Goal: Task Accomplishment & Management: Complete application form

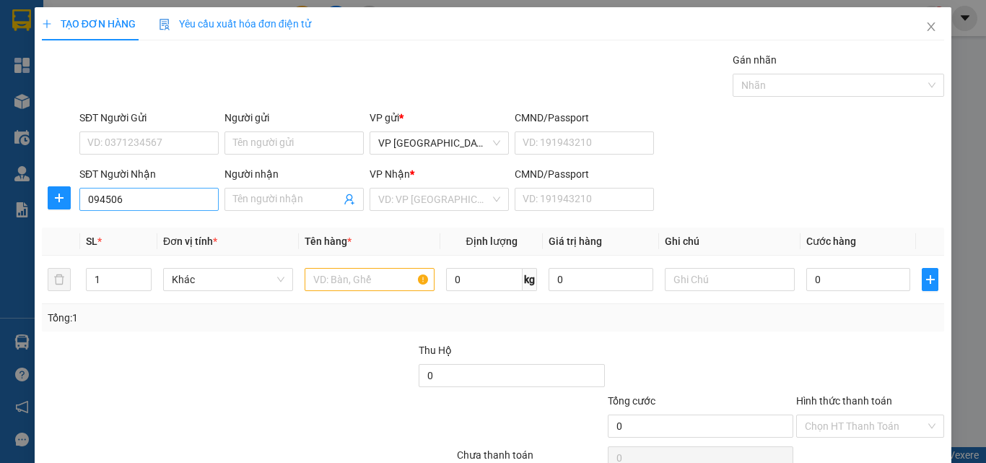
click at [184, 200] on input "094506" at bounding box center [148, 199] width 139 height 23
click at [179, 199] on input "094506" at bounding box center [148, 199] width 139 height 23
click at [173, 230] on div "0945065712 - diễm" at bounding box center [147, 228] width 120 height 16
type input "0945065712"
type input "diễm"
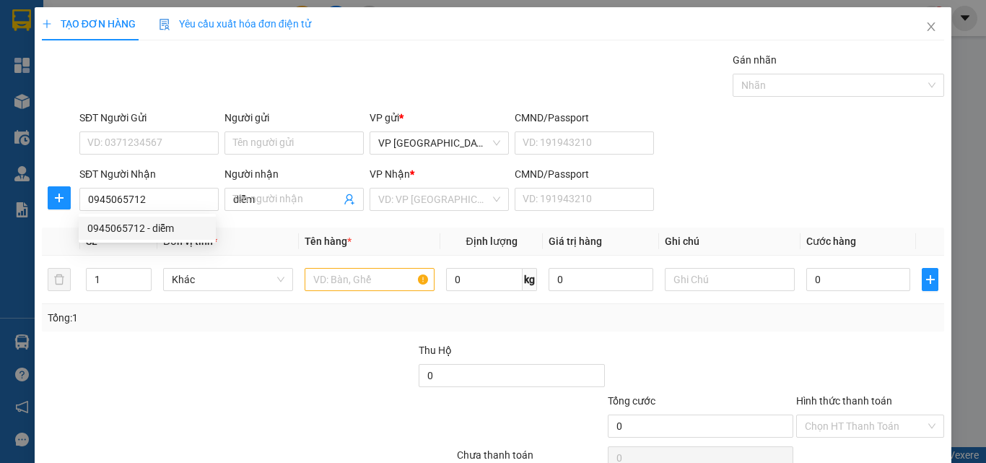
type input "160.000"
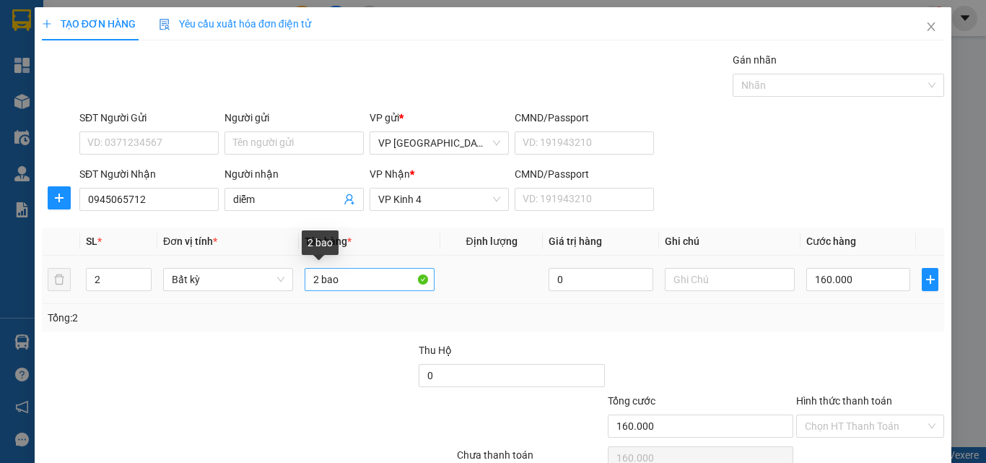
type input "0945065712"
drag, startPoint x: 358, startPoint y: 282, endPoint x: 206, endPoint y: 279, distance: 152.4
click at [216, 279] on tr "2 Bất kỳ 2 bao 0 160.000" at bounding box center [493, 280] width 903 height 48
type input "1 cục đen"
type input "1"
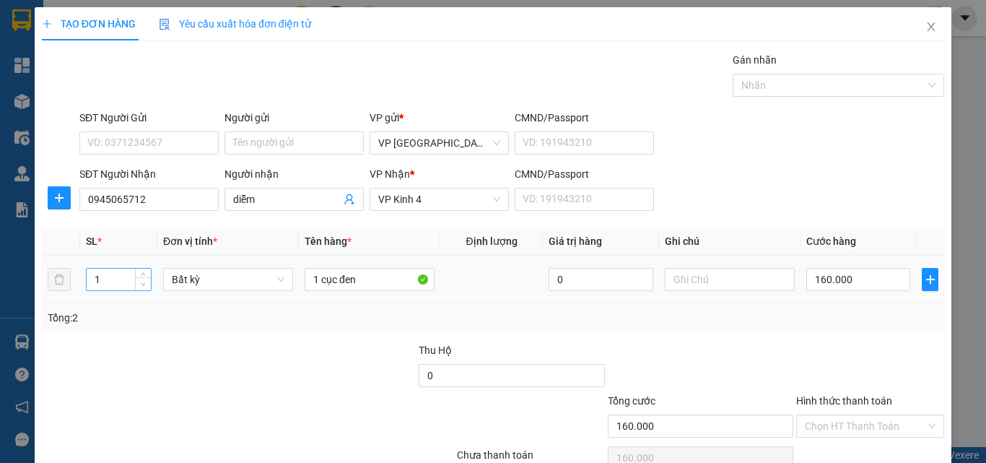
click at [147, 285] on span "Decrease Value" at bounding box center [143, 283] width 16 height 13
click at [817, 287] on input "160.000" at bounding box center [859, 279] width 104 height 23
type input "0"
type input "4"
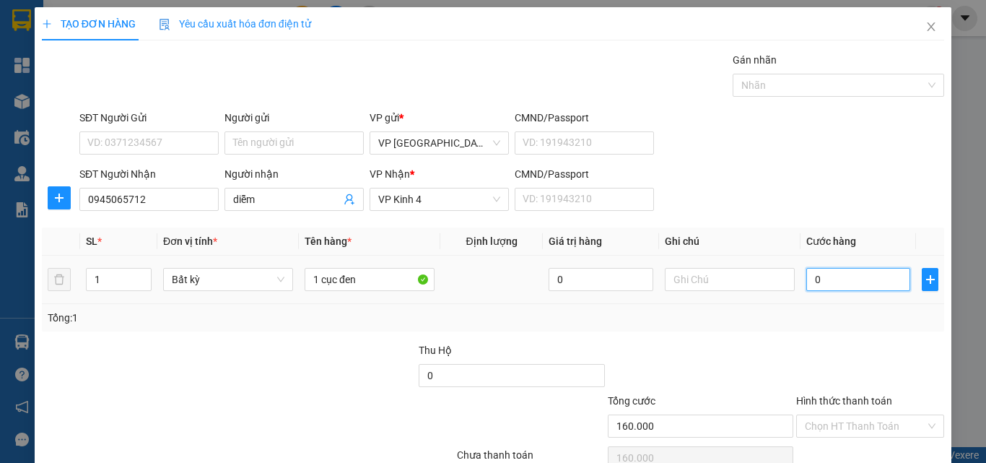
type input "04"
type input "40"
type input "040"
type input "40.000"
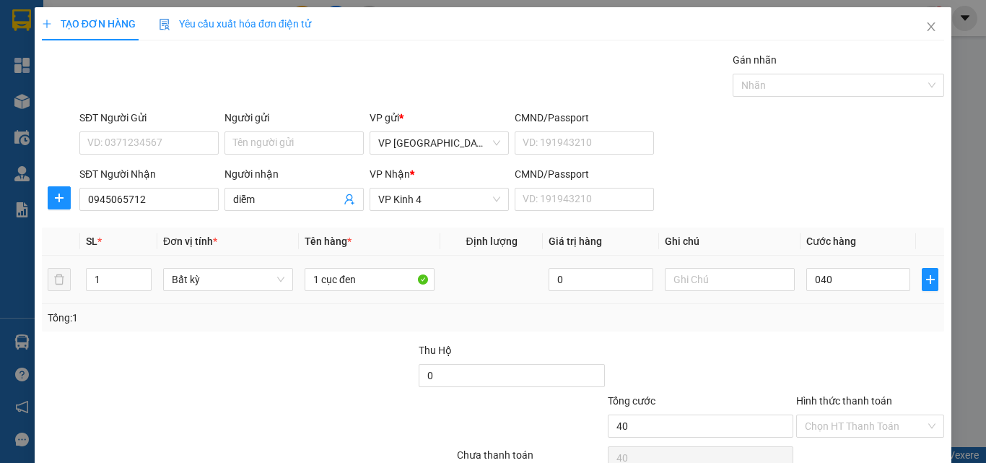
type input "40.000"
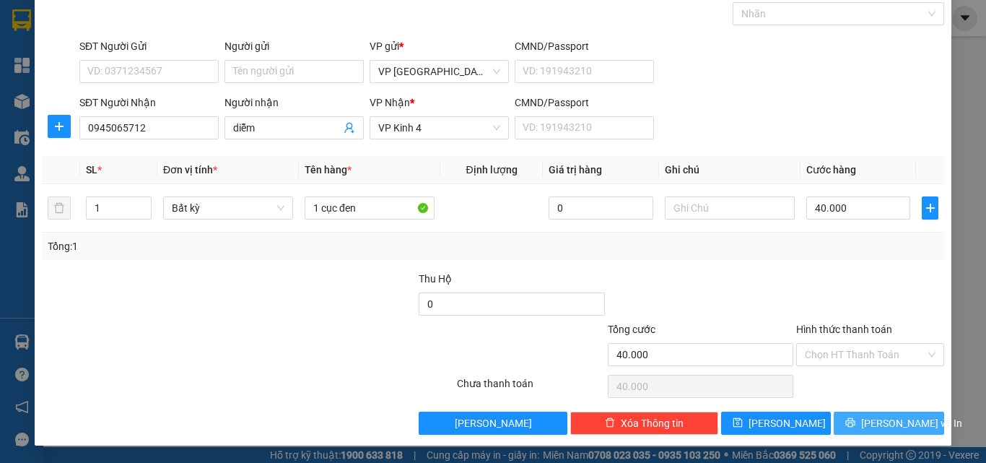
click at [879, 415] on span "[PERSON_NAME] và In" at bounding box center [911, 423] width 101 height 16
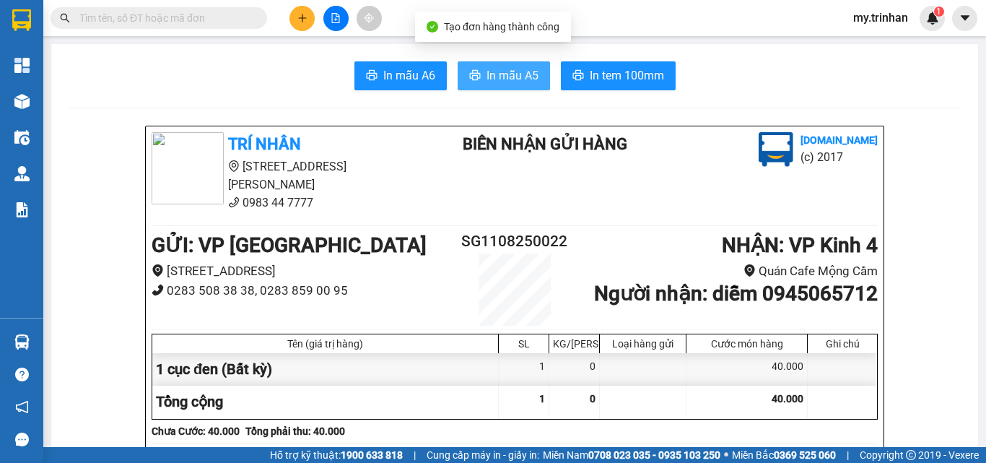
click at [497, 77] on span "In mẫu A5" at bounding box center [513, 75] width 52 height 18
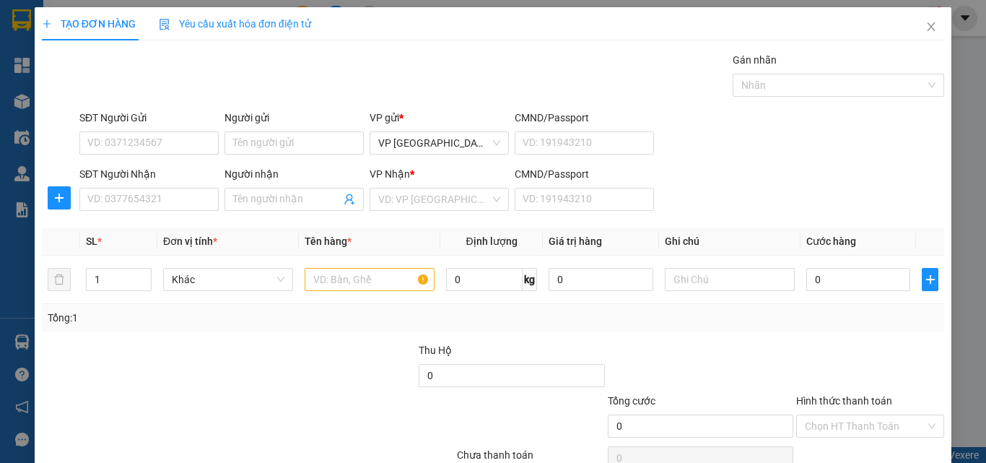
drag, startPoint x: 808, startPoint y: 185, endPoint x: 668, endPoint y: 168, distance: 141.1
click at [790, 190] on div "SĐT Người Nhận VD: 0377654321 Người nhận Tên người nhận VP Nhận * VD: VP Sài Gò…" at bounding box center [512, 191] width 871 height 51
click at [145, 184] on div "SĐT Người Nhận" at bounding box center [148, 177] width 139 height 22
click at [149, 188] on input "SĐT Người Nhận" at bounding box center [148, 199] width 139 height 23
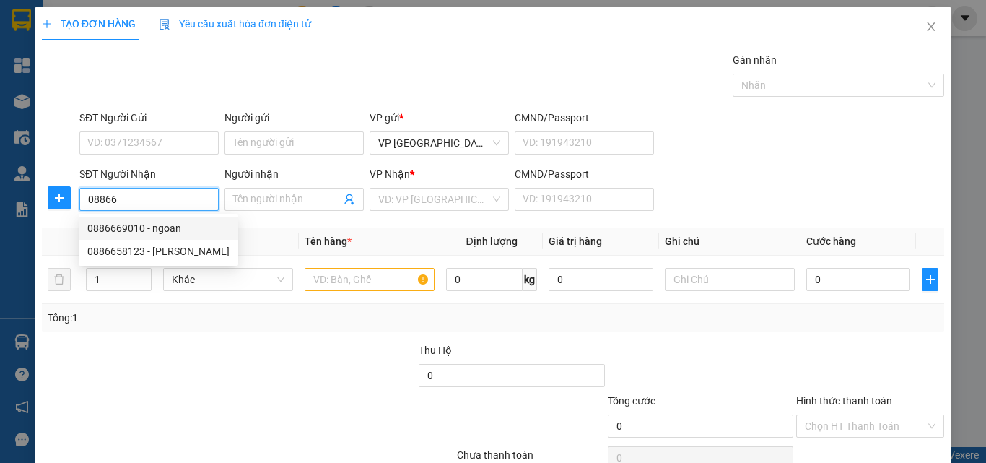
click at [168, 227] on div "0886669010 - ngoan" at bounding box center [158, 228] width 142 height 16
type input "0886669010"
type input "ngoan"
type input "100.000"
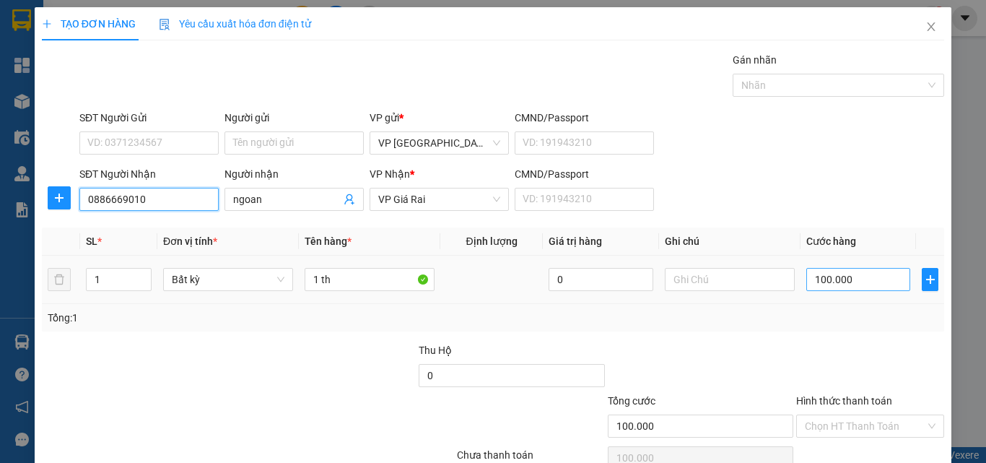
type input "0886669010"
click at [833, 284] on input "100.000" at bounding box center [859, 279] width 104 height 23
type input "5"
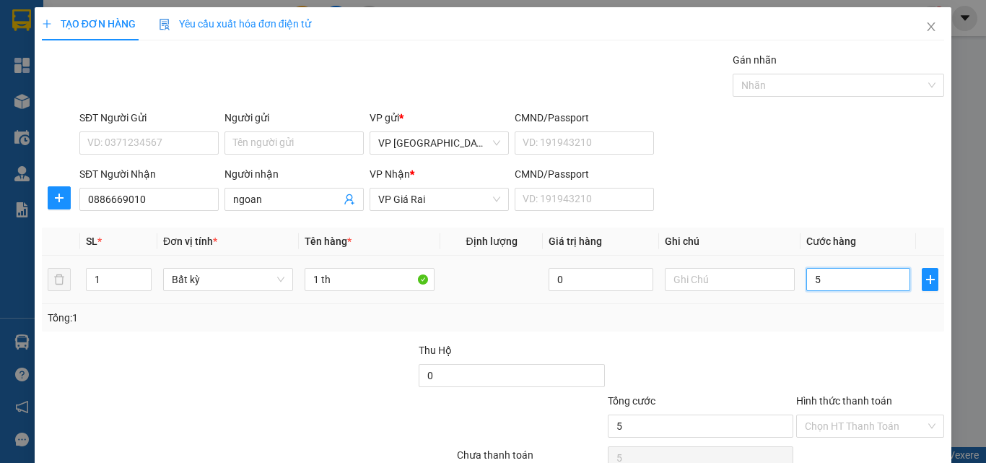
type input "50"
type input "50.000"
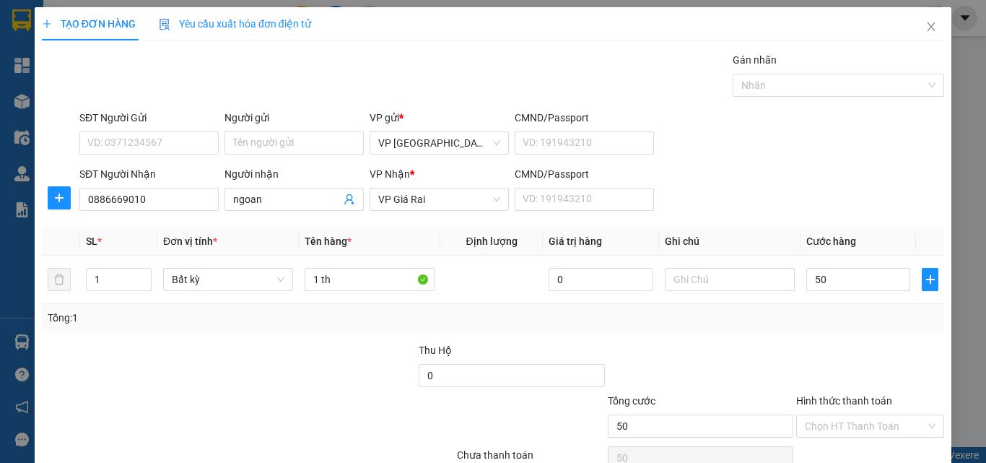
type input "50.000"
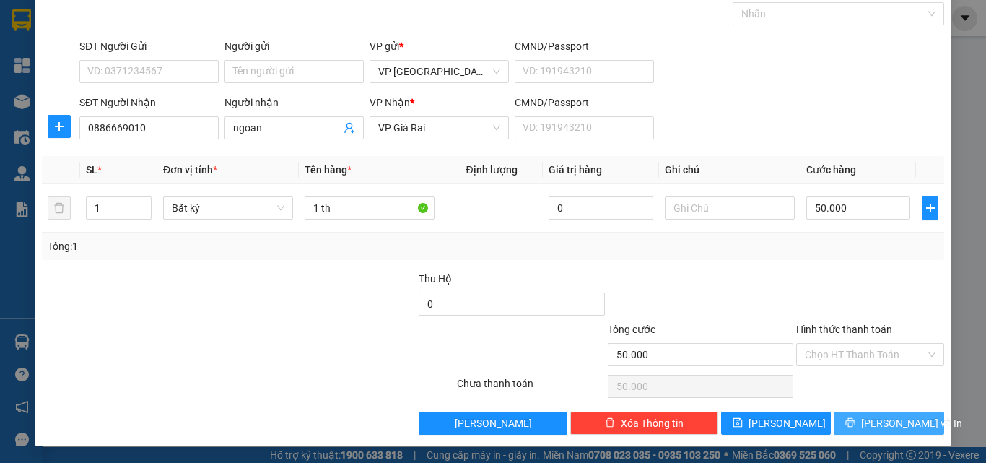
click at [844, 424] on button "[PERSON_NAME] và In" at bounding box center [889, 423] width 110 height 23
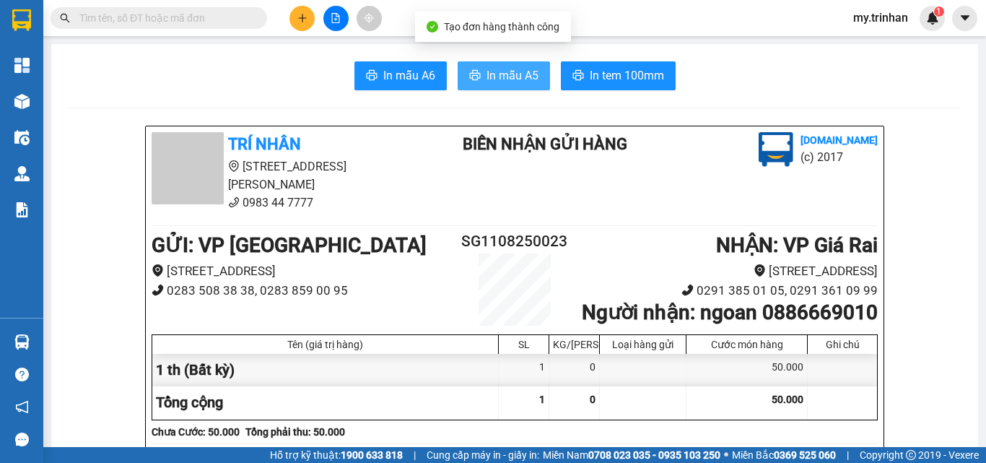
click at [511, 79] on span "In mẫu A5" at bounding box center [513, 75] width 52 height 18
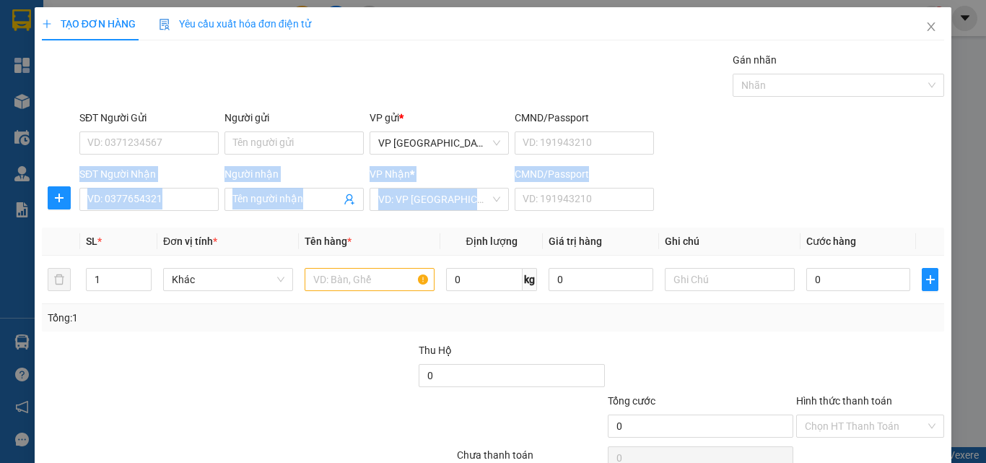
click at [682, 165] on form "SĐT Người Gửi VD: 0371234567 Người gửi Tên người gửi VP gửi * VP Sài Gòn CMND/P…" at bounding box center [493, 163] width 903 height 107
drag, startPoint x: 918, startPoint y: 23, endPoint x: 542, endPoint y: 0, distance: 376.2
click at [926, 22] on icon "close" at bounding box center [932, 27] width 12 height 12
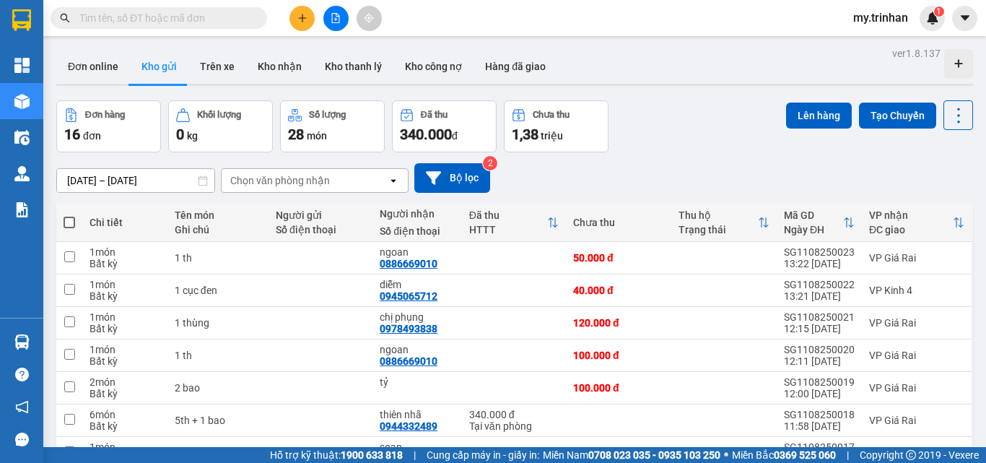
click at [383, 186] on div "Chọn văn phòng nhận" at bounding box center [305, 180] width 166 height 23
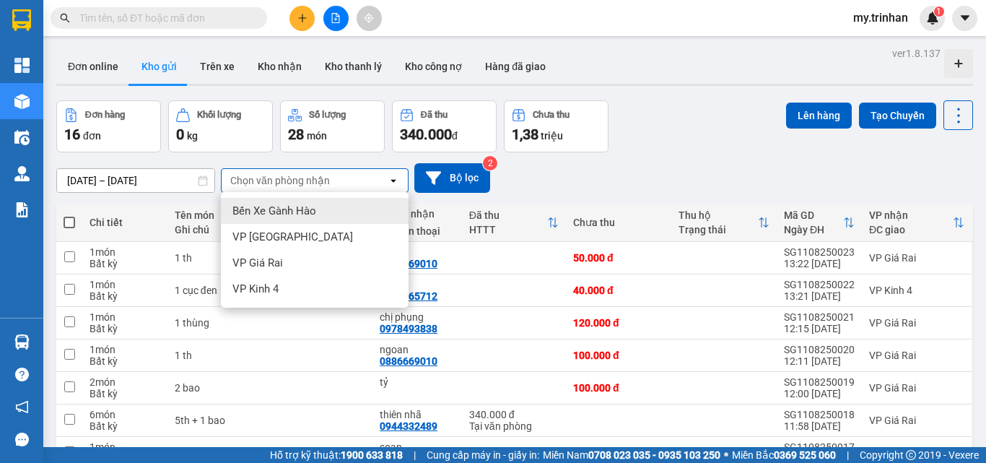
click at [383, 186] on div "Chọn văn phòng nhận" at bounding box center [305, 180] width 166 height 23
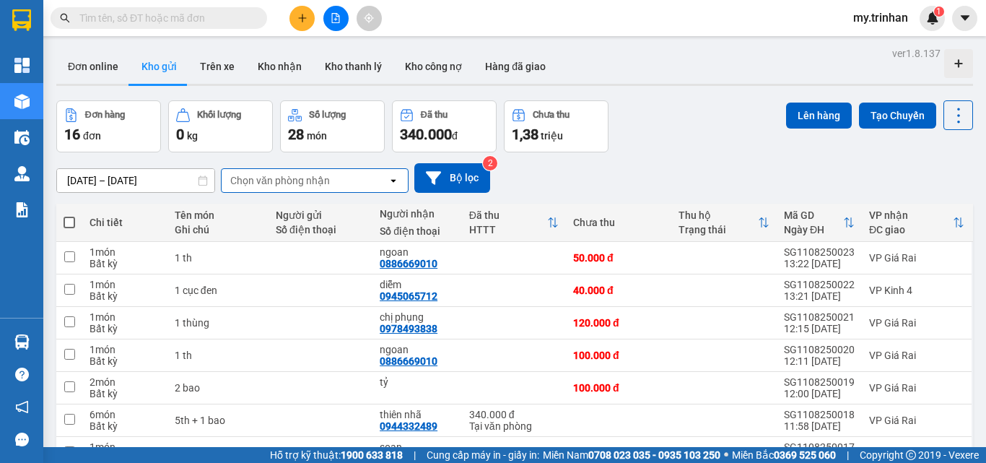
click at [307, 22] on icon "plus" at bounding box center [302, 18] width 10 height 10
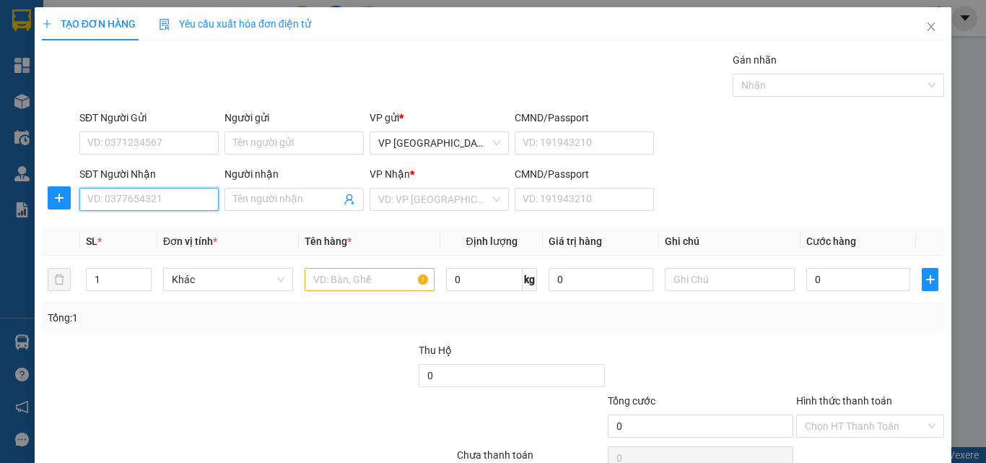
click at [125, 193] on input "SĐT Người Nhận" at bounding box center [148, 199] width 139 height 23
click at [128, 201] on input "SĐT Người Nhận" at bounding box center [148, 199] width 139 height 23
click at [178, 247] on div "0941711712 - mận" at bounding box center [147, 251] width 120 height 16
type input "0941711712"
type input "mận"
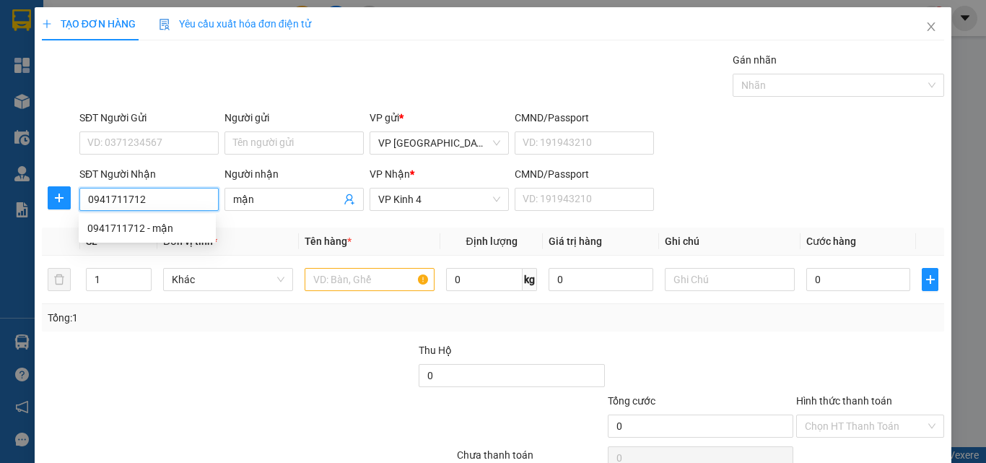
type input "50.000"
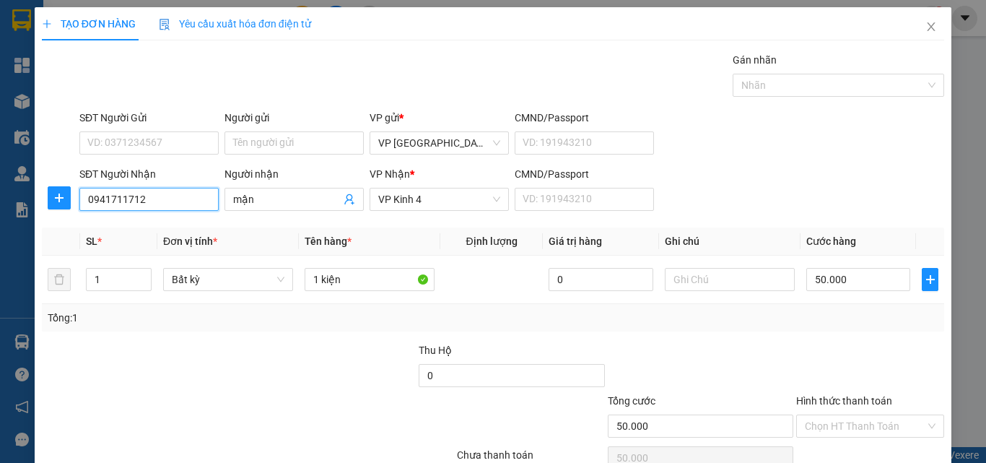
type input "0941711712"
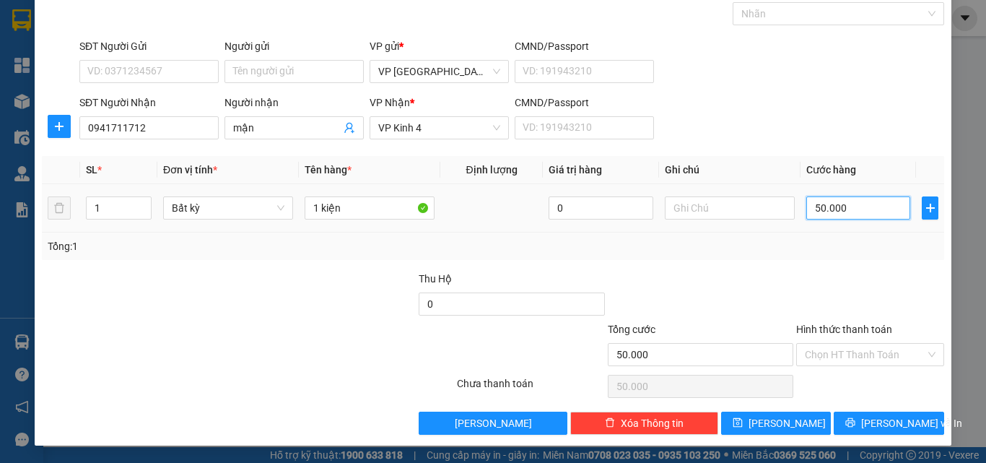
click at [825, 199] on input "50.000" at bounding box center [859, 207] width 104 height 23
type input "4"
type input "40"
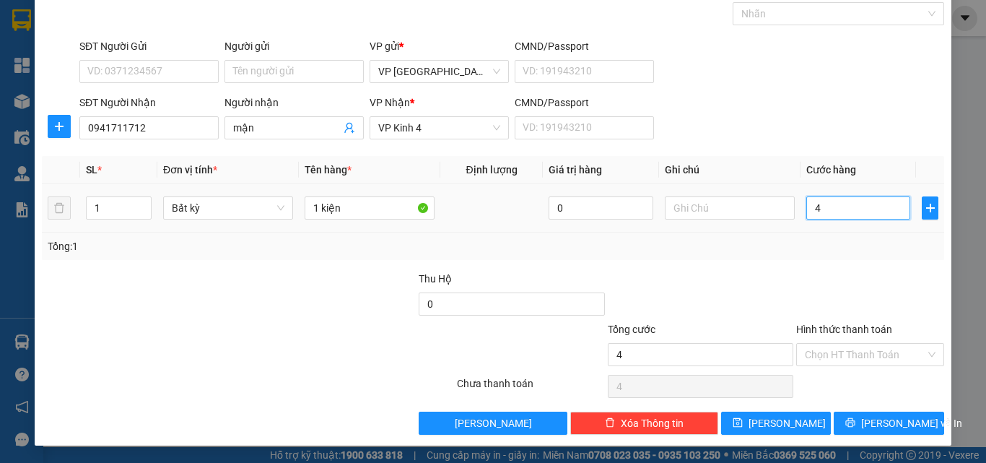
type input "40"
type input "40.000"
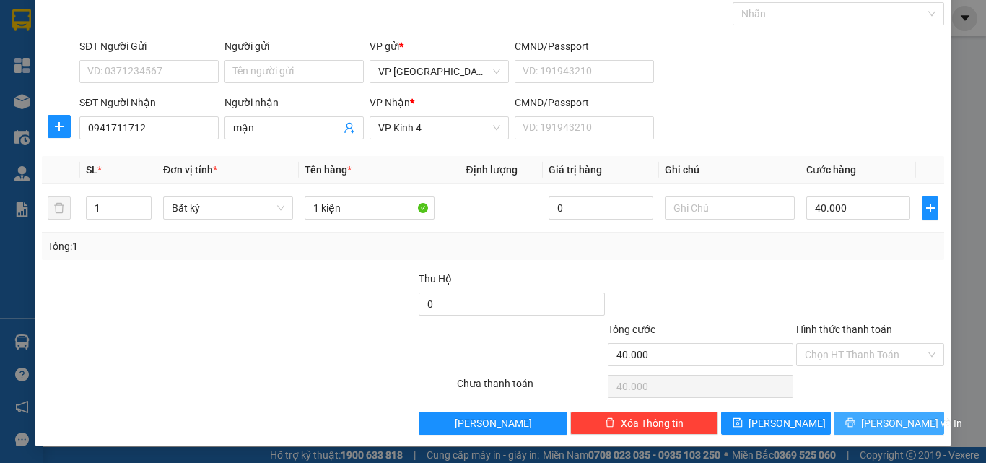
click at [856, 429] on span "printer" at bounding box center [851, 423] width 10 height 12
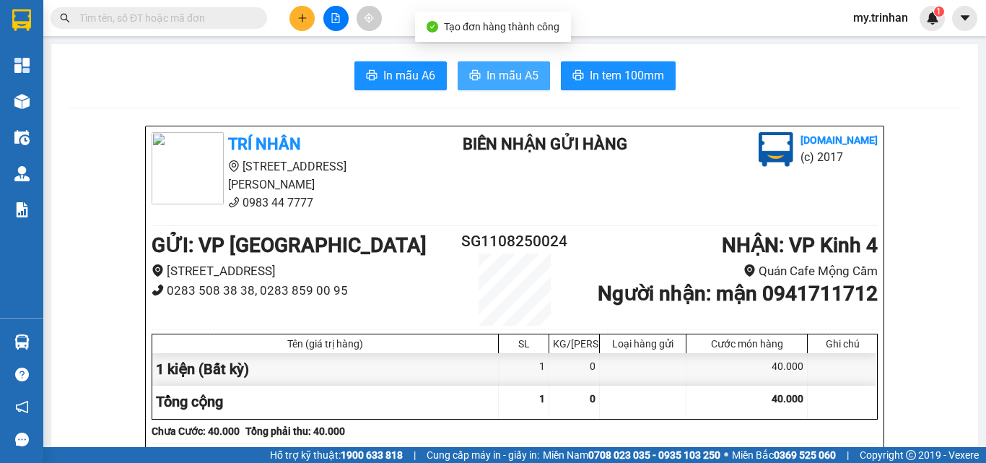
click at [492, 76] on span "In mẫu A5" at bounding box center [513, 75] width 52 height 18
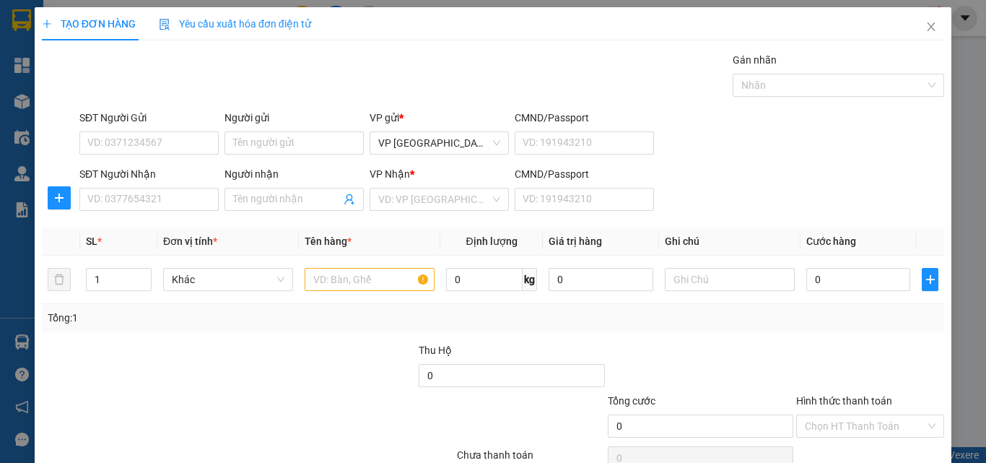
click at [758, 200] on div "SĐT Người Nhận VD: 0377654321 Người nhận Tên người nhận VP Nhận * VD: VP Sài Gò…" at bounding box center [512, 191] width 871 height 51
click at [161, 194] on input "SĐT Người Nhận" at bounding box center [148, 199] width 139 height 23
click at [161, 195] on input "SĐT Người Nhận" at bounding box center [148, 199] width 139 height 23
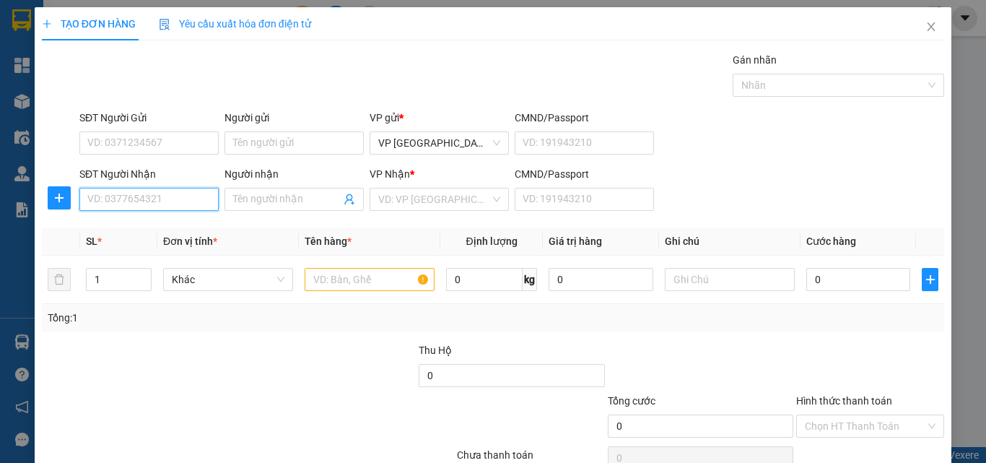
click at [147, 193] on input "SĐT Người Nhận" at bounding box center [148, 199] width 139 height 23
click at [148, 196] on input "SĐT Người Nhận" at bounding box center [148, 199] width 139 height 23
click at [183, 199] on input "SĐT Người Nhận" at bounding box center [148, 199] width 139 height 23
click at [183, 204] on input "SĐT Người Nhận" at bounding box center [148, 199] width 139 height 23
click at [193, 201] on input "646" at bounding box center [148, 199] width 139 height 23
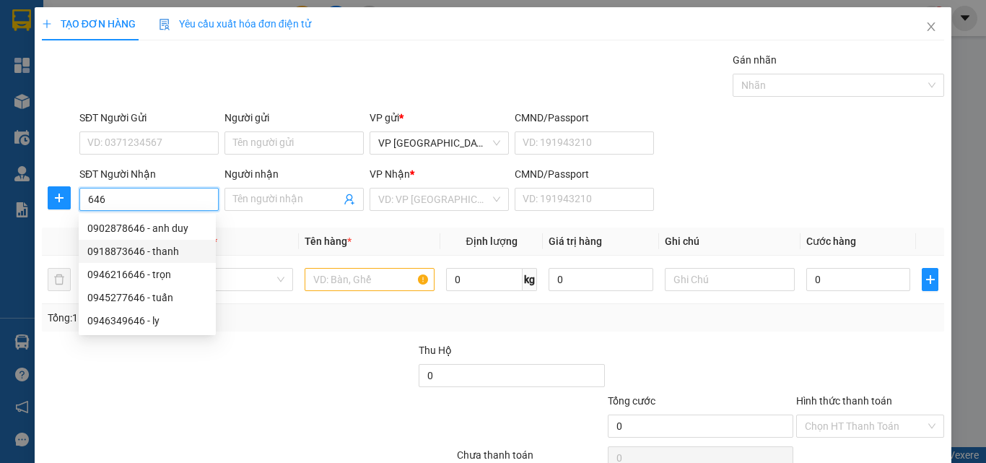
click at [166, 254] on div "0918873646 - thanh" at bounding box center [147, 251] width 120 height 16
type input "0918873646"
type input "thanh"
type input "100.000"
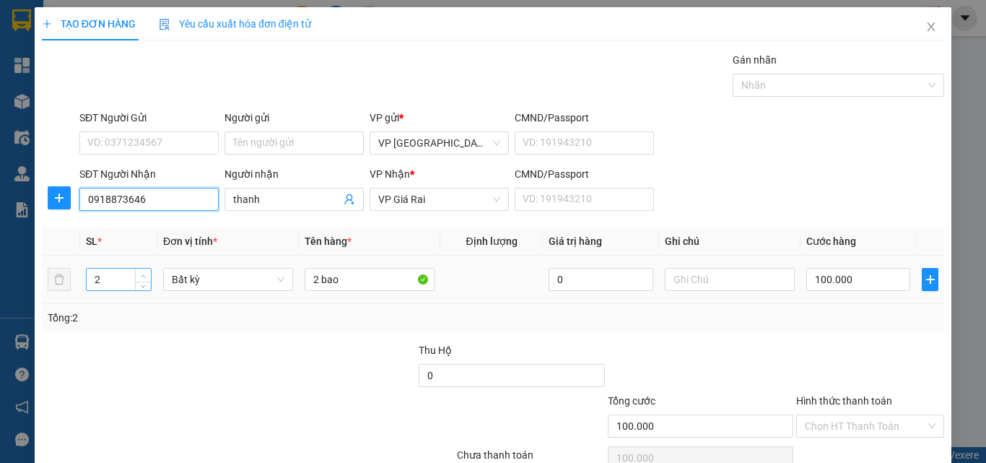
type input "0918873646"
click at [141, 274] on icon "up" at bounding box center [143, 276] width 5 height 5
type input "5"
click at [141, 274] on icon "up" at bounding box center [143, 276] width 5 height 5
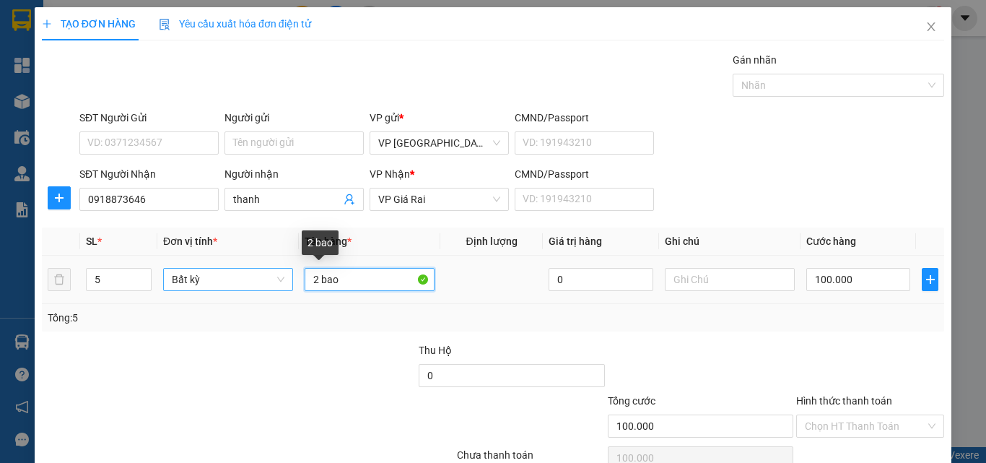
drag, startPoint x: 346, startPoint y: 276, endPoint x: 240, endPoint y: 274, distance: 105.4
click at [256, 277] on tr "5 Bất kỳ 2 bao 0 100.000" at bounding box center [493, 280] width 903 height 48
type input "0"
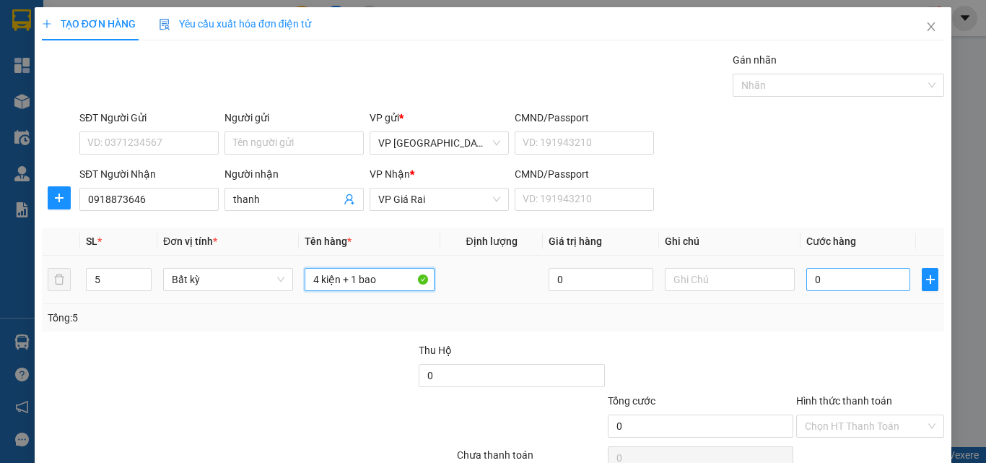
type input "4 kiện + 1 bao"
click at [814, 283] on input "0" at bounding box center [859, 279] width 104 height 23
type input "1"
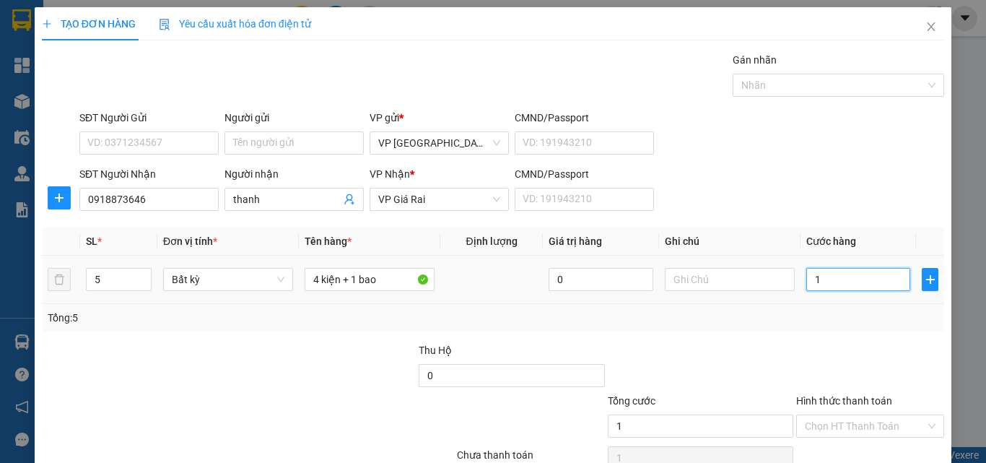
type input "16"
type input "160"
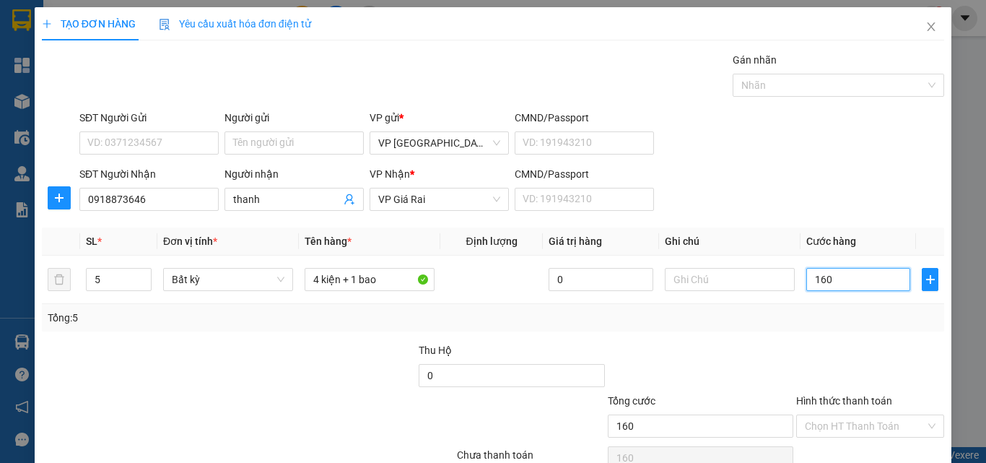
type input "160"
type input "160.000"
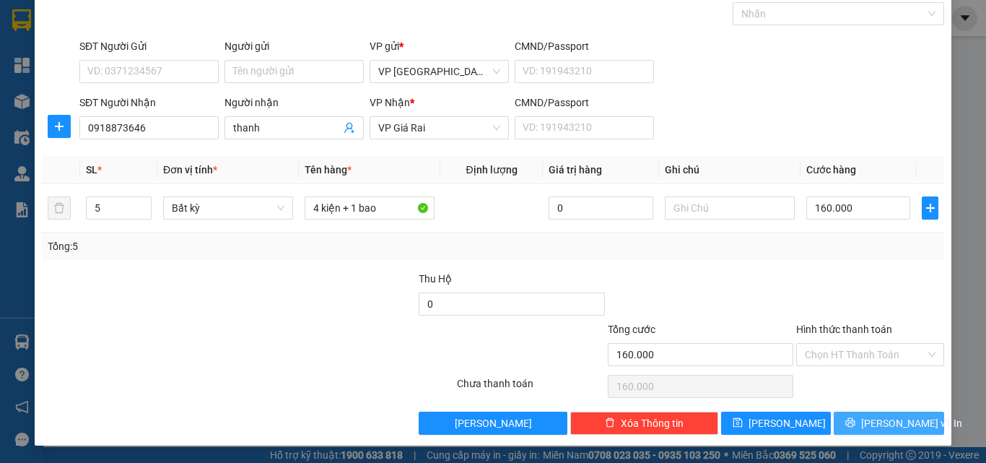
click at [886, 425] on span "[PERSON_NAME] và In" at bounding box center [911, 423] width 101 height 16
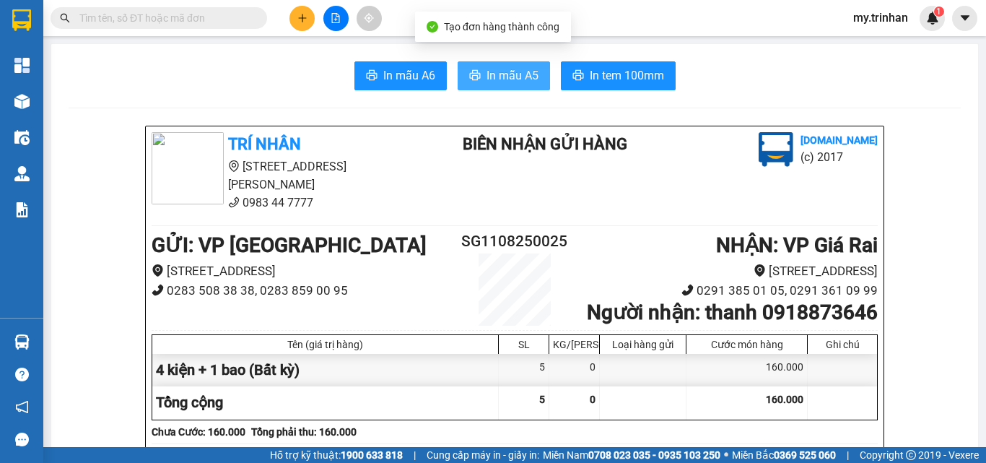
click at [522, 69] on span "In mẫu A5" at bounding box center [513, 75] width 52 height 18
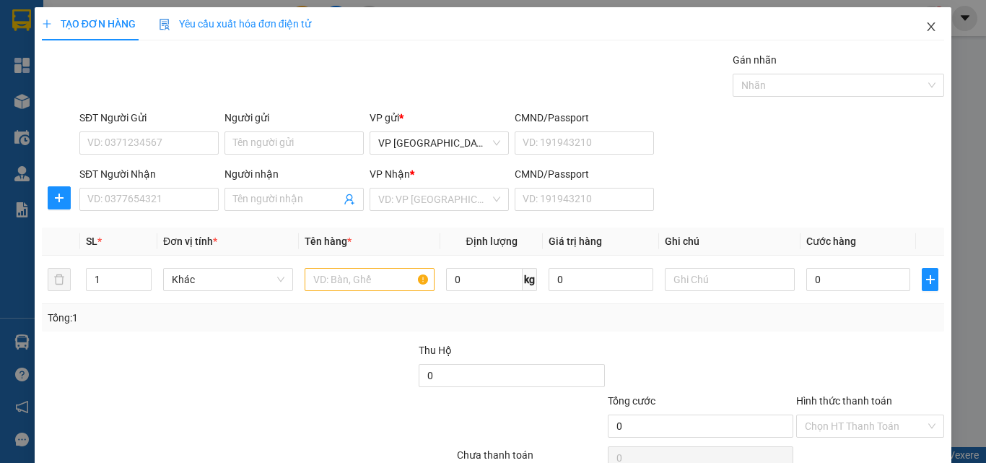
click at [930, 25] on span "Close" at bounding box center [931, 27] width 40 height 40
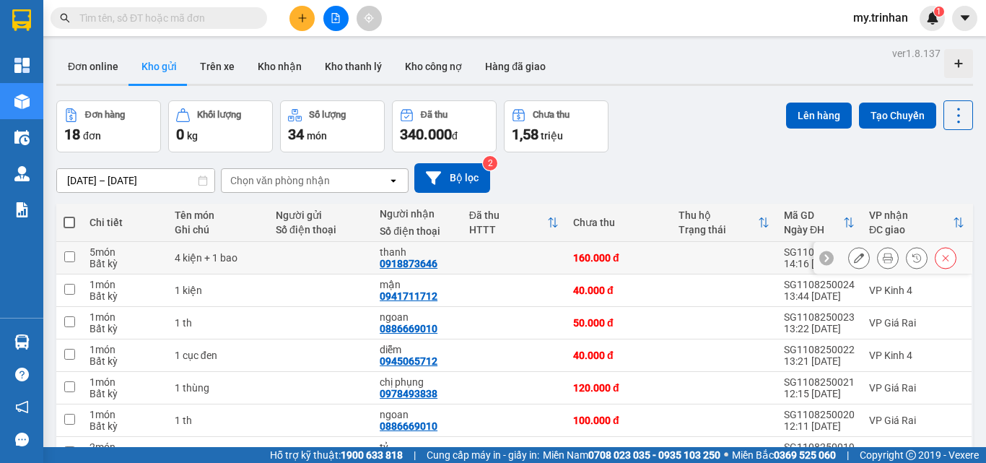
click at [883, 258] on icon at bounding box center [888, 258] width 10 height 10
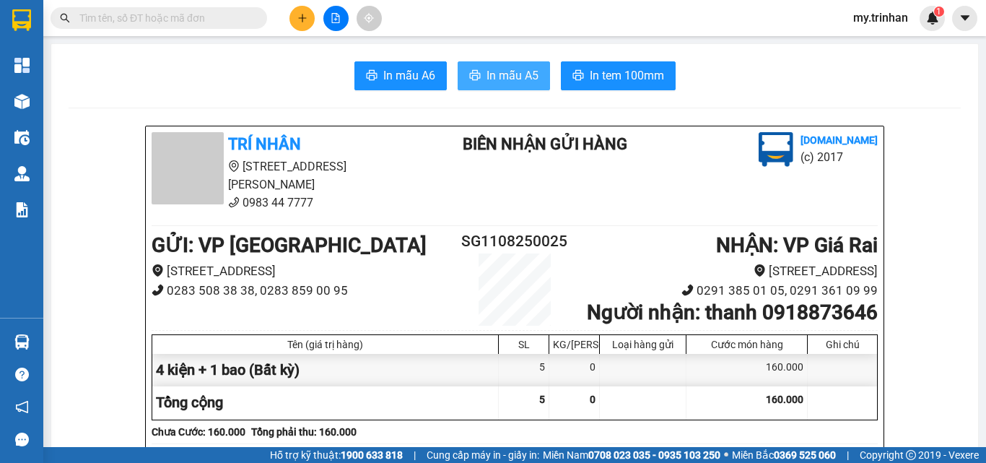
click at [515, 77] on span "In mẫu A5" at bounding box center [513, 75] width 52 height 18
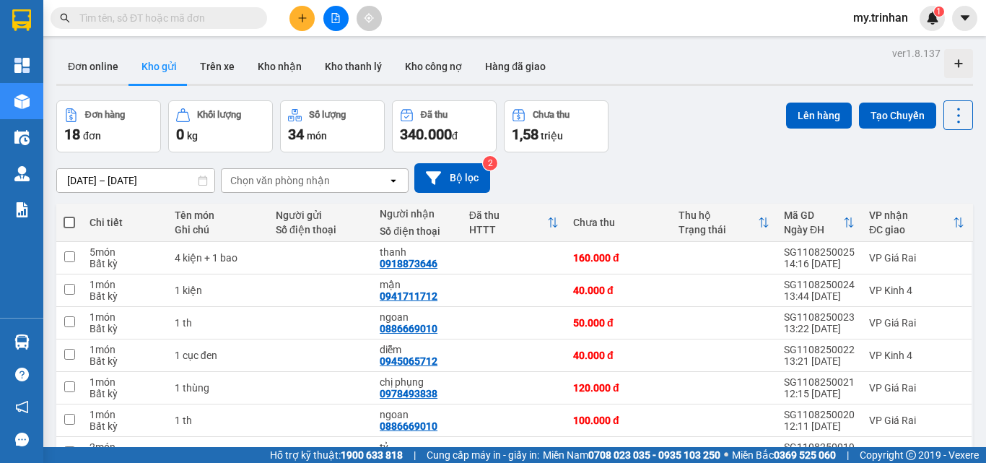
drag, startPoint x: 664, startPoint y: 186, endPoint x: 548, endPoint y: 165, distance: 118.3
click at [664, 186] on div "[DATE] – [DATE] Press the down arrow key to interact with the calendar and sele…" at bounding box center [514, 178] width 917 height 30
click at [304, 23] on button at bounding box center [302, 18] width 25 height 25
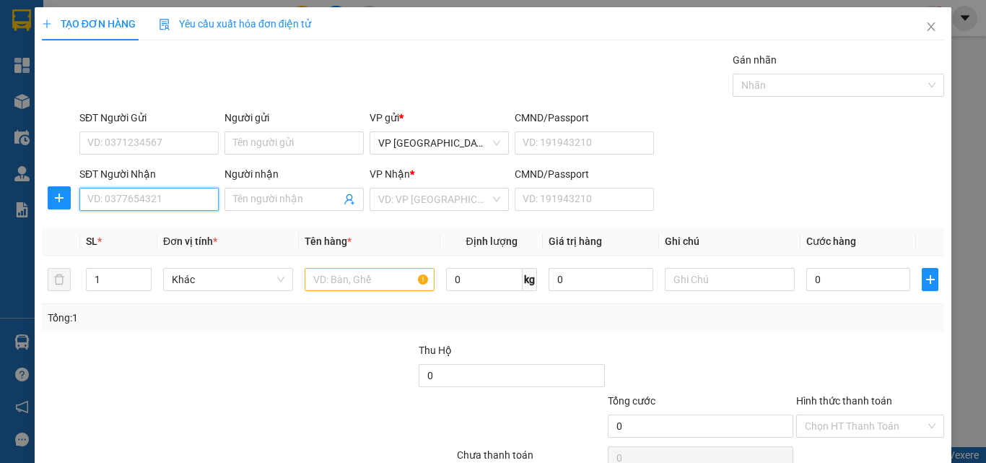
click at [176, 190] on input "SĐT Người Nhận" at bounding box center [148, 199] width 139 height 23
click at [168, 199] on input "659" at bounding box center [148, 199] width 139 height 23
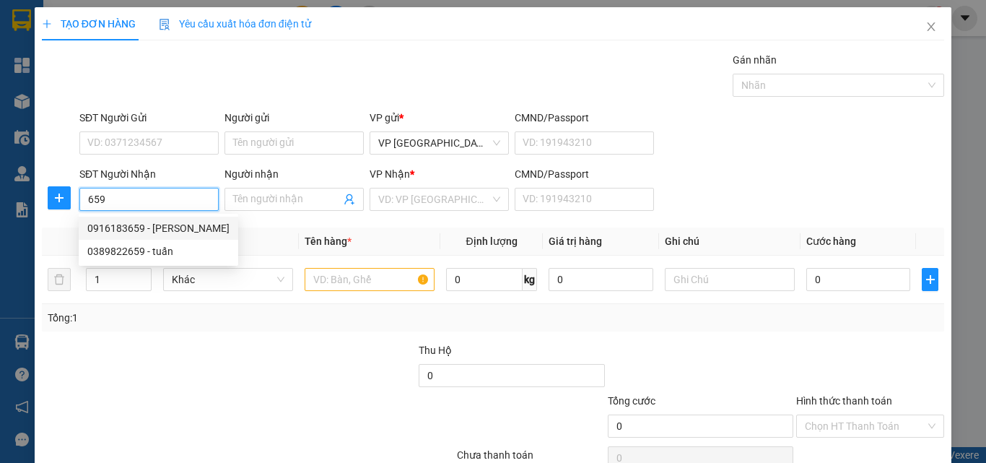
click at [149, 234] on div "0916183659 - nguyễn trung" at bounding box center [158, 228] width 142 height 16
type input "0916183659"
type input "[PERSON_NAME]"
type input "400.000"
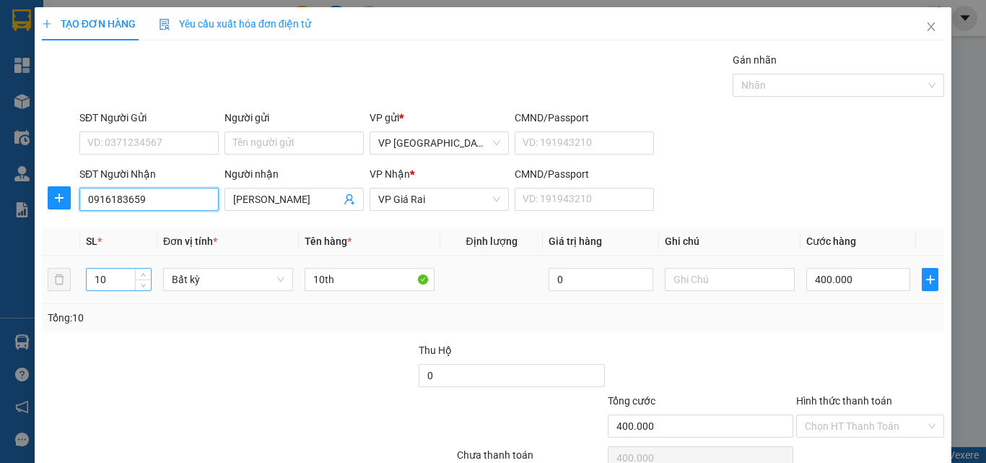
type input "0916183659"
click at [121, 279] on input "10" at bounding box center [119, 280] width 64 height 22
type input "1"
type input "7"
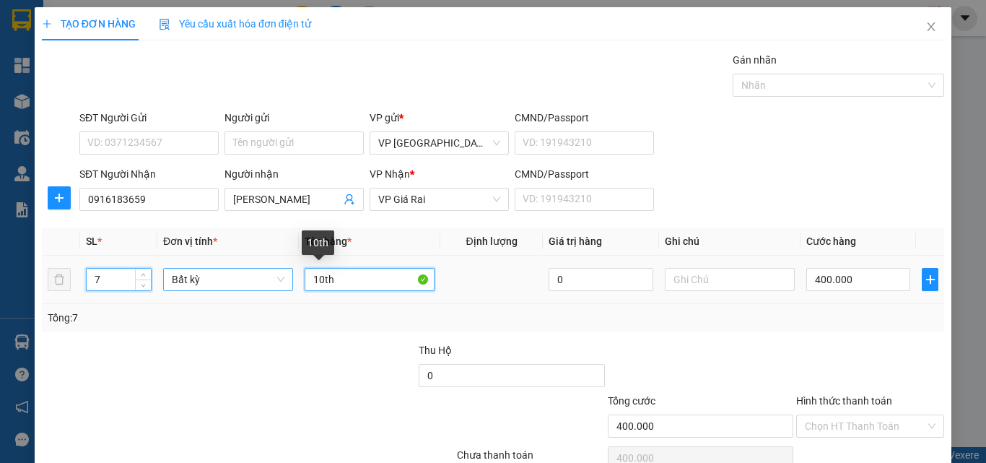
drag, startPoint x: 347, startPoint y: 278, endPoint x: 278, endPoint y: 268, distance: 70.0
click at [315, 279] on input "10th" at bounding box center [370, 279] width 130 height 23
type input "0"
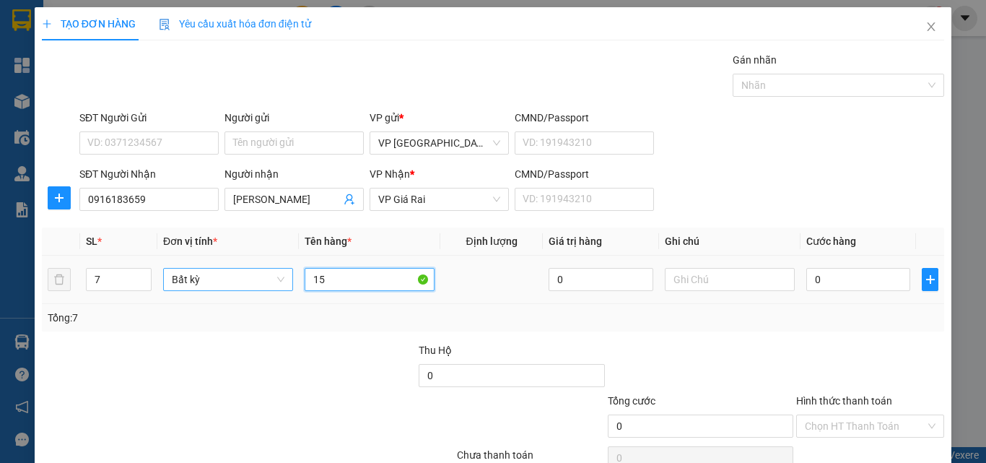
type input "1"
type input "5th + 2 bao"
click at [822, 290] on input "0" at bounding box center [859, 279] width 104 height 23
type input "2"
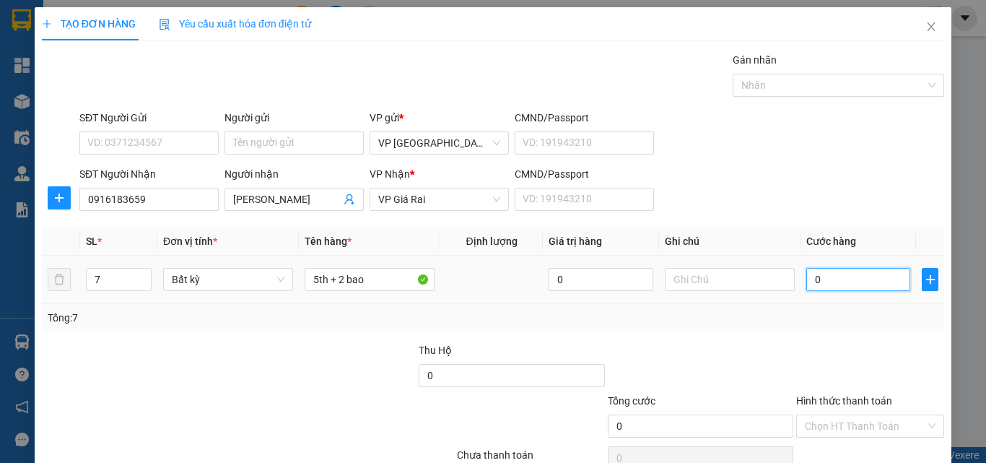
type input "2"
type input "21"
type input "210"
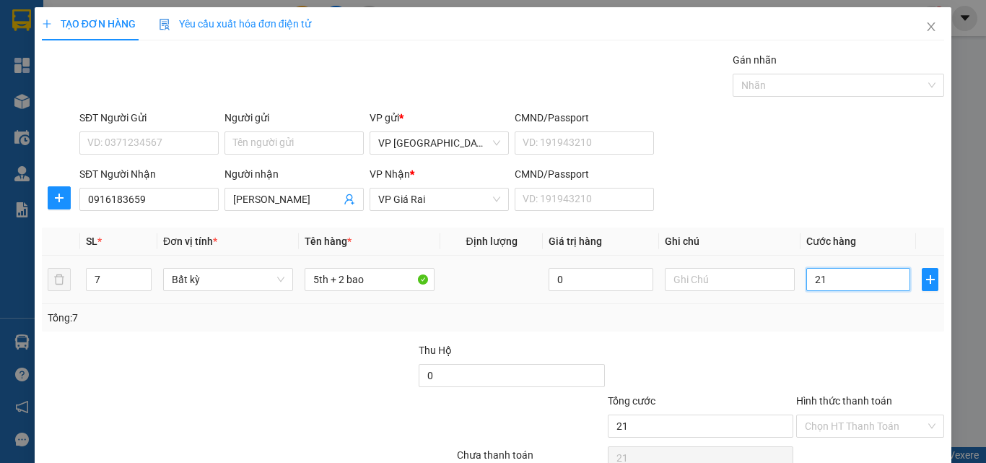
type input "210"
type input "210.000"
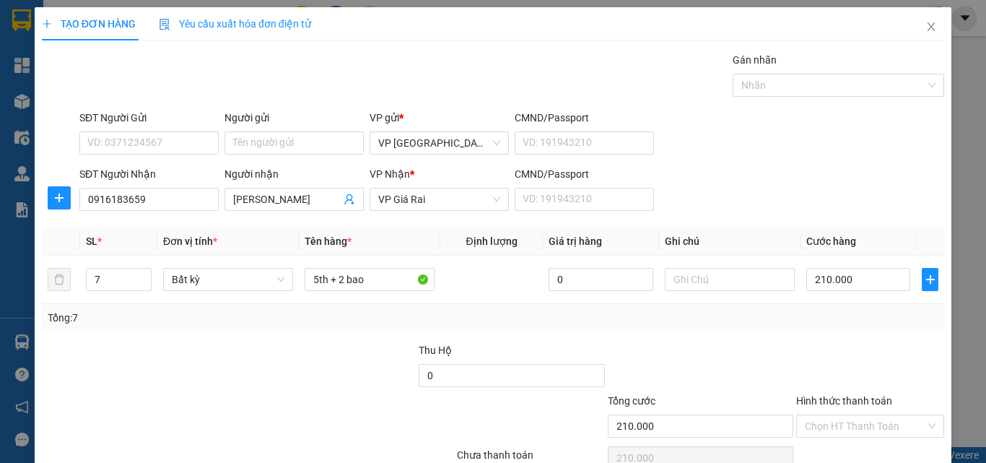
scroll to position [71, 0]
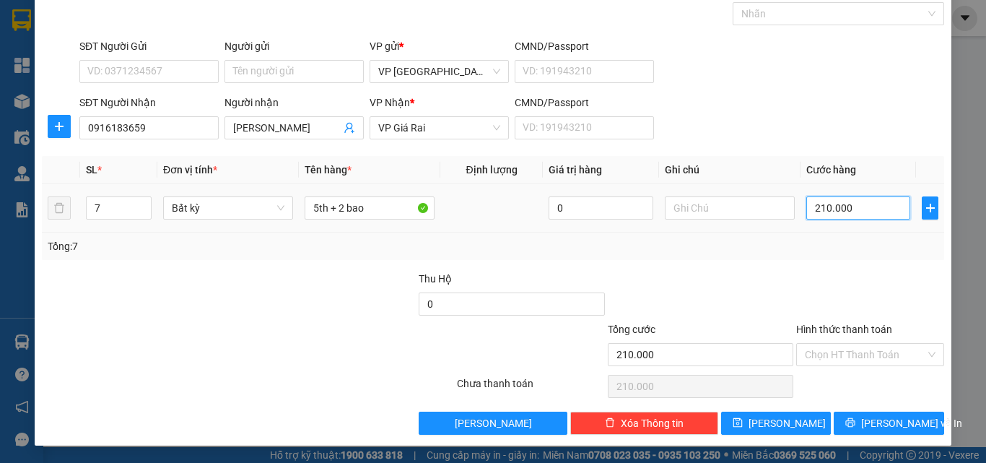
click at [827, 209] on input "210.000" at bounding box center [859, 207] width 104 height 23
type input "2"
type input "23"
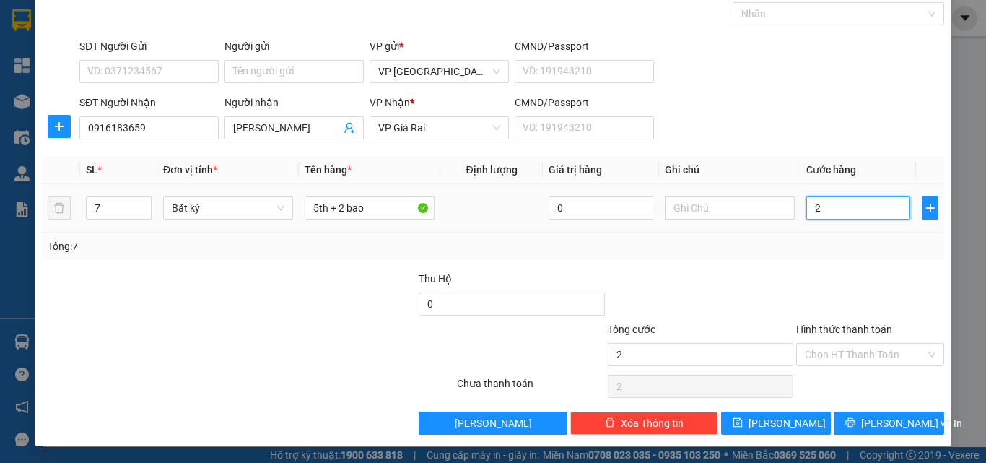
type input "23"
type input "230"
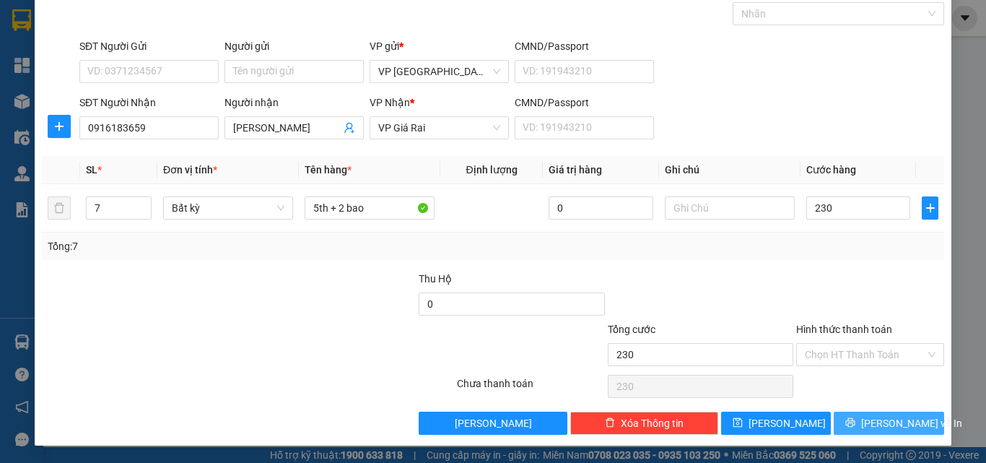
type input "230.000"
click at [847, 414] on button "[PERSON_NAME] và In" at bounding box center [889, 423] width 110 height 23
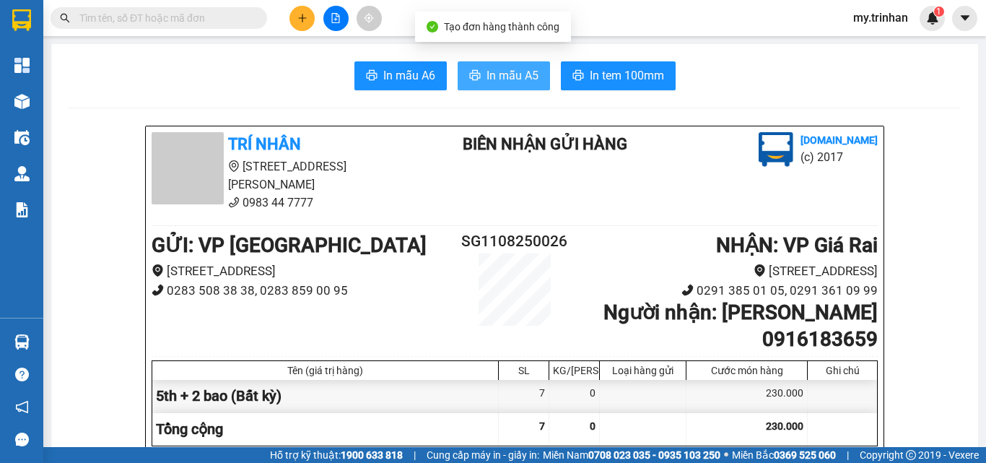
click at [492, 77] on span "In mẫu A5" at bounding box center [513, 75] width 52 height 18
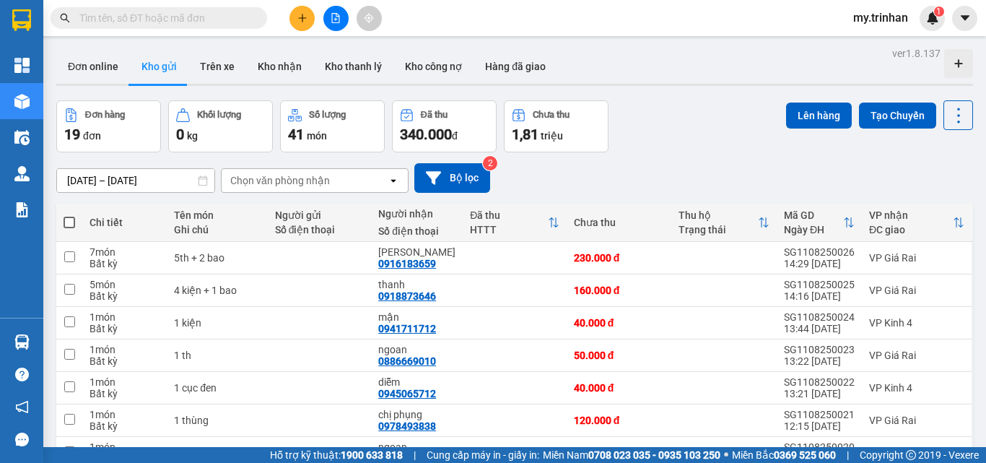
click at [304, 18] on icon "plus" at bounding box center [302, 17] width 8 height 1
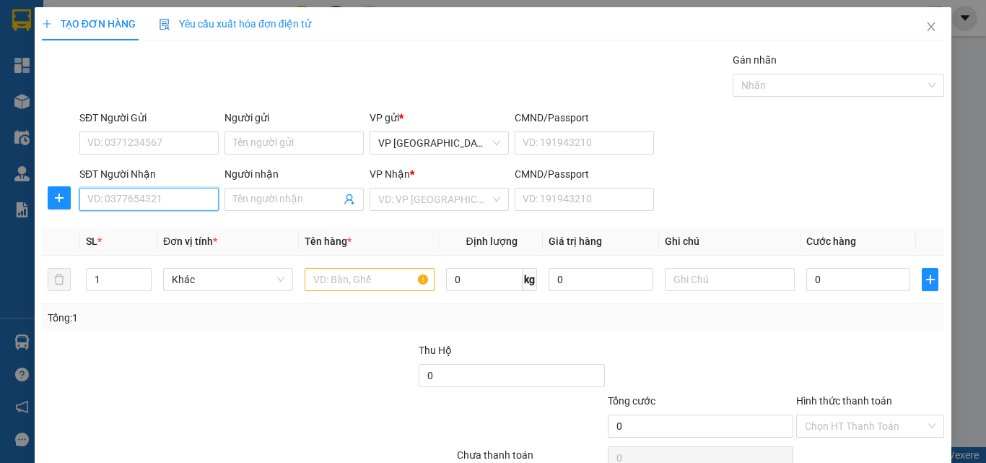
click at [167, 198] on input "SĐT Người Nhận" at bounding box center [148, 199] width 139 height 23
click at [678, 240] on th "Ghi chú" at bounding box center [730, 241] width 142 height 28
click at [173, 205] on input "SĐT Người Nhận" at bounding box center [148, 199] width 139 height 23
click at [172, 204] on input "094949" at bounding box center [148, 199] width 139 height 23
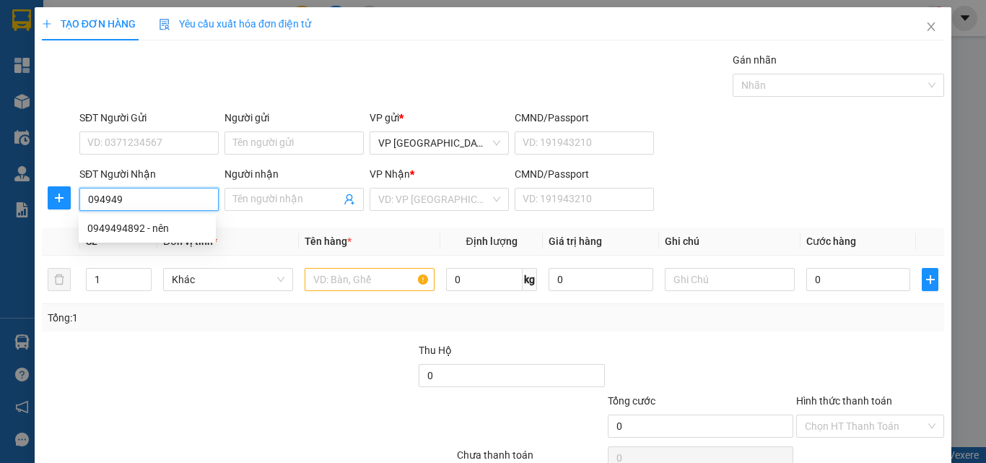
click at [175, 222] on div "0949494892 - nên" at bounding box center [147, 228] width 120 height 16
type input "0949494892"
type input "nên"
type input "80.000"
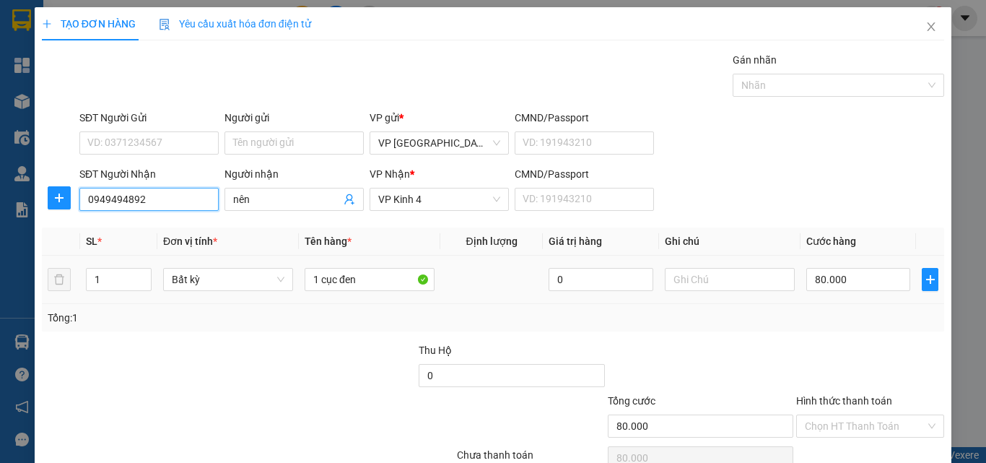
type input "0949494892"
click at [809, 267] on div "80.000" at bounding box center [859, 279] width 104 height 29
click at [820, 282] on input "80.000" at bounding box center [859, 279] width 104 height 23
type input "6"
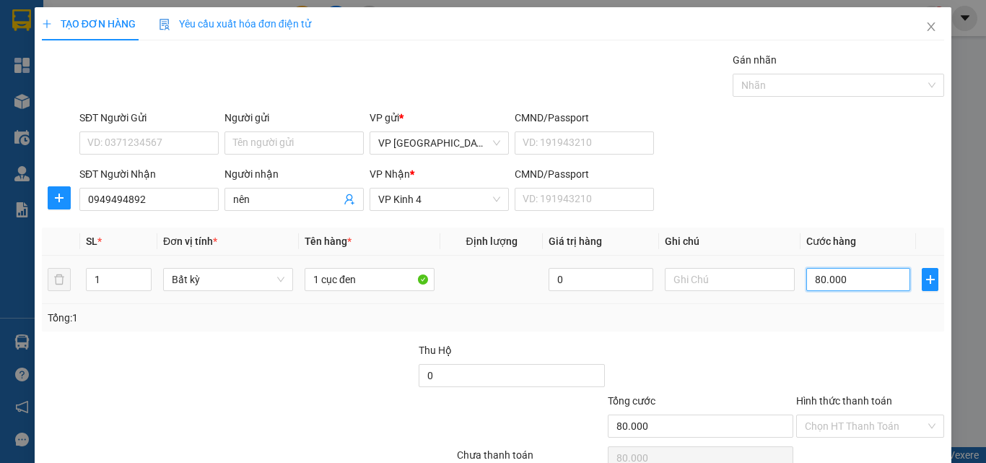
type input "6"
type input "60"
type input "60.000"
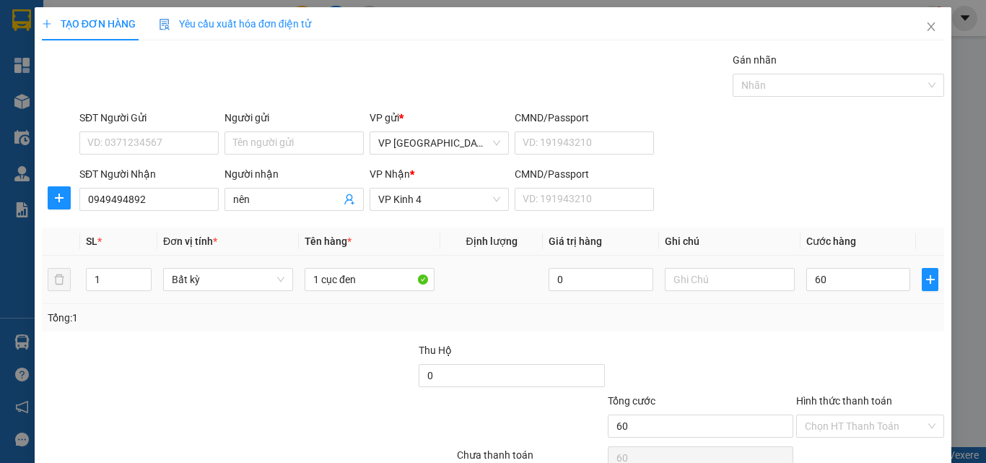
type input "60.000"
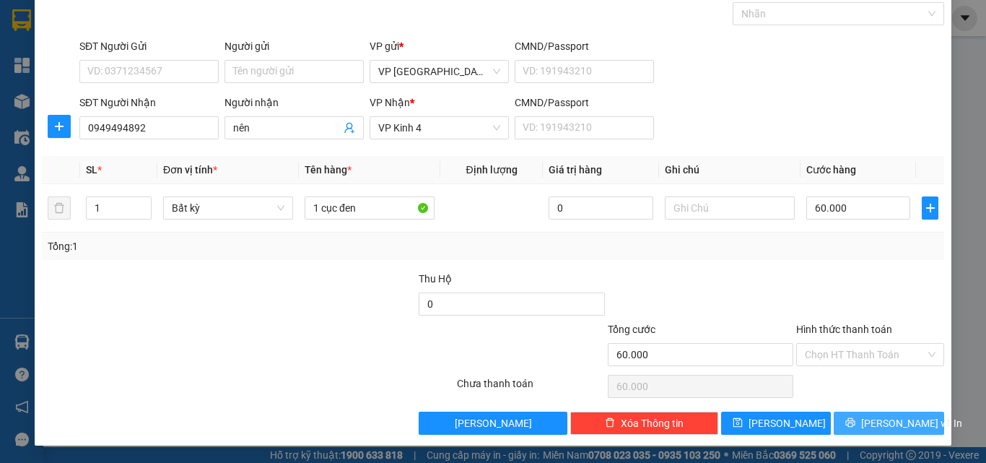
click at [870, 425] on span "[PERSON_NAME] và In" at bounding box center [911, 423] width 101 height 16
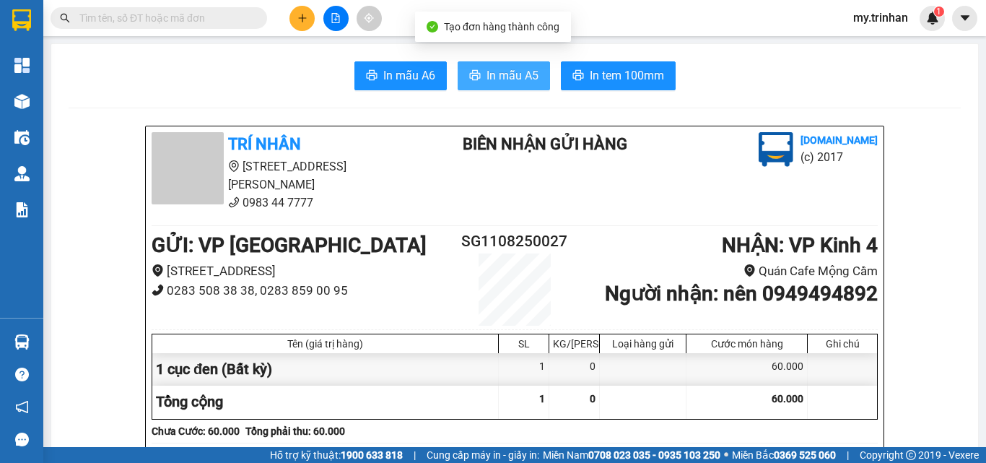
click at [509, 79] on span "In mẫu A5" at bounding box center [513, 75] width 52 height 18
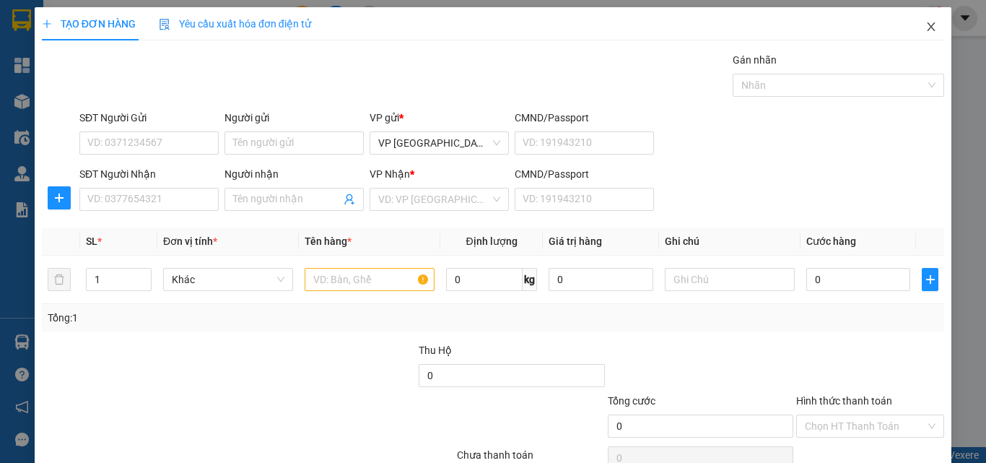
click at [926, 27] on icon "close" at bounding box center [932, 27] width 12 height 12
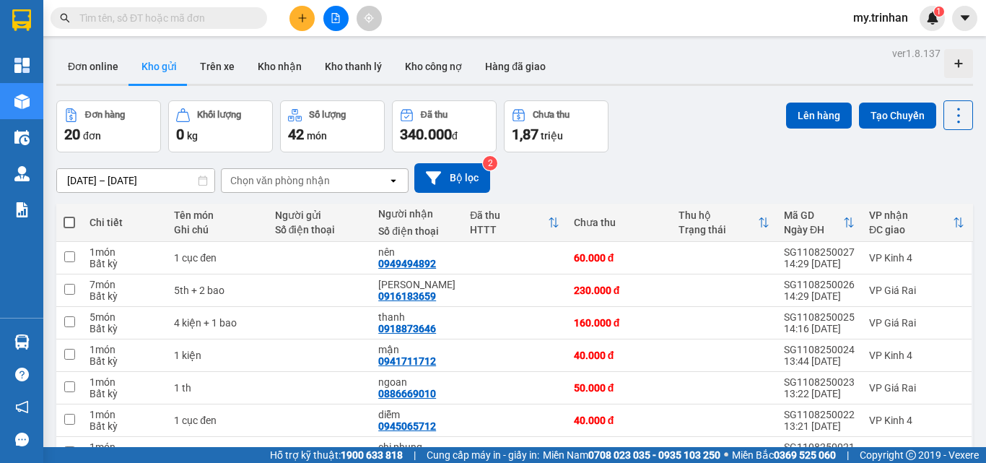
drag, startPoint x: 572, startPoint y: 164, endPoint x: 506, endPoint y: 149, distance: 67.3
click at [573, 164] on div "[DATE] – [DATE] Press the down arrow key to interact with the calendar and sele…" at bounding box center [514, 178] width 917 height 30
click at [307, 17] on icon "plus" at bounding box center [302, 18] width 10 height 10
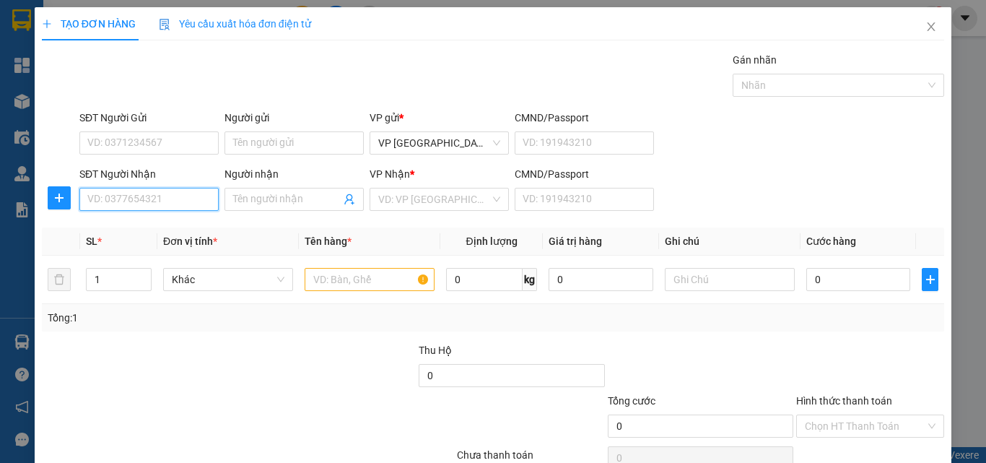
click at [197, 196] on input "SĐT Người Nhận" at bounding box center [148, 199] width 139 height 23
click at [173, 228] on div "0939111386 - sịn" at bounding box center [147, 228] width 120 height 16
type input "0939111386"
type input "sịn"
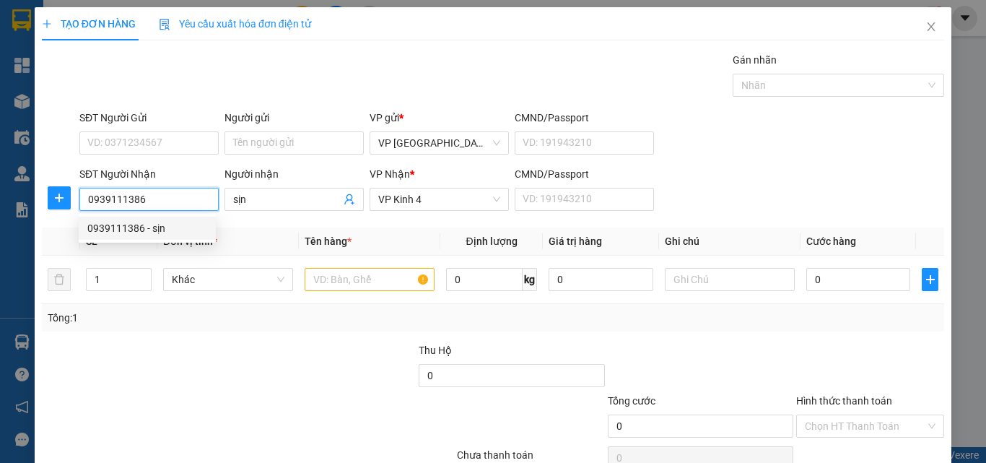
type input "50.000"
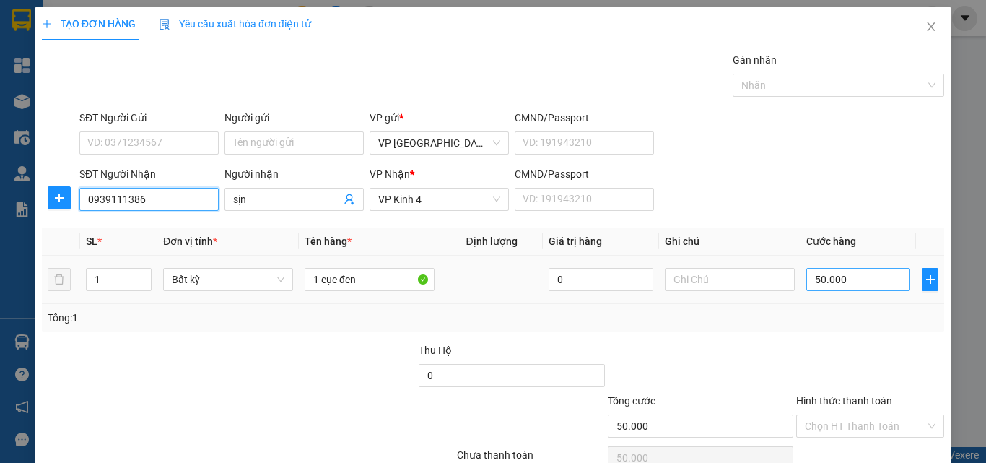
type input "0939111386"
click at [832, 290] on input "50.000" at bounding box center [859, 279] width 104 height 23
type input "3"
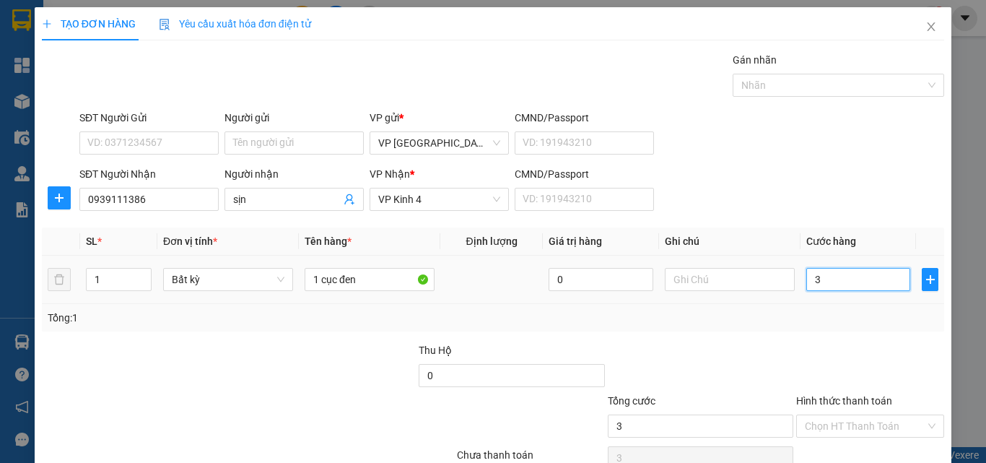
type input "30"
type input "30.000"
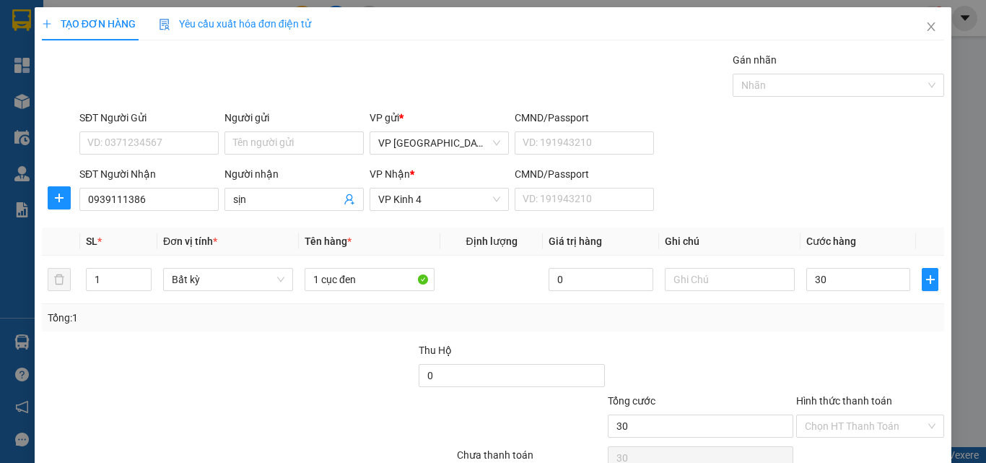
type input "30.000"
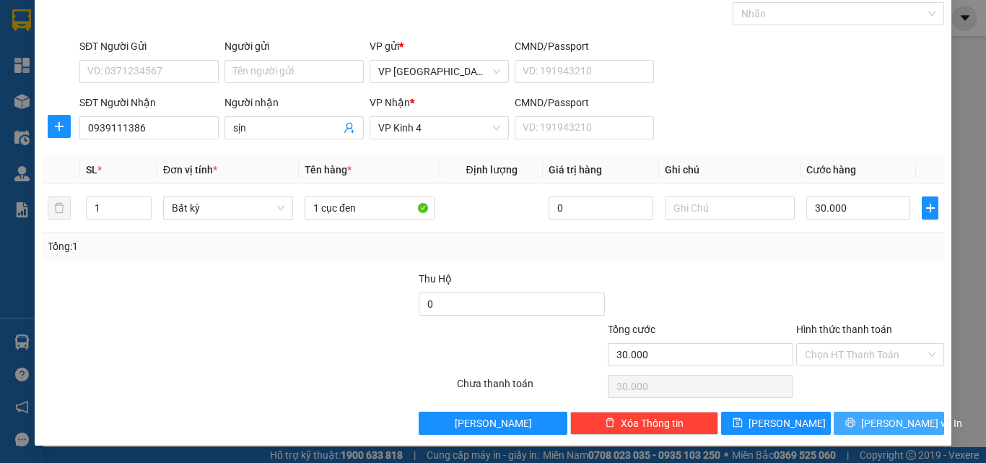
click at [885, 425] on span "[PERSON_NAME] và In" at bounding box center [911, 423] width 101 height 16
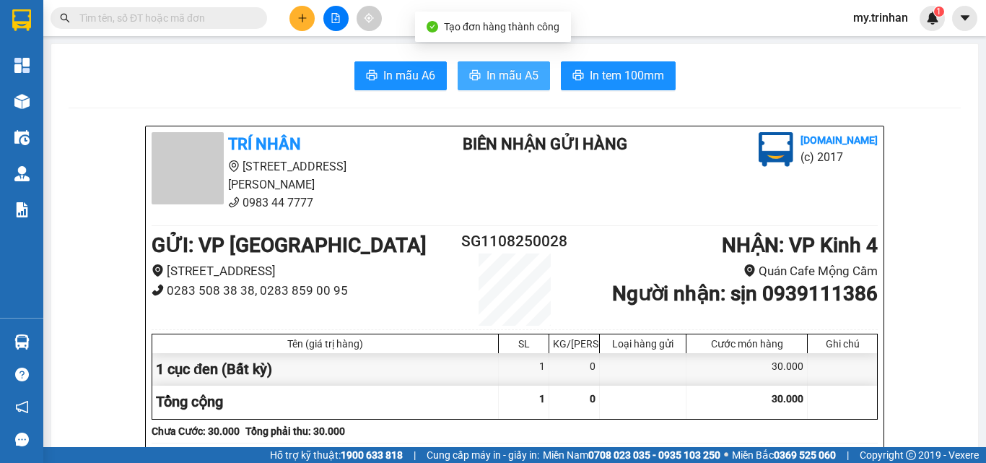
click at [502, 69] on span "In mẫu A5" at bounding box center [513, 75] width 52 height 18
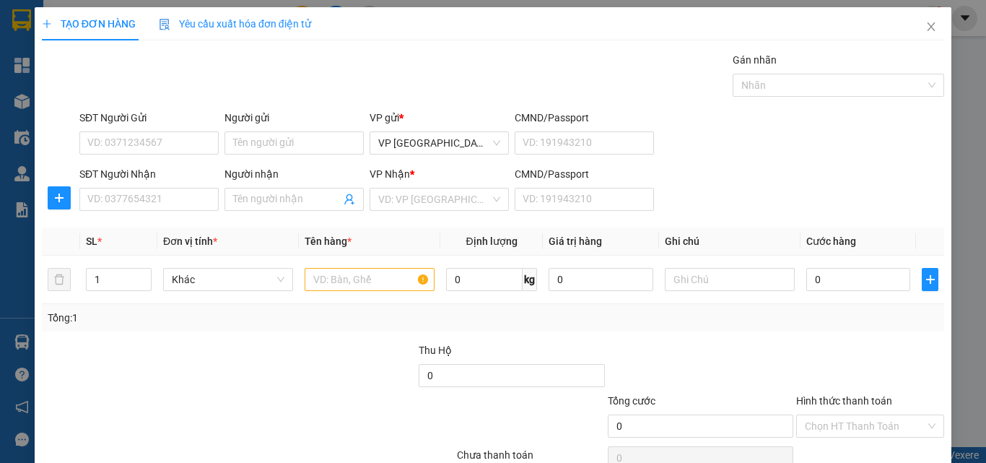
click at [703, 190] on div "SĐT Người Nhận VD: 0377654321 Người nhận Tên người nhận VP Nhận * VD: VP Sài Gò…" at bounding box center [512, 191] width 871 height 51
click at [120, 201] on input "SĐT Người Nhận" at bounding box center [148, 199] width 139 height 23
click at [152, 204] on input "SĐT Người Nhận" at bounding box center [148, 199] width 139 height 23
click at [164, 201] on input "907" at bounding box center [148, 199] width 139 height 23
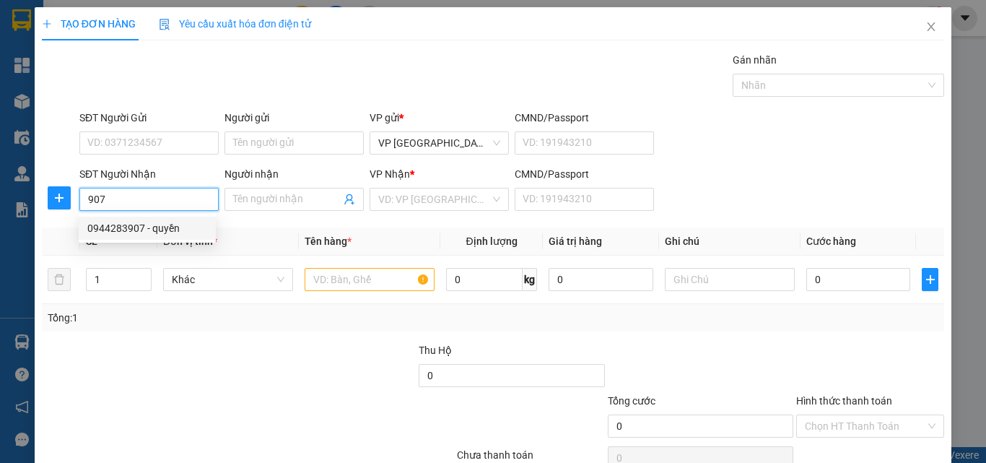
click at [181, 226] on div "0944283907 - quyền" at bounding box center [147, 228] width 120 height 16
type input "0944283907"
type input "quyền"
type input "40.000"
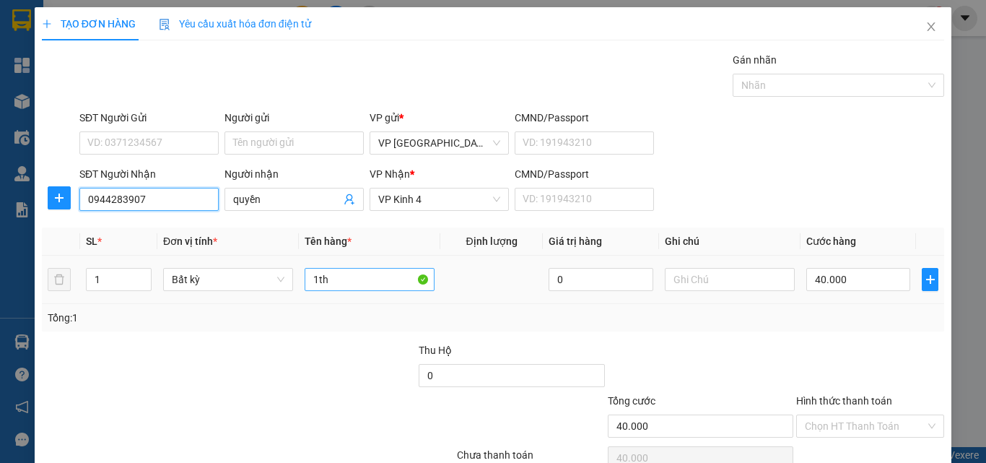
type input "0944283907"
drag, startPoint x: 348, startPoint y: 279, endPoint x: 254, endPoint y: 287, distance: 94.1
click at [279, 287] on tr "1 Bất kỳ 1th 0 40.000" at bounding box center [493, 280] width 903 height 48
type input "1 cục đen"
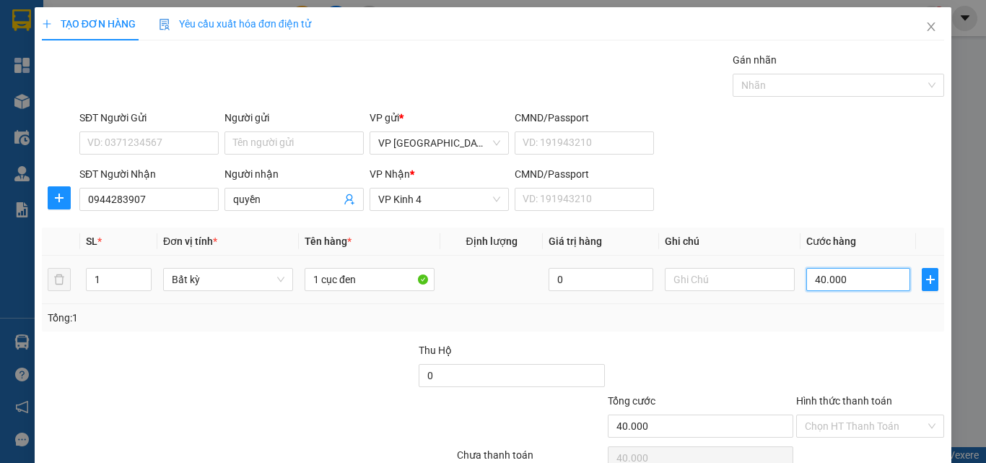
click at [838, 282] on input "40.000" at bounding box center [859, 279] width 104 height 23
type input "4"
type input "40"
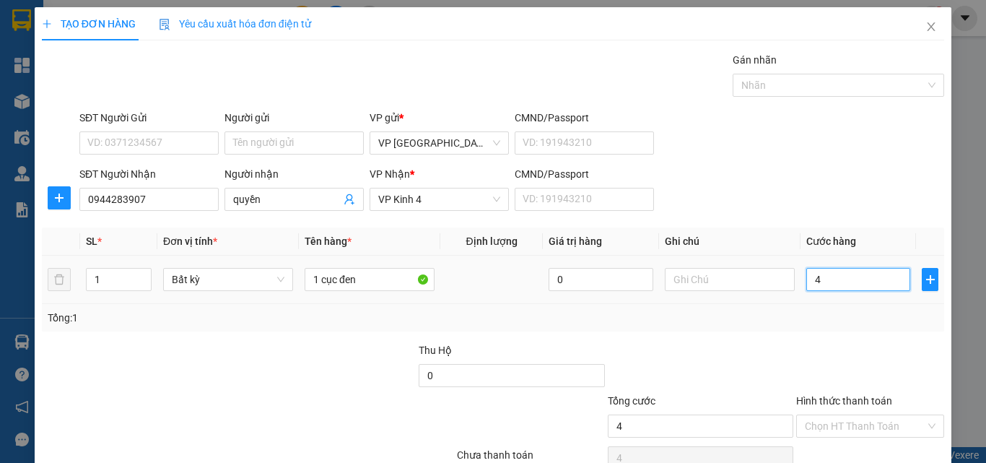
type input "40"
type input "40.000"
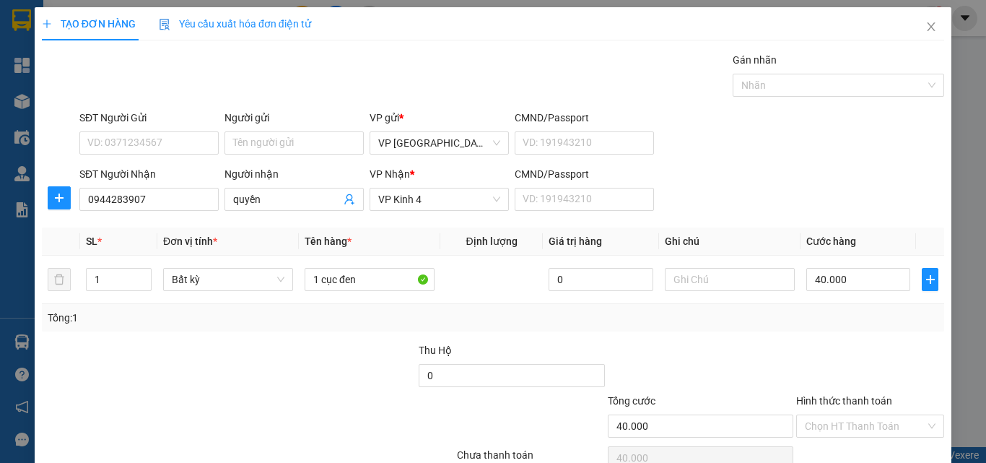
scroll to position [71, 0]
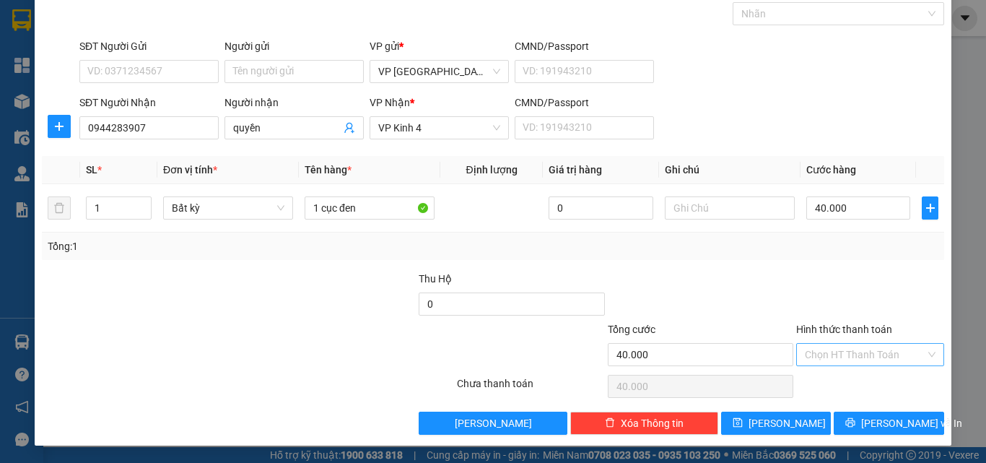
click at [830, 352] on input "Hình thức thanh toán" at bounding box center [865, 355] width 121 height 22
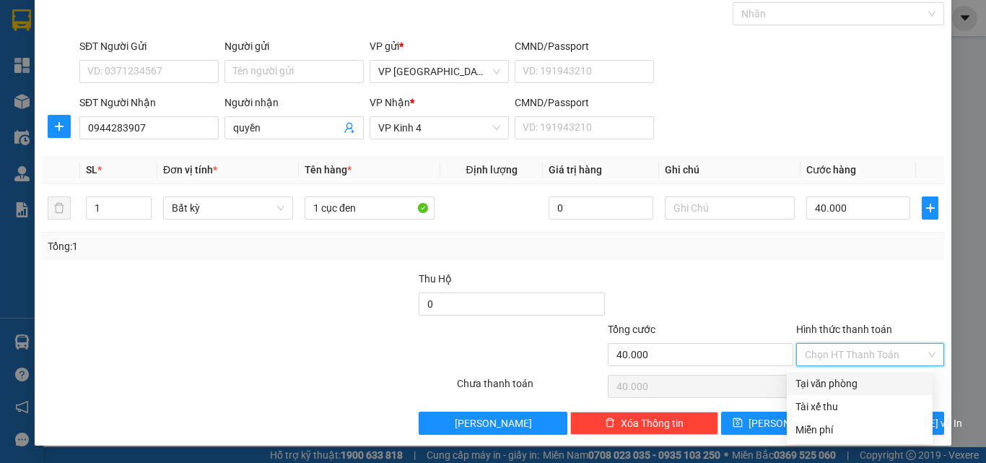
click at [839, 378] on div "Tại văn phòng" at bounding box center [860, 383] width 129 height 16
type input "0"
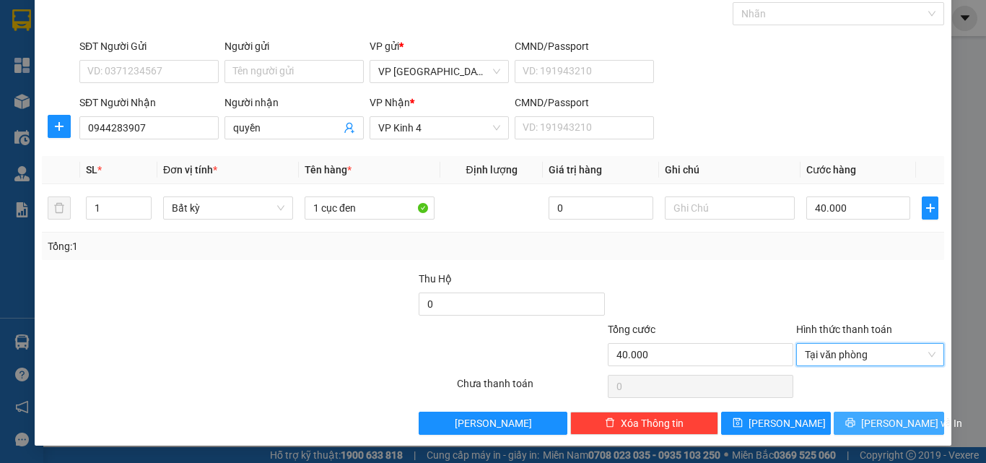
click at [834, 424] on button "[PERSON_NAME] và In" at bounding box center [889, 423] width 110 height 23
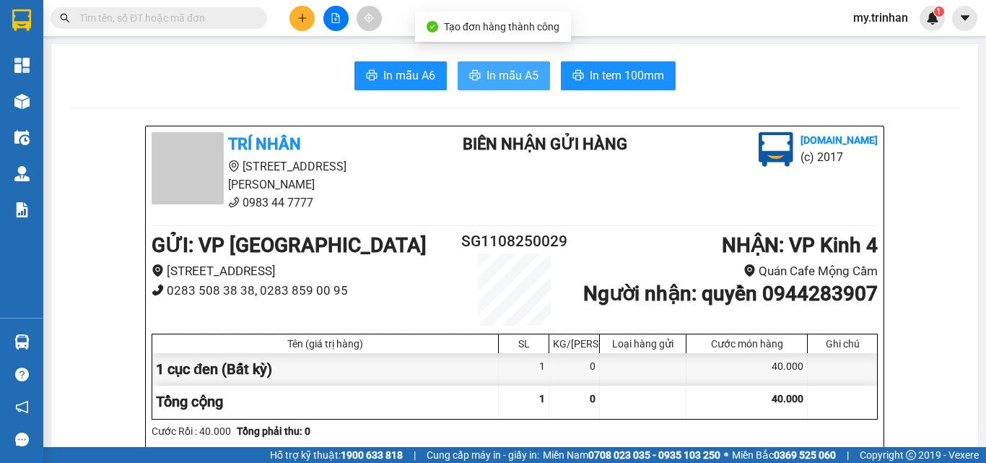
click at [488, 77] on span "In mẫu A5" at bounding box center [513, 75] width 52 height 18
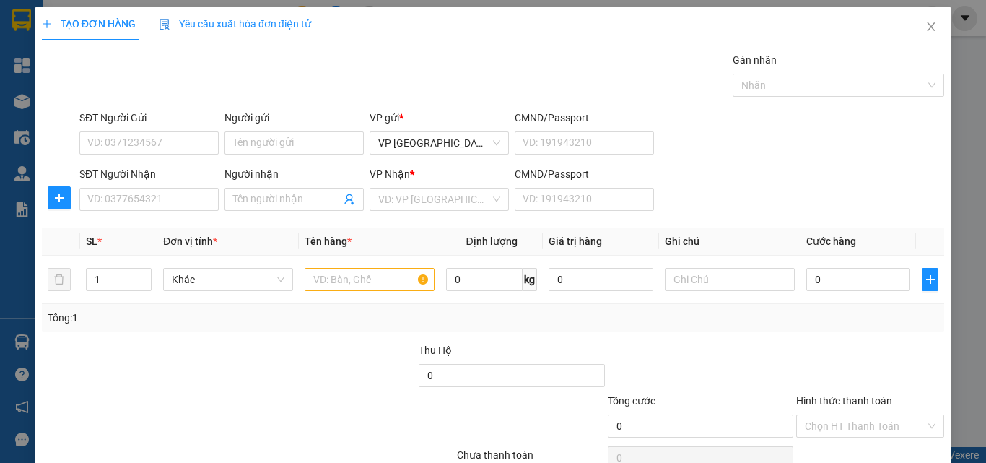
drag, startPoint x: 734, startPoint y: 179, endPoint x: 710, endPoint y: 186, distance: 25.4
click at [710, 186] on div "SĐT Người Nhận VD: 0377654321 Người nhận Tên người nhận VP Nhận * VD: VP Sài Gò…" at bounding box center [512, 191] width 871 height 51
click at [303, 188] on span at bounding box center [294, 199] width 139 height 23
type input "y"
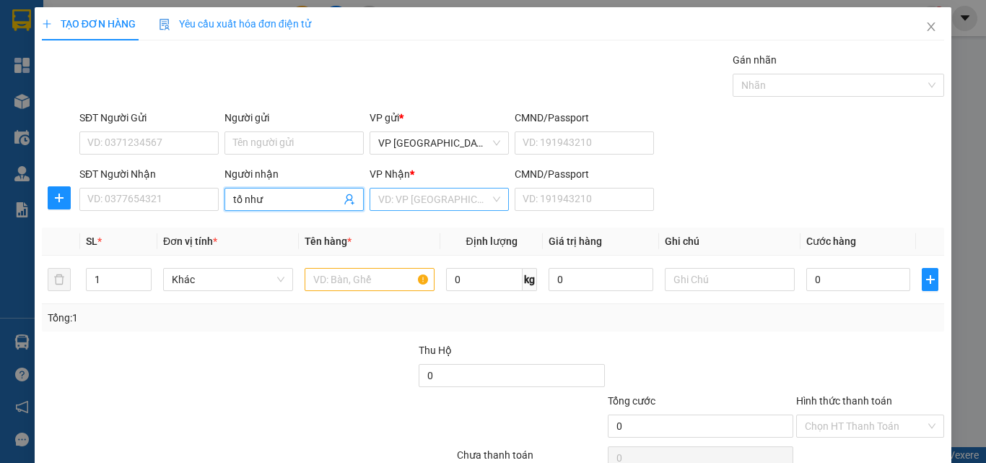
type input "tố như"
click at [391, 208] on input "search" at bounding box center [434, 199] width 112 height 22
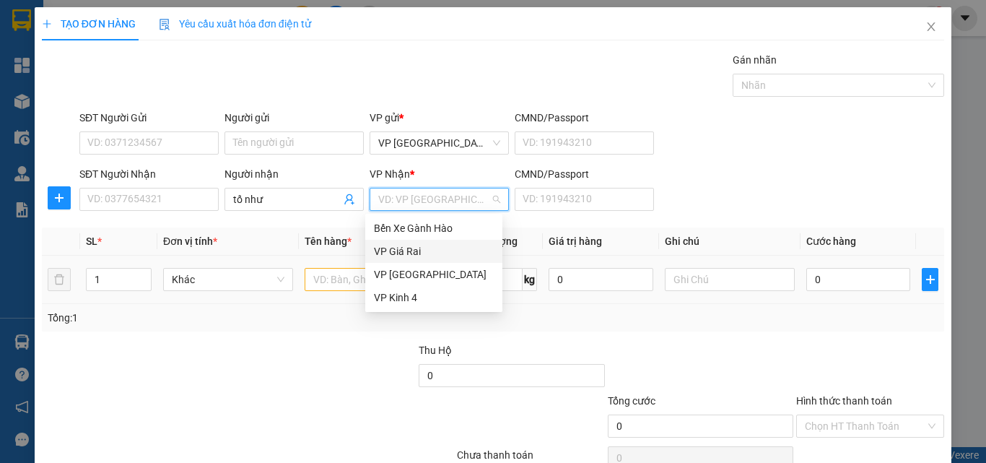
drag, startPoint x: 396, startPoint y: 245, endPoint x: 346, endPoint y: 279, distance: 61.3
click at [397, 245] on div "VP Giá Rai" at bounding box center [434, 251] width 120 height 16
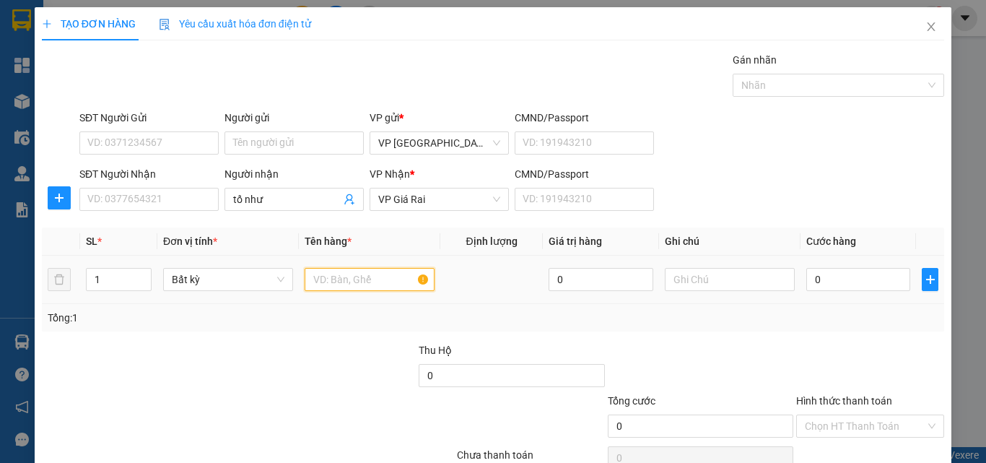
click at [344, 282] on input "text" at bounding box center [370, 279] width 130 height 23
type input "1 bao"
click at [833, 283] on input "0" at bounding box center [859, 279] width 104 height 23
type input "5"
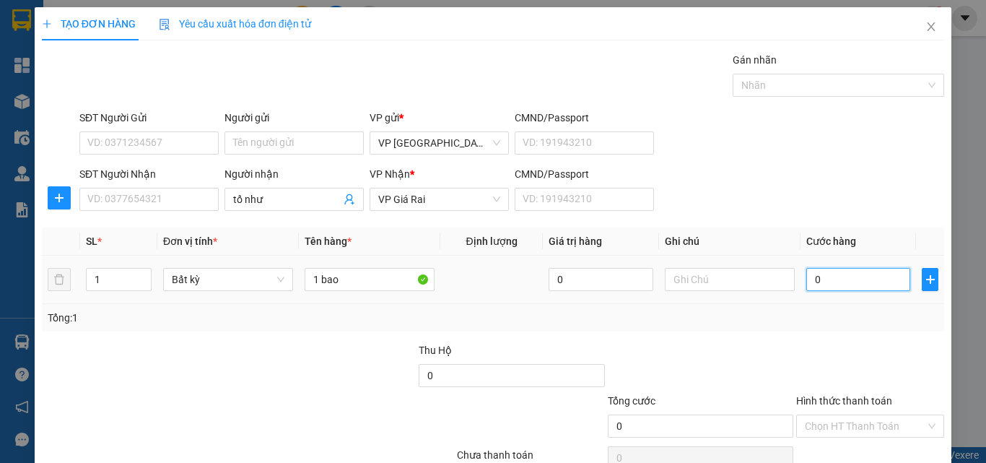
type input "5"
type input "50"
type input "50.000"
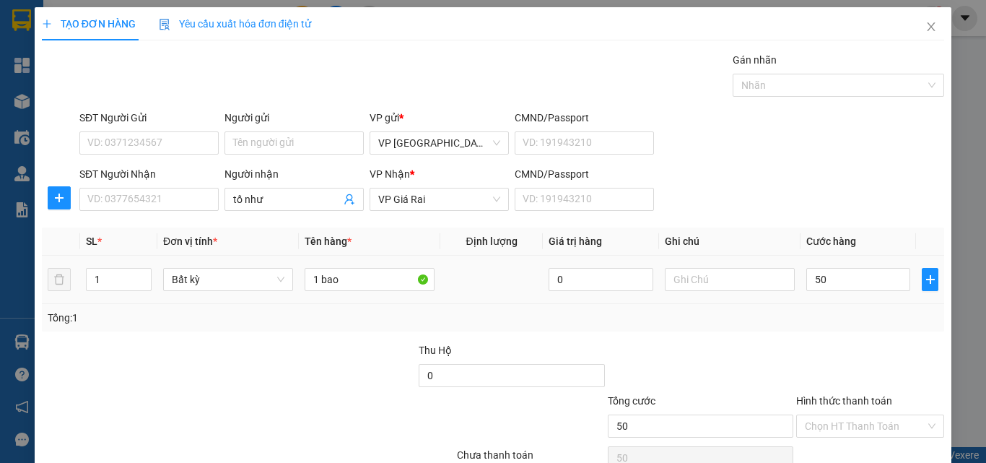
type input "50.000"
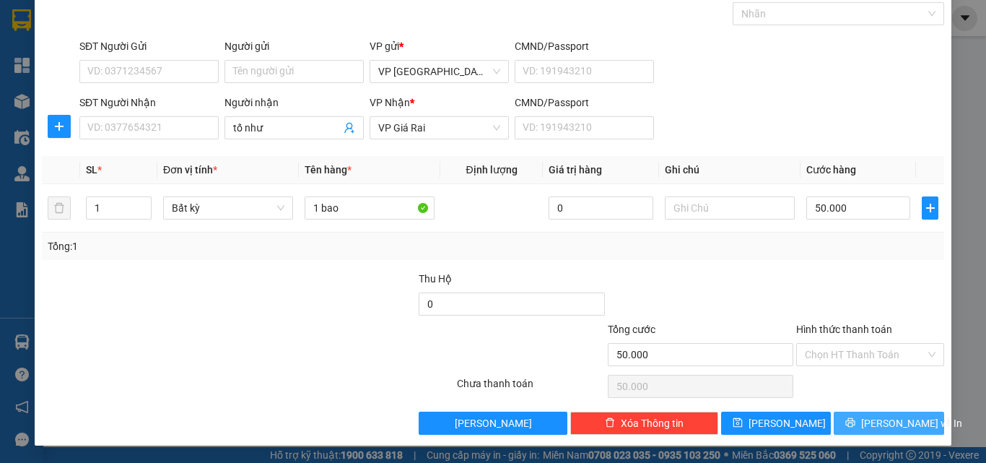
click at [885, 426] on span "[PERSON_NAME] và In" at bounding box center [911, 423] width 101 height 16
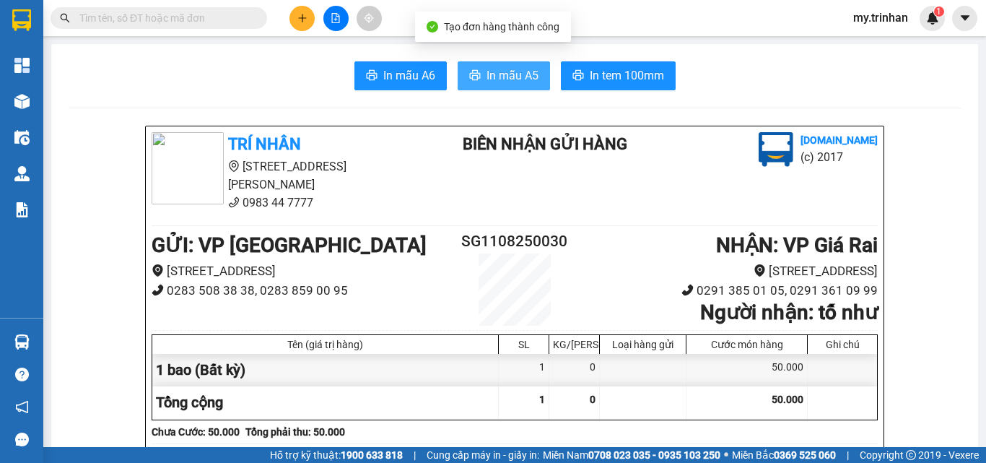
click at [527, 74] on span "In mẫu A5" at bounding box center [513, 75] width 52 height 18
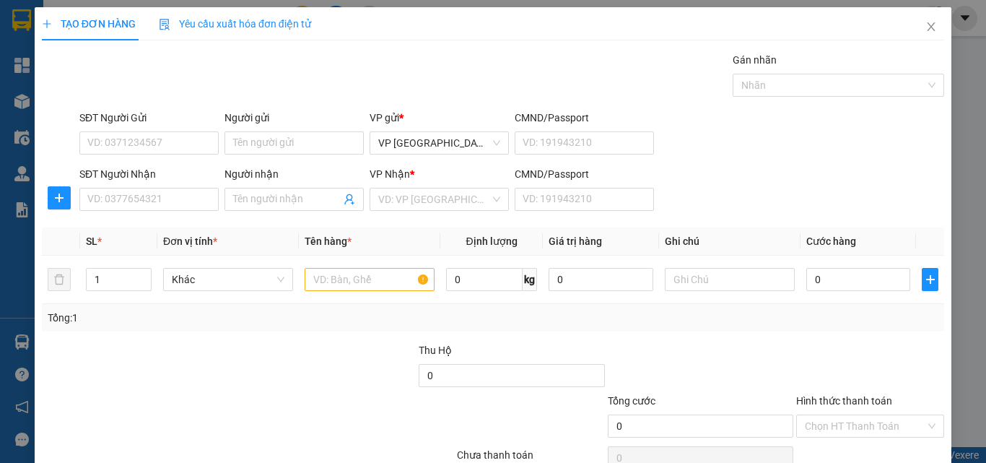
click at [674, 194] on div "SĐT Người Nhận VD: 0377654321 Người nhận Tên người nhận VP Nhận * VD: VP Sài Gò…" at bounding box center [512, 191] width 871 height 51
click at [165, 194] on input "SĐT Người Nhận" at bounding box center [148, 199] width 139 height 23
type input "0949090913"
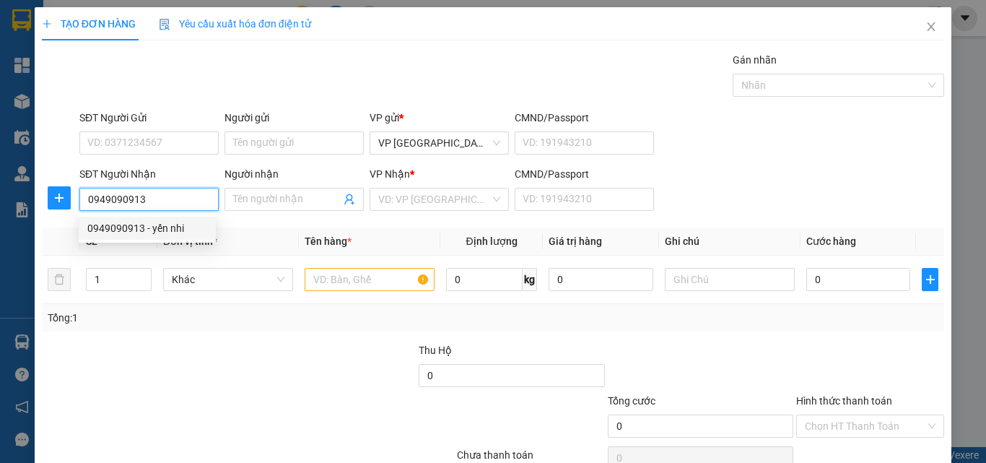
click at [172, 203] on input "0949090913" at bounding box center [148, 199] width 139 height 23
click at [165, 235] on div "0949090913 - yến nhi" at bounding box center [147, 228] width 120 height 16
type input "yến nhi"
type input "30.000"
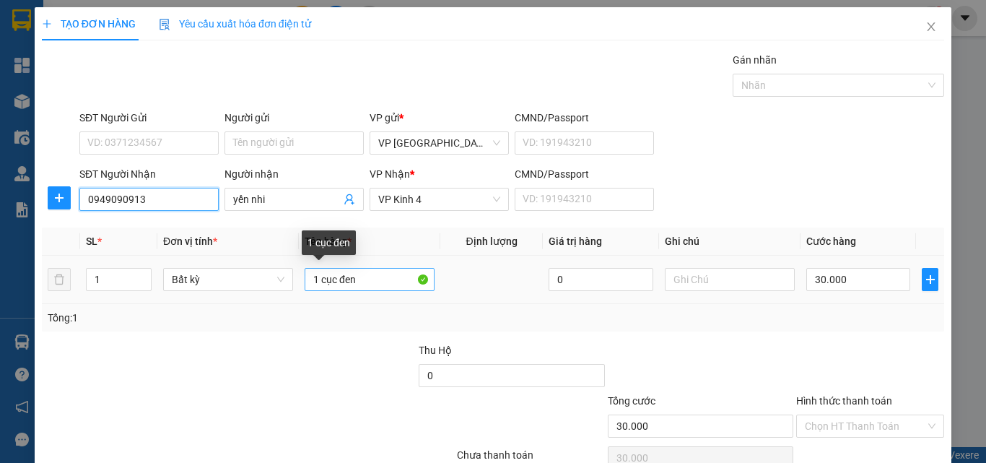
type input "0949090913"
drag, startPoint x: 352, startPoint y: 284, endPoint x: 243, endPoint y: 274, distance: 110.2
click at [266, 279] on tr "1 Bất kỳ 1 cục đen 0 30.000" at bounding box center [493, 280] width 903 height 48
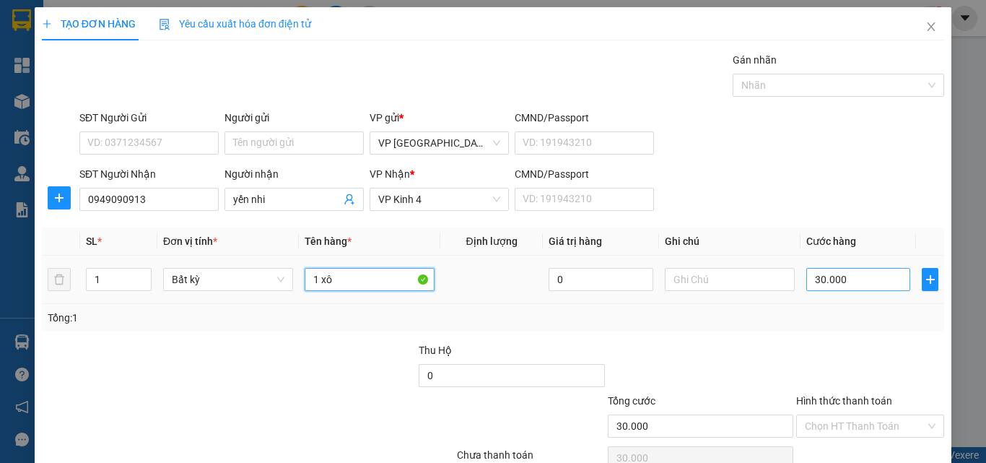
type input "1 xô"
click at [850, 279] on input "30.000" at bounding box center [859, 279] width 104 height 23
type input "3"
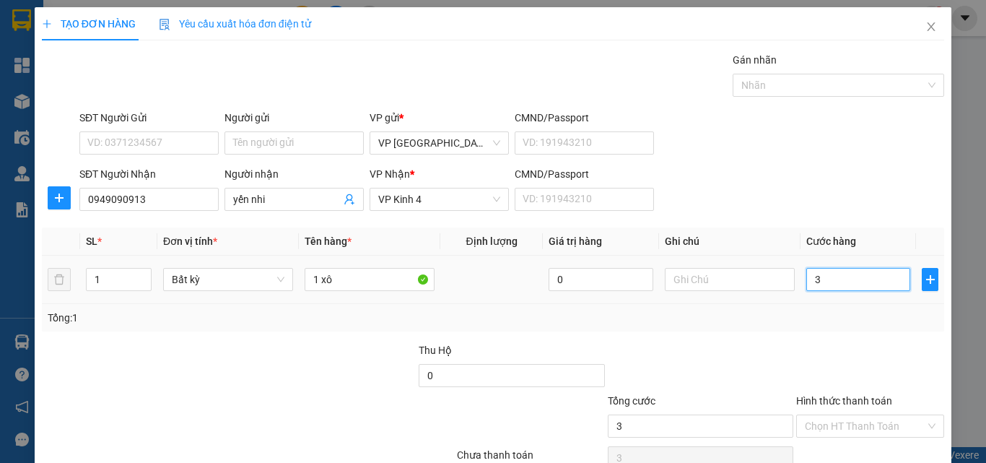
type input "30"
type input "30.000"
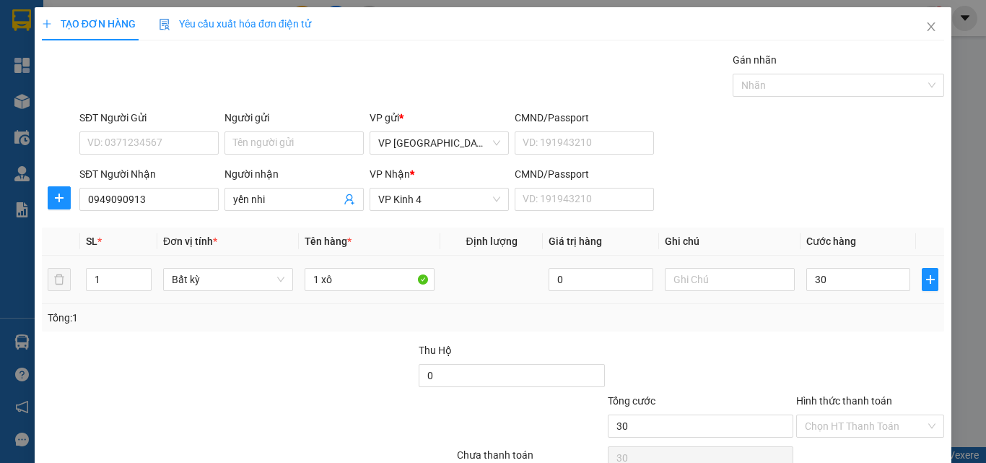
type input "30.000"
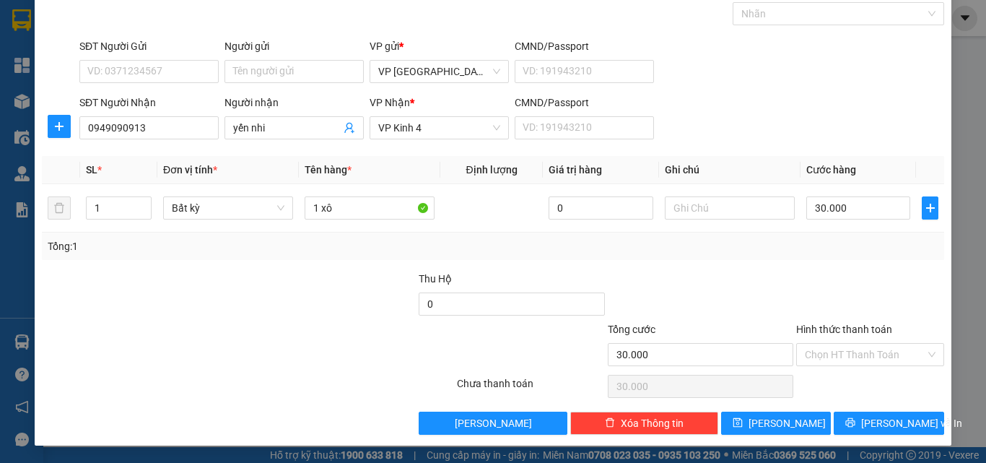
click at [857, 409] on div "Transit Pickup Surcharge Ids Transit Deliver Surcharge Ids Transit Deliver Surc…" at bounding box center [493, 208] width 903 height 454
click at [869, 413] on button "[PERSON_NAME] và In" at bounding box center [889, 423] width 110 height 23
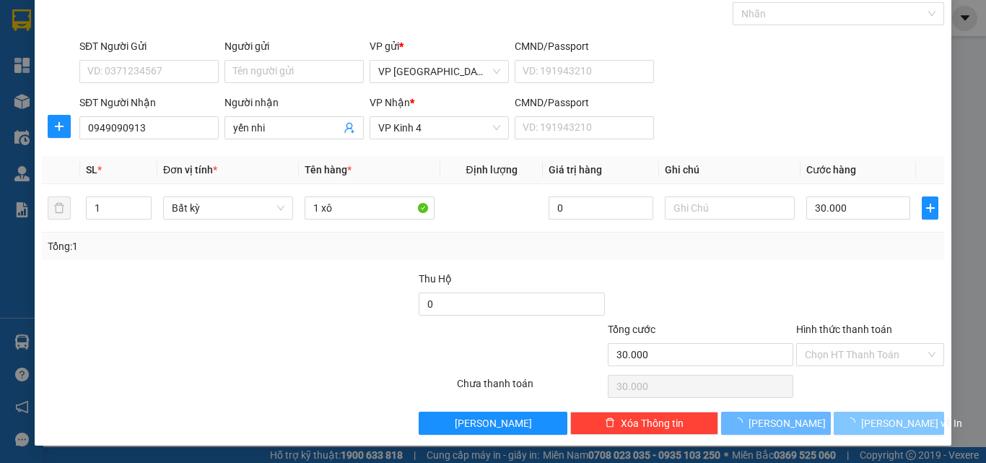
click at [868, 422] on span "[PERSON_NAME] và In" at bounding box center [911, 423] width 101 height 16
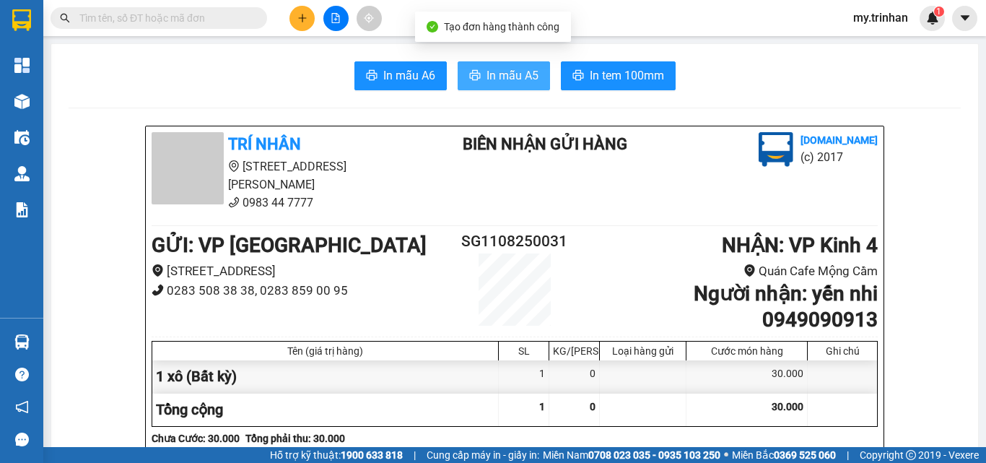
click at [495, 75] on span "In mẫu A5" at bounding box center [513, 75] width 52 height 18
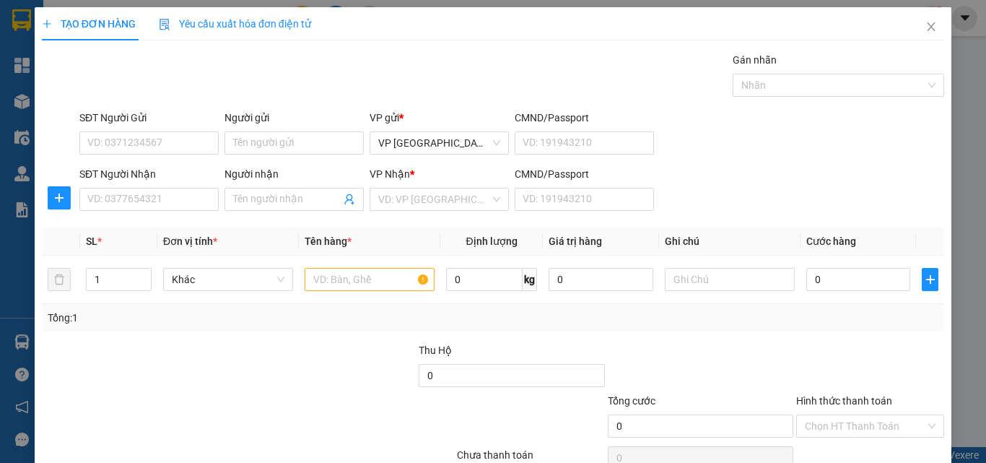
drag, startPoint x: 808, startPoint y: 173, endPoint x: 294, endPoint y: 194, distance: 514.5
click at [807, 173] on div "SĐT Người Nhận VD: 0377654321 Người nhận Tên người nhận VP Nhận * VD: VP Sài Gò…" at bounding box center [512, 191] width 871 height 51
click at [124, 201] on input "SĐT Người Nhận" at bounding box center [148, 199] width 139 height 23
click at [155, 186] on div "SĐT Người Nhận" at bounding box center [148, 177] width 139 height 22
click at [161, 214] on div "SĐT Người Nhận 817" at bounding box center [148, 191] width 139 height 51
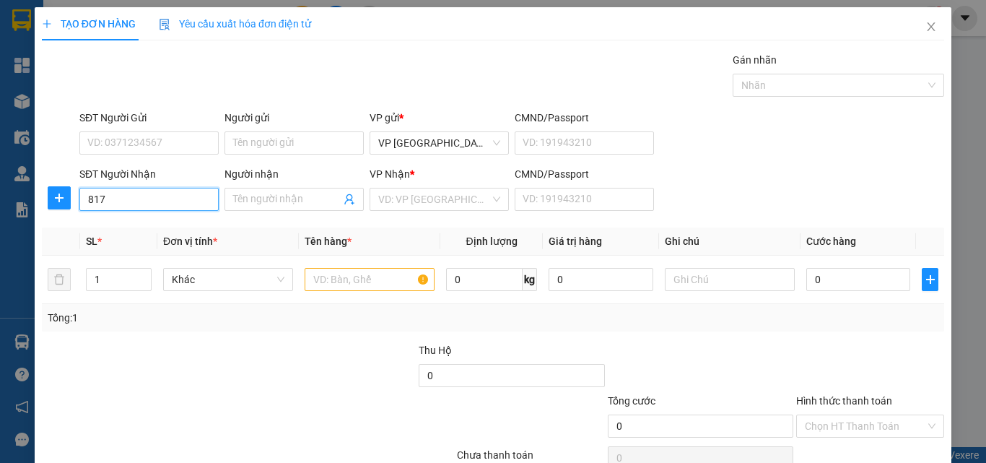
click at [157, 192] on input "817" at bounding box center [148, 199] width 139 height 23
click at [162, 225] on div "0918161817 - hoàng kim 1" at bounding box center [162, 228] width 150 height 16
type input "0918161817"
type input "hoàng kim 1"
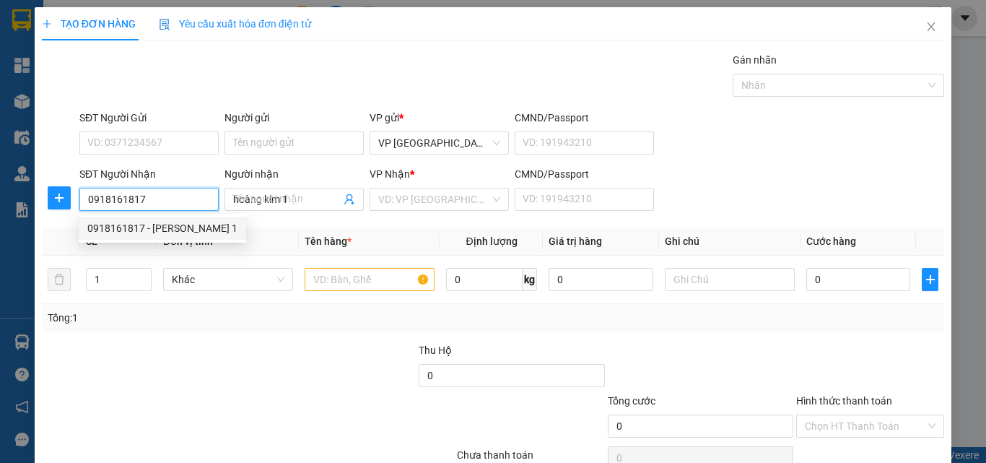
type input "150.000"
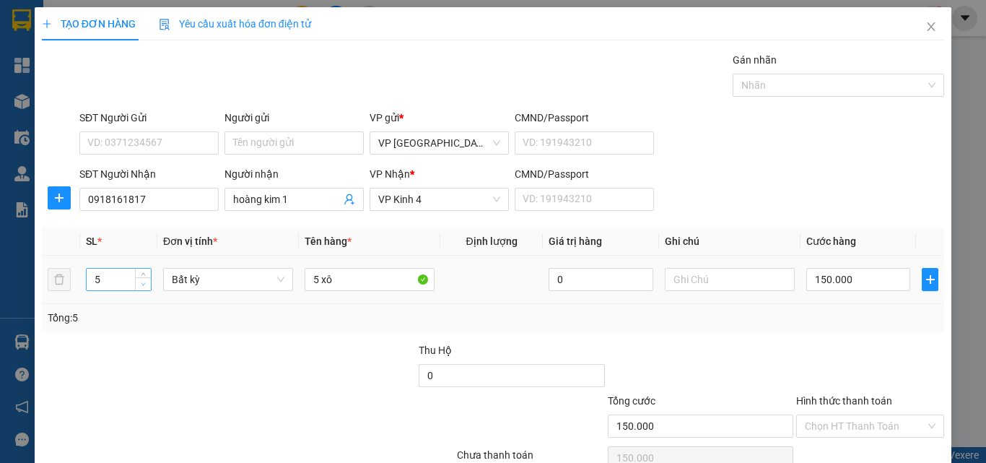
type input "4"
click at [139, 285] on span "down" at bounding box center [143, 284] width 9 height 9
click at [299, 278] on td "5 xô" at bounding box center [370, 280] width 142 height 48
type input "0"
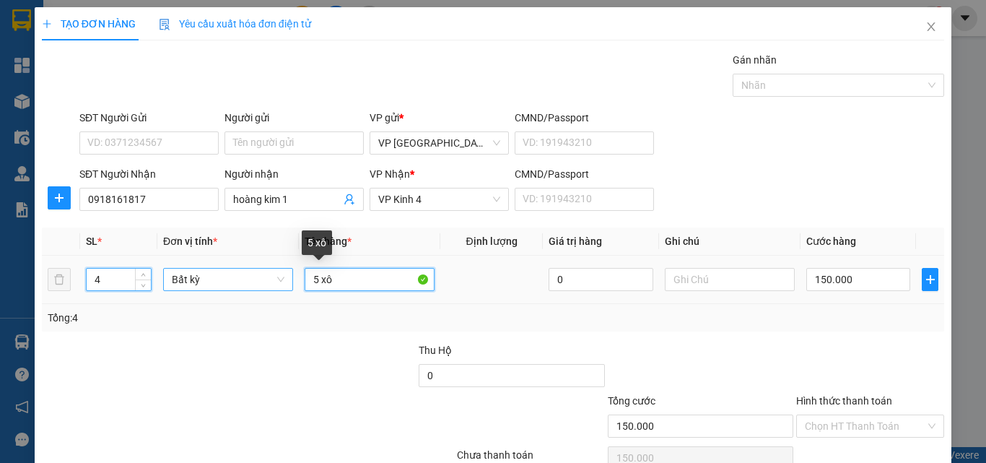
type input "0"
type input "4 xô"
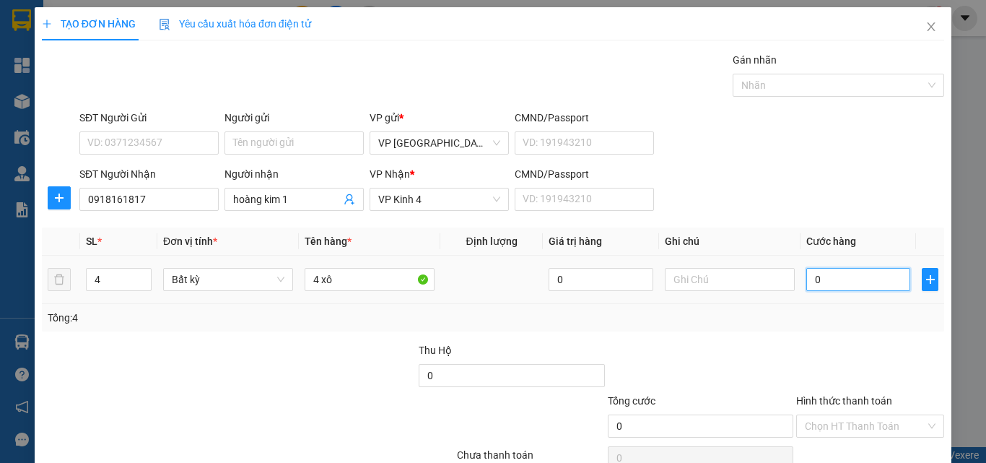
click at [811, 282] on input "0" at bounding box center [859, 279] width 104 height 23
type input "1"
type input "12"
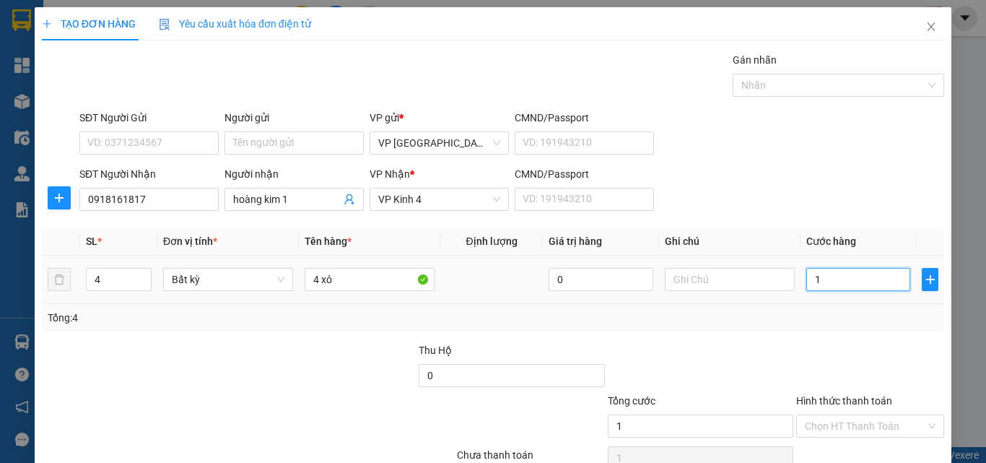
type input "12"
type input "120"
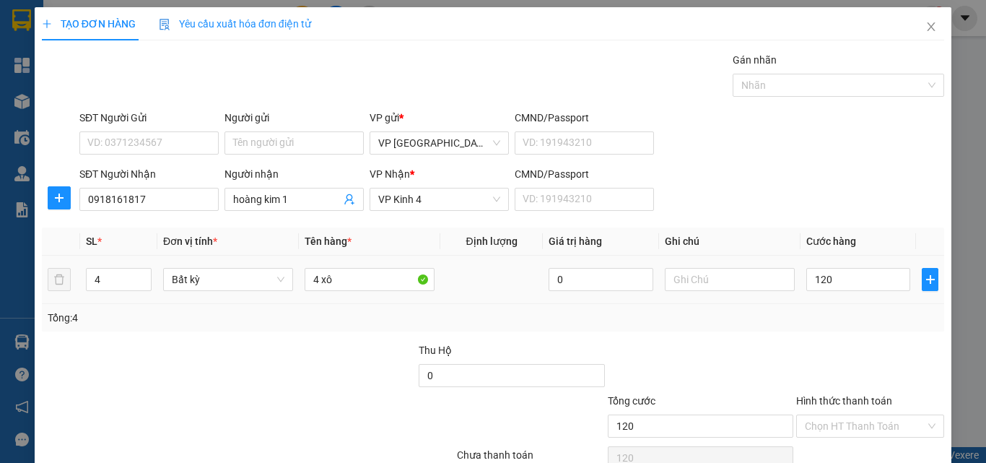
type input "120.000"
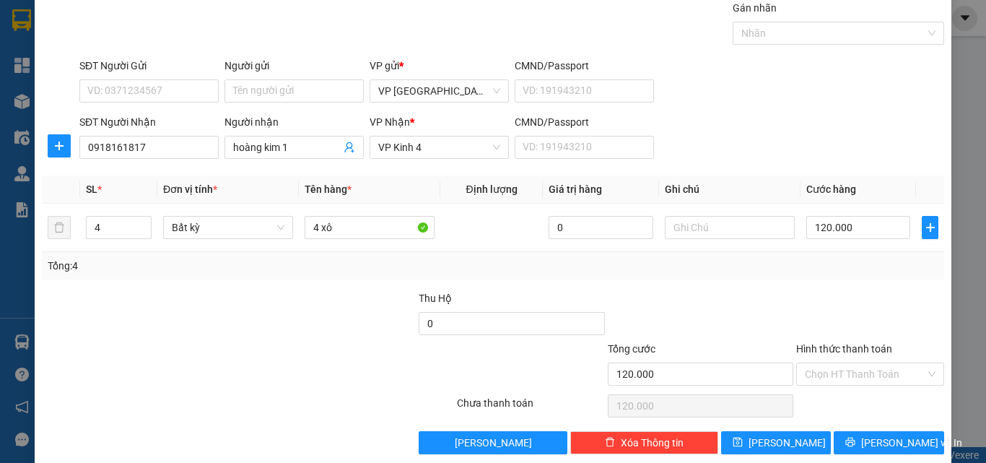
scroll to position [71, 0]
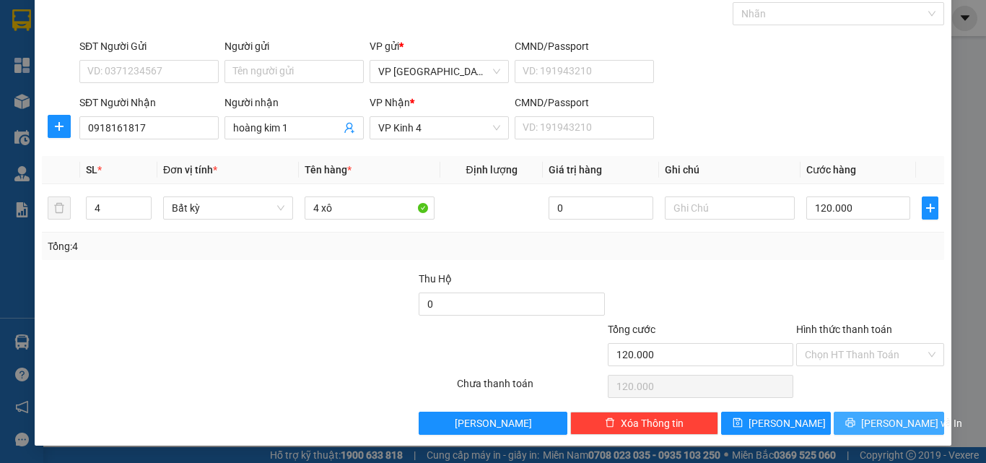
click at [864, 419] on button "[PERSON_NAME] và In" at bounding box center [889, 423] width 110 height 23
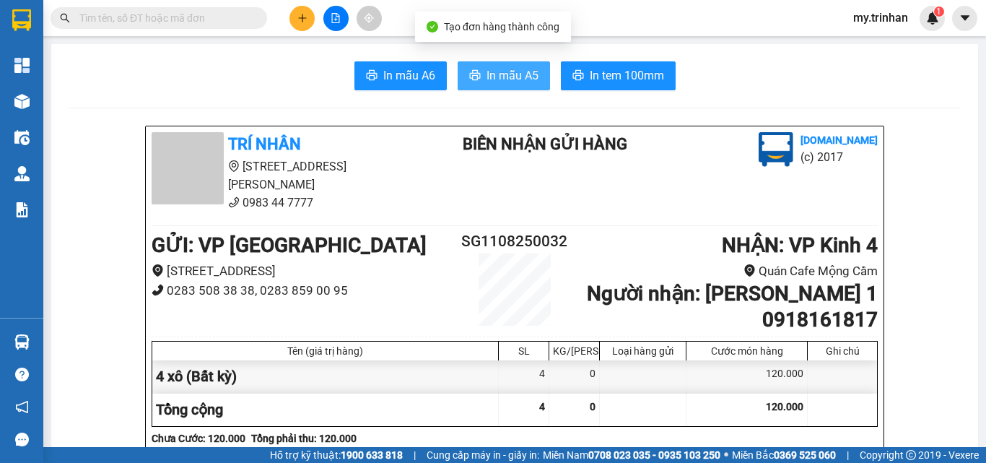
click at [503, 69] on span "In mẫu A5" at bounding box center [513, 75] width 52 height 18
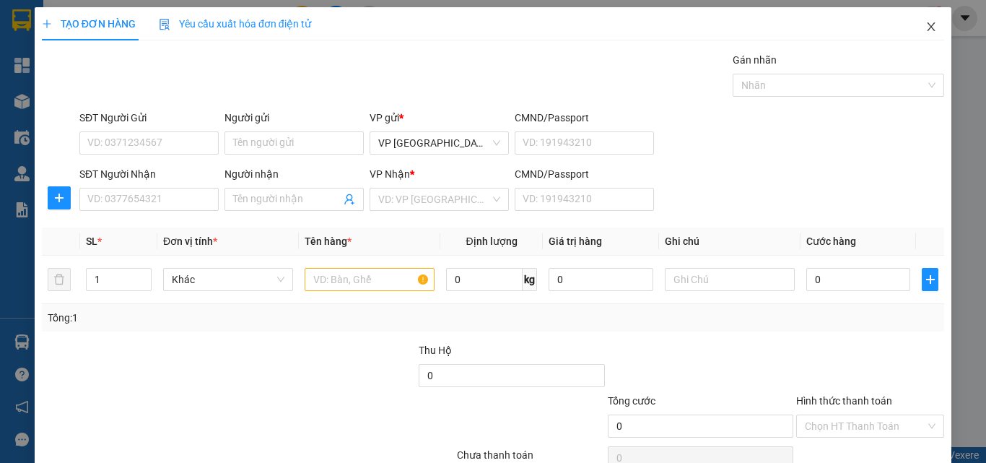
click at [926, 25] on icon "close" at bounding box center [932, 27] width 12 height 12
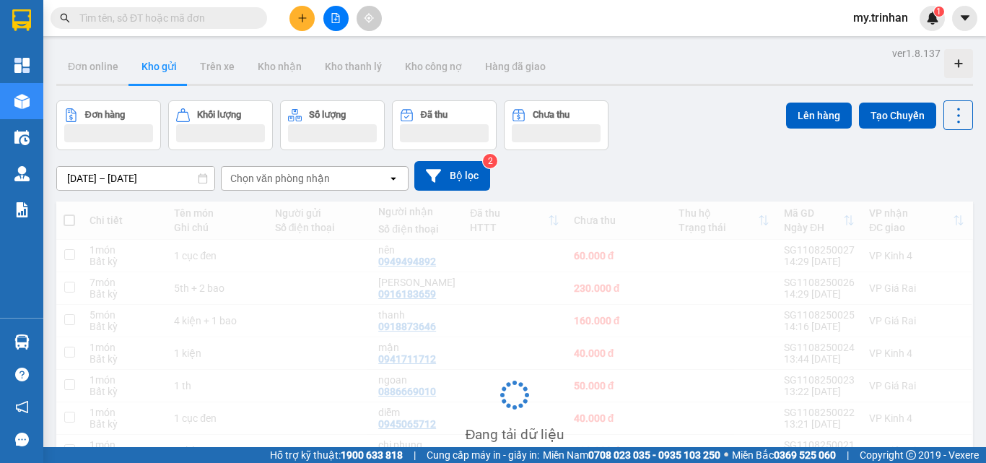
click at [158, 14] on input "text" at bounding box center [164, 18] width 170 height 16
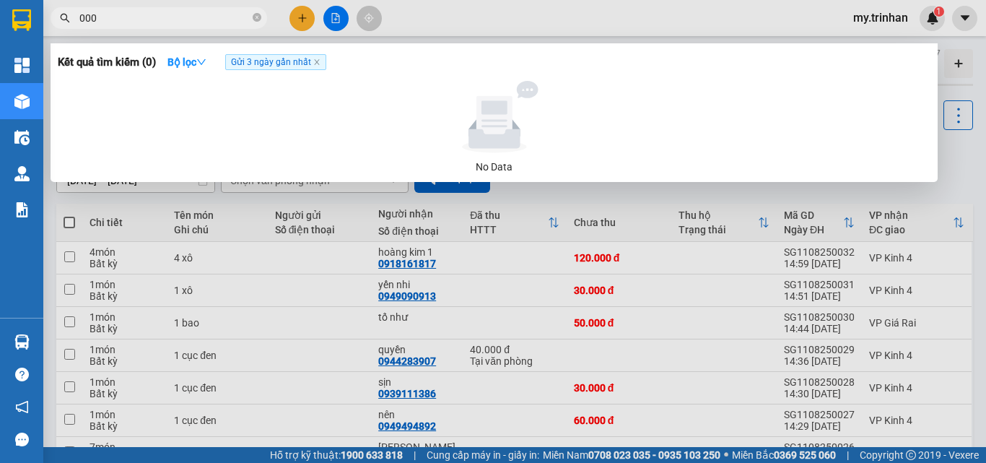
type input "0001"
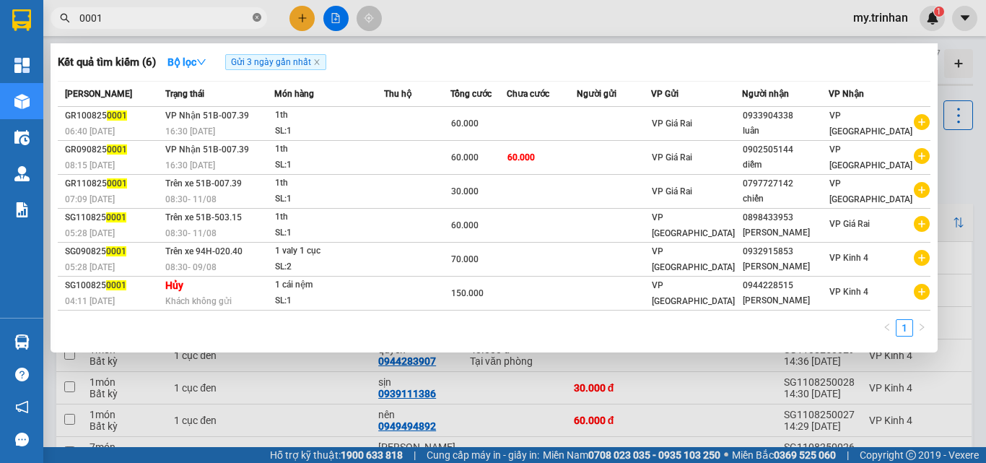
click at [253, 16] on icon "close-circle" at bounding box center [257, 17] width 9 height 9
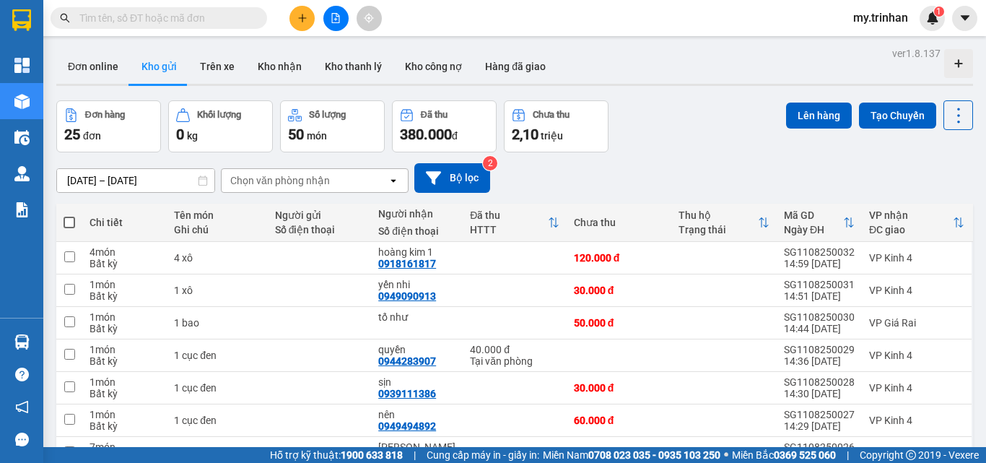
click at [305, 15] on icon "plus" at bounding box center [302, 18] width 10 height 10
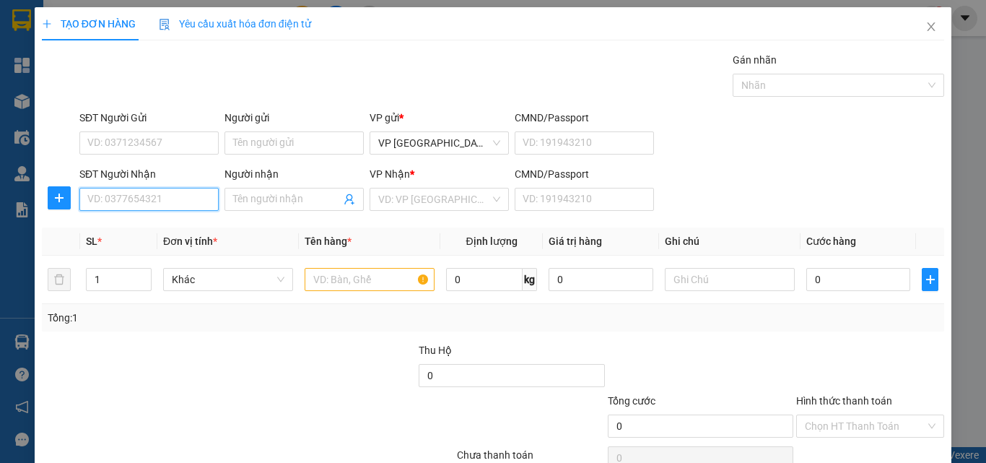
click at [134, 199] on input "SĐT Người Nhận" at bounding box center [148, 199] width 139 height 23
type input "8"
click at [141, 199] on input "646" at bounding box center [148, 199] width 139 height 23
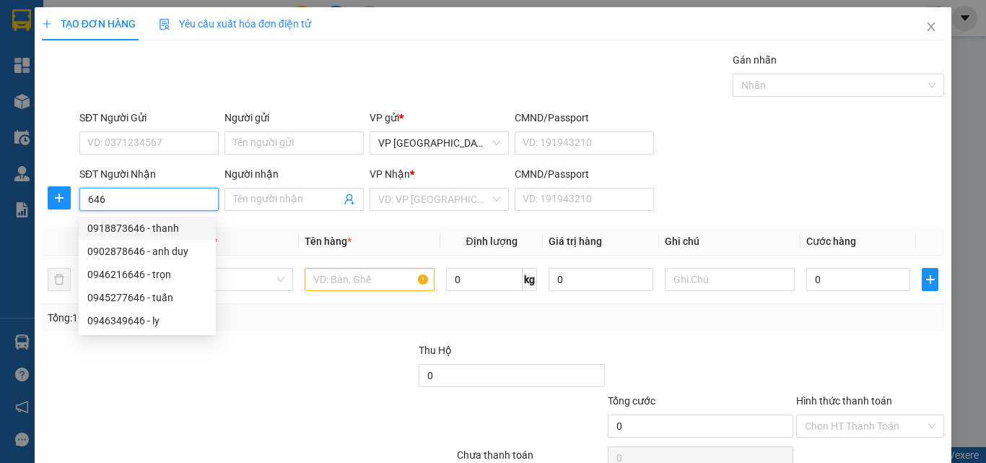
click at [168, 227] on div "0918873646 - thanh" at bounding box center [147, 228] width 120 height 16
type input "0918873646"
type input "thanh"
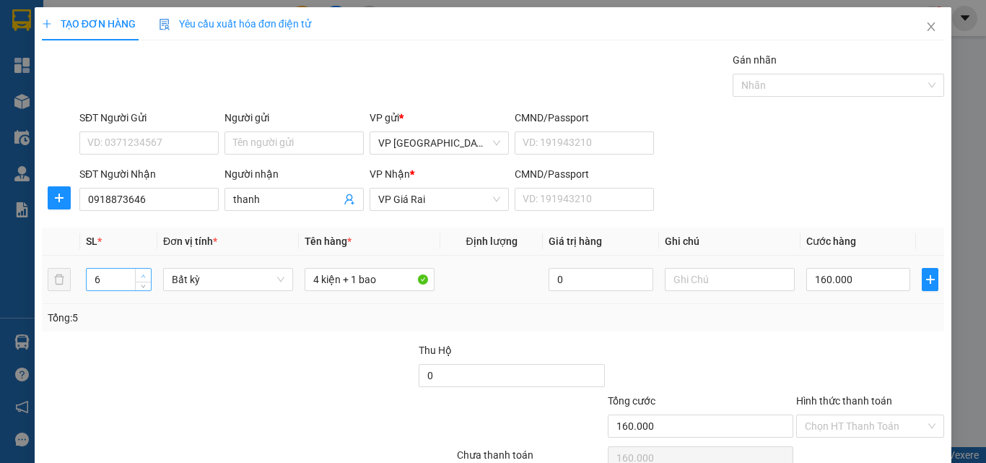
click at [147, 273] on span "Increase Value" at bounding box center [143, 275] width 16 height 13
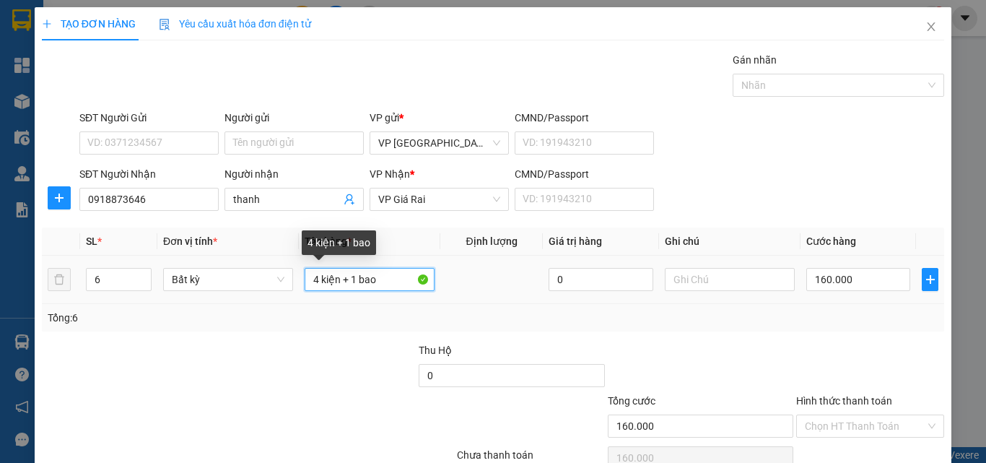
drag, startPoint x: 312, startPoint y: 284, endPoint x: 298, endPoint y: 284, distance: 13.7
click at [299, 284] on td "4 kiện + 1 bao" at bounding box center [370, 280] width 142 height 48
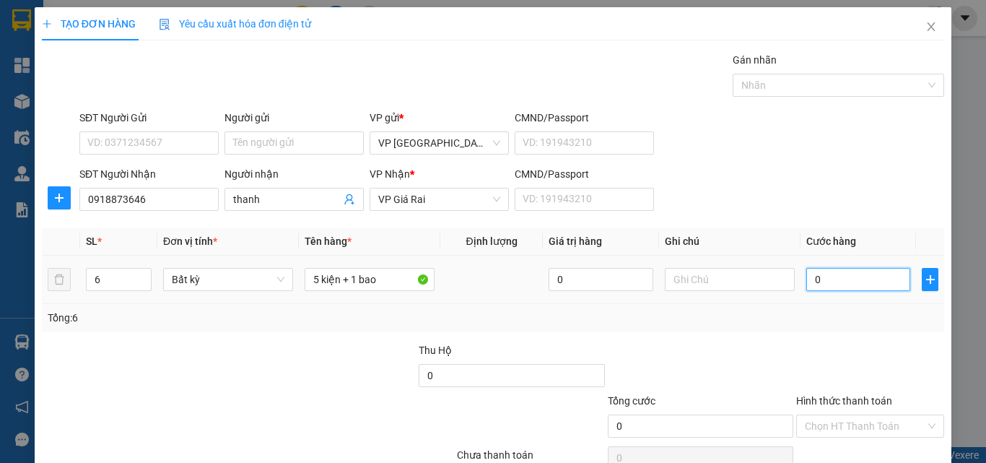
click at [832, 284] on input "0" at bounding box center [859, 279] width 104 height 23
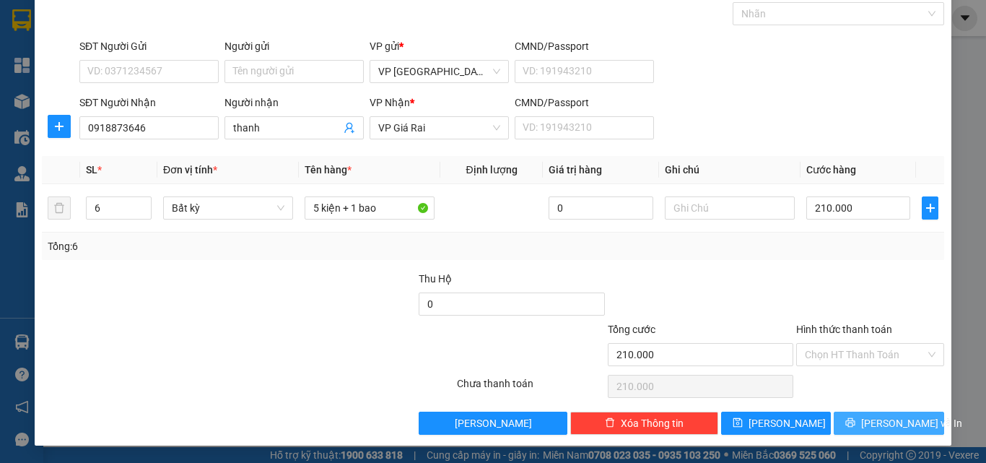
click at [852, 425] on icon "printer" at bounding box center [850, 422] width 9 height 9
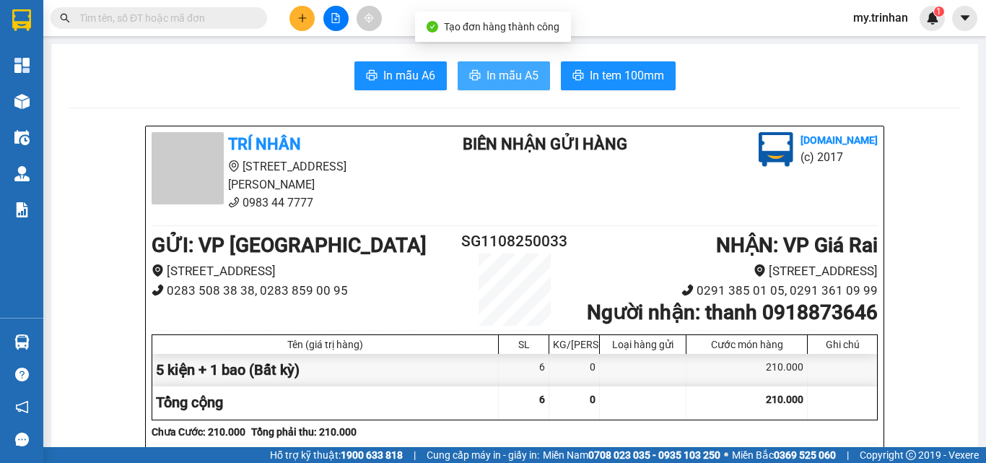
click at [517, 71] on span "In mẫu A5" at bounding box center [513, 75] width 52 height 18
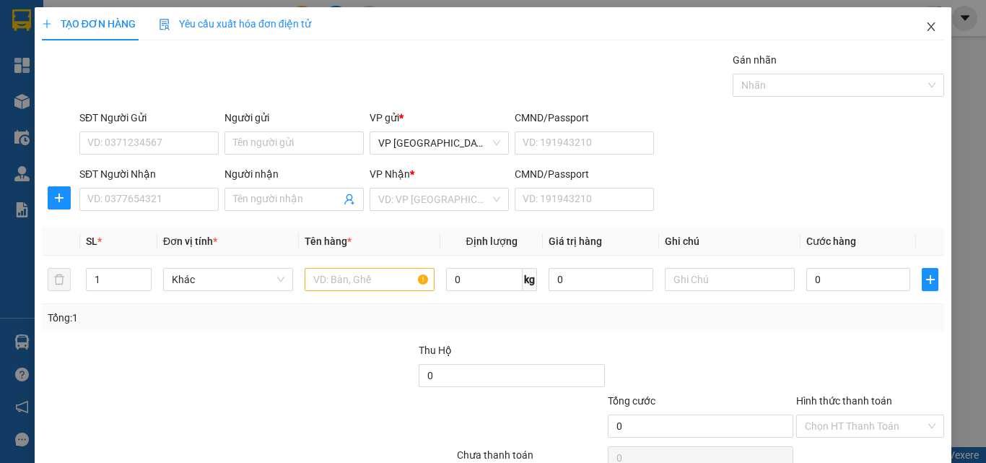
click at [926, 25] on icon "close" at bounding box center [932, 27] width 12 height 12
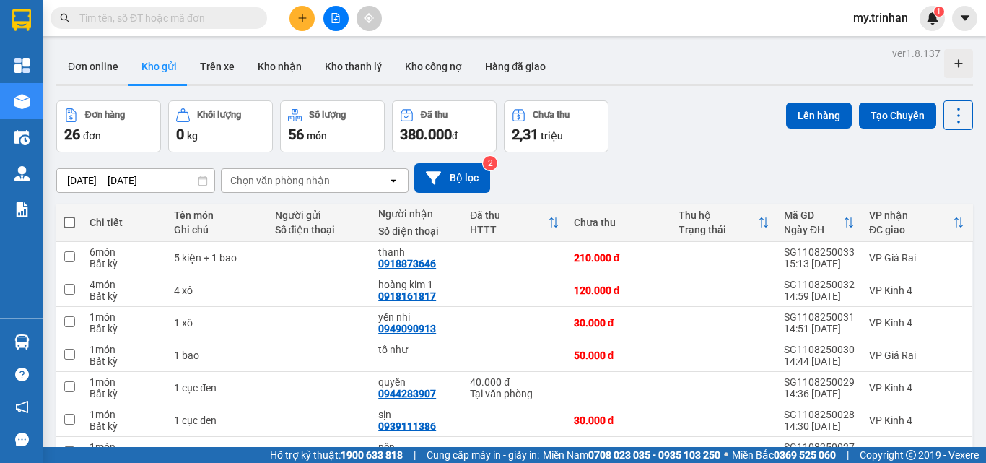
click at [635, 153] on div "[DATE] – [DATE] Press the down arrow key to interact with the calendar and sele…" at bounding box center [514, 177] width 917 height 51
click at [300, 20] on icon "plus" at bounding box center [302, 18] width 10 height 10
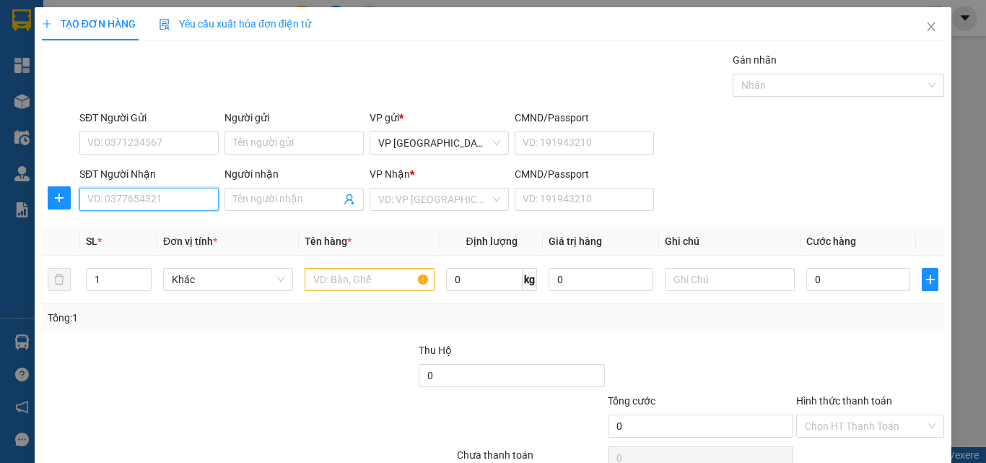
click at [144, 199] on input "SĐT Người Nhận" at bounding box center [148, 199] width 139 height 23
click at [157, 201] on input "646" at bounding box center [148, 199] width 139 height 23
click at [160, 200] on input "646" at bounding box center [148, 199] width 139 height 23
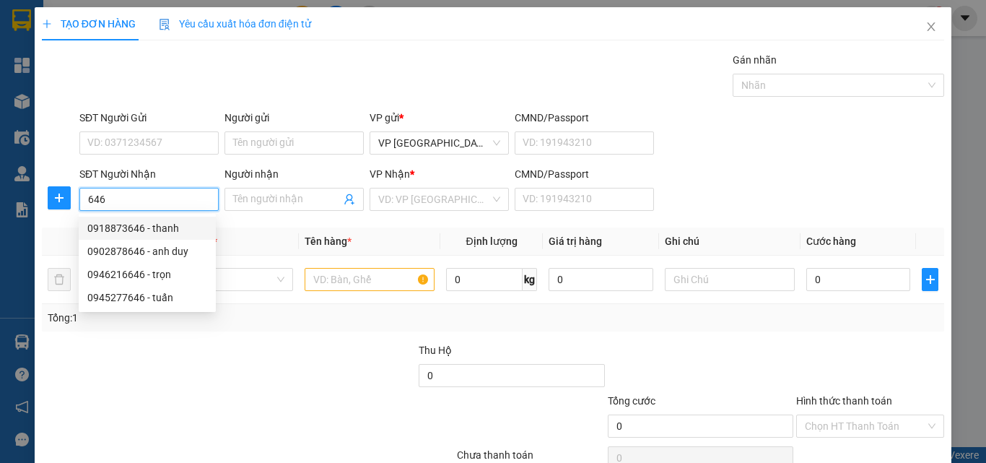
click at [163, 228] on div "0918873646 - thanh" at bounding box center [147, 228] width 120 height 16
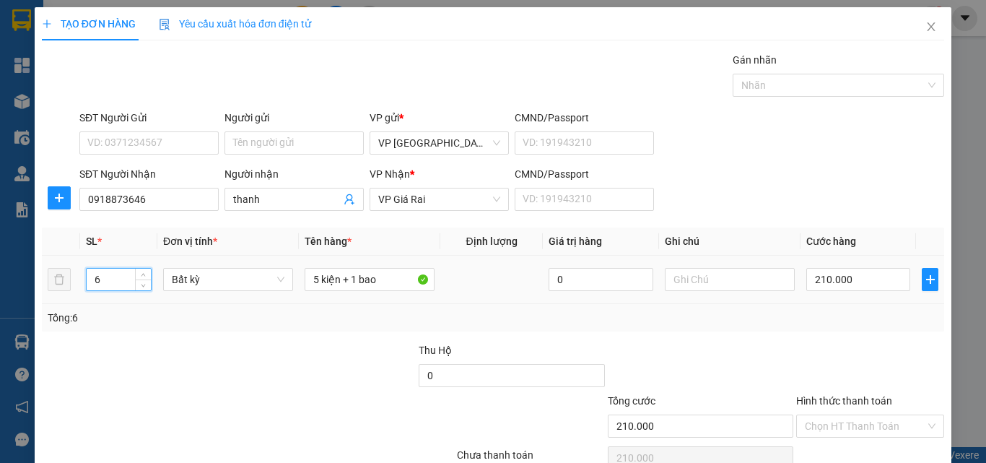
drag, startPoint x: 112, startPoint y: 276, endPoint x: 69, endPoint y: 277, distance: 43.3
click at [73, 277] on tr "6 Bất kỳ 5 kiện + 1 bao 0 210.000" at bounding box center [493, 280] width 903 height 48
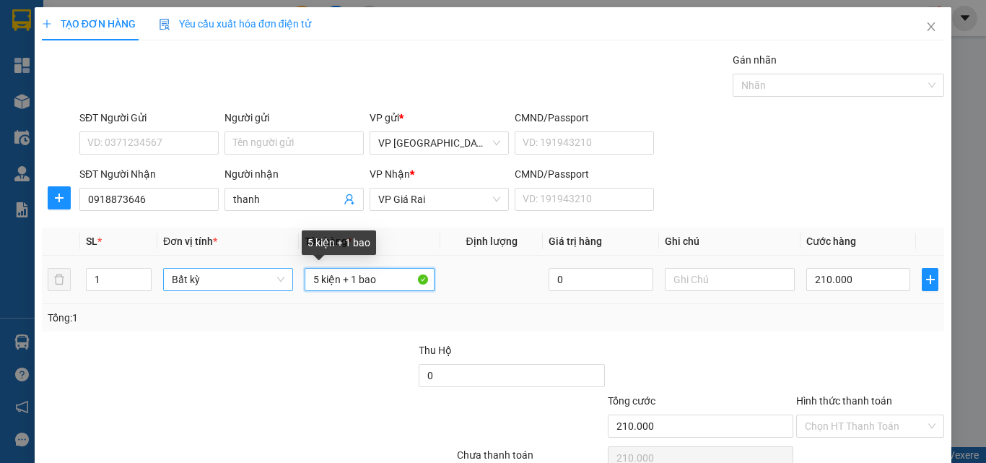
drag, startPoint x: 371, startPoint y: 279, endPoint x: 267, endPoint y: 274, distance: 104.1
click at [272, 274] on tr "1 Bất kỳ 5 kiện + 1 bao 0 210.000" at bounding box center [493, 280] width 903 height 48
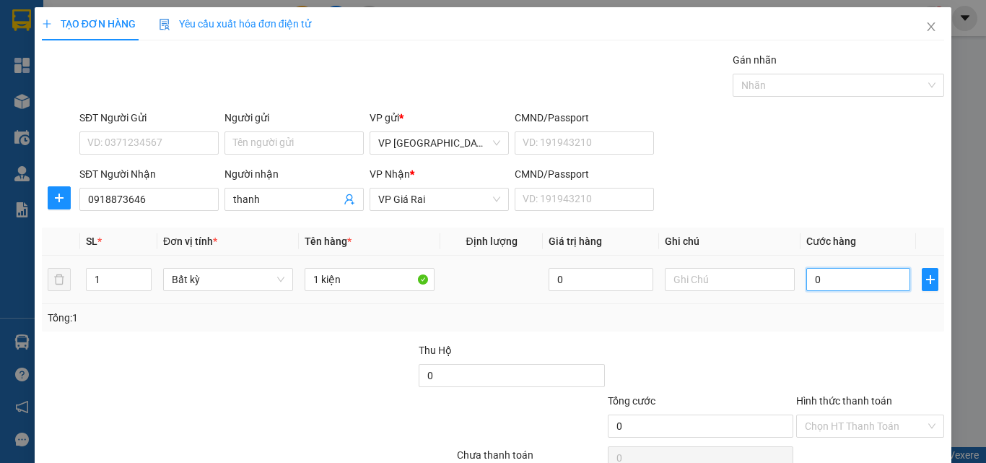
click at [833, 272] on input "0" at bounding box center [859, 279] width 104 height 23
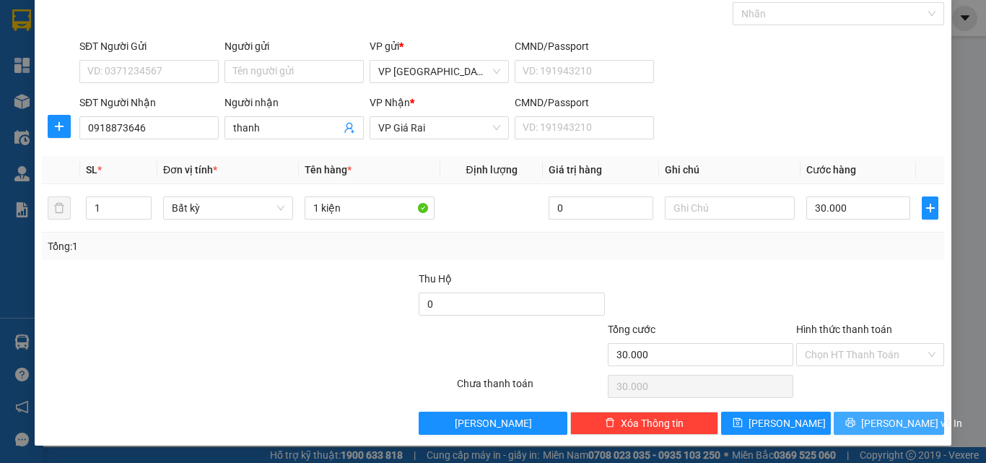
click at [874, 415] on span "[PERSON_NAME] và In" at bounding box center [911, 423] width 101 height 16
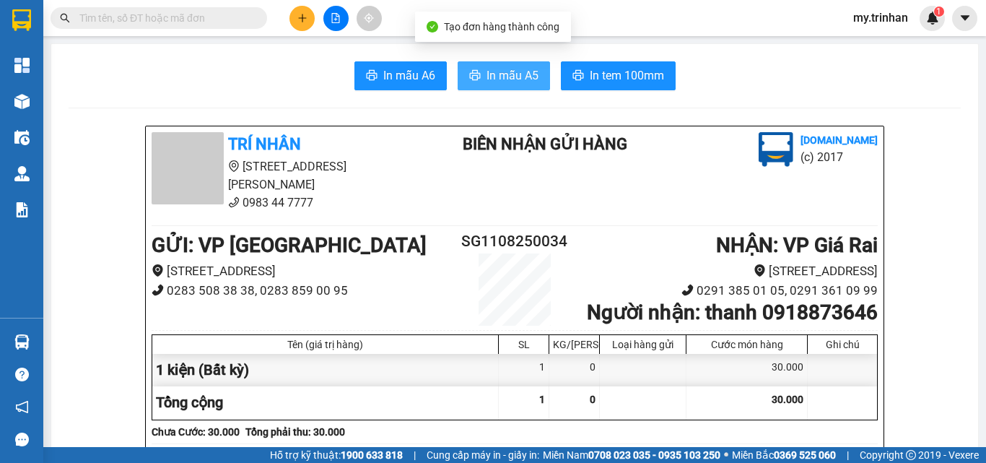
click at [513, 84] on span "In mẫu A5" at bounding box center [513, 75] width 52 height 18
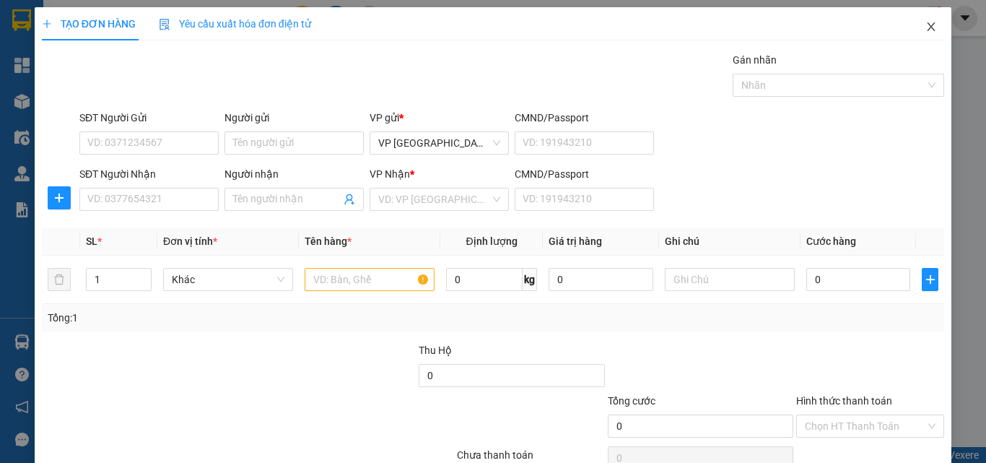
click at [918, 32] on span "Close" at bounding box center [931, 27] width 40 height 40
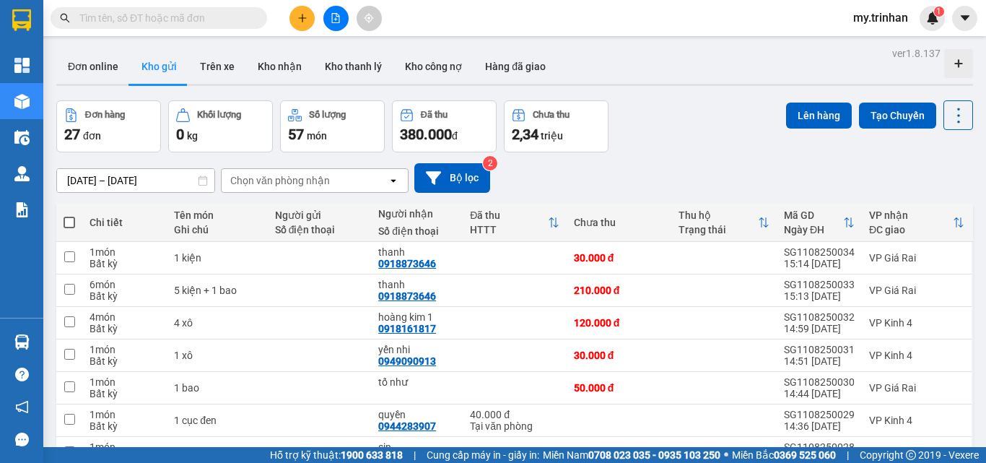
click at [659, 181] on div "[DATE] – [DATE] Press the down arrow key to interact with the calendar and sele…" at bounding box center [514, 178] width 917 height 30
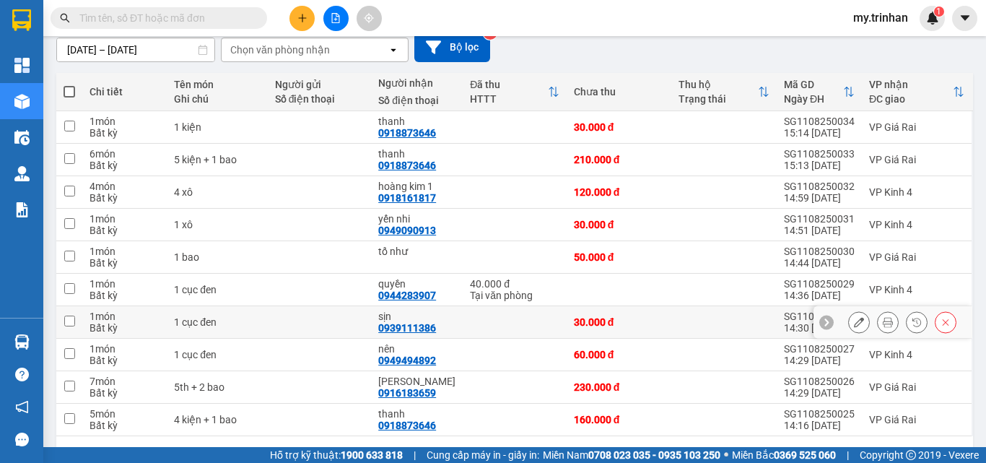
scroll to position [179, 0]
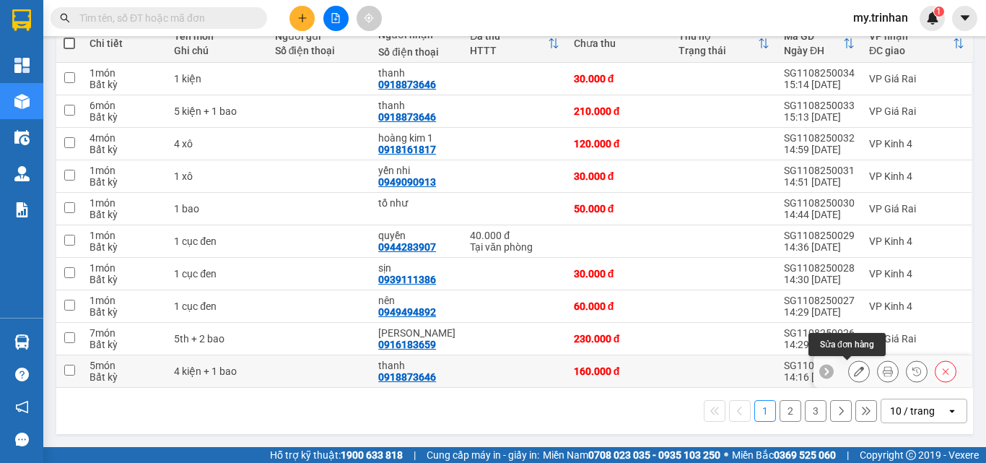
click at [854, 371] on icon at bounding box center [859, 371] width 10 height 10
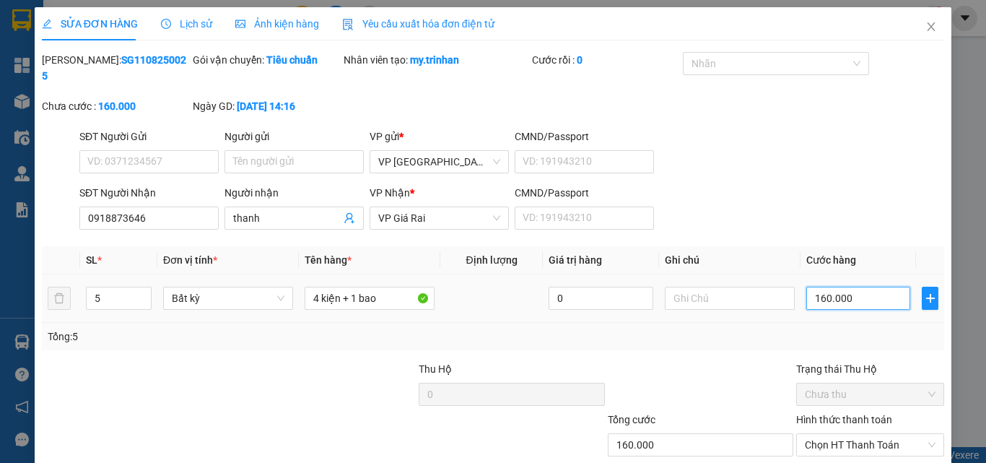
click at [827, 287] on input "160.000" at bounding box center [859, 298] width 104 height 23
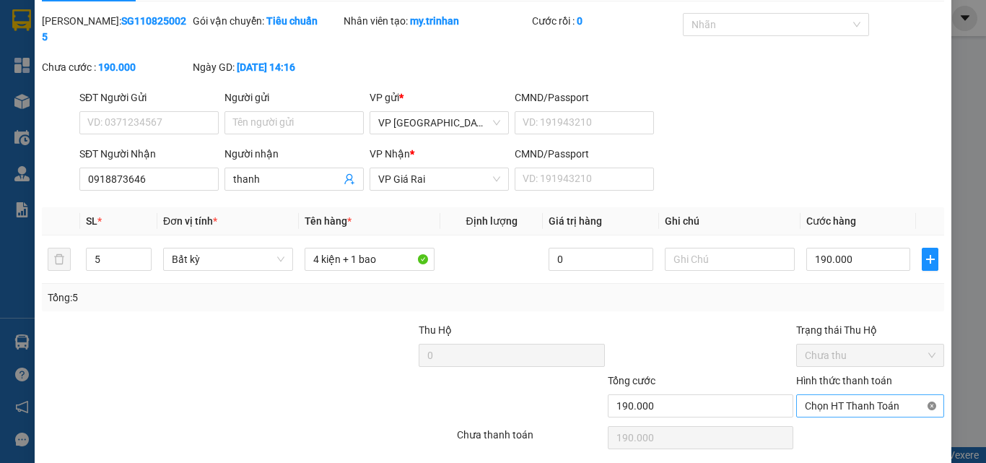
scroll to position [53, 0]
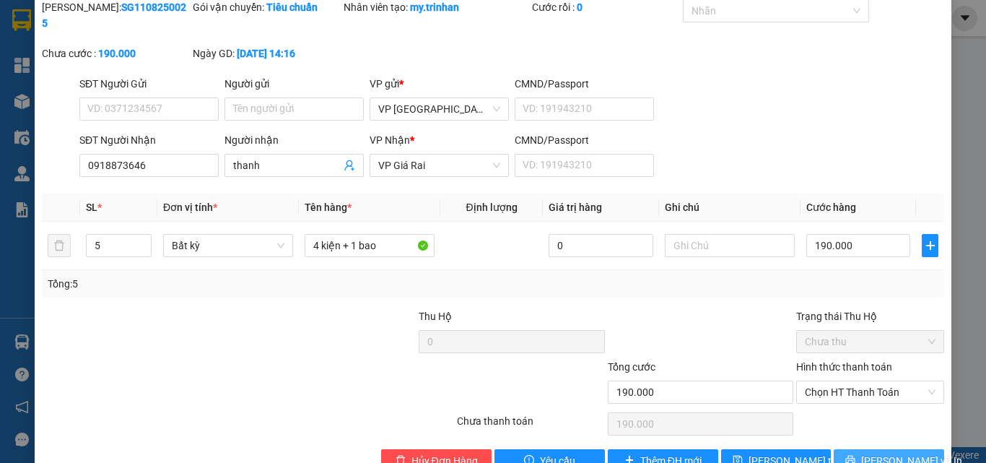
click at [871, 453] on span "[PERSON_NAME] và In" at bounding box center [911, 461] width 101 height 16
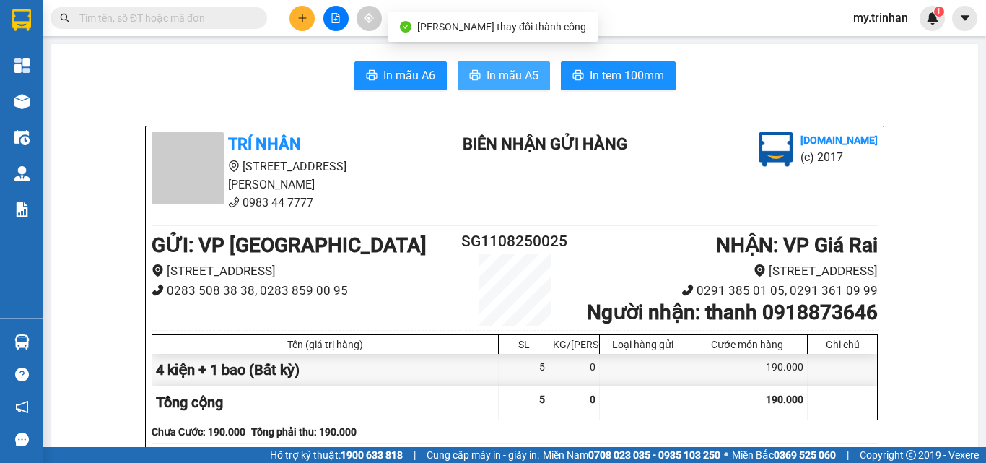
click at [520, 79] on span "In mẫu A5" at bounding box center [513, 75] width 52 height 18
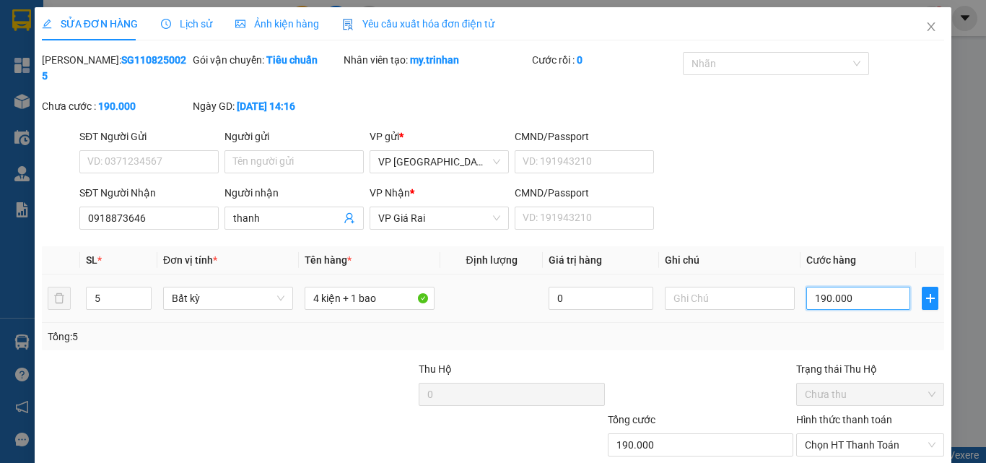
click at [835, 288] on input "190.000" at bounding box center [859, 298] width 104 height 23
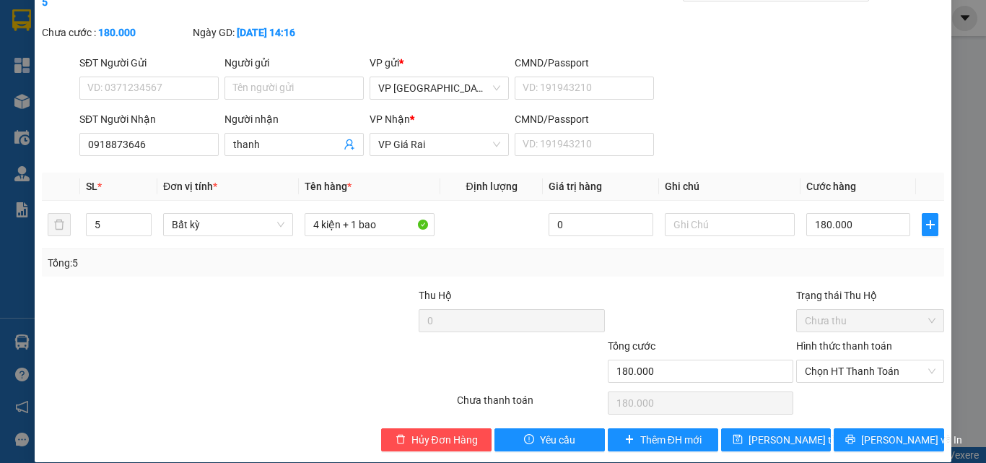
scroll to position [74, 0]
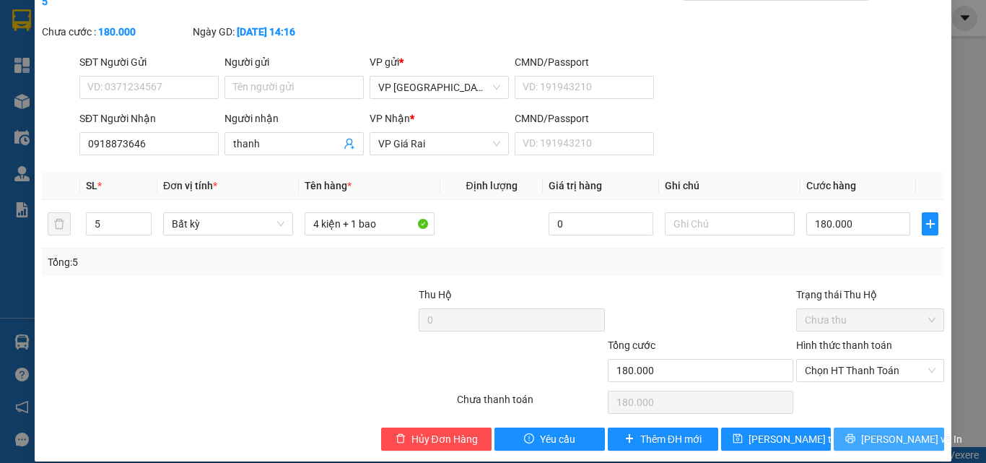
click at [887, 431] on span "[PERSON_NAME] và In" at bounding box center [911, 439] width 101 height 16
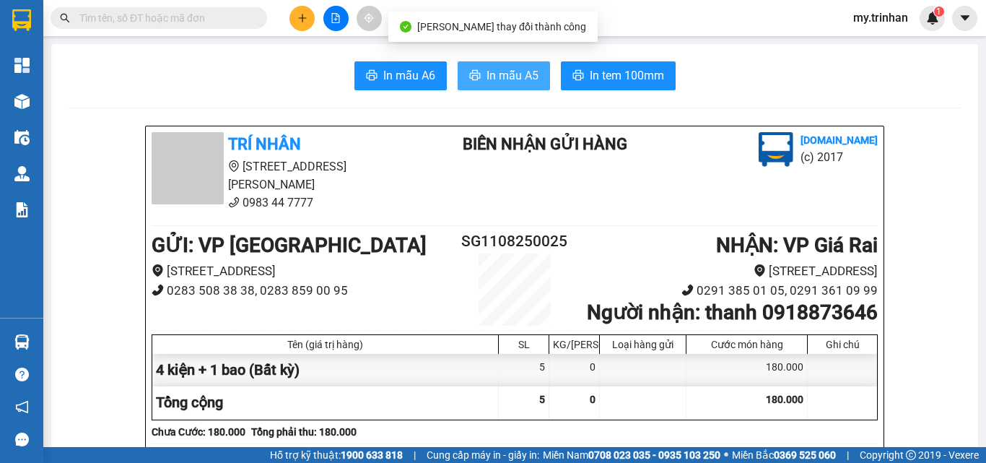
click at [502, 73] on span "In mẫu A5" at bounding box center [513, 75] width 52 height 18
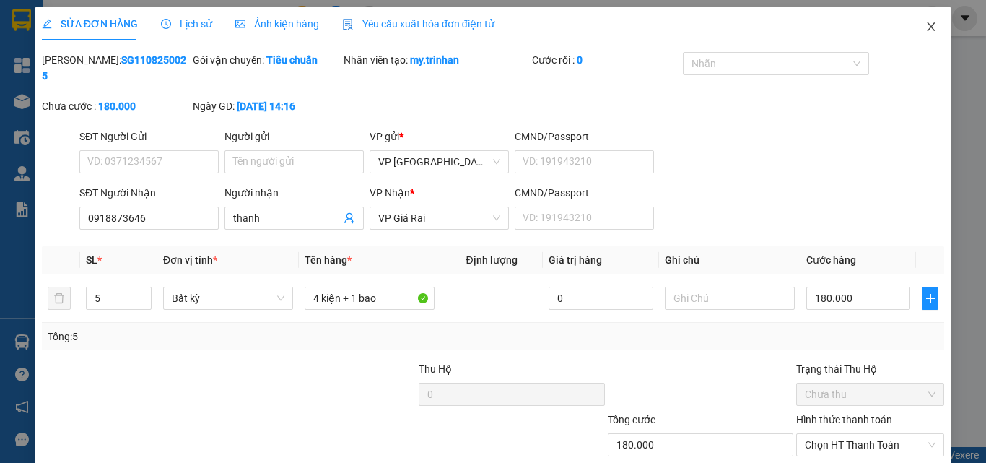
click at [926, 27] on icon "close" at bounding box center [932, 27] width 12 height 12
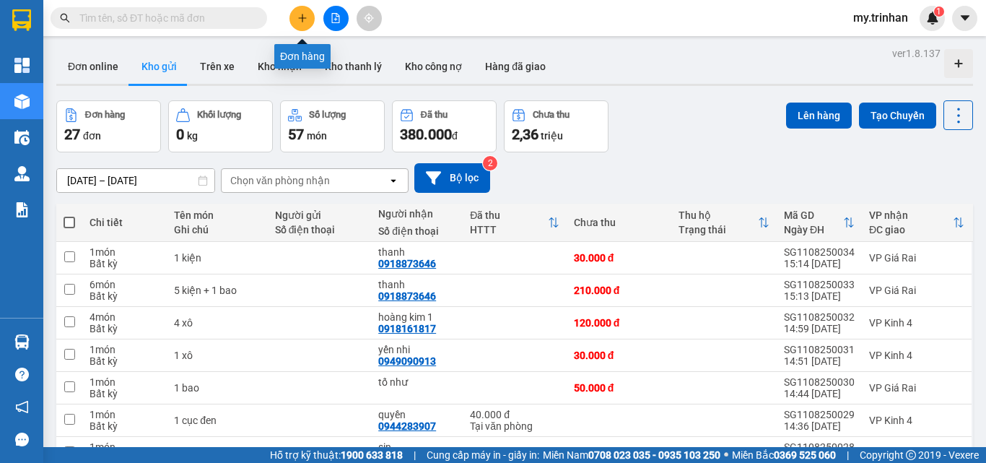
click at [297, 14] on icon "plus" at bounding box center [302, 18] width 10 height 10
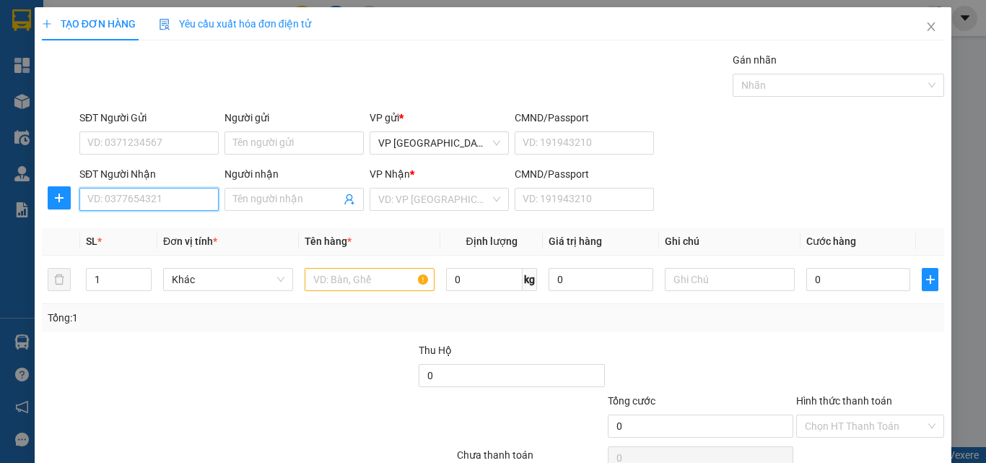
click at [192, 201] on input "SĐT Người Nhận" at bounding box center [148, 199] width 139 height 23
click at [108, 203] on input "SĐT Người Nhận" at bounding box center [148, 199] width 139 height 23
click at [120, 204] on input "SĐT Người Nhận" at bounding box center [148, 199] width 139 height 23
click at [113, 197] on input "SĐT Người Nhận" at bounding box center [148, 199] width 139 height 23
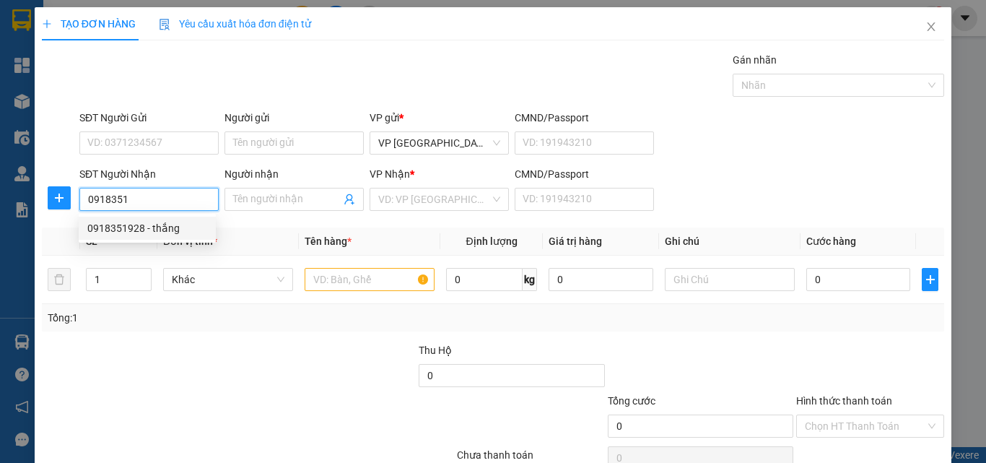
click at [168, 226] on div "0918351928 - thắng" at bounding box center [147, 228] width 120 height 16
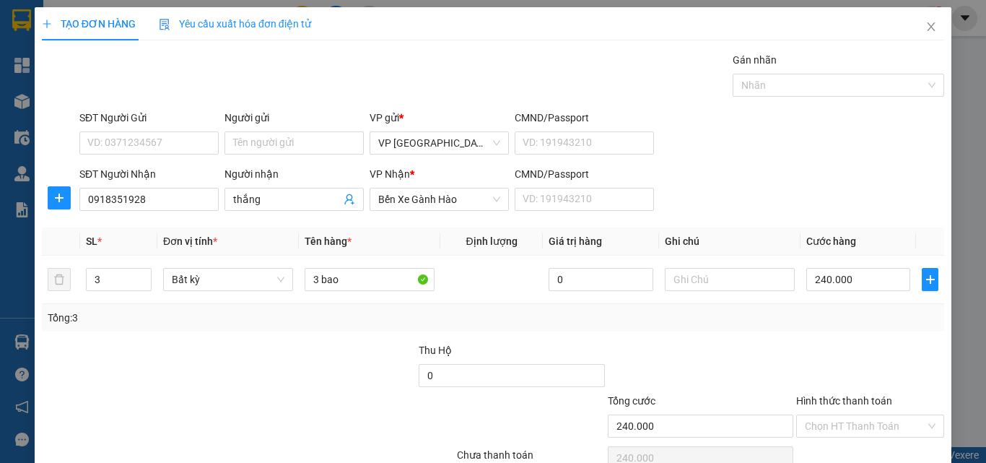
scroll to position [71, 0]
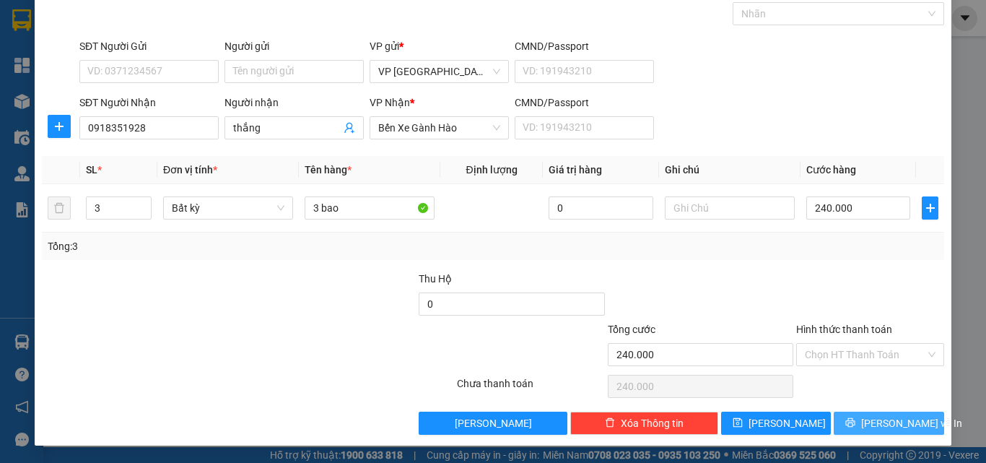
click at [887, 422] on span "[PERSON_NAME] và In" at bounding box center [911, 423] width 101 height 16
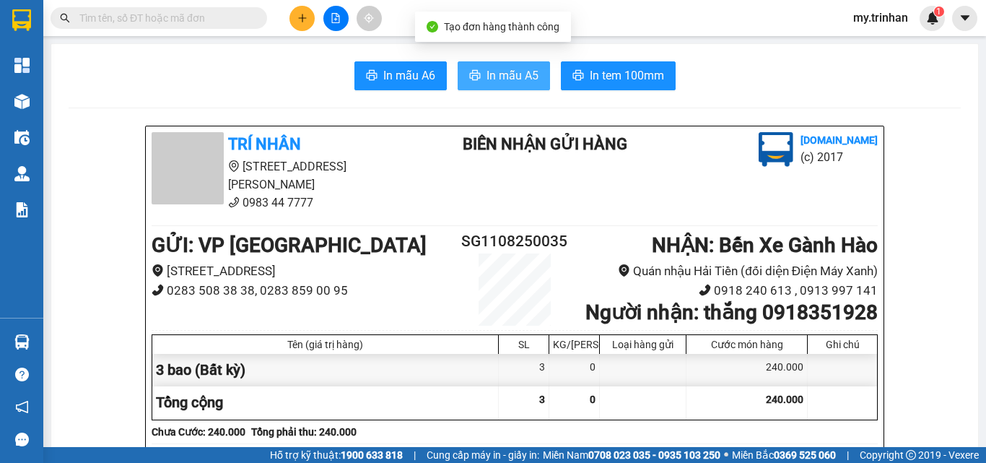
click at [507, 79] on span "In mẫu A5" at bounding box center [513, 75] width 52 height 18
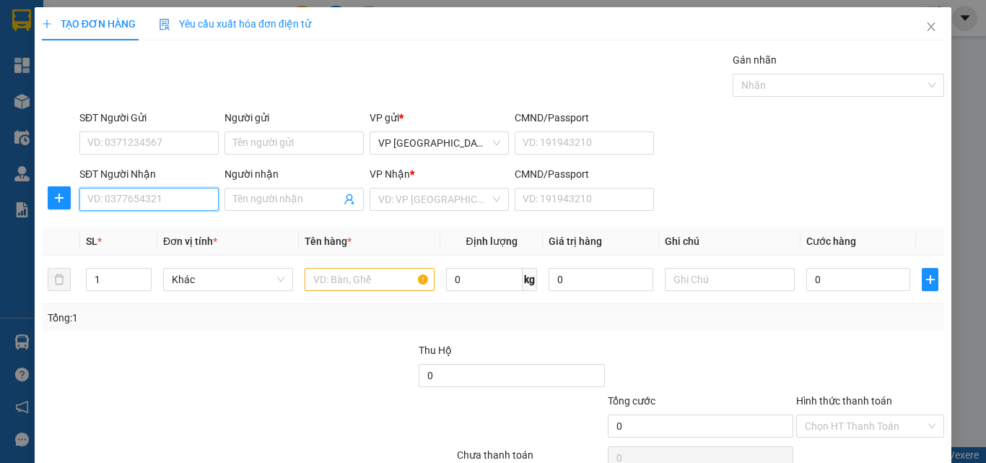
click at [160, 199] on input "SĐT Người Nhận" at bounding box center [148, 199] width 139 height 23
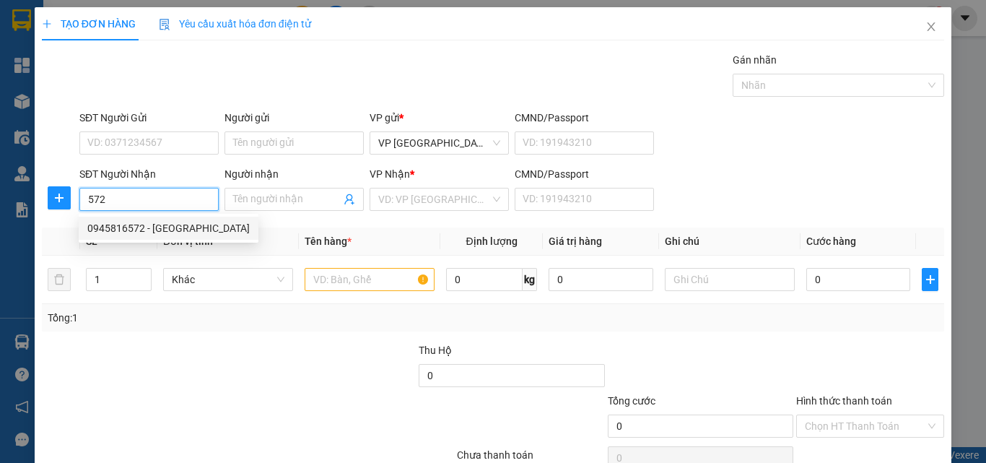
click at [169, 227] on div "0945816572 - cẩm tiên" at bounding box center [168, 228] width 162 height 16
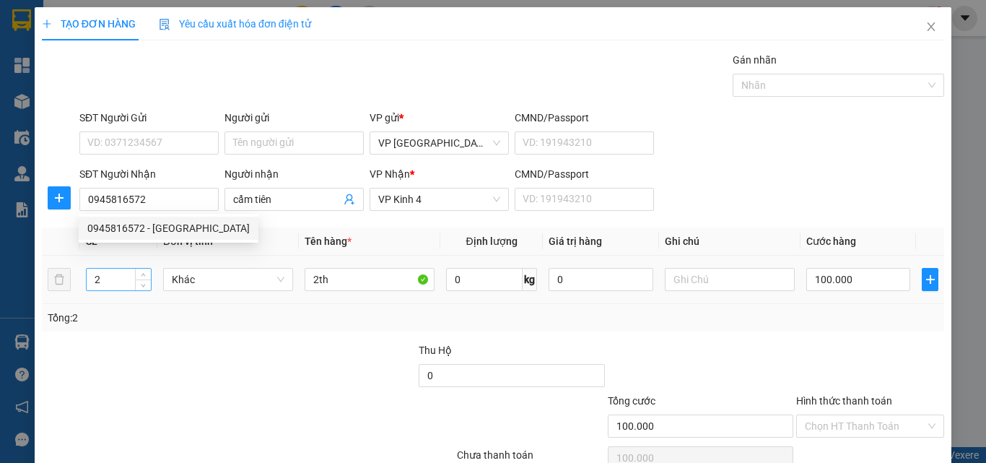
click at [118, 285] on input "2" at bounding box center [119, 280] width 64 height 22
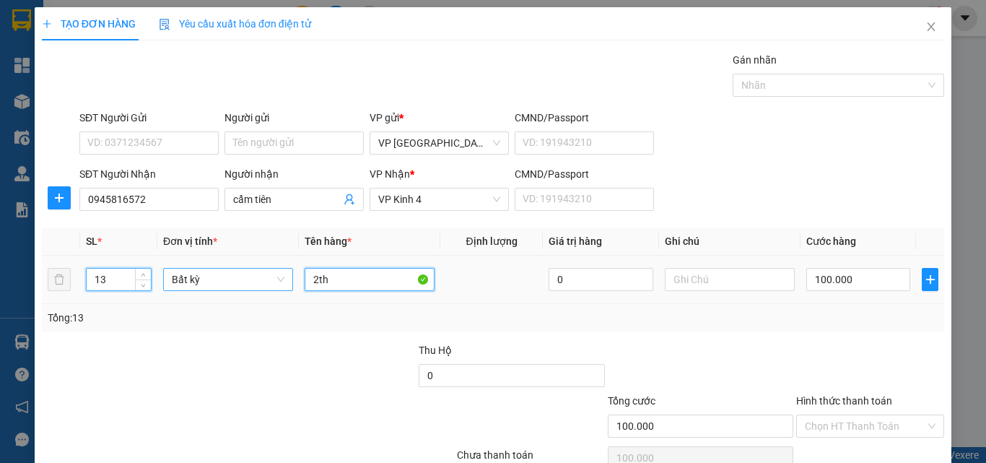
drag, startPoint x: 345, startPoint y: 279, endPoint x: 222, endPoint y: 271, distance: 123.0
click at [258, 283] on tr "13 Bất kỳ 2th 0 100.000" at bounding box center [493, 280] width 903 height 48
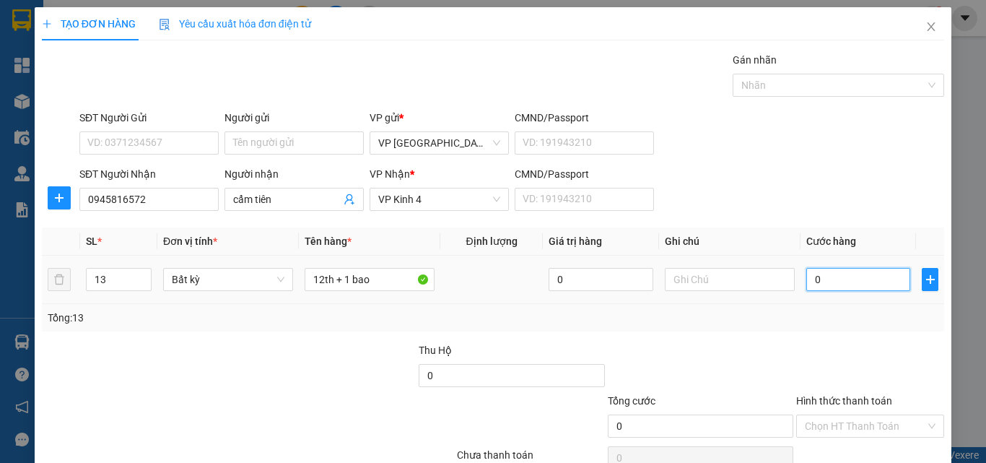
click at [824, 279] on input "0" at bounding box center [859, 279] width 104 height 23
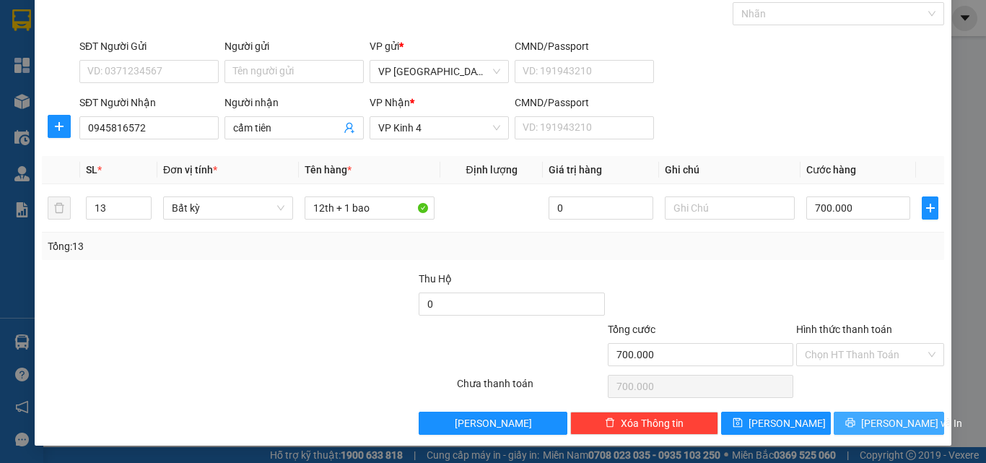
click at [834, 421] on button "[PERSON_NAME] và In" at bounding box center [889, 423] width 110 height 23
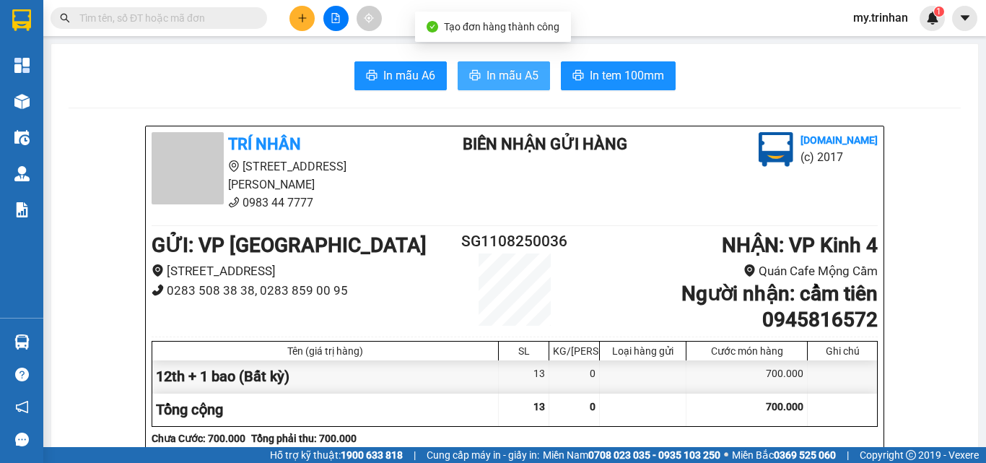
click at [510, 71] on span "In mẫu A5" at bounding box center [513, 75] width 52 height 18
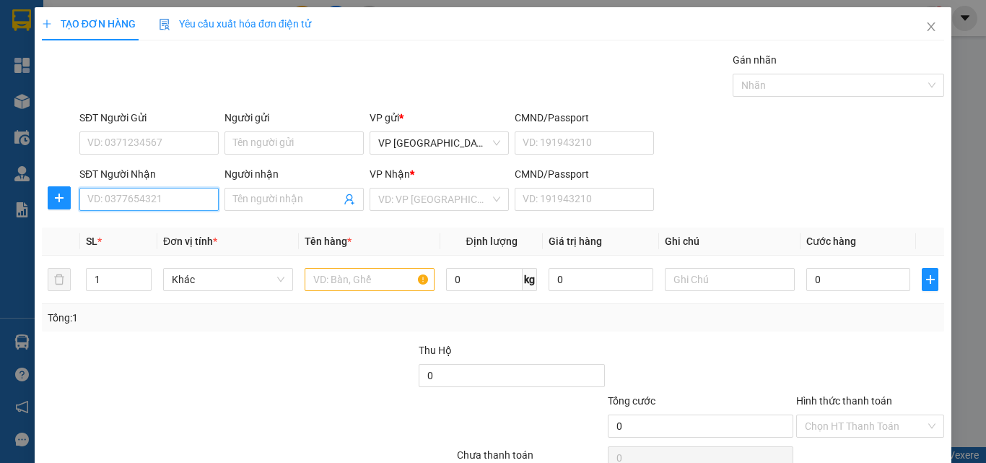
click at [160, 198] on input "SĐT Người Nhận" at bounding box center [148, 199] width 139 height 23
click at [165, 204] on input "504" at bounding box center [148, 199] width 139 height 23
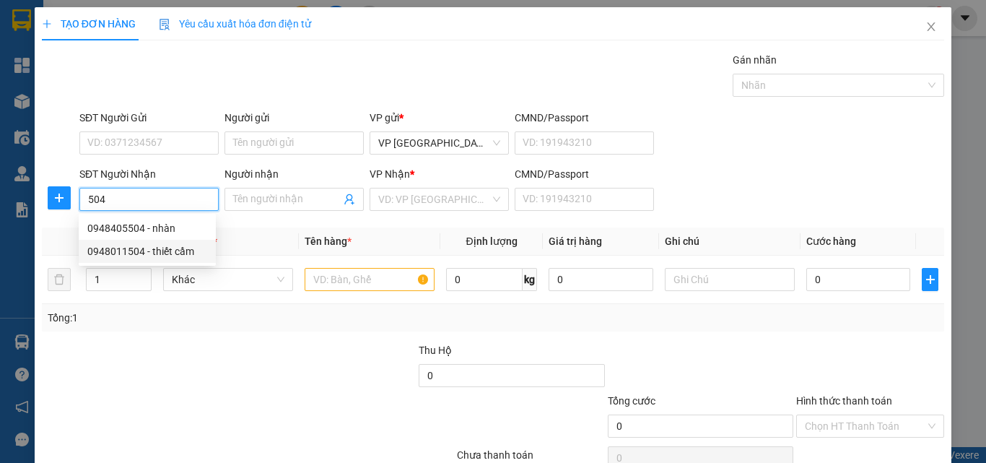
click at [178, 251] on div "0948011504 - thiết cầm" at bounding box center [147, 251] width 120 height 16
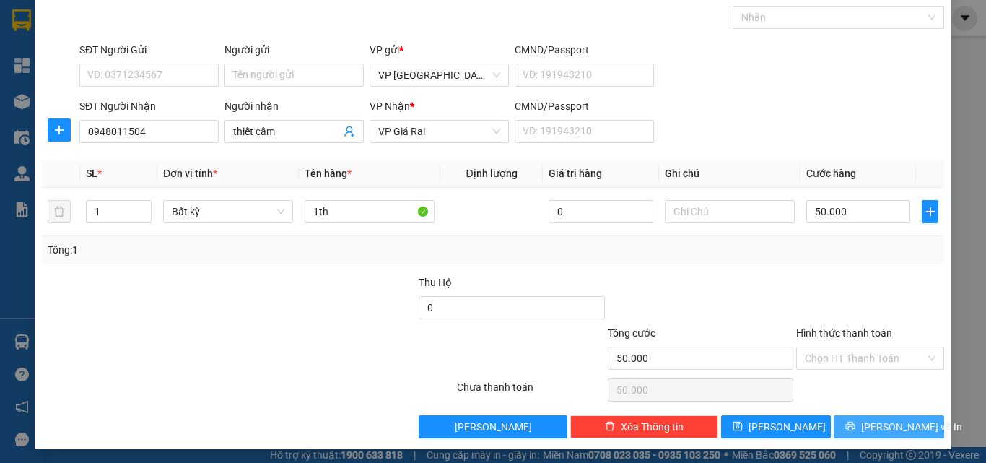
scroll to position [71, 0]
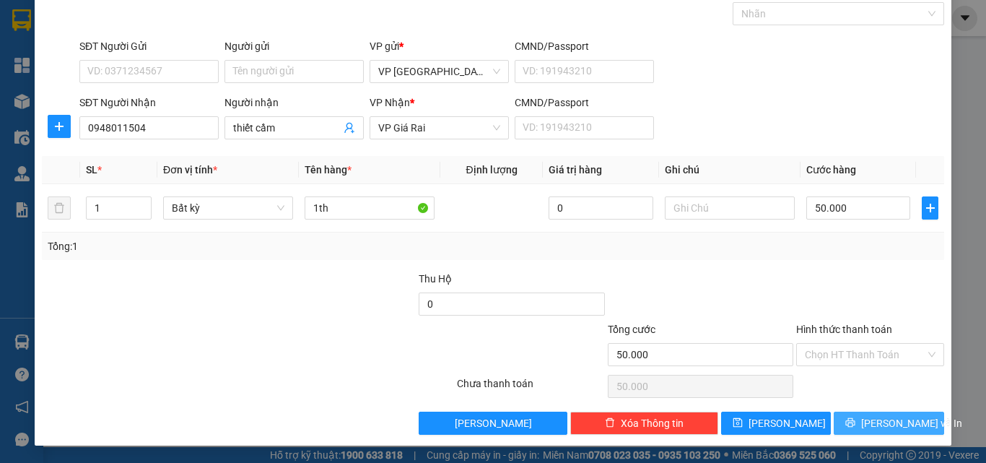
click at [879, 421] on span "[PERSON_NAME] và In" at bounding box center [911, 423] width 101 height 16
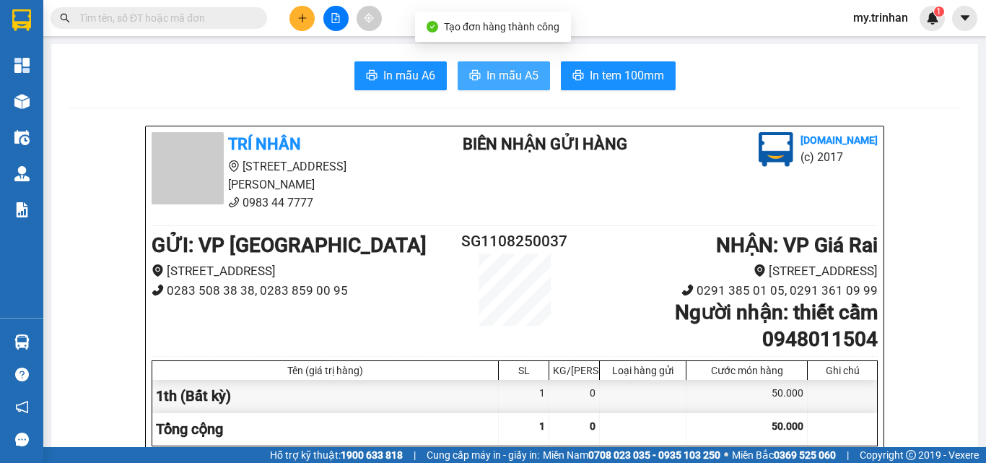
click at [511, 79] on span "In mẫu A5" at bounding box center [513, 75] width 52 height 18
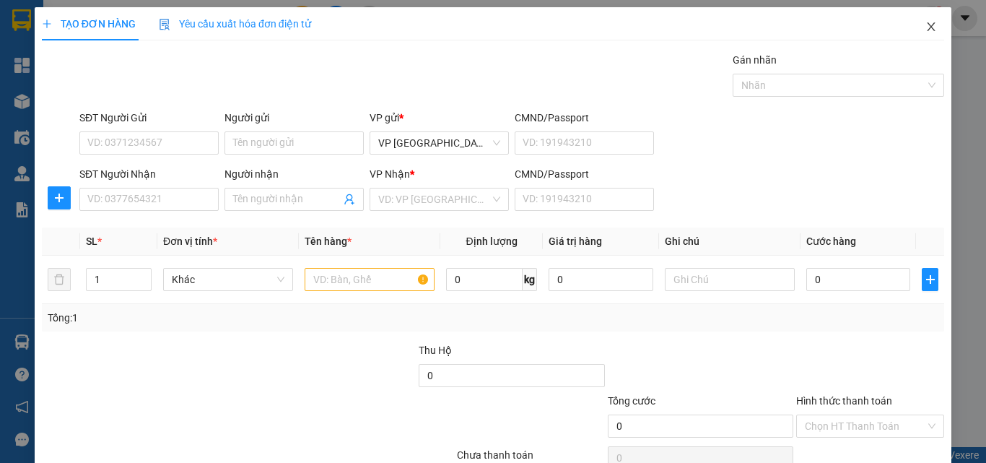
click at [925, 35] on span "Close" at bounding box center [931, 27] width 40 height 40
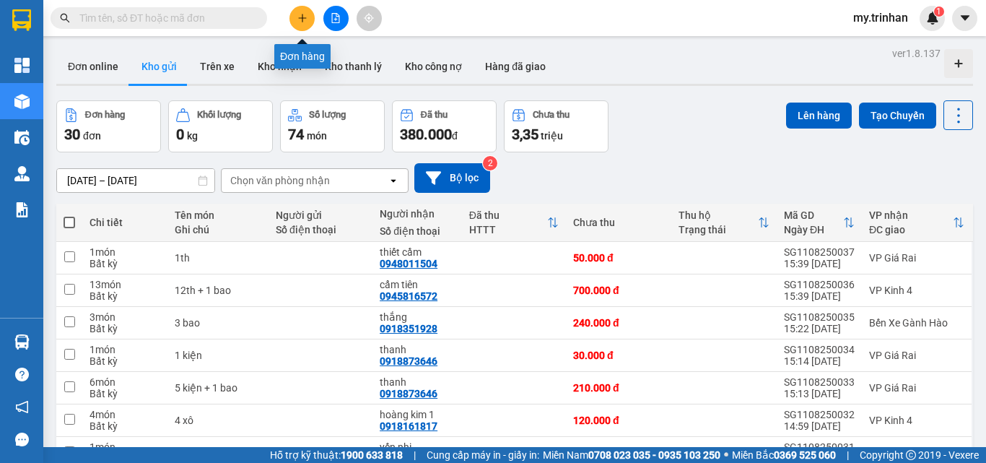
click at [300, 17] on icon "plus" at bounding box center [302, 18] width 10 height 10
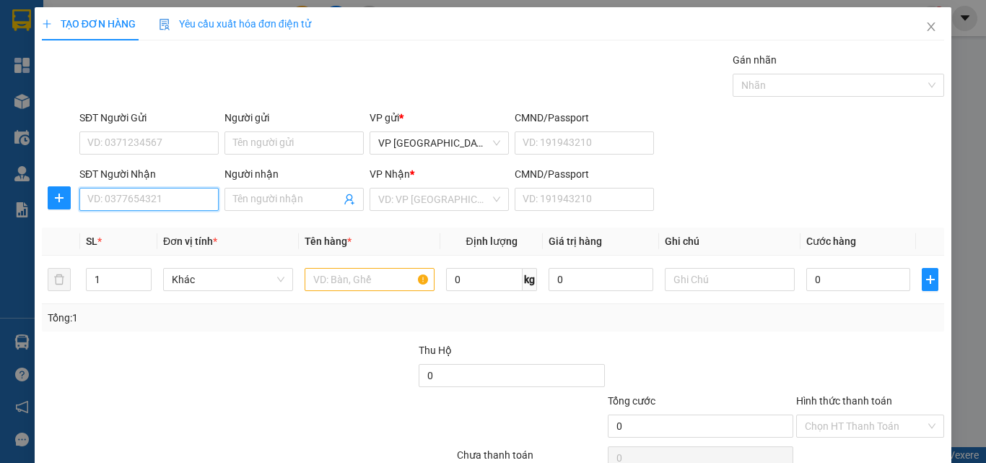
click at [151, 200] on input "SĐT Người Nhận" at bounding box center [148, 199] width 139 height 23
click at [150, 199] on input "SĐT Người Nhận" at bounding box center [148, 199] width 139 height 23
click at [162, 199] on input "SĐT Người Nhận" at bounding box center [148, 199] width 139 height 23
click at [167, 195] on input "SĐT Người Nhận" at bounding box center [148, 199] width 139 height 23
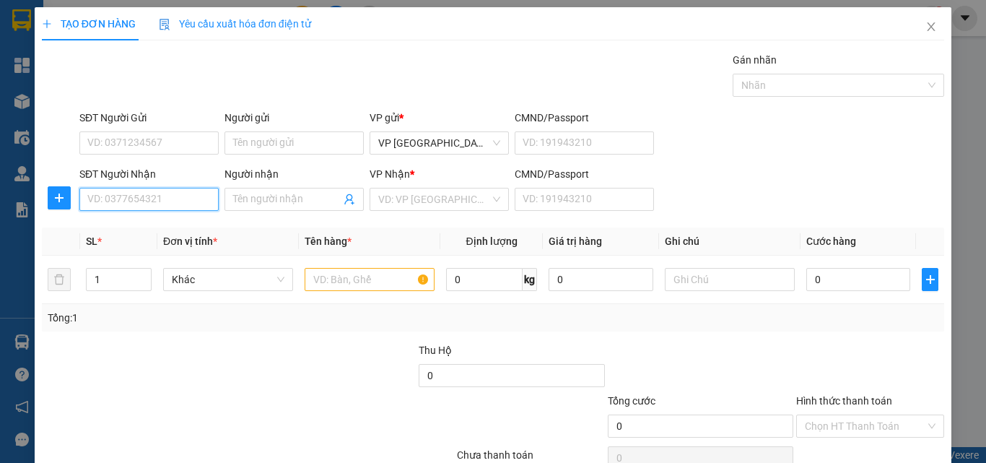
click at [170, 196] on input "SĐT Người Nhận" at bounding box center [148, 199] width 139 height 23
click at [165, 233] on div "0944962472 - đầy" at bounding box center [147, 228] width 120 height 16
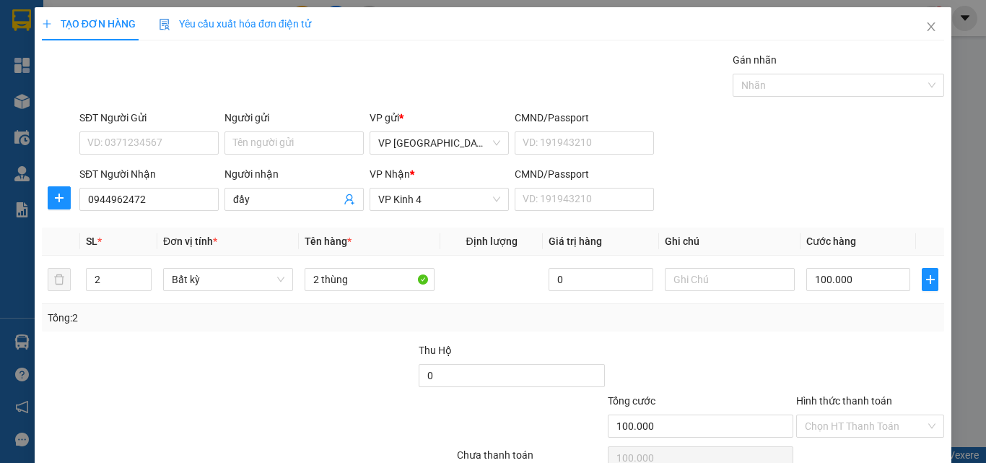
scroll to position [71, 0]
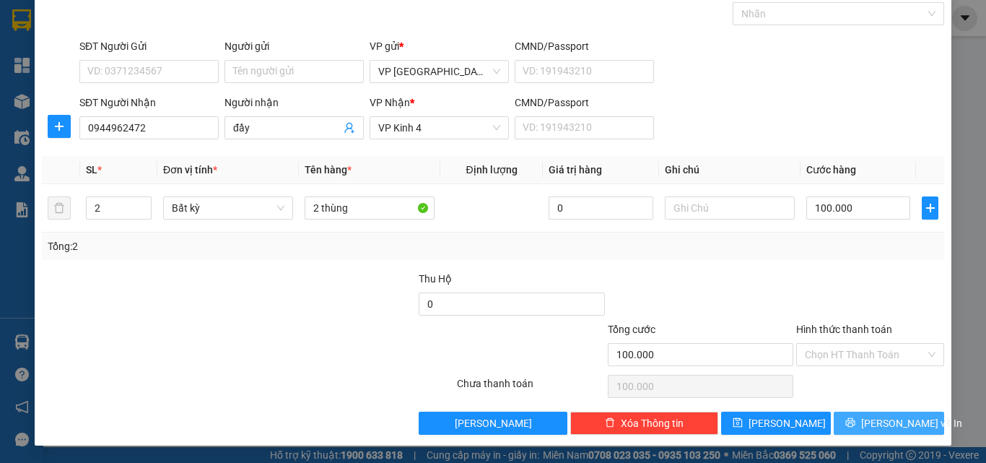
click at [866, 418] on span "[PERSON_NAME] và In" at bounding box center [911, 423] width 101 height 16
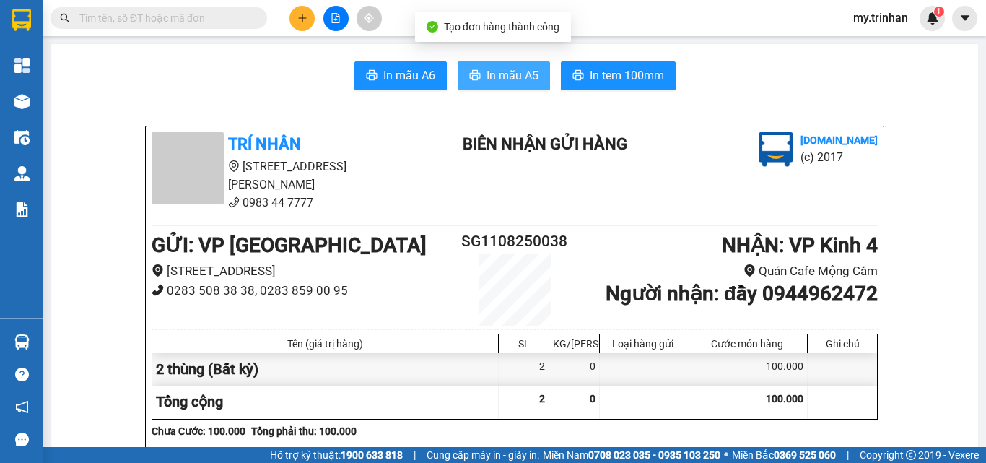
click at [466, 66] on button "In mẫu A5" at bounding box center [504, 75] width 92 height 29
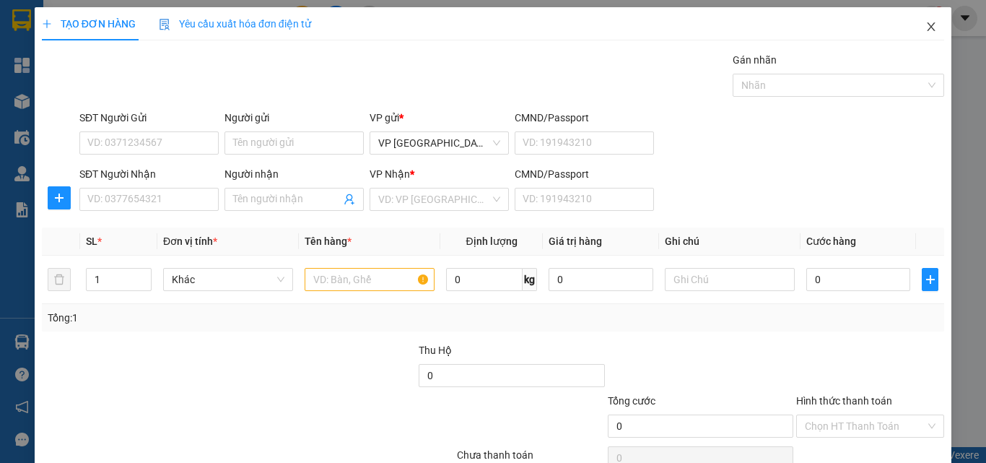
click at [926, 27] on icon "close" at bounding box center [932, 27] width 12 height 12
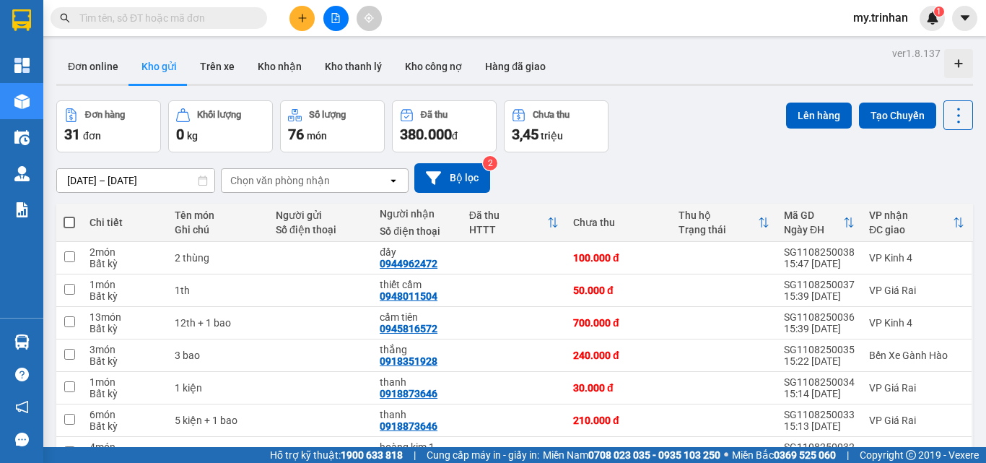
click at [669, 170] on div "[DATE] – [DATE] Press the down arrow key to interact with the calendar and sele…" at bounding box center [514, 178] width 917 height 30
click at [295, 19] on button at bounding box center [302, 18] width 25 height 25
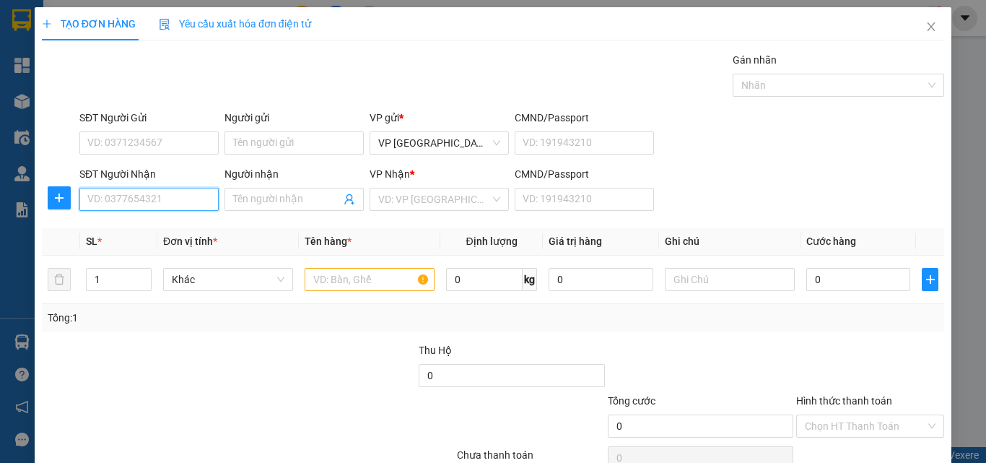
click at [157, 199] on input "SĐT Người Nhận" at bounding box center [148, 199] width 139 height 23
click at [174, 223] on div "0946635464 - âu ca" at bounding box center [147, 228] width 120 height 16
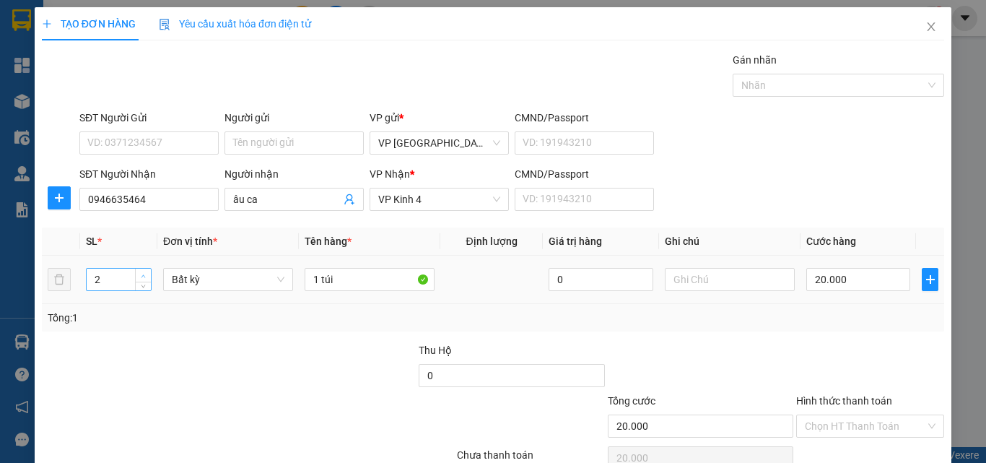
click at [144, 272] on span "up" at bounding box center [143, 275] width 9 height 9
drag, startPoint x: 328, startPoint y: 284, endPoint x: 173, endPoint y: 279, distance: 155.3
click at [310, 286] on input "1 túi" at bounding box center [370, 279] width 130 height 23
click at [854, 285] on input "0" at bounding box center [859, 279] width 104 height 23
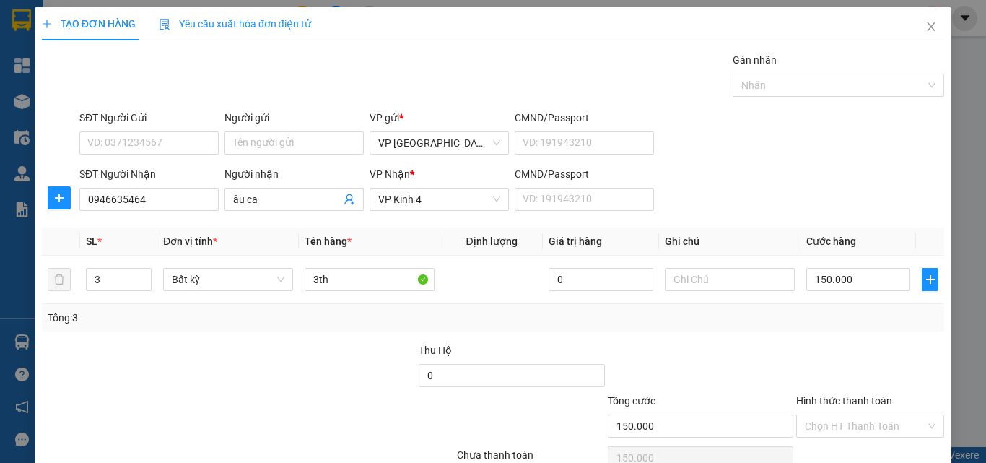
scroll to position [71, 0]
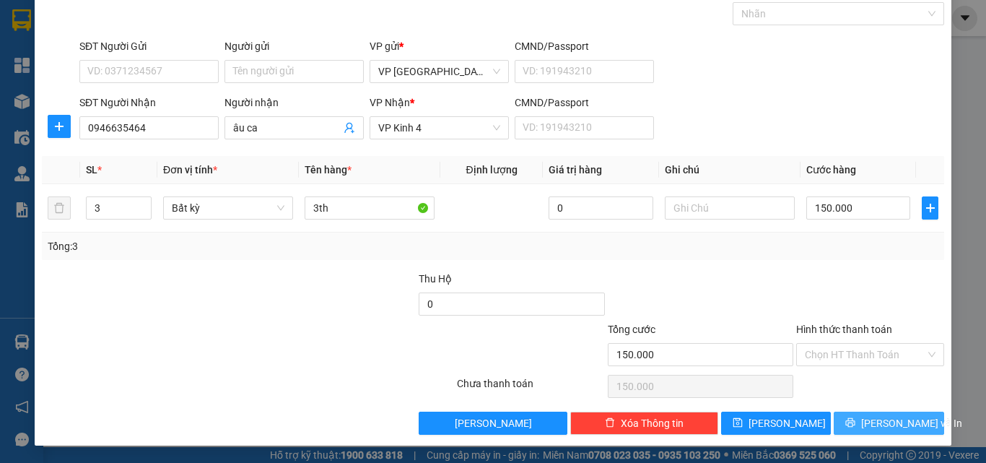
drag, startPoint x: 882, startPoint y: 422, endPoint x: 866, endPoint y: 426, distance: 17.2
click at [883, 422] on span "[PERSON_NAME] và In" at bounding box center [911, 423] width 101 height 16
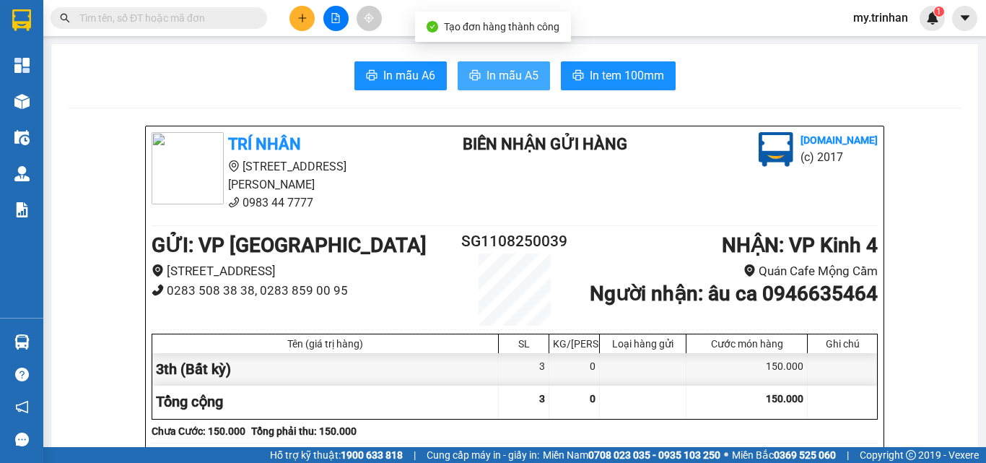
click at [500, 72] on span "In mẫu A5" at bounding box center [513, 75] width 52 height 18
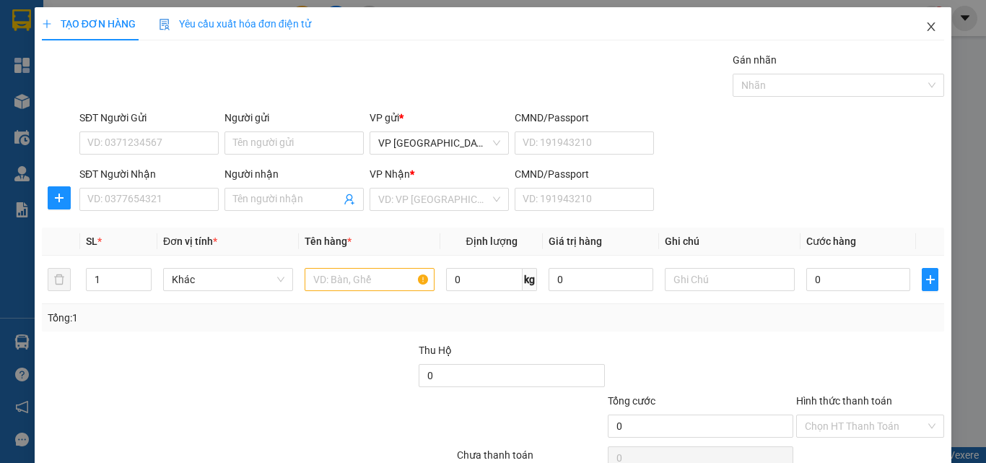
drag, startPoint x: 921, startPoint y: 22, endPoint x: 375, endPoint y: 42, distance: 545.5
click at [926, 22] on icon "close" at bounding box center [932, 27] width 12 height 12
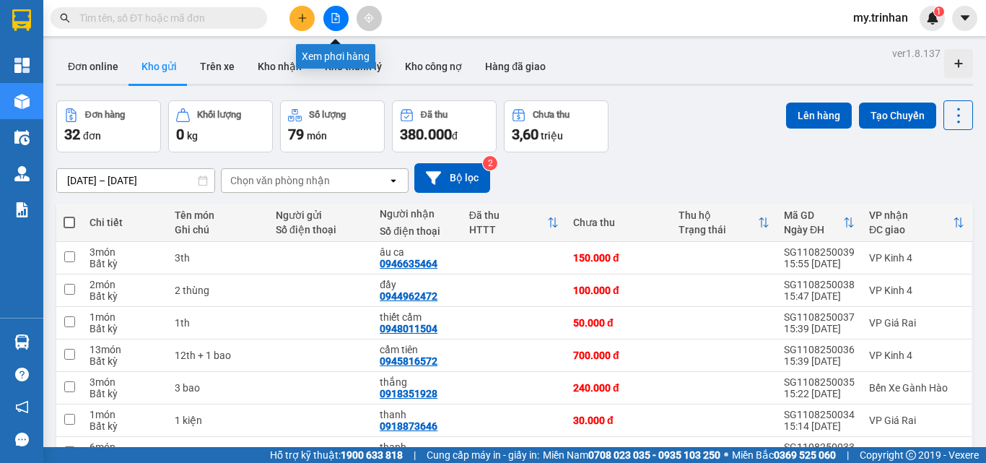
click at [332, 13] on icon "file-add" at bounding box center [336, 18] width 8 height 10
click at [744, 171] on div "[DATE] – [DATE] Press the down arrow key to interact with the calendar and sele…" at bounding box center [514, 178] width 917 height 30
click at [306, 14] on icon "plus" at bounding box center [302, 18] width 10 height 10
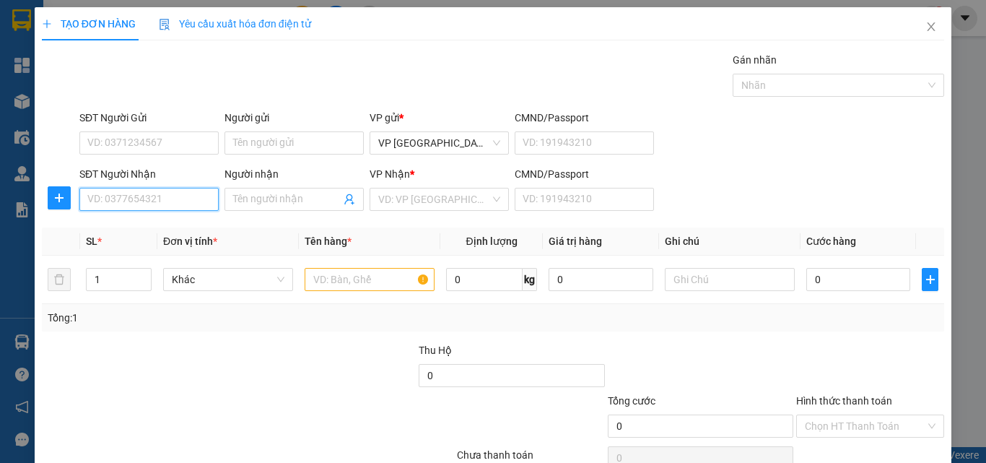
click at [150, 210] on input "SĐT Người Nhận" at bounding box center [148, 199] width 139 height 23
click at [160, 193] on input "SĐT Người Nhận" at bounding box center [148, 199] width 139 height 23
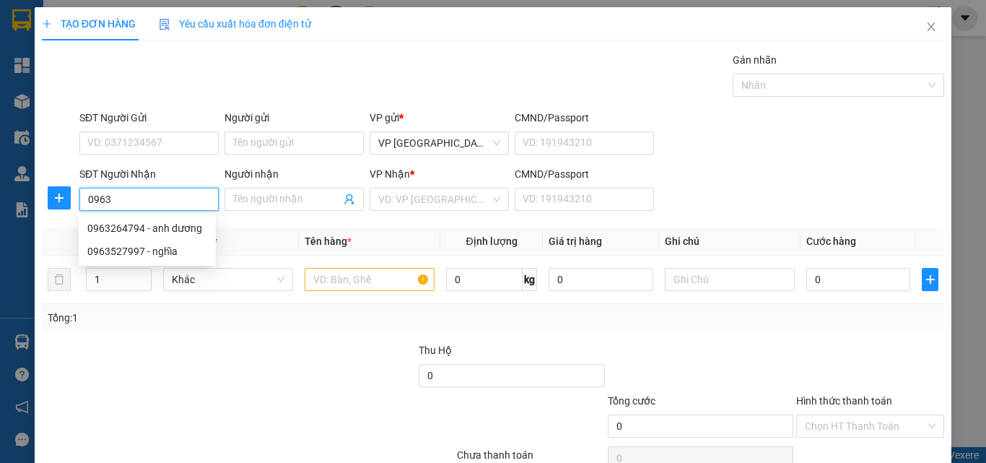
click at [182, 191] on input "0963" at bounding box center [148, 199] width 139 height 23
click at [181, 224] on div "0963264794 - anh dương" at bounding box center [147, 228] width 120 height 16
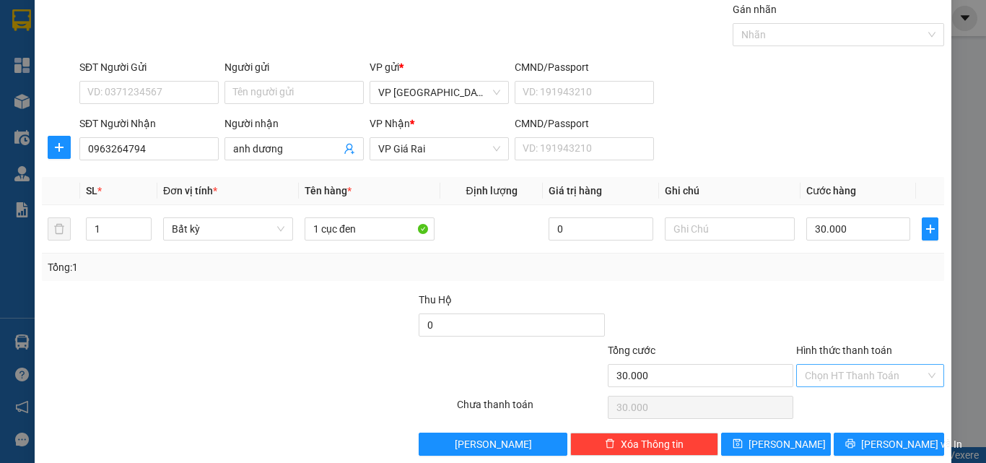
scroll to position [71, 0]
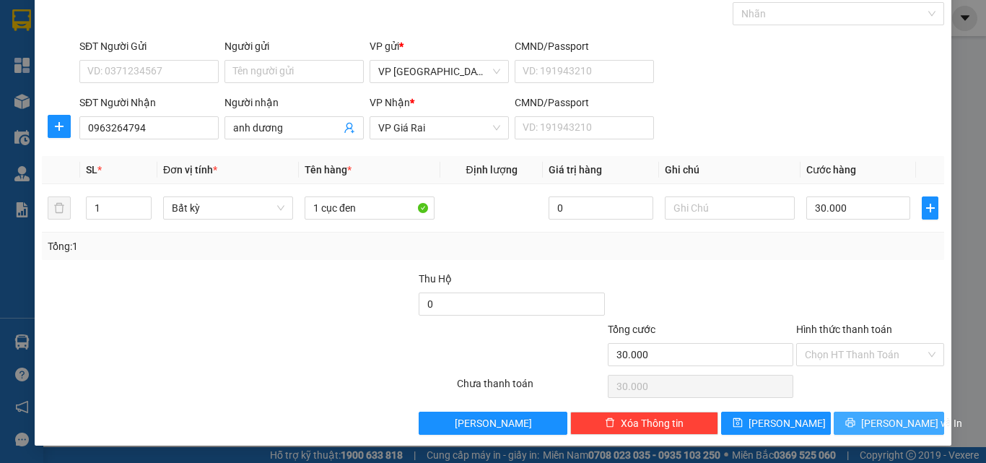
click at [867, 422] on span "[PERSON_NAME] và In" at bounding box center [911, 423] width 101 height 16
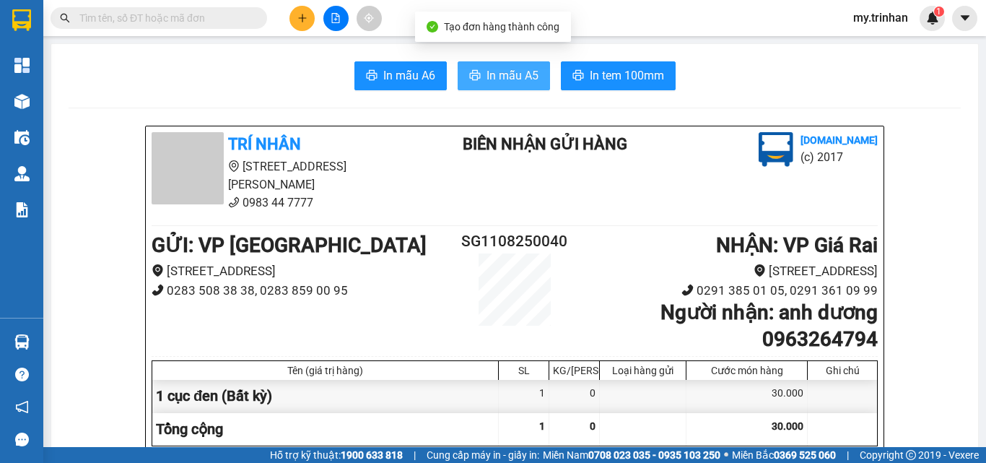
click at [507, 61] on button "In mẫu A5" at bounding box center [504, 75] width 92 height 29
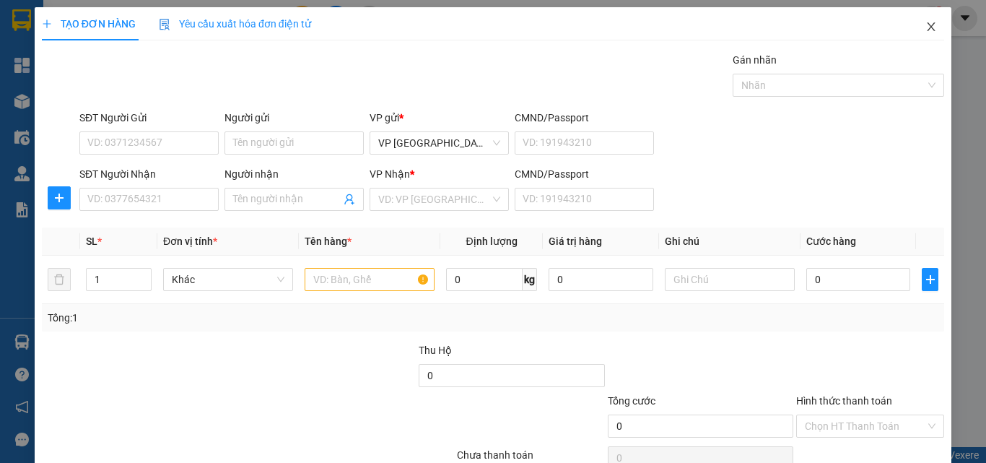
click at [917, 35] on span "Close" at bounding box center [931, 27] width 40 height 40
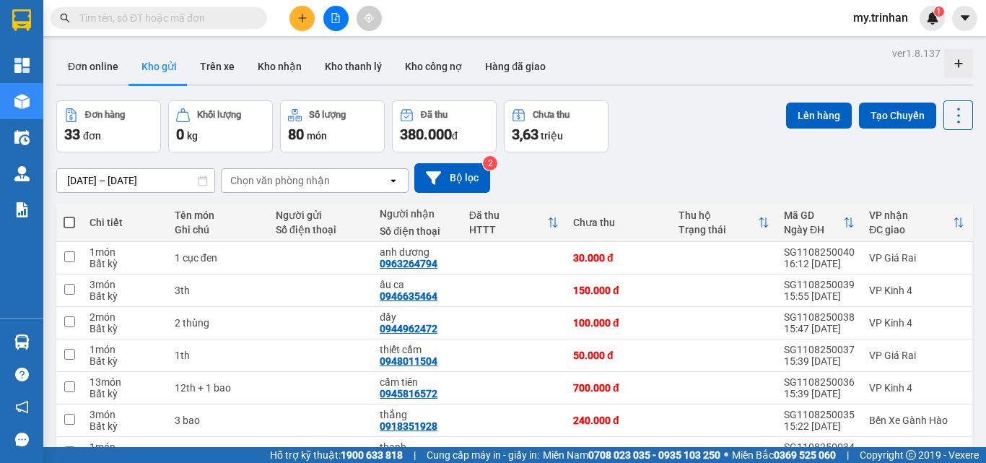
click at [606, 178] on div "[DATE] – [DATE] Press the down arrow key to interact with the calendar and sele…" at bounding box center [514, 178] width 917 height 30
click at [665, 145] on div "Đơn hàng 33 đơn Khối lượng 0 kg Số lượng 80 món Đã thu 380.000 đ Chưa thu 3,63 …" at bounding box center [514, 126] width 917 height 52
click at [294, 18] on button at bounding box center [302, 18] width 25 height 25
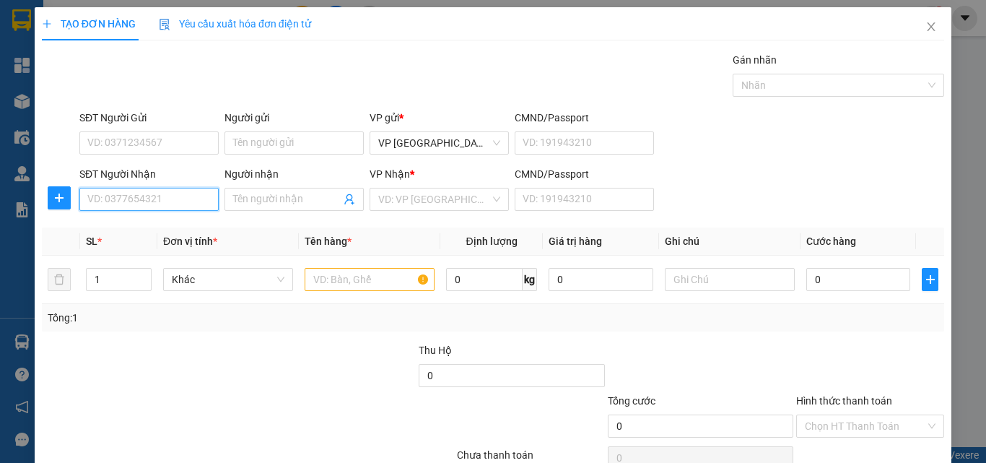
click at [182, 200] on input "SĐT Người Nhận" at bounding box center [148, 199] width 139 height 23
click at [188, 201] on input "176" at bounding box center [148, 199] width 139 height 23
click at [192, 226] on div "0947122176 - duyên cường" at bounding box center [149, 228] width 124 height 16
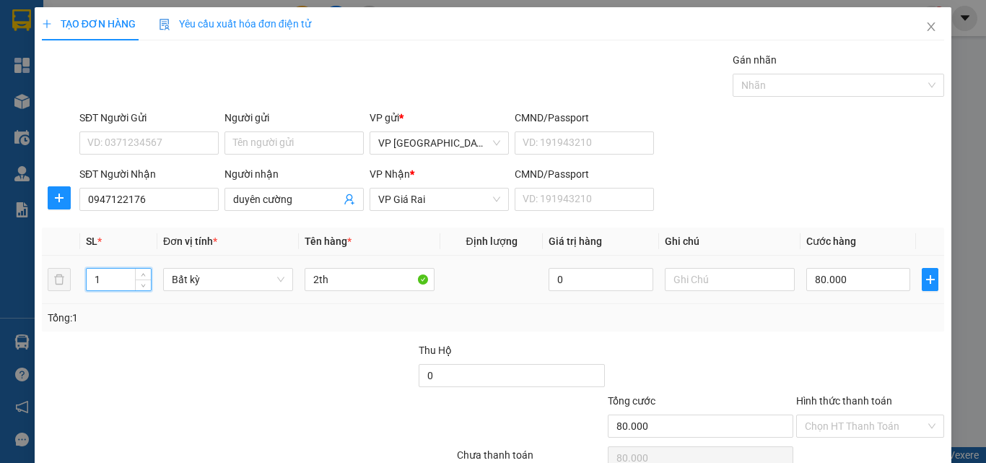
click at [144, 284] on icon "down" at bounding box center [143, 285] width 5 height 5
click at [233, 274] on tr "1 Bất kỳ 2th 0 80.000" at bounding box center [493, 280] width 903 height 48
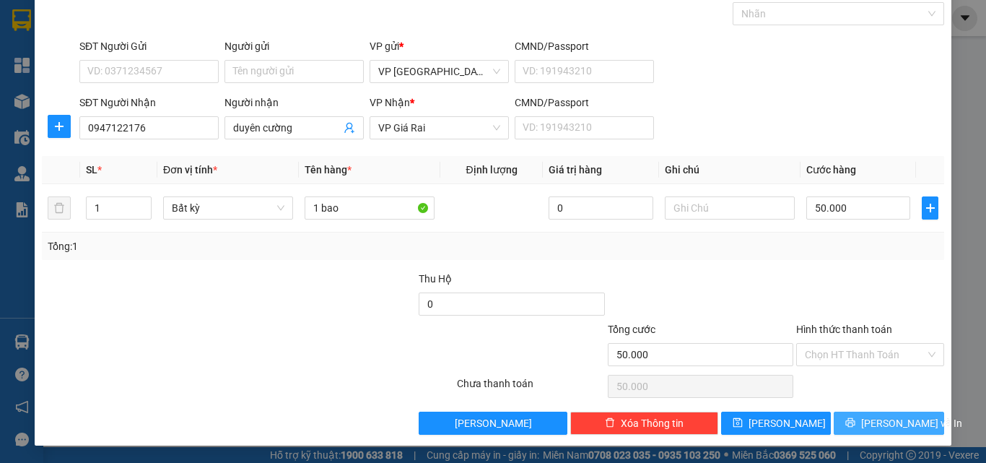
click at [905, 435] on div "TẠO ĐƠN HÀNG Yêu cầu xuất hóa đơn điện tử Transit Pickup Surcharge Ids Transit …" at bounding box center [493, 191] width 917 height 510
drag, startPoint x: 859, startPoint y: 404, endPoint x: 856, endPoint y: 432, distance: 28.4
click at [861, 412] on div "Transit Pickup Surcharge Ids Transit Deliver Surcharge Ids Transit Deliver Surc…" at bounding box center [493, 208] width 903 height 454
click at [856, 432] on button "[PERSON_NAME] và In" at bounding box center [889, 423] width 110 height 23
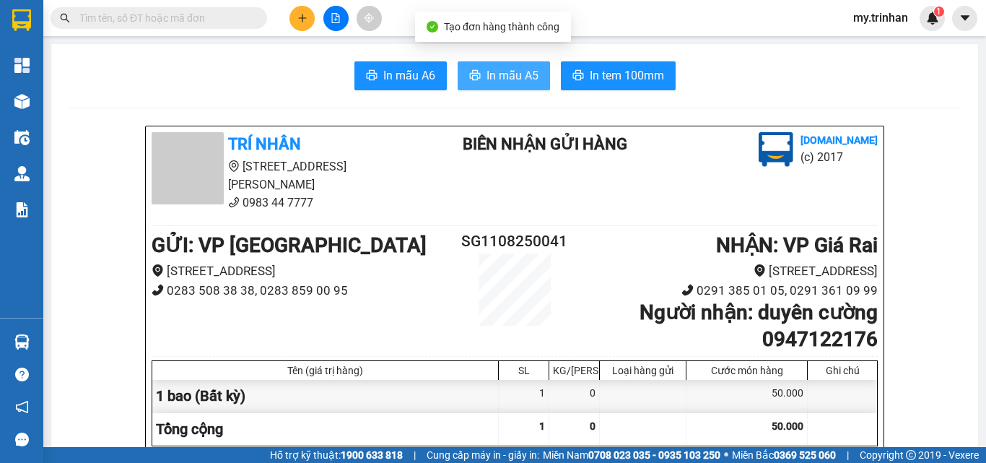
click at [508, 86] on button "In mẫu A5" at bounding box center [504, 75] width 92 height 29
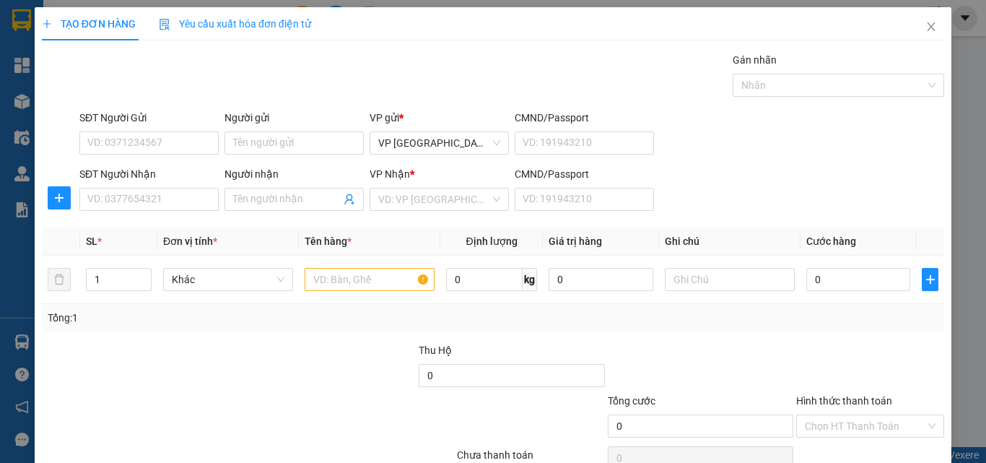
click at [838, 183] on div "SĐT Người Nhận VD: 0377654321 Người nhận Tên người nhận VP Nhận * VD: VP Sài Gò…" at bounding box center [512, 191] width 871 height 51
click at [189, 197] on input "SĐT Người Nhận" at bounding box center [148, 199] width 139 height 23
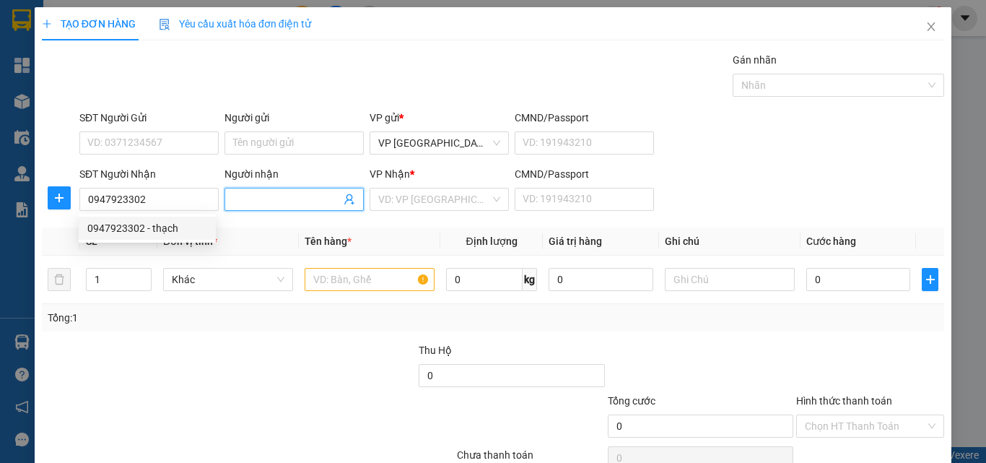
click at [280, 204] on input "Người nhận" at bounding box center [287, 199] width 108 height 16
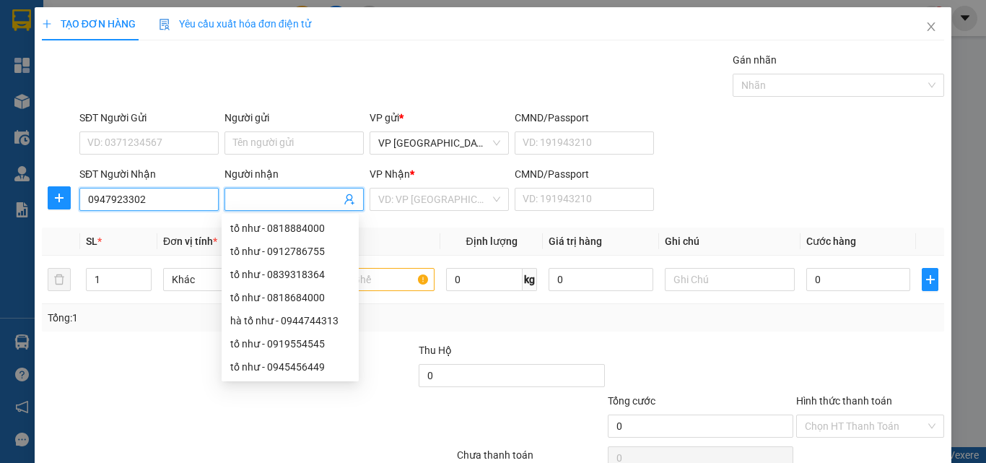
click at [191, 202] on input "0947923302" at bounding box center [148, 199] width 139 height 23
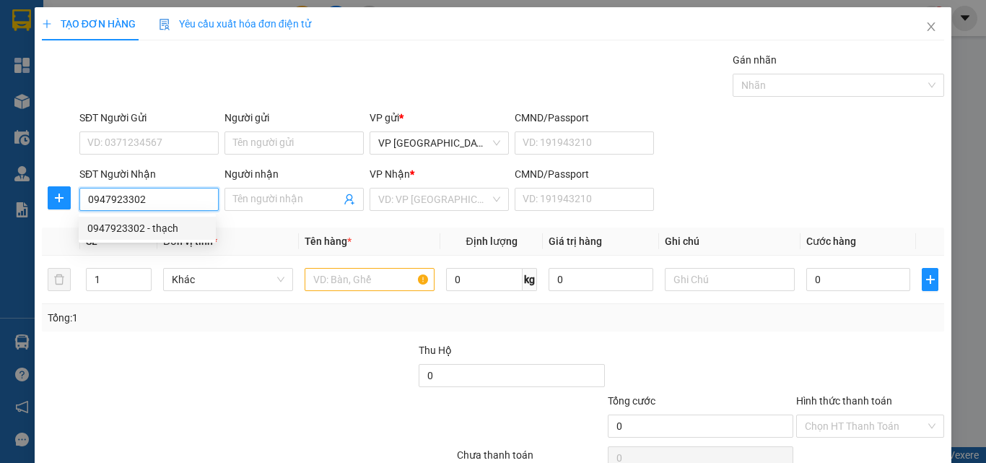
click at [186, 230] on div "0947923302 - thạch" at bounding box center [147, 228] width 120 height 16
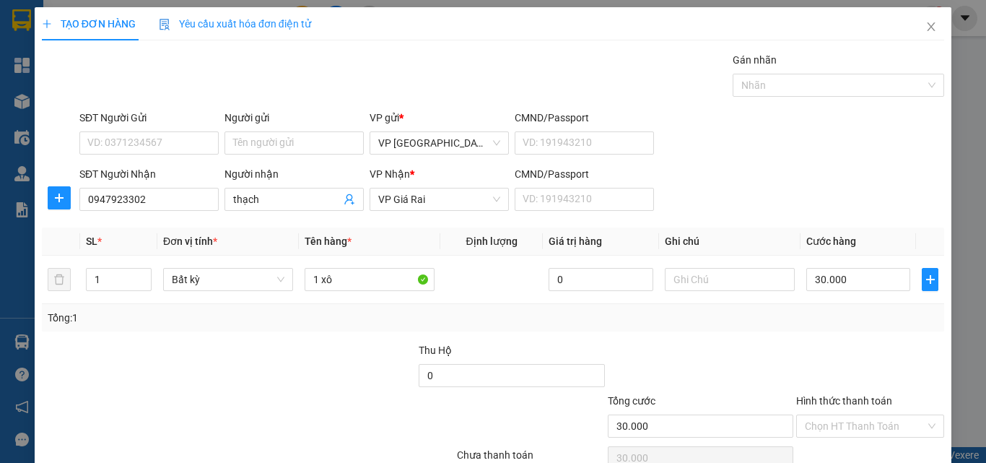
scroll to position [71, 0]
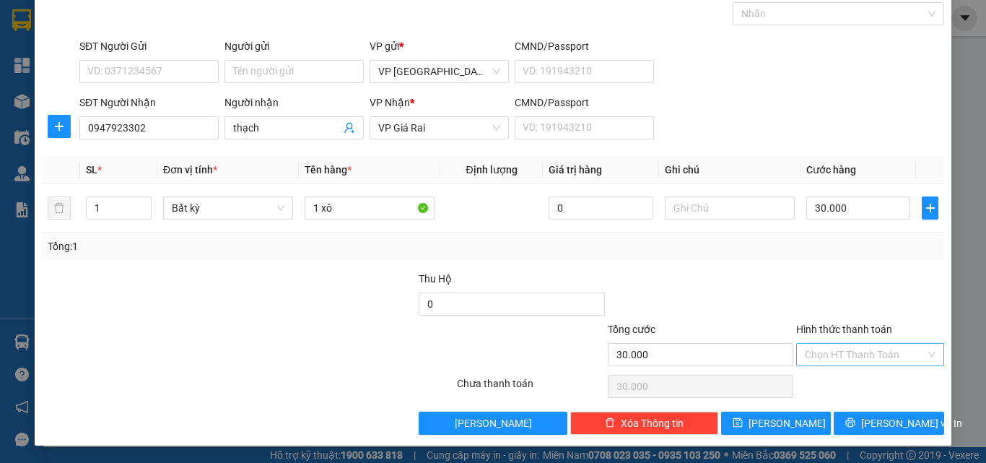
click at [846, 332] on label "Hình thức thanh toán" at bounding box center [844, 329] width 96 height 12
click at [846, 344] on input "Hình thức thanh toán" at bounding box center [865, 355] width 121 height 22
click at [848, 363] on input "Hình thức thanh toán" at bounding box center [865, 355] width 121 height 22
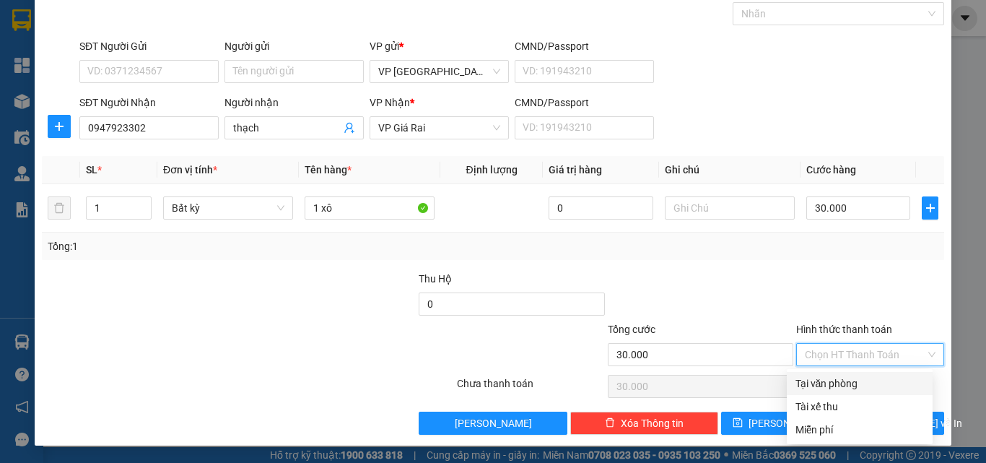
click at [848, 381] on div "Tại văn phòng" at bounding box center [860, 383] width 129 height 16
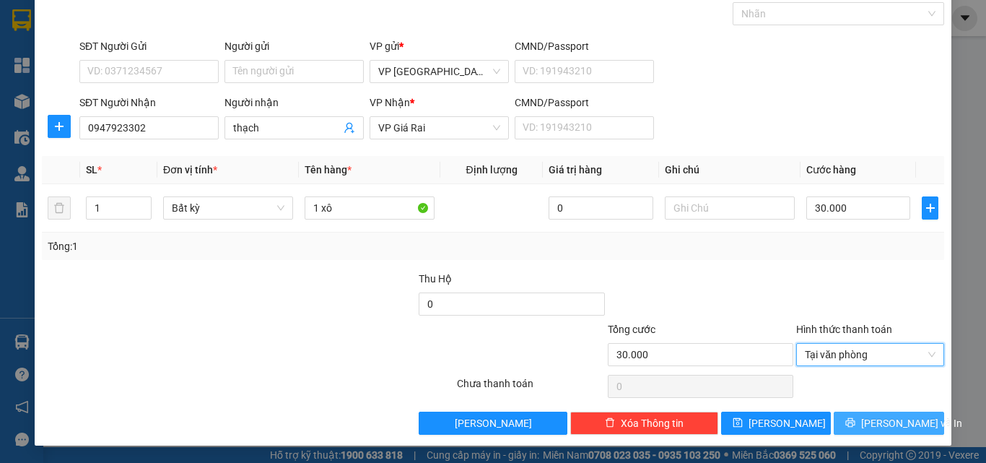
click at [866, 419] on button "[PERSON_NAME] và In" at bounding box center [889, 423] width 110 height 23
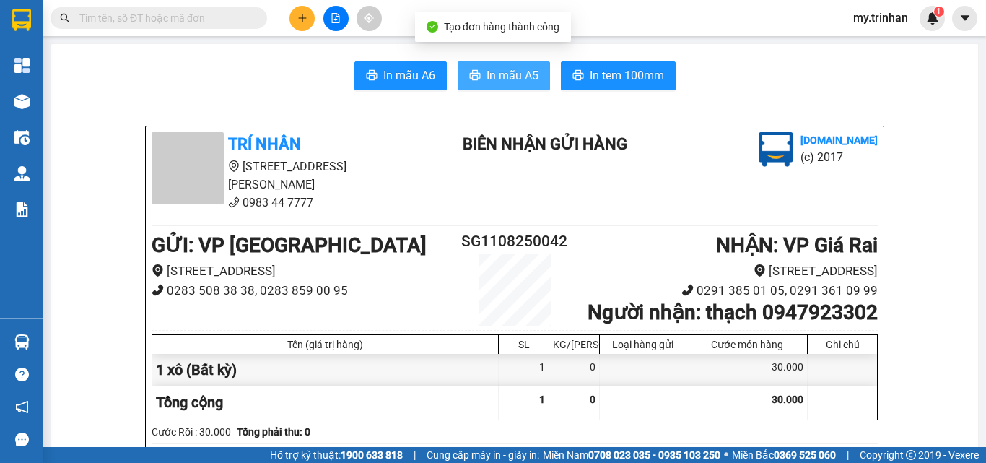
click at [519, 69] on span "In mẫu A5" at bounding box center [513, 75] width 52 height 18
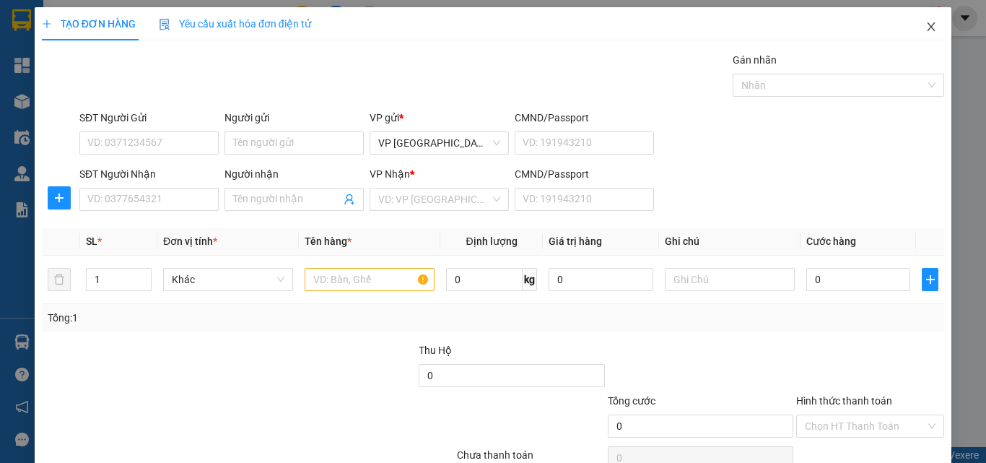
click at [926, 27] on icon "close" at bounding box center [932, 27] width 12 height 12
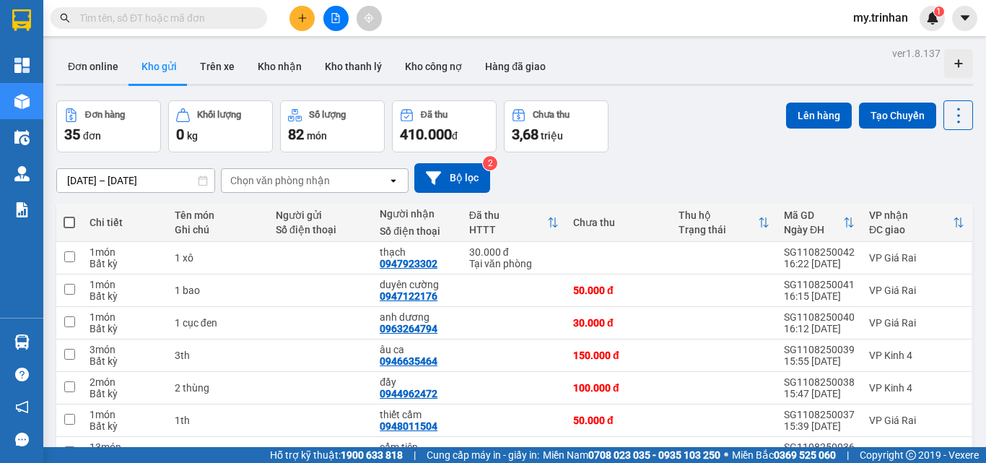
click at [334, 17] on icon "file-add" at bounding box center [336, 18] width 10 height 10
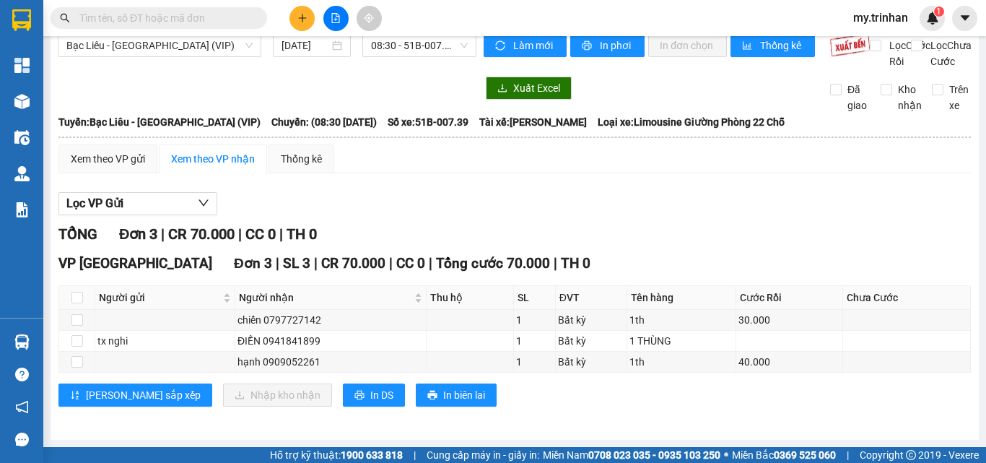
scroll to position [32, 0]
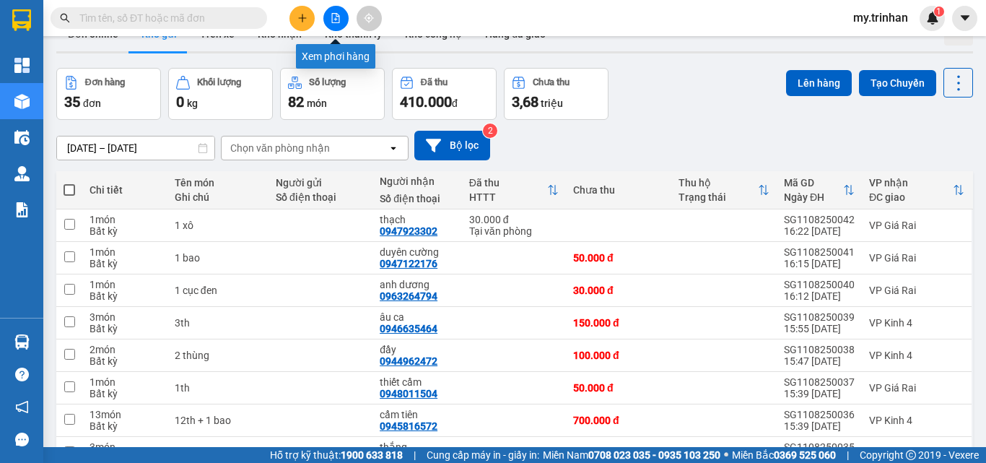
click at [342, 12] on button at bounding box center [335, 18] width 25 height 25
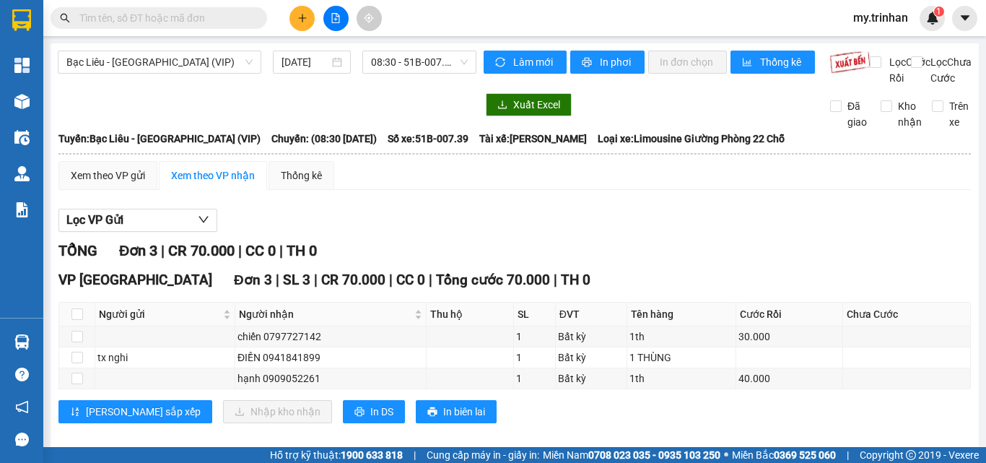
scroll to position [32, 0]
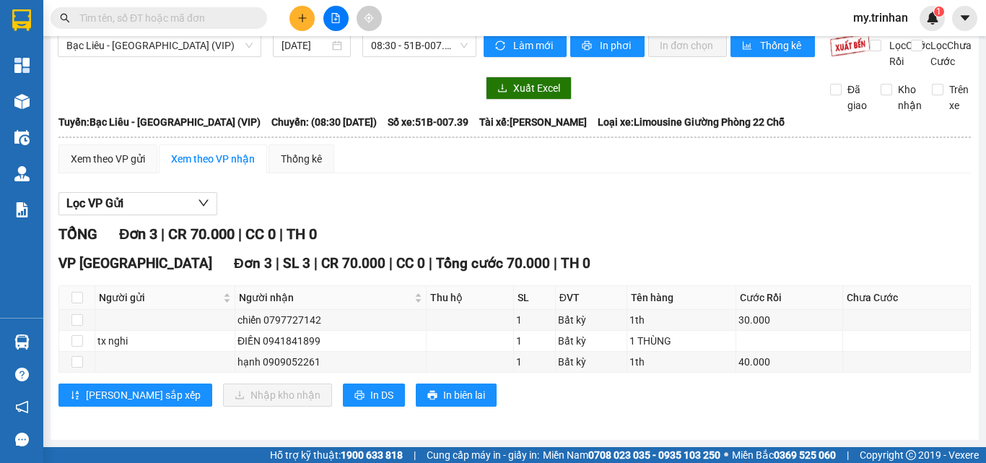
click at [634, 259] on div "VP Sài Gòn Đơn 3 | SL 3 | CR 70.000 | CC 0 | Tổng cước 70.000 | TH 0" at bounding box center [514, 264] width 913 height 22
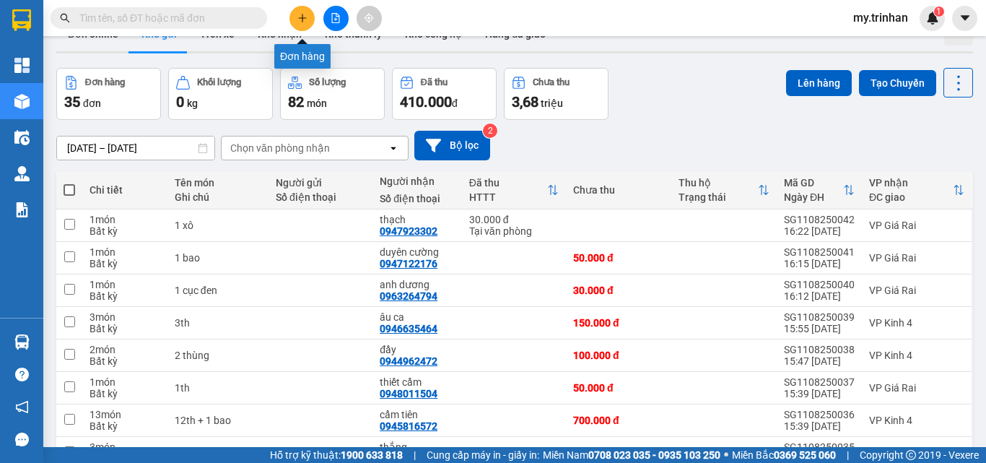
click at [307, 13] on icon "plus" at bounding box center [302, 18] width 10 height 10
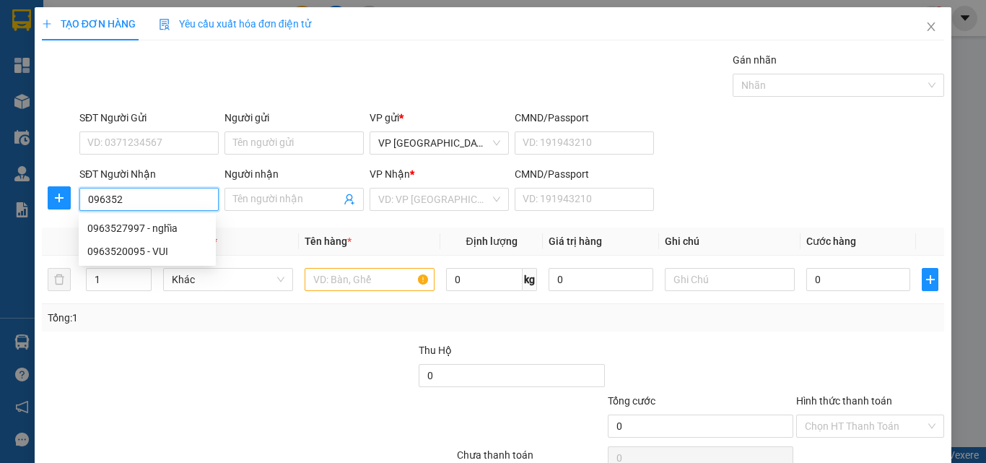
click at [146, 201] on input "096352" at bounding box center [148, 199] width 139 height 23
click at [153, 230] on div "0963527997 - nghĩa" at bounding box center [147, 228] width 120 height 16
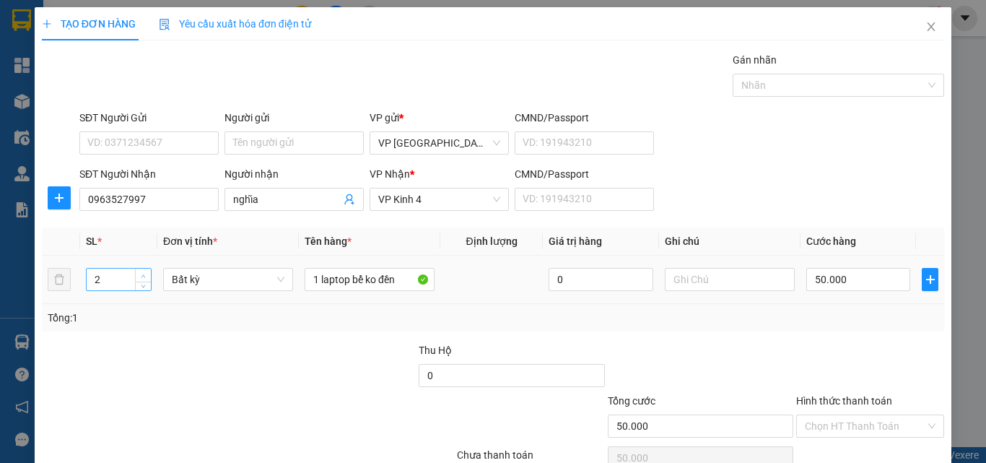
click at [142, 274] on icon "up" at bounding box center [143, 276] width 5 height 5
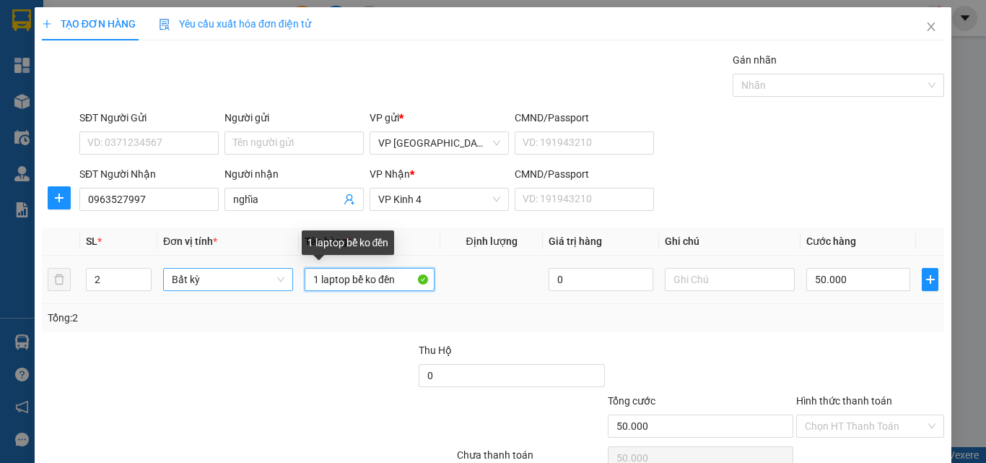
drag, startPoint x: 410, startPoint y: 278, endPoint x: 217, endPoint y: 283, distance: 193.6
click at [225, 282] on tr "2 Bất kỳ 1 laptop bể ko đền 0 50.000" at bounding box center [493, 280] width 903 height 48
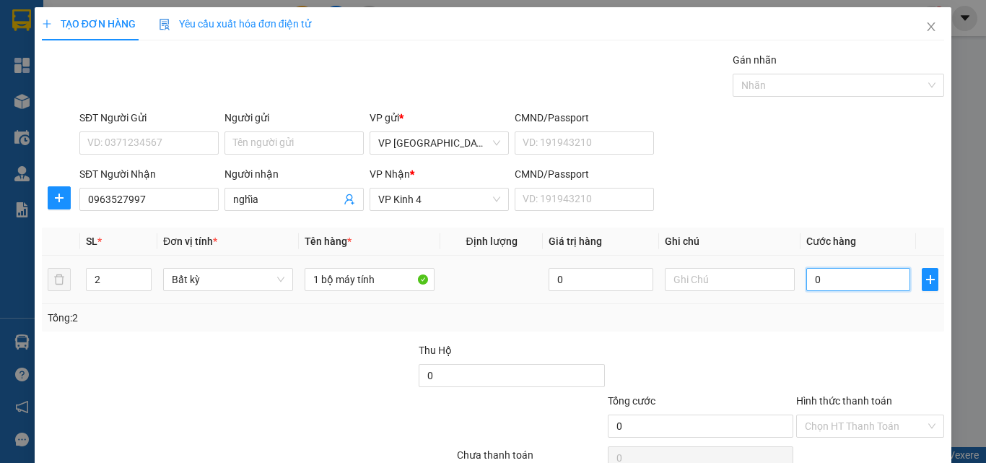
click at [823, 278] on input "0" at bounding box center [859, 279] width 104 height 23
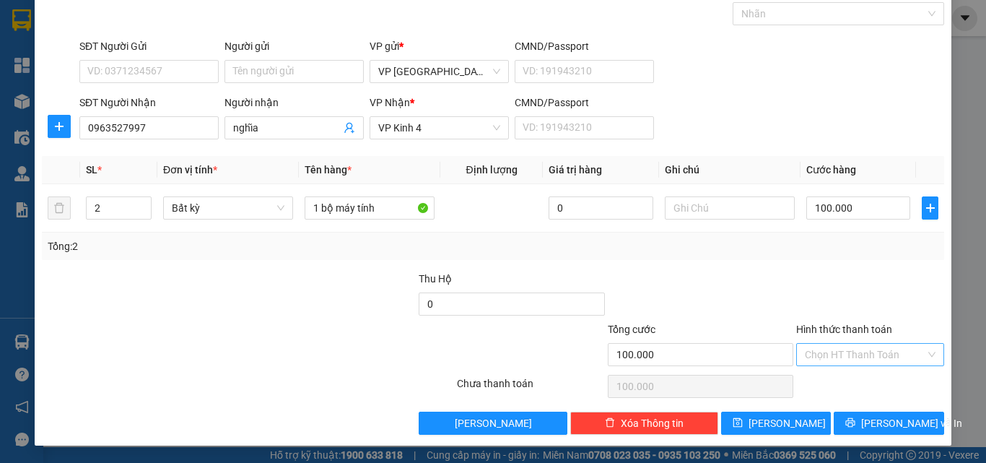
click at [813, 355] on input "Hình thức thanh toán" at bounding box center [865, 355] width 121 height 22
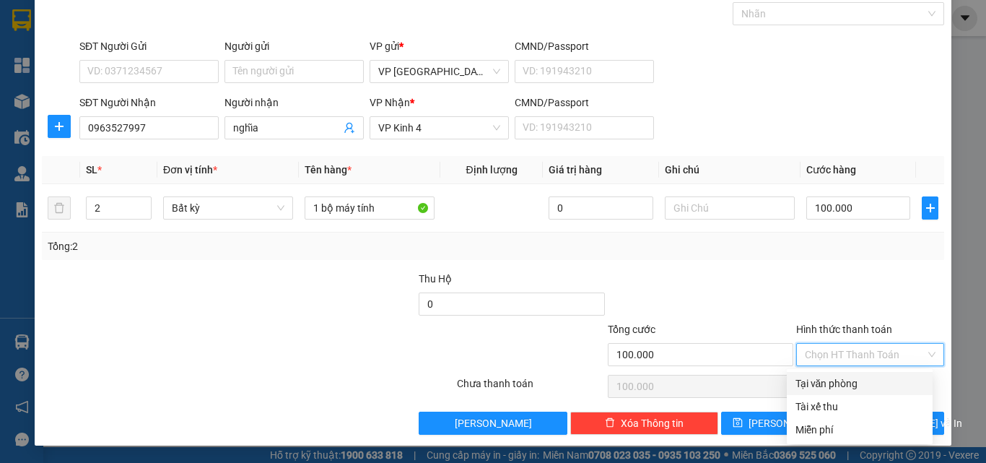
click at [824, 378] on div "Tại văn phòng" at bounding box center [860, 383] width 129 height 16
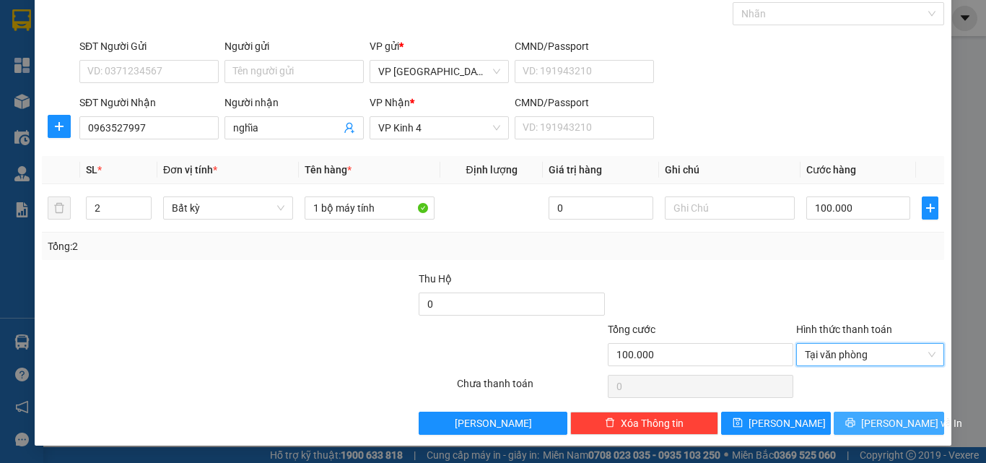
click at [848, 420] on button "[PERSON_NAME] và In" at bounding box center [889, 423] width 110 height 23
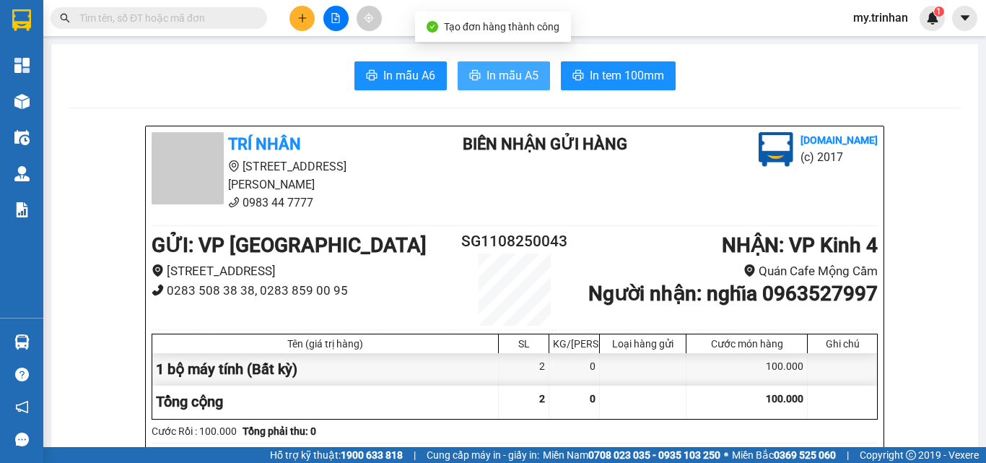
click at [490, 70] on span "In mẫu A5" at bounding box center [513, 75] width 52 height 18
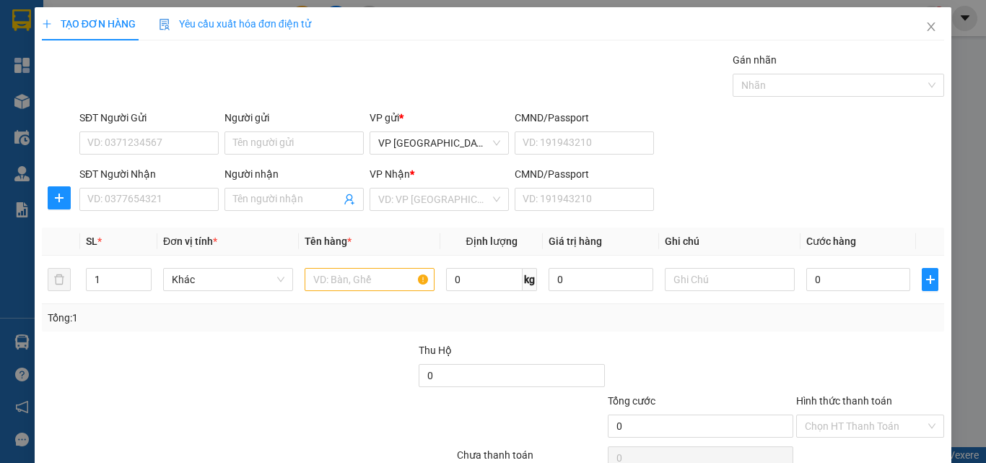
click at [754, 197] on div "SĐT Người Nhận VD: 0377654321 Người nhận Tên người nhận VP Nhận * VD: VP Sài Gò…" at bounding box center [512, 191] width 871 height 51
click at [923, 21] on span "Close" at bounding box center [931, 27] width 40 height 40
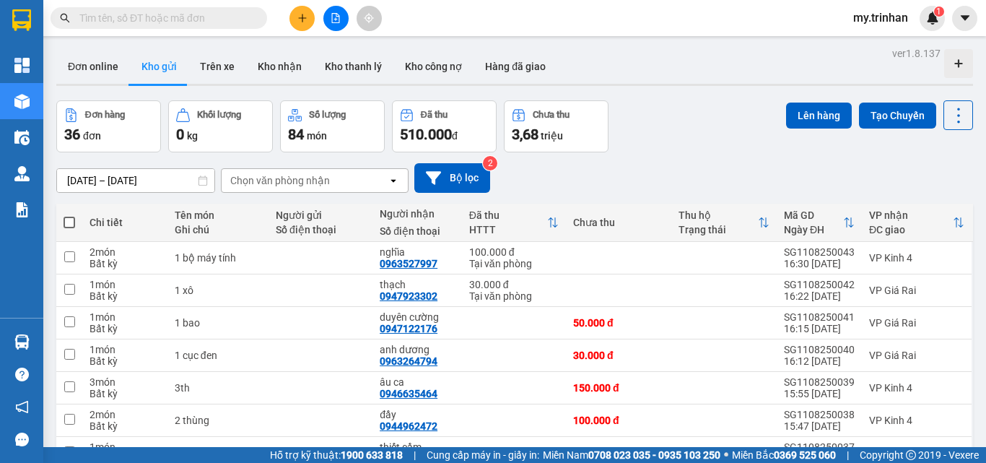
click at [378, 177] on div "Chọn văn phòng nhận" at bounding box center [305, 180] width 166 height 23
click at [587, 175] on div "[DATE] – [DATE] Press the down arrow key to interact with the calendar and sele…" at bounding box center [514, 178] width 917 height 30
click at [378, 187] on div "Chọn văn phòng nhận" at bounding box center [305, 180] width 166 height 23
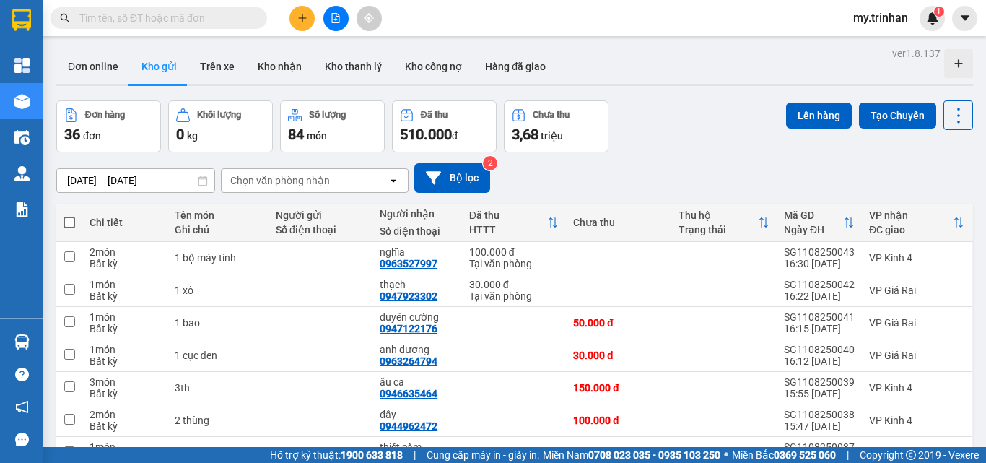
click at [378, 187] on div "Chọn văn phòng nhận" at bounding box center [305, 180] width 166 height 23
click at [597, 174] on div "[DATE] – [DATE] Press the down arrow key to interact with the calendar and sele…" at bounding box center [514, 178] width 917 height 30
click at [376, 188] on div "Chọn văn phòng nhận" at bounding box center [305, 180] width 166 height 23
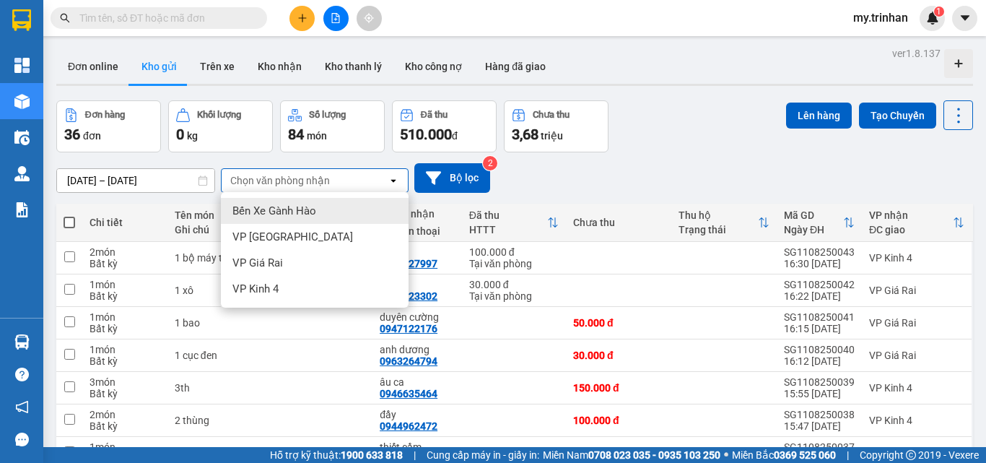
click at [376, 188] on div "Chọn văn phòng nhận" at bounding box center [305, 180] width 166 height 23
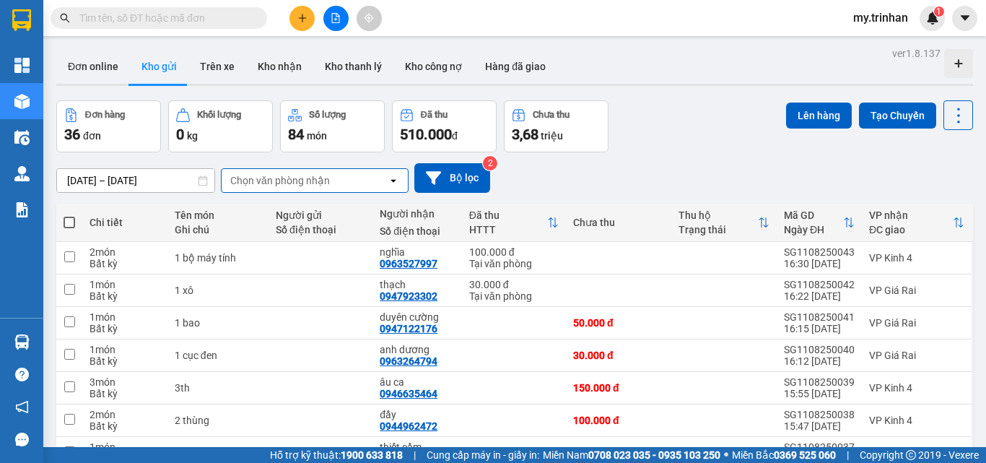
click at [597, 170] on div "[DATE] – [DATE] Press the down arrow key to interact with the calendar and sele…" at bounding box center [514, 178] width 917 height 30
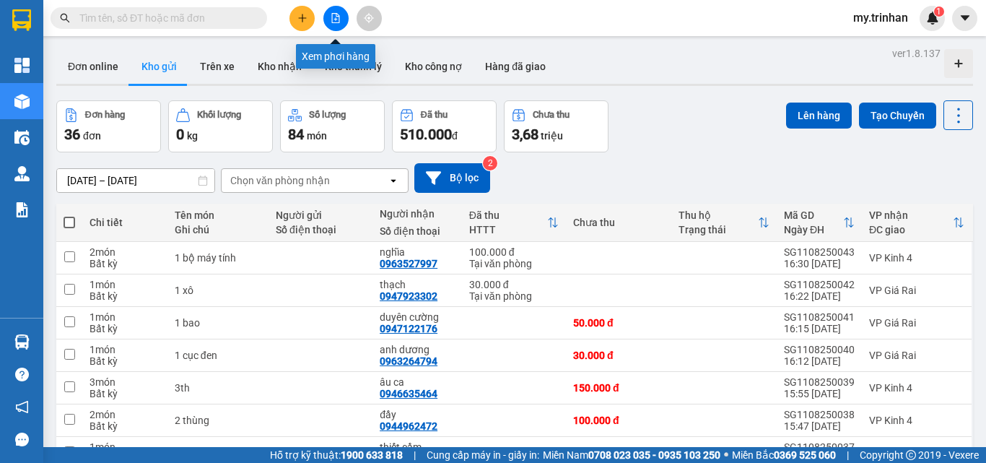
click at [332, 24] on button at bounding box center [335, 18] width 25 height 25
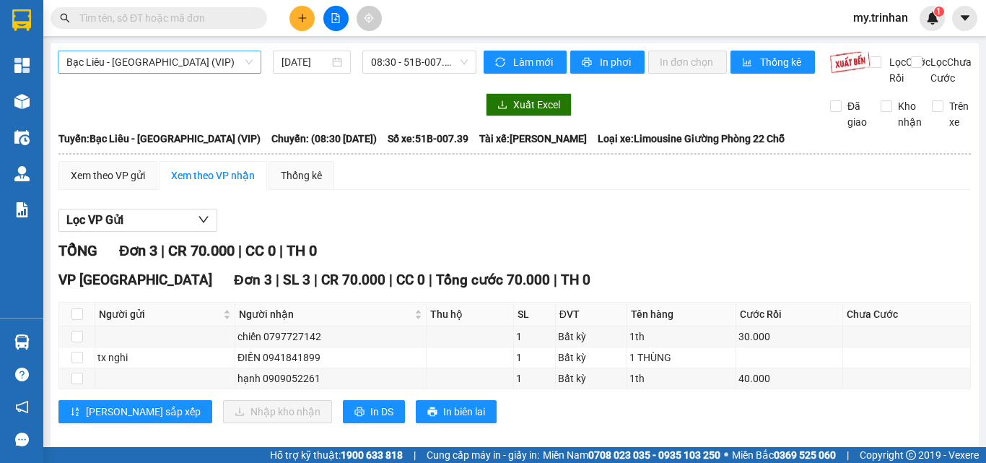
click at [204, 69] on span "Bạc Liêu - [GEOGRAPHIC_DATA] (VIP)" at bounding box center [159, 62] width 186 height 22
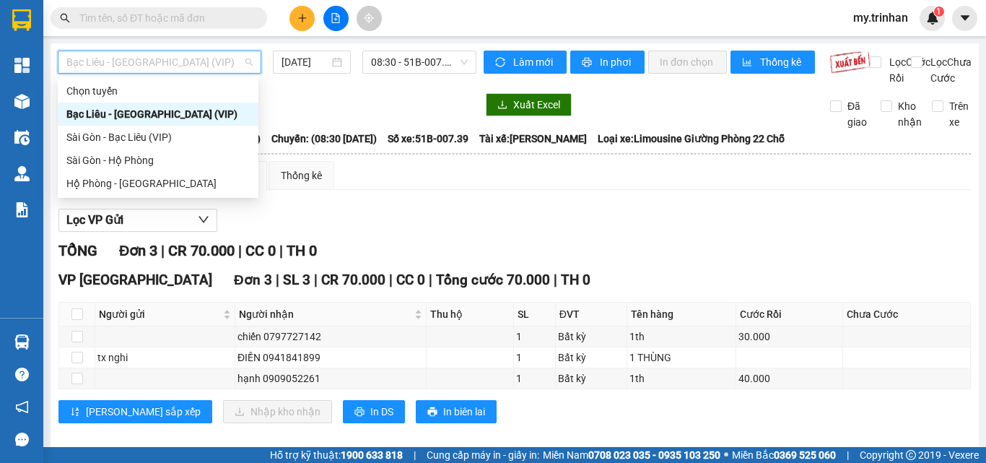
click at [386, 116] on div at bounding box center [267, 104] width 419 height 23
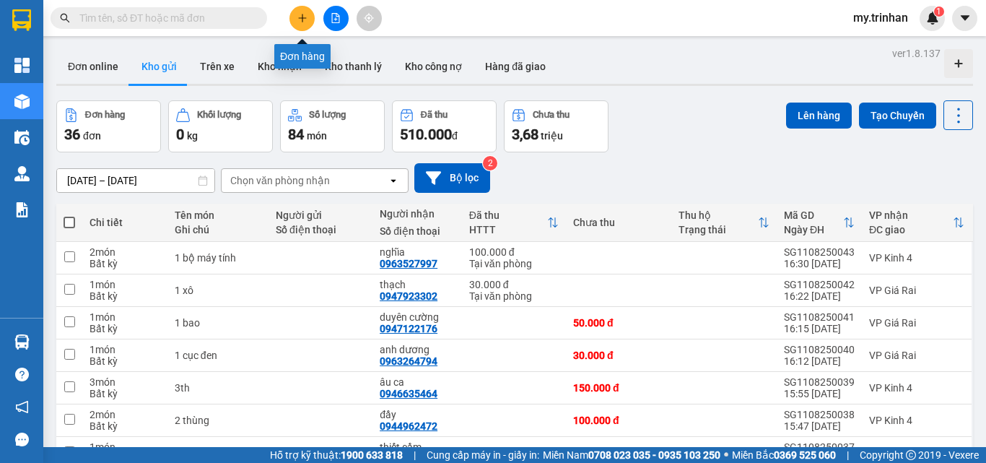
click at [300, 21] on icon "plus" at bounding box center [302, 18] width 10 height 10
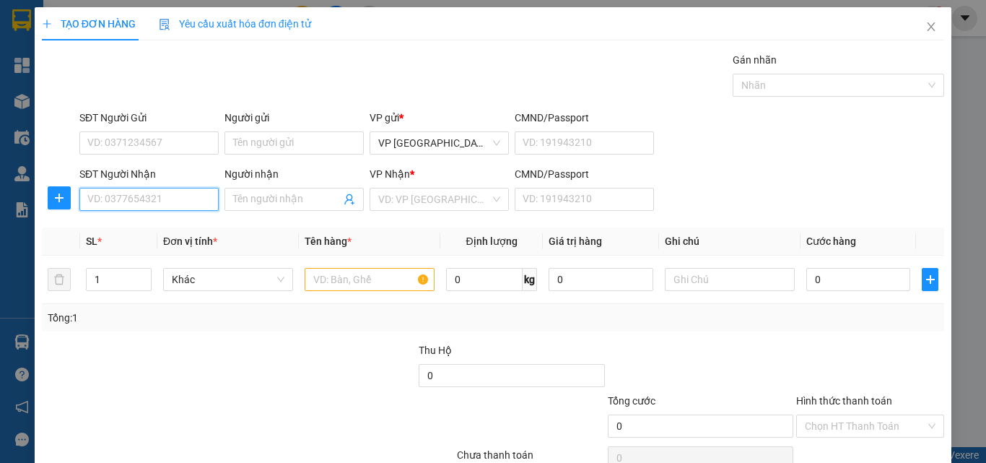
click at [149, 198] on input "SĐT Người Nhận" at bounding box center [148, 199] width 139 height 23
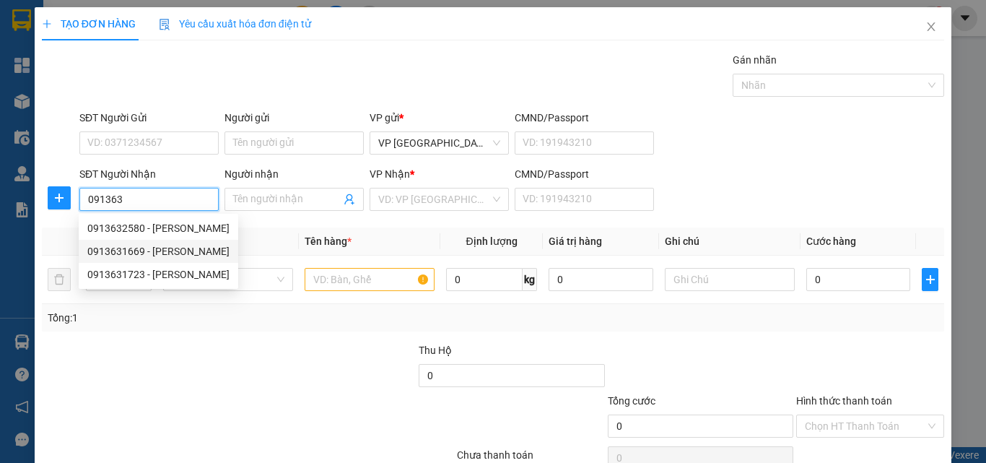
click at [183, 249] on div "0913631669 - trần nam" at bounding box center [158, 251] width 142 height 16
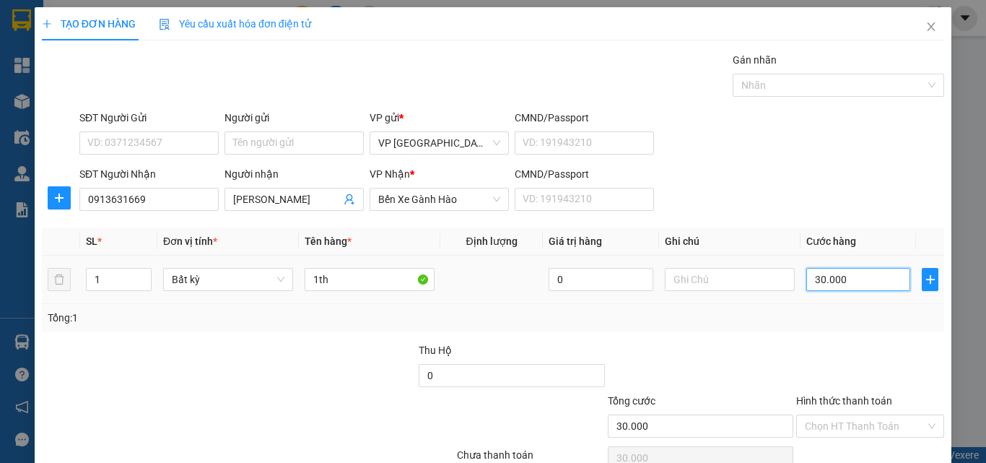
click at [839, 284] on input "30.000" at bounding box center [859, 279] width 104 height 23
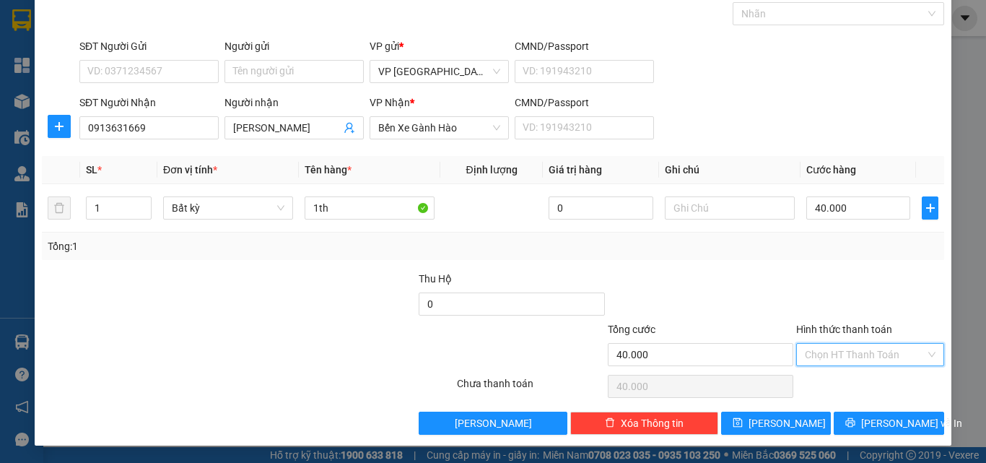
click at [875, 357] on input "Hình thức thanh toán" at bounding box center [865, 355] width 121 height 22
click at [880, 388] on div "Tại văn phòng" at bounding box center [860, 383] width 129 height 16
click at [869, 423] on span "[PERSON_NAME] và In" at bounding box center [911, 423] width 101 height 16
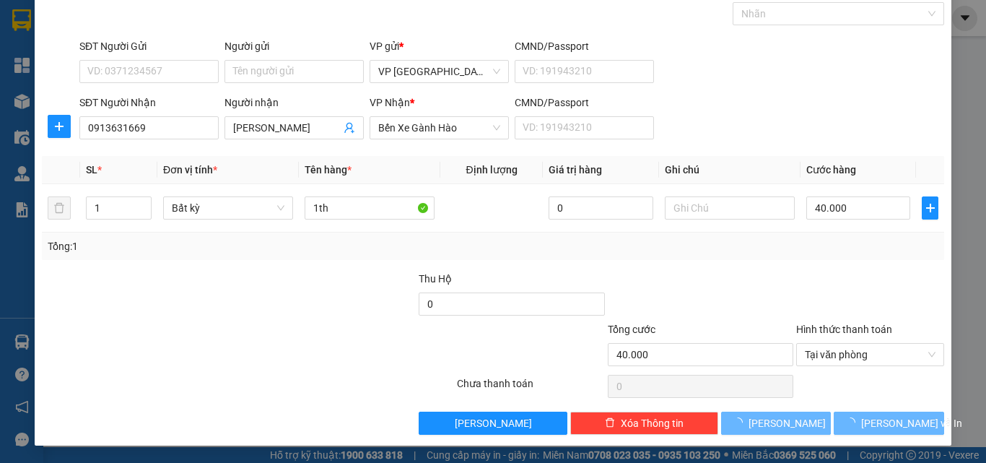
click at [504, 79] on div "VP gửi * VP Sài Gòn" at bounding box center [439, 63] width 145 height 51
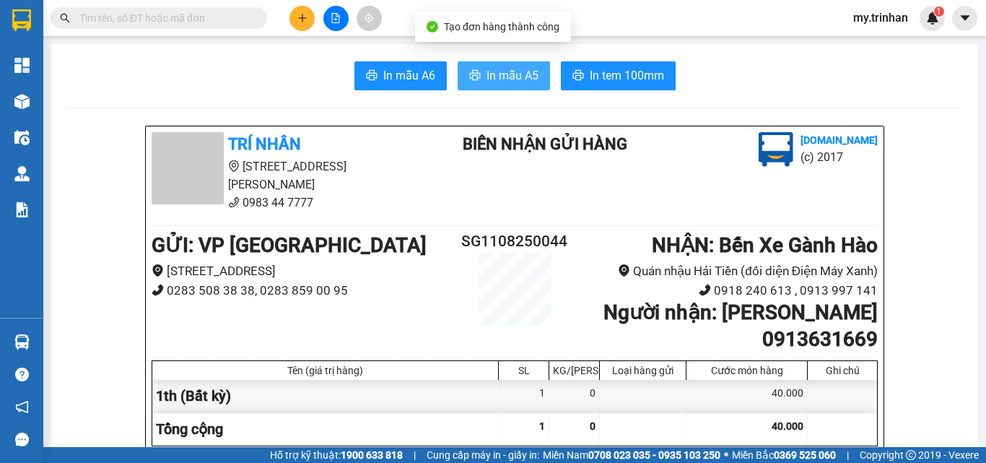
click at [504, 78] on span "In mẫu A5" at bounding box center [513, 75] width 52 height 18
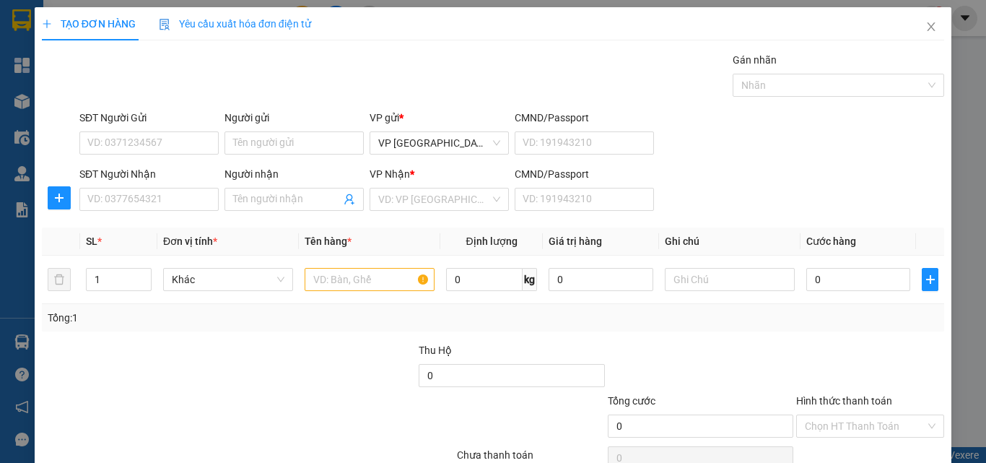
click at [796, 168] on div "SĐT Người Nhận VD: 0377654321 Người nhận Tên người nhận VP Nhận * VD: VP Sài Gò…" at bounding box center [512, 191] width 871 height 51
click at [178, 201] on input "SĐT Người Nhận" at bounding box center [148, 199] width 139 height 23
click at [184, 201] on input "0989151545" at bounding box center [148, 199] width 139 height 23
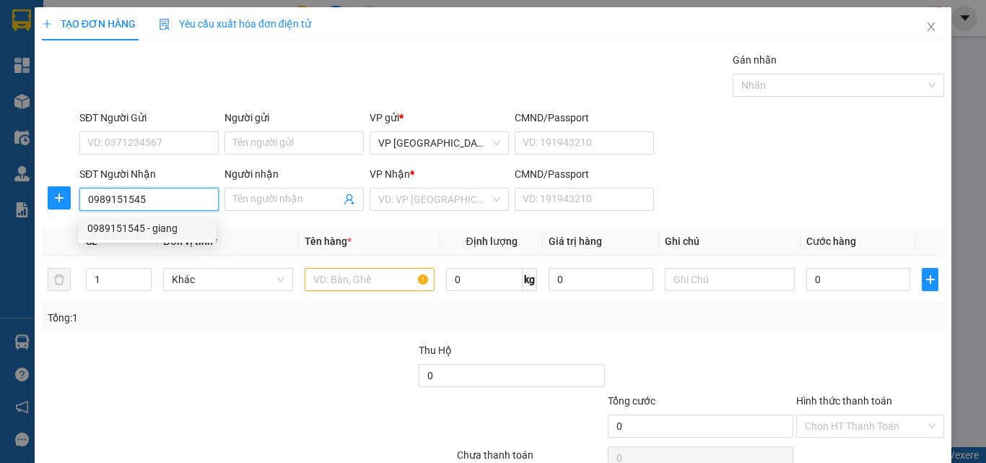
click at [191, 201] on input "0989151545" at bounding box center [148, 199] width 139 height 23
click at [180, 229] on div "0989151545 - giang" at bounding box center [147, 228] width 120 height 16
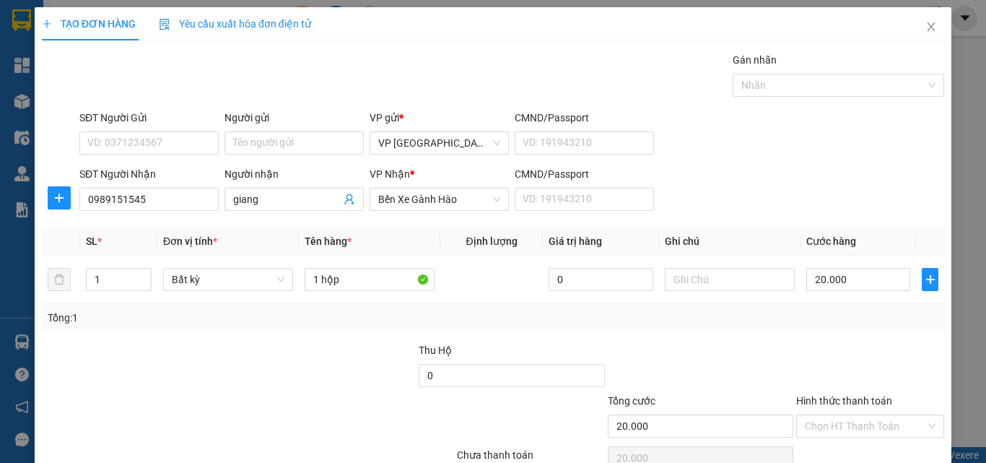
scroll to position [71, 0]
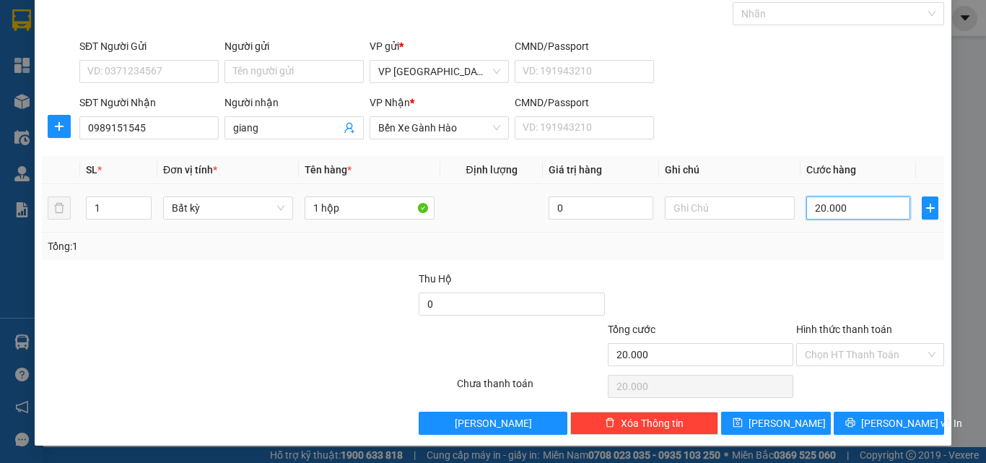
click at [835, 212] on input "20.000" at bounding box center [859, 207] width 104 height 23
click at [871, 413] on button "[PERSON_NAME] và In" at bounding box center [889, 423] width 110 height 23
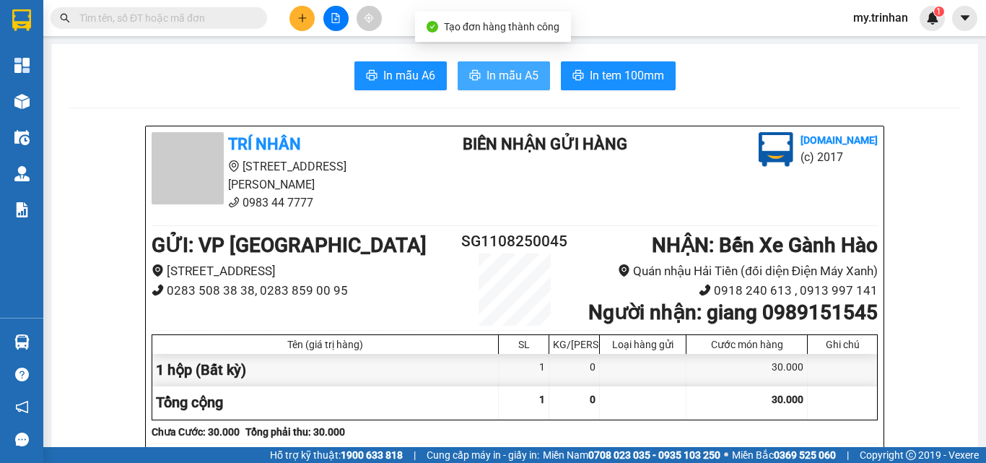
click at [496, 70] on span "In mẫu A5" at bounding box center [513, 75] width 52 height 18
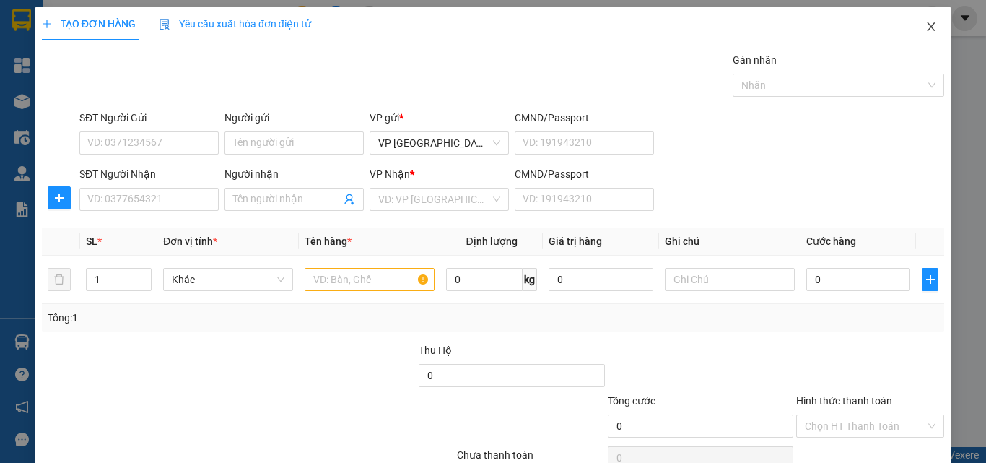
click at [926, 31] on icon "close" at bounding box center [932, 27] width 12 height 12
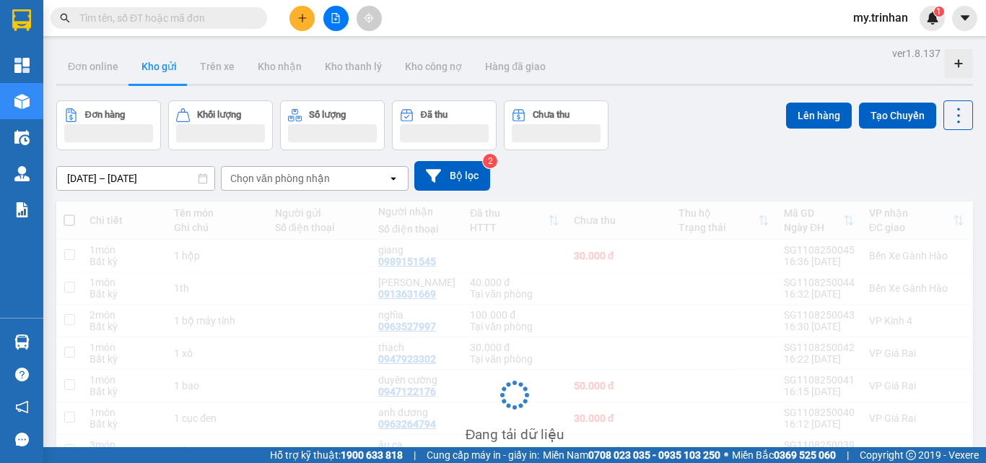
click at [464, 300] on div "Chi tiết Tên món Ghi chú Người gửi Số điện thoại Người nhận Số điện thoại Đã th…" at bounding box center [514, 405] width 917 height 409
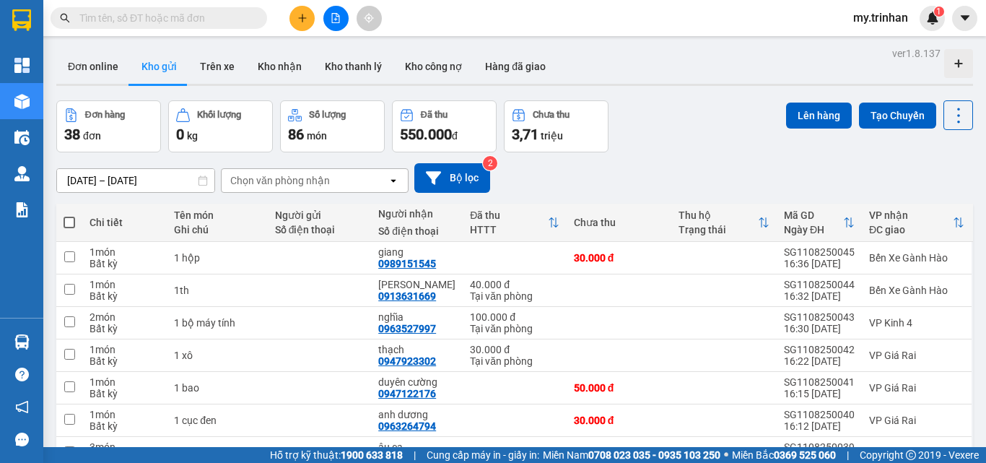
click at [556, 183] on div "[DATE] – [DATE] Press the down arrow key to interact with the calendar and sele…" at bounding box center [514, 178] width 917 height 30
click at [305, 14] on icon "plus" at bounding box center [302, 18] width 10 height 10
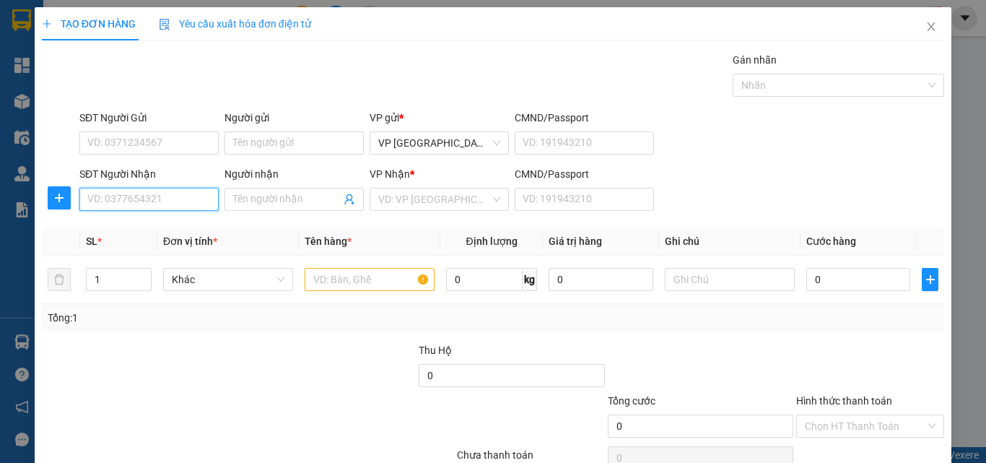
click at [146, 193] on input "SĐT Người Nhận" at bounding box center [148, 199] width 139 height 23
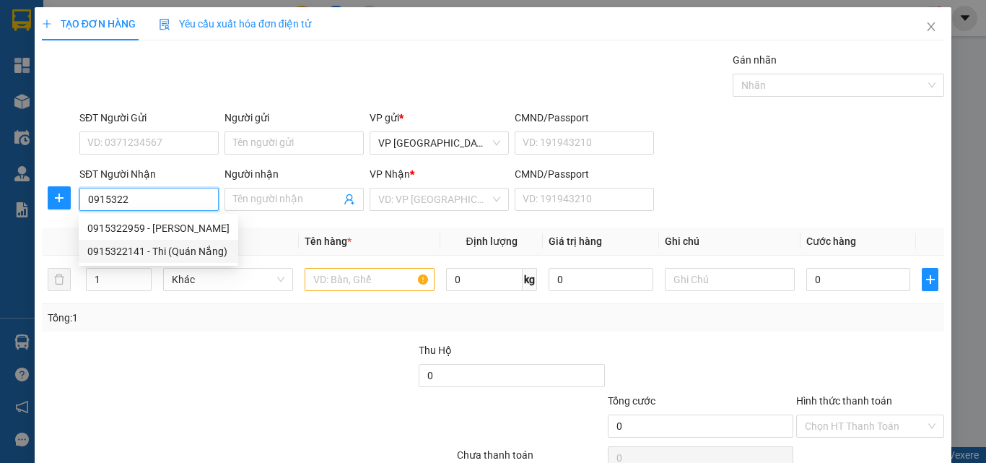
click at [158, 252] on div "0915322141 - Thi (Quán Nắng)" at bounding box center [158, 251] width 142 height 16
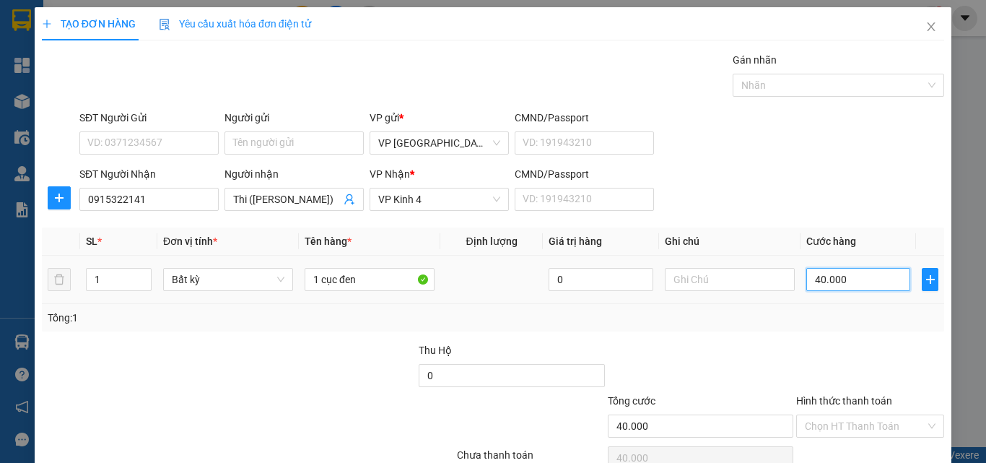
click at [822, 283] on input "40.000" at bounding box center [859, 279] width 104 height 23
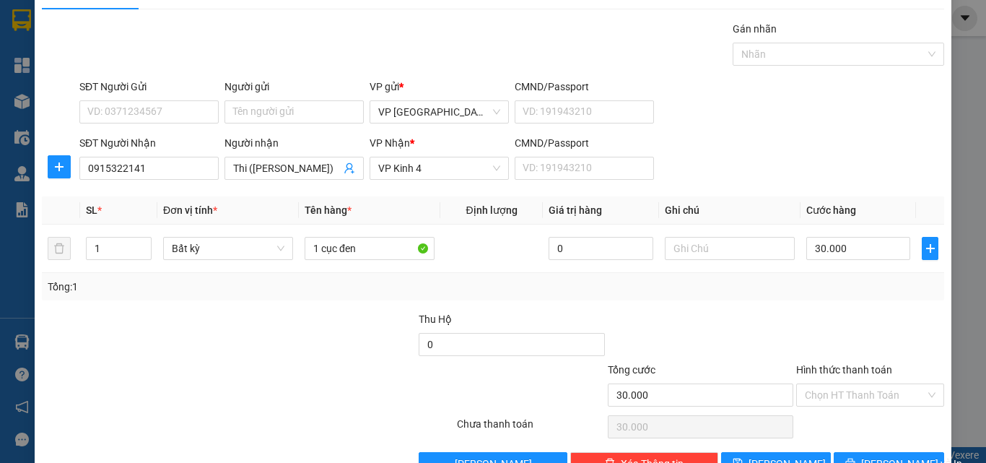
scroll to position [71, 0]
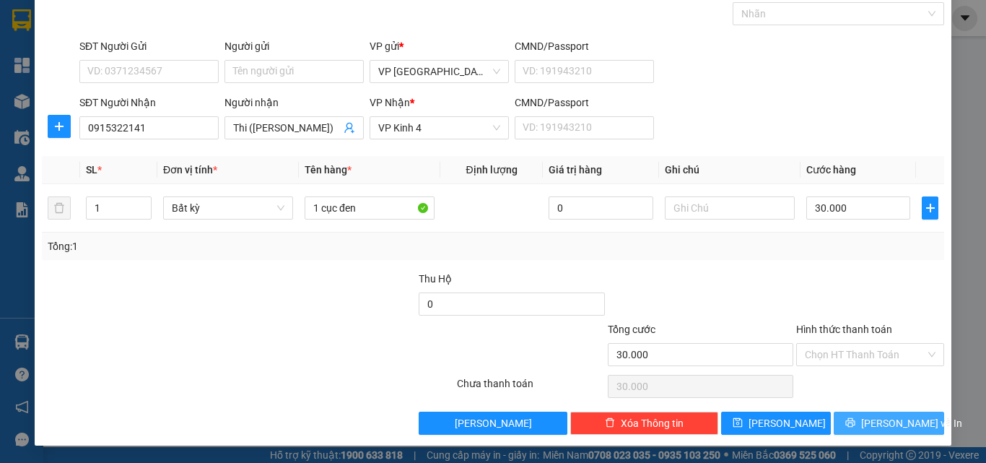
click at [895, 419] on span "[PERSON_NAME] và In" at bounding box center [911, 423] width 101 height 16
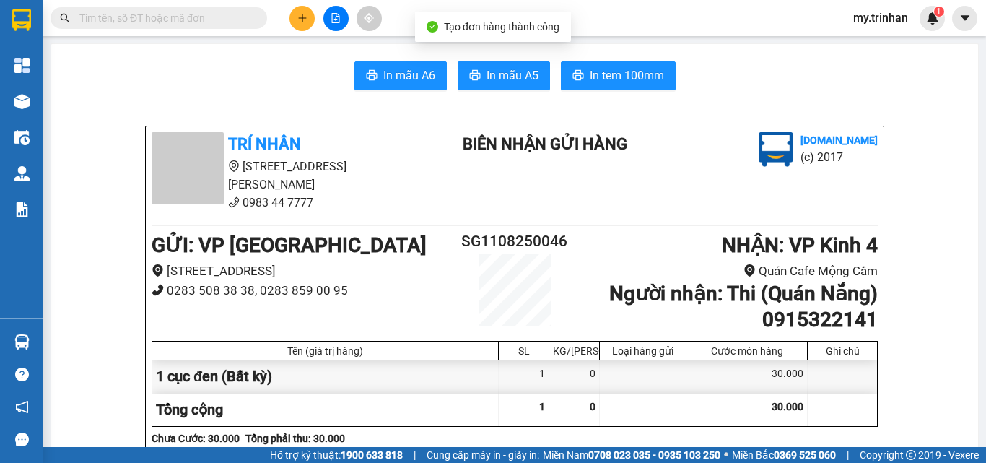
click at [506, 79] on span "In mẫu A5" at bounding box center [513, 75] width 52 height 18
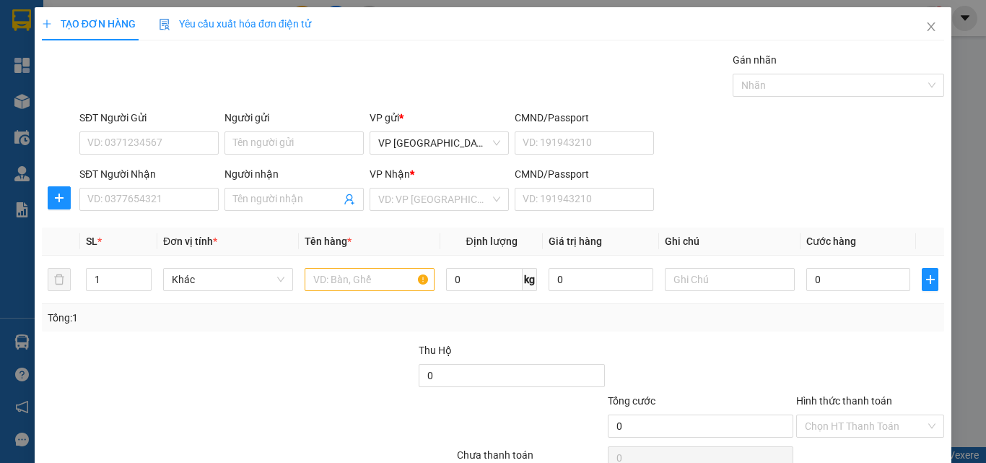
click at [715, 192] on div "SĐT Người Nhận VD: 0377654321 Người nhận Tên người nhận VP Nhận * VD: VP Sài Gò…" at bounding box center [512, 191] width 871 height 51
click at [926, 24] on icon "close" at bounding box center [932, 27] width 12 height 12
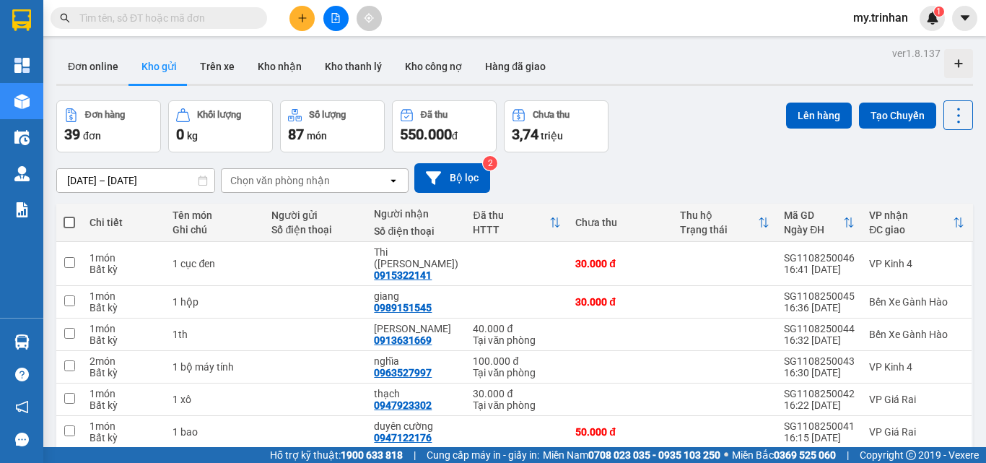
click at [282, 178] on div "Chọn văn phòng nhận" at bounding box center [280, 180] width 100 height 14
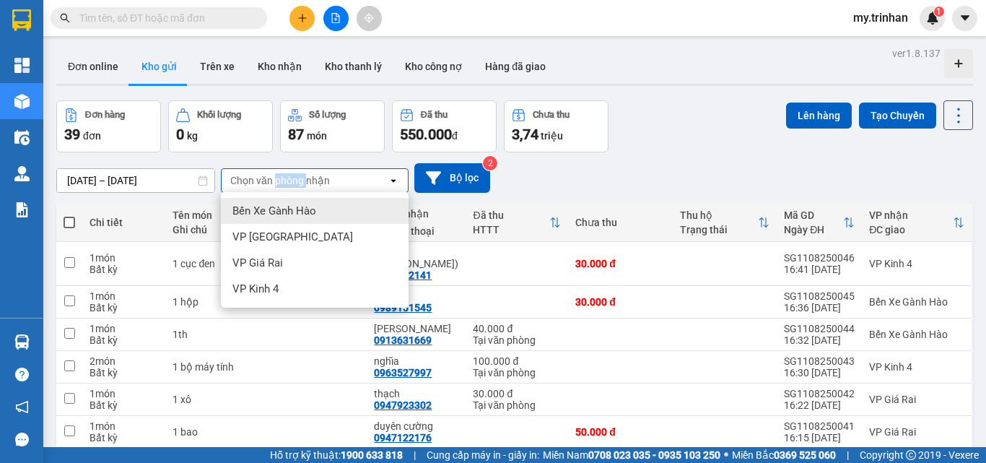
click at [282, 178] on div "Chọn văn phòng nhận" at bounding box center [280, 180] width 100 height 14
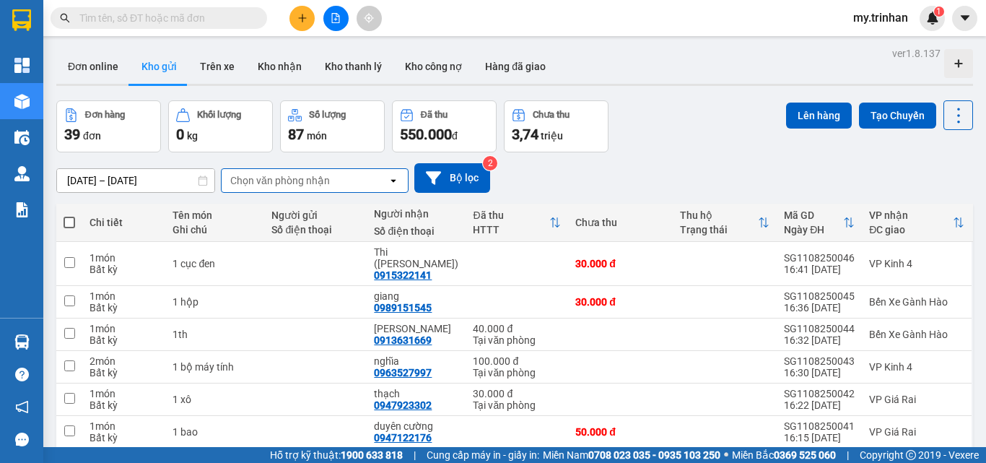
click at [569, 178] on div "[DATE] – [DATE] Press the down arrow key to interact with the calendar and sele…" at bounding box center [514, 178] width 917 height 30
click at [306, 19] on icon "plus" at bounding box center [302, 18] width 10 height 10
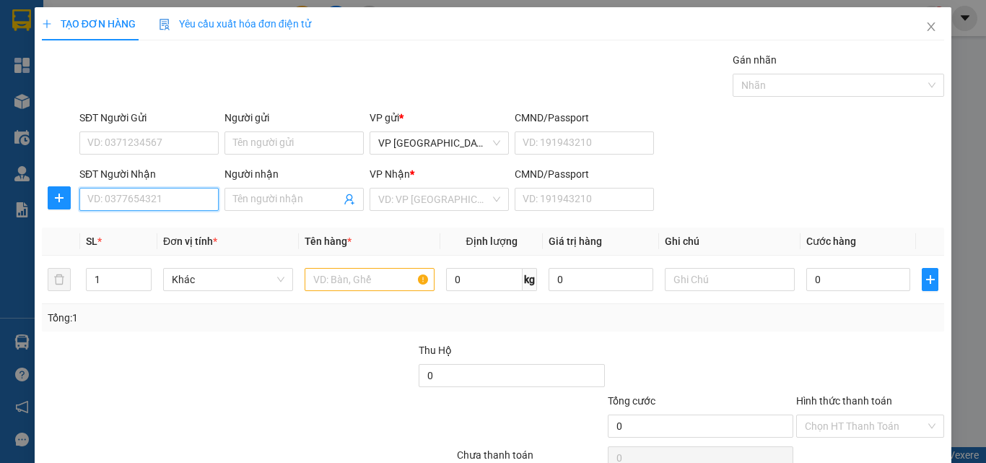
click at [177, 199] on input "SĐT Người Nhận" at bounding box center [148, 199] width 139 height 23
click at [186, 195] on input "600" at bounding box center [148, 199] width 139 height 23
click at [176, 221] on div "0949488600 - chi" at bounding box center [147, 228] width 120 height 16
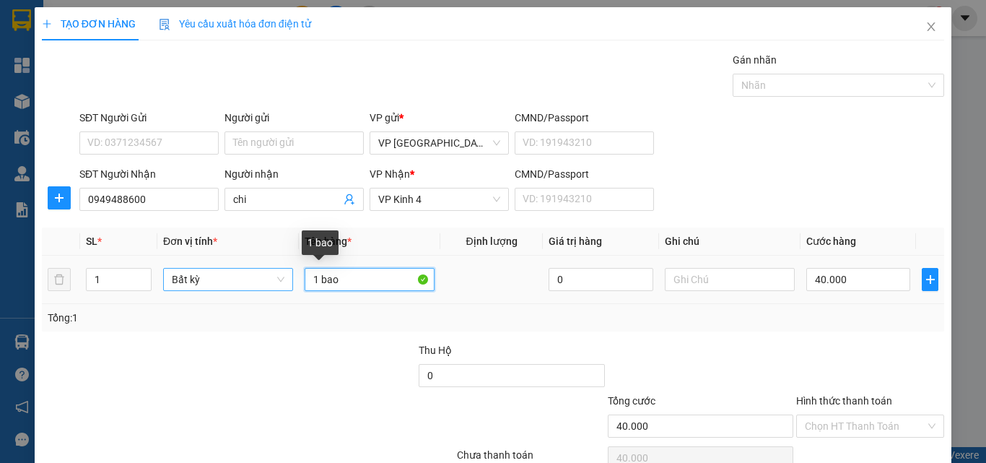
drag, startPoint x: 344, startPoint y: 287, endPoint x: 246, endPoint y: 279, distance: 98.5
click at [253, 279] on tr "1 Bất kỳ 1 bao 0 40.000" at bounding box center [493, 280] width 903 height 48
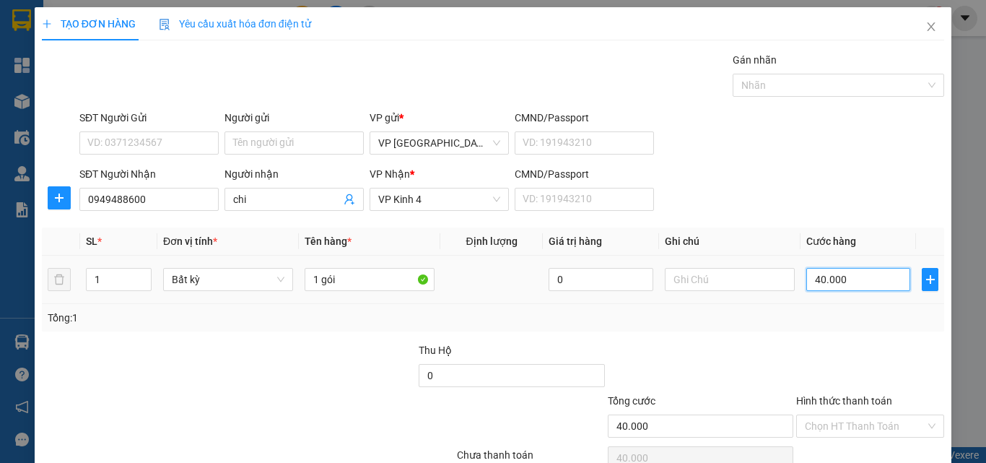
click at [861, 282] on input "40.000" at bounding box center [859, 279] width 104 height 23
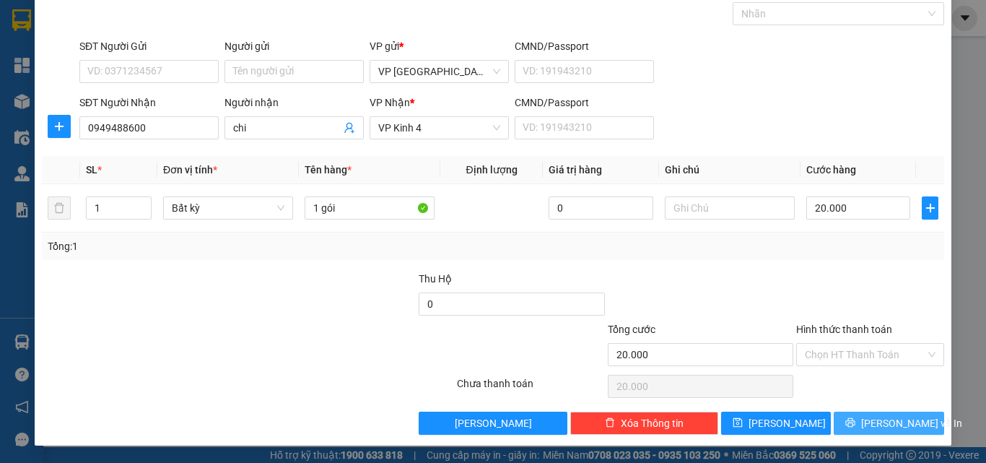
click at [864, 421] on button "[PERSON_NAME] và In" at bounding box center [889, 423] width 110 height 23
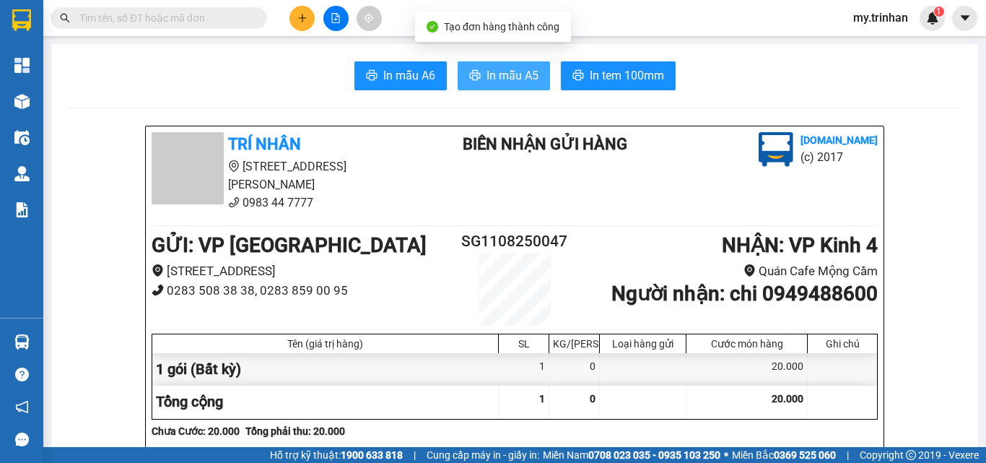
click at [509, 82] on span "In mẫu A5" at bounding box center [513, 75] width 52 height 18
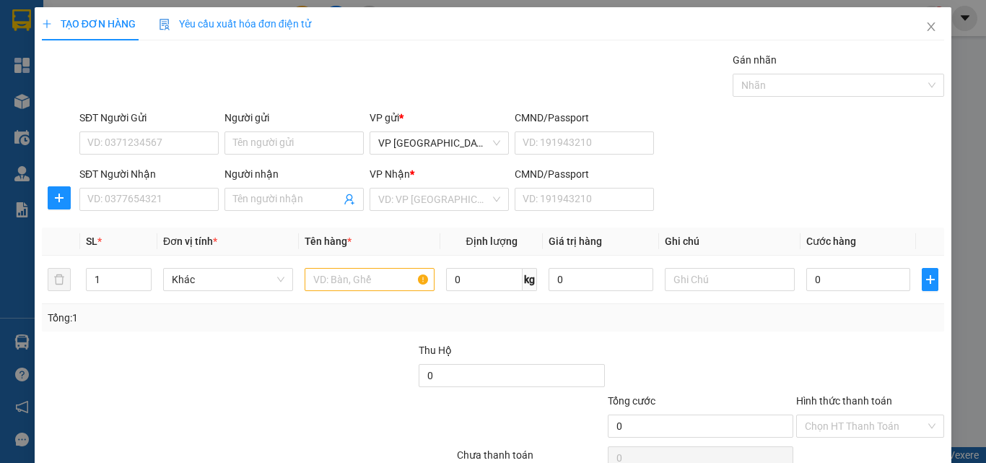
click at [756, 186] on div "SĐT Người Nhận VD: 0377654321 Người nhận Tên người nhận VP Nhận * VD: VP Sài Gò…" at bounding box center [512, 191] width 871 height 51
click at [928, 26] on icon "close" at bounding box center [932, 26] width 8 height 9
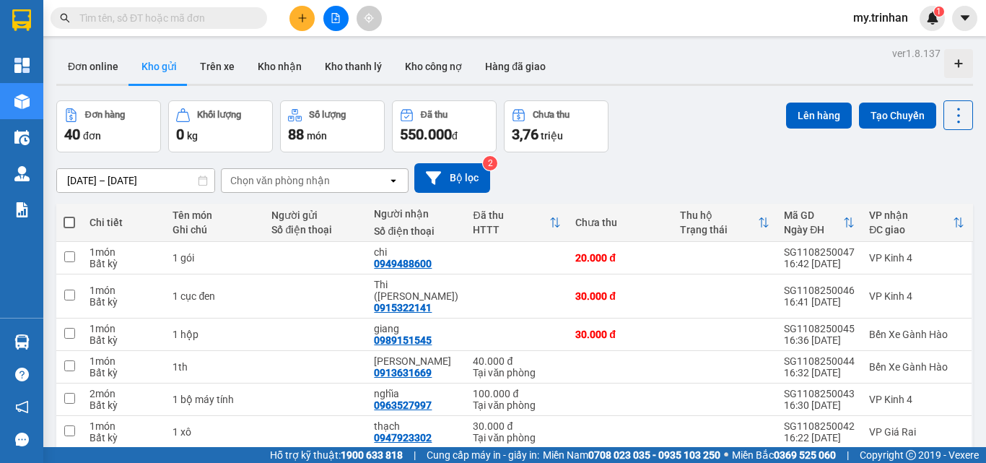
click at [349, 186] on div "Chọn văn phòng nhận" at bounding box center [305, 180] width 166 height 23
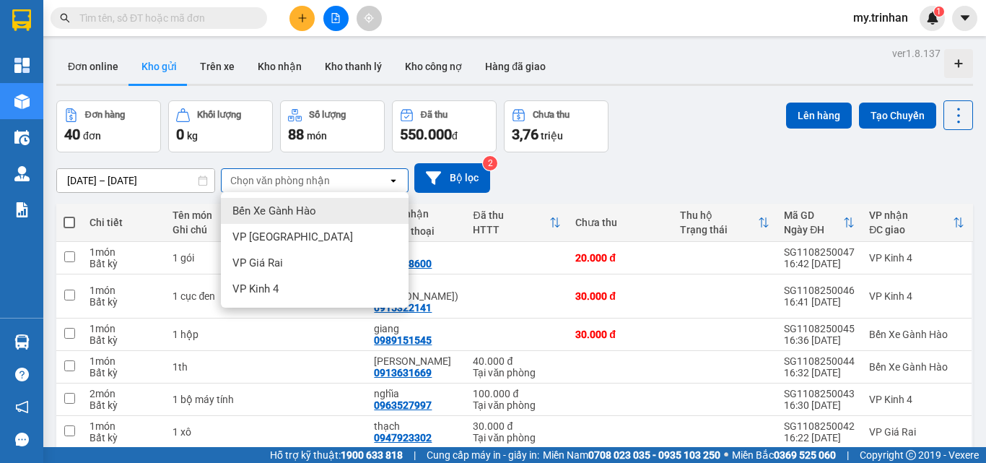
click at [349, 186] on div "Chọn văn phòng nhận" at bounding box center [305, 180] width 166 height 23
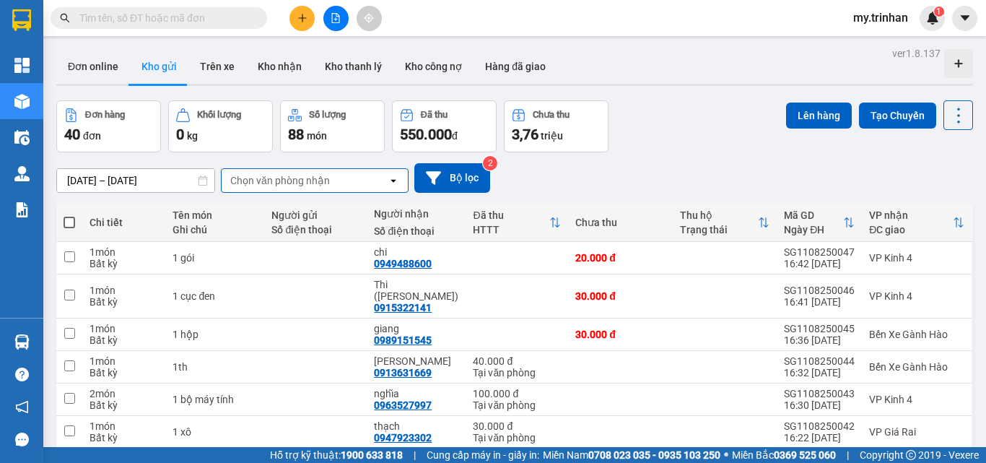
click at [598, 172] on div "[DATE] – [DATE] Press the down arrow key to interact with the calendar and sele…" at bounding box center [514, 178] width 917 height 30
click at [352, 189] on div "Chọn văn phòng nhận" at bounding box center [305, 180] width 166 height 23
click at [349, 189] on div "Chọn văn phòng nhận" at bounding box center [305, 180] width 166 height 23
click at [600, 173] on div "[DATE] – [DATE] Press the down arrow key to interact with the calendar and sele…" at bounding box center [514, 178] width 917 height 30
click at [385, 184] on div "Chọn văn phòng nhận" at bounding box center [305, 180] width 166 height 23
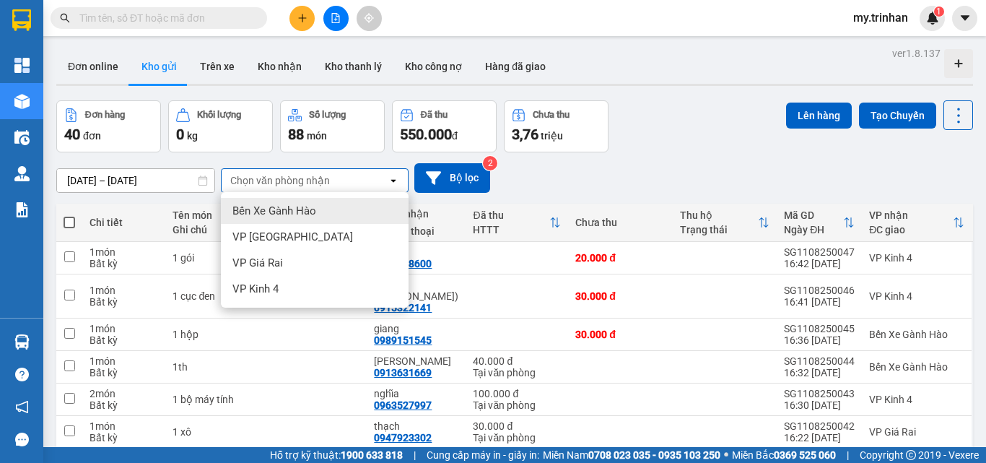
click at [385, 184] on div "Chọn văn phòng nhận" at bounding box center [305, 180] width 166 height 23
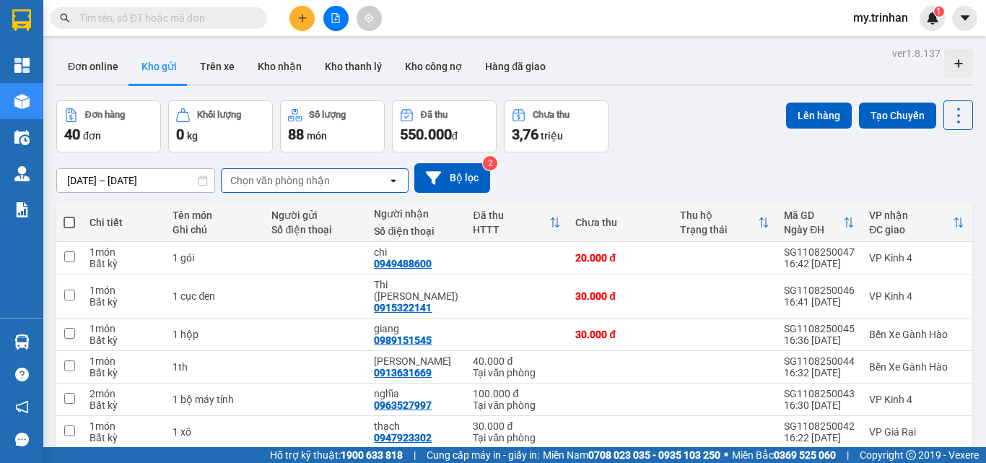
click at [360, 183] on div "Chọn văn phòng nhận" at bounding box center [305, 180] width 166 height 23
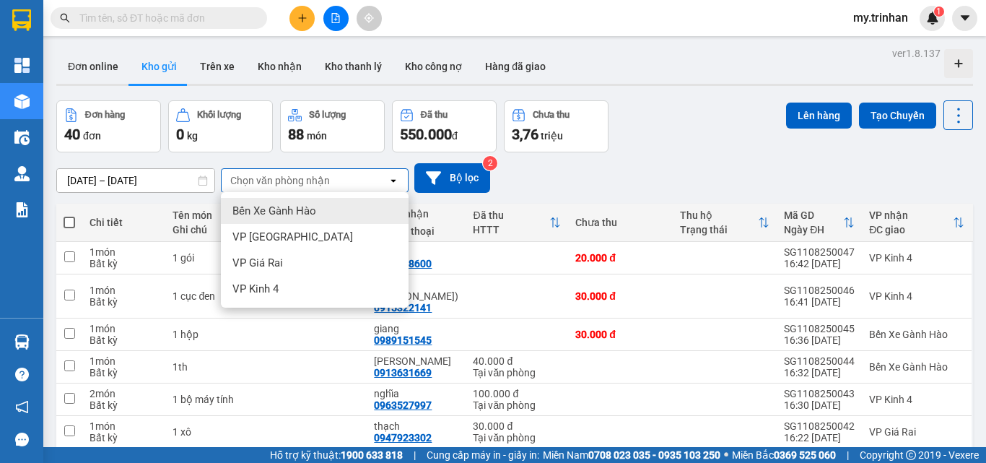
click at [361, 183] on div "Chọn văn phòng nhận" at bounding box center [305, 180] width 166 height 23
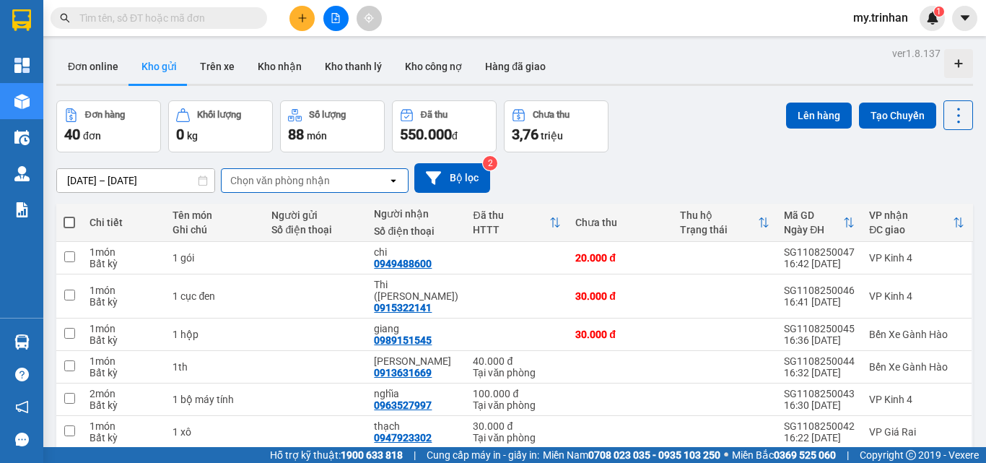
click at [616, 172] on div "[DATE] – [DATE] Press the down arrow key to interact with the calendar and sele…" at bounding box center [514, 178] width 917 height 30
click at [544, 160] on div "[DATE] – [DATE] Press the down arrow key to interact with the calendar and sele…" at bounding box center [514, 177] width 917 height 51
click at [307, 22] on icon "plus" at bounding box center [302, 18] width 10 height 10
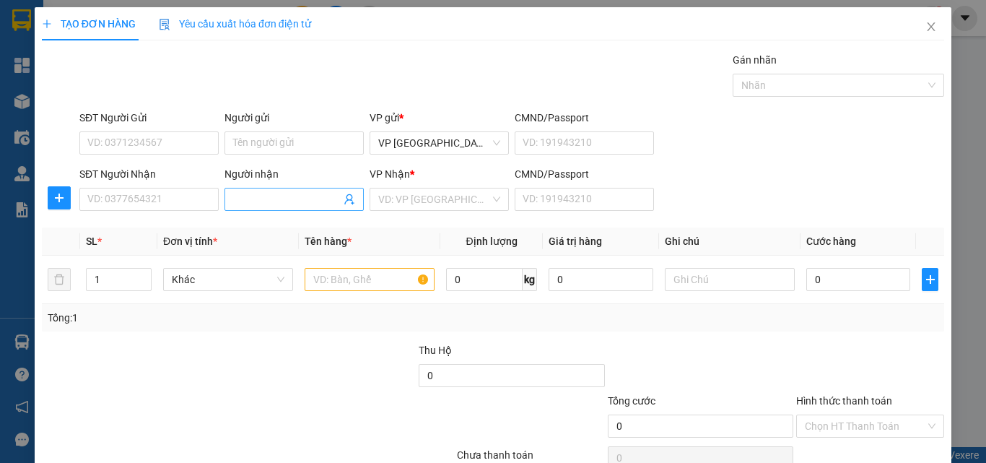
click at [319, 196] on input "Người nhận" at bounding box center [287, 199] width 108 height 16
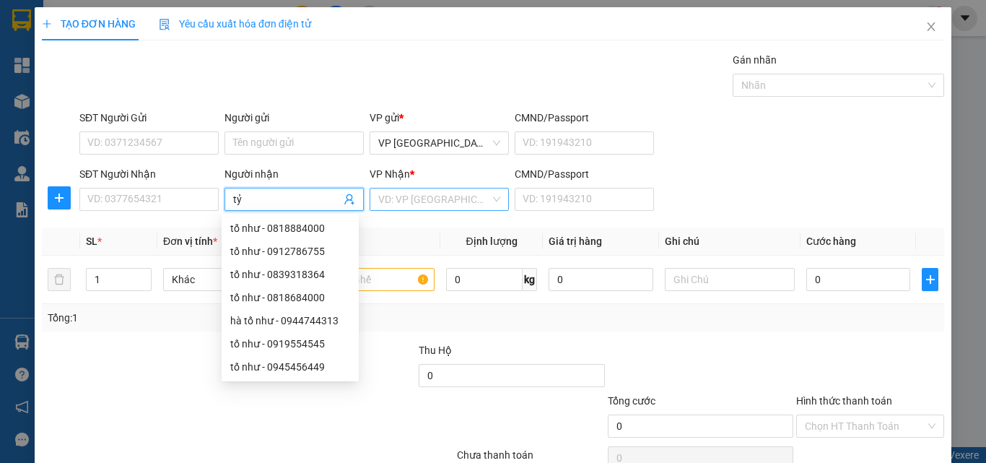
drag, startPoint x: 433, startPoint y: 194, endPoint x: 430, endPoint y: 203, distance: 10.1
click at [433, 194] on input "search" at bounding box center [434, 199] width 112 height 22
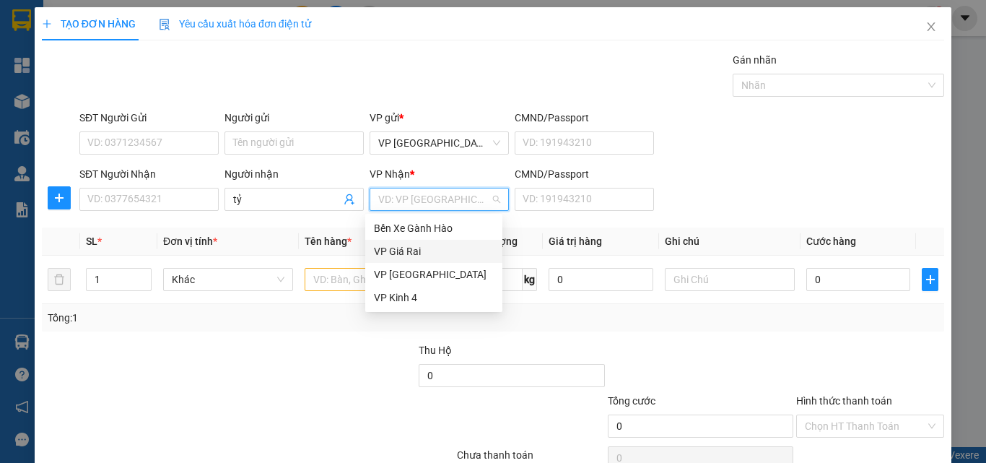
click at [397, 253] on div "VP Giá Rai" at bounding box center [434, 251] width 120 height 16
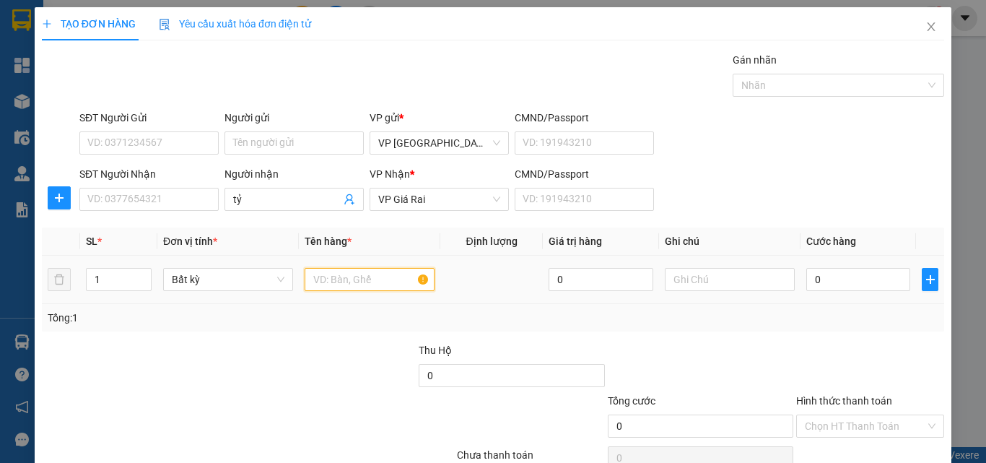
click at [338, 278] on input "text" at bounding box center [370, 279] width 130 height 23
click at [854, 267] on div "0" at bounding box center [859, 279] width 104 height 29
click at [855, 269] on input "0" at bounding box center [859, 279] width 104 height 23
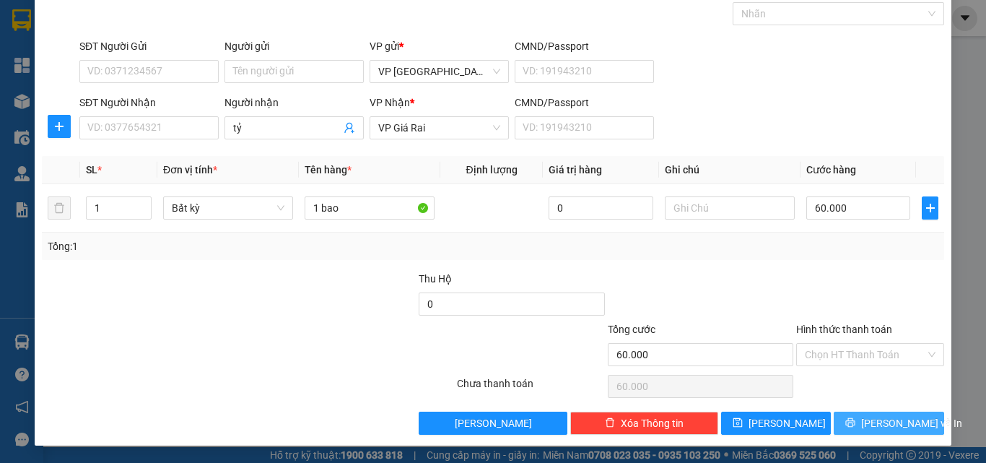
click at [856, 428] on span "printer" at bounding box center [851, 423] width 10 height 12
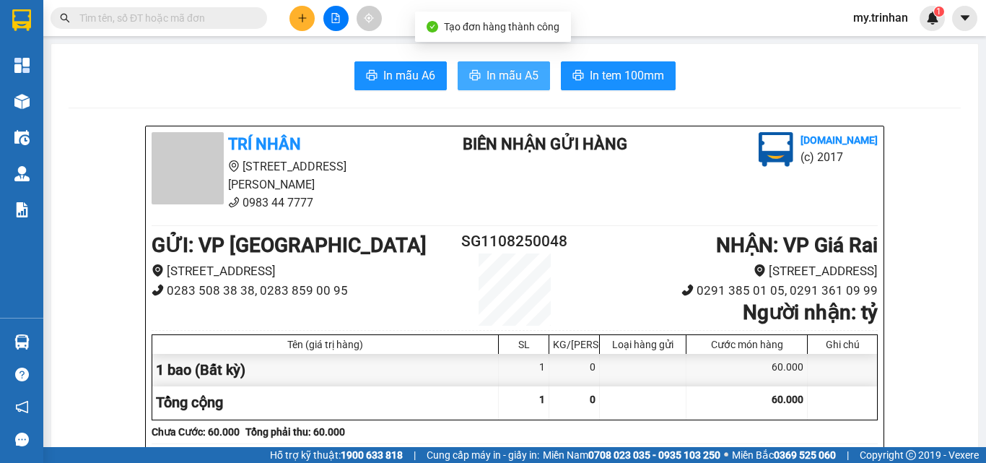
click at [461, 77] on button "In mẫu A5" at bounding box center [504, 75] width 92 height 29
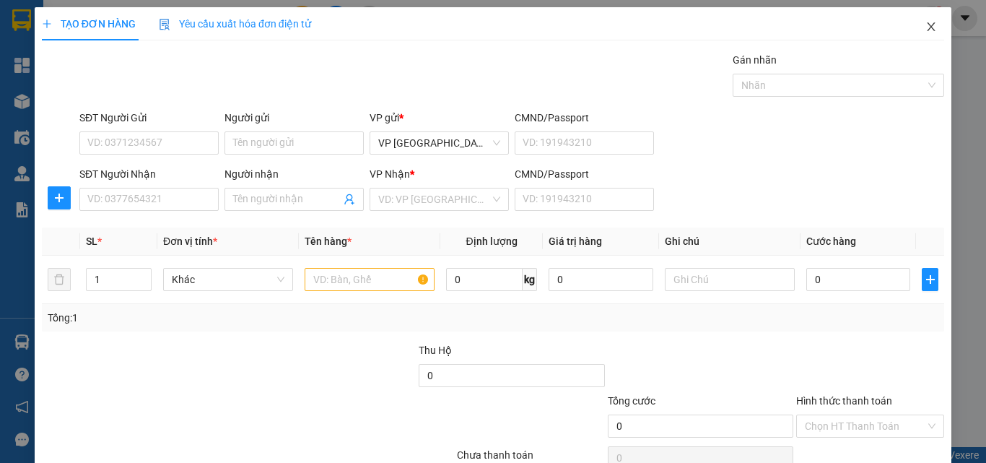
click at [926, 28] on icon "close" at bounding box center [932, 27] width 12 height 12
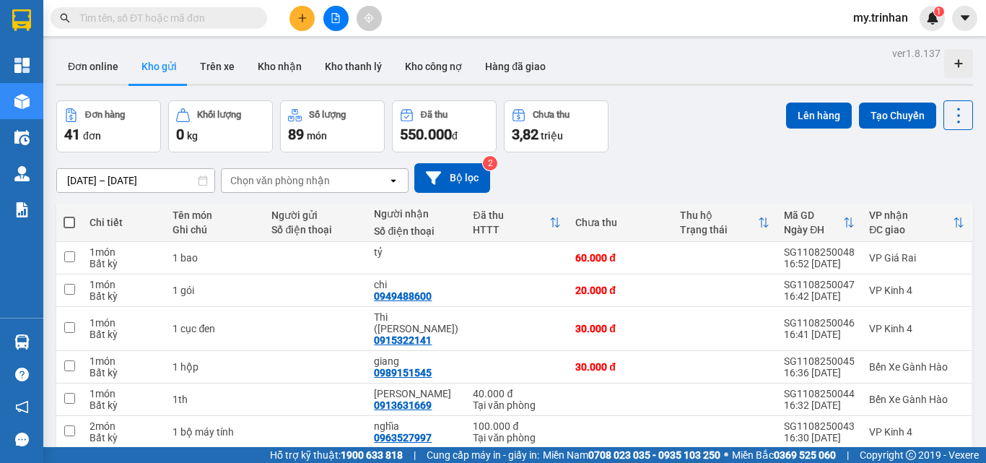
click at [638, 177] on div "[DATE] – [DATE] Press the down arrow key to interact with the calendar and sele…" at bounding box center [514, 178] width 917 height 30
click at [605, 173] on div "[DATE] – [DATE] Press the down arrow key to interact with the calendar and sele…" at bounding box center [514, 178] width 917 height 30
click at [299, 14] on icon "plus" at bounding box center [302, 18] width 10 height 10
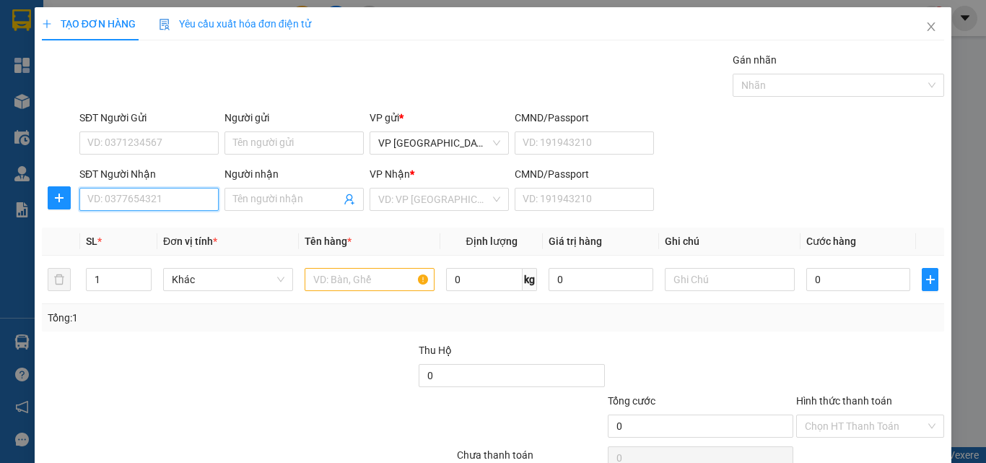
click at [175, 204] on input "SĐT Người Nhận" at bounding box center [148, 199] width 139 height 23
click at [178, 196] on input "SĐT Người Nhận" at bounding box center [148, 199] width 139 height 23
click at [181, 195] on input "SĐT Người Nhận" at bounding box center [148, 199] width 139 height 23
click at [184, 203] on input "SĐT Người Nhận" at bounding box center [148, 199] width 139 height 23
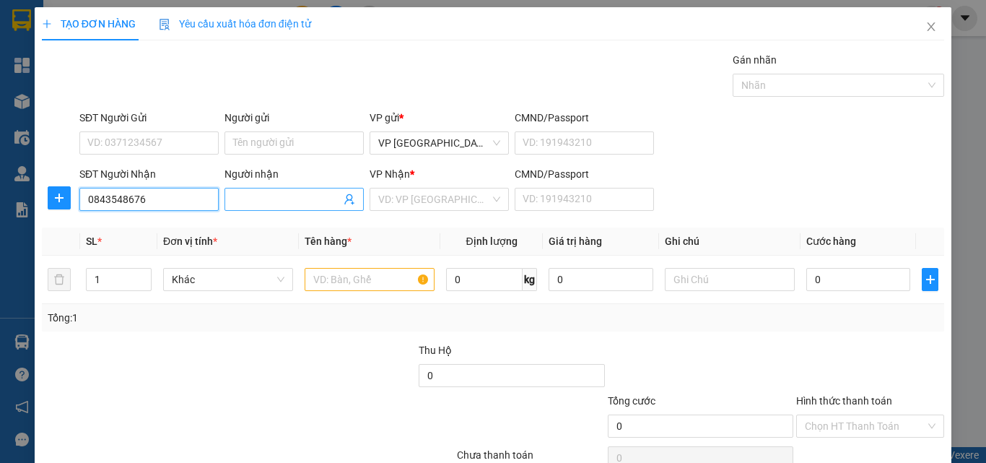
type input "0843548676"
click at [277, 208] on span at bounding box center [294, 199] width 139 height 23
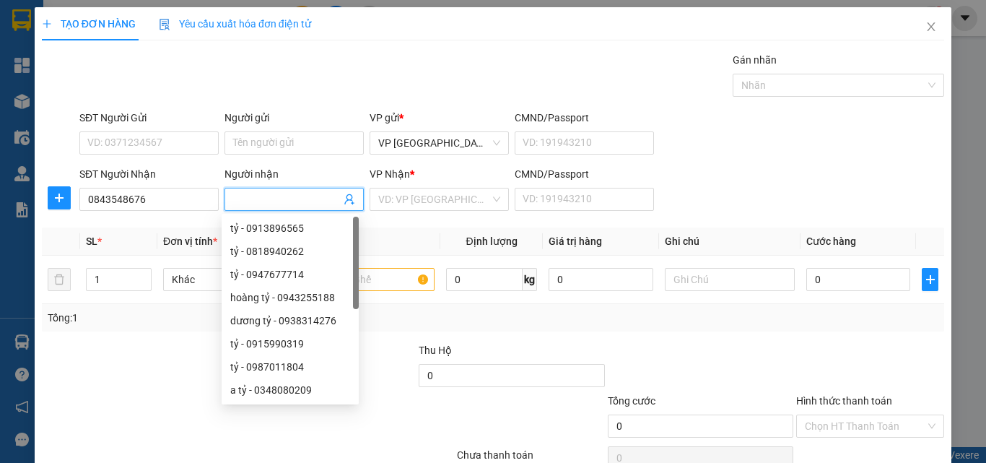
click at [277, 205] on input "Người nhận" at bounding box center [287, 199] width 108 height 16
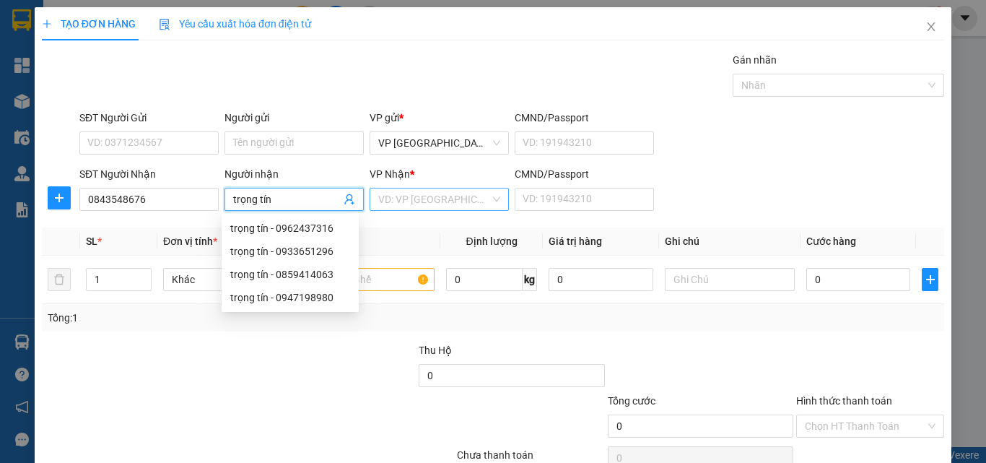
type input "trọng tín"
click at [430, 195] on input "search" at bounding box center [434, 199] width 112 height 22
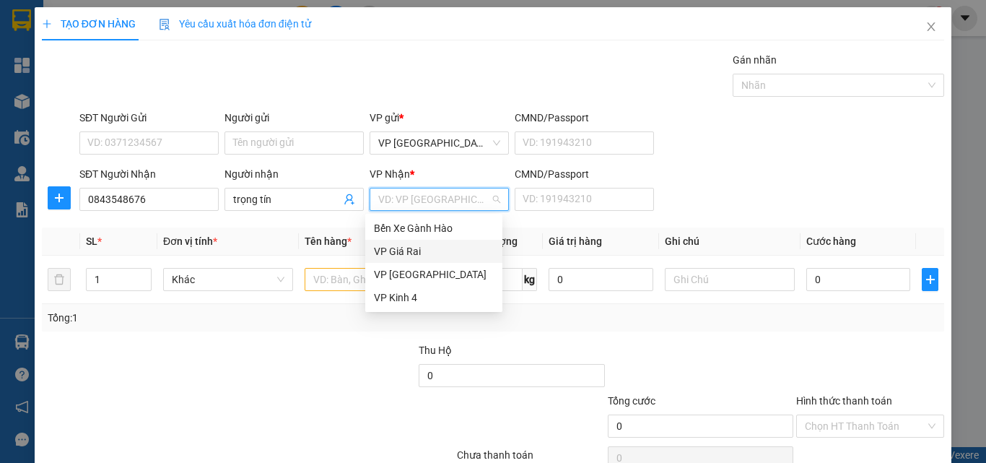
click at [409, 254] on div "VP Giá Rai" at bounding box center [434, 251] width 120 height 16
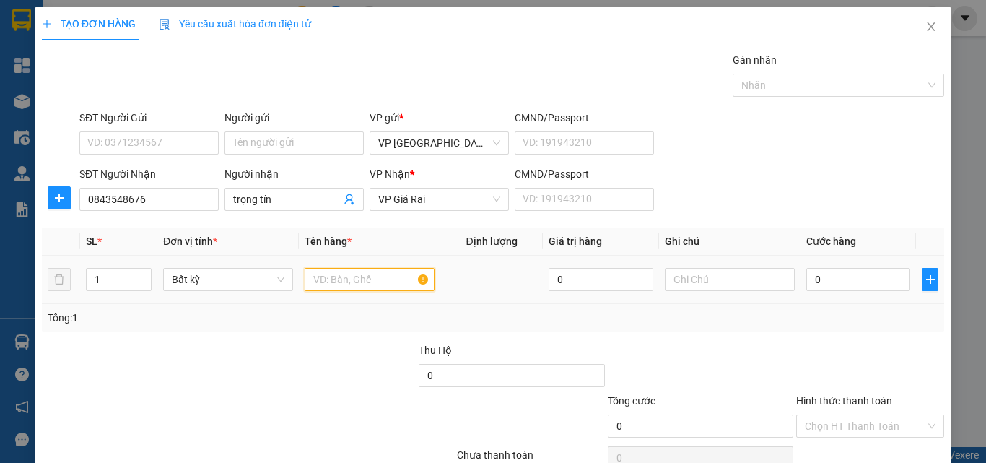
click at [335, 283] on input "text" at bounding box center [370, 279] width 130 height 23
type input "1th"
click at [817, 276] on input "0" at bounding box center [859, 279] width 104 height 23
type input "3"
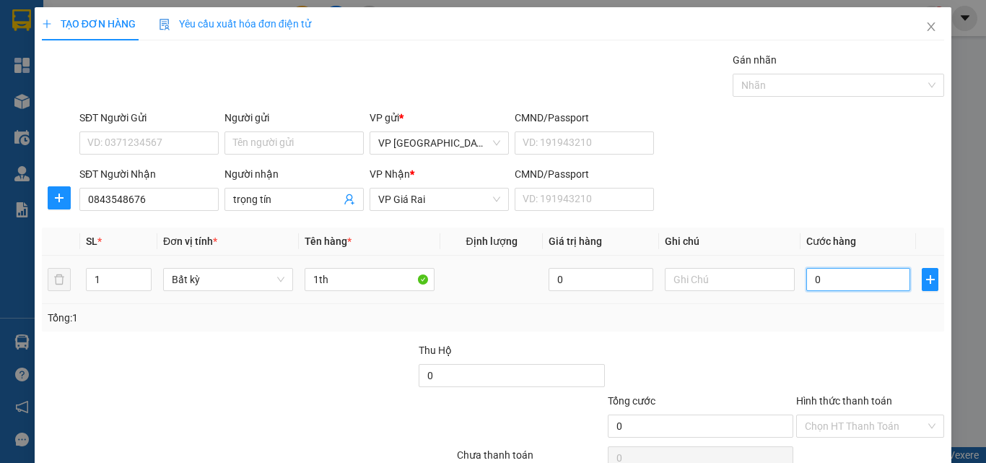
type input "3"
type input "30"
type input "30.000"
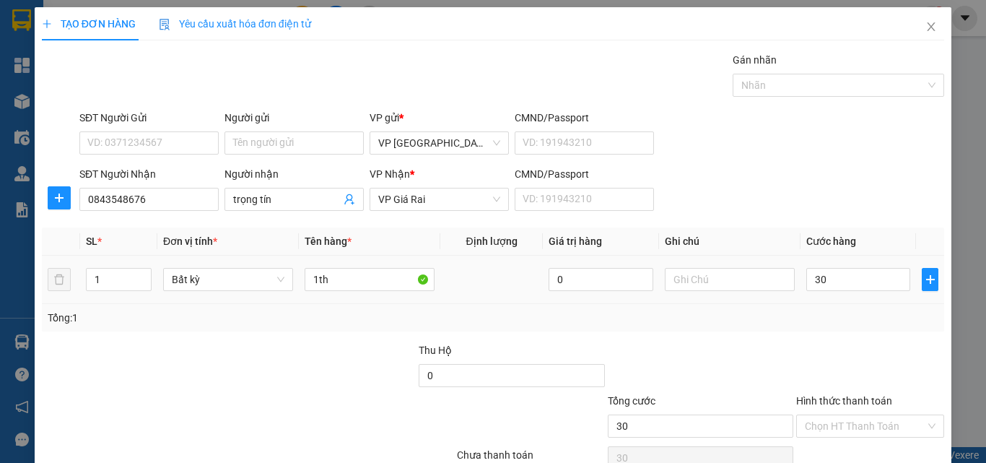
type input "30.000"
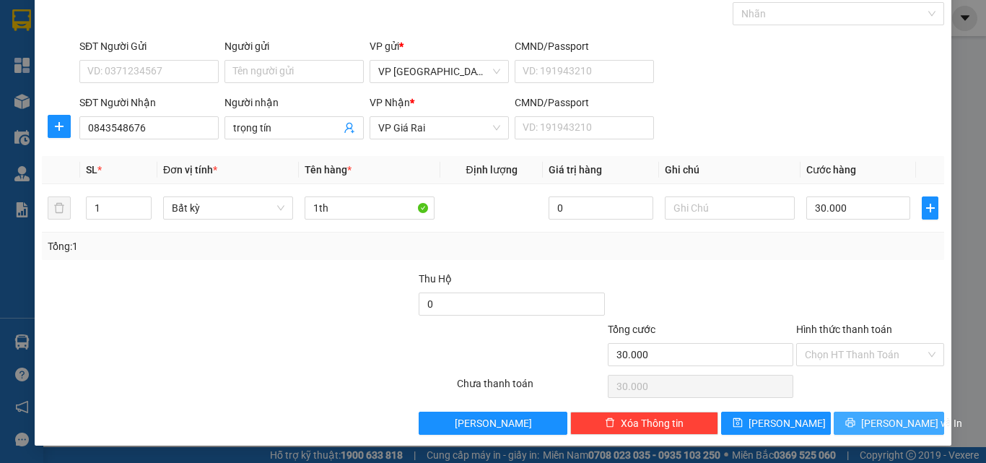
click at [865, 412] on button "[PERSON_NAME] và In" at bounding box center [889, 423] width 110 height 23
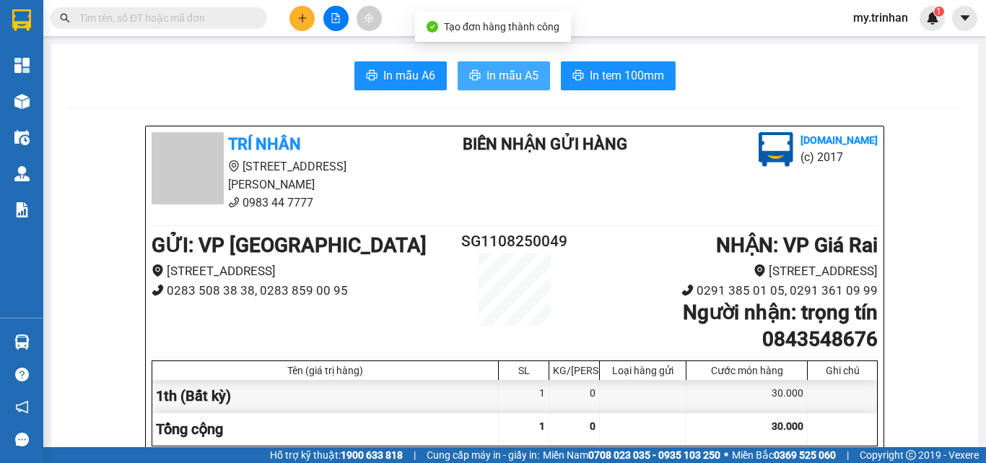
click at [515, 71] on span "In mẫu A5" at bounding box center [513, 75] width 52 height 18
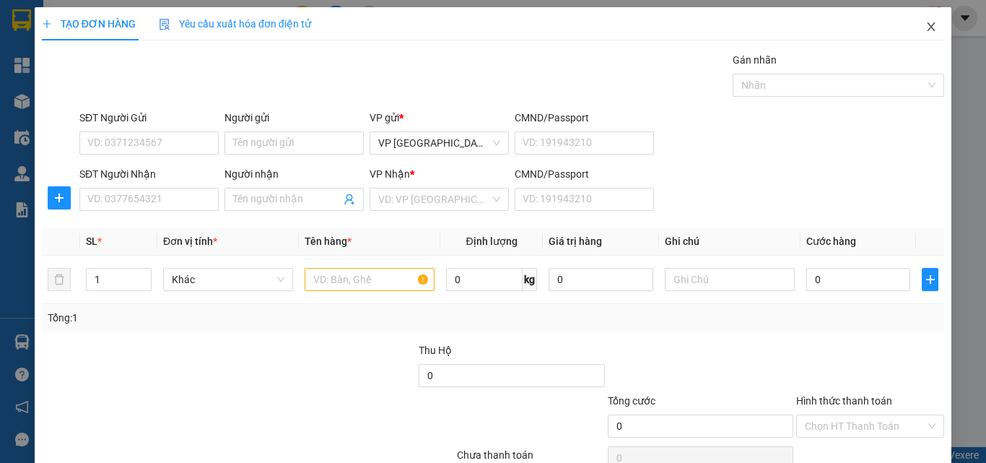
click at [926, 23] on icon "close" at bounding box center [932, 27] width 12 height 12
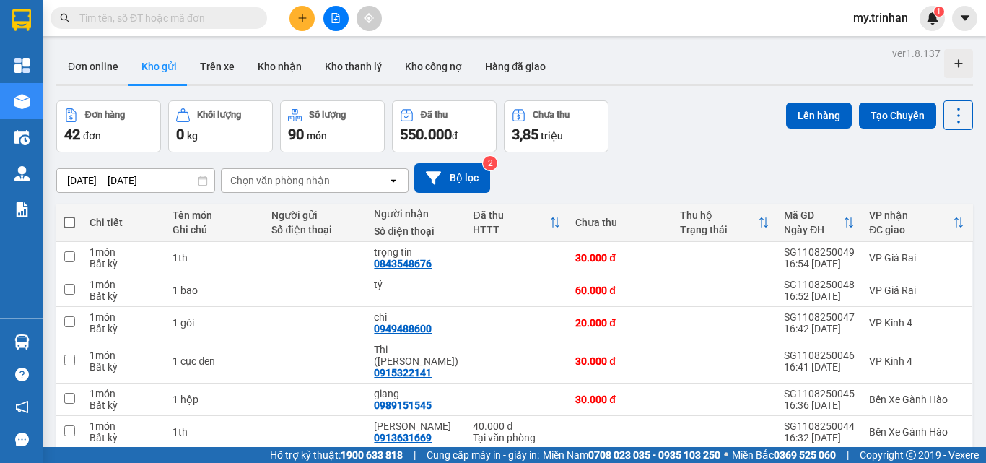
click at [599, 184] on div "[DATE] – [DATE] Press the down arrow key to interact with the calendar and sele…" at bounding box center [514, 178] width 917 height 30
click at [599, 185] on div "[DATE] – [DATE] Press the down arrow key to interact with the calendar and sele…" at bounding box center [514, 178] width 917 height 30
click at [300, 16] on icon "plus" at bounding box center [302, 18] width 10 height 10
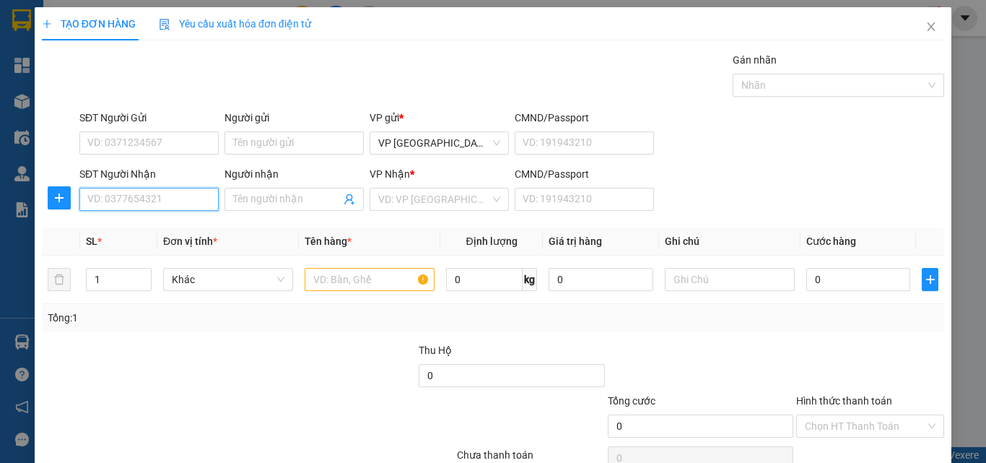
click at [162, 191] on input "SĐT Người Nhận" at bounding box center [148, 199] width 139 height 23
click at [145, 187] on div "SĐT Người Nhận" at bounding box center [148, 177] width 139 height 22
click at [140, 197] on input "SĐT Người Nhận" at bounding box center [148, 199] width 139 height 23
click at [675, 204] on div "SĐT Người Nhận VD: 0377654321 Người nhận Tên người nhận VP Nhận * VD: VP Sài Gò…" at bounding box center [512, 191] width 871 height 51
click at [191, 199] on input "SĐT Người Nhận" at bounding box center [148, 199] width 139 height 23
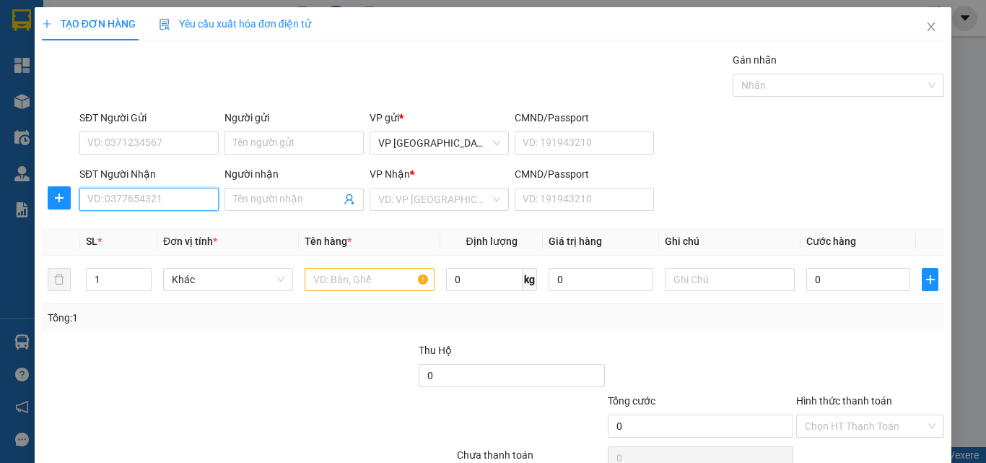
click at [191, 199] on input "SĐT Người Nhận" at bounding box center [148, 199] width 139 height 23
click at [170, 207] on input "SĐT Người Nhận" at bounding box center [148, 199] width 139 height 23
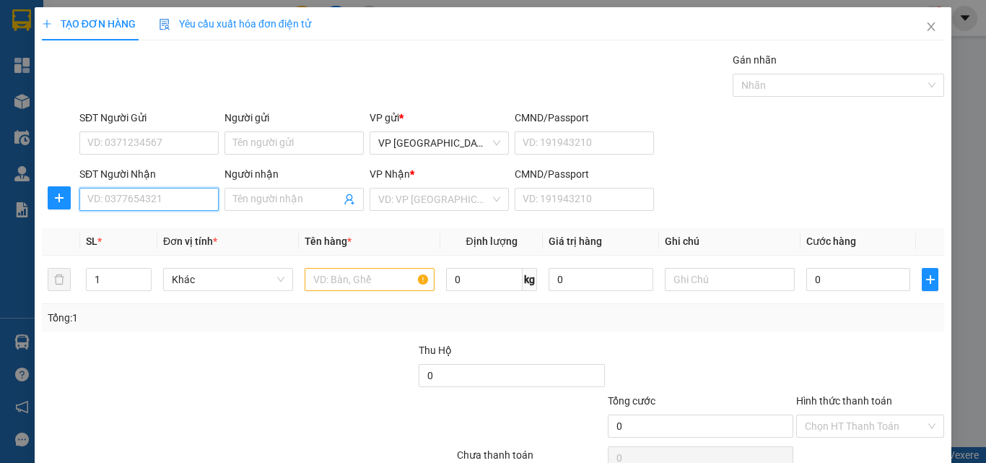
click at [170, 207] on input "SĐT Người Nhận" at bounding box center [148, 199] width 139 height 23
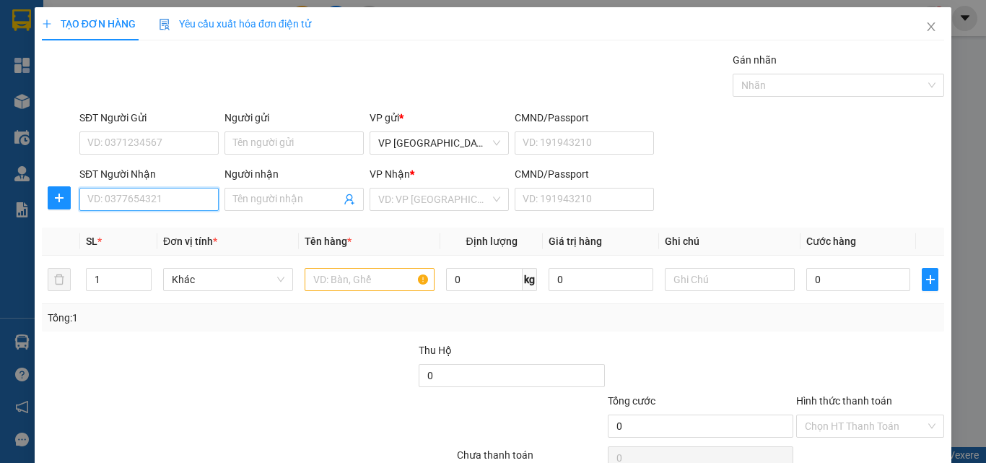
click at [170, 207] on input "SĐT Người Nhận" at bounding box center [148, 199] width 139 height 23
click at [182, 199] on input "SĐT Người Nhận" at bounding box center [148, 199] width 139 height 23
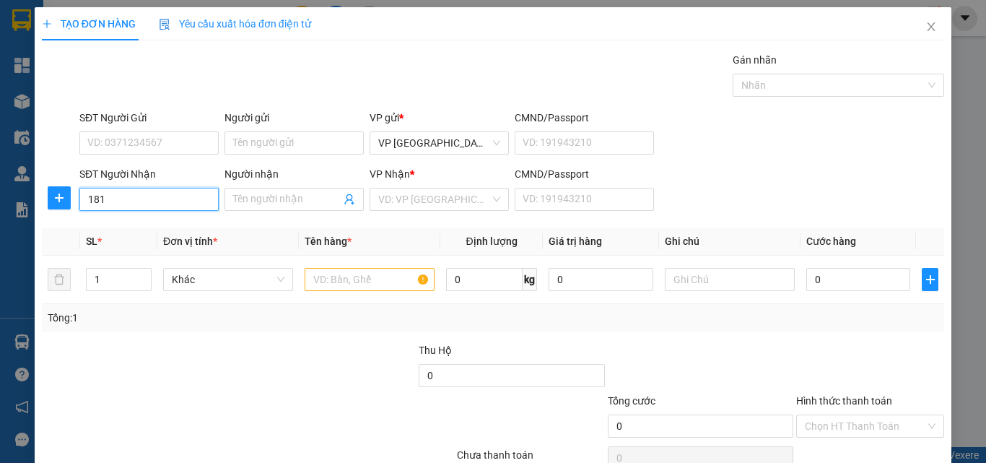
click at [182, 199] on input "181" at bounding box center [148, 199] width 139 height 23
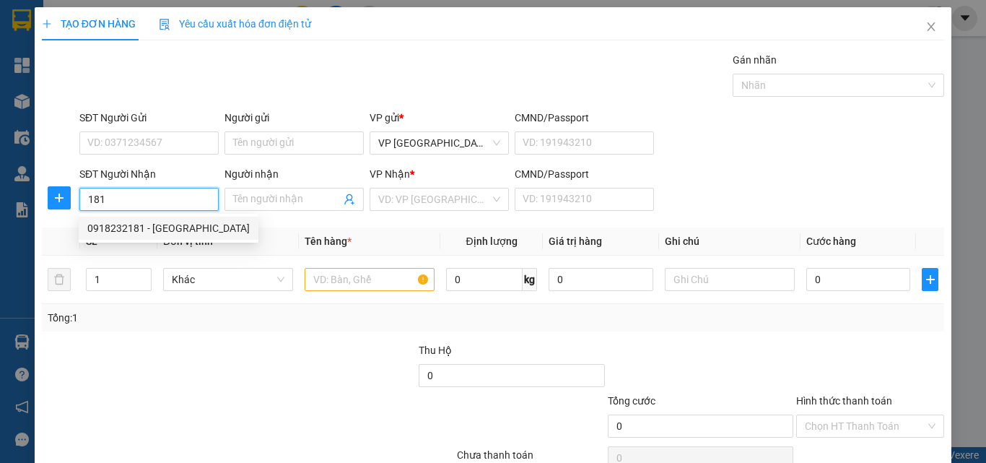
click at [182, 230] on div "0918232181 - [GEOGRAPHIC_DATA]" at bounding box center [168, 228] width 162 height 16
type input "0918232181"
type input "[PERSON_NAME]"
type input "40.000"
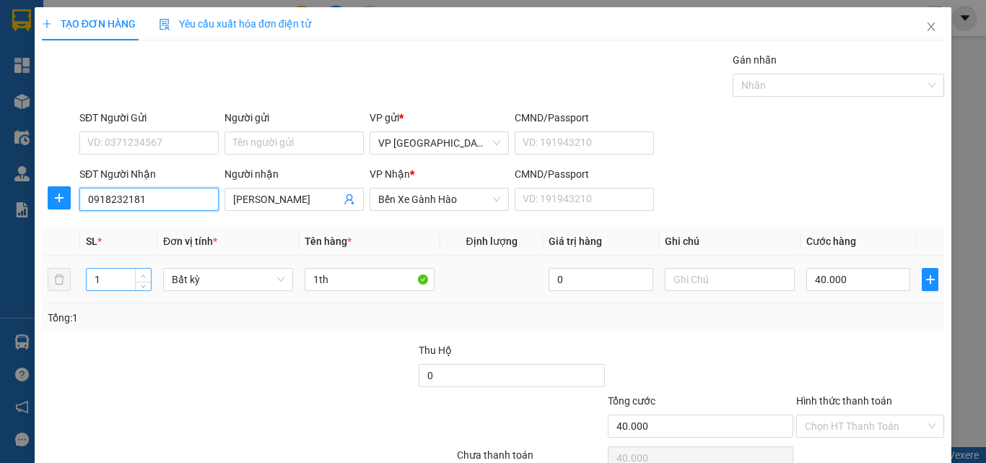
type input "0918232181"
type input "2"
click at [141, 274] on icon "up" at bounding box center [143, 276] width 5 height 5
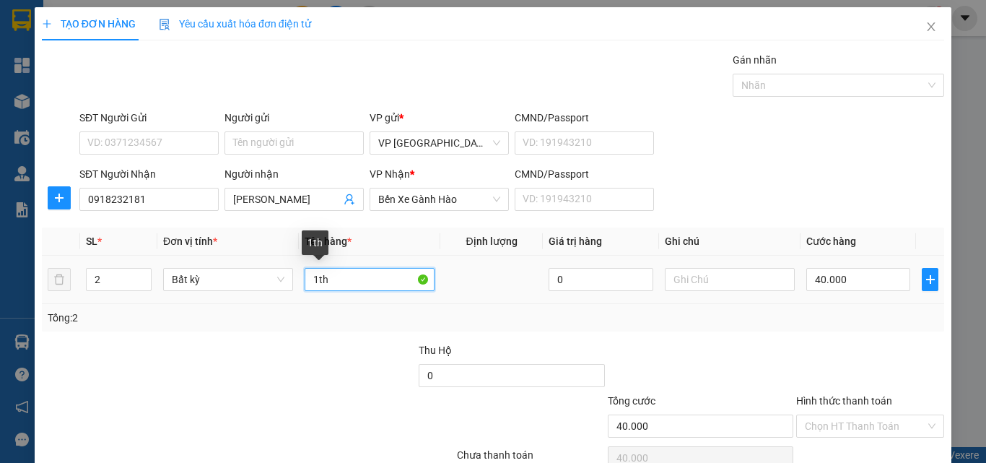
drag, startPoint x: 315, startPoint y: 277, endPoint x: 295, endPoint y: 277, distance: 20.2
click at [299, 277] on td "1th" at bounding box center [370, 280] width 142 height 48
type input "0"
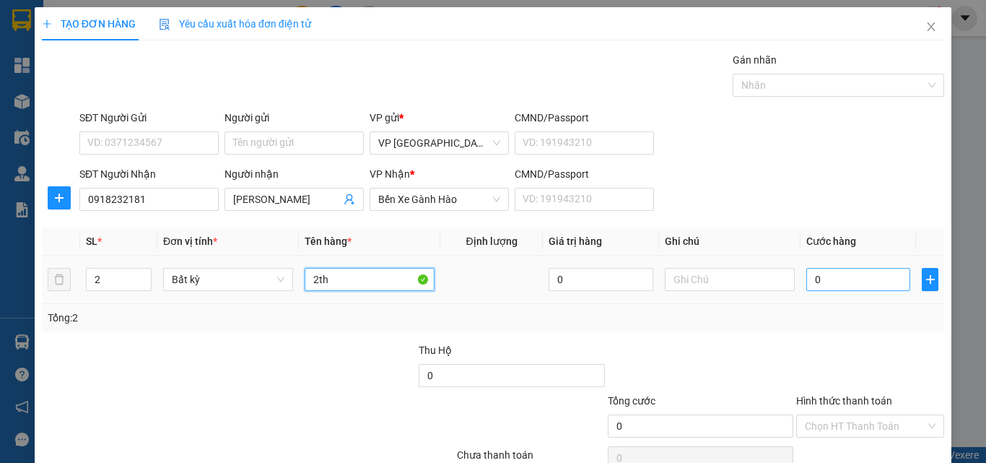
type input "2th"
click at [847, 287] on input "0" at bounding box center [859, 279] width 104 height 23
type input "8"
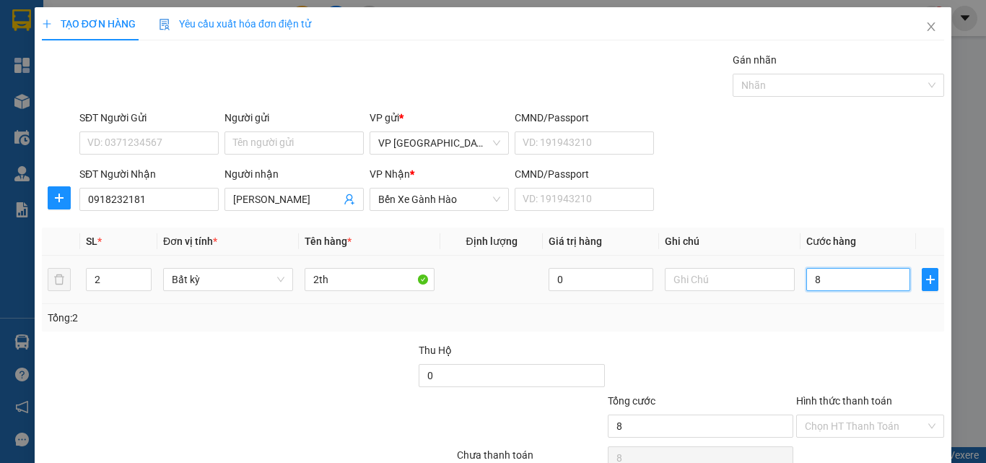
type input "80"
type input "80.000"
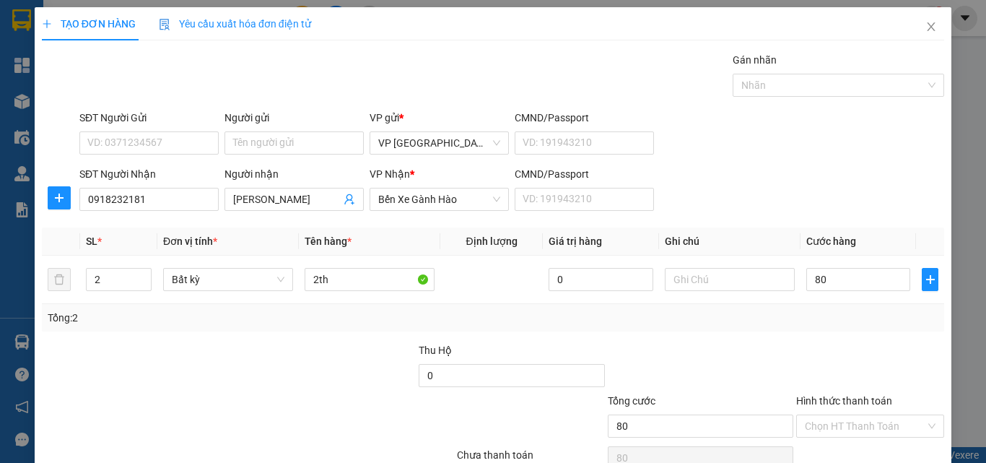
type input "80.000"
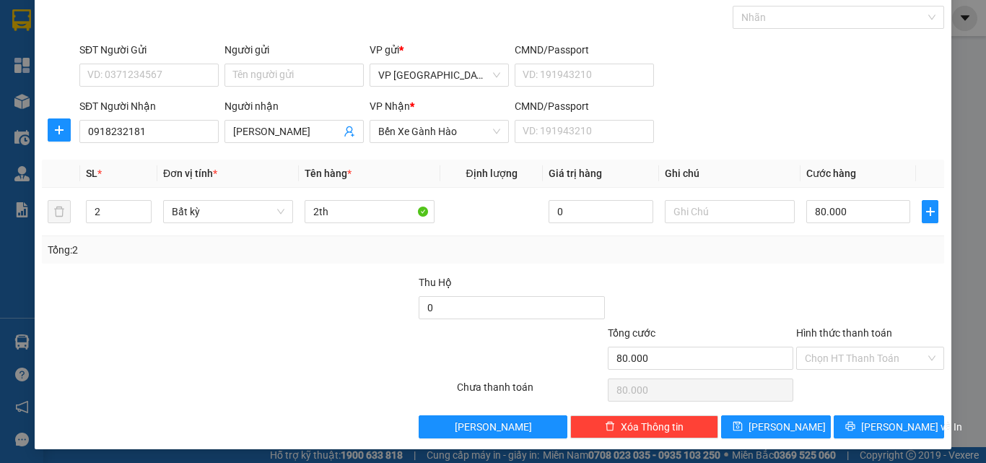
scroll to position [71, 0]
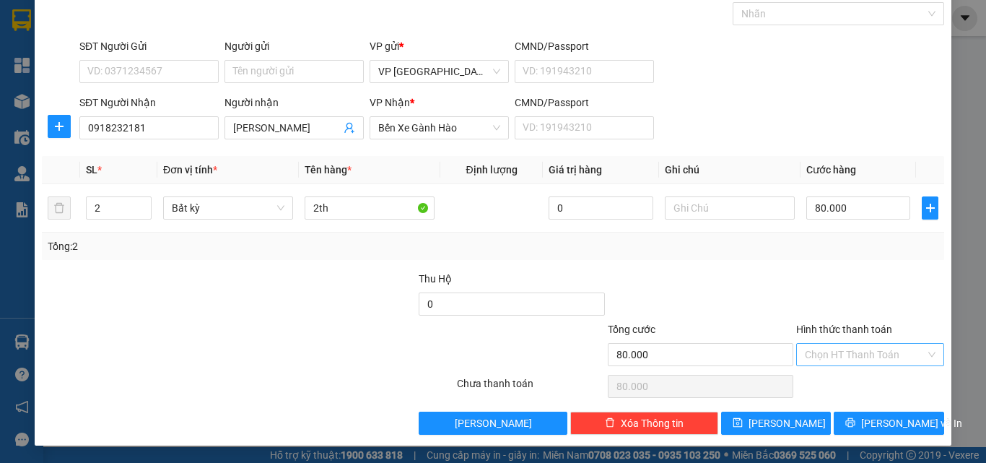
click at [872, 355] on input "Hình thức thanh toán" at bounding box center [865, 355] width 121 height 22
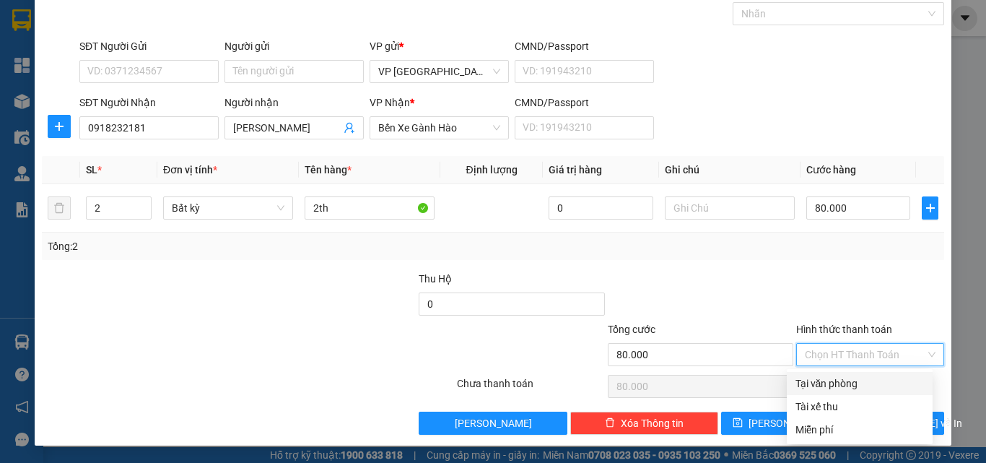
click at [863, 381] on div "Tại văn phòng" at bounding box center [860, 383] width 129 height 16
type input "0"
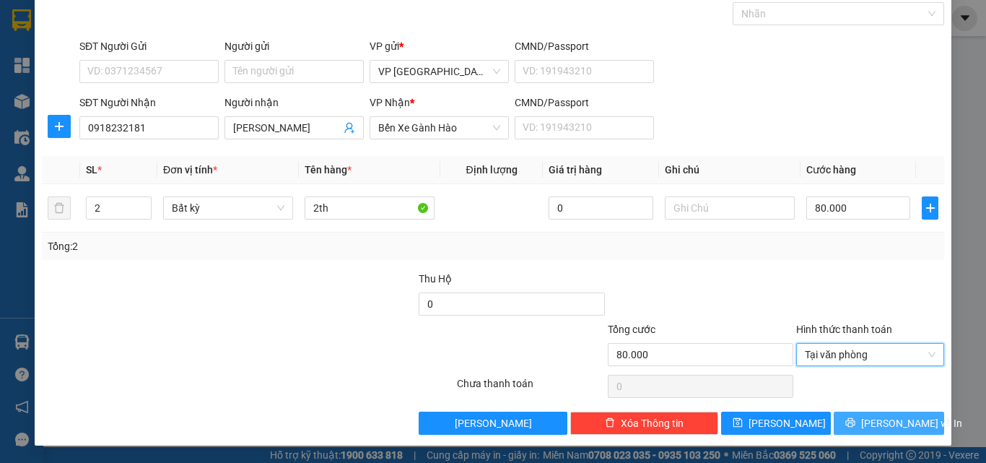
click at [861, 420] on button "[PERSON_NAME] và In" at bounding box center [889, 423] width 110 height 23
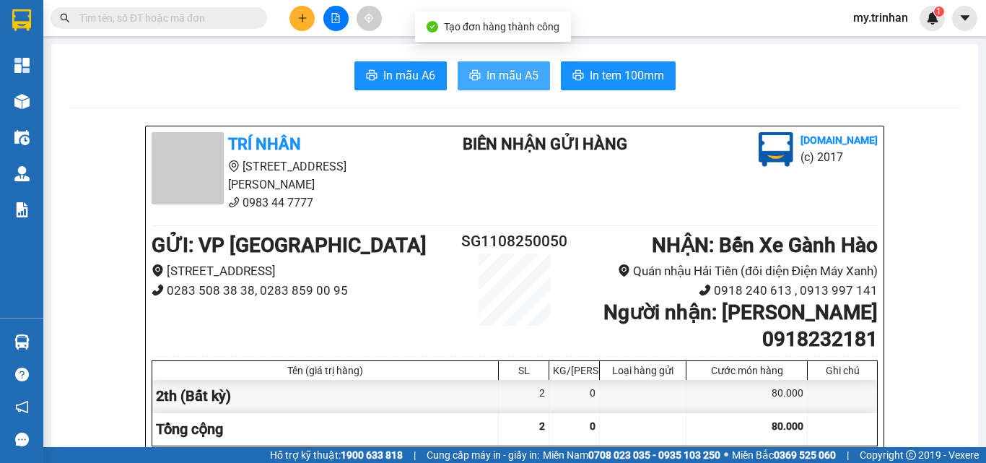
click at [521, 82] on span "In mẫu A5" at bounding box center [513, 75] width 52 height 18
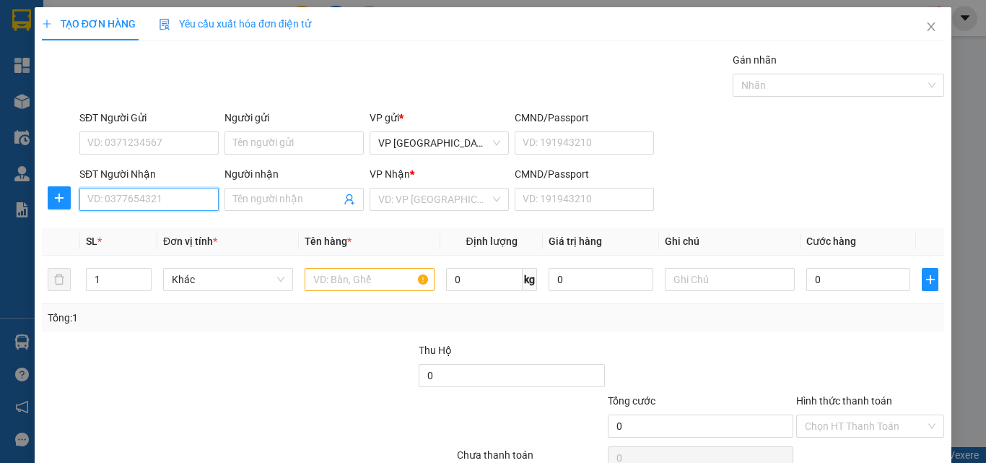
click at [145, 199] on input "SĐT Người Nhận" at bounding box center [148, 199] width 139 height 23
click at [139, 205] on input "SĐT Người Nhận" at bounding box center [148, 199] width 139 height 23
click at [139, 204] on input "SĐT Người Nhận" at bounding box center [148, 199] width 139 height 23
click at [160, 196] on input "SĐT Người Nhận" at bounding box center [148, 199] width 139 height 23
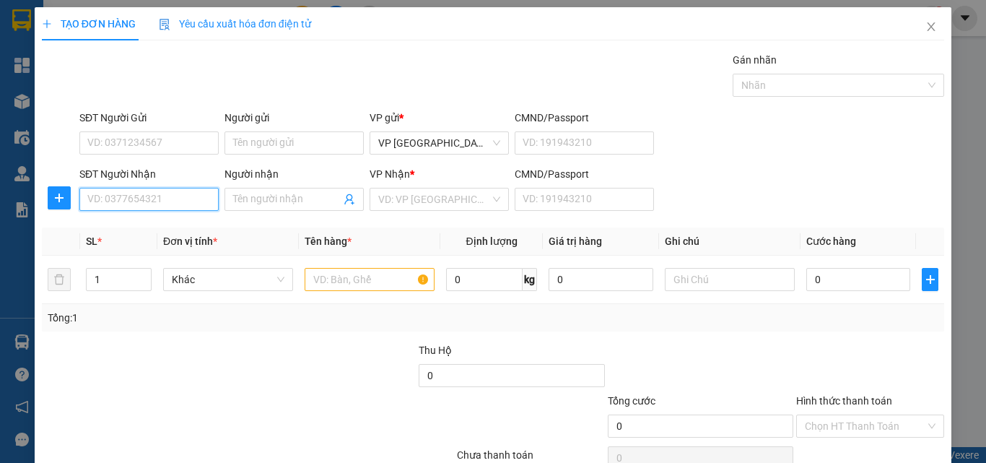
click at [160, 196] on input "SĐT Người Nhận" at bounding box center [148, 199] width 139 height 23
click at [166, 225] on div "0946418341 - tú" at bounding box center [147, 228] width 120 height 16
type input "0946418341"
type input "tú"
type input "40.000"
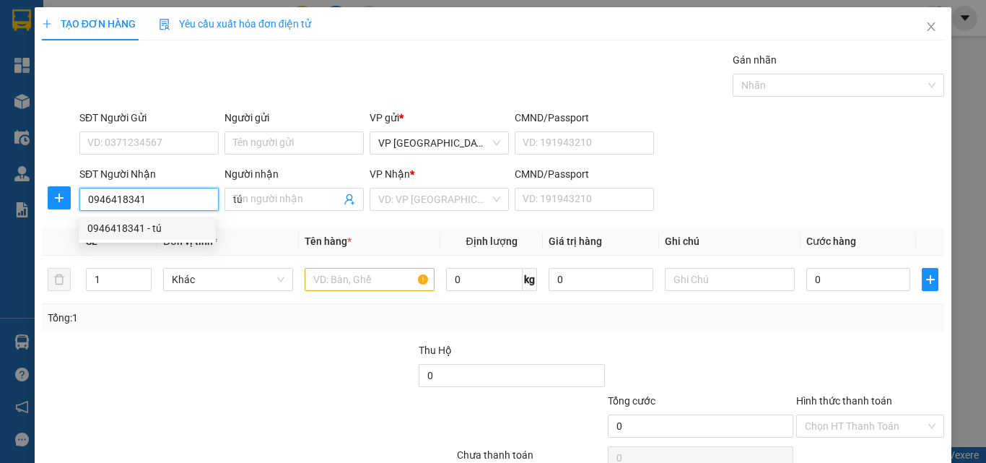
type input "40.000"
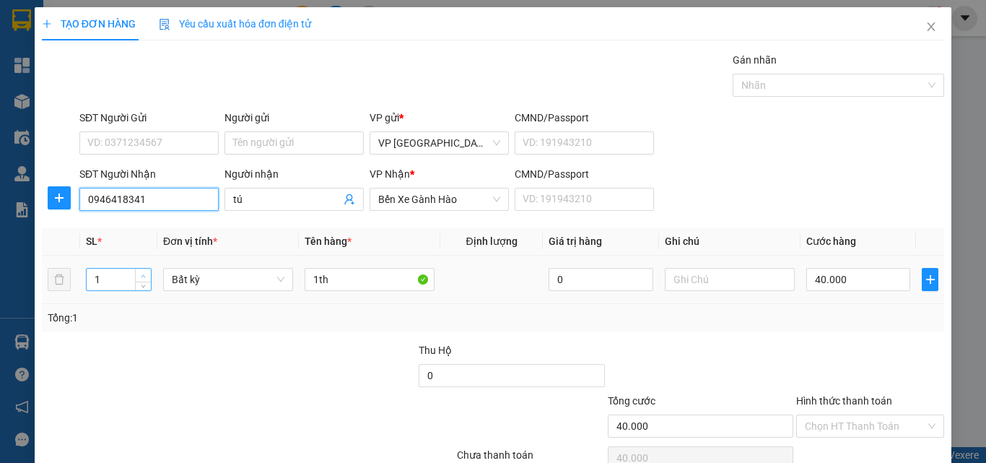
type input "0946418341"
type input "2"
click at [139, 275] on span "up" at bounding box center [143, 275] width 9 height 9
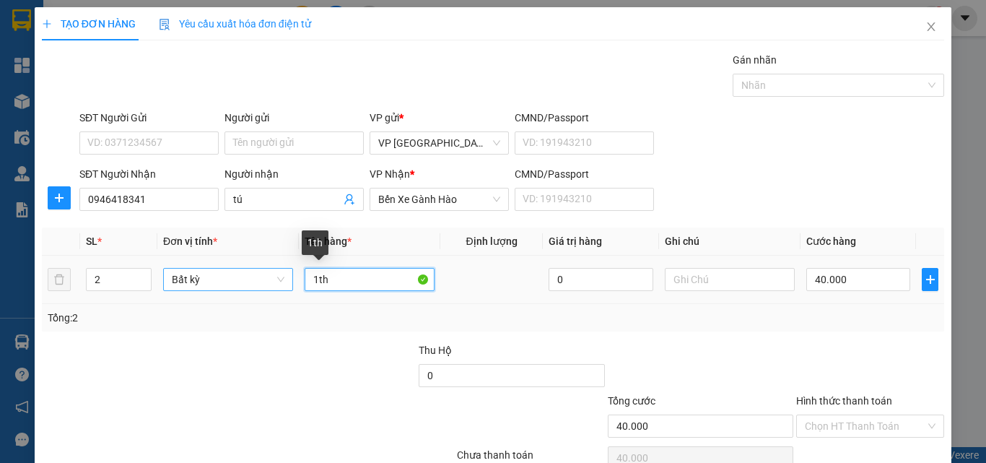
drag, startPoint x: 316, startPoint y: 283, endPoint x: 290, endPoint y: 283, distance: 26.0
click at [292, 283] on tr "2 Bất kỳ 1th 0 40.000" at bounding box center [493, 280] width 903 height 48
type input "0"
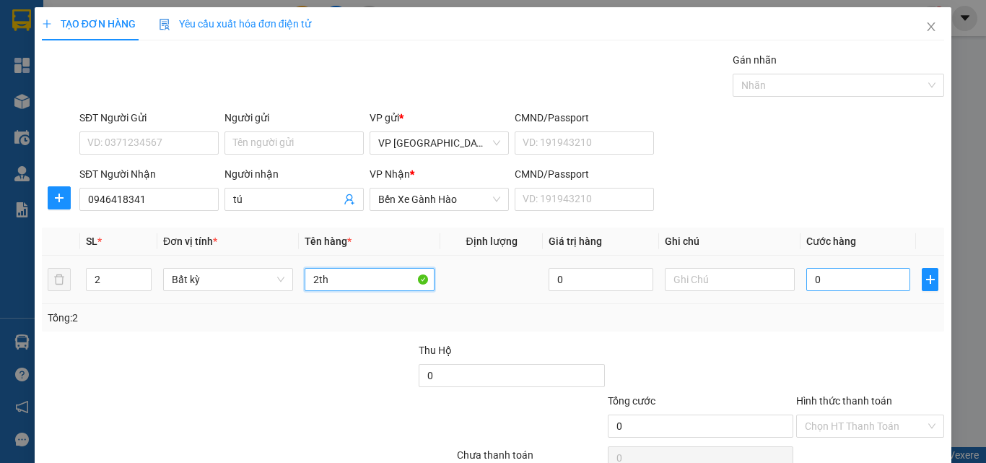
type input "2th"
click at [841, 282] on input "0" at bounding box center [859, 279] width 104 height 23
type input "9"
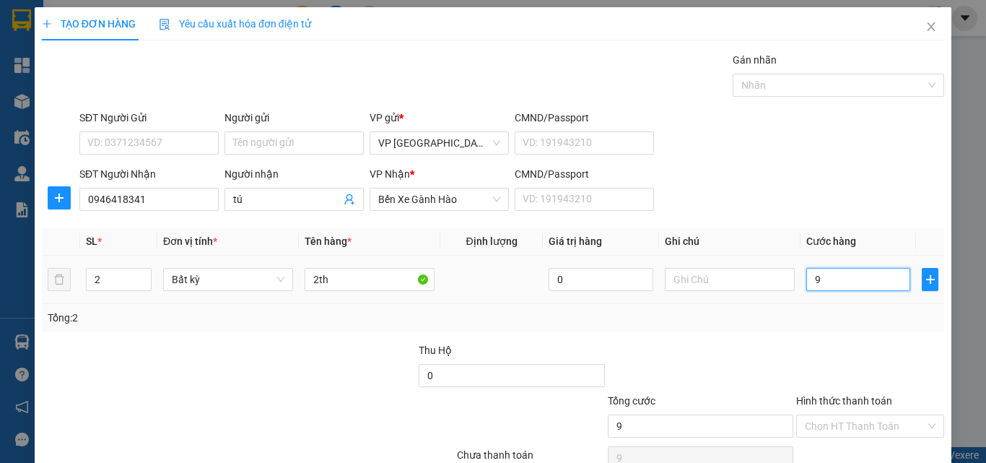
type input "90"
type input "90.000"
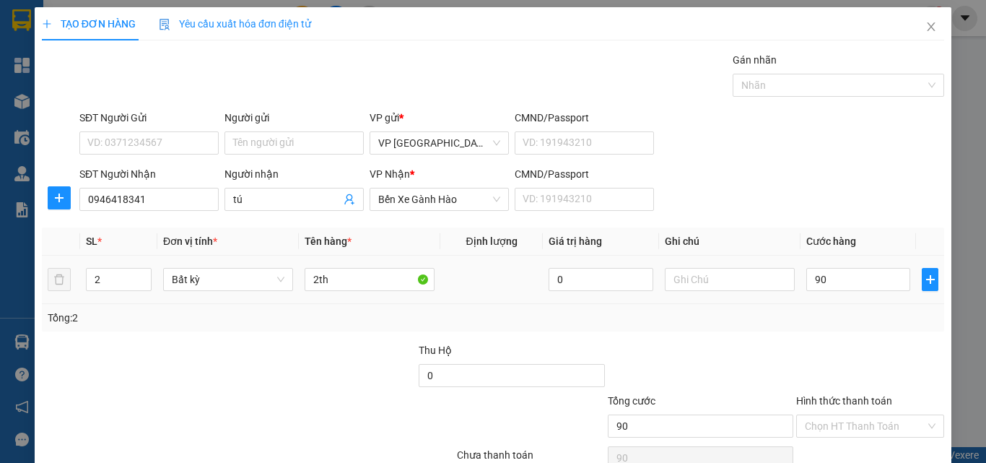
type input "90.000"
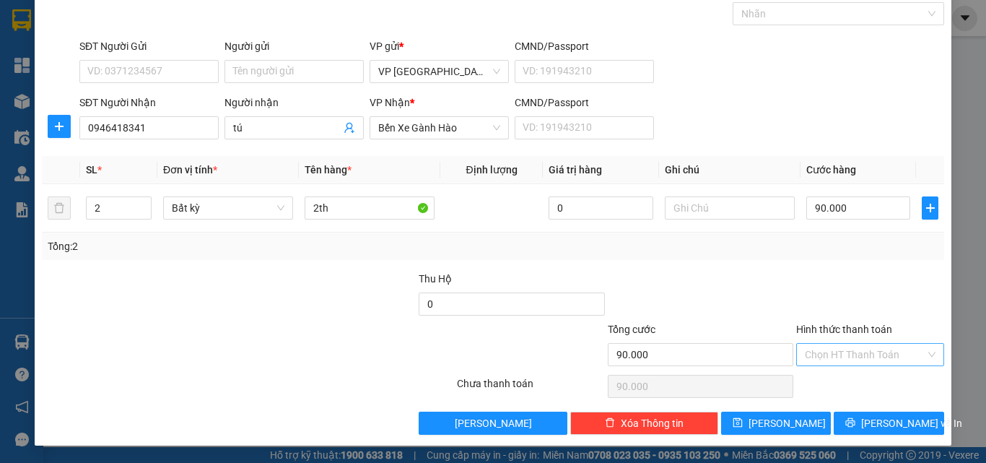
click at [885, 349] on input "Hình thức thanh toán" at bounding box center [865, 355] width 121 height 22
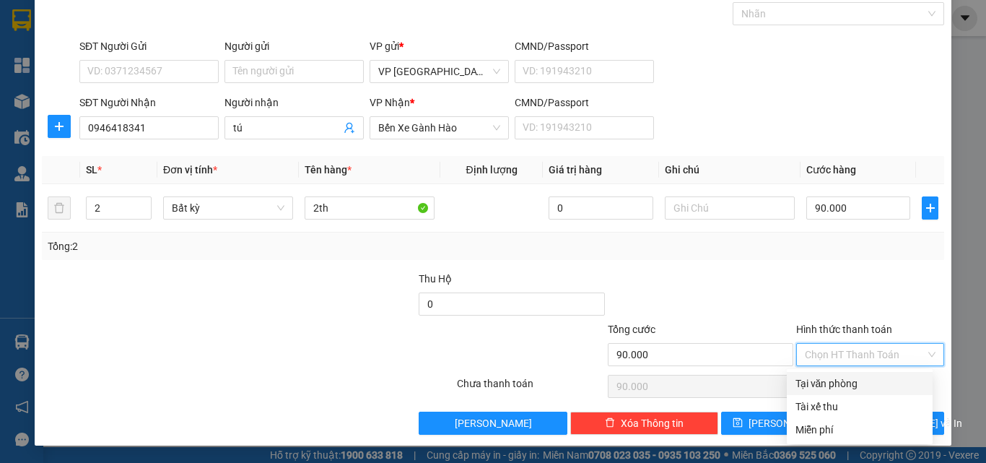
click at [873, 378] on div "Tại văn phòng" at bounding box center [860, 383] width 129 height 16
type input "0"
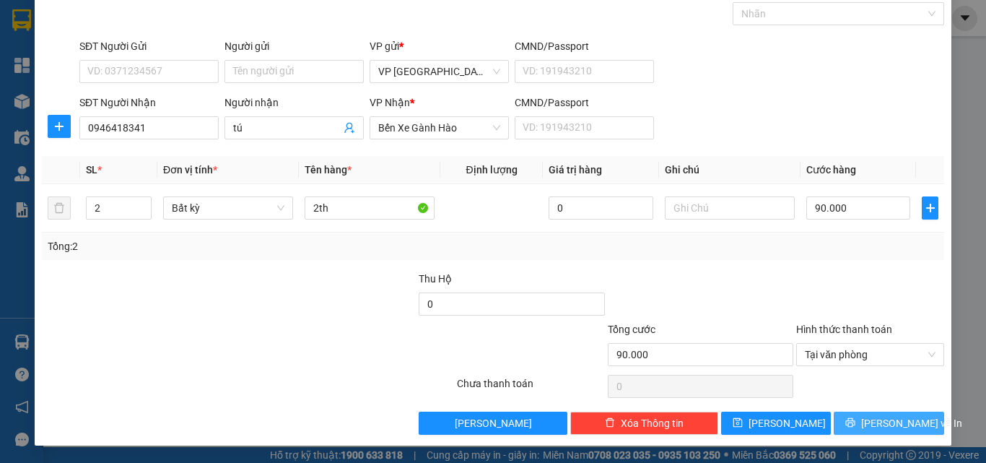
click at [881, 423] on span "[PERSON_NAME] và In" at bounding box center [911, 423] width 101 height 16
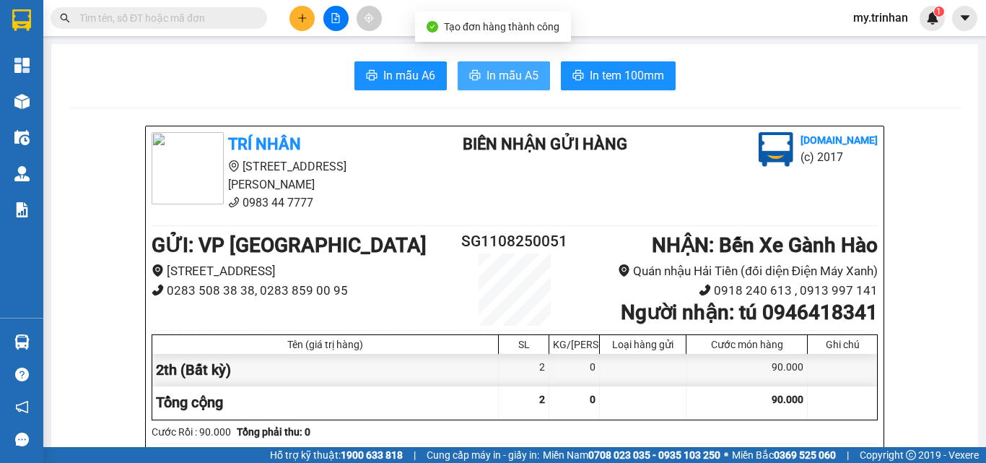
click at [488, 69] on span "In mẫu A5" at bounding box center [513, 75] width 52 height 18
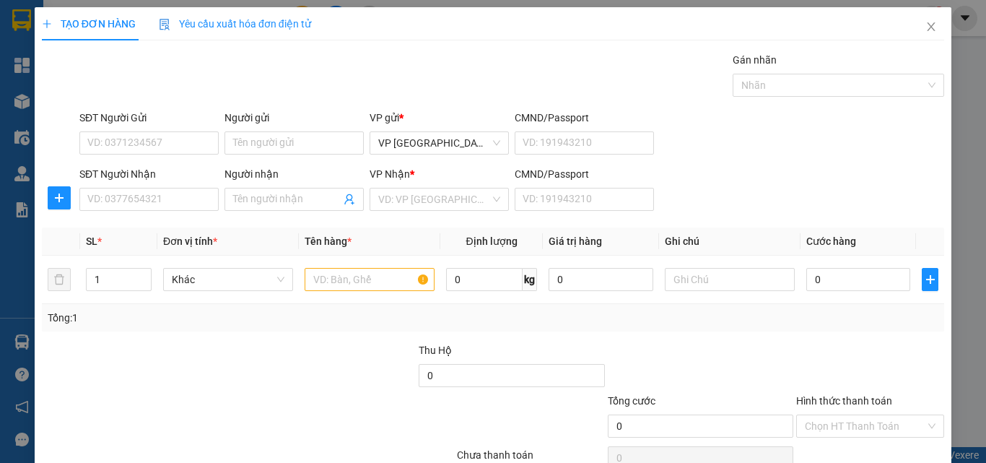
click at [830, 189] on div "SĐT Người Nhận VD: 0377654321 Người nhận Tên người nhận VP Nhận * VD: VP Sài Gò…" at bounding box center [512, 191] width 871 height 51
click at [183, 194] on input "SĐT Người Nhận" at bounding box center [148, 199] width 139 height 23
click at [201, 201] on input "SĐT Người Nhận" at bounding box center [148, 199] width 139 height 23
click at [204, 195] on input "SĐT Người Nhận" at bounding box center [148, 199] width 139 height 23
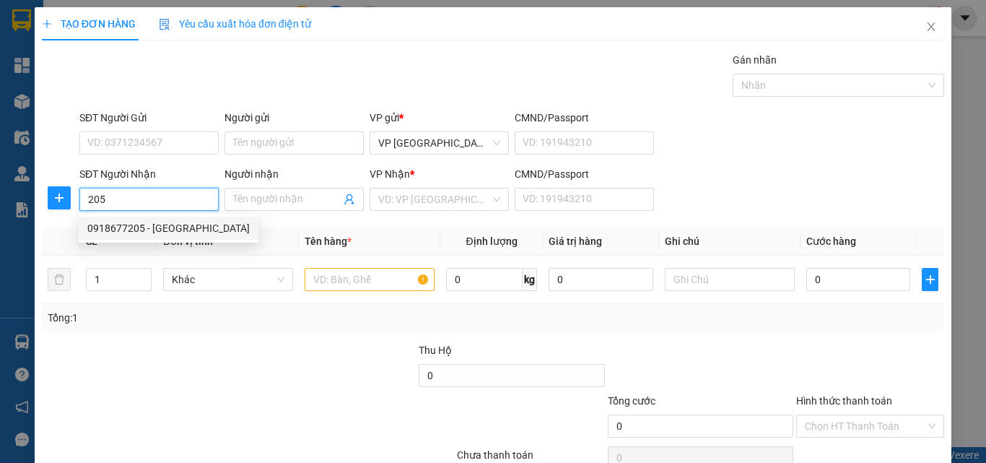
click at [168, 230] on div "0918677205 - [GEOGRAPHIC_DATA]" at bounding box center [168, 228] width 162 height 16
type input "0918677205"
type input "[PERSON_NAME]"
type input "40.000"
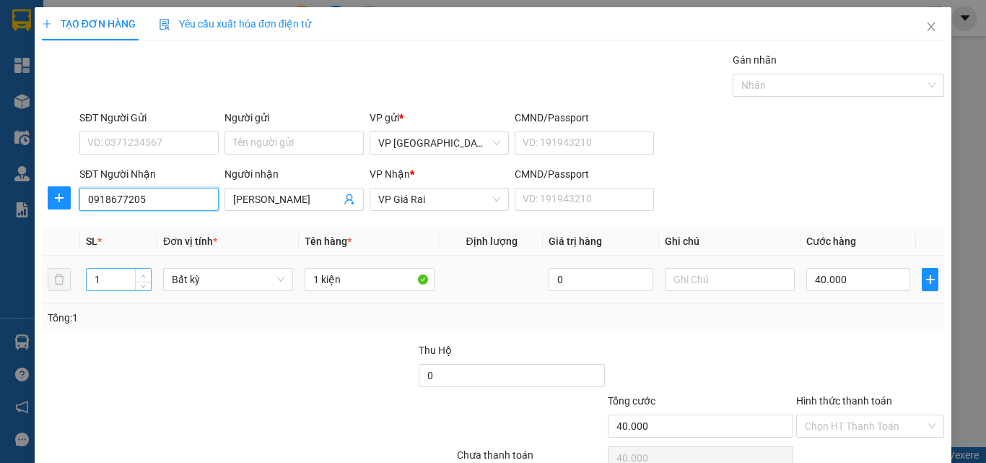
type input "0918677205"
click at [139, 274] on span "up" at bounding box center [143, 275] width 9 height 9
type input "3"
click at [141, 274] on icon "up" at bounding box center [143, 276] width 5 height 5
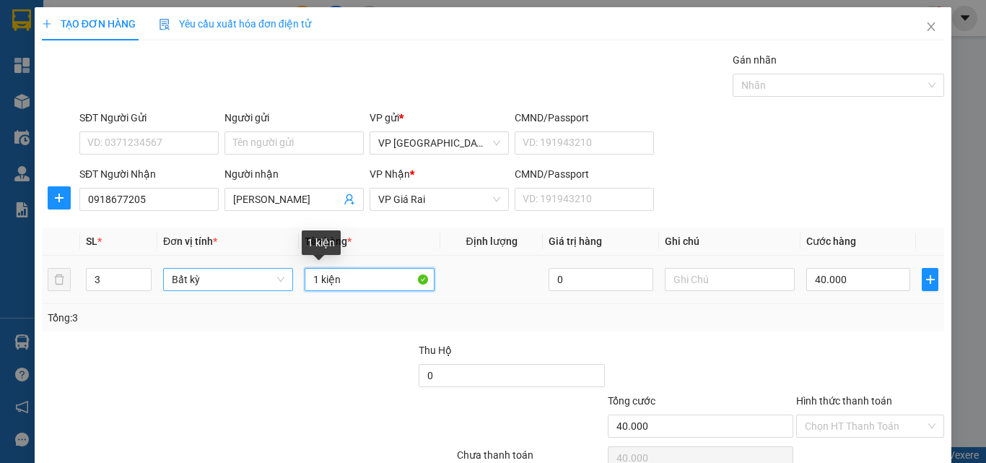
drag, startPoint x: 316, startPoint y: 281, endPoint x: 282, endPoint y: 277, distance: 34.9
click at [285, 278] on tr "3 Bất kỳ 1 kiện 0 40.000" at bounding box center [493, 280] width 903 height 48
type input "0"
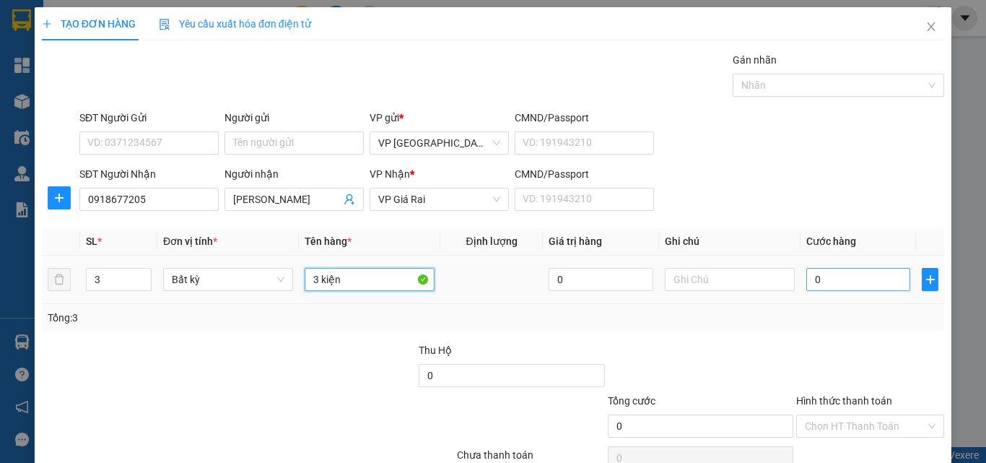
type input "3 kiện"
click at [849, 282] on input "0" at bounding box center [859, 279] width 104 height 23
type input "1"
type input "11"
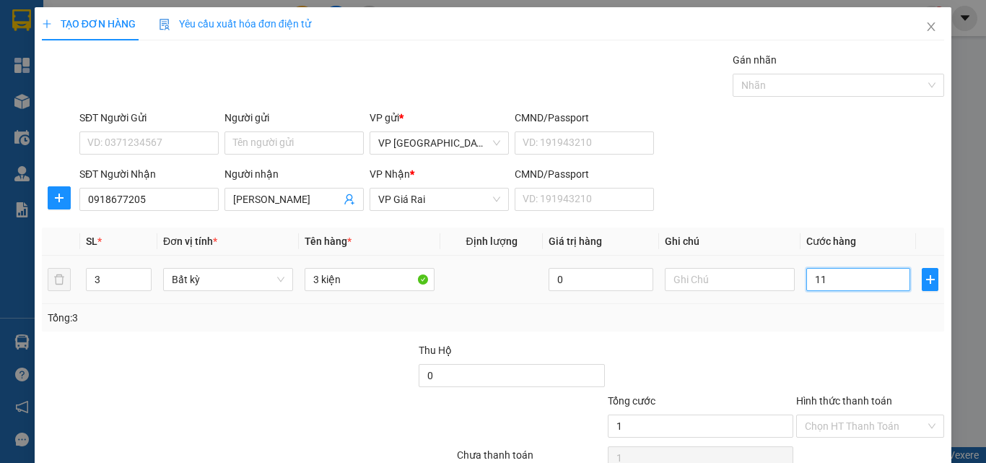
type input "11"
type input "110"
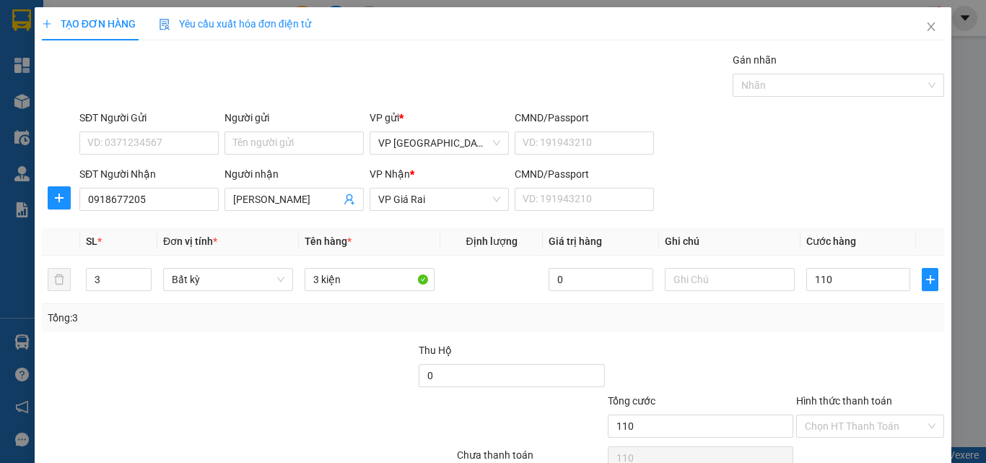
type input "110.000"
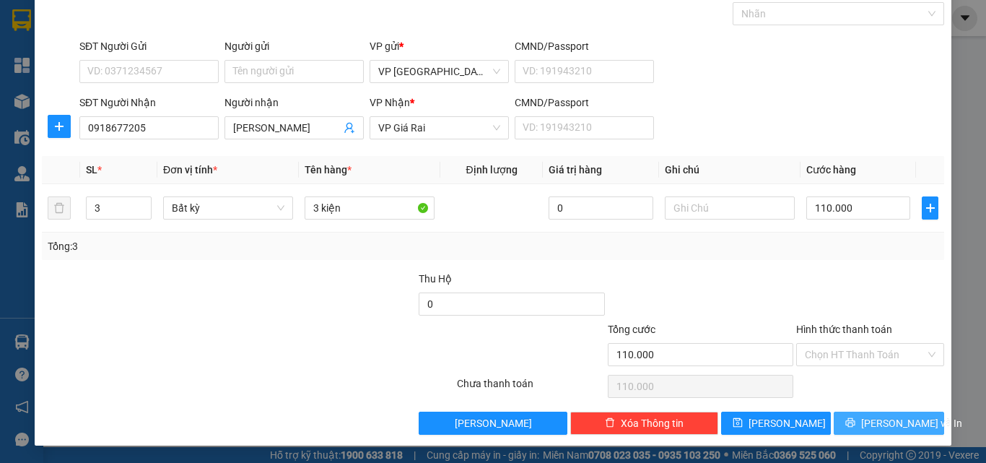
click at [854, 420] on icon "printer" at bounding box center [851, 422] width 10 height 10
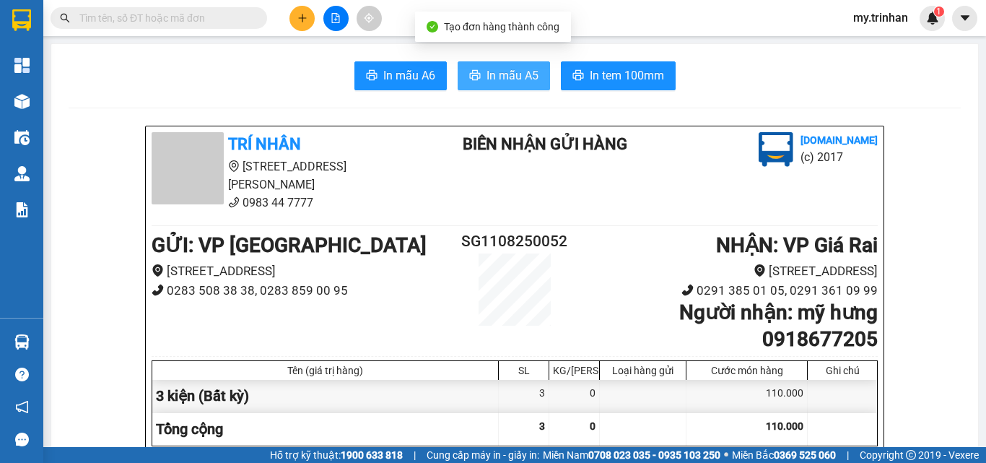
click at [489, 78] on span "In mẫu A5" at bounding box center [513, 75] width 52 height 18
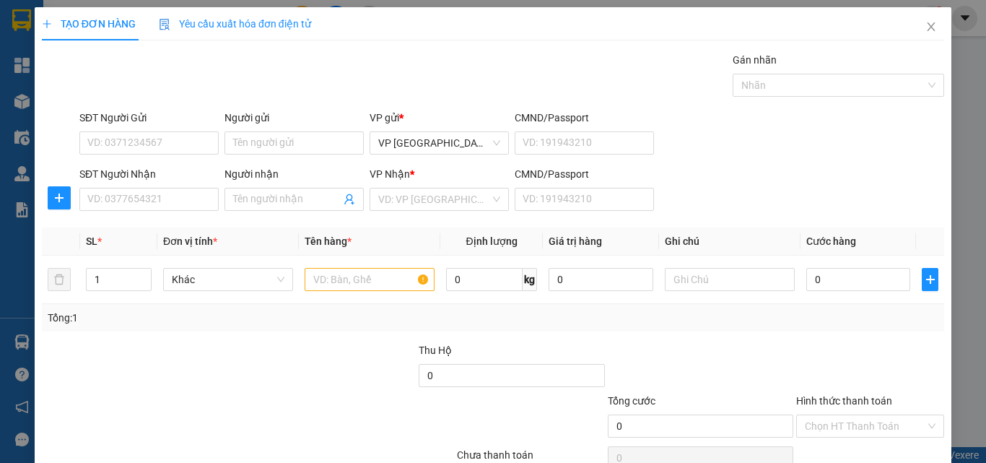
click at [744, 189] on div "SĐT Người Nhận VD: 0377654321 Người nhận Tên người nhận VP Nhận * VD: VP Sài Gò…" at bounding box center [512, 191] width 871 height 51
click at [926, 27] on icon "close" at bounding box center [932, 27] width 12 height 12
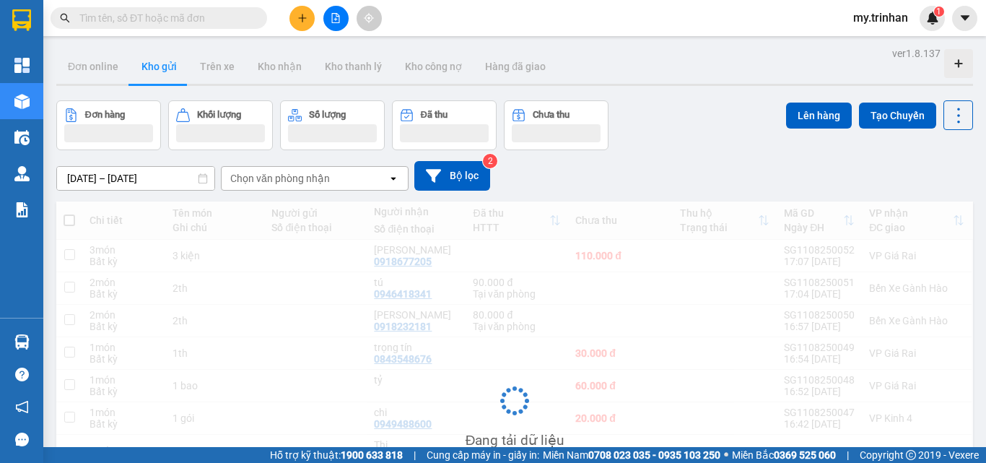
click at [385, 178] on div "Chọn văn phòng nhận" at bounding box center [305, 178] width 166 height 23
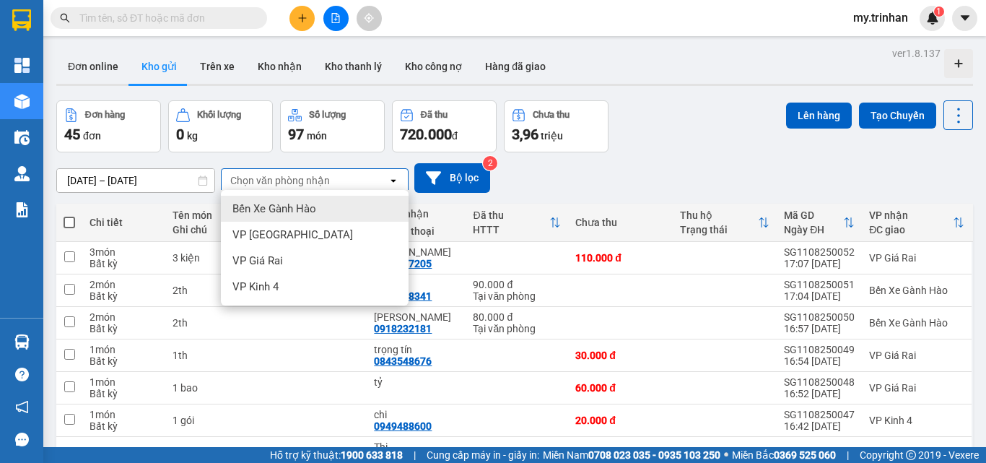
click at [385, 178] on div "Chọn văn phòng nhận" at bounding box center [305, 180] width 166 height 23
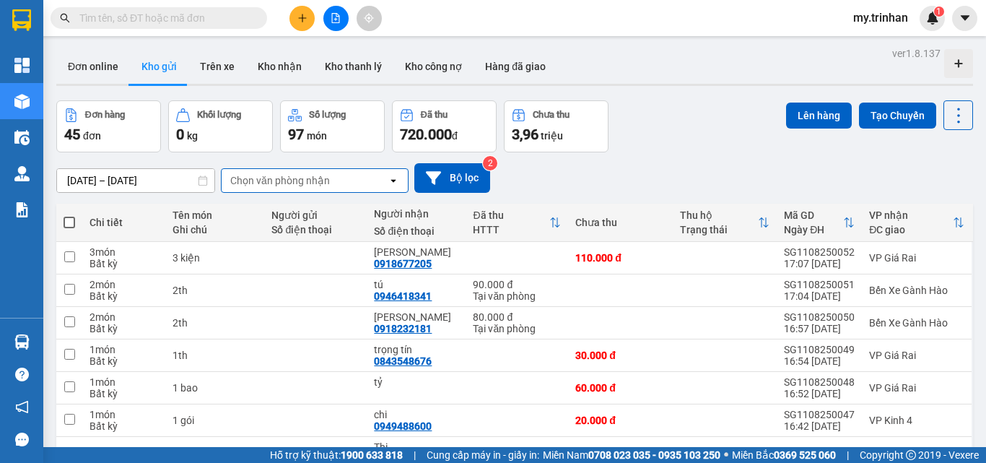
click at [578, 191] on div "[DATE] – [DATE] Press the down arrow key to interact with the calendar and sele…" at bounding box center [514, 178] width 917 height 30
click at [308, 20] on button at bounding box center [302, 18] width 25 height 25
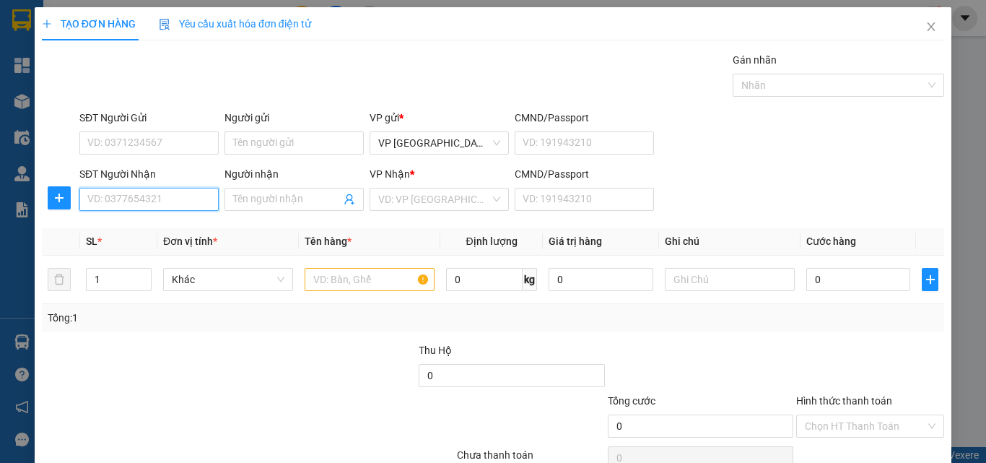
click at [194, 200] on input "SĐT Người Nhận" at bounding box center [148, 199] width 139 height 23
click at [167, 201] on input "SĐT Người Nhận" at bounding box center [148, 199] width 139 height 23
click at [173, 201] on input "576" at bounding box center [148, 199] width 139 height 23
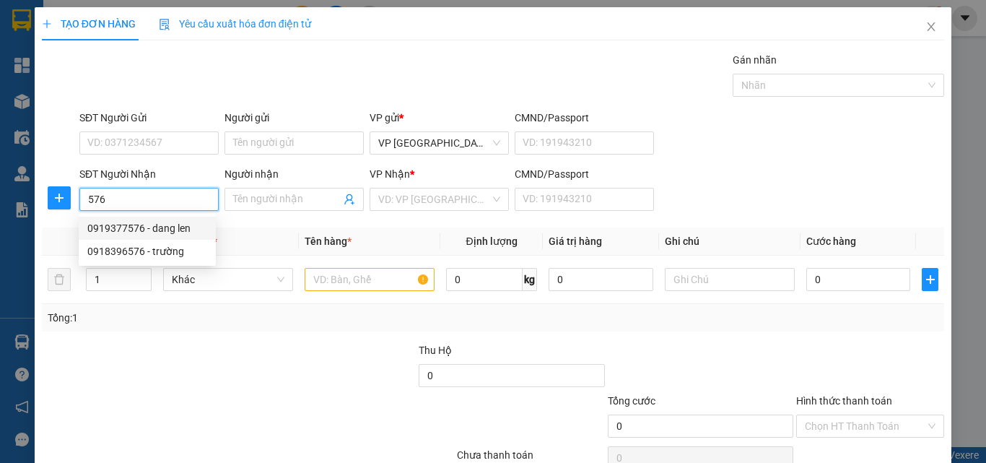
click at [173, 230] on div "0919377576 - dang len" at bounding box center [147, 228] width 120 height 16
type input "0919377576"
type input "dang len"
type input "30.000"
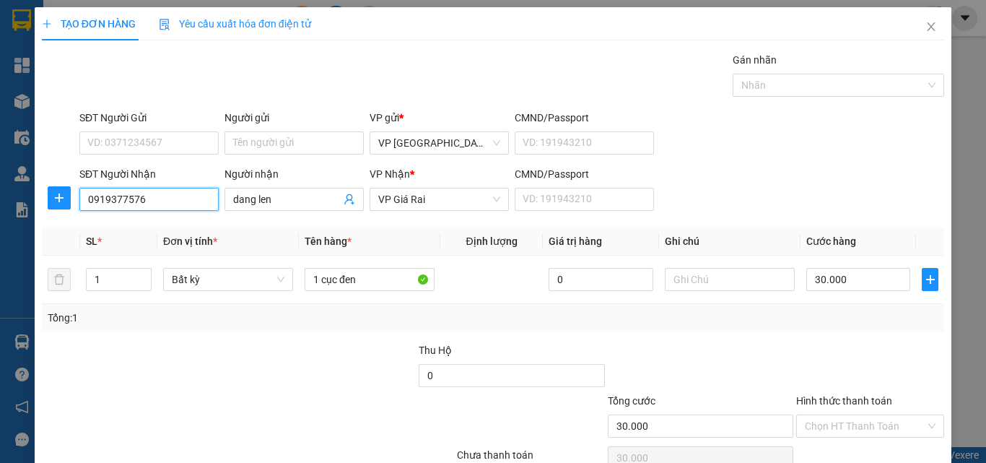
type input "0919377576"
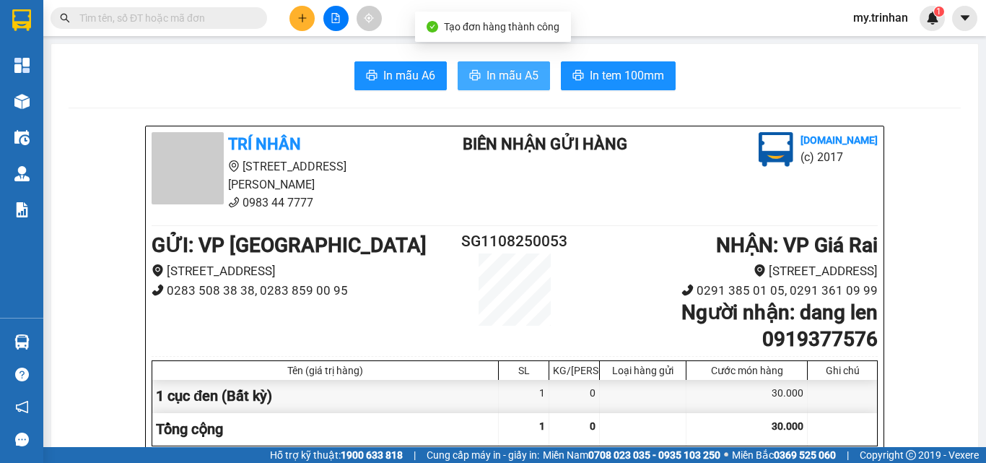
click at [509, 69] on span "In mẫu A5" at bounding box center [513, 75] width 52 height 18
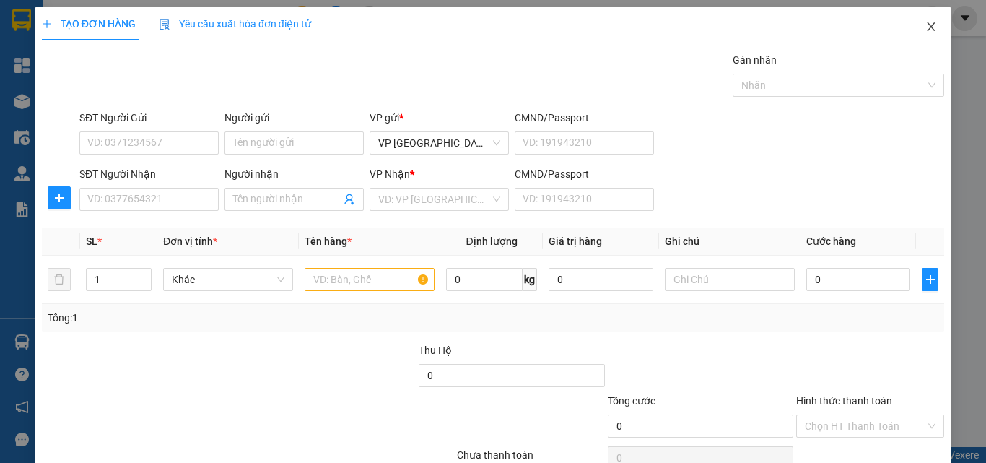
click at [911, 29] on span "Close" at bounding box center [931, 27] width 40 height 40
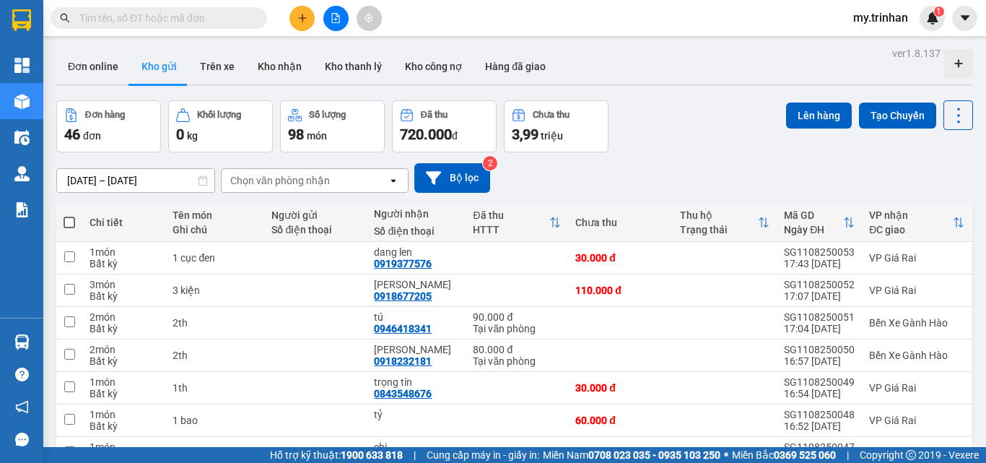
click at [653, 175] on div "[DATE] – [DATE] Press the down arrow key to interact with the calendar and sele…" at bounding box center [514, 178] width 917 height 30
click at [296, 25] on button at bounding box center [302, 18] width 25 height 25
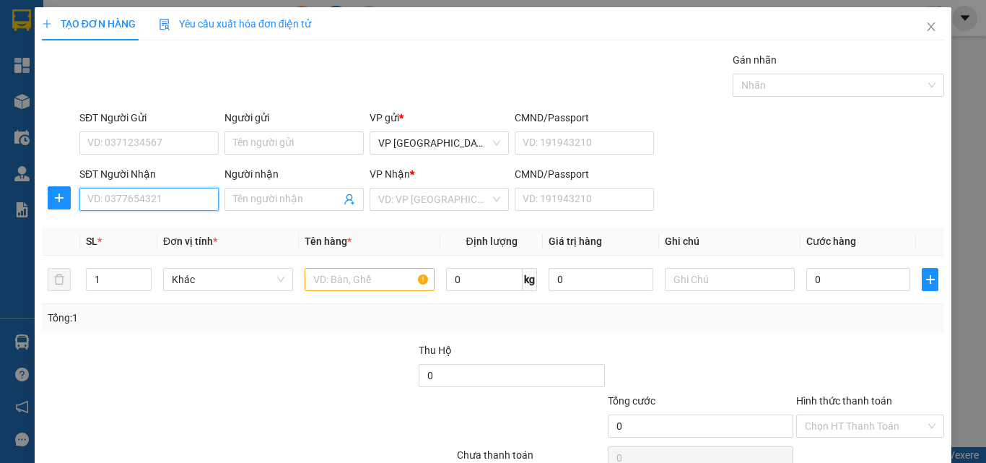
click at [179, 210] on input "SĐT Người Nhận" at bounding box center [148, 199] width 139 height 23
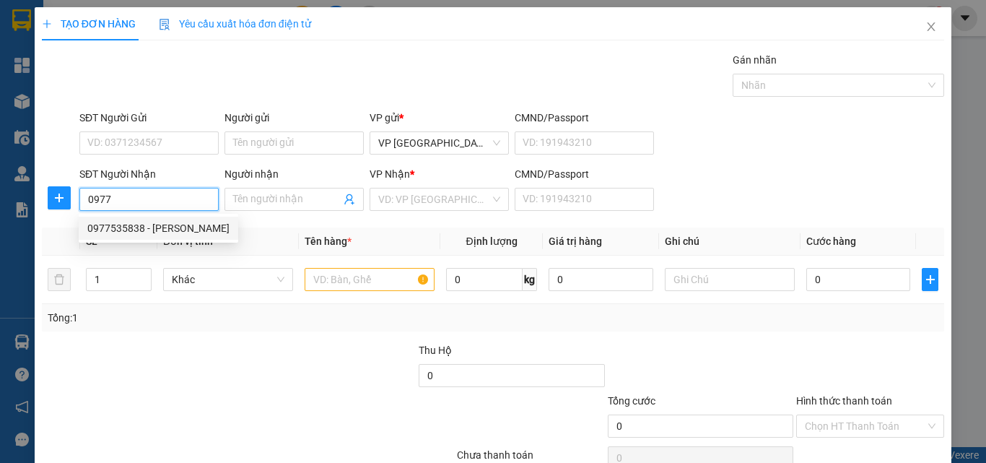
drag, startPoint x: 187, startPoint y: 222, endPoint x: 178, endPoint y: 222, distance: 9.4
click at [187, 223] on div "0977535838 - [PERSON_NAME]" at bounding box center [158, 228] width 142 height 16
type input "0977535838"
type input "huyền trang"
type input "50.000"
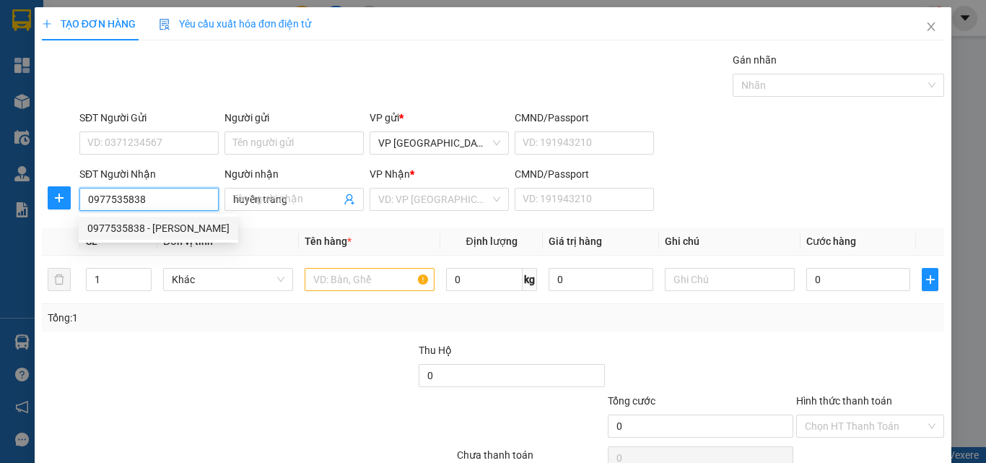
type input "50.000"
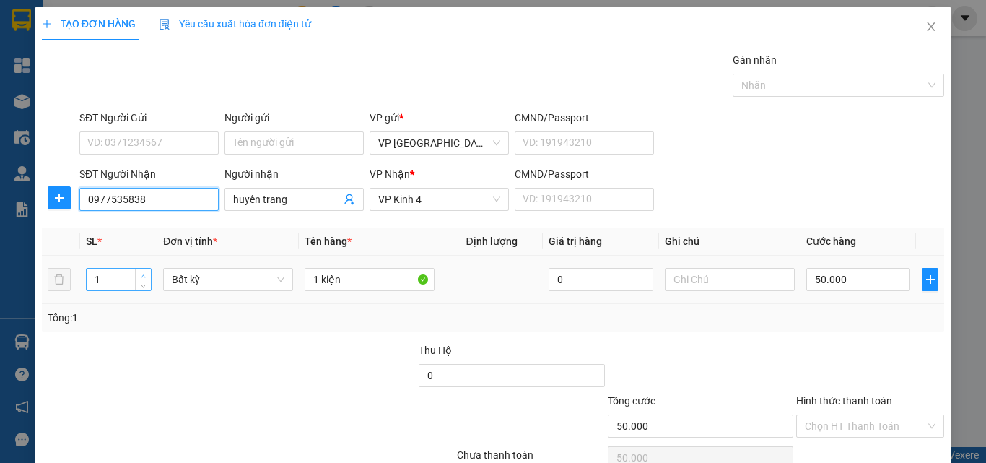
type input "0977535838"
click at [141, 276] on icon "up" at bounding box center [143, 276] width 5 height 5
type input "2"
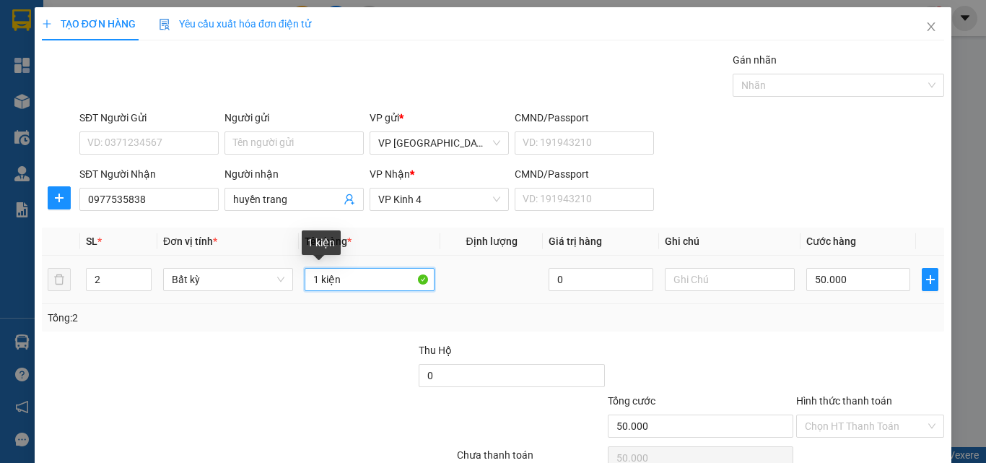
click at [348, 278] on input "1 kiện" at bounding box center [370, 279] width 130 height 23
type input "1 kiện +"
type input "0"
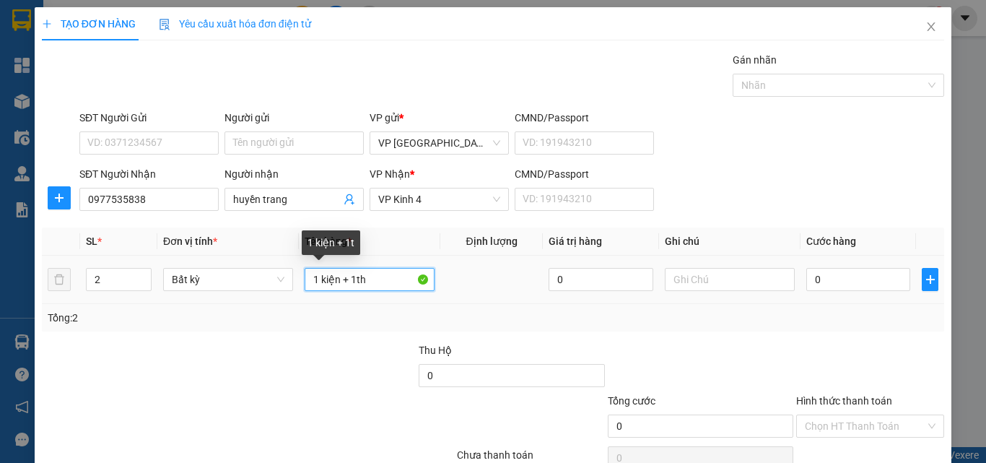
type input "1 kiện + 1th"
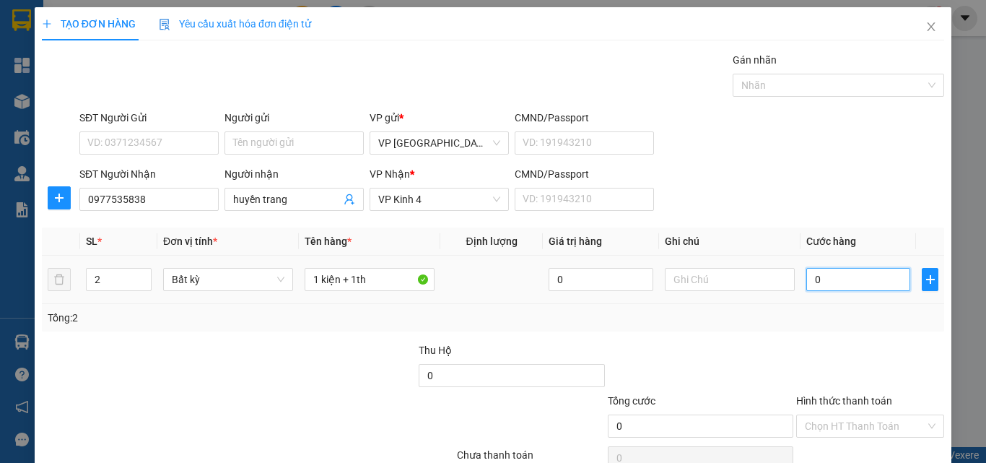
click at [850, 275] on input "0" at bounding box center [859, 279] width 104 height 23
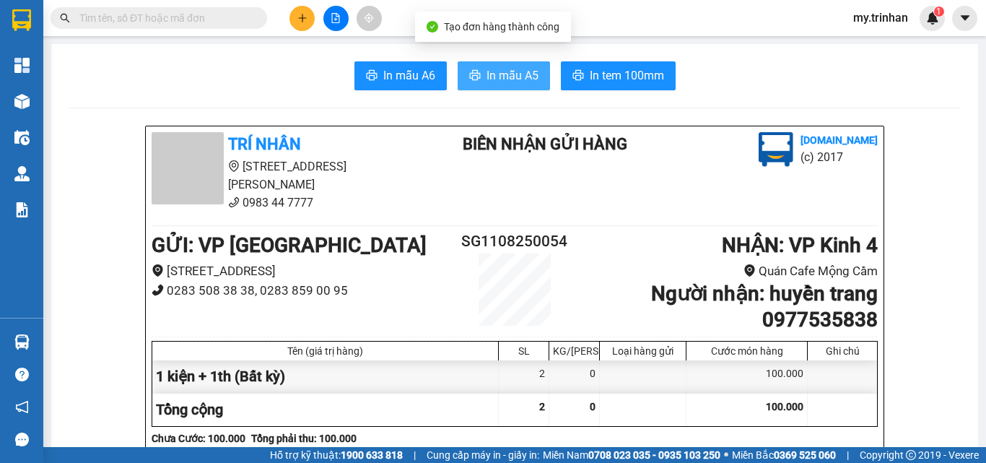
click at [491, 74] on span "In mẫu A5" at bounding box center [513, 75] width 52 height 18
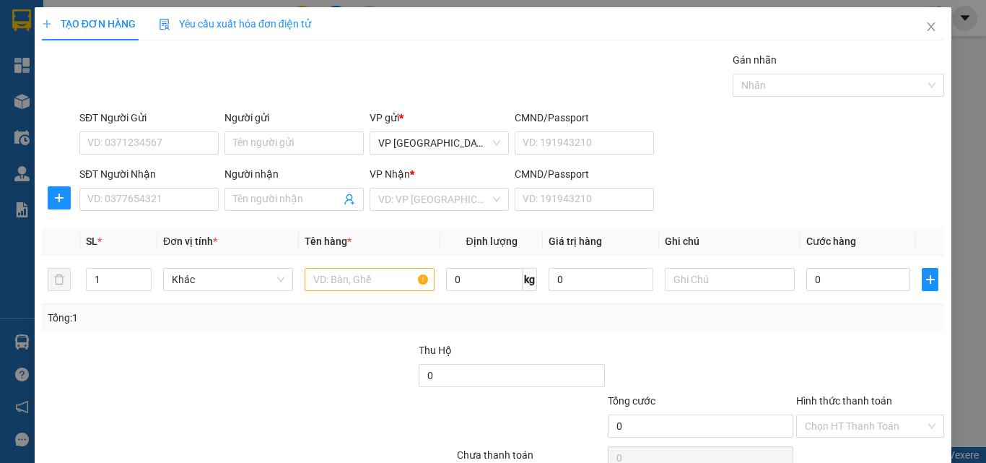
click at [716, 186] on div "SĐT Người Nhận VD: 0377654321 Người nhận Tên người nhận VP Nhận * VD: VP Sài Gò…" at bounding box center [512, 191] width 871 height 51
click at [926, 26] on icon "close" at bounding box center [932, 27] width 12 height 12
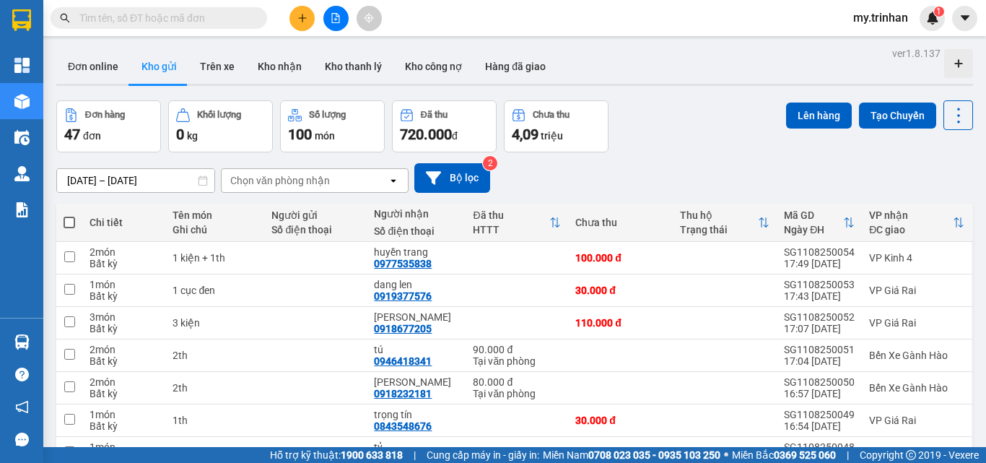
click at [360, 186] on div "Chọn văn phòng nhận" at bounding box center [305, 180] width 166 height 23
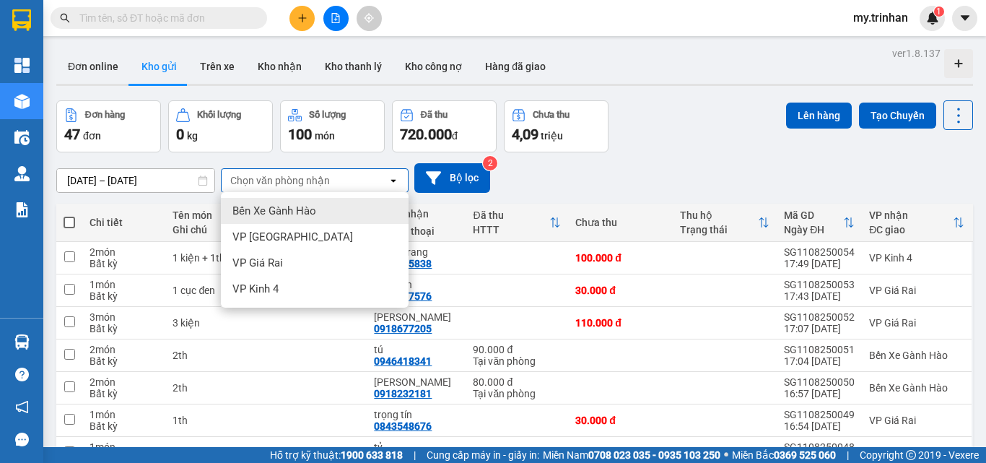
click at [360, 186] on div "Chọn văn phòng nhận" at bounding box center [305, 180] width 166 height 23
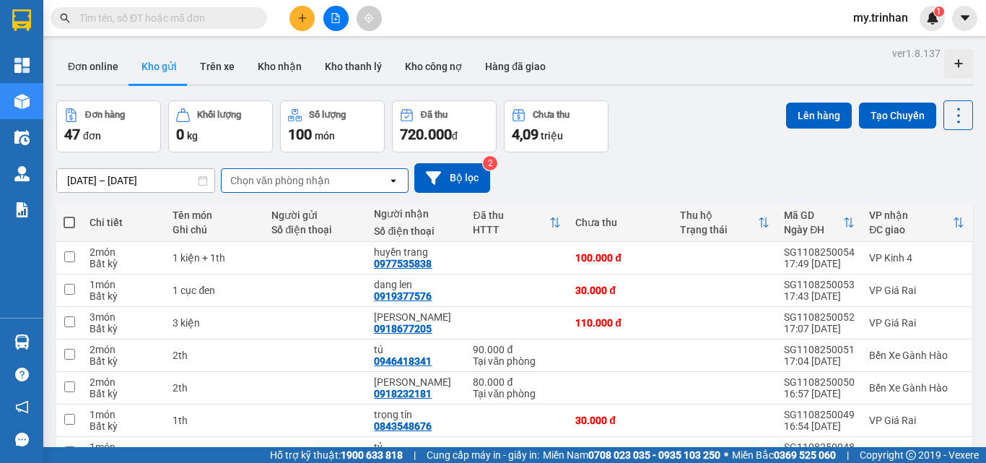
click at [601, 157] on div "[DATE] – [DATE] Press the down arrow key to interact with the calendar and sele…" at bounding box center [514, 177] width 917 height 51
click at [777, 152] on div "[DATE] – [DATE] Press the down arrow key to interact with the calendar and sele…" at bounding box center [514, 177] width 917 height 51
click at [304, 21] on icon "plus" at bounding box center [302, 18] width 10 height 10
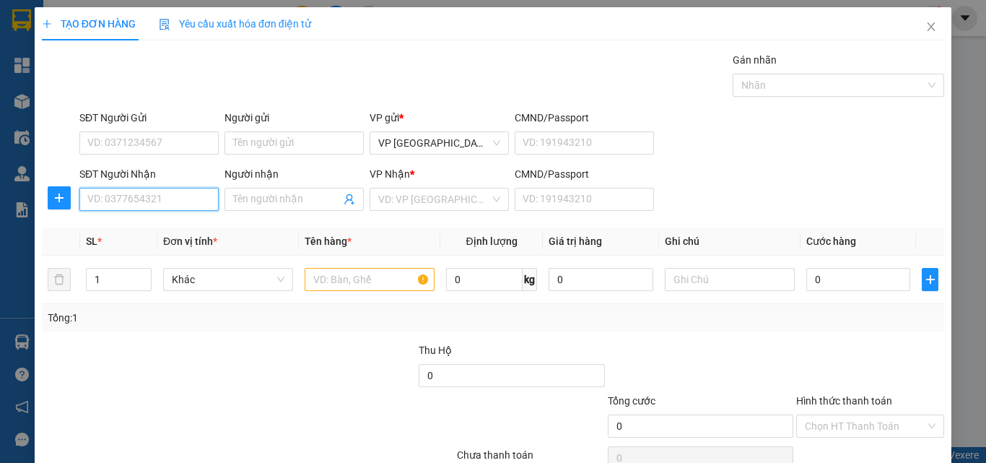
click at [185, 203] on input "SĐT Người Nhận" at bounding box center [148, 199] width 139 height 23
click at [186, 203] on input "SĐT Người Nhận" at bounding box center [148, 199] width 139 height 23
click at [188, 204] on input "SĐT Người Nhận" at bounding box center [148, 199] width 139 height 23
click at [181, 202] on input "0915603255" at bounding box center [148, 199] width 139 height 23
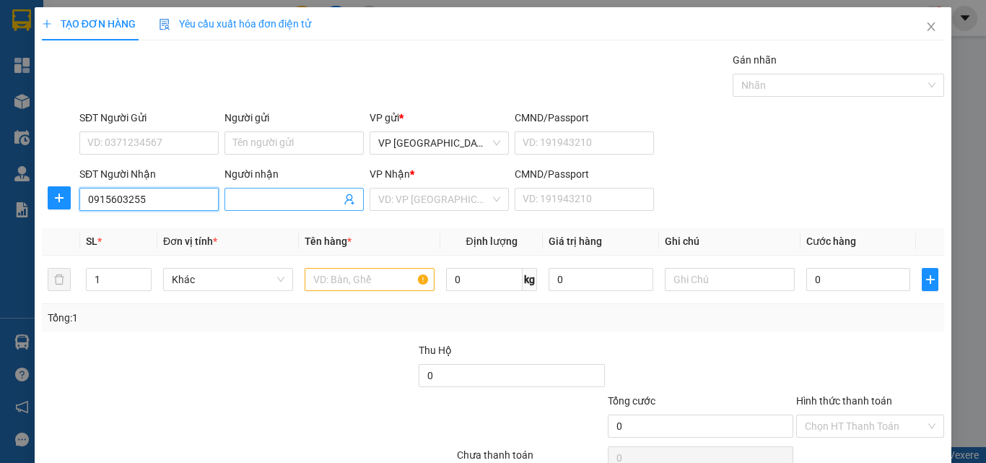
type input "0915603255"
click at [279, 203] on input "Người nhận" at bounding box center [287, 199] width 108 height 16
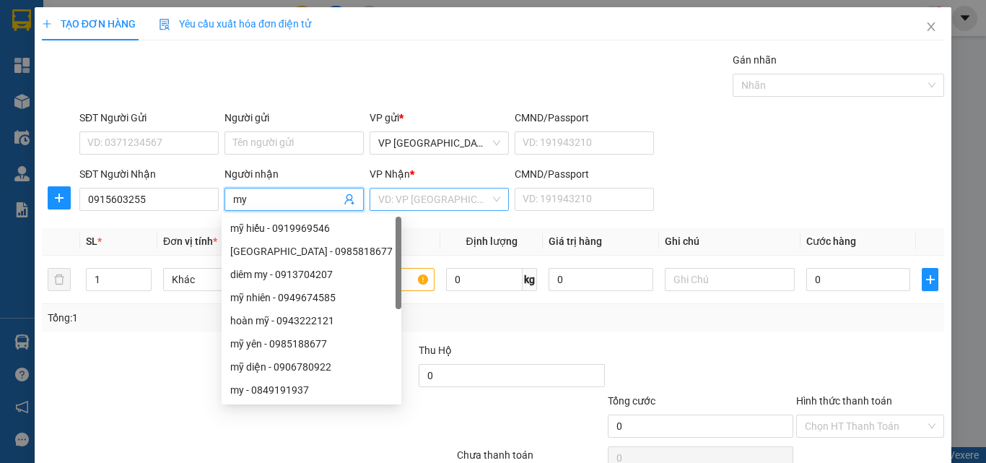
type input "my"
click at [477, 209] on input "search" at bounding box center [434, 199] width 112 height 22
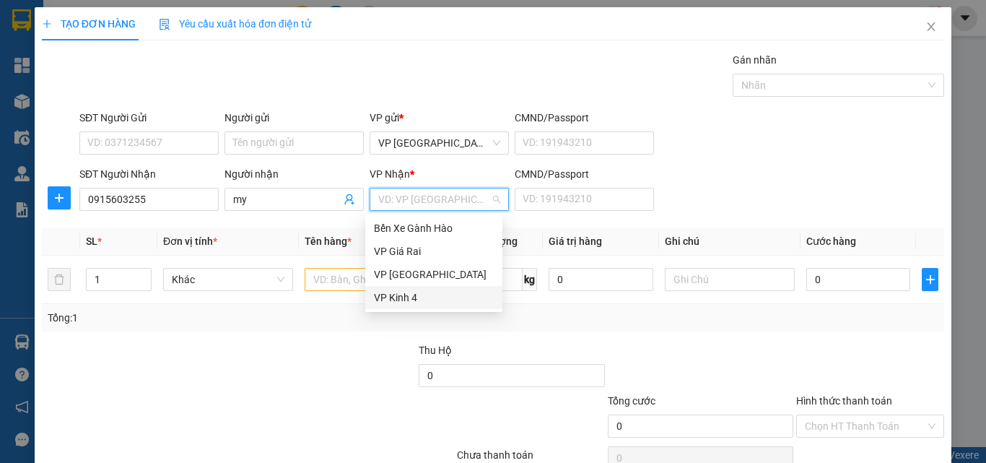
click at [420, 300] on div "VP Kinh 4" at bounding box center [434, 298] width 120 height 16
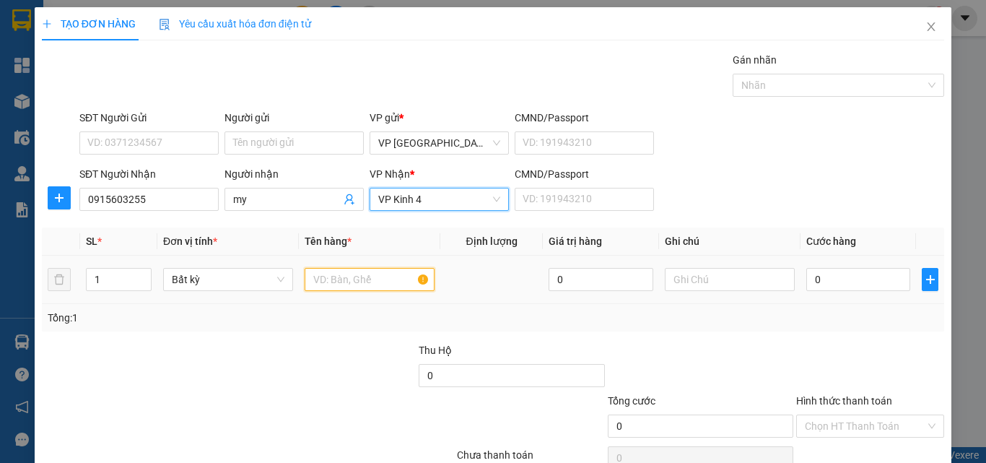
click at [356, 274] on input "text" at bounding box center [370, 279] width 130 height 23
click at [143, 276] on icon "up" at bounding box center [143, 276] width 5 height 5
type input "3"
click at [143, 276] on icon "up" at bounding box center [143, 276] width 5 height 5
click at [336, 279] on input "text" at bounding box center [370, 279] width 130 height 23
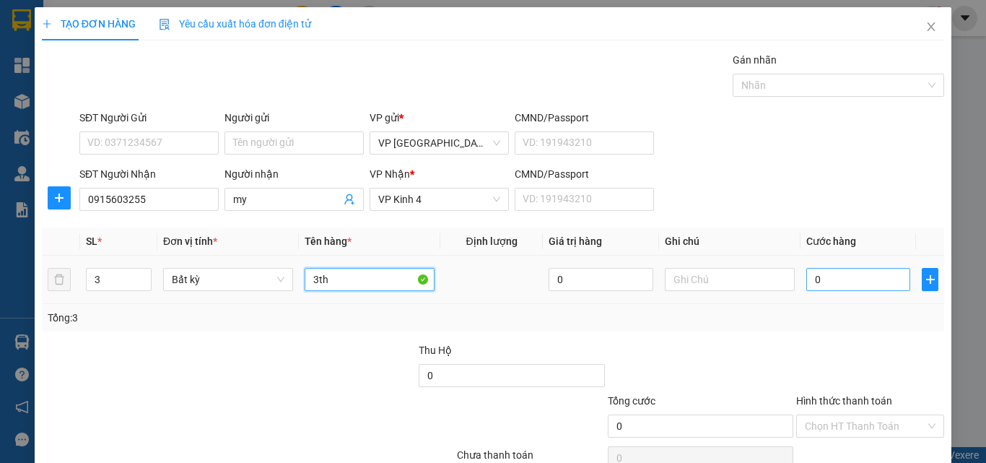
type input "3th"
click at [846, 284] on input "0" at bounding box center [859, 279] width 104 height 23
type input "1"
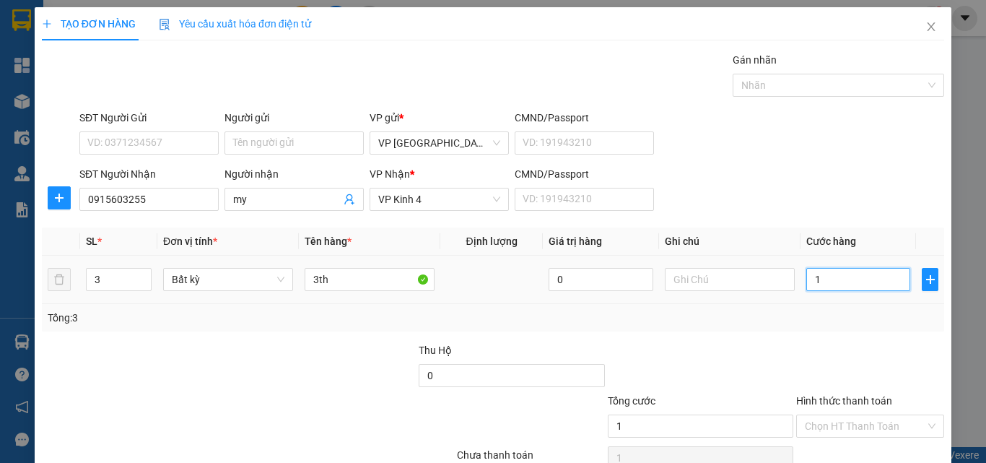
type input "15"
type input "150"
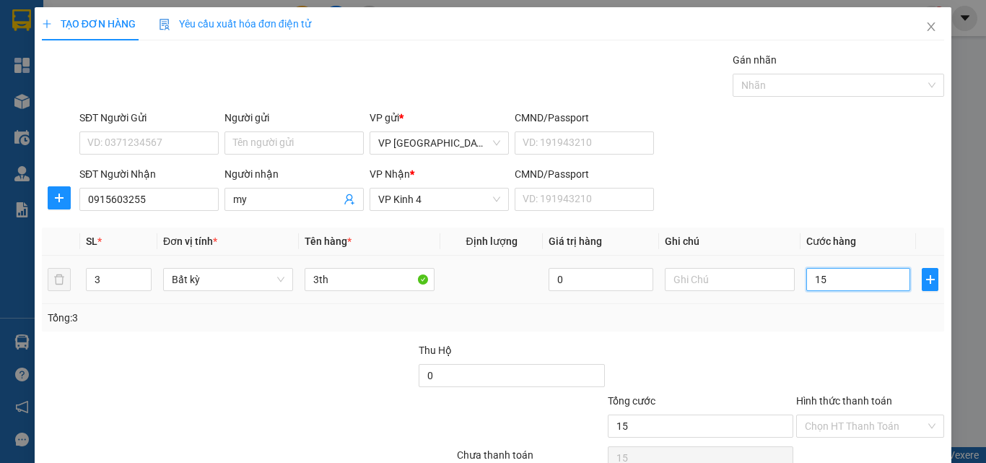
type input "150"
type input "150.000"
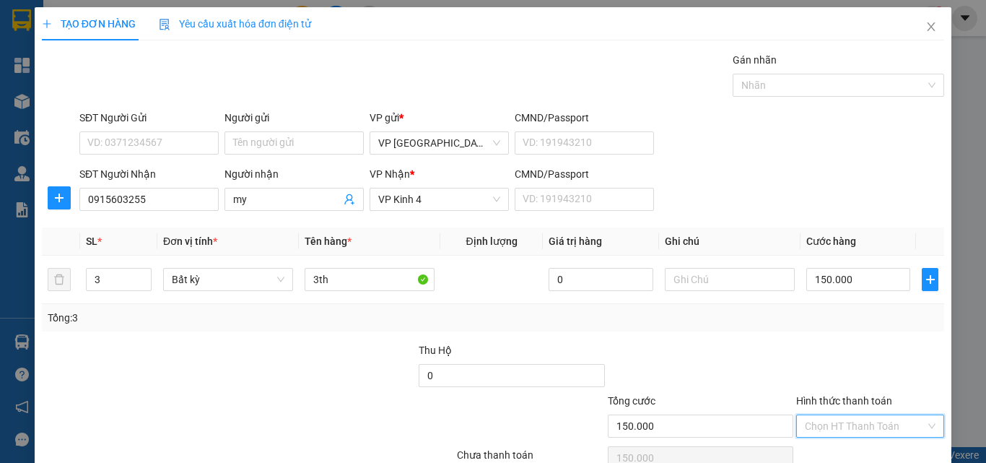
click at [855, 415] on input "Hình thức thanh toán" at bounding box center [865, 426] width 121 height 22
click at [857, 443] on div "Tại văn phòng" at bounding box center [860, 454] width 146 height 23
type input "0"
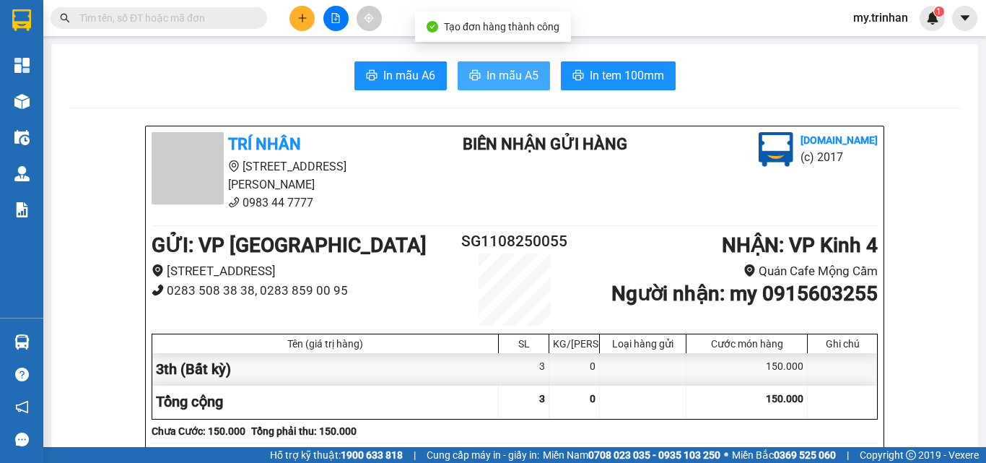
click at [505, 73] on span "In mẫu A5" at bounding box center [513, 75] width 52 height 18
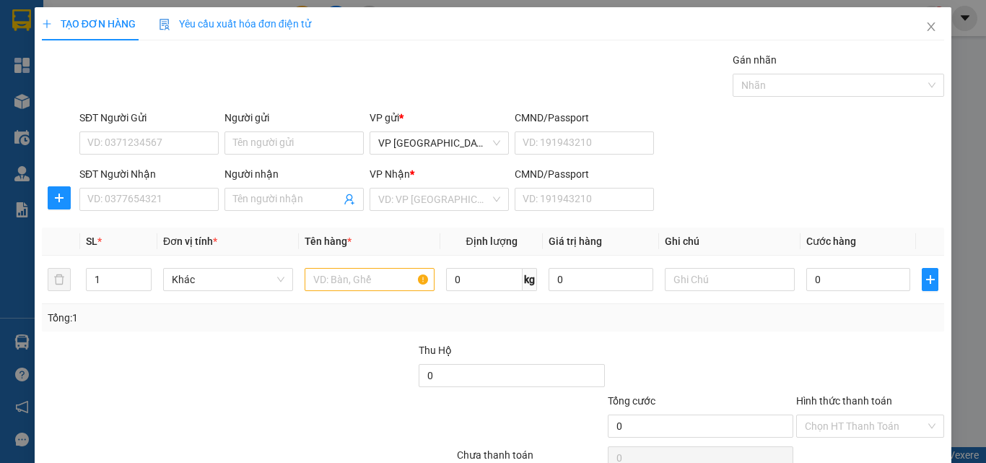
click at [726, 181] on div "SĐT Người Nhận VD: 0377654321 Người nhận Tên người nhận VP Nhận * VD: VP Sài Gò…" at bounding box center [512, 191] width 871 height 51
click at [151, 198] on input "SĐT Người Nhận" at bounding box center [148, 199] width 139 height 23
click at [149, 198] on input "SĐT Người Nhận" at bounding box center [148, 199] width 139 height 23
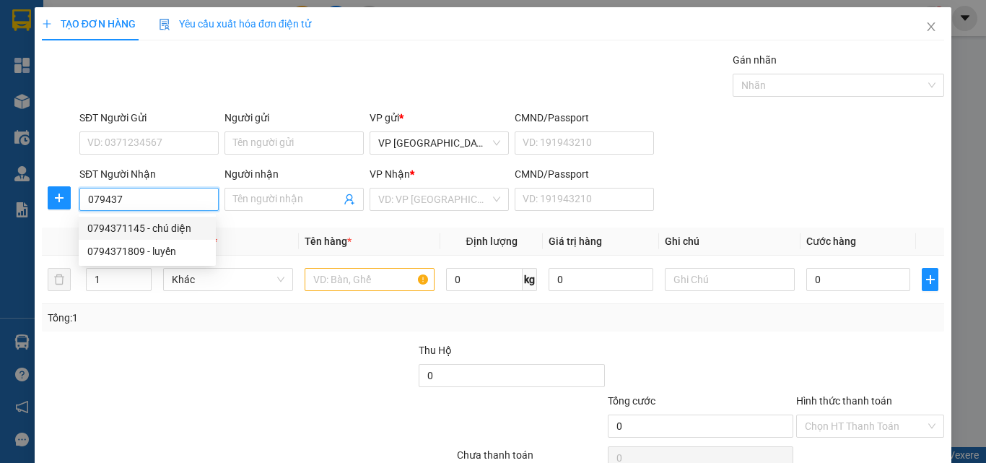
click at [162, 229] on div "0794371145 - chú diện" at bounding box center [147, 228] width 120 height 16
type input "0794371145"
type input "chú diện"
type input "80.000"
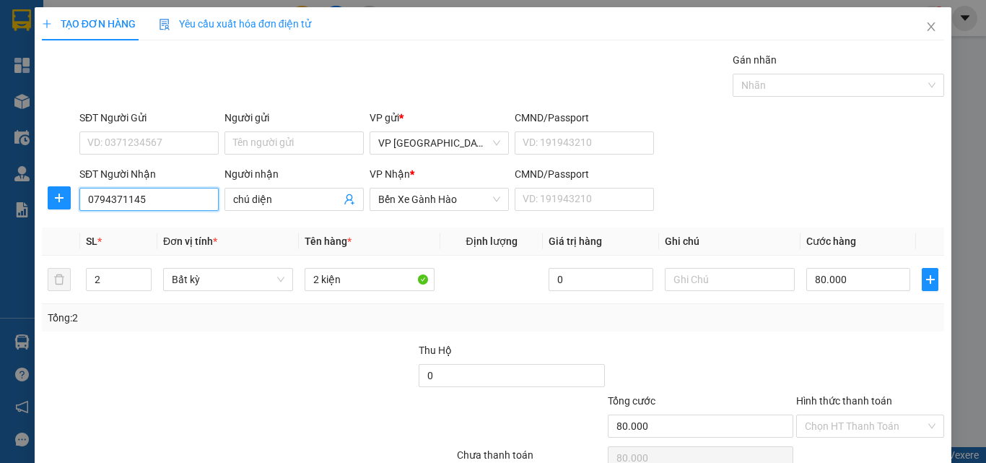
type input "0794371145"
type input "1"
click at [135, 277] on span "Decrease Value" at bounding box center [143, 283] width 16 height 13
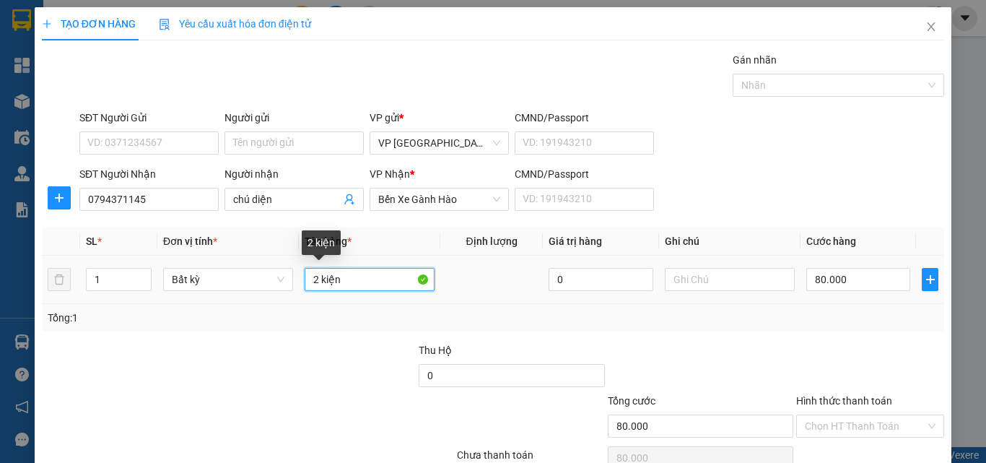
drag, startPoint x: 313, startPoint y: 272, endPoint x: 306, endPoint y: 267, distance: 8.8
click at [305, 271] on input "2 kiện" at bounding box center [370, 279] width 130 height 23
type input "0"
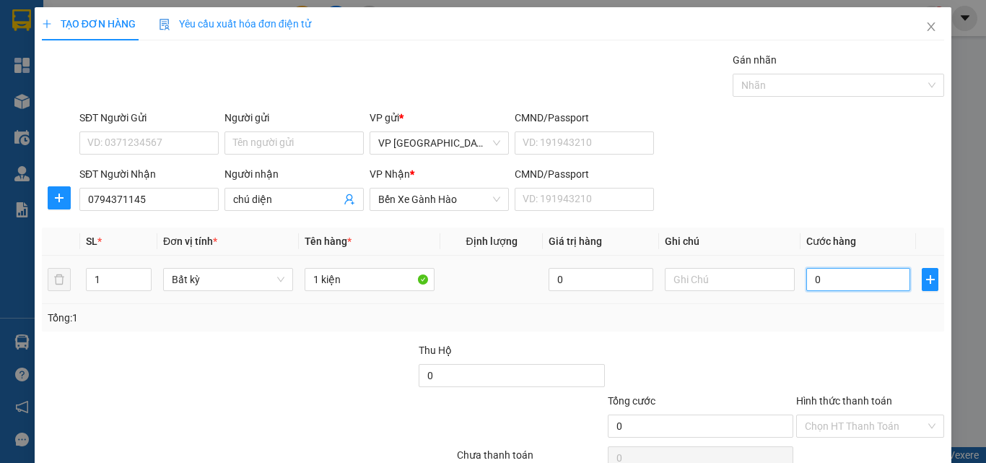
click at [824, 278] on input "0" at bounding box center [859, 279] width 104 height 23
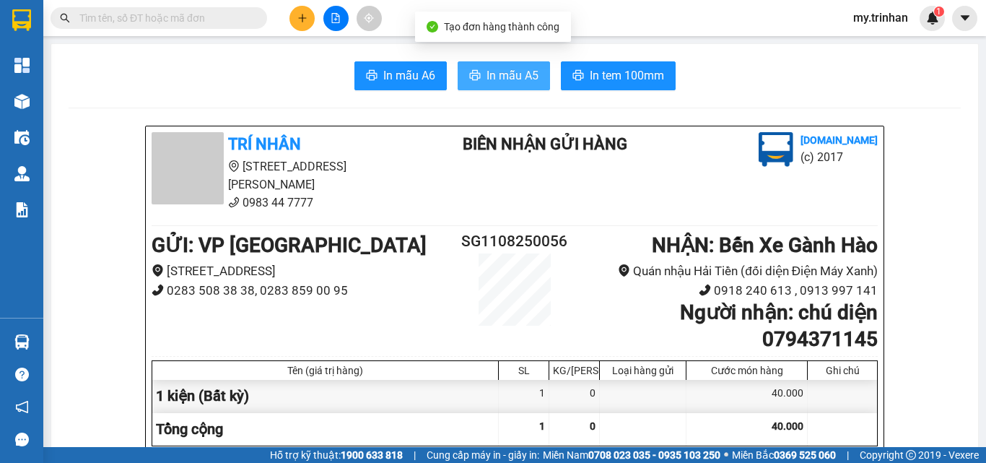
click at [526, 81] on span "In mẫu A5" at bounding box center [513, 75] width 52 height 18
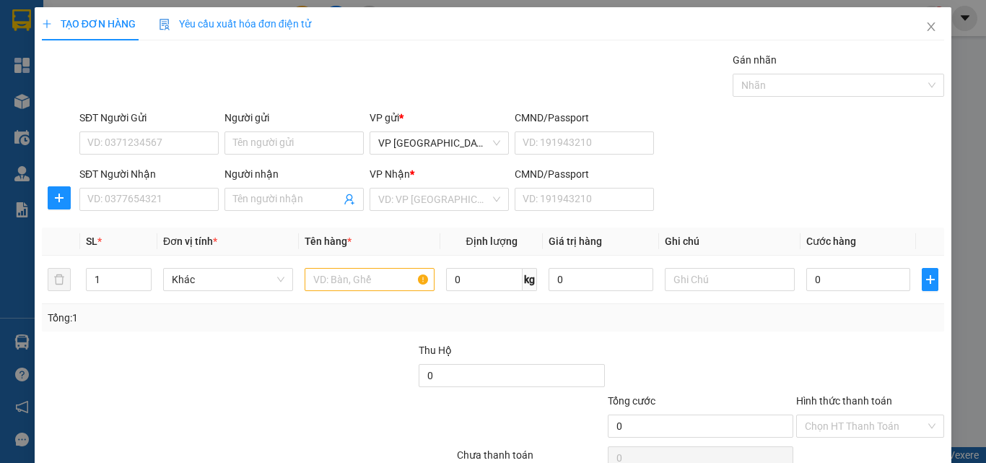
click at [738, 202] on div "SĐT Người Nhận VD: 0377654321 Người nhận Tên người nhận VP Nhận * VD: VP Sài Gò…" at bounding box center [512, 191] width 871 height 51
click at [168, 203] on input "SĐT Người Nhận" at bounding box center [148, 199] width 139 height 23
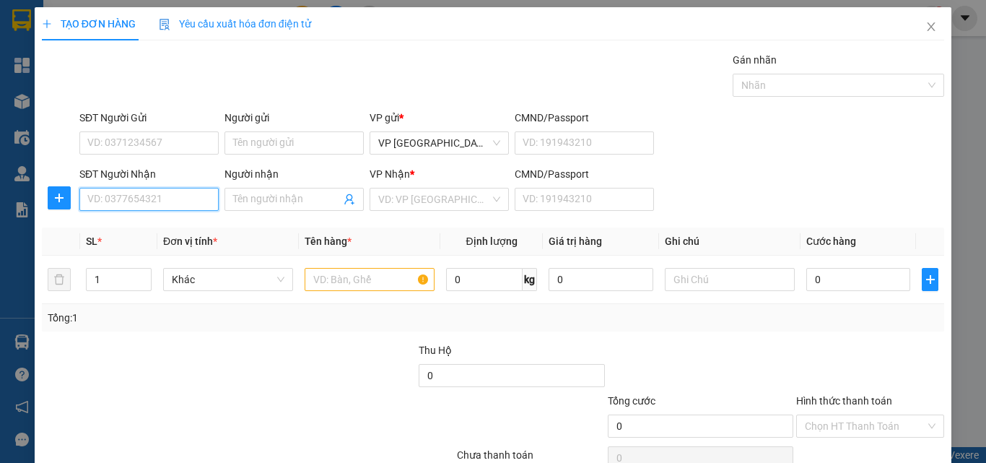
click at [168, 203] on input "SĐT Người Nhận" at bounding box center [148, 199] width 139 height 23
click at [168, 202] on input "SĐT Người Nhận" at bounding box center [148, 199] width 139 height 23
click at [167, 202] on input "SĐT Người Nhận" at bounding box center [148, 199] width 139 height 23
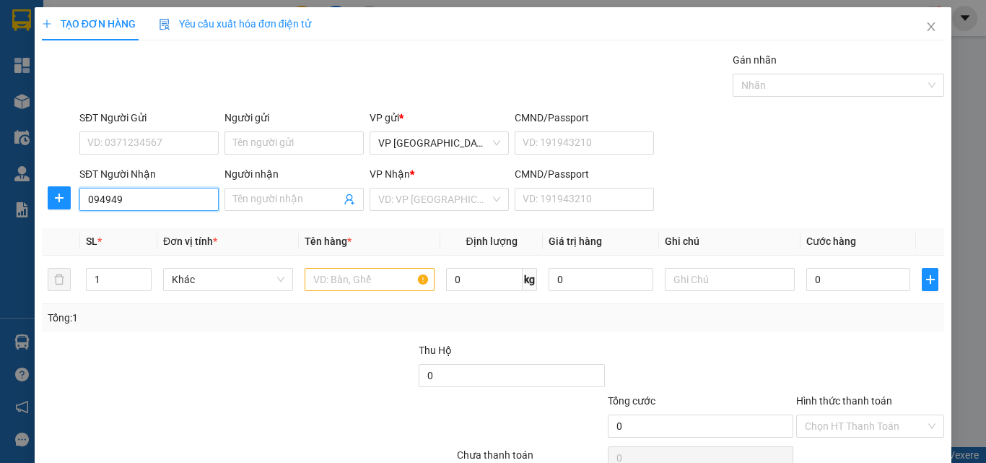
click at [180, 202] on input "094949" at bounding box center [148, 199] width 139 height 23
click at [155, 223] on div "0949494892 - nên" at bounding box center [147, 228] width 120 height 16
type input "0949494892"
type input "nên"
type input "60.000"
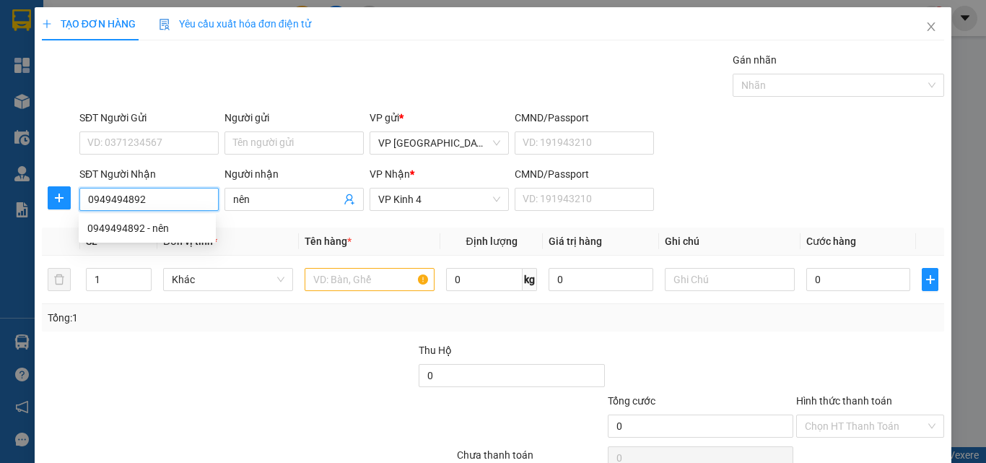
type input "60.000"
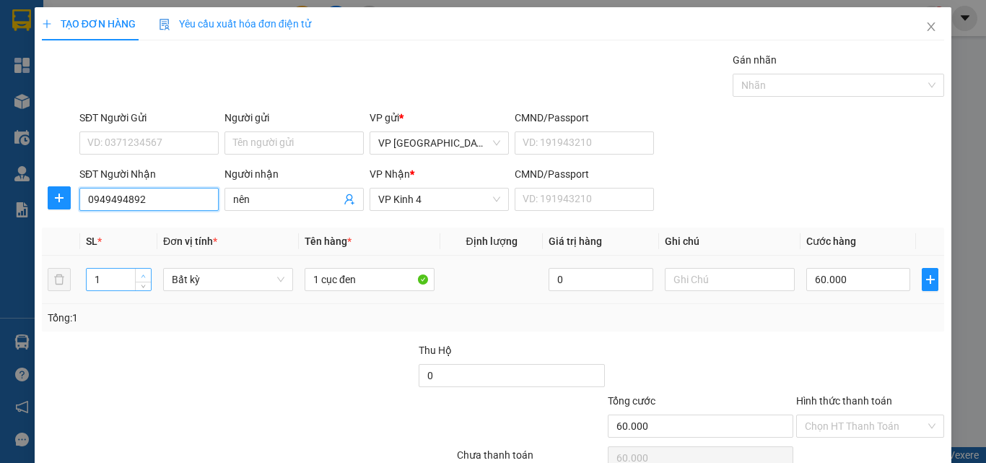
type input "0949494892"
type input "2"
click at [144, 274] on icon "up" at bounding box center [143, 276] width 5 height 5
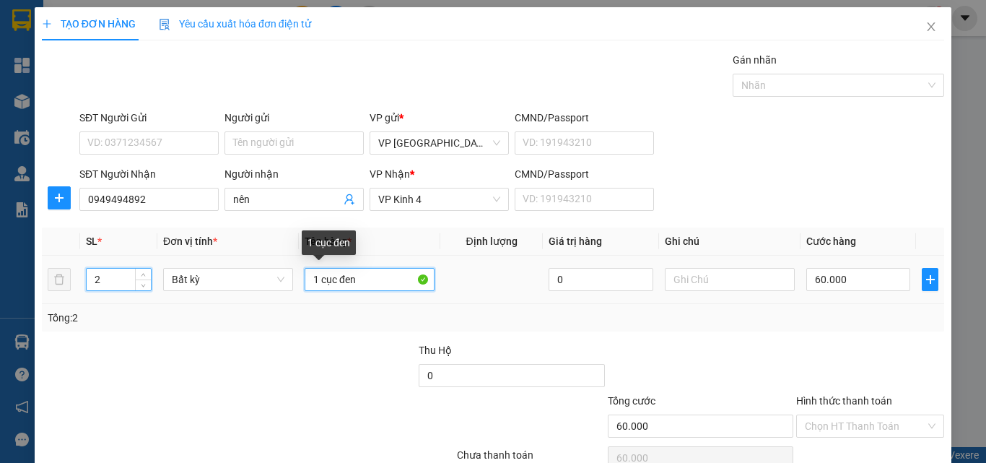
click at [373, 279] on input "1 cục đen" at bounding box center [370, 279] width 130 height 23
type input "0"
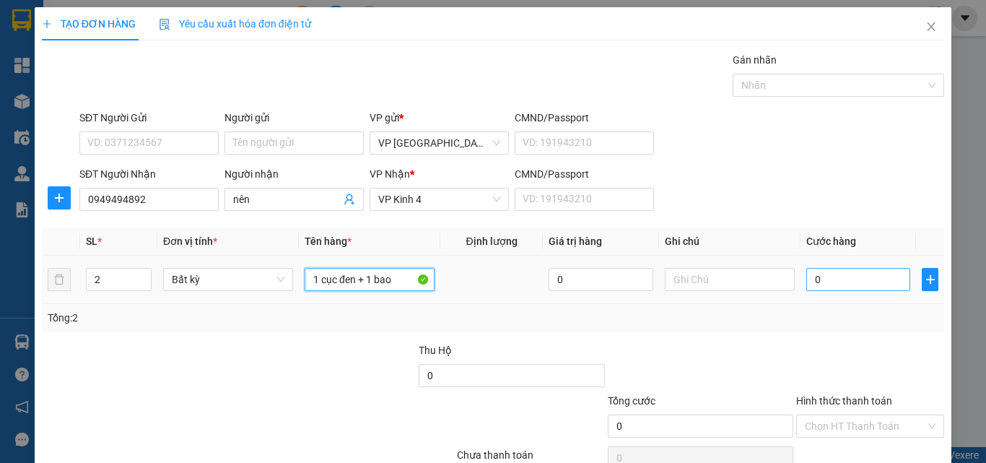
type input "1 cục đen + 1 bao"
click at [856, 287] on input "0" at bounding box center [859, 279] width 104 height 23
type input "1"
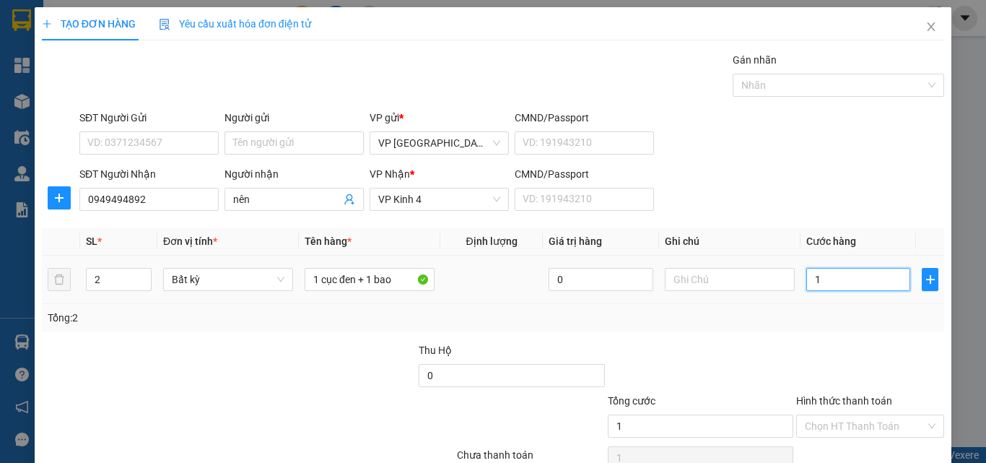
type input "15"
type input "150"
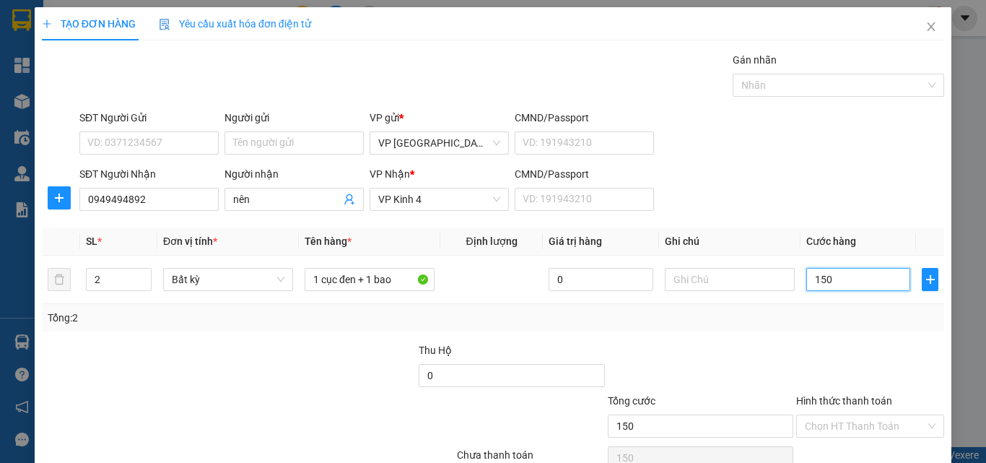
type input "150"
type input "150.000"
click at [826, 268] on input "150.000" at bounding box center [859, 279] width 104 height 23
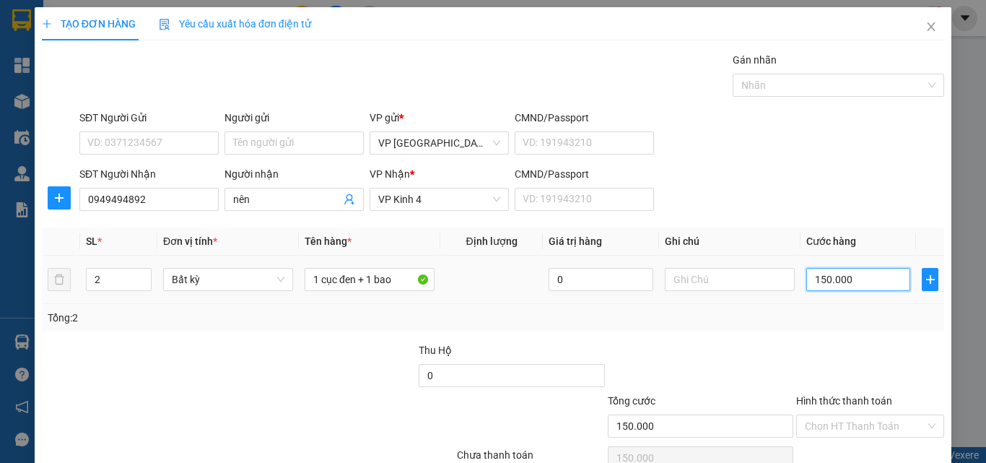
type input "1"
type input "14"
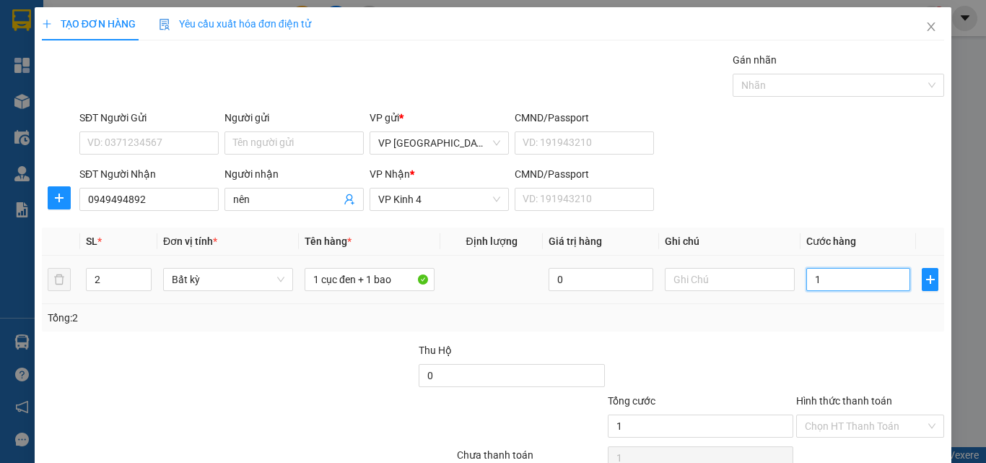
type input "14"
type input "140"
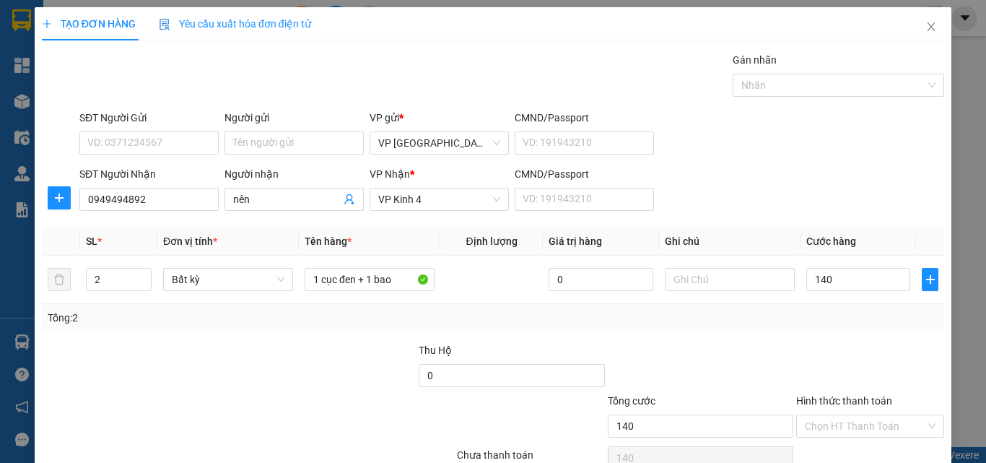
type input "140.000"
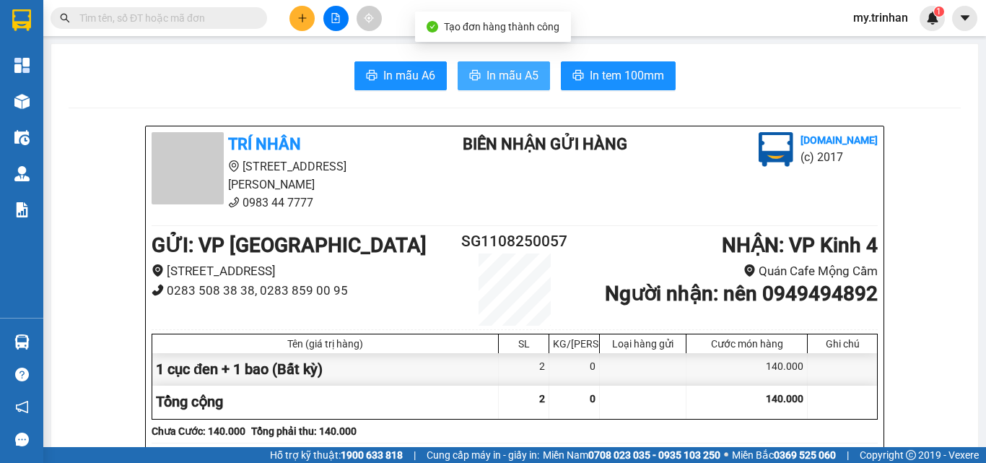
click at [510, 79] on span "In mẫu A5" at bounding box center [513, 75] width 52 height 18
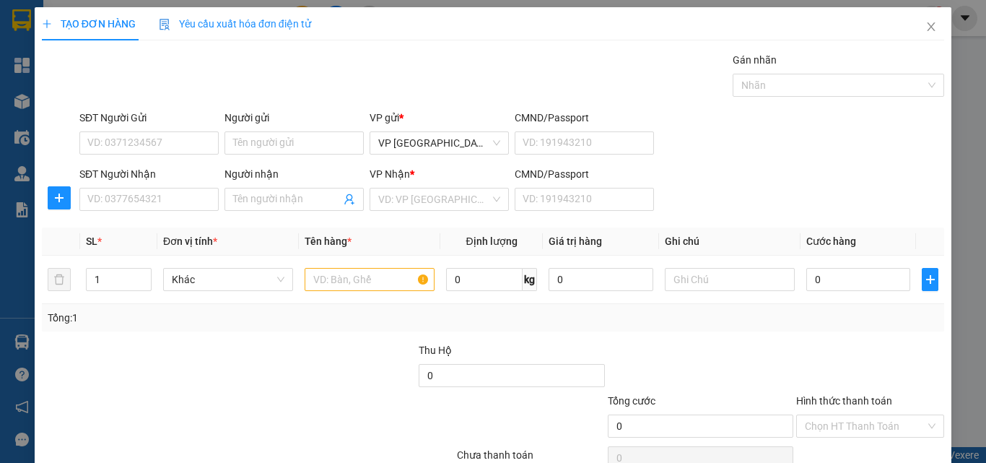
click at [724, 195] on div "SĐT Người Nhận VD: 0377654321 Người nhận Tên người nhận VP Nhận * VD: VP Sài Gò…" at bounding box center [512, 191] width 871 height 51
click at [186, 207] on input "SĐT Người Nhận" at bounding box center [148, 199] width 139 height 23
drag, startPoint x: 183, startPoint y: 193, endPoint x: 188, endPoint y: 208, distance: 16.0
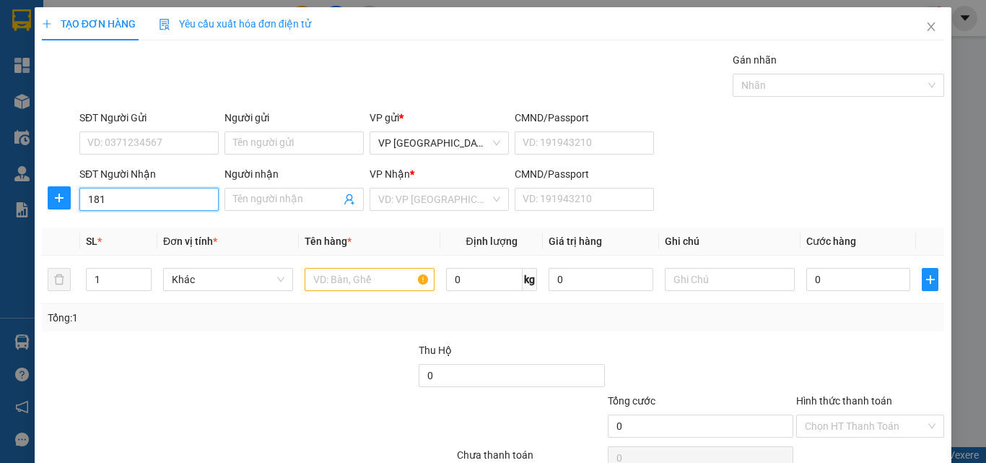
click at [183, 193] on input "181" at bounding box center [148, 199] width 139 height 23
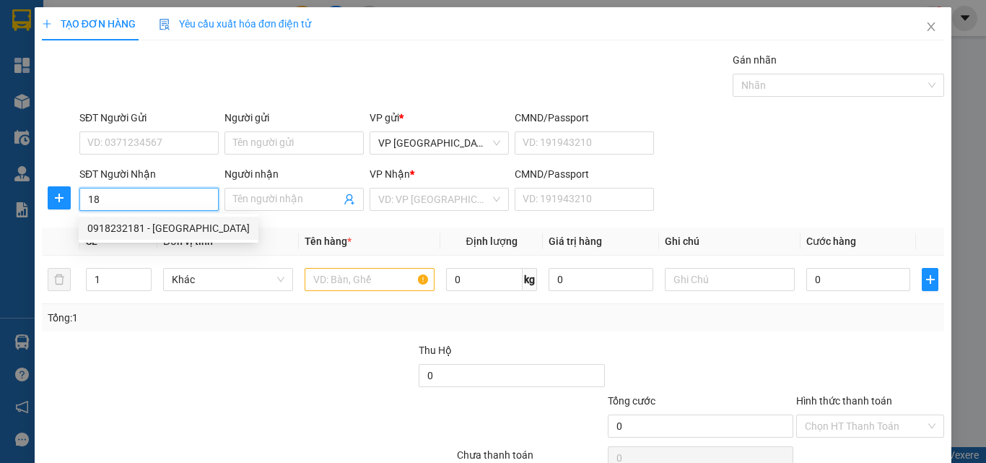
type input "1"
click at [190, 224] on div "0917386892 - [PERSON_NAME]" at bounding box center [158, 228] width 142 height 16
type input "0917386892"
type input "anh nghi"
type input "40.000"
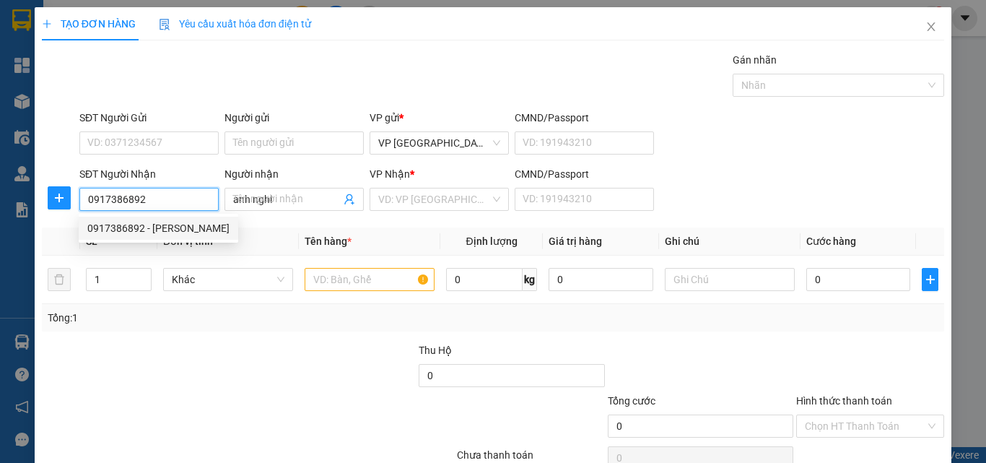
type input "40.000"
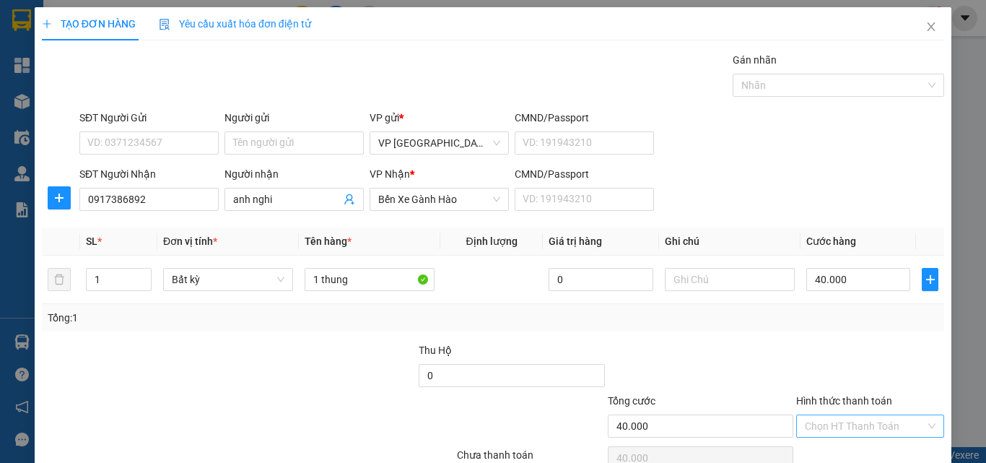
click at [884, 415] on input "Hình thức thanh toán" at bounding box center [865, 426] width 121 height 22
click at [882, 447] on div "Tại văn phòng" at bounding box center [860, 455] width 129 height 16
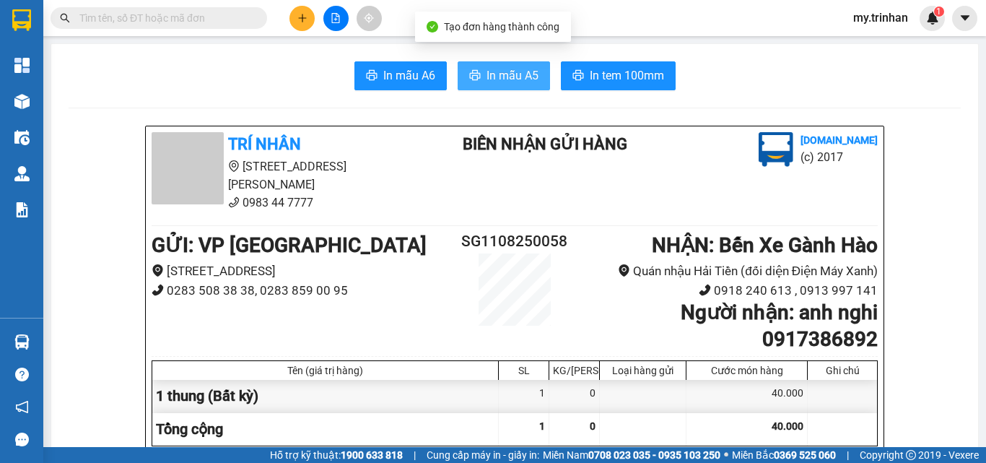
click at [496, 76] on span "In mẫu A5" at bounding box center [513, 75] width 52 height 18
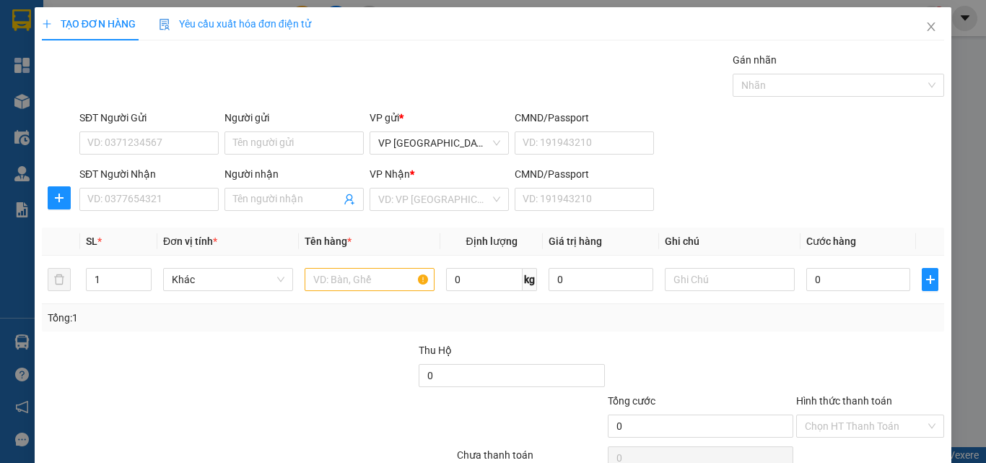
click at [710, 199] on div "SĐT Người Nhận VD: 0377654321 Người nhận Tên người nhận VP Nhận * VD: VP Sài Gò…" at bounding box center [512, 191] width 871 height 51
click at [165, 196] on input "SĐT Người Nhận" at bounding box center [148, 199] width 139 height 23
click at [259, 200] on input "Người nhận" at bounding box center [287, 199] width 108 height 16
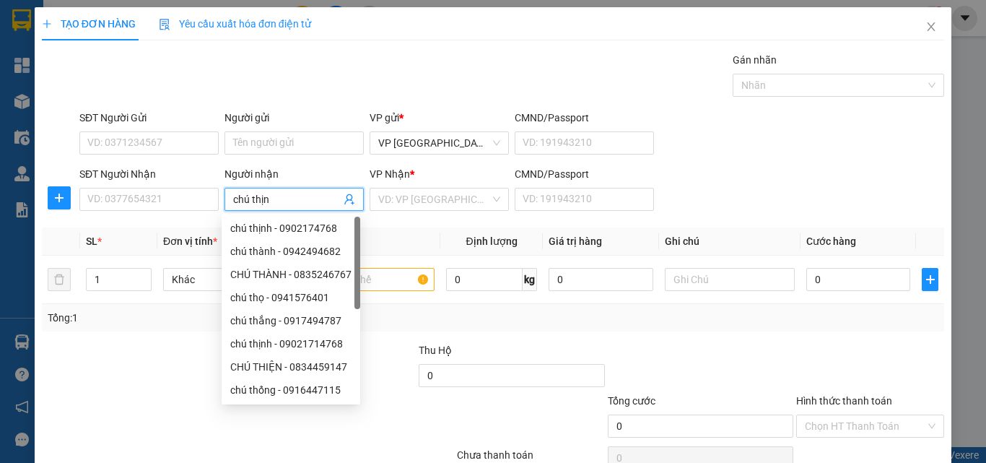
type input "chú thịnh"
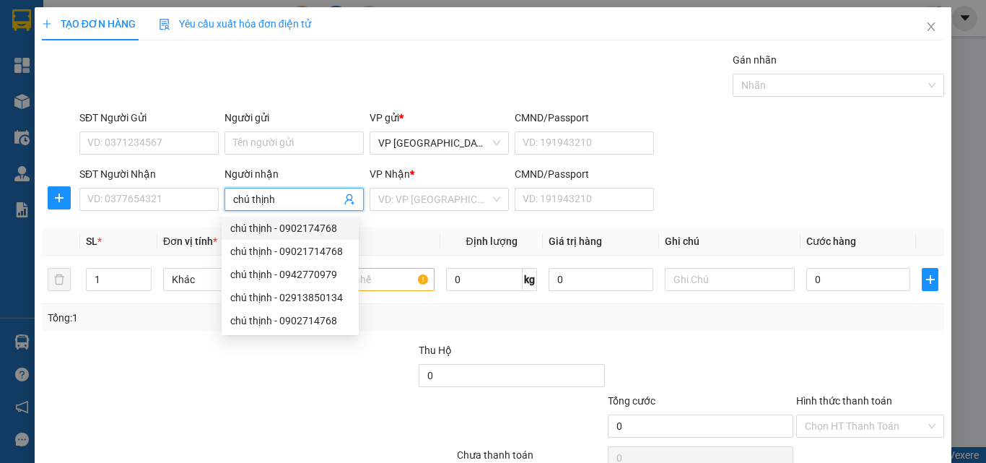
click at [296, 221] on div "chú thịnh - 0902174768" at bounding box center [290, 228] width 120 height 16
type input "0902174768"
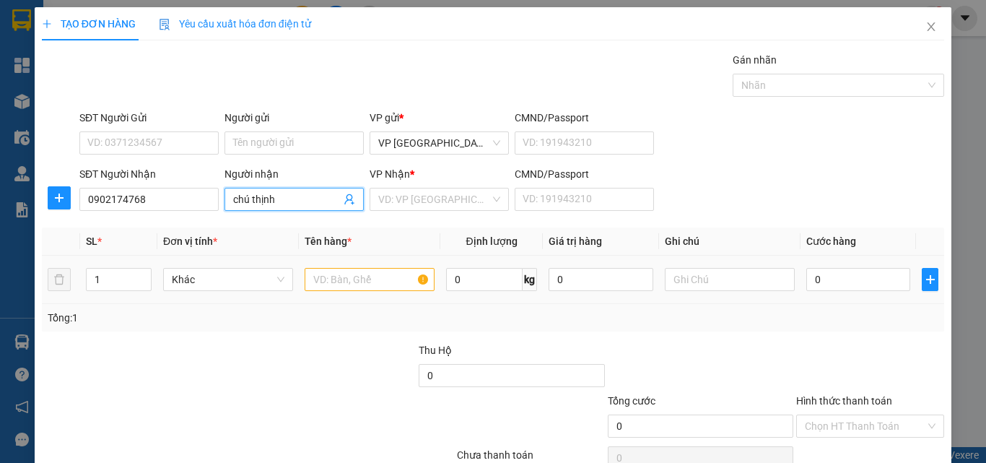
type input "chú thịnh"
click at [346, 283] on input "text" at bounding box center [370, 279] width 130 height 23
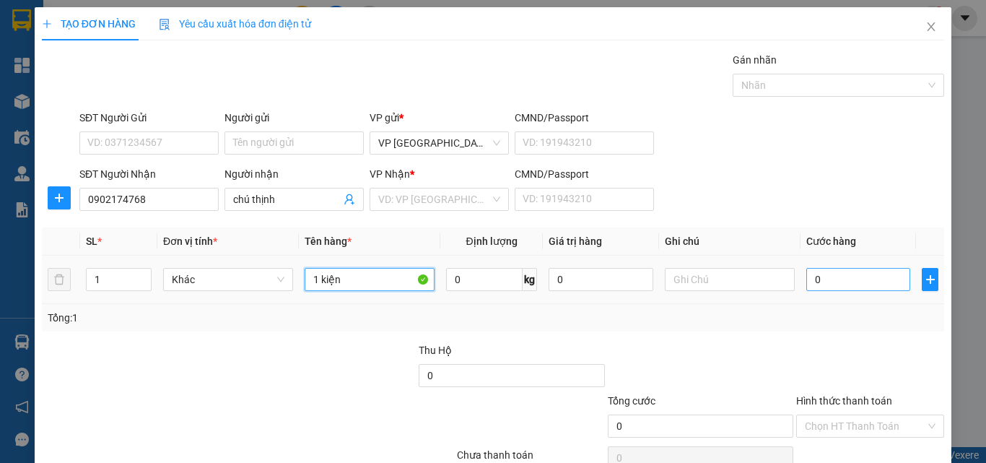
type input "1 kiện"
click at [849, 277] on input "0" at bounding box center [859, 279] width 104 height 23
type input "03"
type input "3"
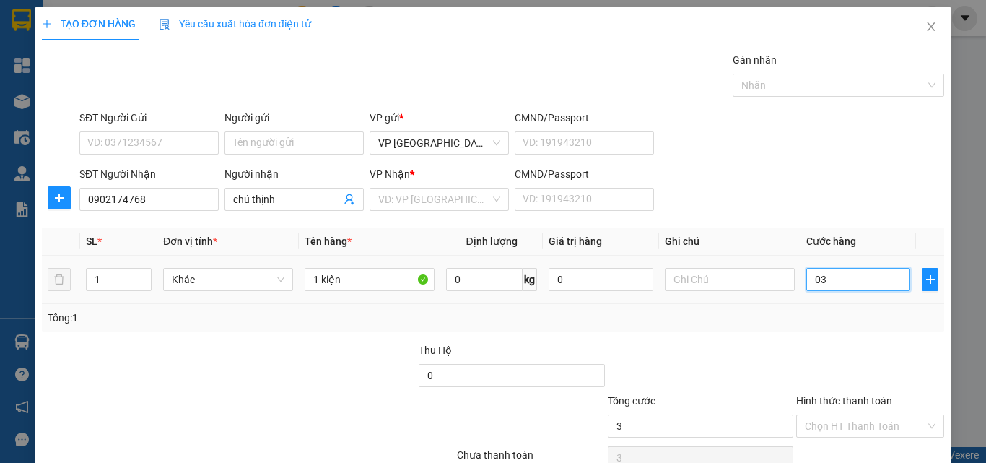
type input "030"
type input "30"
type input "03"
type input "3"
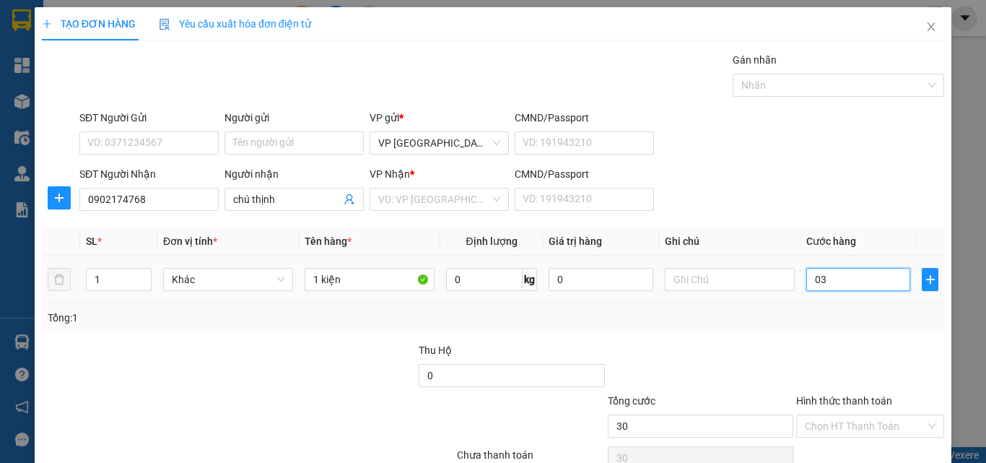
type input "3"
type input "0"
type input "03"
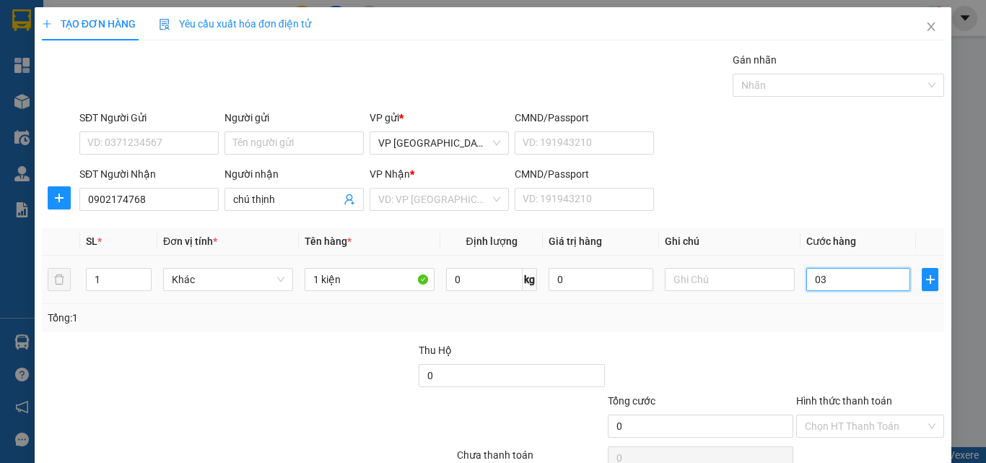
type input "3"
type input "030"
type input "30"
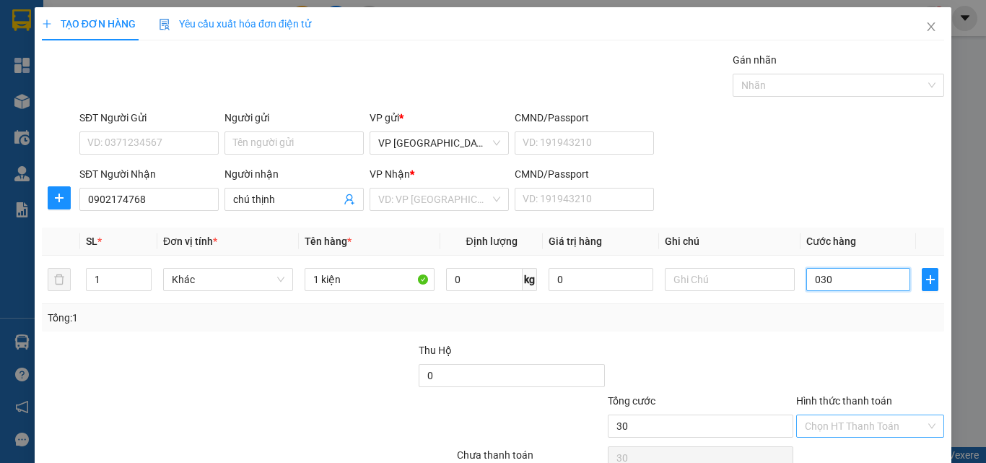
click at [922, 414] on div "Chọn HT Thanh Toán" at bounding box center [870, 425] width 148 height 23
type input "30.000"
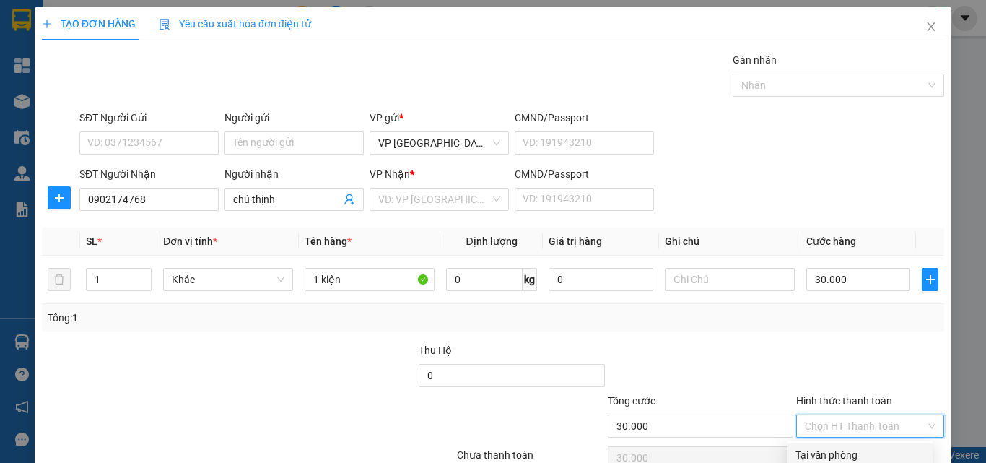
click at [922, 414] on div "Chọn HT Thanh Toán" at bounding box center [870, 425] width 148 height 23
click at [905, 342] on div at bounding box center [870, 367] width 151 height 51
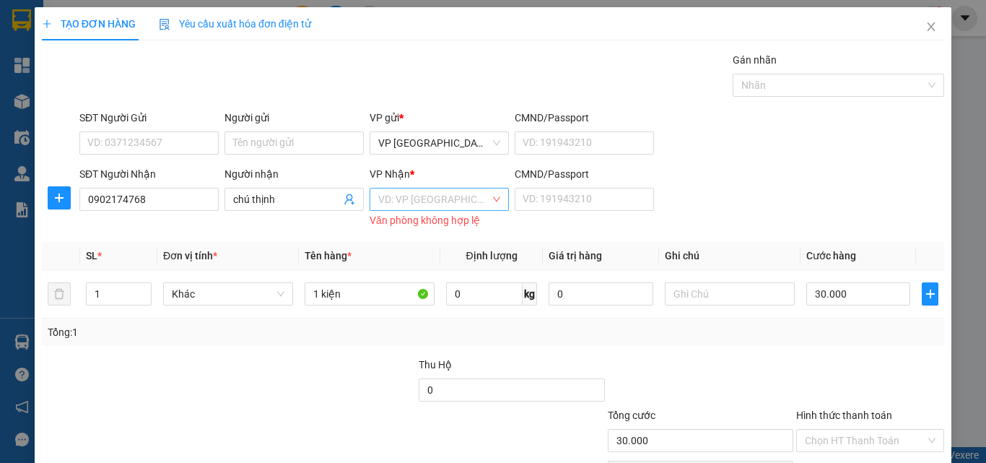
click at [490, 188] on div "VD: VP [GEOGRAPHIC_DATA]" at bounding box center [439, 199] width 139 height 23
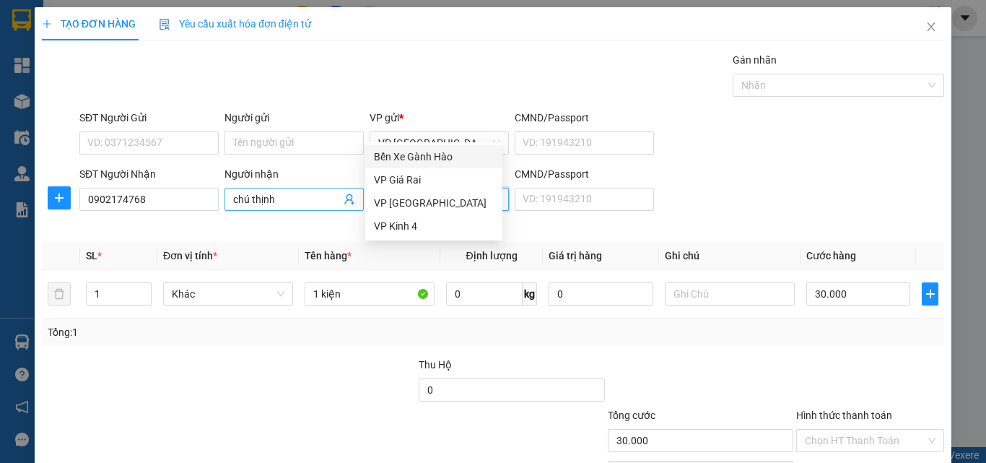
click at [319, 191] on input "chú thịnh" at bounding box center [287, 199] width 108 height 16
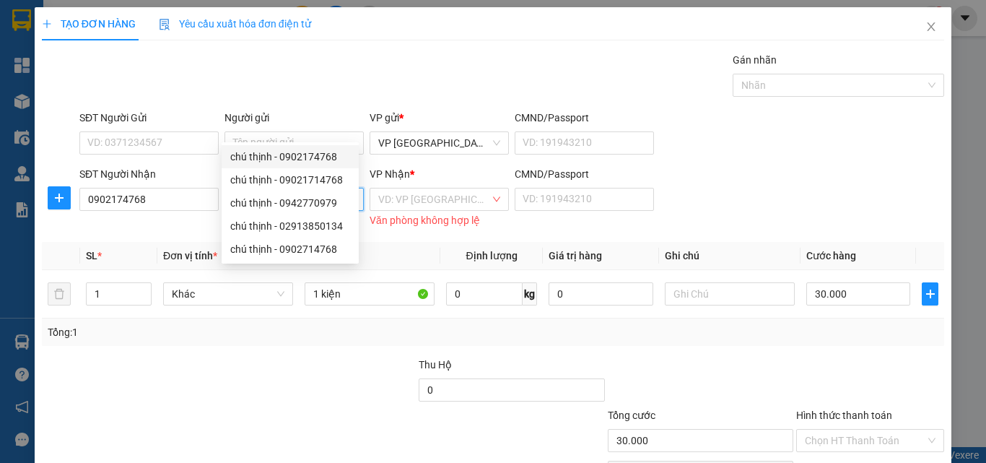
click at [331, 148] on div "chú thịnh - 0902174768" at bounding box center [290, 156] width 137 height 23
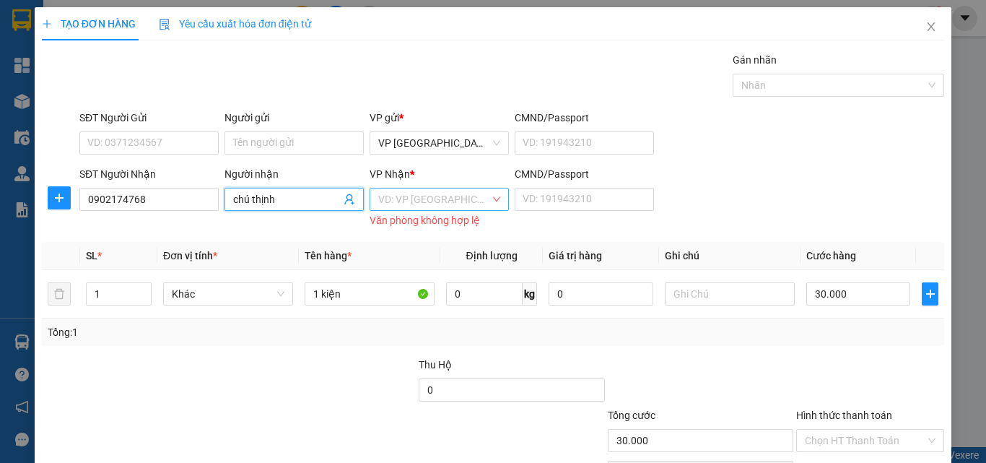
click at [490, 188] on div "VD: VP [GEOGRAPHIC_DATA]" at bounding box center [439, 199] width 139 height 23
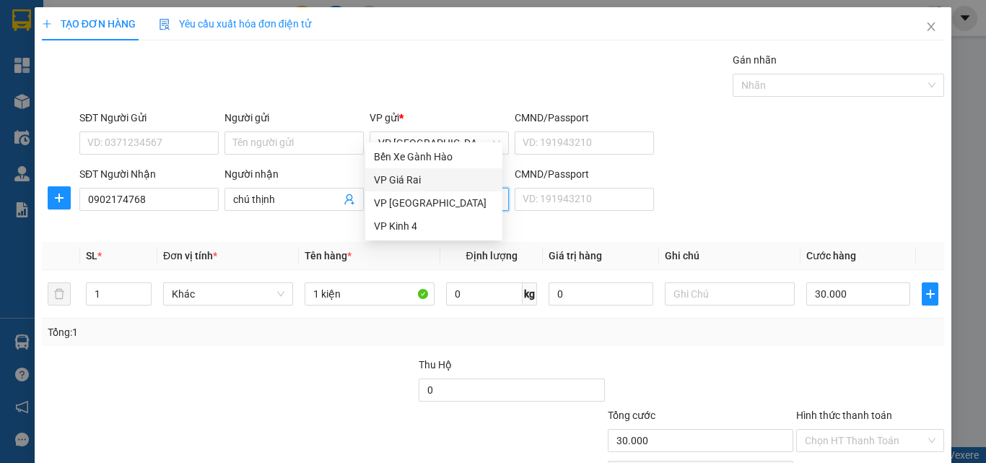
click at [423, 181] on div "VP Giá Rai" at bounding box center [434, 180] width 120 height 16
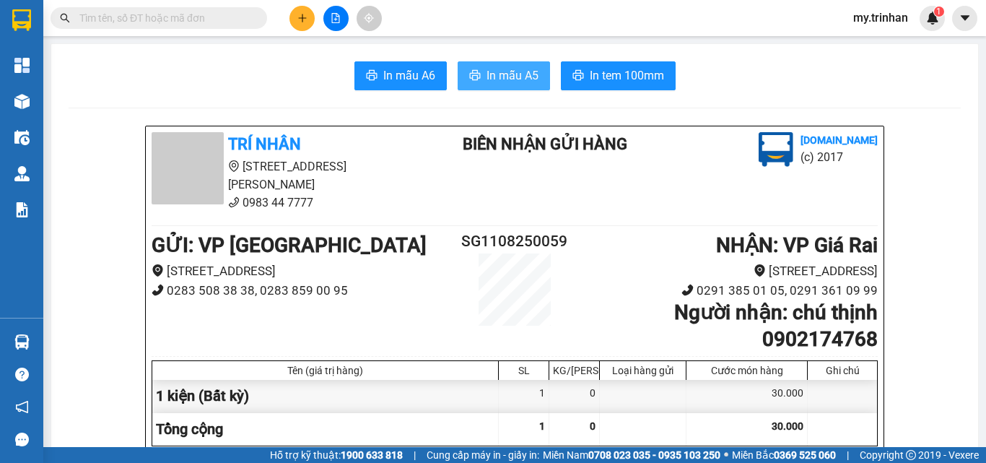
click at [522, 69] on span "In mẫu A5" at bounding box center [513, 75] width 52 height 18
click at [301, 9] on button at bounding box center [302, 18] width 25 height 25
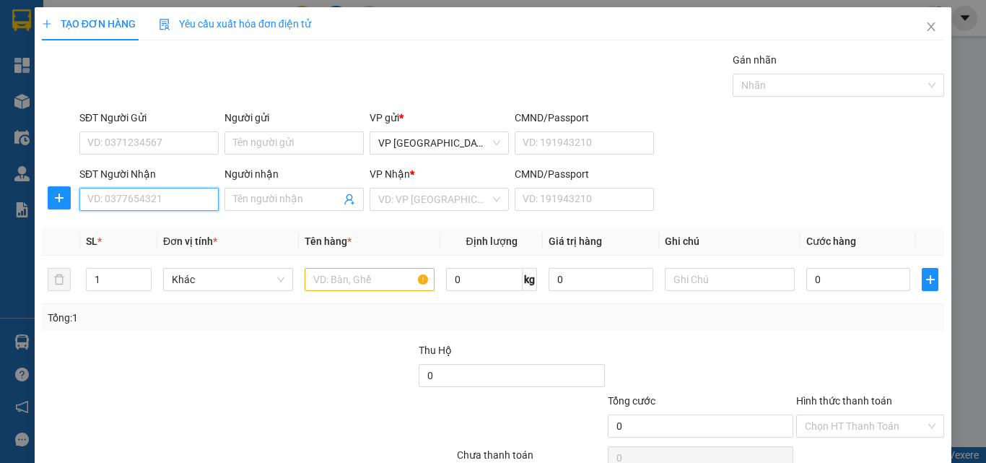
click at [191, 192] on input "SĐT Người Nhận" at bounding box center [148, 199] width 139 height 23
click at [154, 204] on input "SĐT Người Nhận" at bounding box center [148, 199] width 139 height 23
click at [157, 231] on div "0941711712 - mận" at bounding box center [147, 228] width 120 height 16
type input "0941711712"
type input "mận"
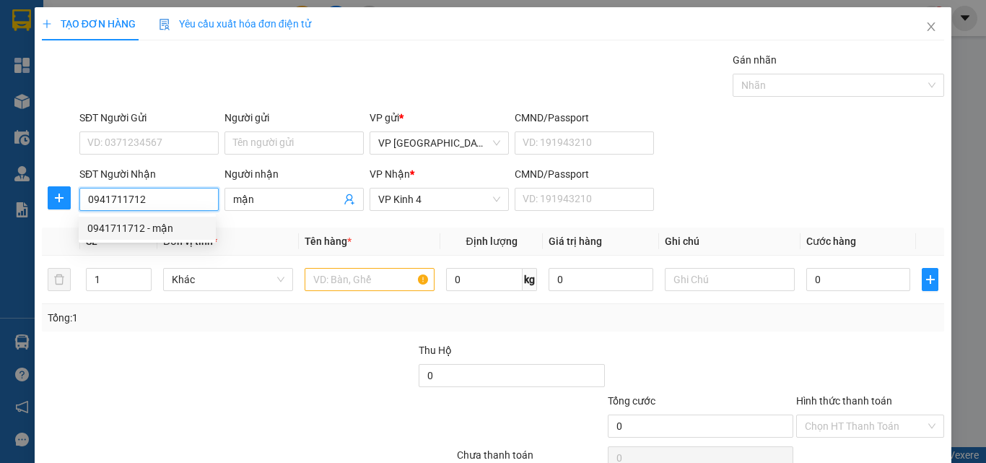
type input "40.000"
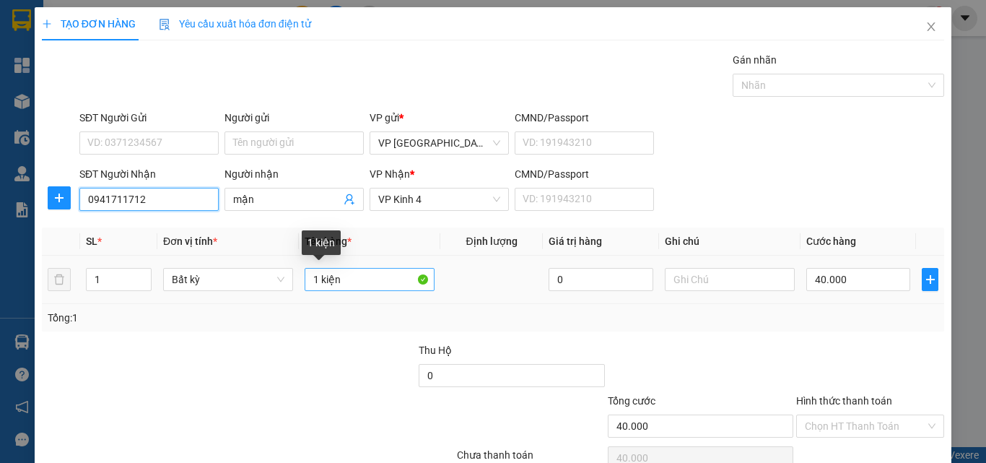
type input "0941711712"
click at [313, 279] on input "1 kiện" at bounding box center [370, 279] width 130 height 23
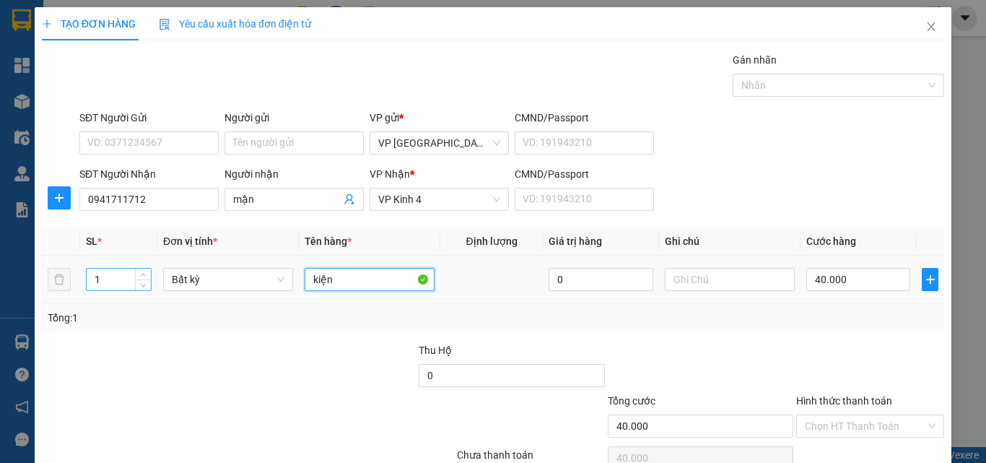
type input "kiện"
click at [105, 280] on input "1" at bounding box center [119, 280] width 64 height 22
type input "2"
click at [308, 281] on input "kiện" at bounding box center [370, 279] width 130 height 23
type input "0"
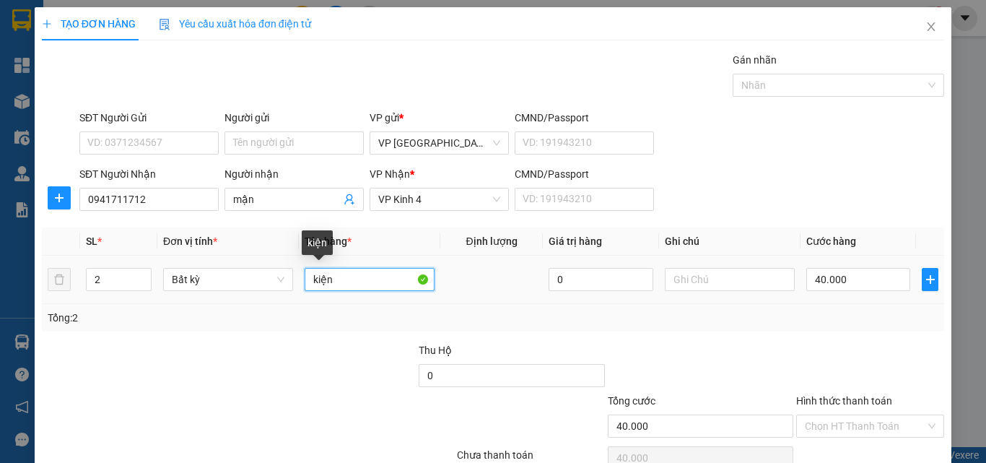
type input "0"
type input "2 kiện"
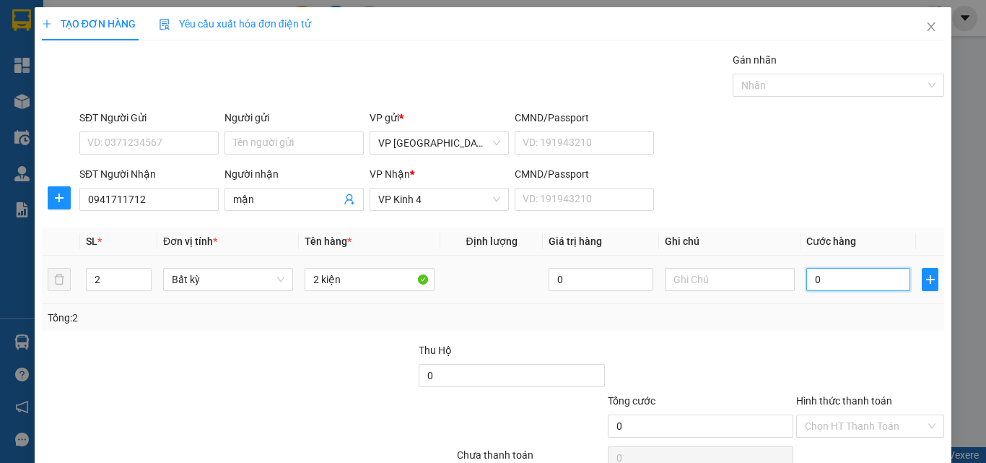
click at [832, 273] on input "0" at bounding box center [859, 279] width 104 height 23
type input "9"
type input "90"
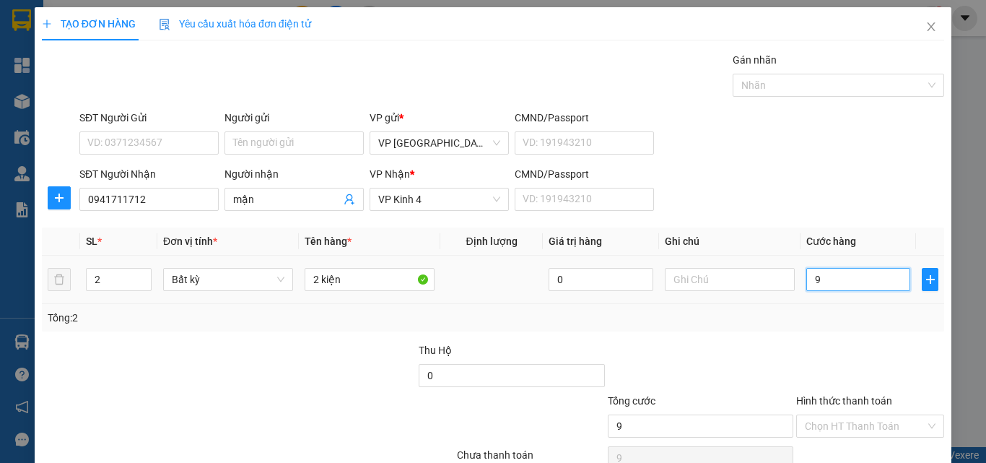
type input "90"
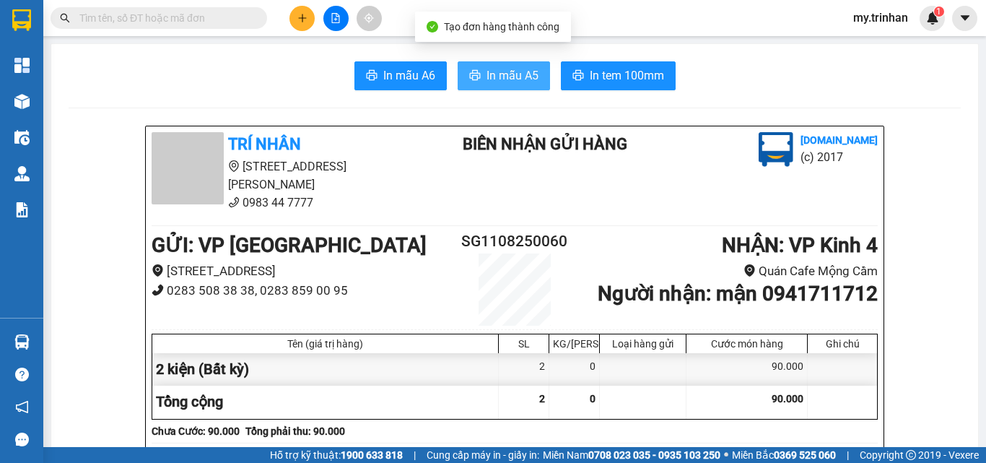
click at [505, 75] on span "In mẫu A5" at bounding box center [513, 75] width 52 height 18
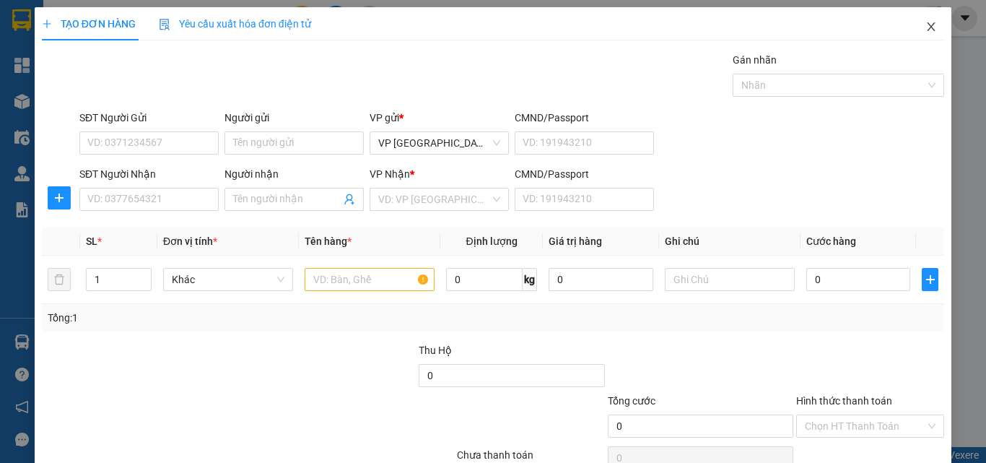
click at [926, 23] on icon "close" at bounding box center [932, 27] width 12 height 12
click at [926, 25] on icon "close" at bounding box center [932, 27] width 12 height 12
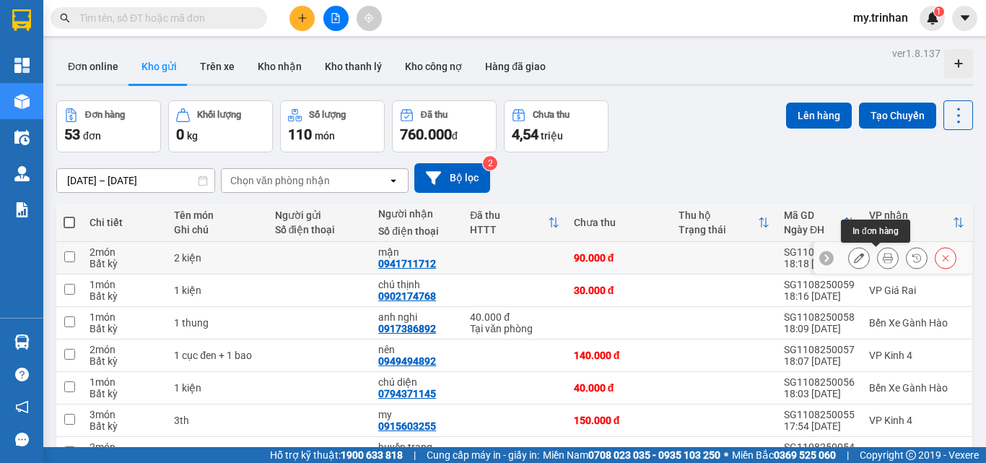
click at [854, 258] on icon at bounding box center [859, 258] width 10 height 10
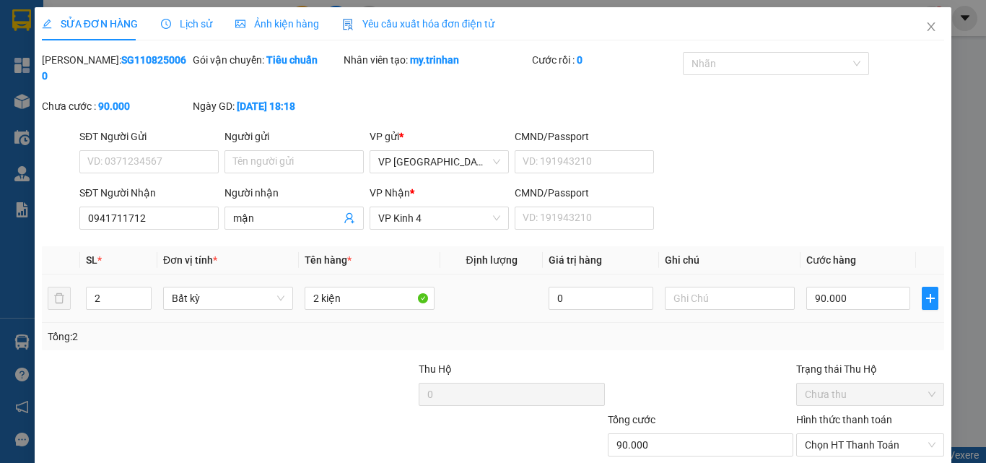
type input "0941711712"
type input "mận"
type input "90.000"
click at [136, 296] on span "Decrease Value" at bounding box center [143, 302] width 16 height 13
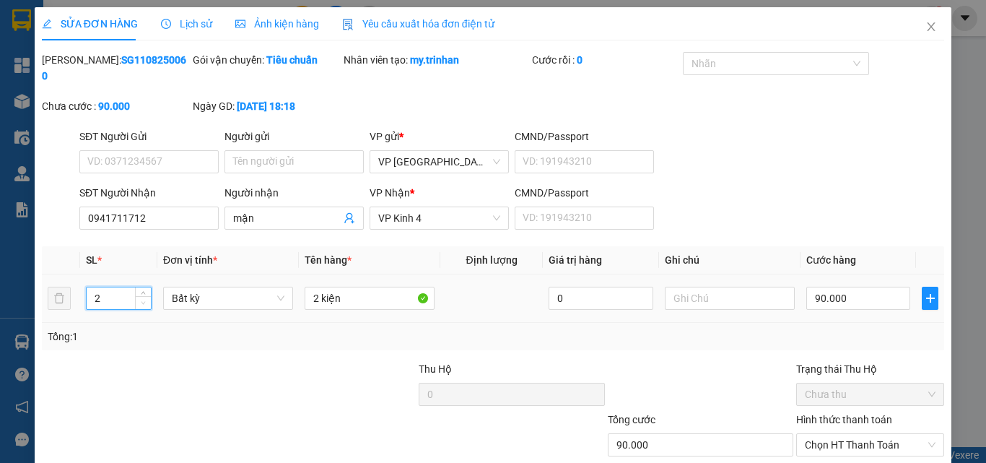
type input "1"
click at [142, 300] on icon "down" at bounding box center [143, 302] width 5 height 5
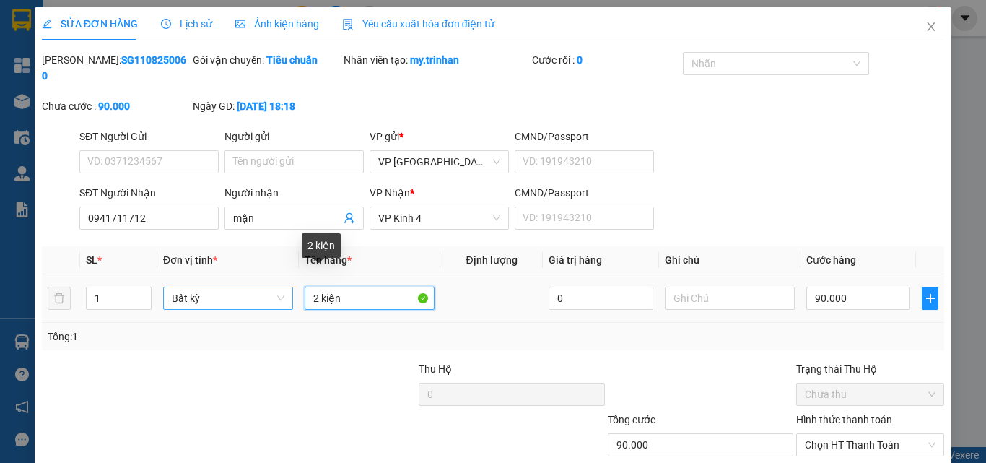
drag, startPoint x: 316, startPoint y: 281, endPoint x: 282, endPoint y: 282, distance: 33.9
click at [307, 287] on input "2 kiện" at bounding box center [370, 298] width 130 height 23
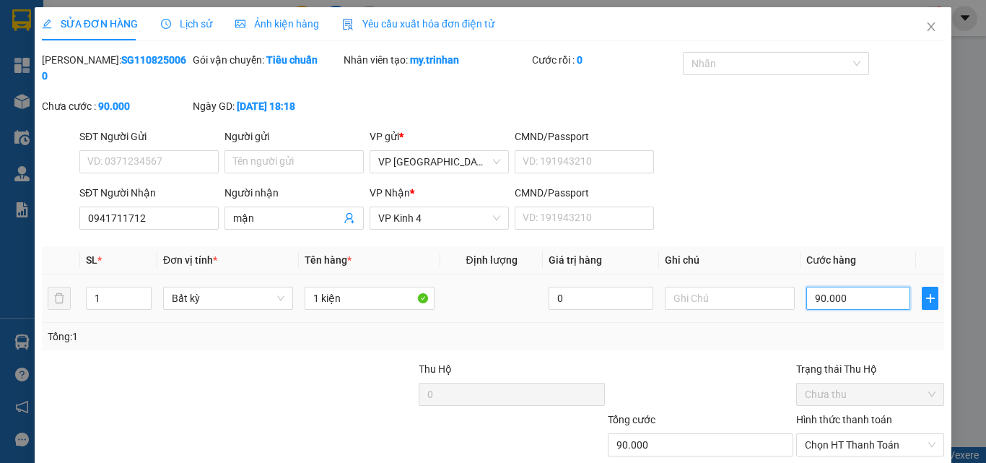
click at [838, 287] on input "90.000" at bounding box center [859, 298] width 104 height 23
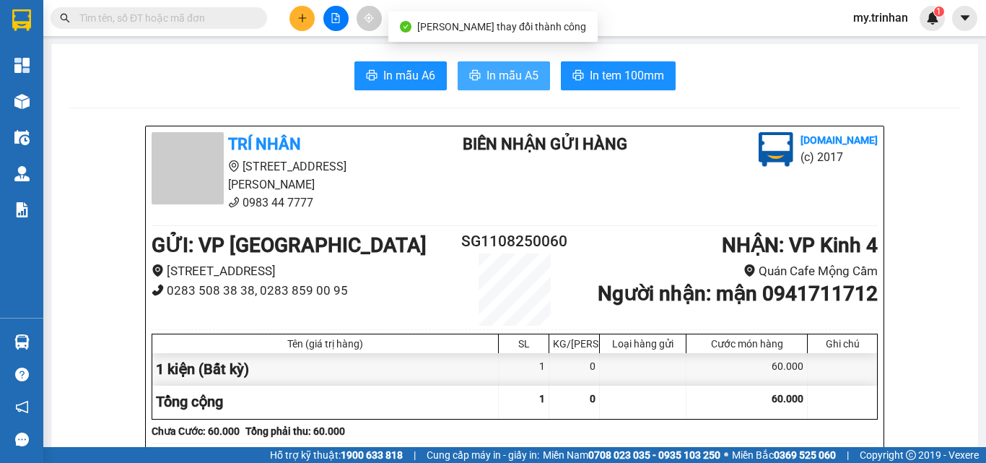
click at [487, 71] on span "In mẫu A5" at bounding box center [513, 75] width 52 height 18
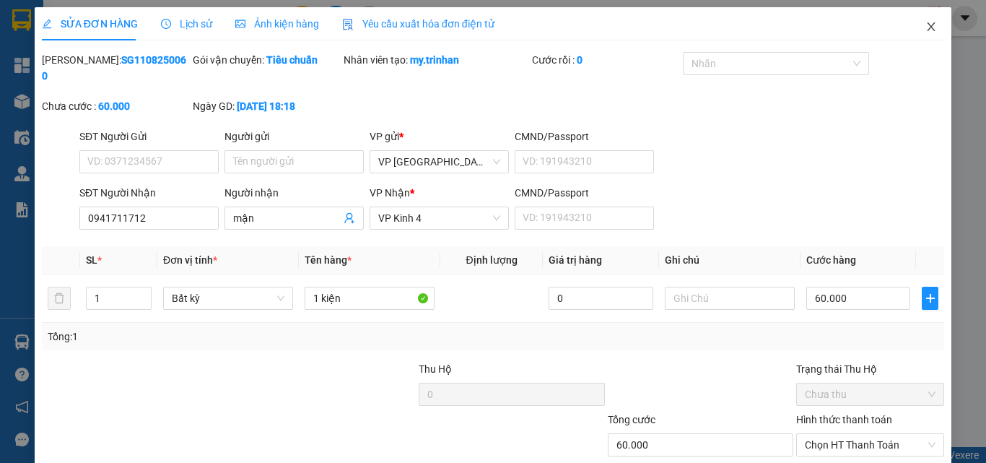
click at [928, 26] on icon "close" at bounding box center [932, 26] width 8 height 9
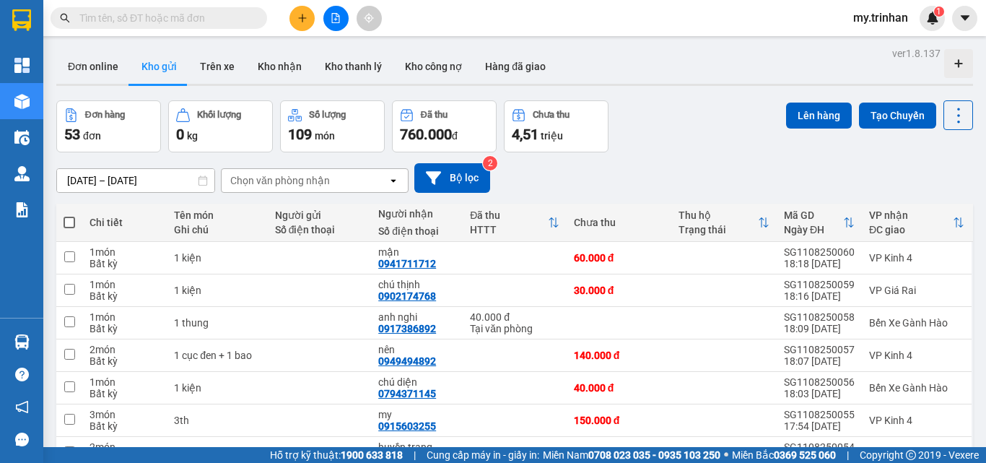
drag, startPoint x: 604, startPoint y: 175, endPoint x: 594, endPoint y: 176, distance: 10.9
click at [604, 175] on div "[DATE] – [DATE] Press the down arrow key to interact with the calendar and sele…" at bounding box center [514, 178] width 917 height 30
click at [291, 17] on button at bounding box center [302, 18] width 25 height 25
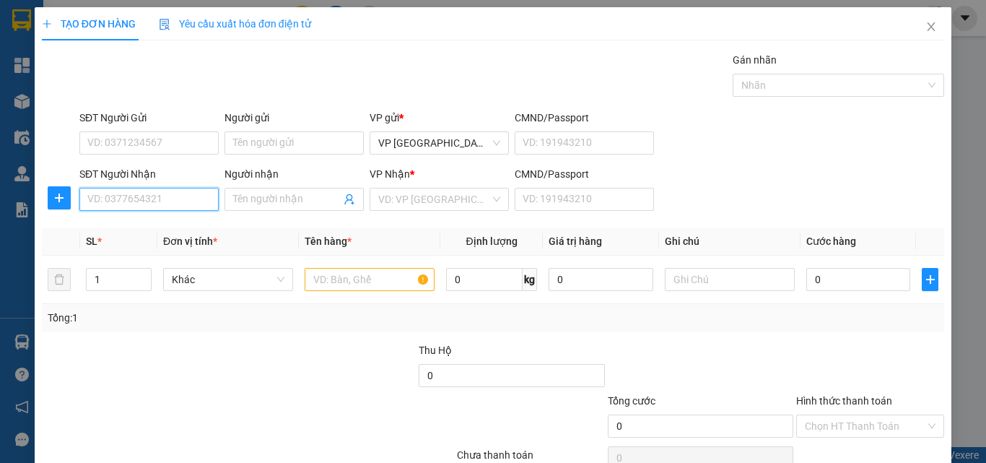
click at [163, 197] on input "SĐT Người Nhận" at bounding box center [148, 199] width 139 height 23
click at [181, 196] on input "0853752" at bounding box center [148, 199] width 139 height 23
click at [263, 196] on input "Người nhận" at bounding box center [287, 199] width 108 height 16
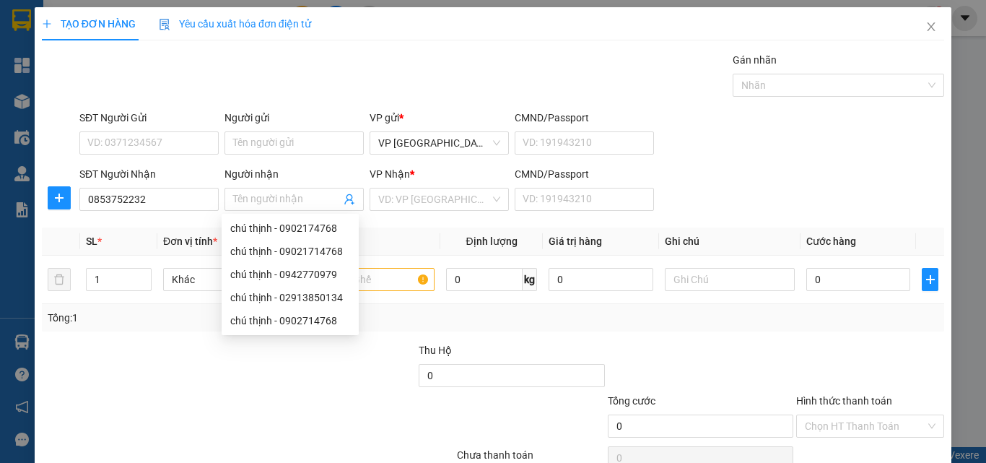
click at [433, 212] on div "VP Nhận * VD: VP [GEOGRAPHIC_DATA]" at bounding box center [439, 191] width 139 height 51
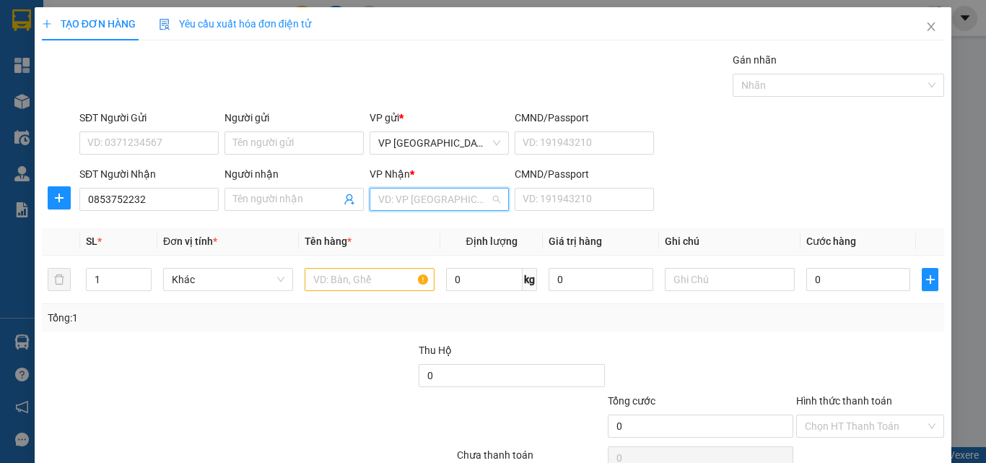
click at [425, 200] on input "search" at bounding box center [434, 199] width 112 height 22
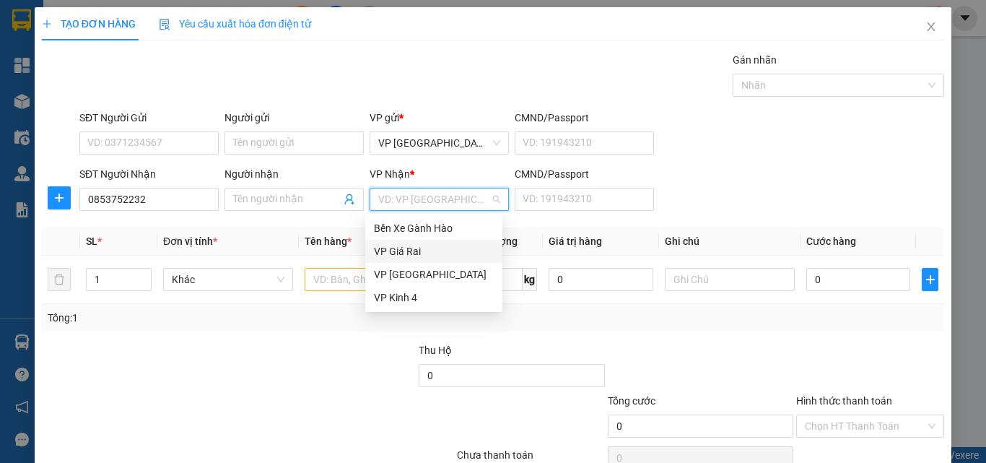
click at [399, 256] on div "VP Giá Rai" at bounding box center [434, 251] width 120 height 16
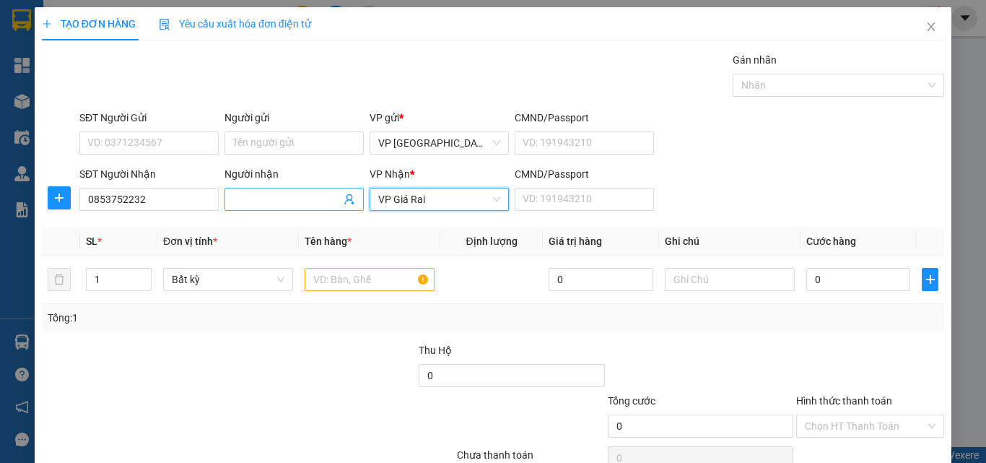
click at [281, 192] on input "Người nhận" at bounding box center [287, 199] width 108 height 16
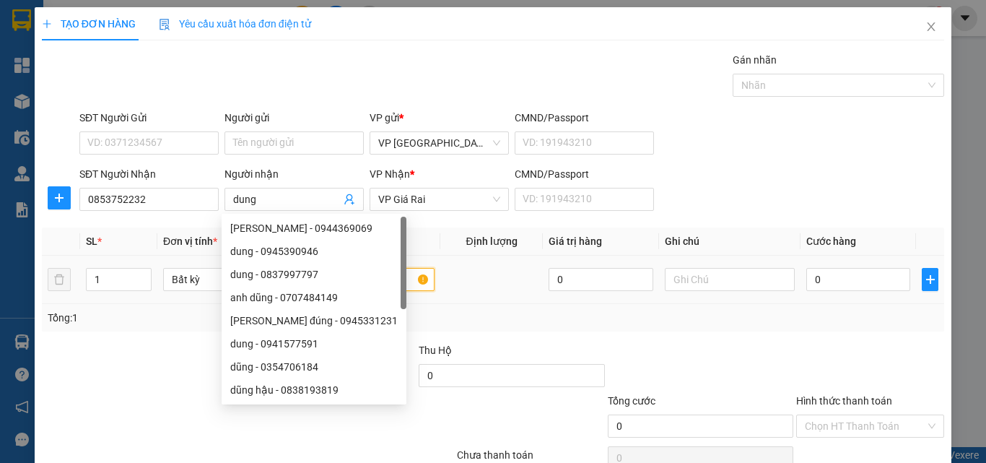
click at [375, 279] on input "text" at bounding box center [370, 279] width 130 height 23
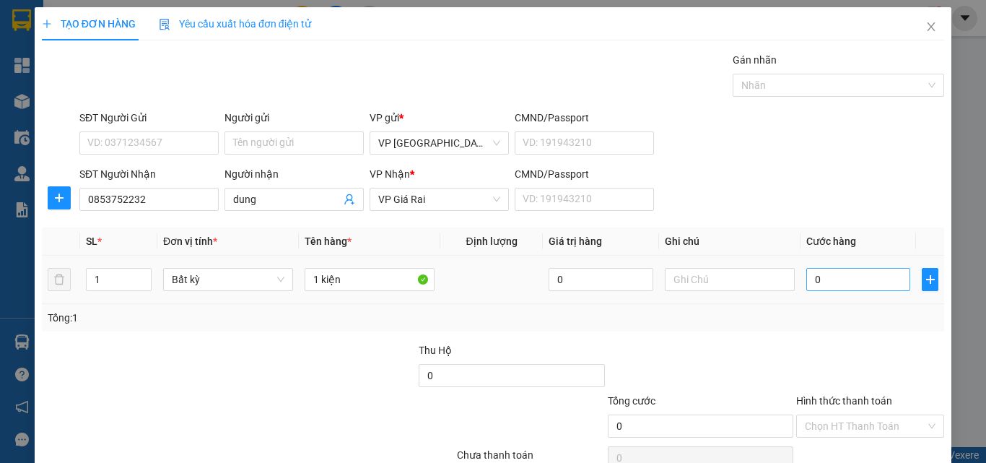
drag, startPoint x: 824, startPoint y: 264, endPoint x: 828, endPoint y: 270, distance: 7.8
click at [827, 264] on td "0" at bounding box center [859, 280] width 116 height 48
click at [836, 282] on input "0" at bounding box center [859, 279] width 104 height 23
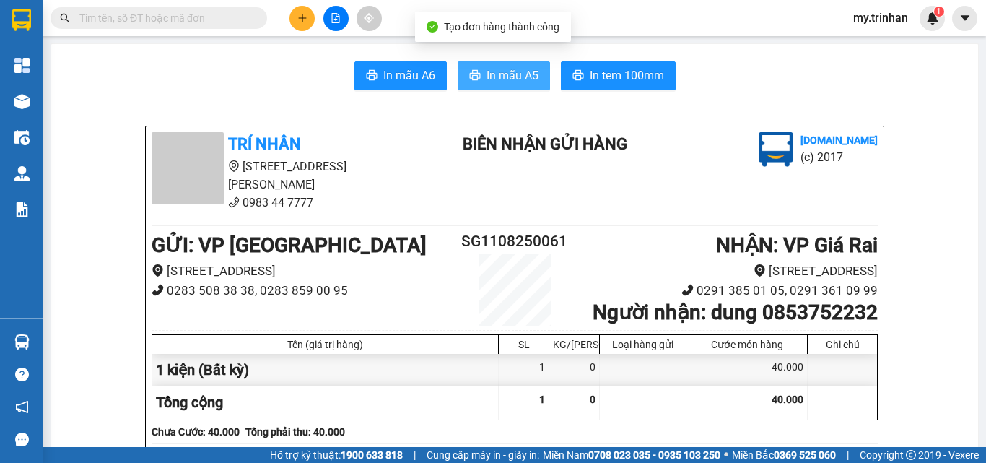
click at [507, 82] on span "In mẫu A5" at bounding box center [513, 75] width 52 height 18
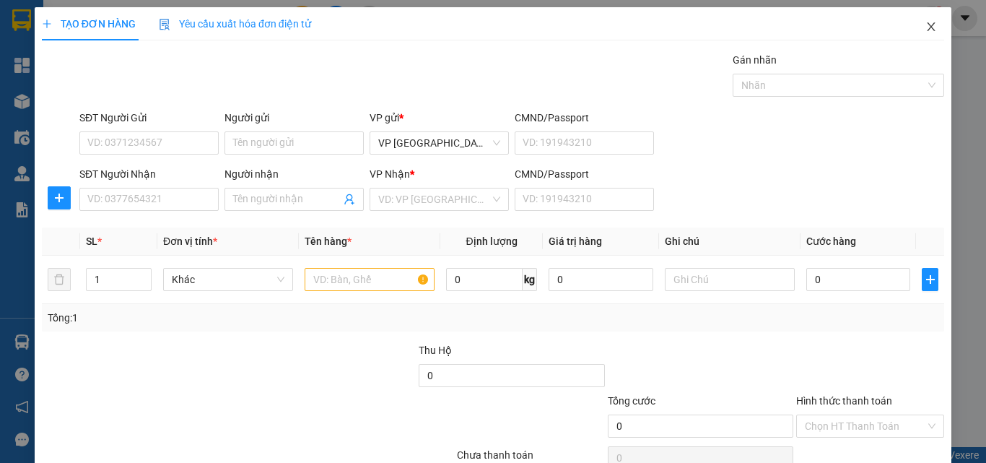
click at [911, 28] on span "Close" at bounding box center [931, 27] width 40 height 40
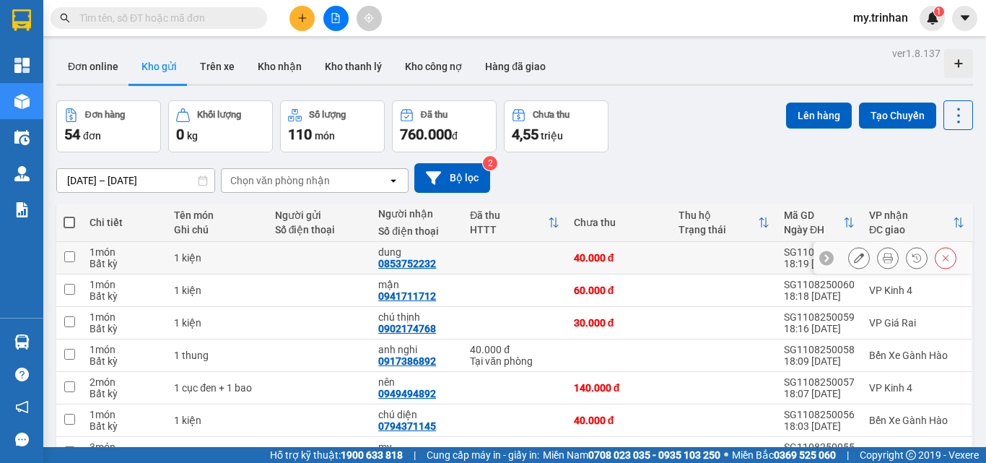
click at [854, 257] on icon at bounding box center [859, 258] width 10 height 10
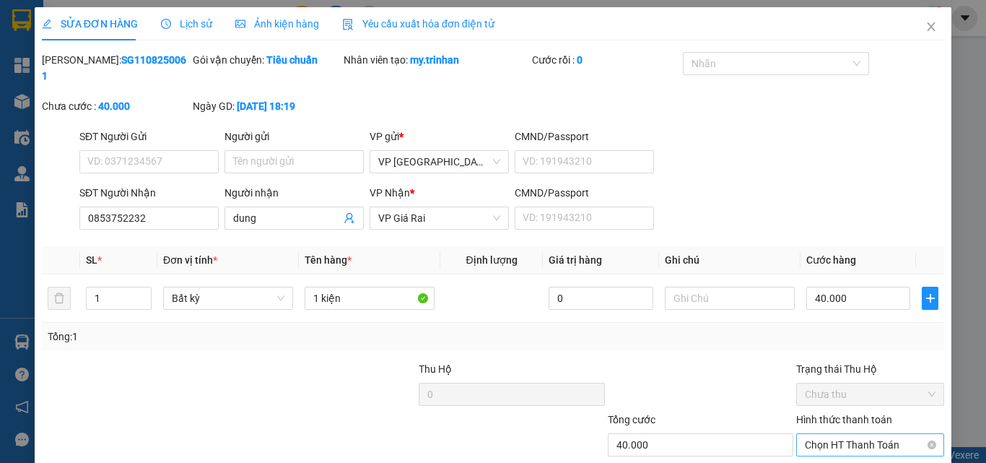
click at [873, 434] on span "Chọn HT Thanh Toán" at bounding box center [870, 445] width 131 height 22
drag, startPoint x: 877, startPoint y: 388, endPoint x: 887, endPoint y: 396, distance: 12.8
click at [877, 450] on div "Tại văn phòng" at bounding box center [860, 458] width 129 height 16
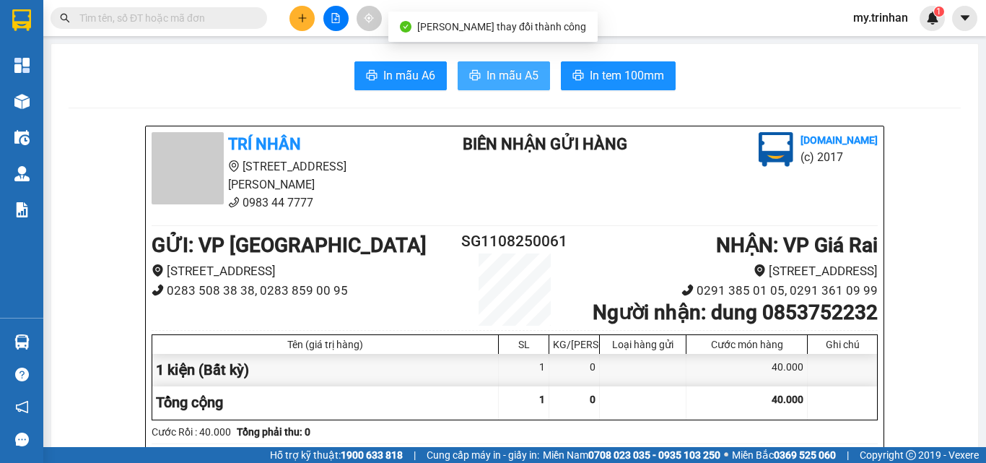
click at [515, 71] on span "In mẫu A5" at bounding box center [513, 75] width 52 height 18
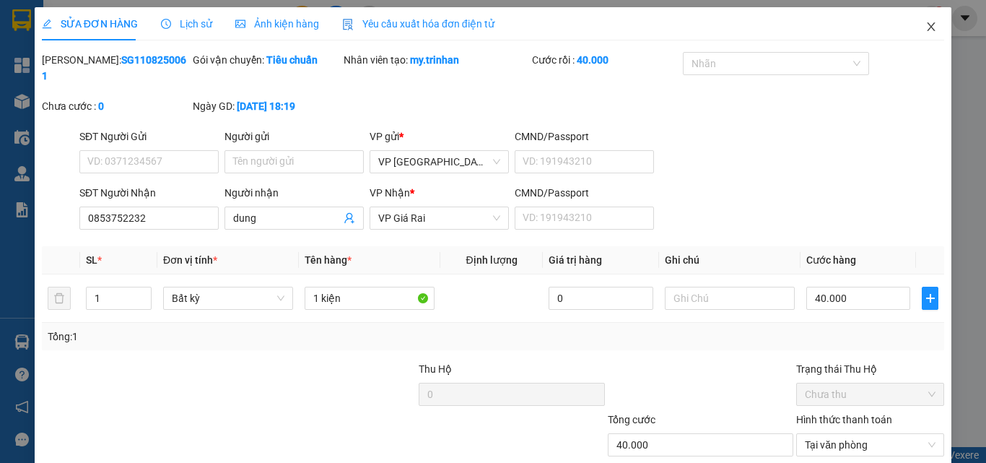
click at [926, 27] on icon "close" at bounding box center [932, 27] width 12 height 12
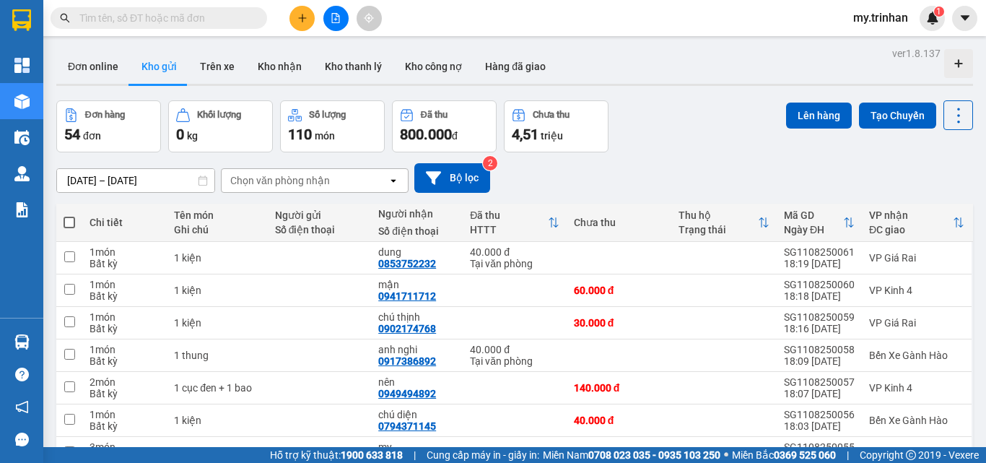
click at [629, 181] on div "[DATE] – [DATE] Press the down arrow key to interact with the calendar and sele…" at bounding box center [514, 178] width 917 height 30
click at [298, 19] on icon "plus" at bounding box center [302, 18] width 10 height 10
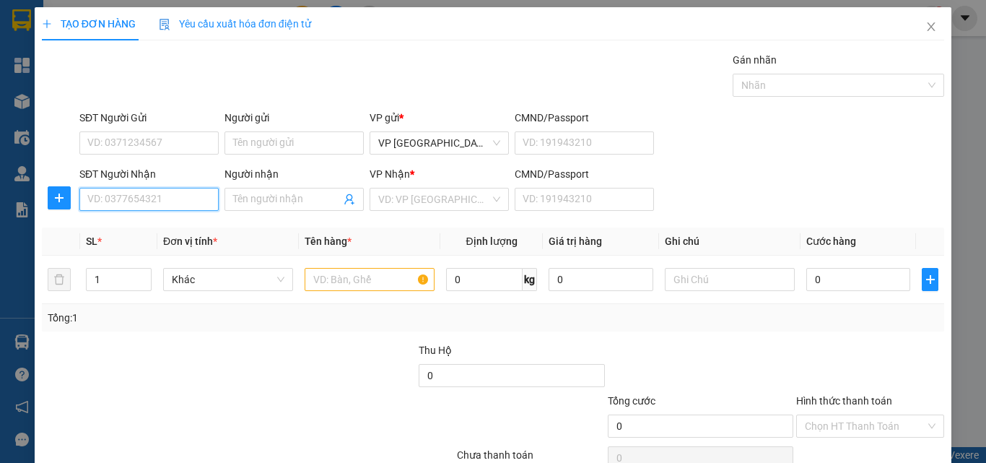
click at [183, 199] on input "SĐT Người Nhận" at bounding box center [148, 199] width 139 height 23
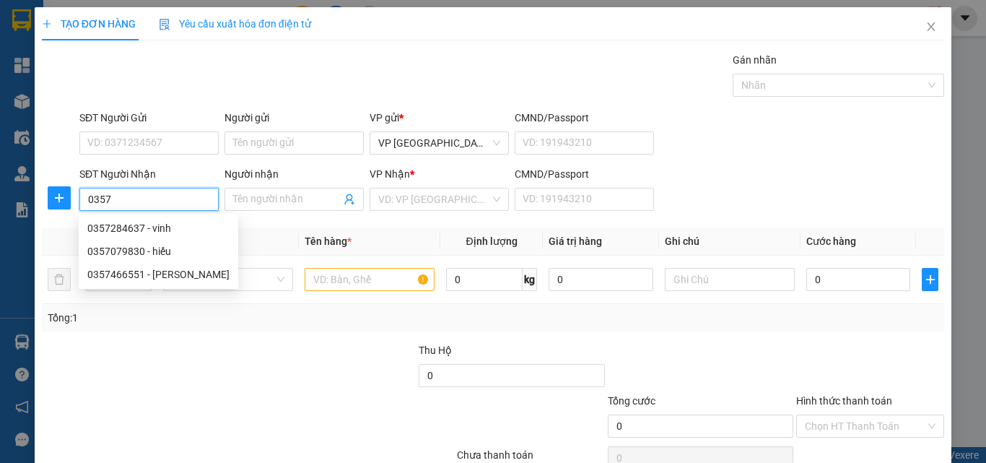
click at [183, 195] on input "0357" at bounding box center [148, 199] width 139 height 23
click at [175, 252] on div "0357079830 - hiếu" at bounding box center [158, 251] width 142 height 16
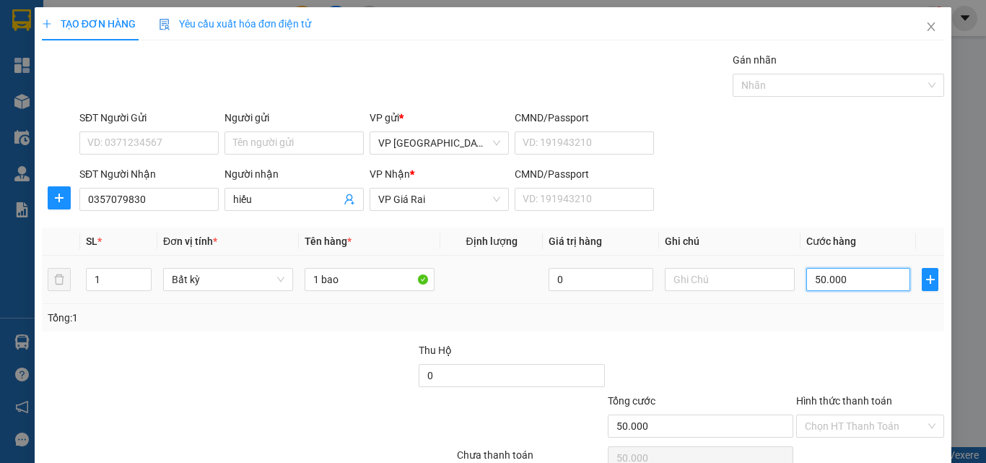
click at [861, 279] on input "50.000" at bounding box center [859, 279] width 104 height 23
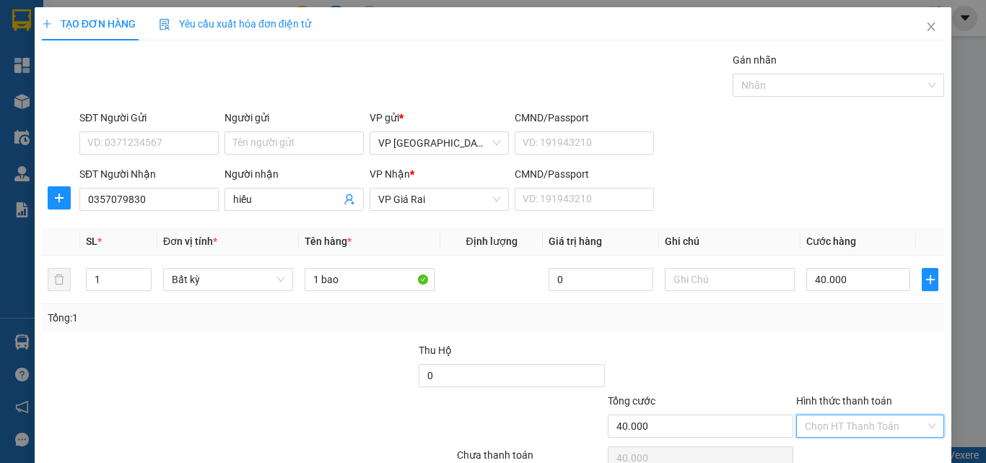
click at [859, 415] on input "Hình thức thanh toán" at bounding box center [865, 426] width 121 height 22
click at [853, 447] on div "Tại văn phòng" at bounding box center [860, 455] width 129 height 16
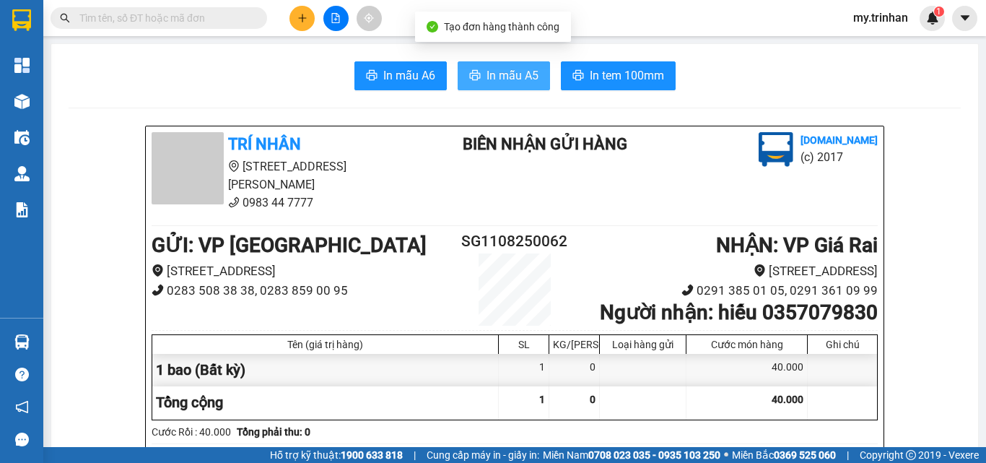
click at [472, 72] on icon "printer" at bounding box center [475, 75] width 12 height 12
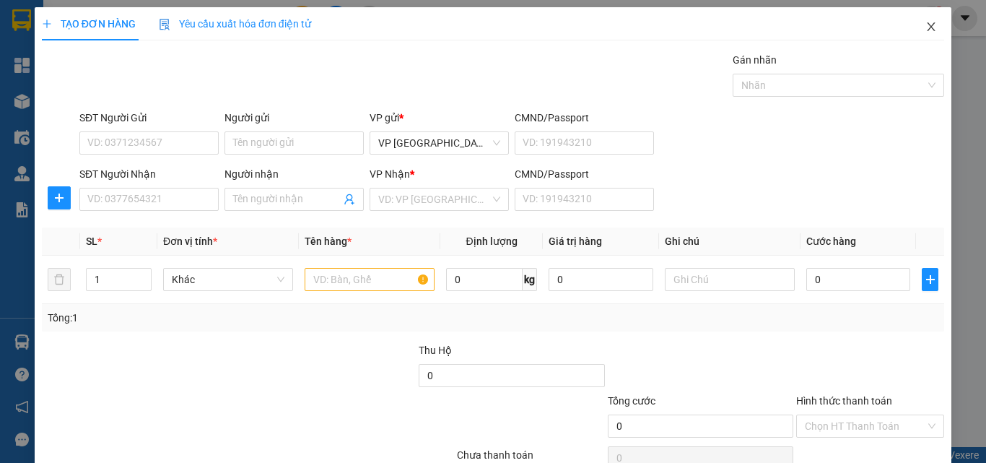
click at [926, 23] on icon "close" at bounding box center [932, 27] width 12 height 12
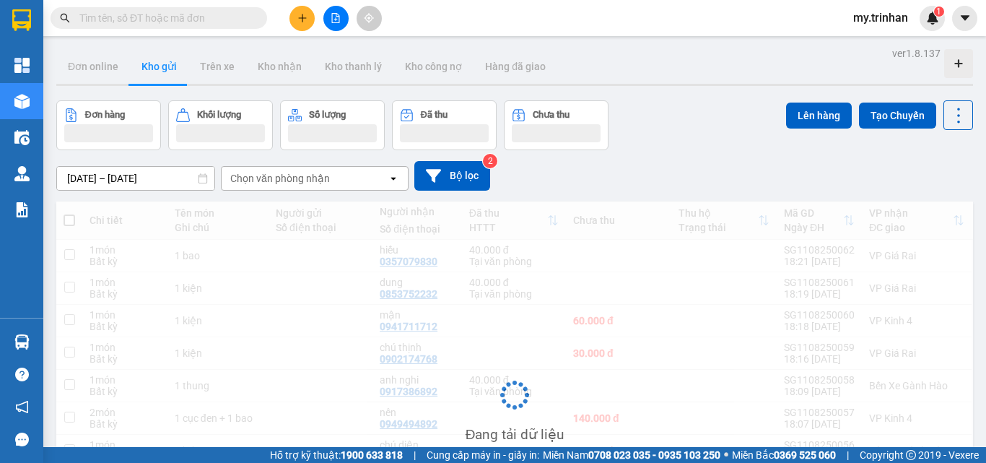
click at [329, 27] on button at bounding box center [335, 18] width 25 height 25
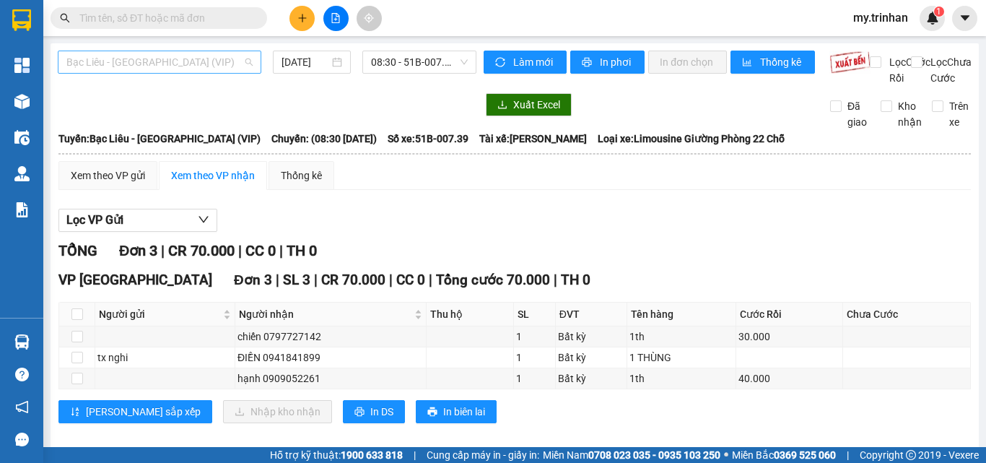
click at [221, 64] on span "Bạc Liêu - [GEOGRAPHIC_DATA] (VIP)" at bounding box center [159, 62] width 186 height 22
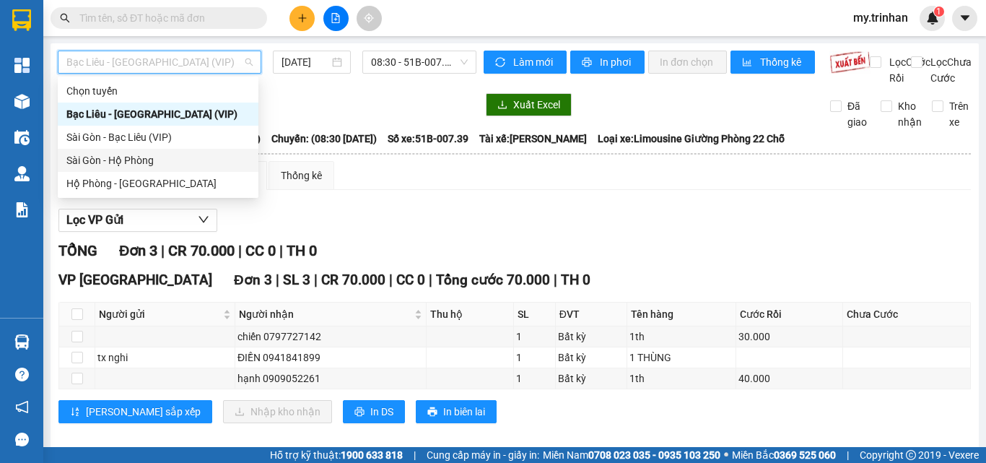
click at [168, 157] on div "Sài Gòn - Hộ Phòng" at bounding box center [157, 160] width 183 height 16
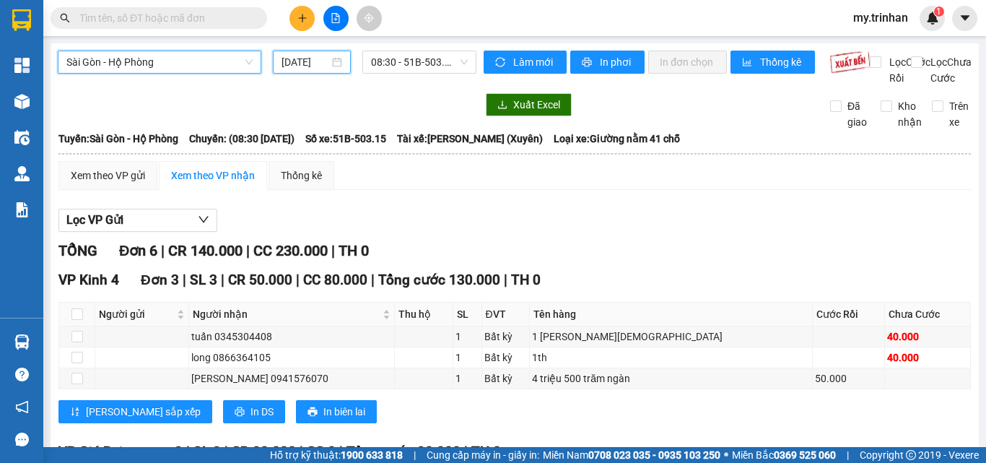
click at [305, 68] on input "[DATE]" at bounding box center [306, 62] width 48 height 16
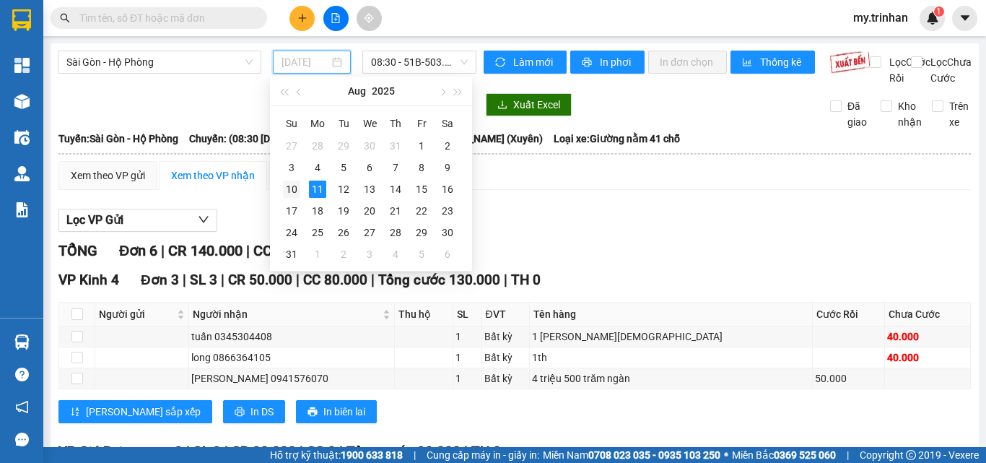
click at [287, 183] on div "10" at bounding box center [291, 189] width 17 height 17
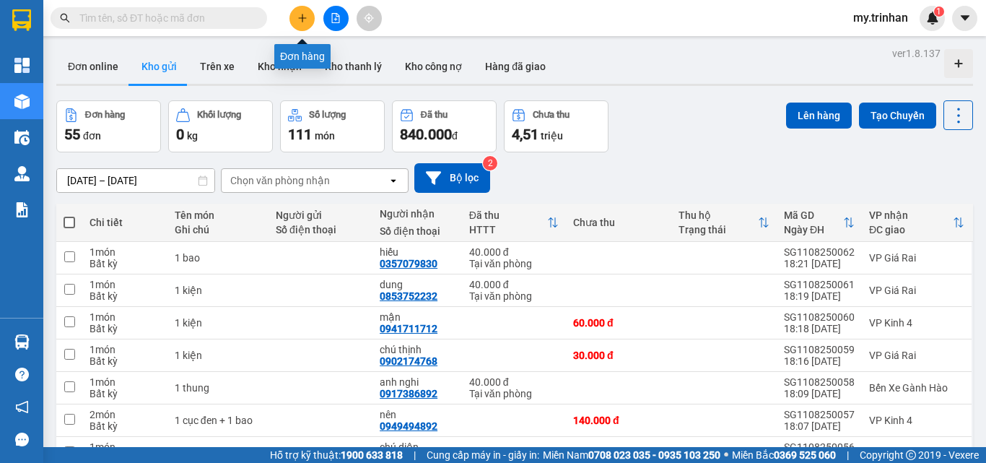
click at [297, 17] on icon "plus" at bounding box center [302, 18] width 10 height 10
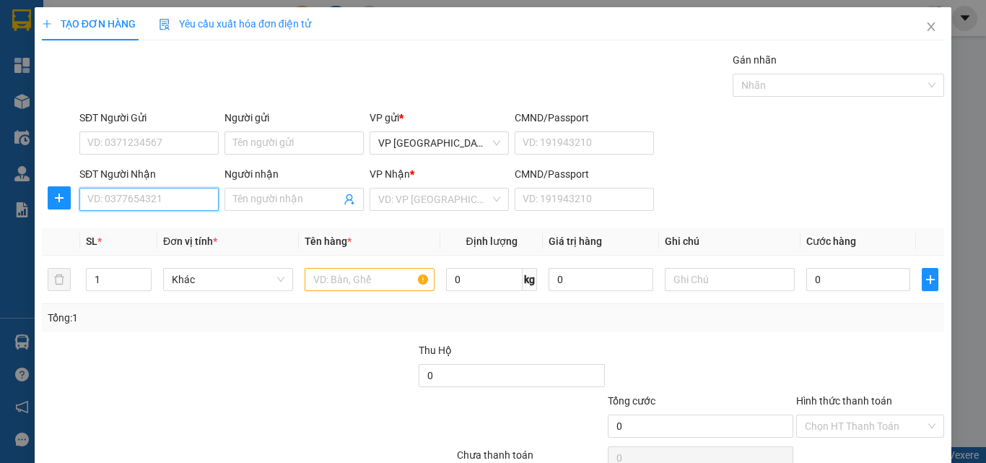
click at [144, 202] on input "SĐT Người Nhận" at bounding box center [148, 199] width 139 height 23
click at [149, 201] on input "SĐT Người Nhận" at bounding box center [148, 199] width 139 height 23
click at [191, 196] on input "1199" at bounding box center [148, 199] width 139 height 23
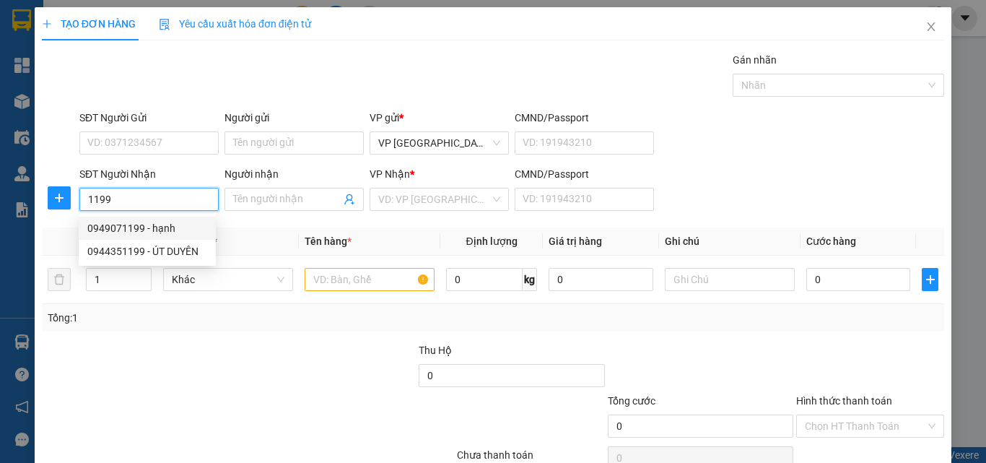
click at [186, 230] on div "0949071199 - hạnh" at bounding box center [147, 228] width 120 height 16
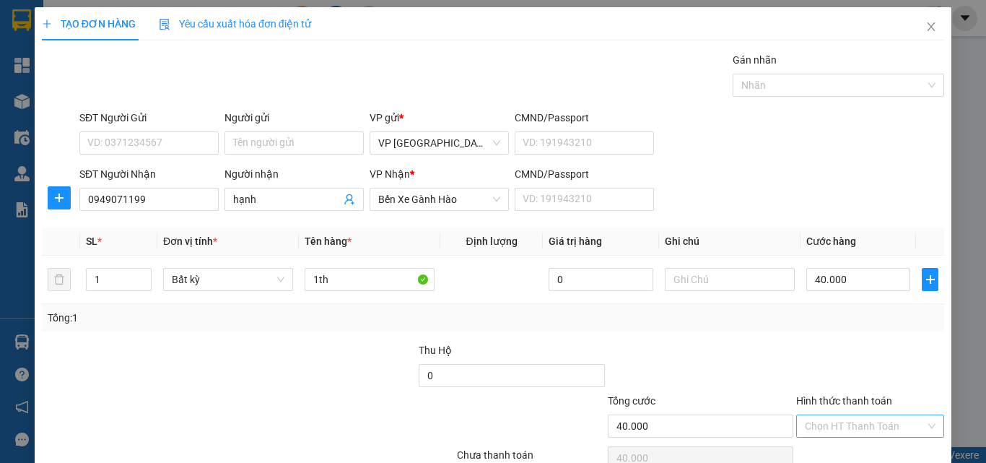
click at [848, 415] on input "Hình thức thanh toán" at bounding box center [865, 426] width 121 height 22
click at [848, 447] on div "Tại văn phòng" at bounding box center [860, 455] width 129 height 16
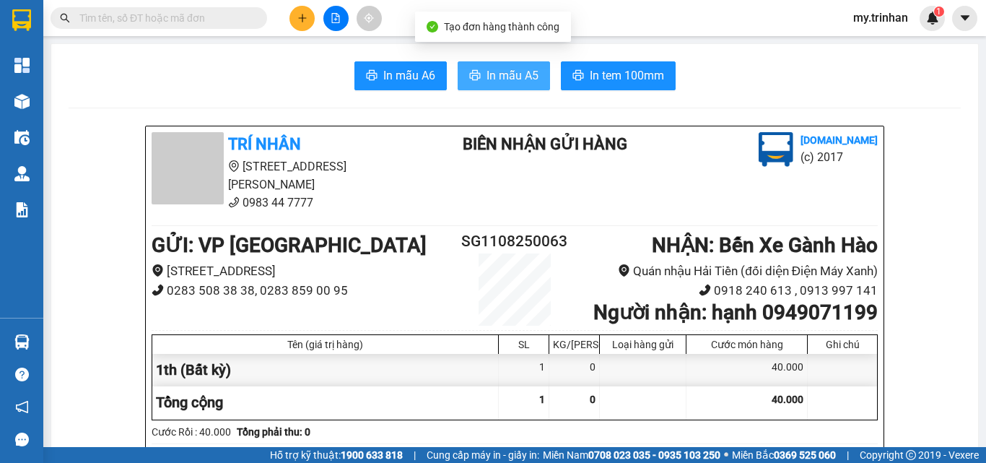
click at [516, 79] on span "In mẫu A5" at bounding box center [513, 75] width 52 height 18
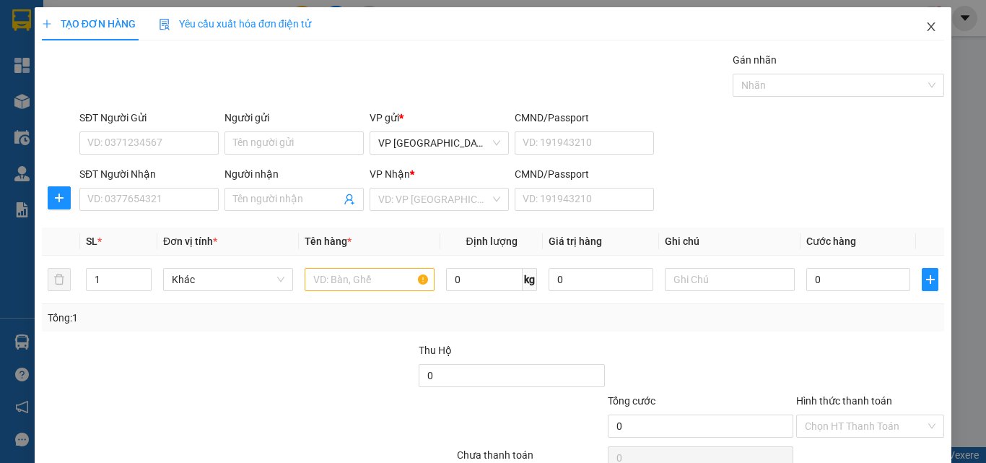
click at [915, 21] on span "Close" at bounding box center [931, 27] width 40 height 40
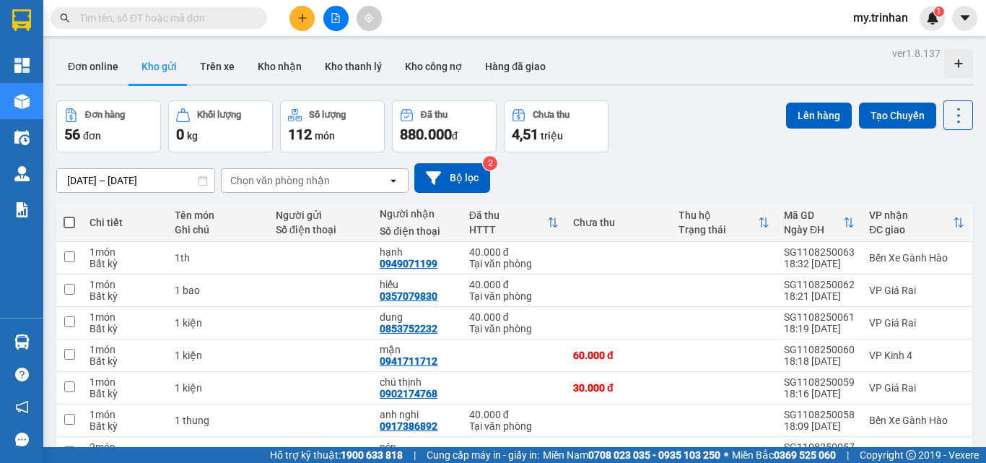
click at [625, 189] on div "[DATE] – [DATE] Press the down arrow key to interact with the calendar and sele…" at bounding box center [514, 178] width 917 height 30
click at [307, 12] on button at bounding box center [302, 18] width 25 height 25
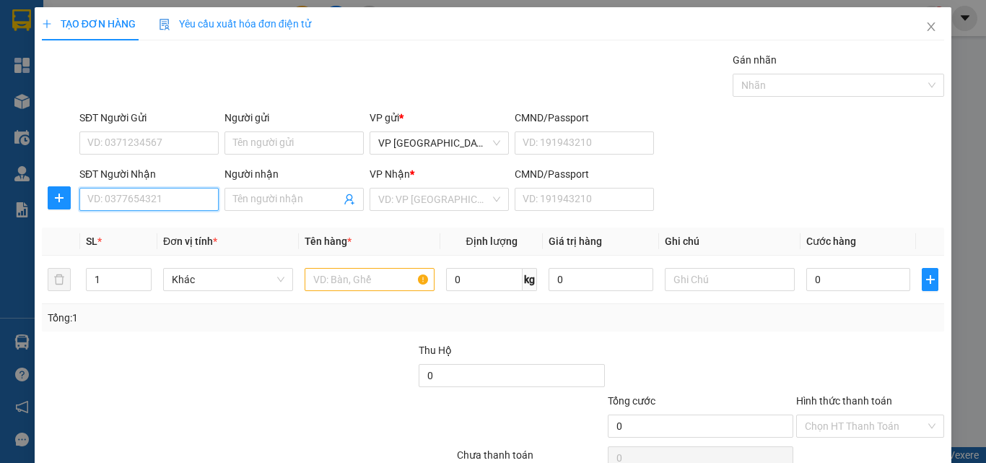
click at [151, 204] on input "SĐT Người Nhận" at bounding box center [148, 199] width 139 height 23
click at [157, 227] on div "0977535838 - [PERSON_NAME]" at bounding box center [158, 228] width 142 height 16
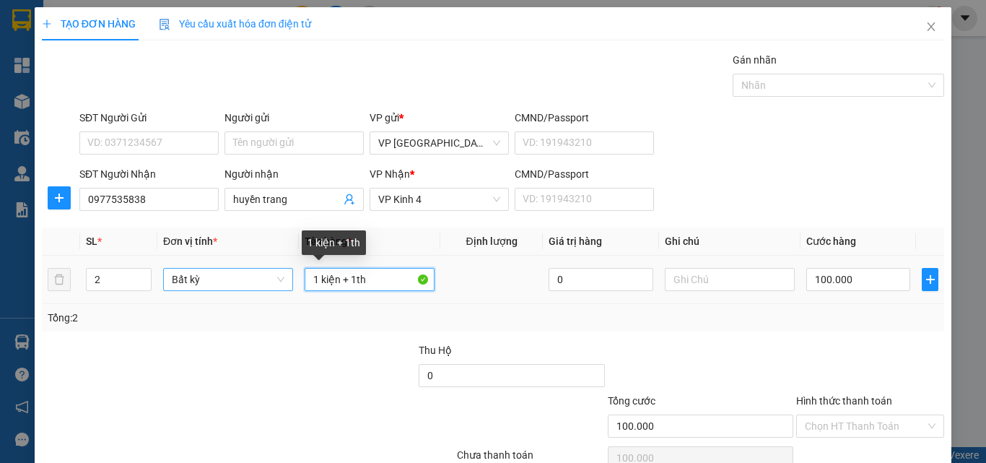
drag, startPoint x: 381, startPoint y: 283, endPoint x: 251, endPoint y: 284, distance: 130.7
click at [266, 288] on tr "2 Bất kỳ 1 kiện + 1th 0 100.000" at bounding box center [493, 280] width 903 height 48
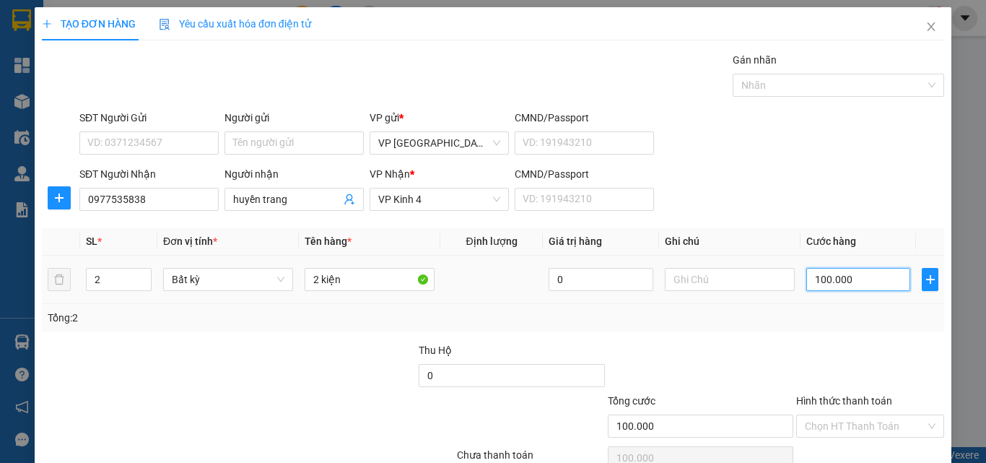
click at [810, 282] on input "100.000" at bounding box center [859, 279] width 104 height 23
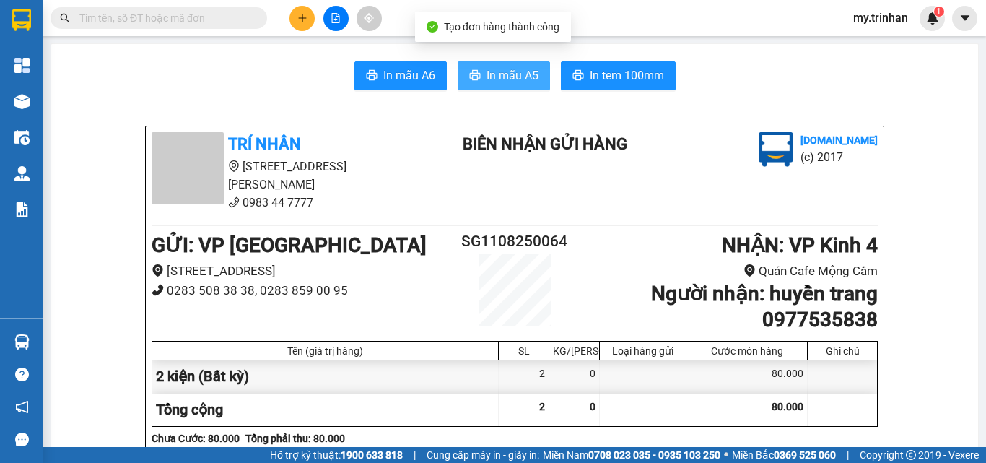
click at [505, 76] on span "In mẫu A5" at bounding box center [513, 75] width 52 height 18
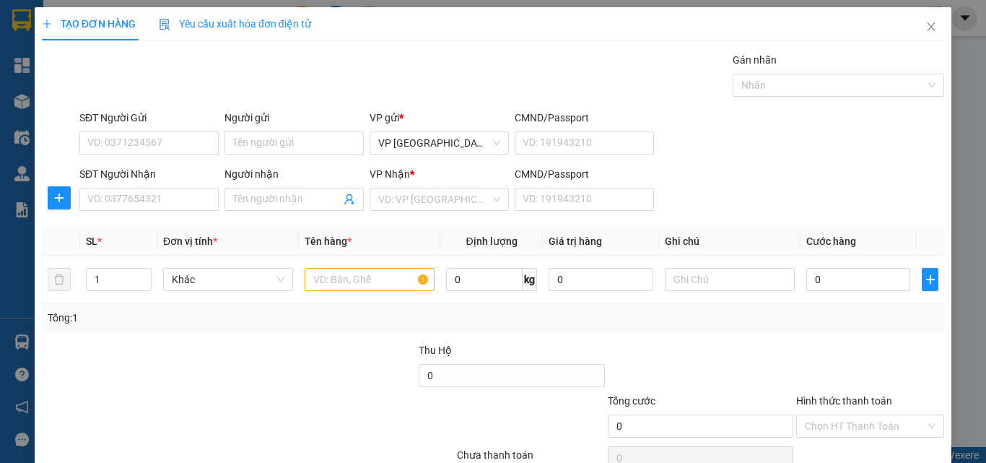
click at [183, 186] on div "SĐT Người Nhận" at bounding box center [148, 177] width 139 height 22
click at [182, 194] on input "SĐT Người Nhận" at bounding box center [148, 199] width 139 height 23
drag, startPoint x: 889, startPoint y: 196, endPoint x: 881, endPoint y: 199, distance: 8.7
click at [890, 196] on div "SĐT Người Nhận 712 Người nhận Tên người nhận VP Nhận * VD: VP Sài Gòn CMND/Pass…" at bounding box center [512, 191] width 871 height 51
click at [209, 201] on input "712" at bounding box center [148, 199] width 139 height 23
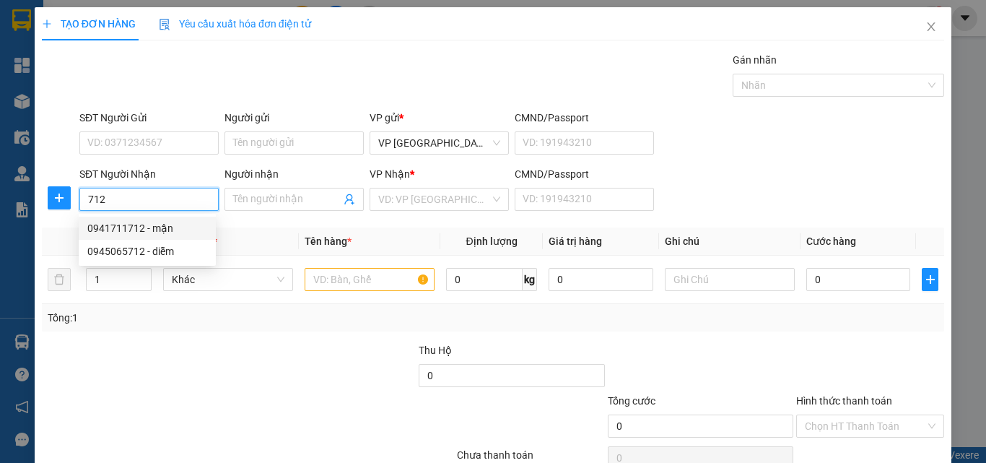
click at [190, 230] on div "0941711712 - mận" at bounding box center [147, 228] width 120 height 16
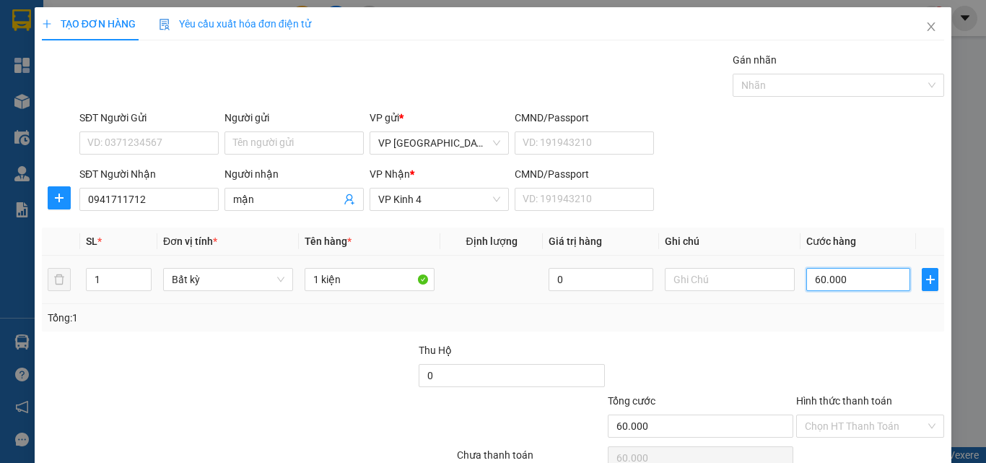
click at [848, 281] on input "60.000" at bounding box center [859, 279] width 104 height 23
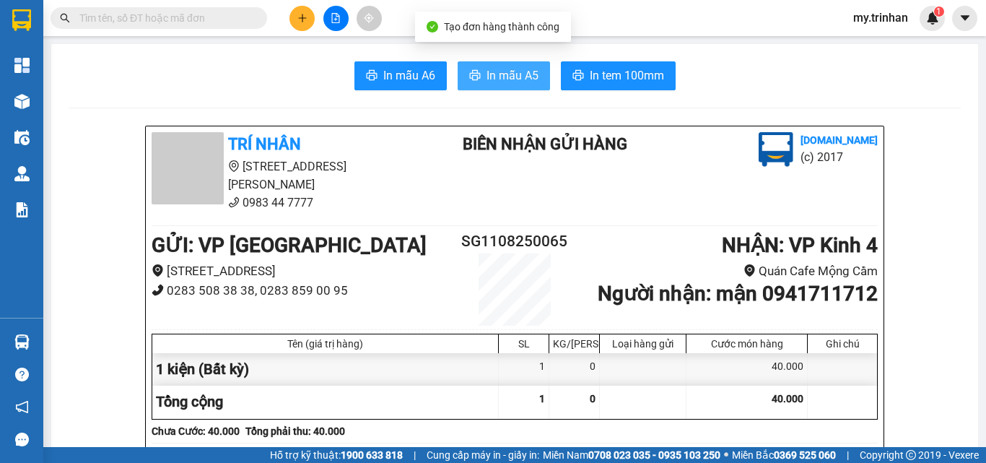
click at [468, 68] on button "In mẫu A5" at bounding box center [504, 75] width 92 height 29
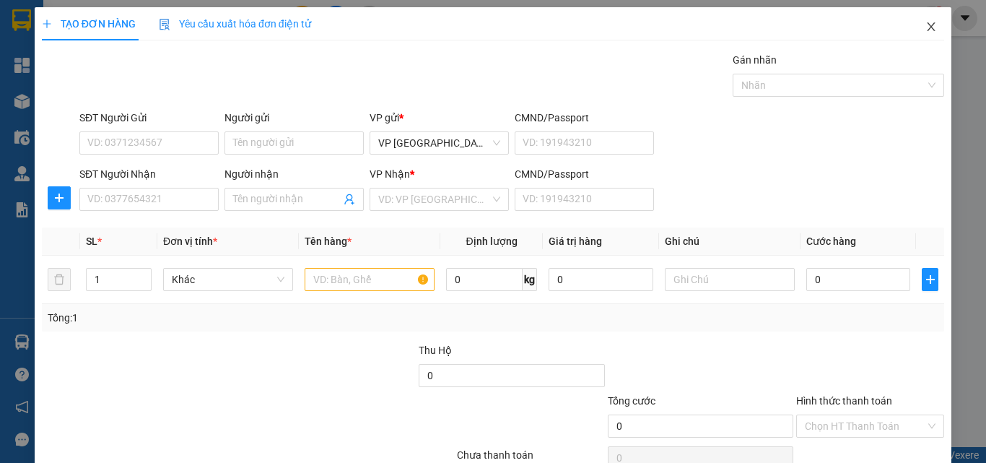
click at [926, 27] on span "Close" at bounding box center [931, 27] width 40 height 40
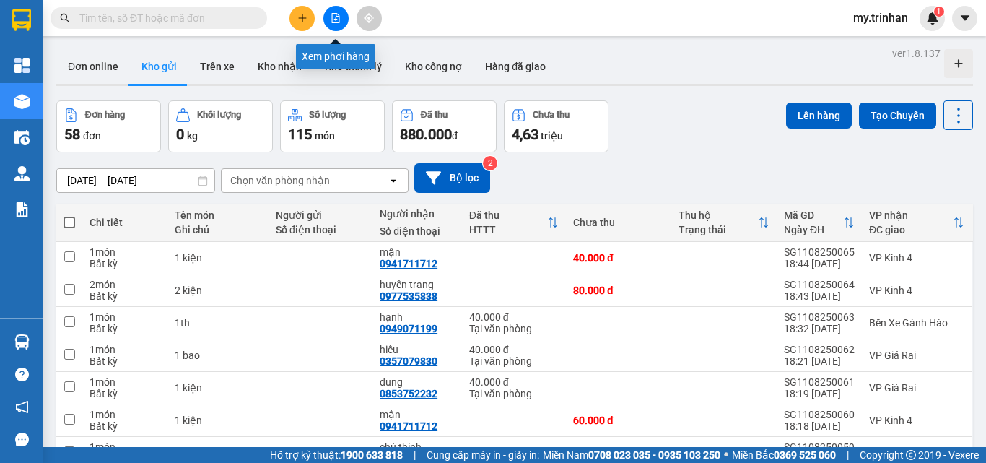
click at [329, 18] on button at bounding box center [335, 18] width 25 height 25
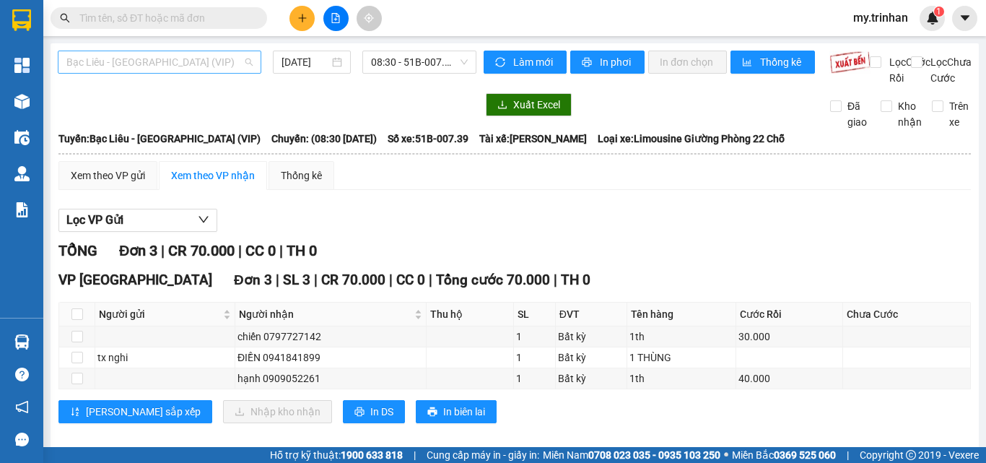
click at [194, 69] on span "Bạc Liêu - [GEOGRAPHIC_DATA] (VIP)" at bounding box center [159, 62] width 186 height 22
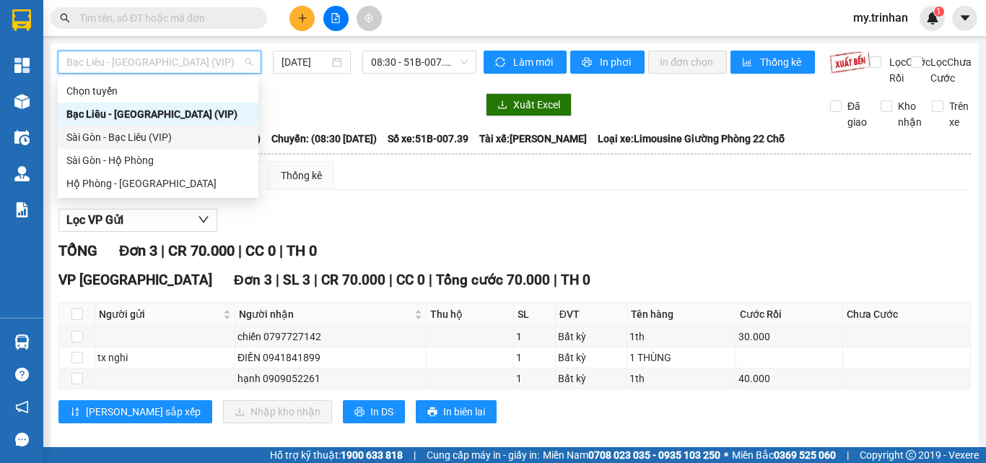
click at [188, 143] on div "Sài Gòn - Bạc Liêu (VIP)" at bounding box center [157, 137] width 183 height 16
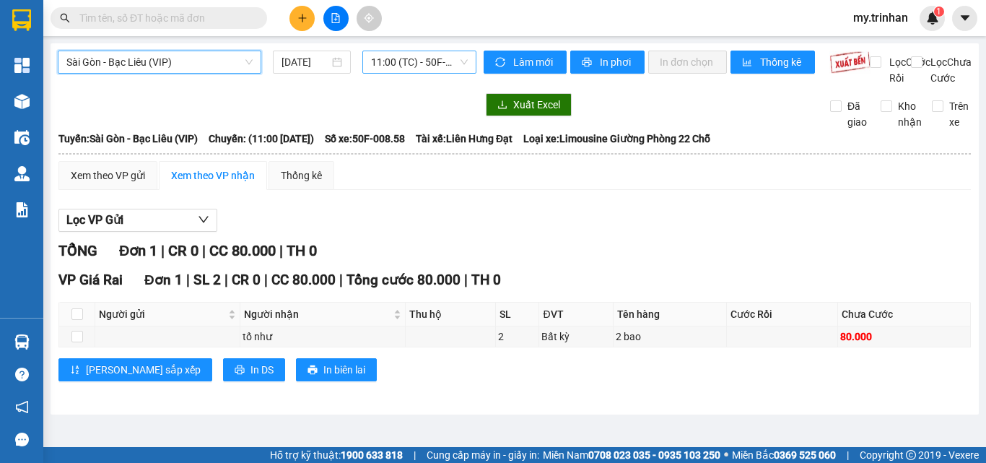
click at [395, 68] on span "11:00 (TC) - 50F-008.58" at bounding box center [419, 62] width 97 height 22
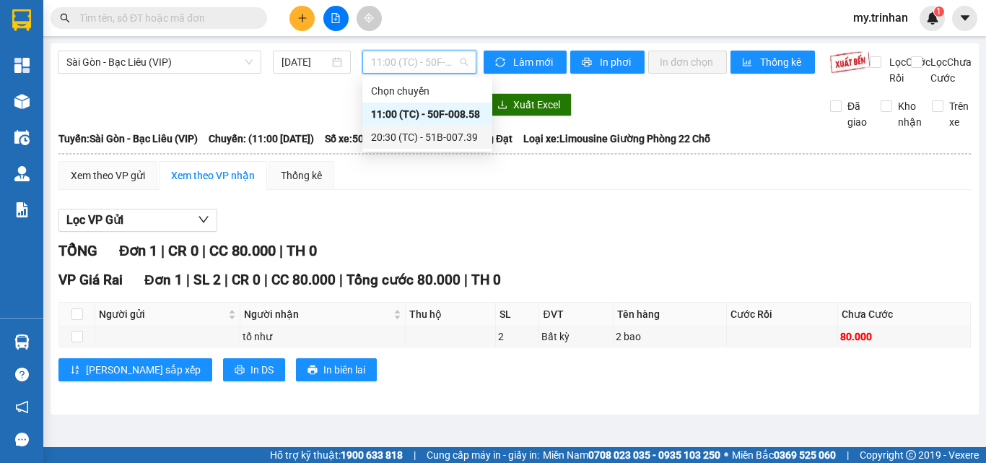
click at [393, 135] on div "20:30 (TC) - 51B-007.39" at bounding box center [427, 137] width 113 height 16
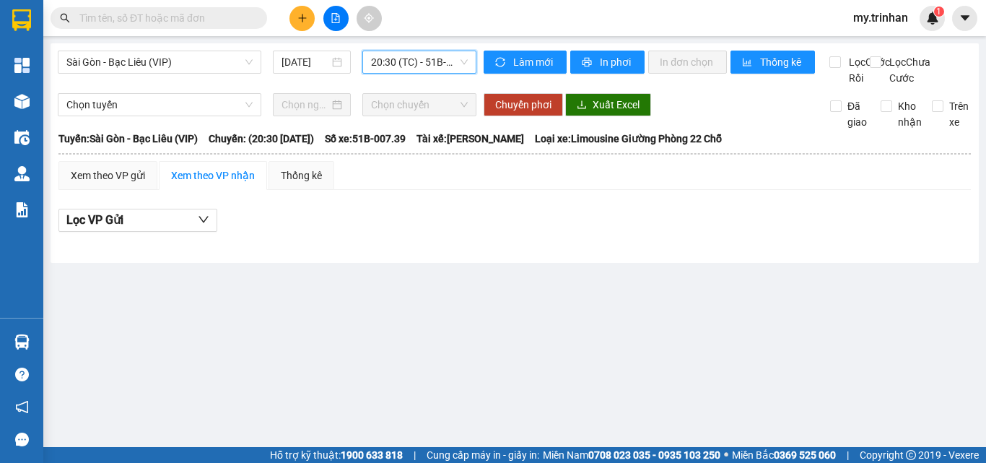
click at [397, 72] on span "20:30 (TC) - 51B-007.39" at bounding box center [419, 62] width 97 height 22
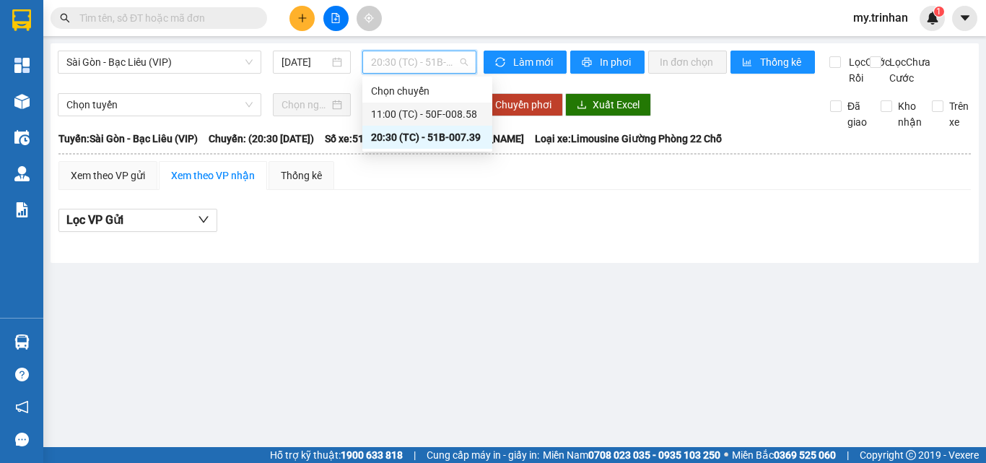
click at [392, 113] on div "11:00 (TC) - 50F-008.58" at bounding box center [427, 114] width 113 height 16
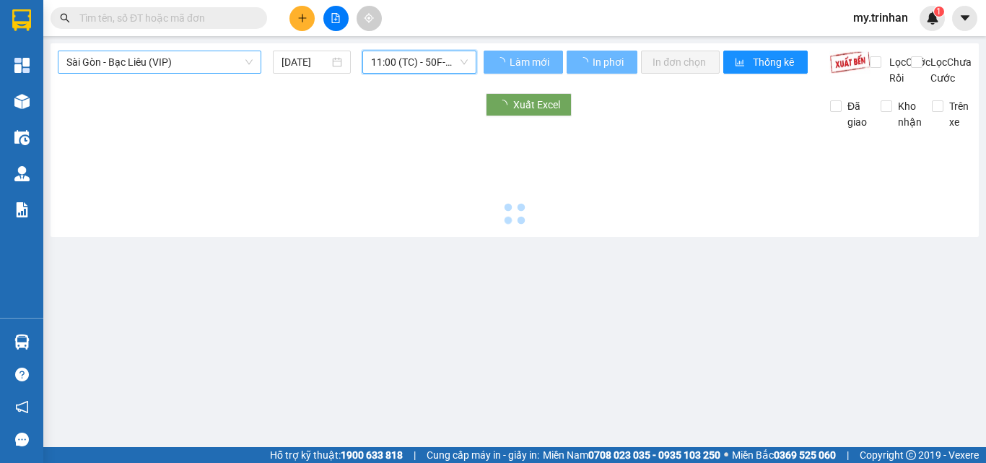
click at [189, 53] on span "Sài Gòn - Bạc Liêu (VIP)" at bounding box center [159, 62] width 186 height 22
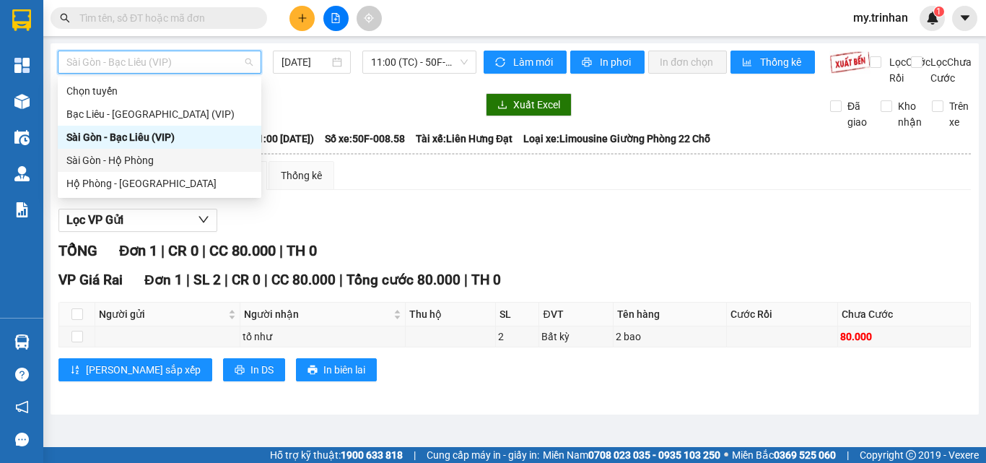
click at [183, 163] on div "Sài Gòn - Hộ Phòng" at bounding box center [159, 160] width 186 height 16
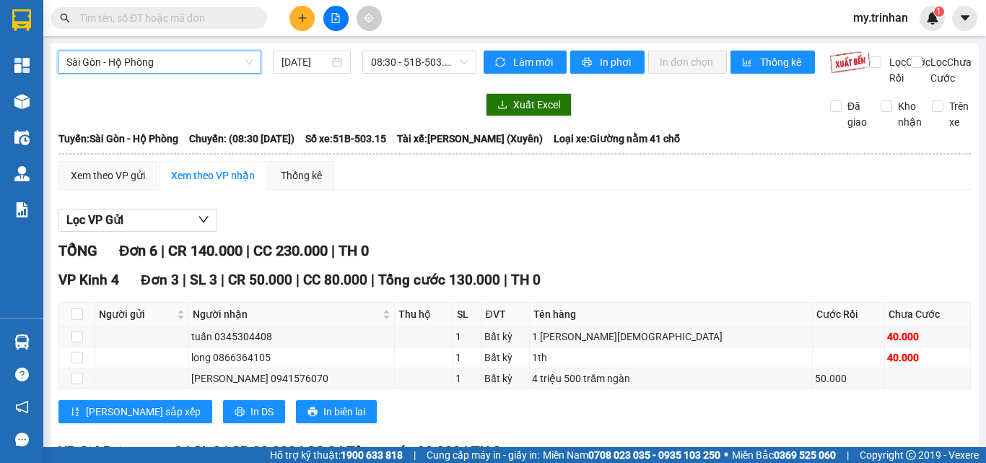
click at [217, 24] on input "text" at bounding box center [164, 18] width 170 height 16
click at [222, 14] on input "text" at bounding box center [164, 18] width 170 height 16
click at [221, 14] on input "text" at bounding box center [164, 18] width 170 height 16
click at [217, 16] on input "text" at bounding box center [164, 18] width 170 height 16
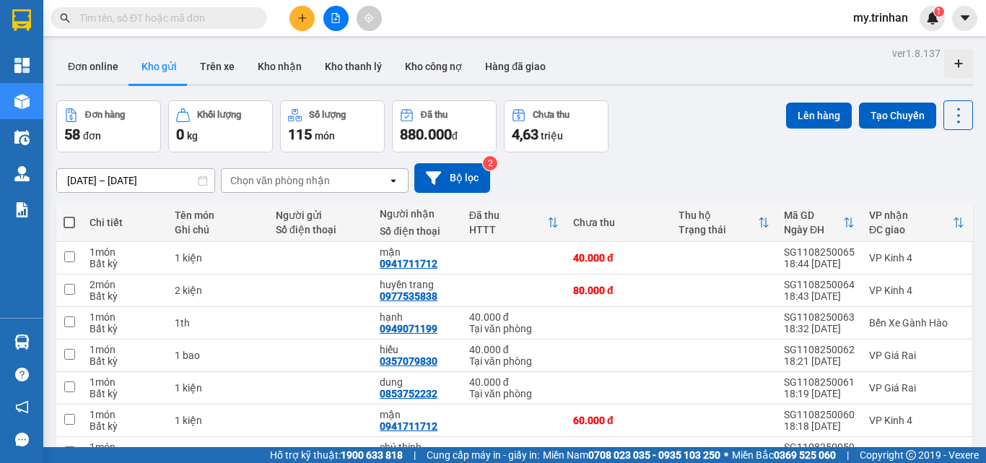
click at [209, 17] on input "text" at bounding box center [164, 18] width 170 height 16
click at [303, 18] on icon "plus" at bounding box center [302, 17] width 8 height 1
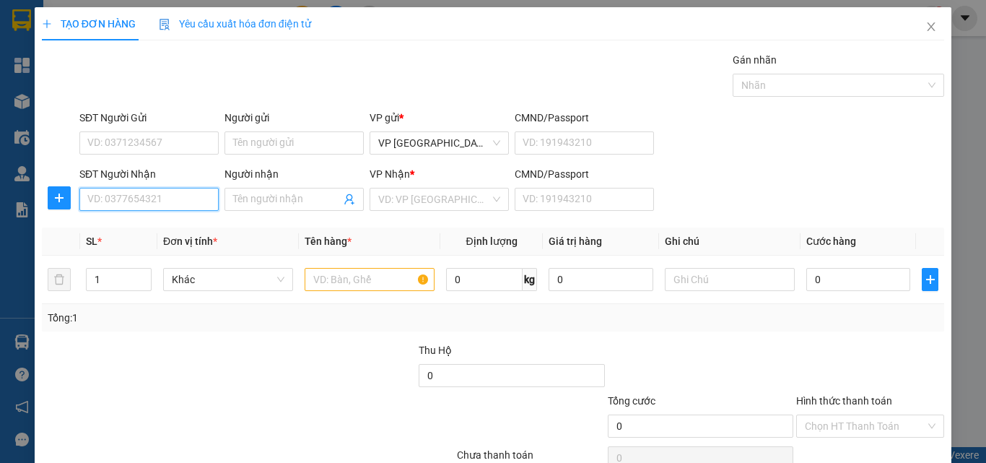
click at [183, 205] on input "SĐT Người Nhận" at bounding box center [148, 199] width 139 height 23
click at [184, 233] on div "0846643591 - yến nhi" at bounding box center [147, 228] width 120 height 16
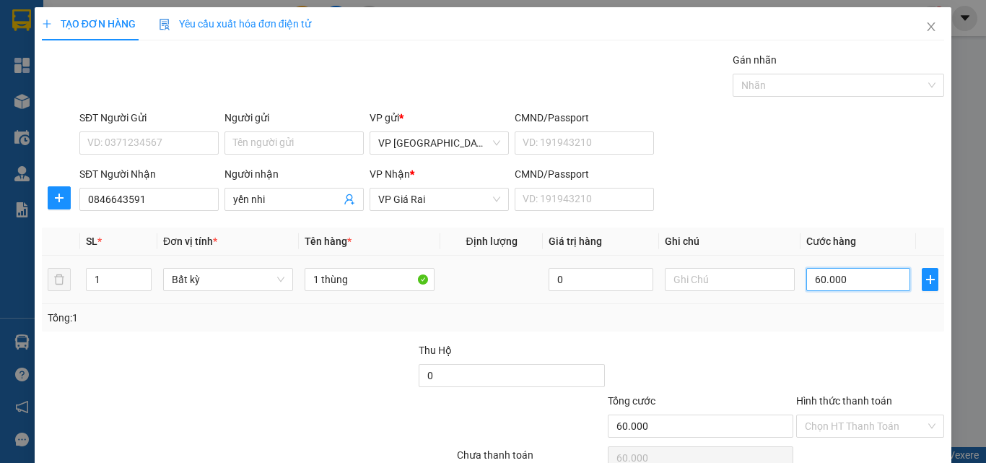
click at [835, 288] on input "60.000" at bounding box center [859, 279] width 104 height 23
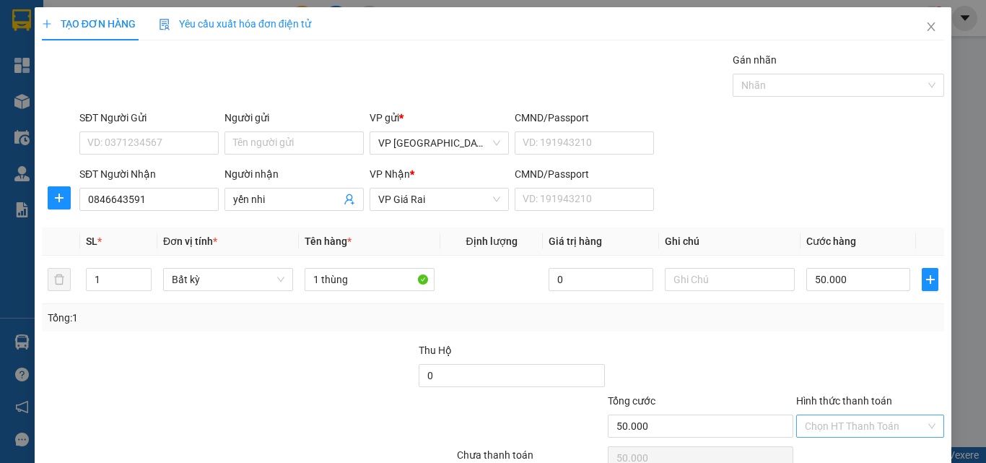
click at [875, 415] on input "Hình thức thanh toán" at bounding box center [865, 426] width 121 height 22
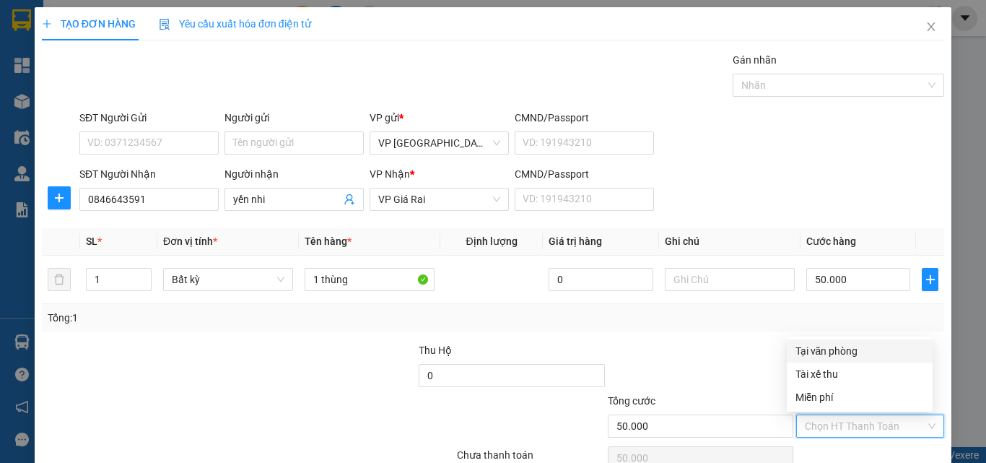
click at [838, 343] on div "Tại văn phòng" at bounding box center [860, 351] width 129 height 16
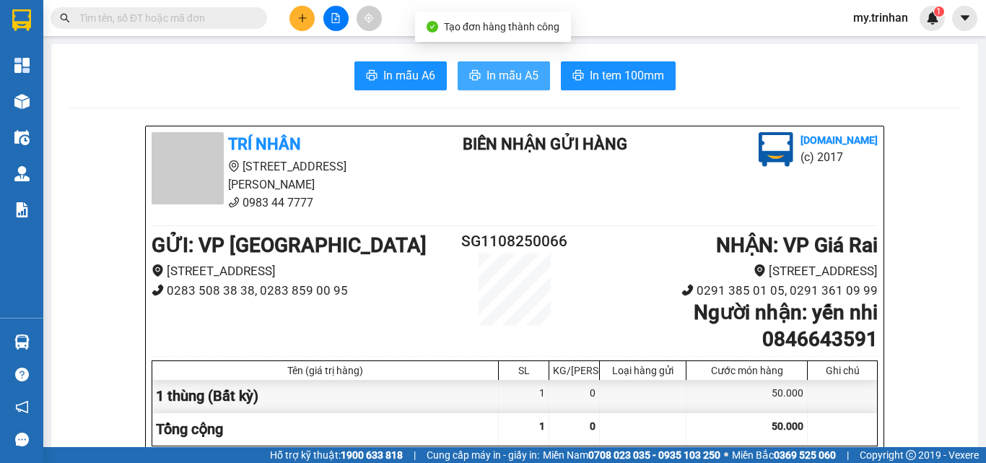
click at [526, 65] on button "In mẫu A5" at bounding box center [504, 75] width 92 height 29
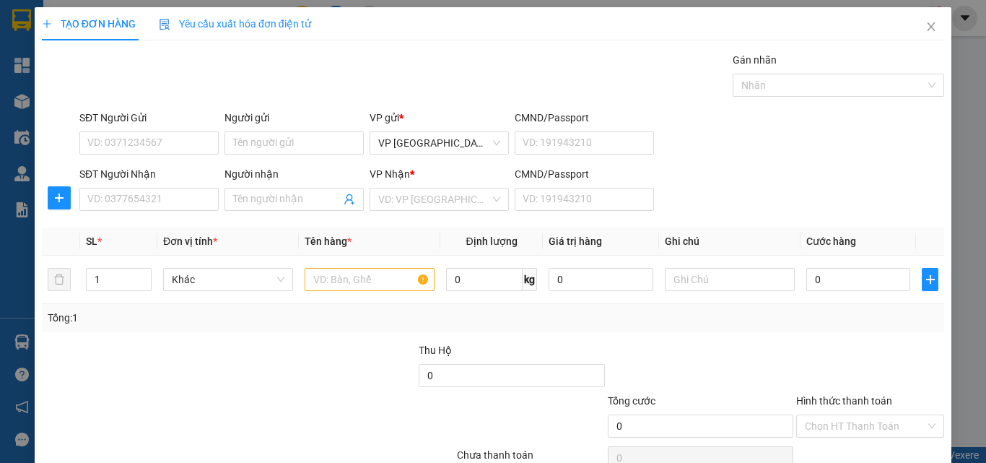
click at [748, 179] on div "SĐT Người Nhận VD: 0377654321 Người nhận Tên người nhận VP Nhận * VD: VP Sài Gò…" at bounding box center [512, 191] width 871 height 51
click at [180, 197] on input "SĐT Người Nhận" at bounding box center [148, 199] width 139 height 23
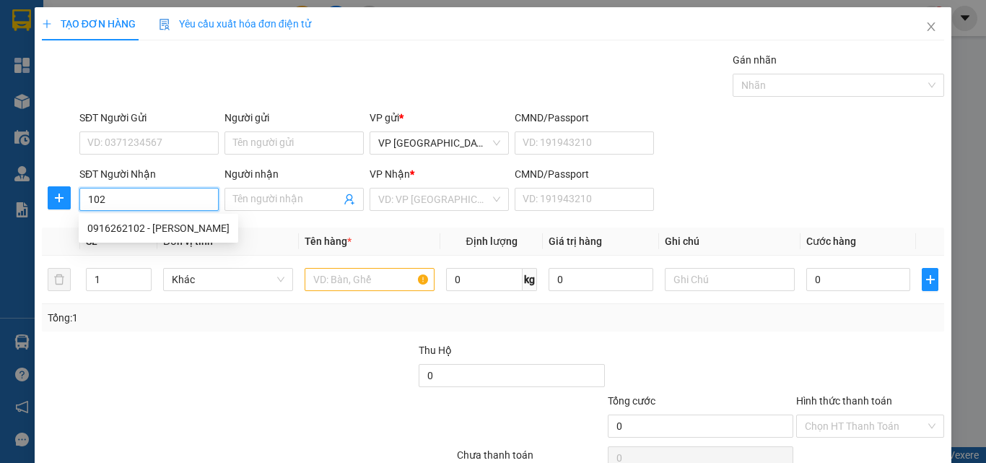
click at [170, 203] on input "102" at bounding box center [148, 199] width 139 height 23
click at [161, 231] on div "0916262102 - [PERSON_NAME]" at bounding box center [158, 228] width 142 height 16
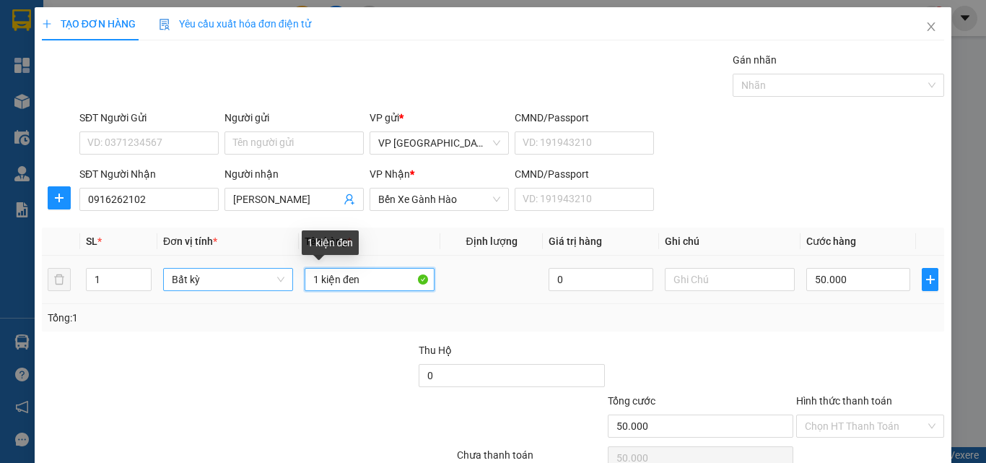
drag, startPoint x: 375, startPoint y: 281, endPoint x: 272, endPoint y: 283, distance: 102.6
click at [272, 283] on tr "1 Bất kỳ 1 kiện đen 0 50.000" at bounding box center [493, 280] width 903 height 48
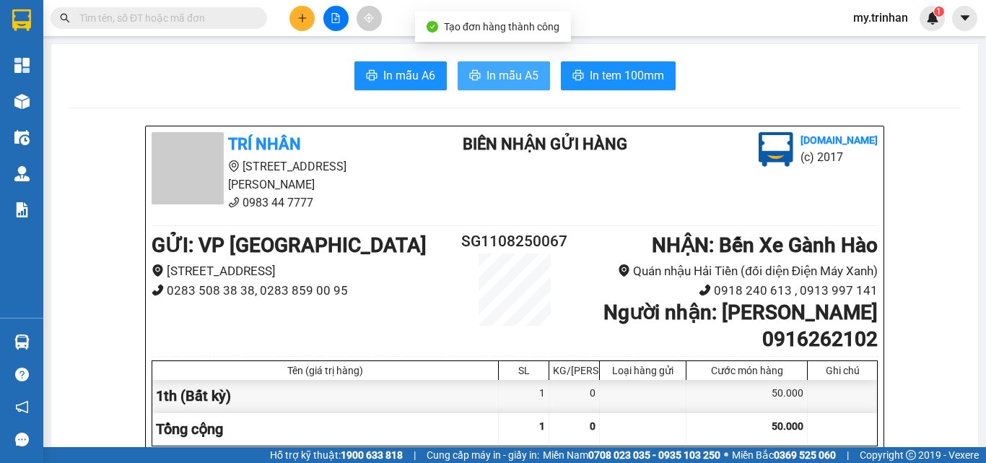
click at [499, 87] on button "In mẫu A5" at bounding box center [504, 75] width 92 height 29
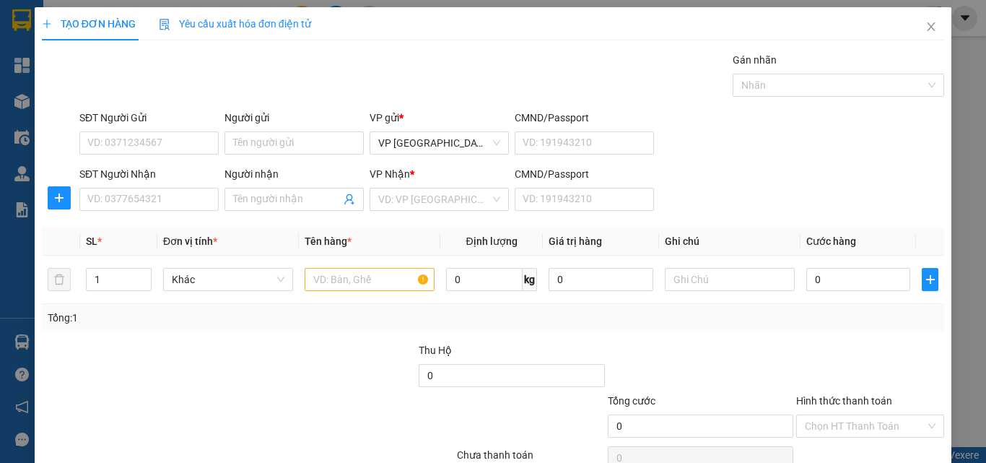
click at [866, 186] on div "SĐT Người Nhận VD: 0377654321 Người nhận Tên người nhận VP Nhận * VD: VP Sài Gò…" at bounding box center [512, 191] width 871 height 51
click at [927, 21] on span "Close" at bounding box center [931, 27] width 40 height 40
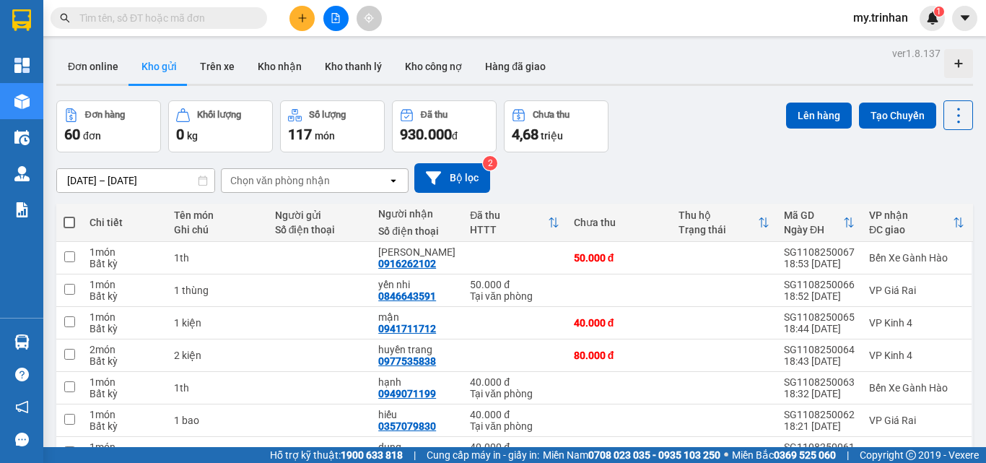
click at [718, 194] on div "[DATE] – [DATE] Press the down arrow key to interact with the calendar and sele…" at bounding box center [514, 177] width 917 height 51
click at [593, 173] on div "[DATE] – [DATE] Press the down arrow key to interact with the calendar and sele…" at bounding box center [514, 178] width 917 height 30
click at [356, 189] on div "Chọn văn phòng nhận" at bounding box center [305, 180] width 166 height 23
click at [548, 167] on div "[DATE] – [DATE] Press the down arrow key to interact with the calendar and sele…" at bounding box center [514, 178] width 917 height 30
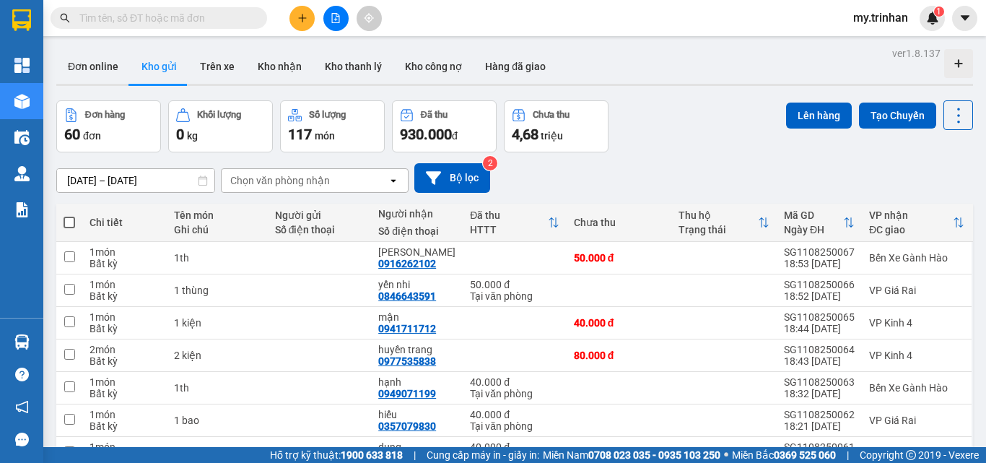
click at [387, 182] on div "Chọn văn phòng nhận" at bounding box center [305, 180] width 166 height 23
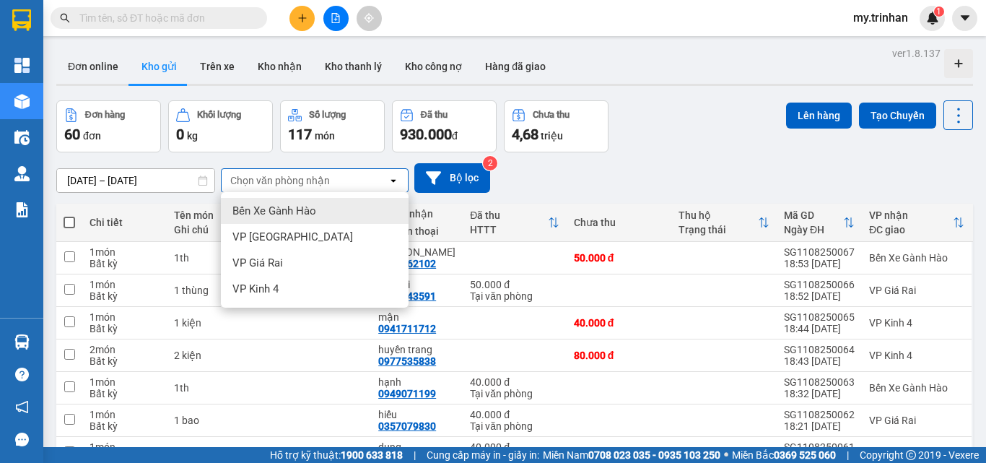
click at [387, 182] on div "Chọn văn phòng nhận" at bounding box center [305, 180] width 166 height 23
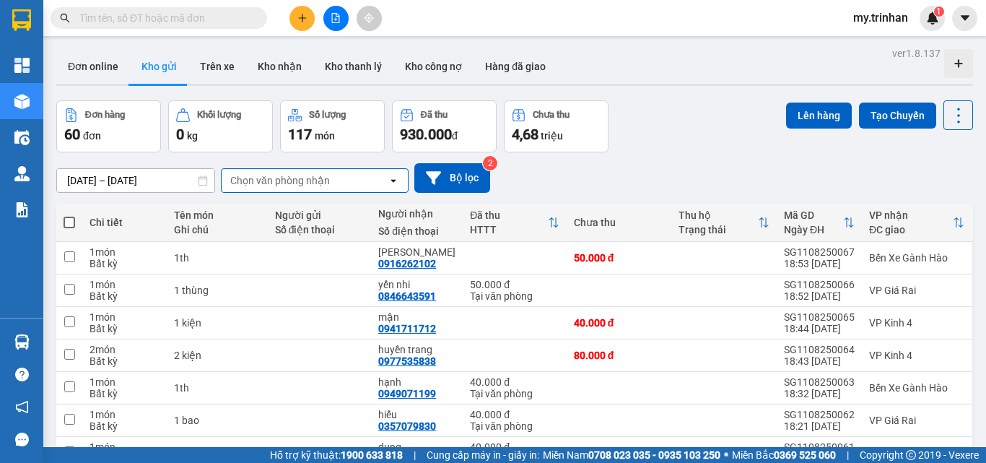
click at [520, 170] on div "[DATE] – [DATE] Press the down arrow key to interact with the calendar and sele…" at bounding box center [514, 178] width 917 height 30
click at [620, 176] on div "[DATE] – [DATE] Press the down arrow key to interact with the calendar and sele…" at bounding box center [514, 178] width 917 height 30
click at [351, 188] on div "Chọn văn phòng nhận" at bounding box center [305, 180] width 166 height 23
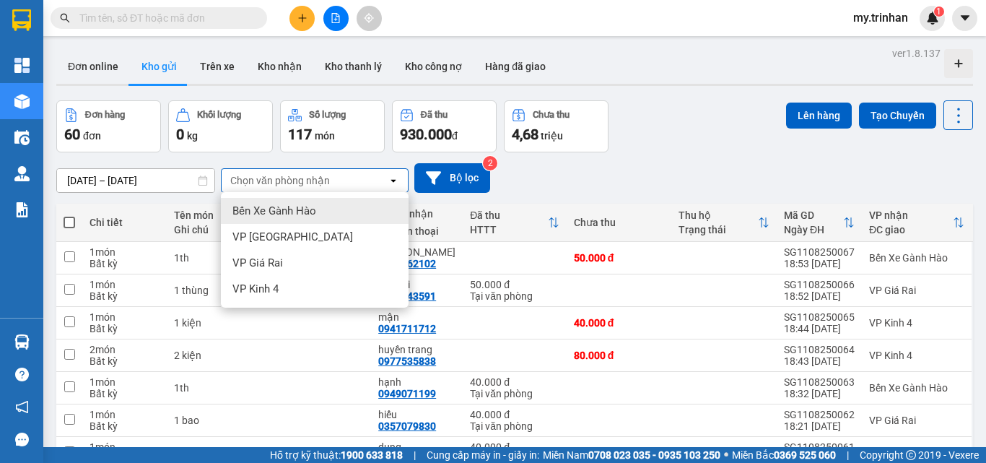
click at [351, 188] on div "Chọn văn phòng nhận" at bounding box center [305, 180] width 166 height 23
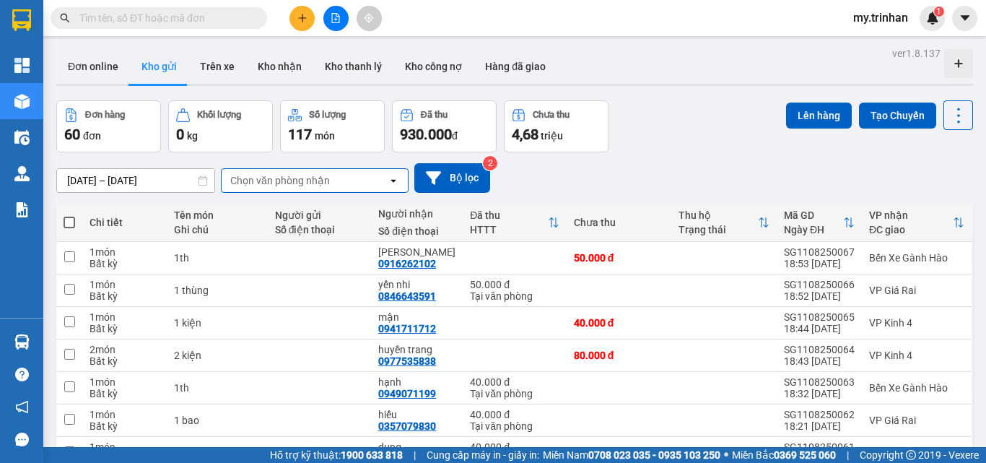
click at [557, 172] on div "[DATE] – [DATE] Press the down arrow key to interact with the calendar and sele…" at bounding box center [514, 178] width 917 height 30
click at [302, 21] on icon "plus" at bounding box center [302, 18] width 10 height 10
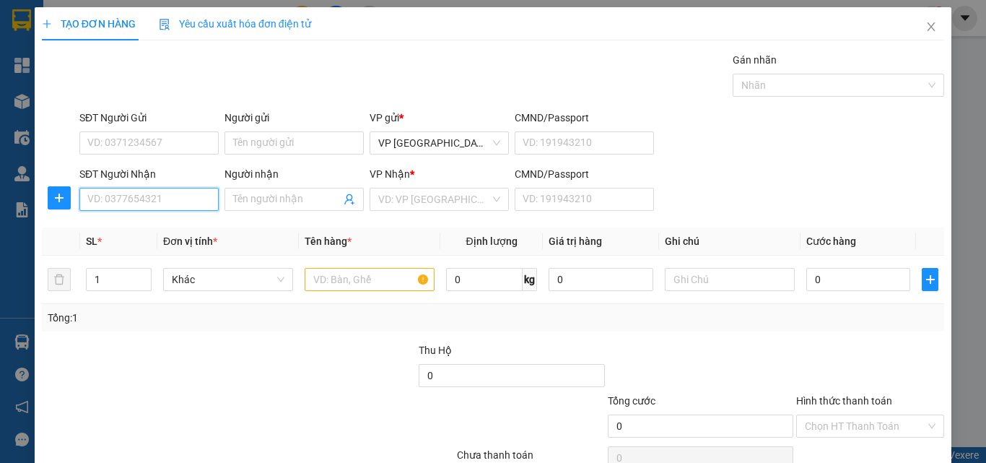
click at [173, 197] on input "SĐT Người Nhận" at bounding box center [148, 199] width 139 height 23
click at [926, 28] on icon "close" at bounding box center [932, 27] width 12 height 12
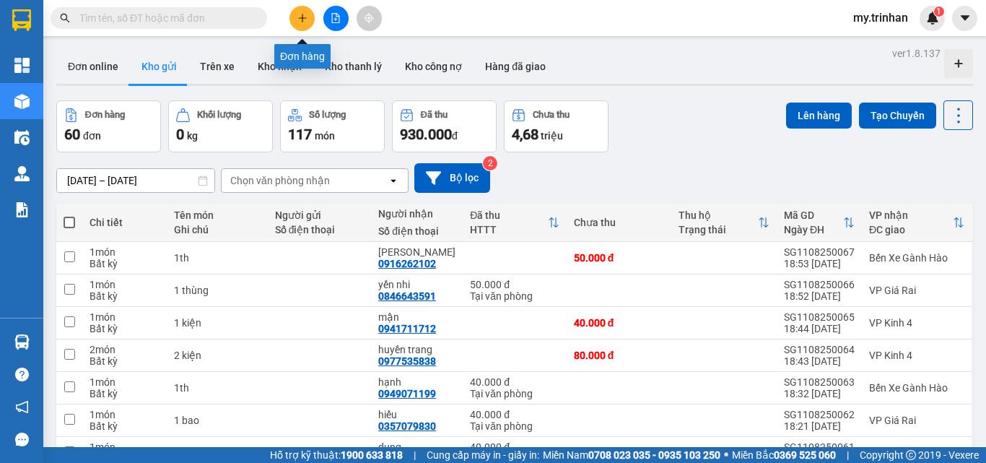
click at [304, 27] on button at bounding box center [302, 18] width 25 height 25
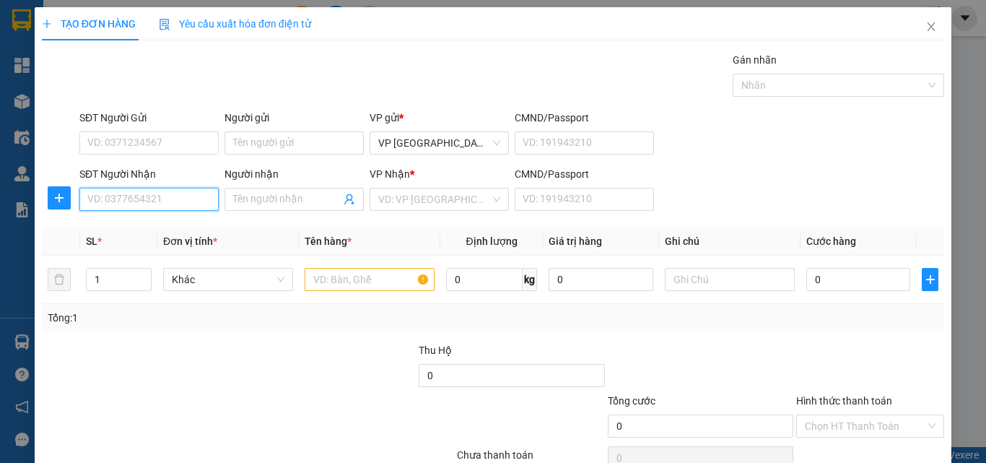
click at [173, 204] on input "SĐT Người Nhận" at bounding box center [148, 199] width 139 height 23
click at [173, 189] on input "SĐT Người Nhận" at bounding box center [148, 199] width 139 height 23
click at [175, 211] on div "SĐT Người Nhận VD: 0377654321" at bounding box center [148, 191] width 139 height 51
click at [188, 197] on input "SĐT Người Nhận" at bounding box center [148, 199] width 139 height 23
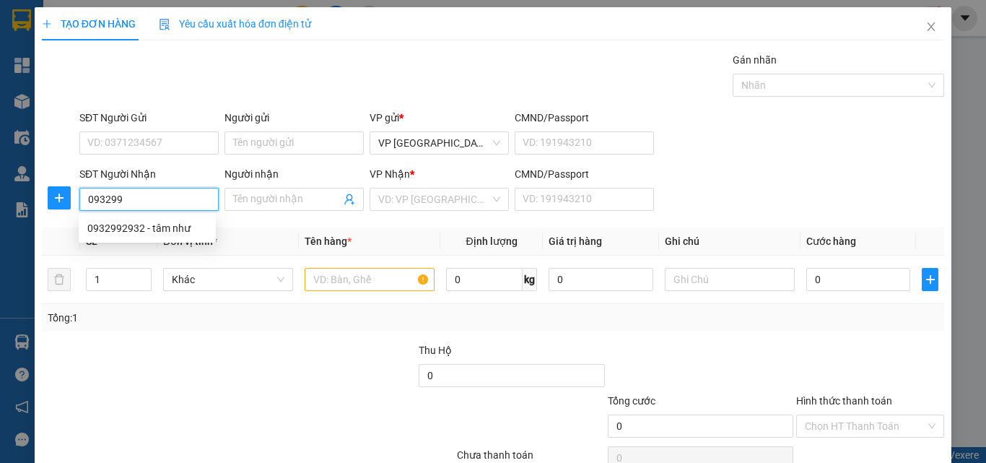
click at [163, 223] on div "0932992932 - tâm như" at bounding box center [147, 228] width 120 height 16
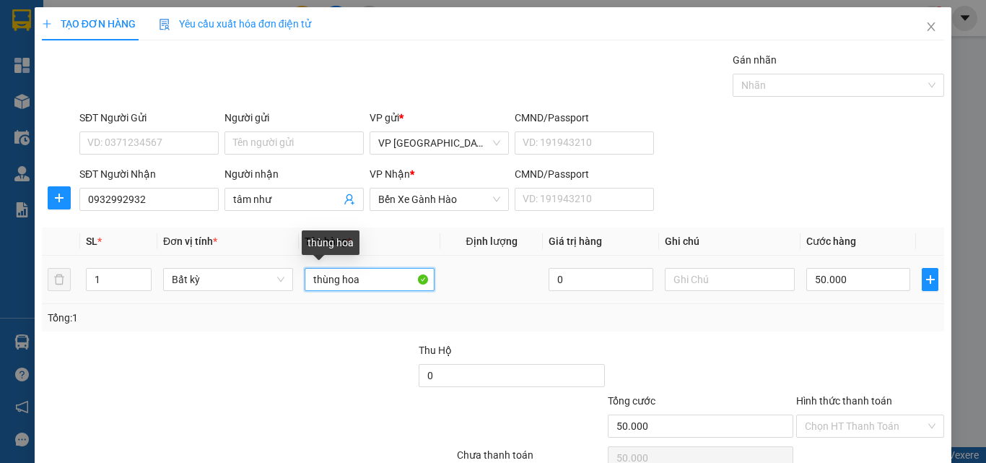
drag, startPoint x: 405, startPoint y: 284, endPoint x: 303, endPoint y: 271, distance: 102.6
click at [305, 271] on input "thùng hoa" at bounding box center [370, 279] width 130 height 23
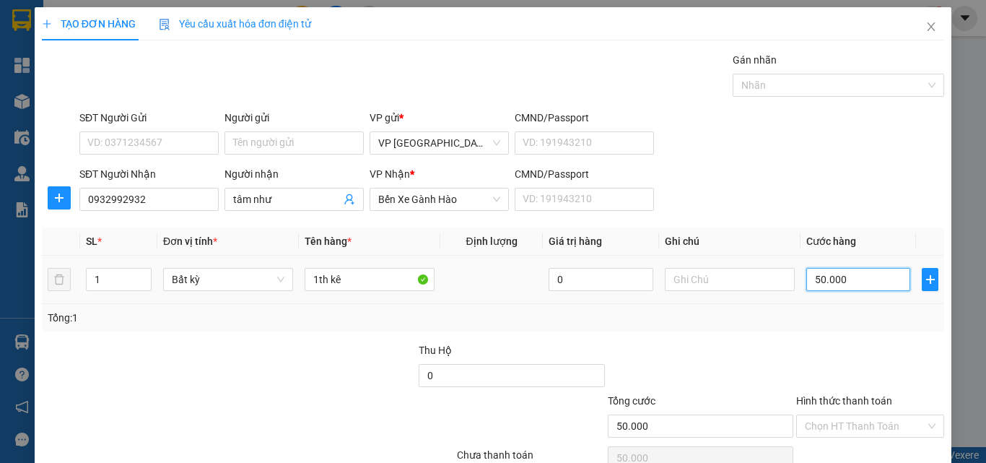
click at [846, 282] on input "50.000" at bounding box center [859, 279] width 104 height 23
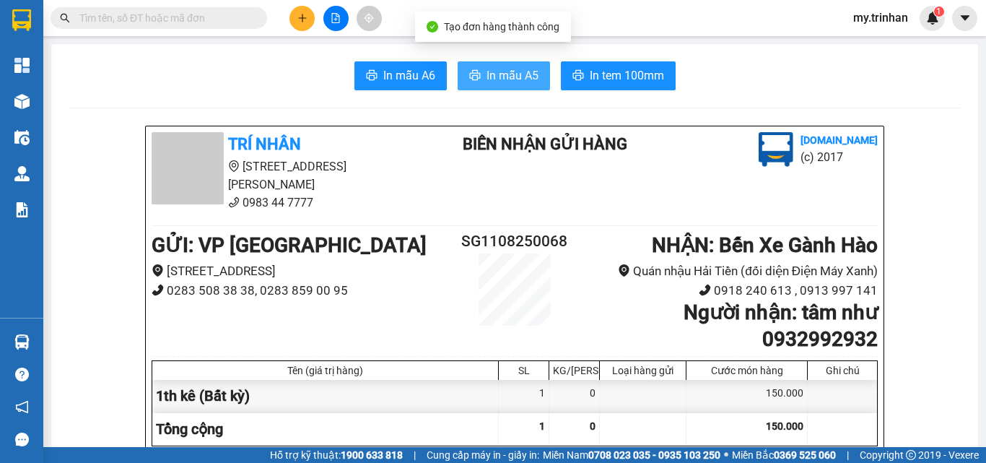
click at [514, 77] on span "In mẫu A5" at bounding box center [513, 75] width 52 height 18
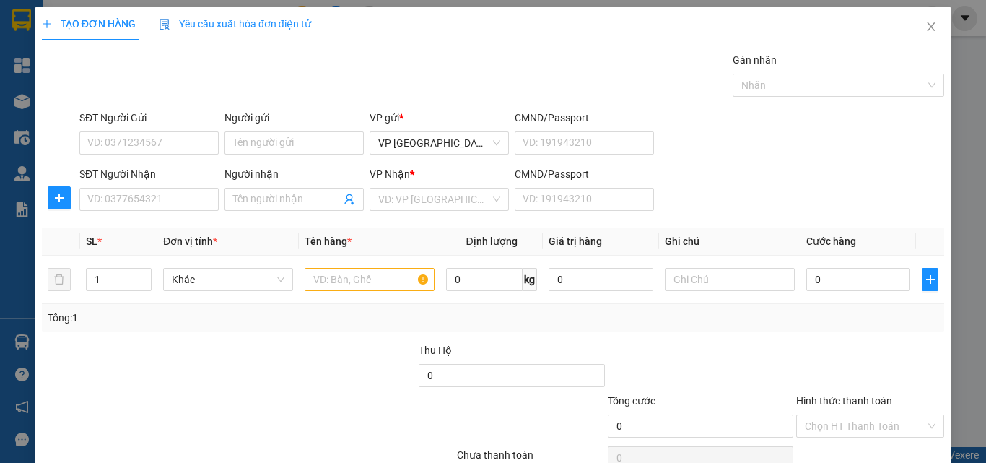
drag, startPoint x: 702, startPoint y: 186, endPoint x: 666, endPoint y: 187, distance: 36.1
click at [703, 186] on div "SĐT Người Nhận VD: 0377654321 Người nhận Tên người nhận VP Nhận * VD: VP Sài Gò…" at bounding box center [512, 191] width 871 height 51
click at [165, 204] on input "SĐT Người Nhận" at bounding box center [148, 199] width 139 height 23
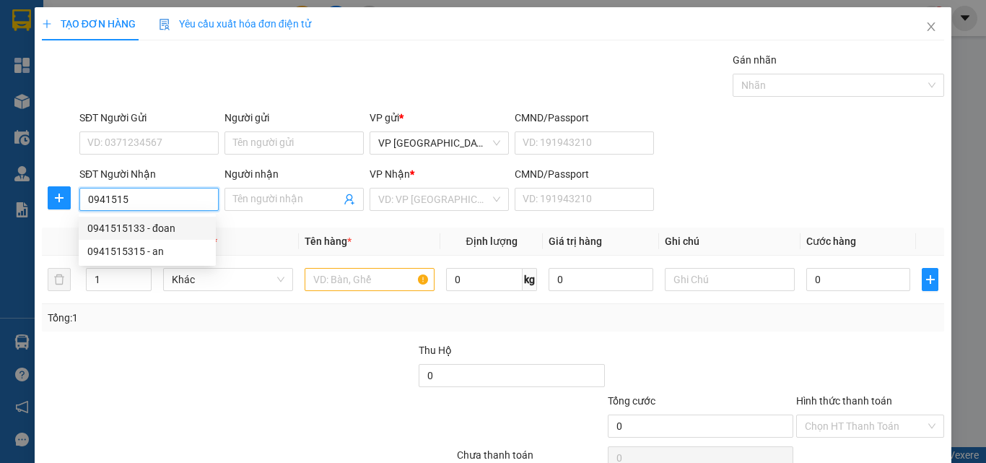
click at [183, 230] on div "0941515133 - đoan" at bounding box center [147, 228] width 120 height 16
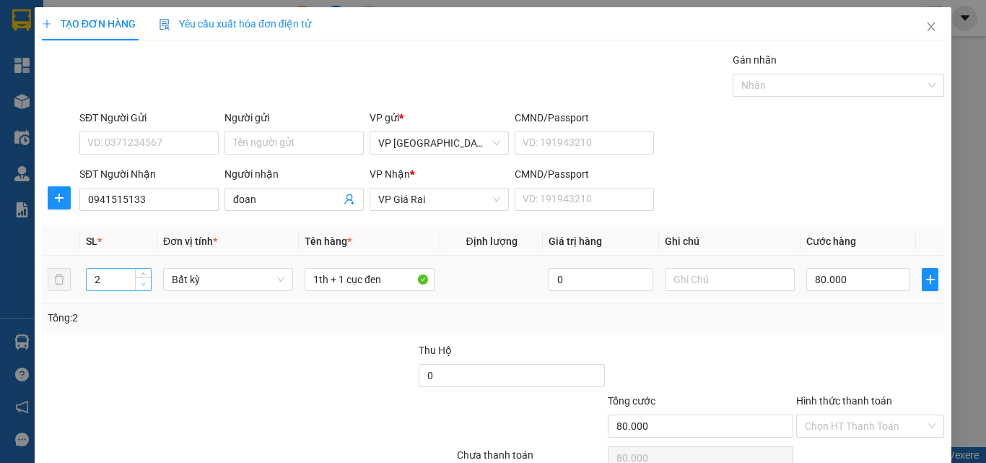
click at [143, 283] on icon "down" at bounding box center [143, 284] width 5 height 5
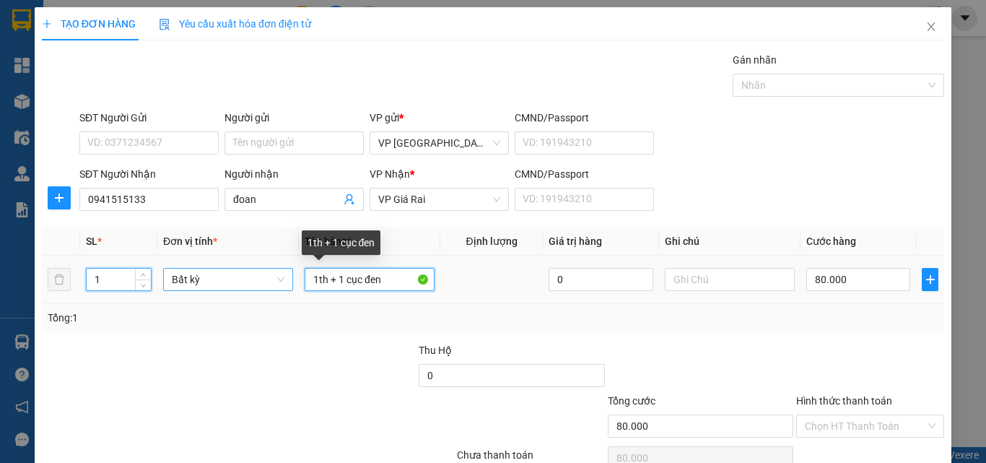
drag, startPoint x: 337, startPoint y: 280, endPoint x: 217, endPoint y: 276, distance: 119.9
click at [271, 279] on tr "1 Bất kỳ 1th + 1 cục đen 0 80.000" at bounding box center [493, 280] width 903 height 48
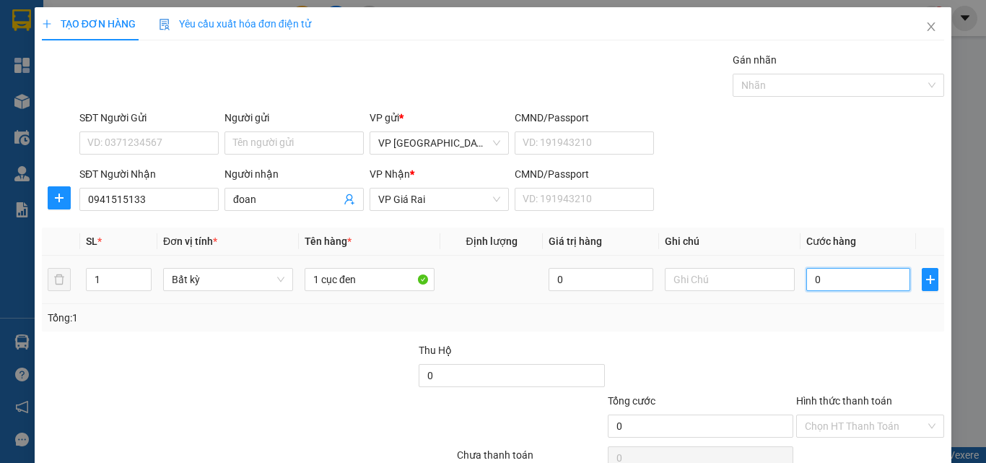
click at [827, 273] on input "0" at bounding box center [859, 279] width 104 height 23
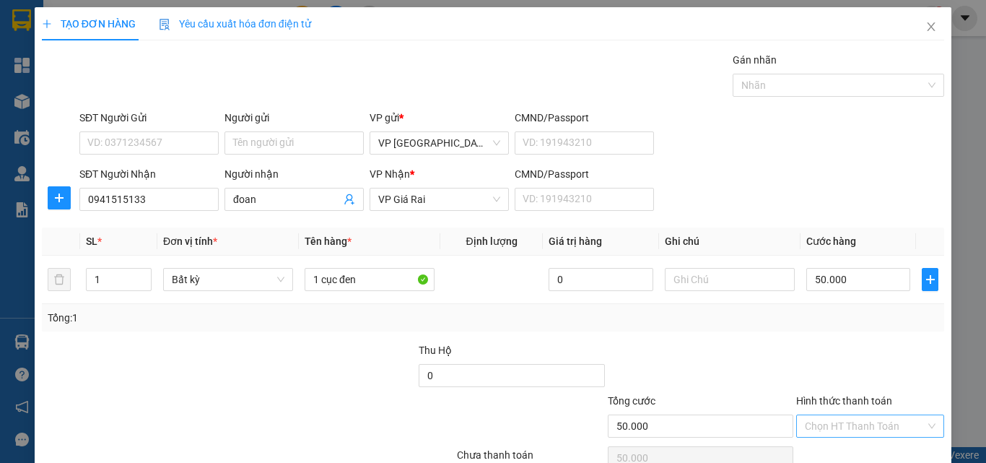
click at [842, 415] on input "Hình thức thanh toán" at bounding box center [865, 426] width 121 height 22
drag, startPoint x: 826, startPoint y: 280, endPoint x: 835, endPoint y: 289, distance: 12.3
click at [827, 342] on div at bounding box center [870, 367] width 151 height 51
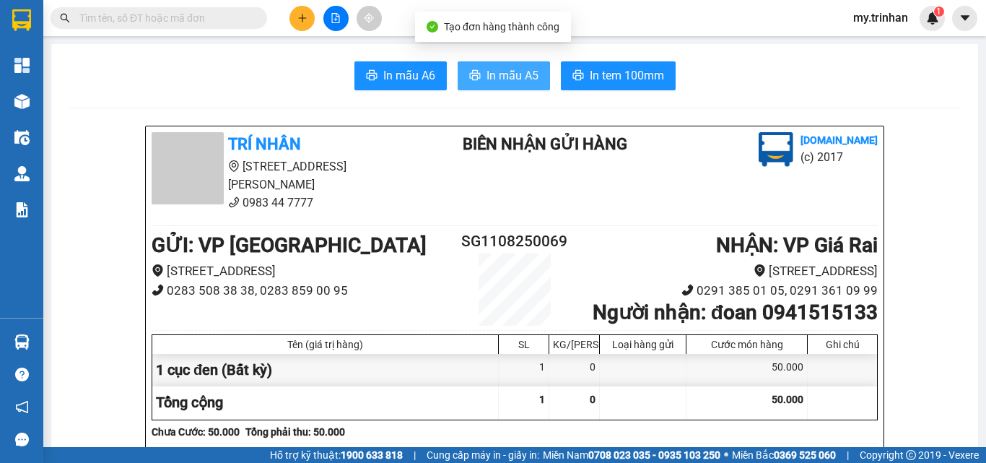
click at [487, 77] on span "In mẫu A5" at bounding box center [513, 75] width 52 height 18
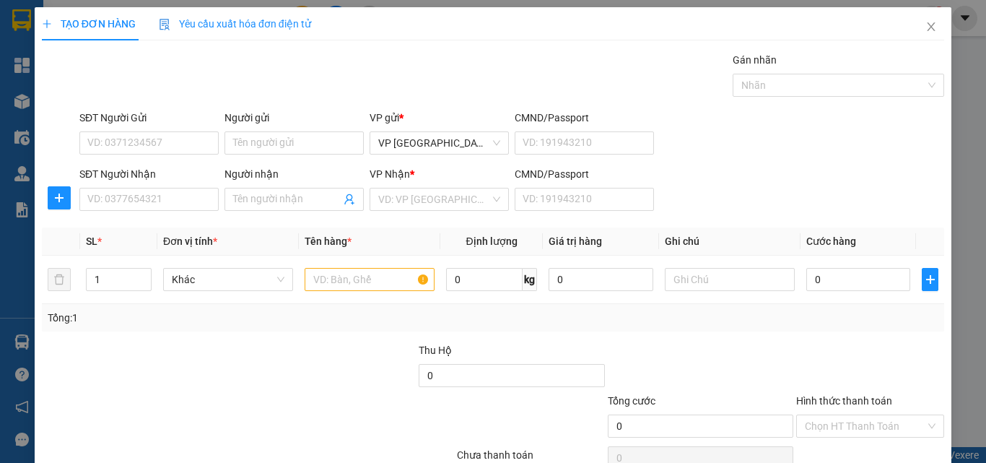
drag, startPoint x: 637, startPoint y: 248, endPoint x: 680, endPoint y: 222, distance: 50.2
click at [643, 245] on th "Giá trị hàng" at bounding box center [601, 241] width 116 height 28
drag, startPoint x: 761, startPoint y: 181, endPoint x: 755, endPoint y: 186, distance: 7.7
click at [758, 184] on div "SĐT Người Nhận VD: 0377654321 Người nhận Tên người nhận VP Nhận * VD: VP Sài Gò…" at bounding box center [512, 191] width 871 height 51
click at [144, 208] on input "SĐT Người Nhận" at bounding box center [148, 199] width 139 height 23
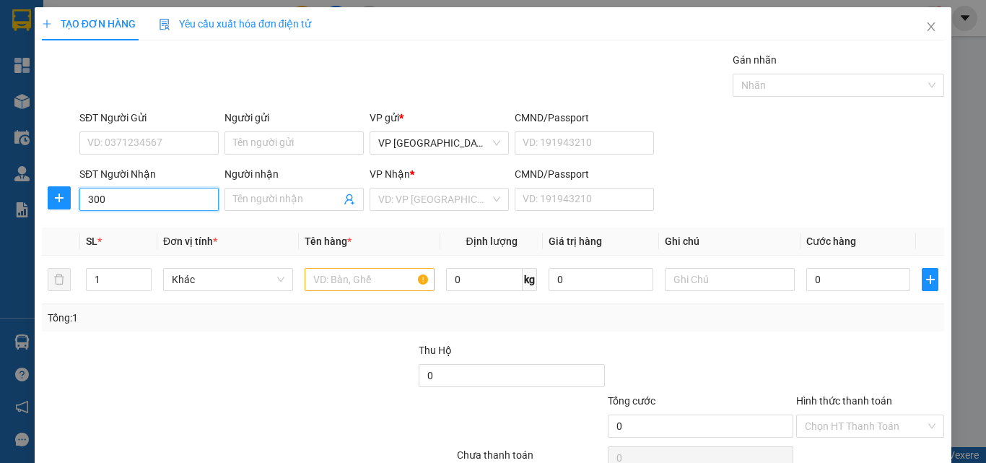
click at [142, 199] on input "300" at bounding box center [148, 199] width 139 height 23
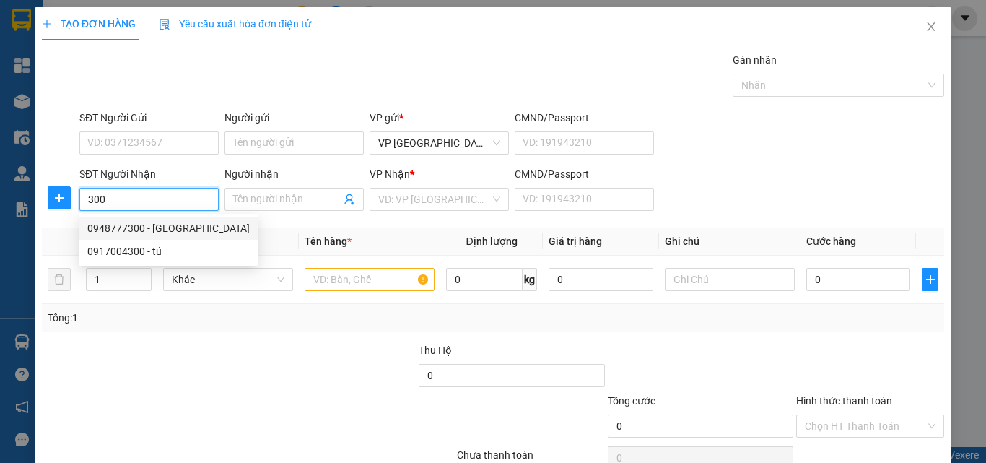
click at [160, 229] on div "0948777300 - [GEOGRAPHIC_DATA]" at bounding box center [168, 228] width 162 height 16
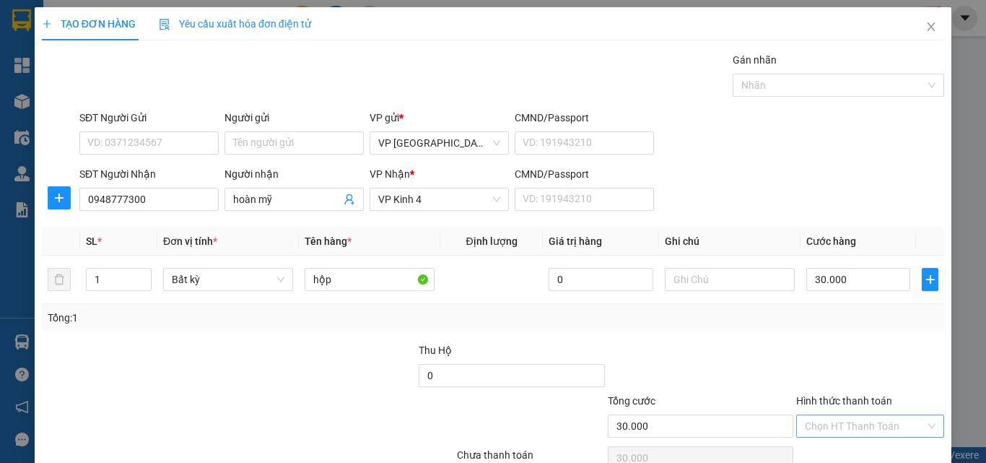
click at [892, 415] on input "Hình thức thanh toán" at bounding box center [865, 426] width 121 height 22
click at [878, 447] on div "Tại văn phòng" at bounding box center [860, 455] width 129 height 16
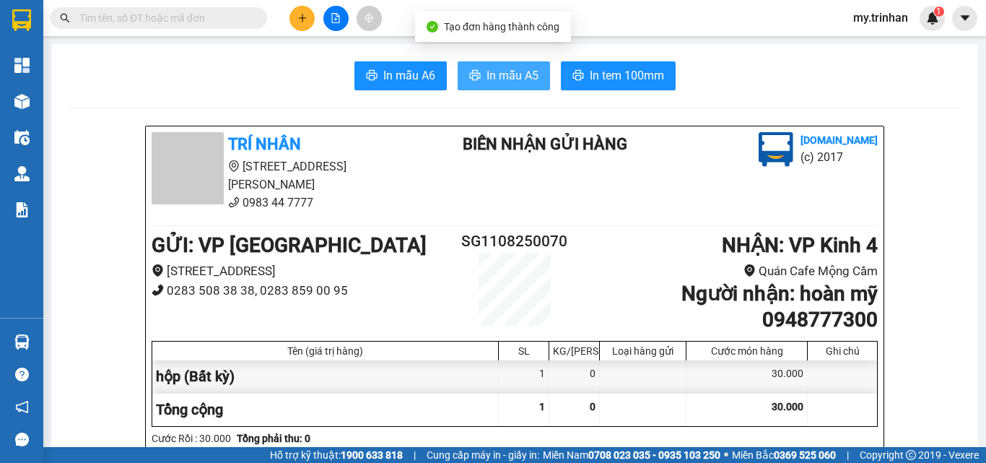
click at [525, 70] on span "In mẫu A5" at bounding box center [513, 75] width 52 height 18
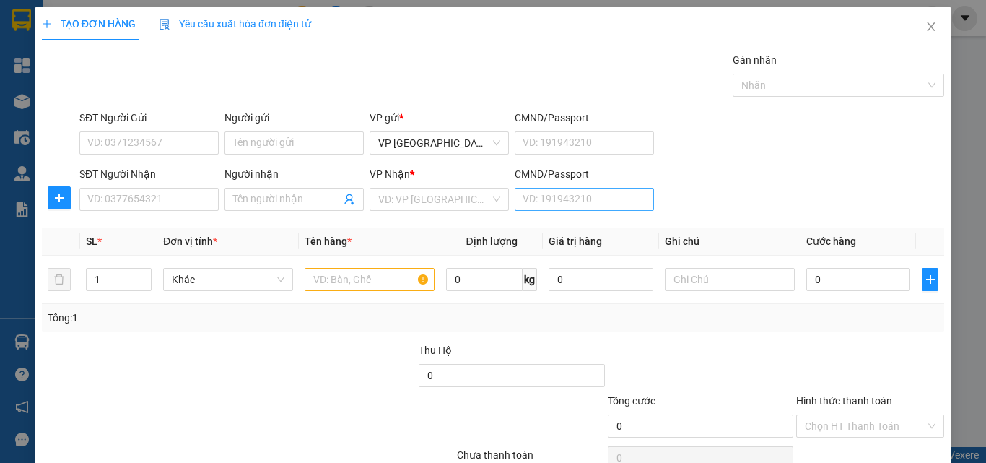
drag, startPoint x: 728, startPoint y: 186, endPoint x: 570, endPoint y: 207, distance: 159.4
click at [727, 188] on div "SĐT Người Nhận VD: 0377654321 Người nhận Tên người nhận VP Nhận * VD: VP Sài Gò…" at bounding box center [512, 191] width 871 height 51
click at [79, 199] on input "SĐT Người Nhận" at bounding box center [148, 199] width 139 height 23
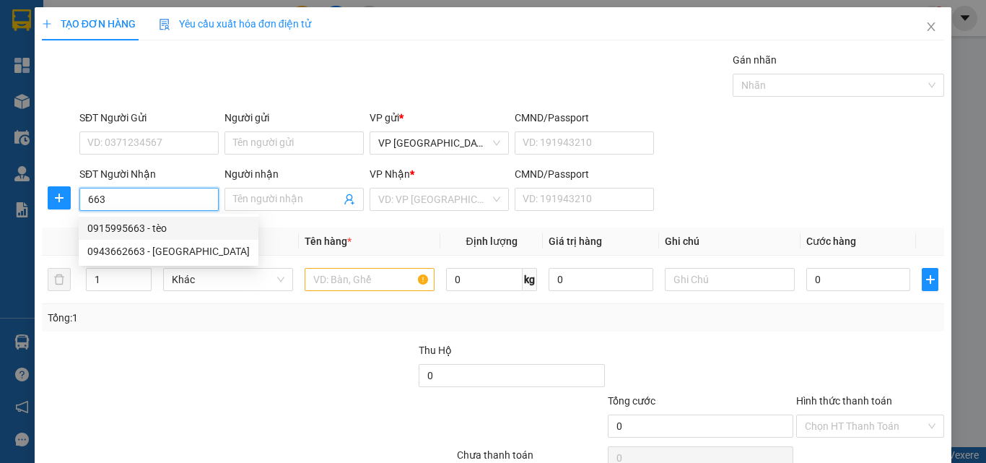
click at [139, 231] on div "0915995663 - tèo" at bounding box center [168, 228] width 162 height 16
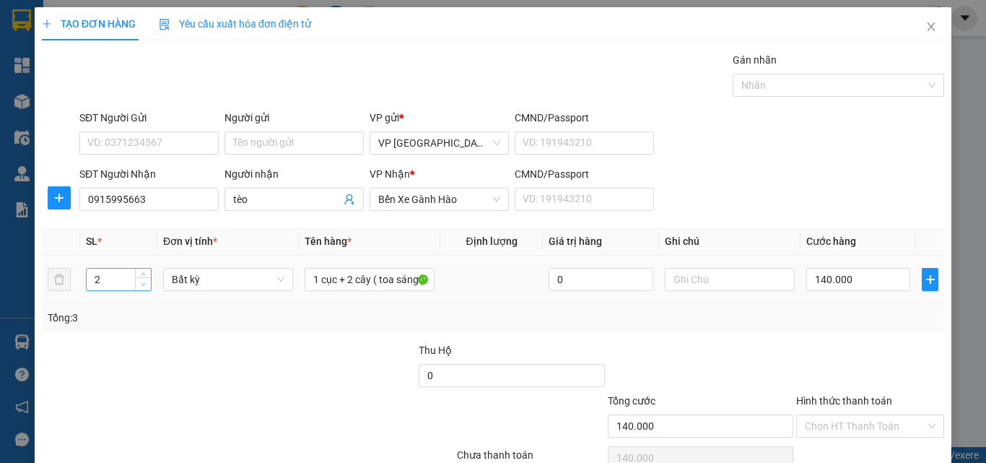
click at [141, 282] on icon "down" at bounding box center [143, 284] width 5 height 5
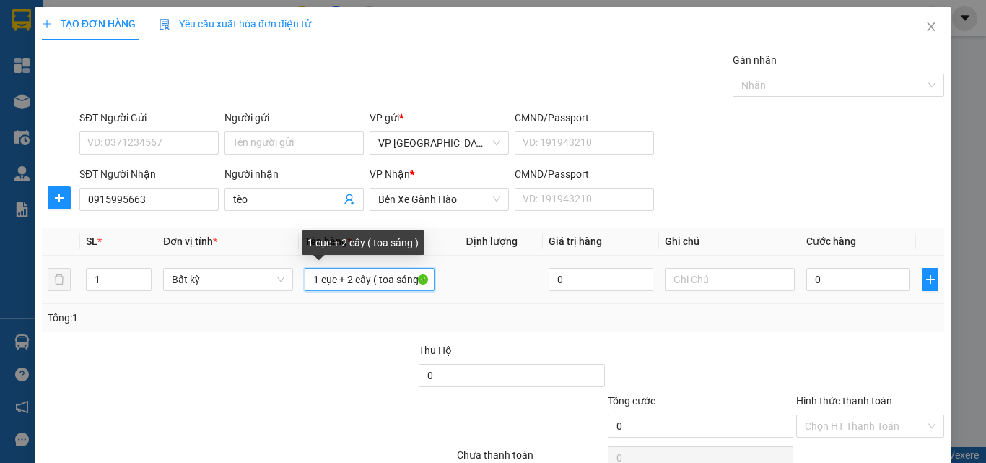
drag, startPoint x: 412, startPoint y: 276, endPoint x: 303, endPoint y: 278, distance: 109.1
click at [305, 278] on input "1 cục + 2 cây ( toa sáng )" at bounding box center [370, 279] width 130 height 23
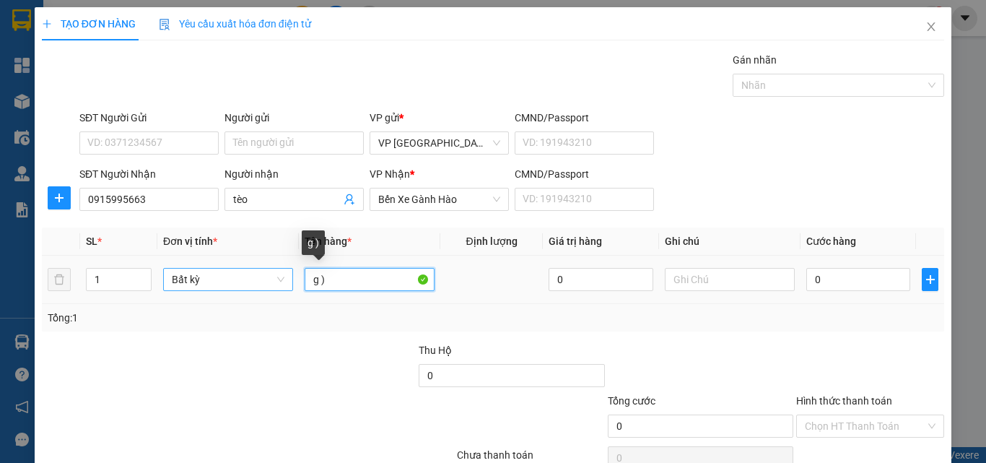
drag, startPoint x: 341, startPoint y: 285, endPoint x: 268, endPoint y: 284, distance: 72.9
click at [280, 286] on tr "1 Bất kỳ g ) 0 0" at bounding box center [493, 280] width 903 height 48
click at [859, 295] on td "0" at bounding box center [859, 280] width 116 height 48
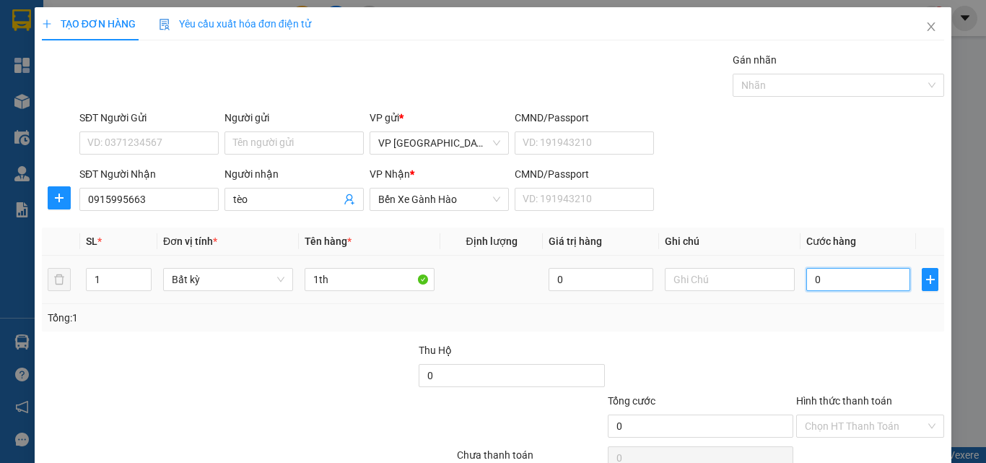
click at [855, 289] on input "0" at bounding box center [859, 279] width 104 height 23
drag, startPoint x: 962, startPoint y: 308, endPoint x: 938, endPoint y: 375, distance: 71.9
click at [941, 375] on div "TẠO ĐƠN HÀNG Yêu cầu xuất hóa đơn điện tử Transit Pickup Surcharge Ids Transit …" at bounding box center [493, 231] width 986 height 463
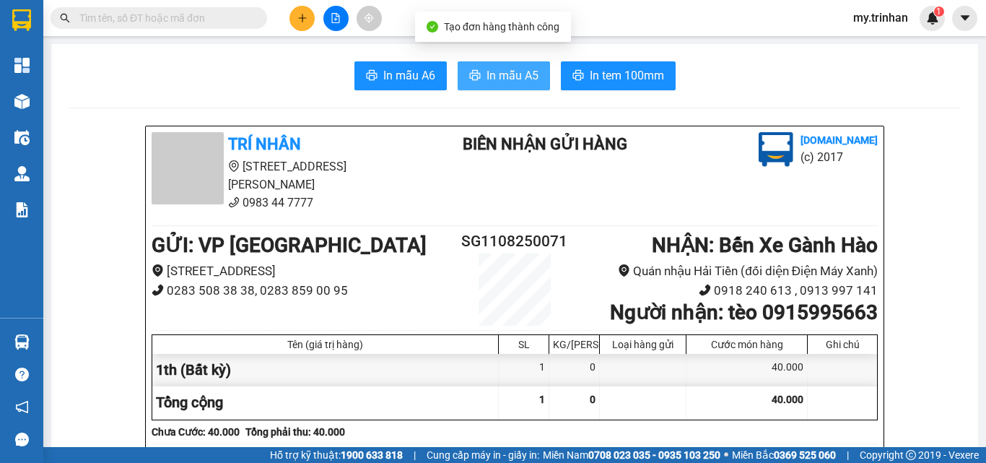
click at [475, 76] on button "In mẫu A5" at bounding box center [504, 75] width 92 height 29
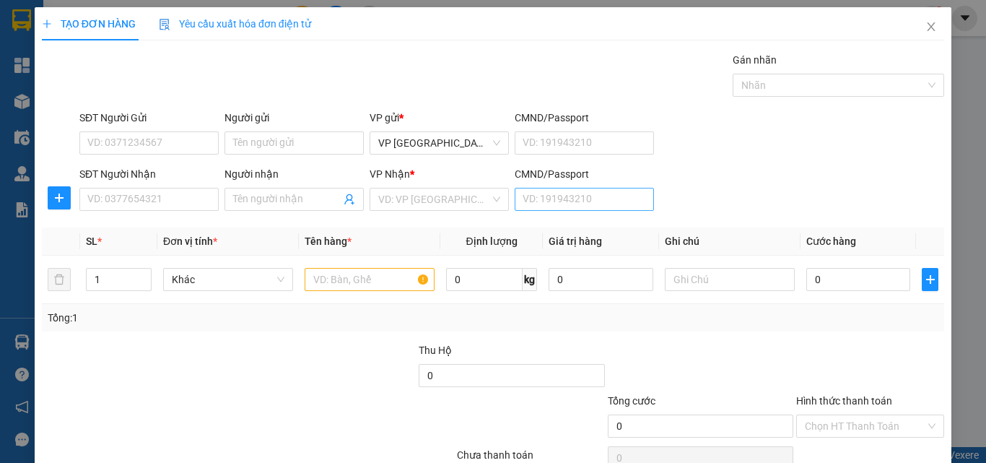
drag, startPoint x: 710, startPoint y: 192, endPoint x: 625, endPoint y: 205, distance: 86.2
click at [714, 192] on div "SĐT Người Nhận VD: 0377654321 Người nhận Tên người nhận VP Nhận * VD: VP Sài Gò…" at bounding box center [512, 191] width 871 height 51
click at [178, 195] on input "SĐT Người Nhận" at bounding box center [148, 199] width 139 height 23
click at [928, 28] on icon "close" at bounding box center [932, 26] width 8 height 9
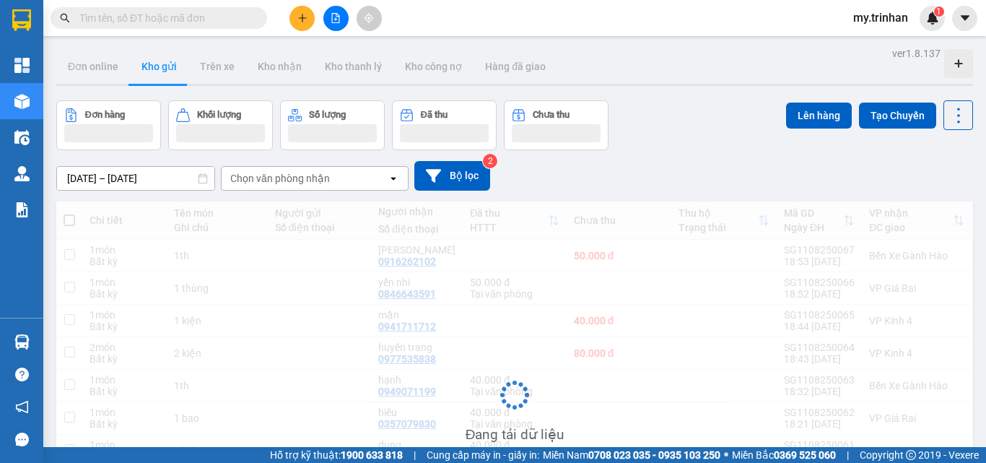
click at [116, 21] on input "text" at bounding box center [164, 18] width 170 height 16
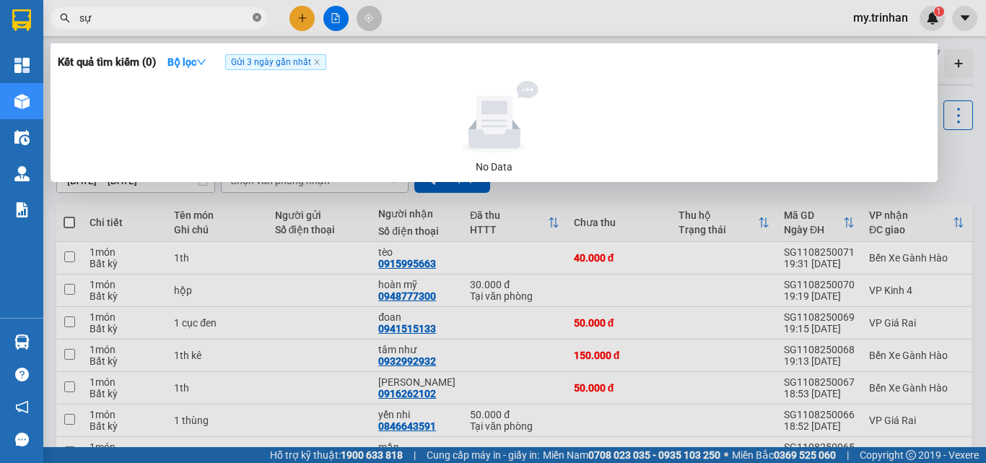
click at [257, 19] on icon "close-circle" at bounding box center [257, 17] width 9 height 9
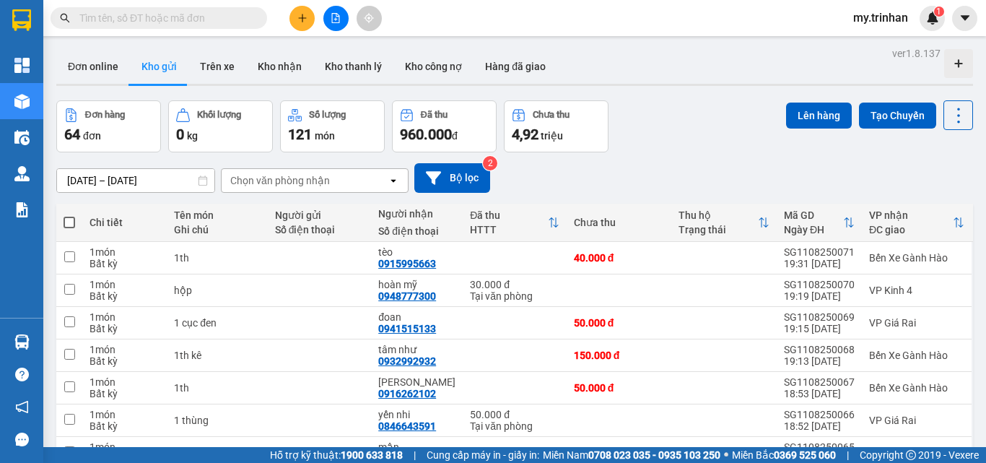
click at [567, 171] on div "[DATE] – [DATE] Press the down arrow key to interact with the calendar and sele…" at bounding box center [514, 178] width 917 height 30
click at [568, 171] on div "[DATE] – [DATE] Press the down arrow key to interact with the calendar and sele…" at bounding box center [514, 178] width 917 height 30
click at [554, 181] on div "[DATE] – [DATE] Press the down arrow key to interact with the calendar and sele…" at bounding box center [514, 178] width 917 height 30
click at [69, 227] on span at bounding box center [70, 223] width 12 height 12
click at [69, 215] on input "checkbox" at bounding box center [69, 215] width 0 height 0
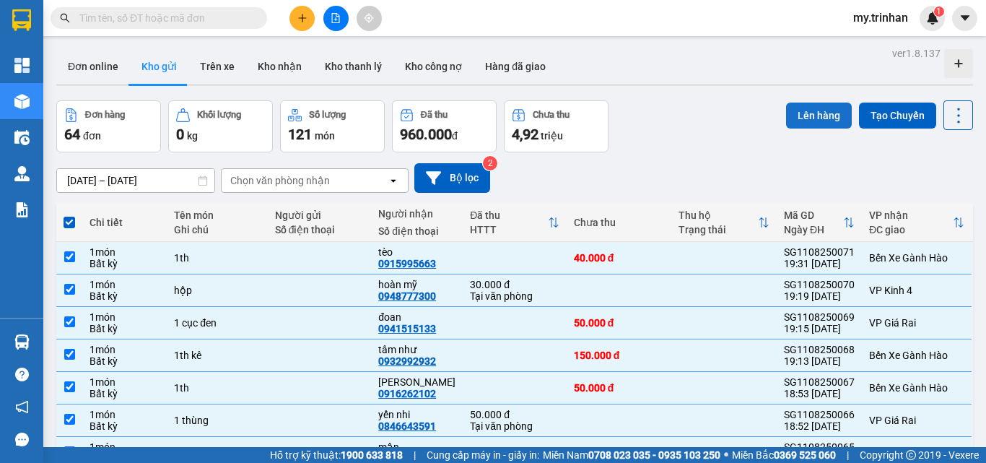
click at [794, 111] on button "Lên hàng" at bounding box center [819, 116] width 66 height 26
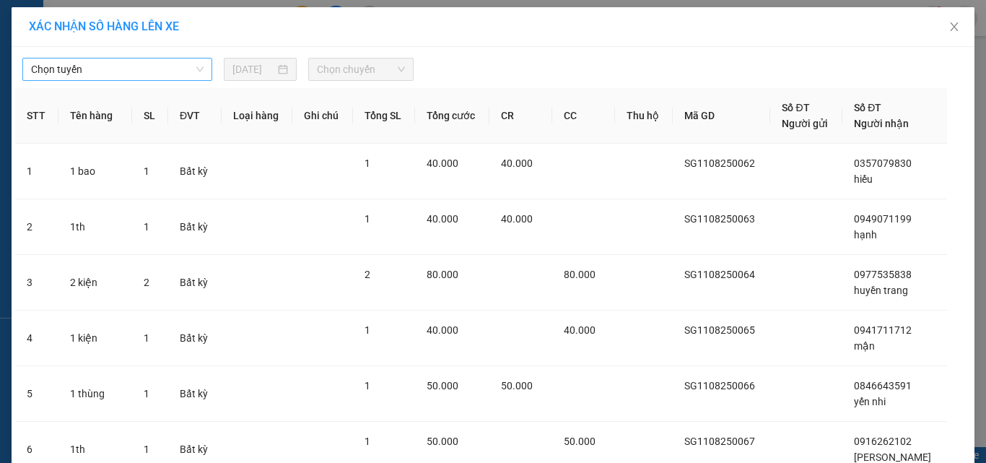
click at [186, 71] on span "Chọn tuyến" at bounding box center [117, 69] width 173 height 22
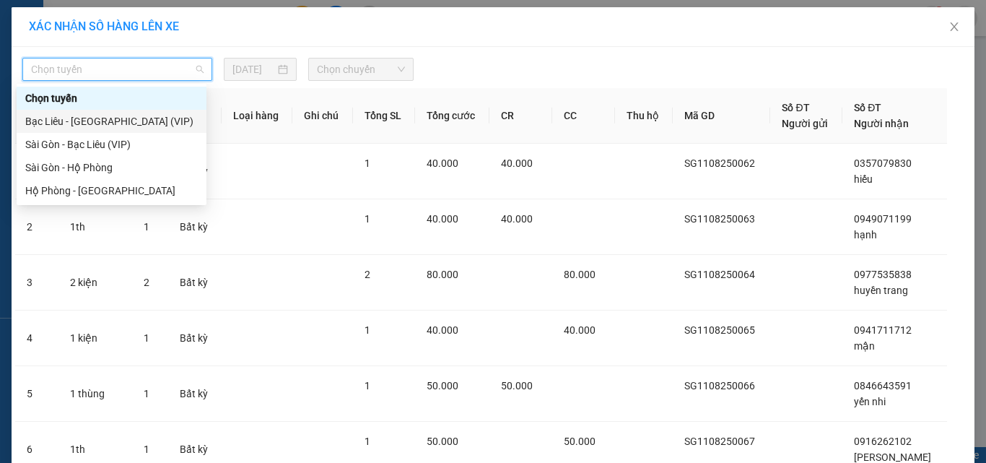
click at [162, 143] on div "Sài Gòn - Bạc Liêu (VIP)" at bounding box center [111, 144] width 173 height 16
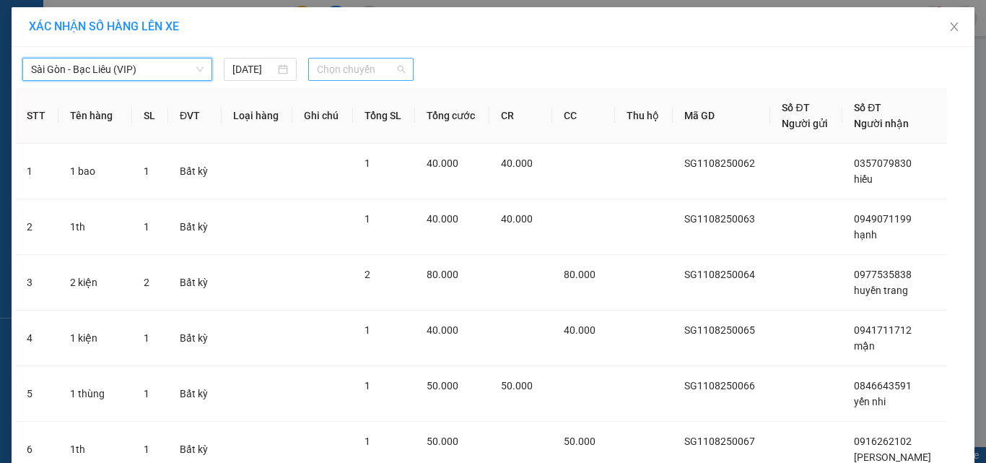
click at [386, 71] on span "Chọn chuyến" at bounding box center [361, 69] width 89 height 22
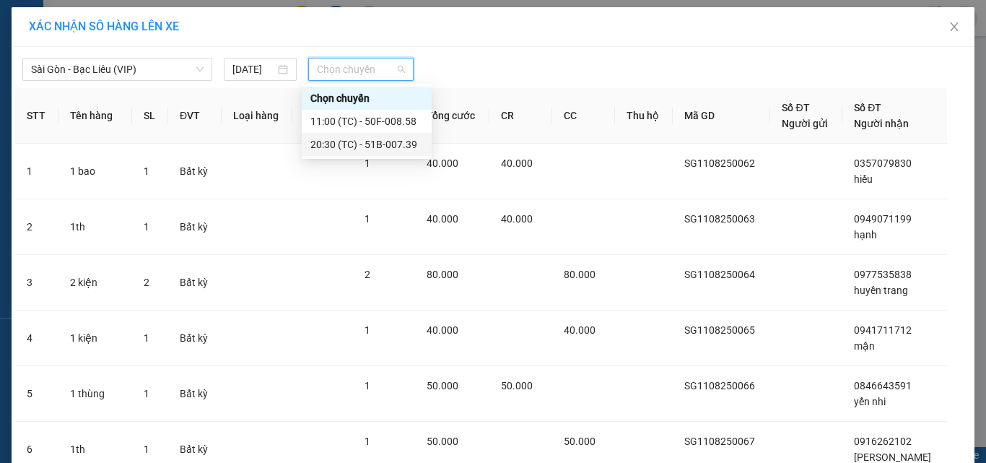
click at [358, 145] on div "20:30 (TC) - 51B-007.39" at bounding box center [366, 144] width 113 height 16
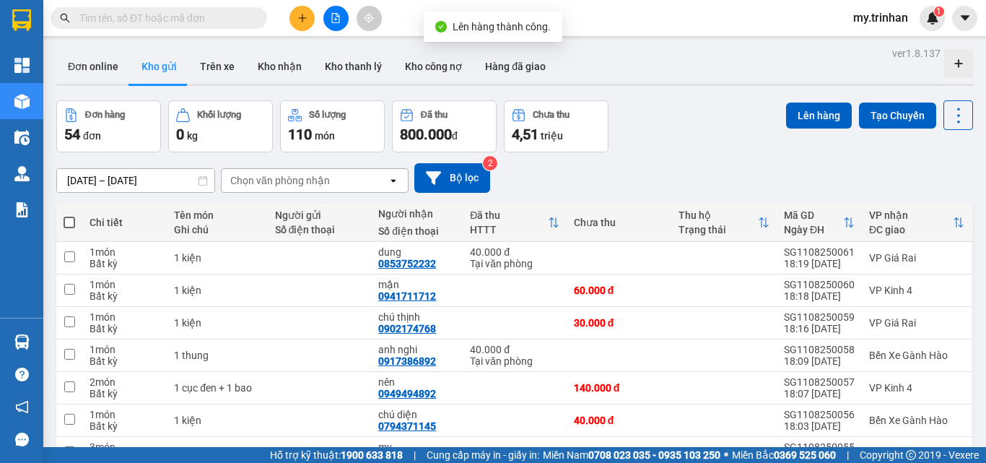
click at [69, 220] on span at bounding box center [70, 223] width 12 height 12
click at [69, 215] on input "checkbox" at bounding box center [69, 215] width 0 height 0
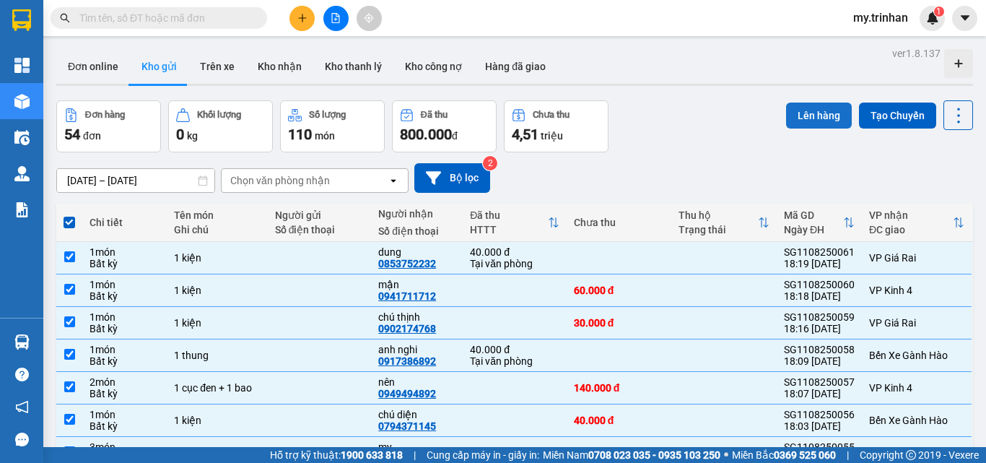
click at [786, 121] on button "Lên hàng" at bounding box center [819, 116] width 66 height 26
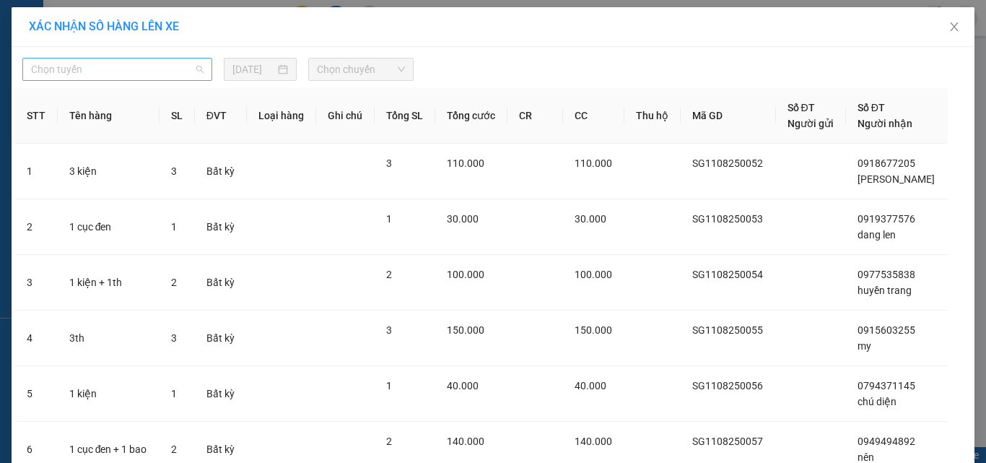
click at [173, 69] on span "Chọn tuyến" at bounding box center [117, 69] width 173 height 22
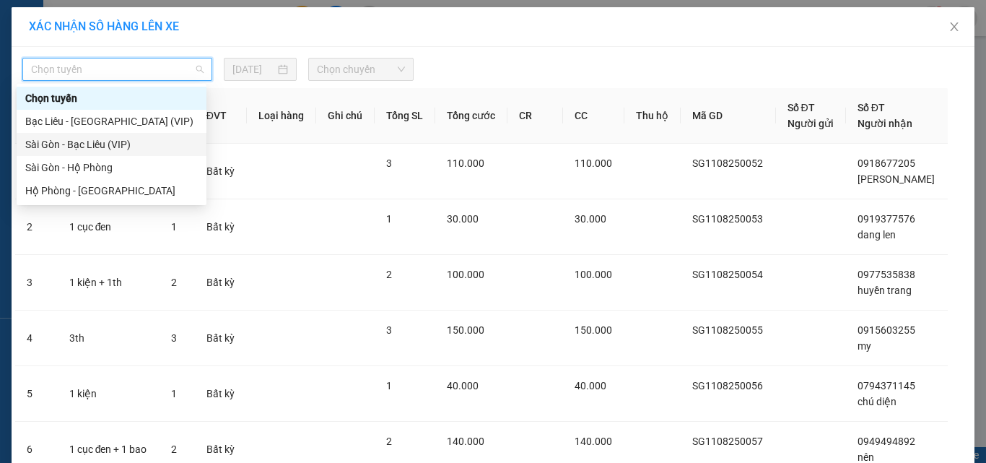
click at [346, 74] on span "Chọn chuyến" at bounding box center [361, 69] width 89 height 22
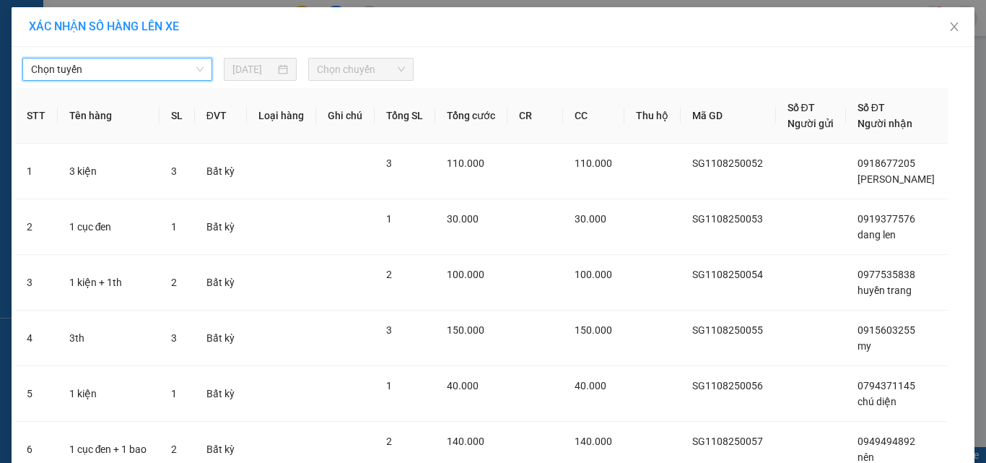
click at [158, 72] on span "Chọn tuyến" at bounding box center [117, 69] width 173 height 22
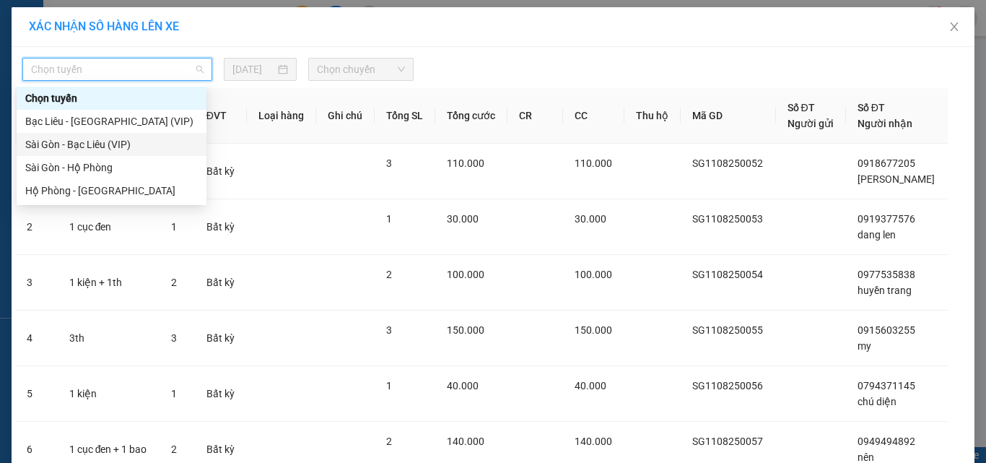
click at [110, 146] on div "Sài Gòn - Bạc Liêu (VIP)" at bounding box center [111, 144] width 173 height 16
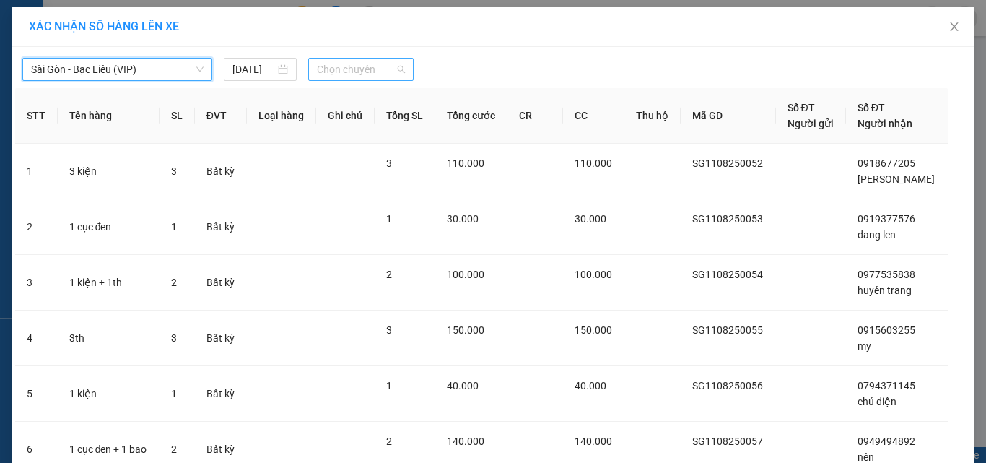
click at [317, 66] on span "Chọn chuyến" at bounding box center [361, 69] width 89 height 22
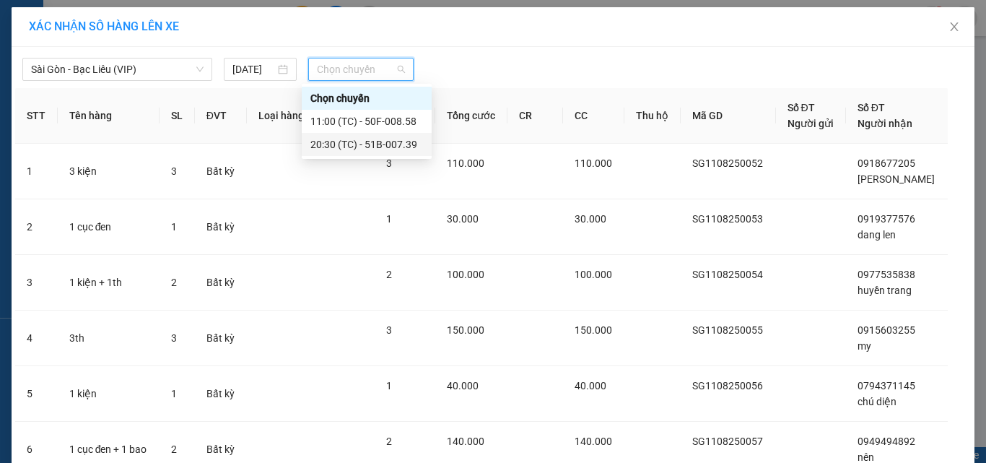
click at [317, 144] on div "20:30 (TC) - 51B-007.39" at bounding box center [366, 144] width 113 height 16
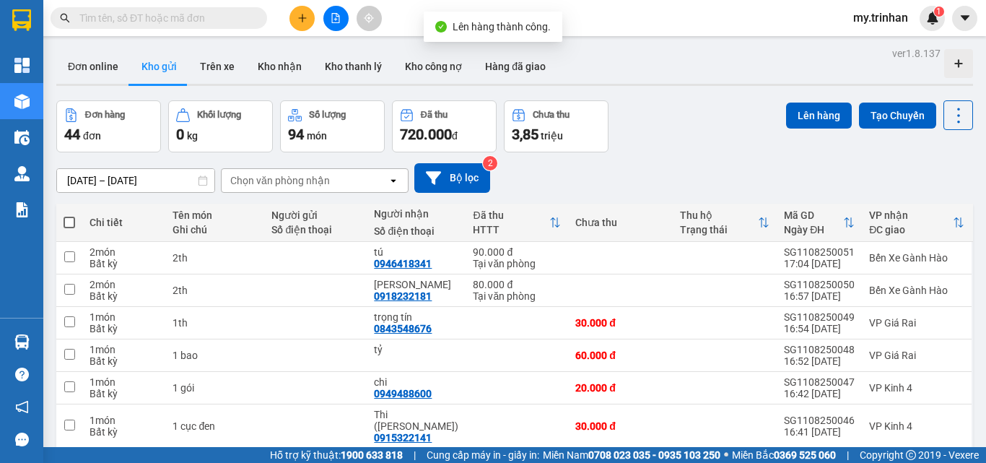
click at [71, 217] on span at bounding box center [70, 223] width 12 height 12
click at [69, 215] on input "checkbox" at bounding box center [69, 215] width 0 height 0
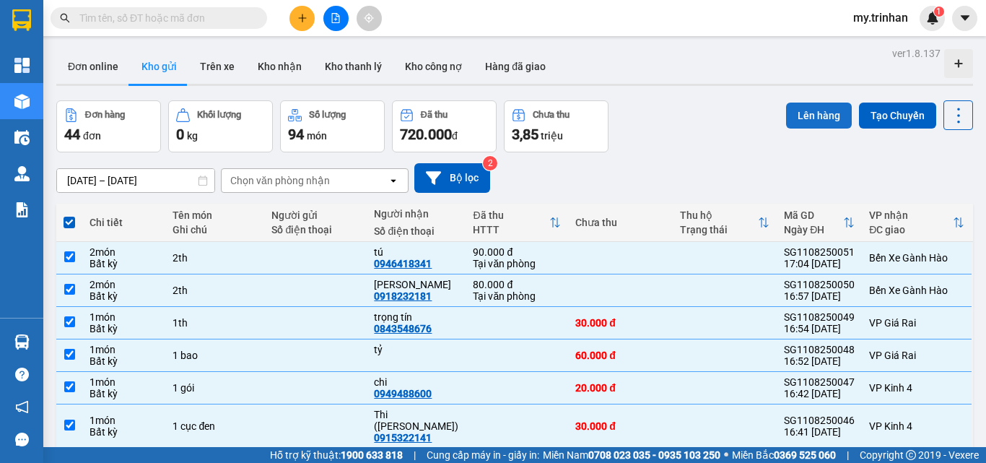
click at [786, 118] on button "Lên hàng" at bounding box center [819, 116] width 66 height 26
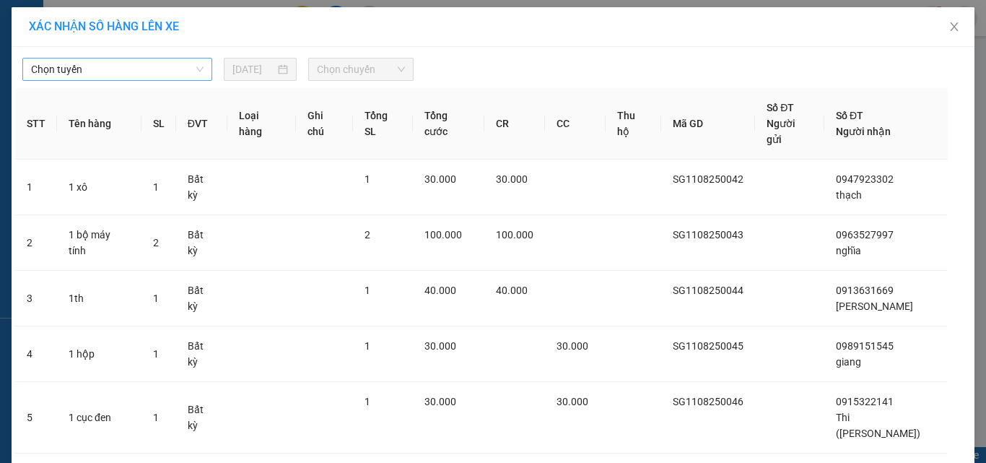
click at [169, 69] on span "Chọn tuyến" at bounding box center [117, 69] width 173 height 22
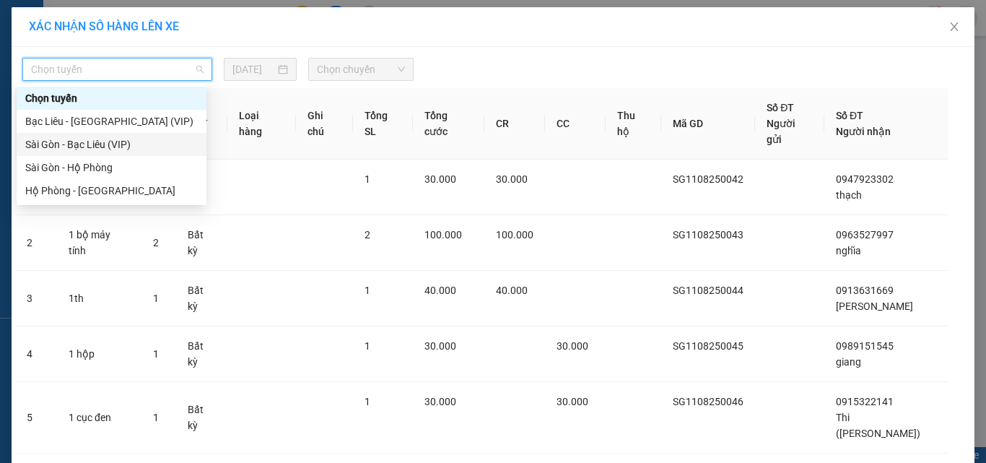
click at [147, 139] on div "Sài Gòn - Bạc Liêu (VIP)" at bounding box center [111, 144] width 173 height 16
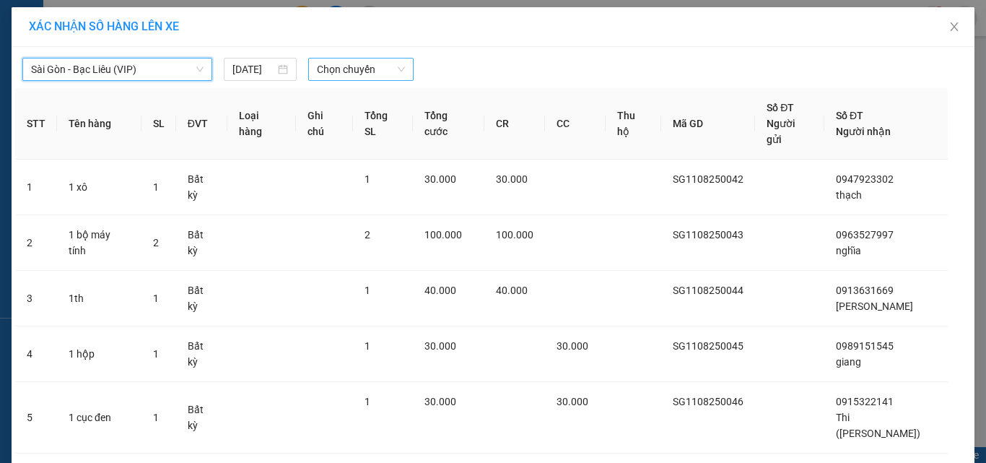
click at [317, 71] on span "Chọn chuyến" at bounding box center [361, 69] width 89 height 22
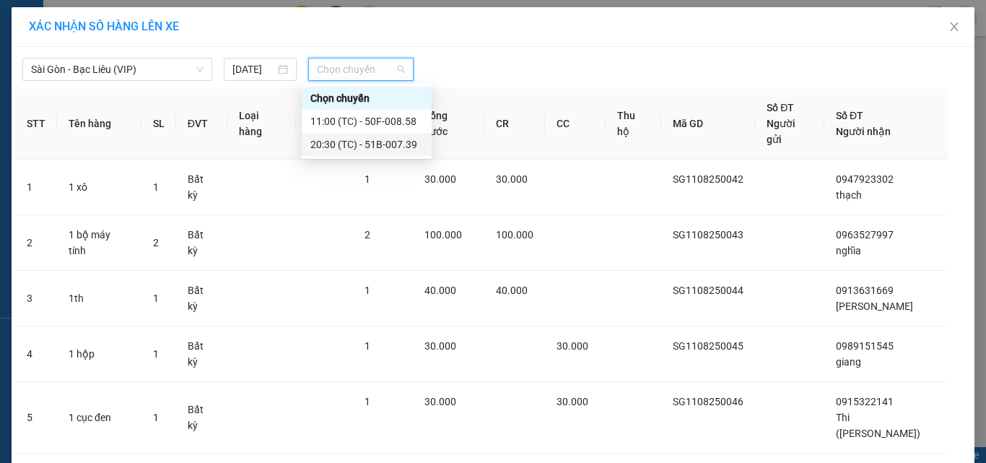
click at [323, 142] on div "20:30 (TC) - 51B-007.39" at bounding box center [366, 144] width 113 height 16
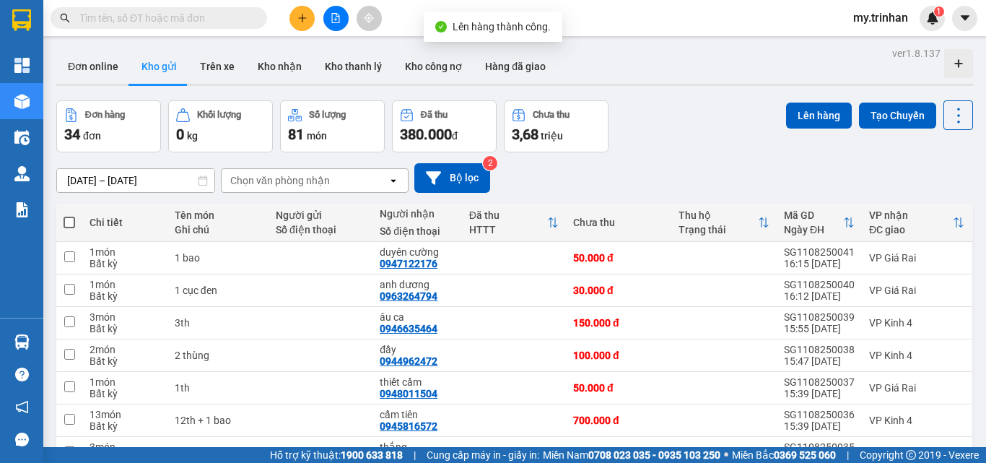
click at [68, 222] on span at bounding box center [70, 223] width 12 height 12
click at [69, 215] on input "checkbox" at bounding box center [69, 215] width 0 height 0
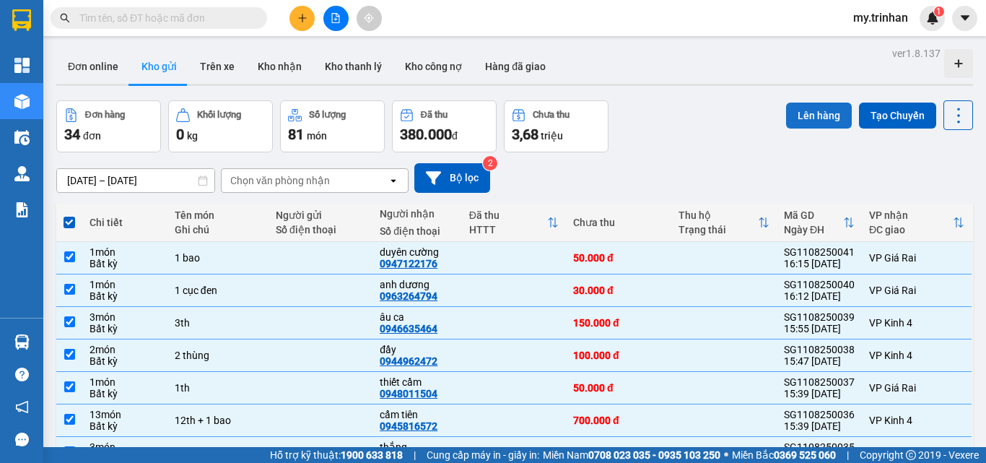
click at [814, 113] on button "Lên hàng" at bounding box center [819, 116] width 66 height 26
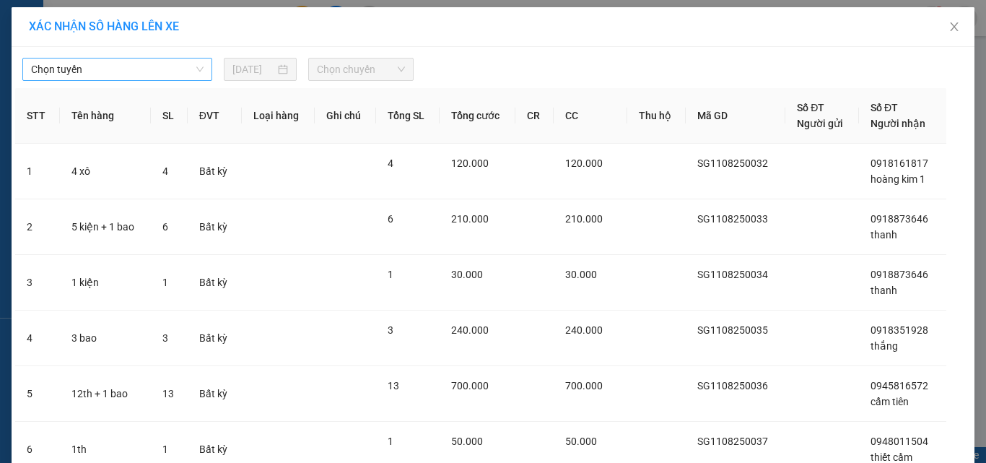
click at [58, 77] on span "Chọn tuyến" at bounding box center [117, 69] width 173 height 22
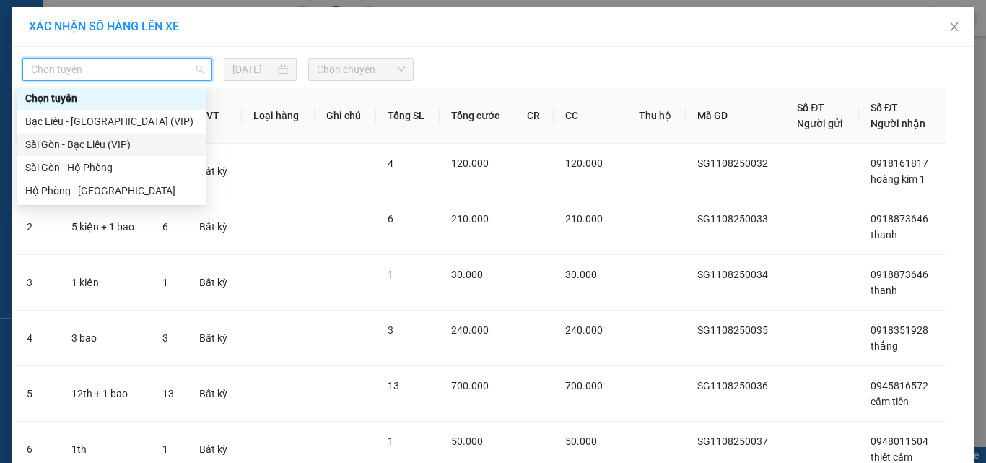
click at [61, 135] on div "Sài Gòn - Bạc Liêu (VIP)" at bounding box center [112, 144] width 190 height 23
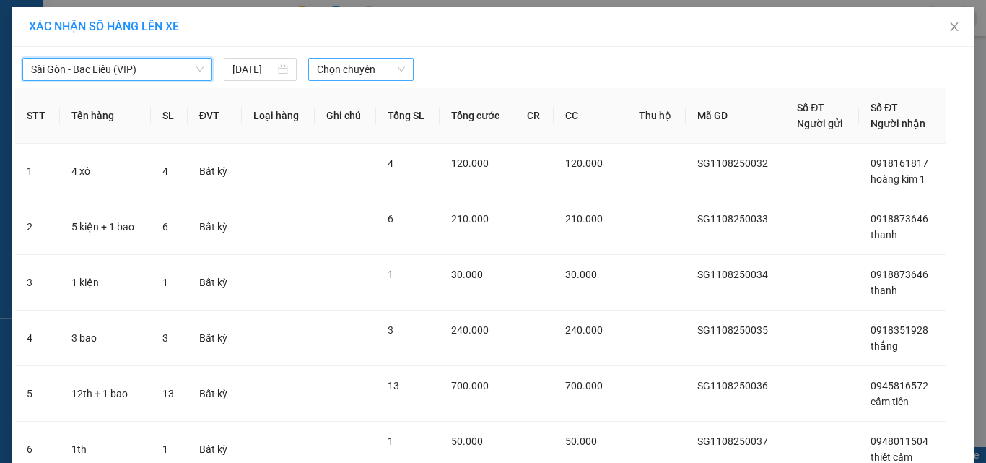
click at [360, 78] on span "Chọn chuyến" at bounding box center [361, 69] width 89 height 22
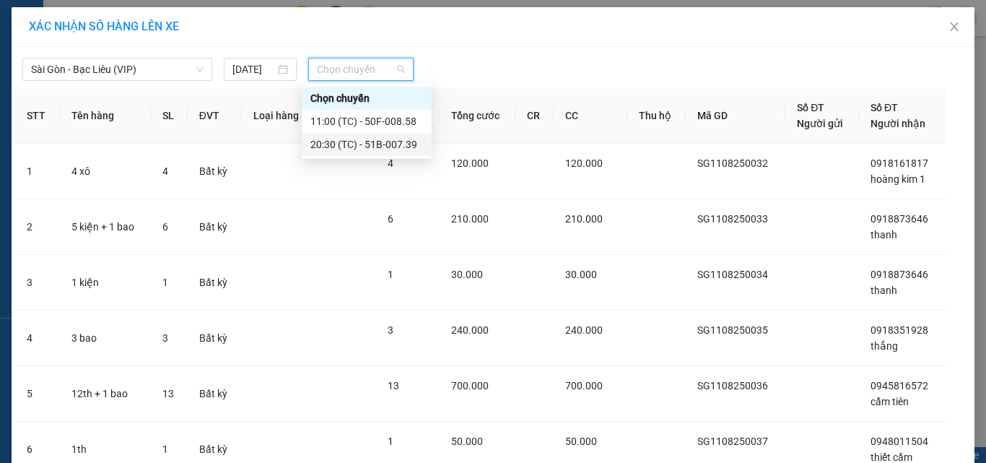
click at [350, 143] on div "20:30 (TC) - 51B-007.39" at bounding box center [366, 144] width 113 height 16
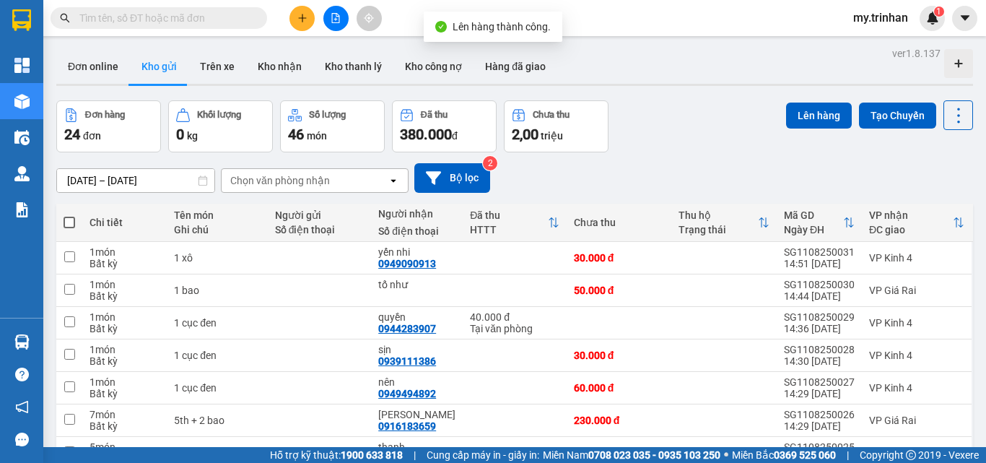
click at [73, 222] on span at bounding box center [70, 223] width 12 height 12
click at [69, 215] on input "checkbox" at bounding box center [69, 215] width 0 height 0
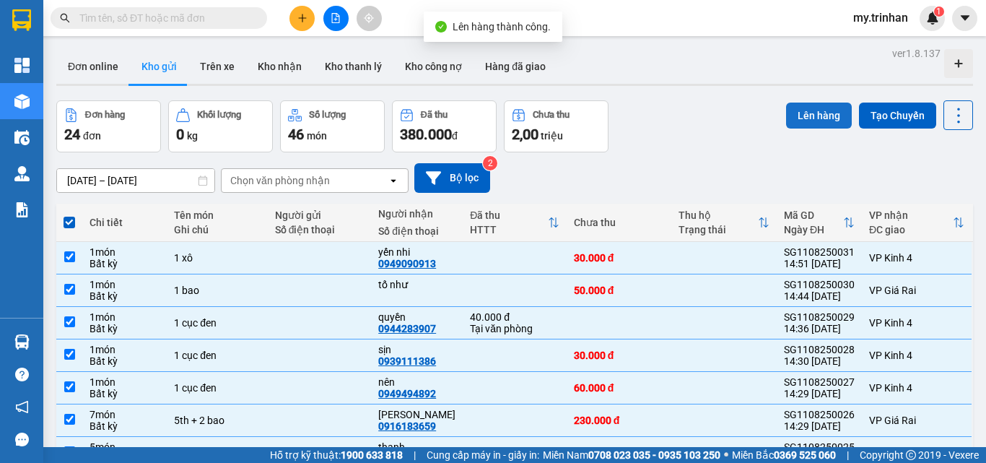
click at [786, 124] on button "Lên hàng" at bounding box center [819, 116] width 66 height 26
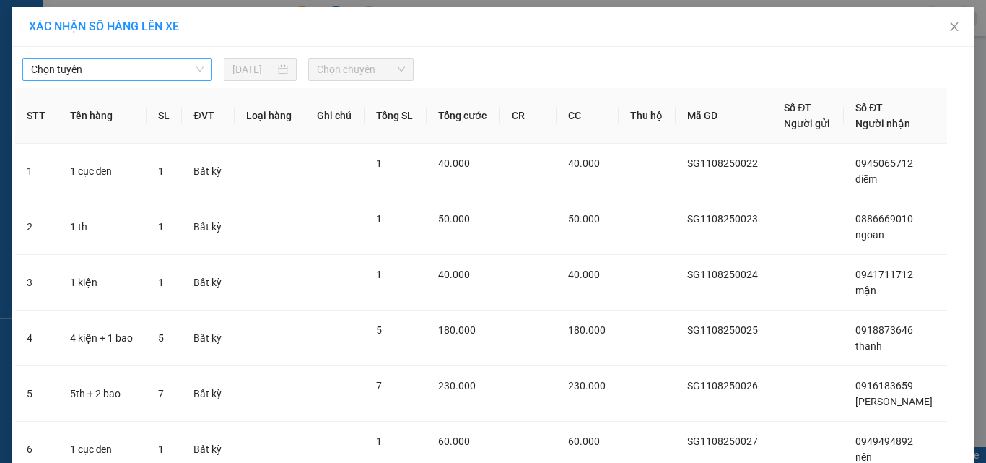
click at [84, 69] on span "Chọn tuyến" at bounding box center [117, 69] width 173 height 22
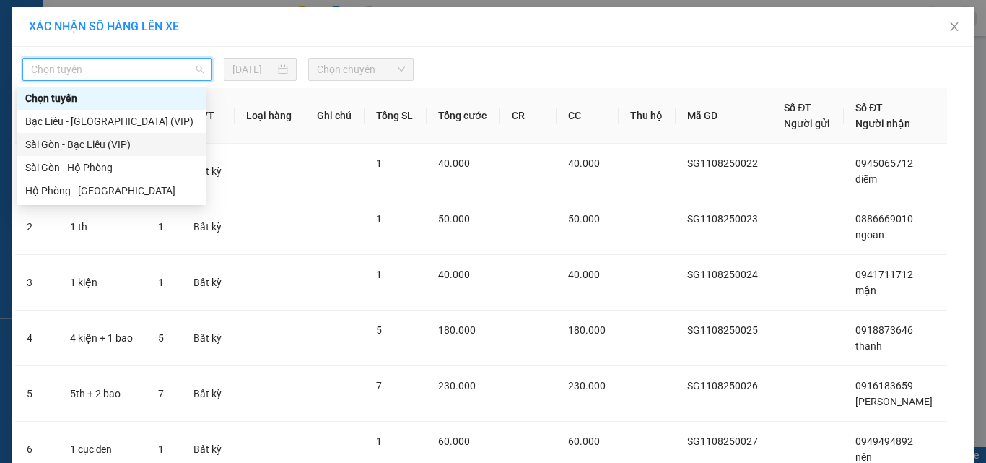
click at [91, 140] on div "Sài Gòn - Bạc Liêu (VIP)" at bounding box center [111, 144] width 173 height 16
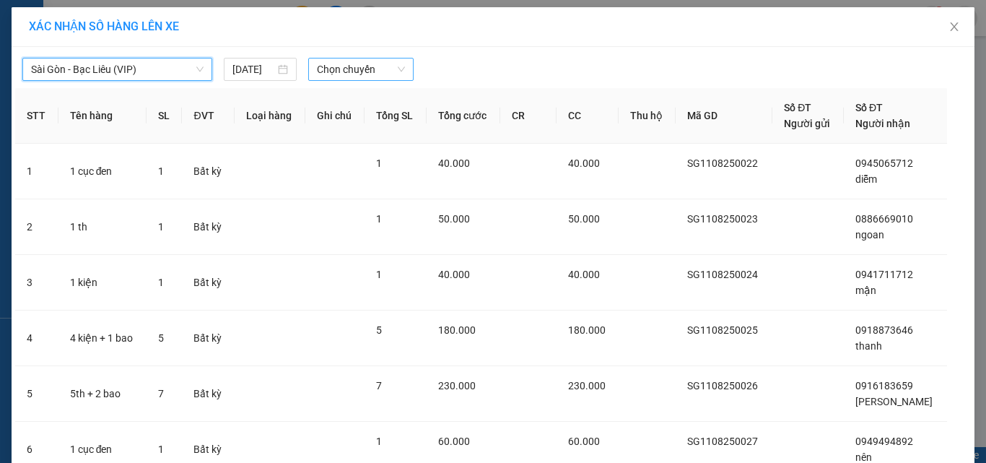
click at [322, 66] on span "Chọn chuyến" at bounding box center [361, 69] width 89 height 22
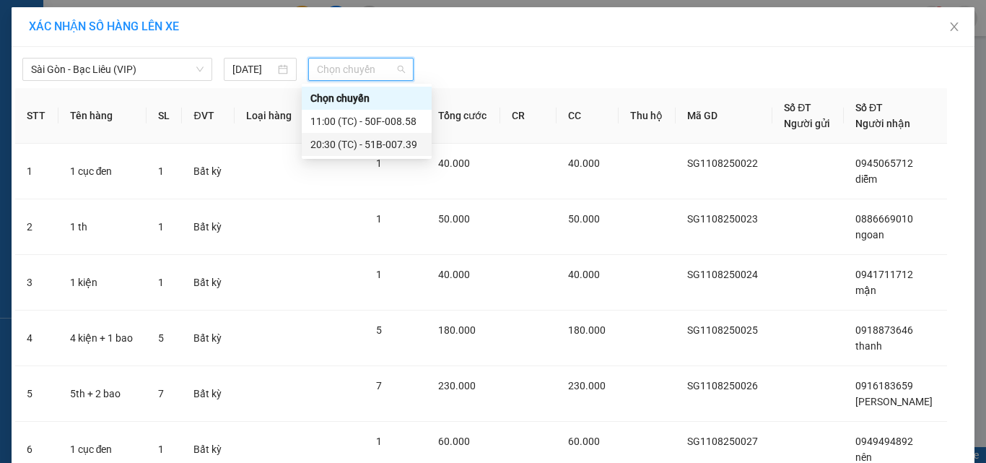
click at [323, 142] on div "20:30 (TC) - 51B-007.39" at bounding box center [366, 144] width 113 height 16
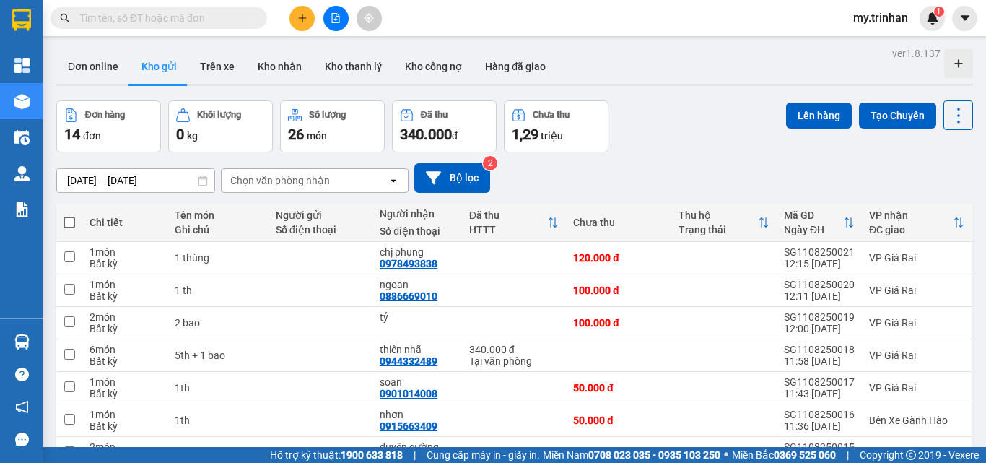
click at [66, 222] on span at bounding box center [70, 223] width 12 height 12
click at [69, 215] on input "checkbox" at bounding box center [69, 215] width 0 height 0
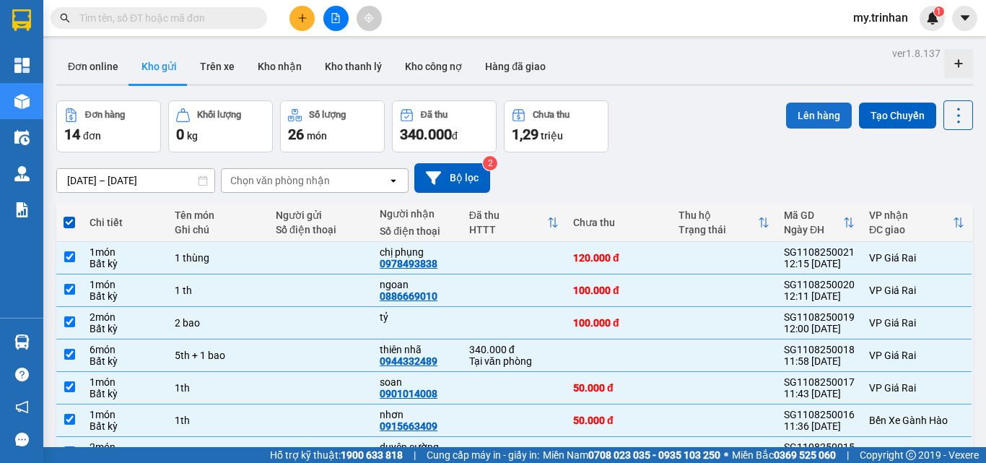
click at [788, 116] on button "Lên hàng" at bounding box center [819, 116] width 66 height 26
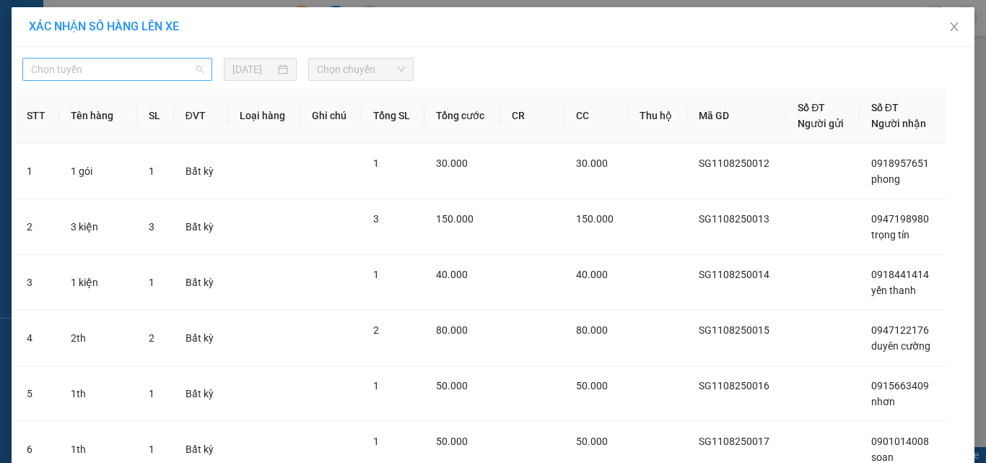
click at [176, 69] on span "Chọn tuyến" at bounding box center [117, 69] width 173 height 22
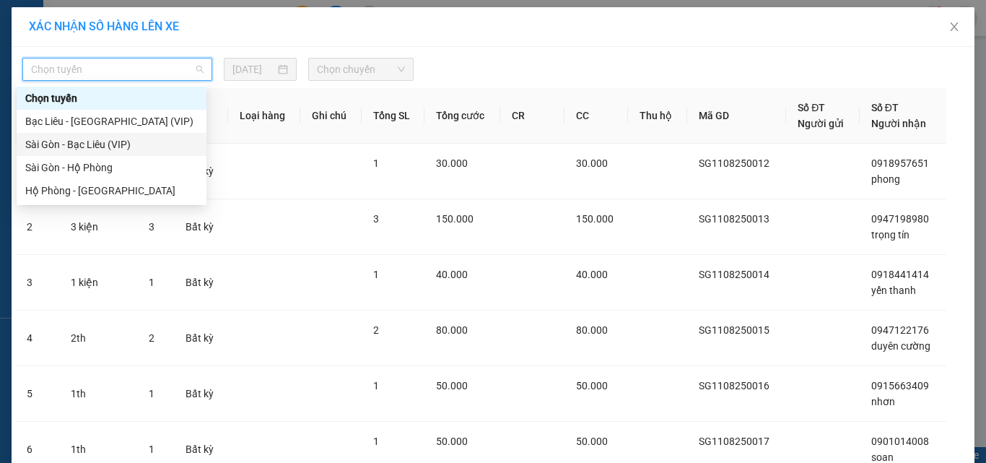
click at [134, 138] on div "Sài Gòn - Bạc Liêu (VIP)" at bounding box center [111, 144] width 173 height 16
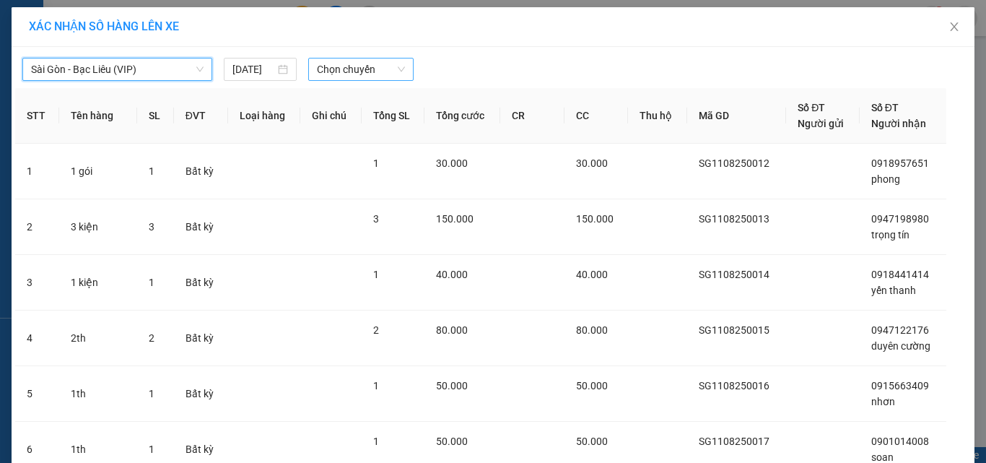
click at [334, 73] on span "Chọn chuyến" at bounding box center [361, 69] width 89 height 22
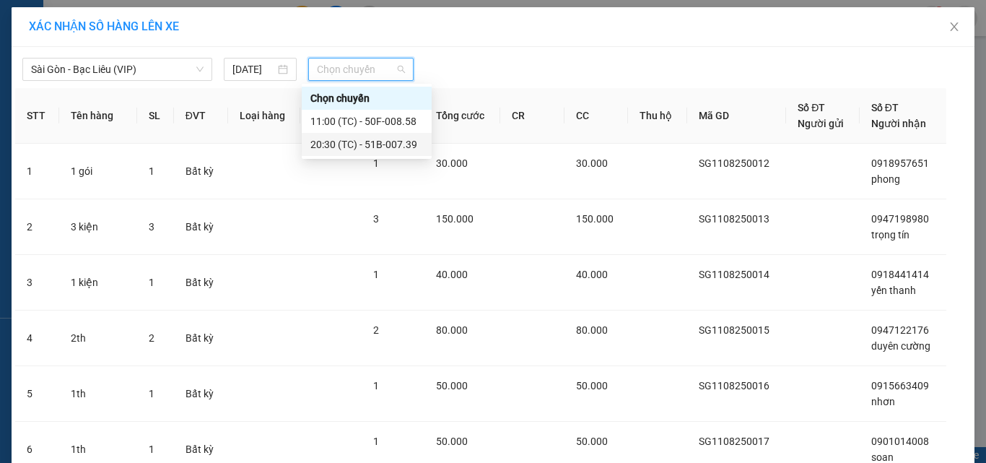
click at [336, 150] on div "20:30 (TC) - 51B-007.39" at bounding box center [366, 144] width 113 height 16
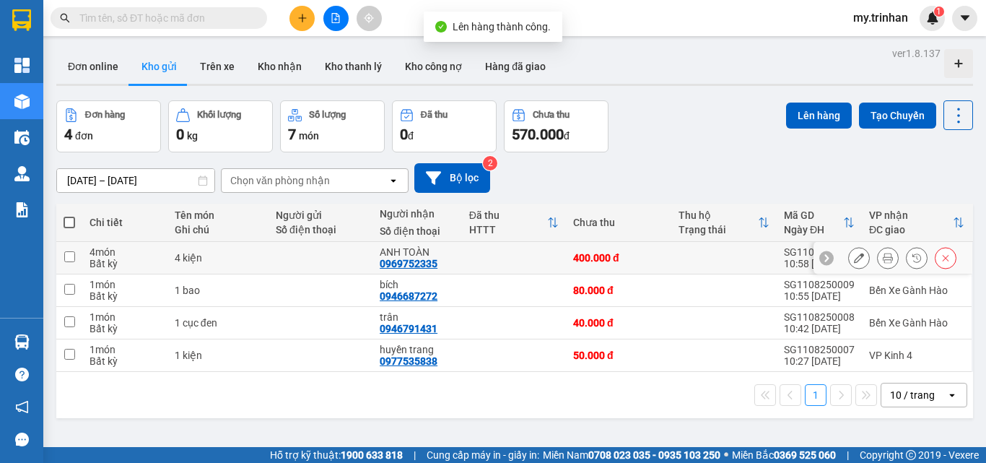
click at [319, 261] on div at bounding box center [321, 258] width 90 height 12
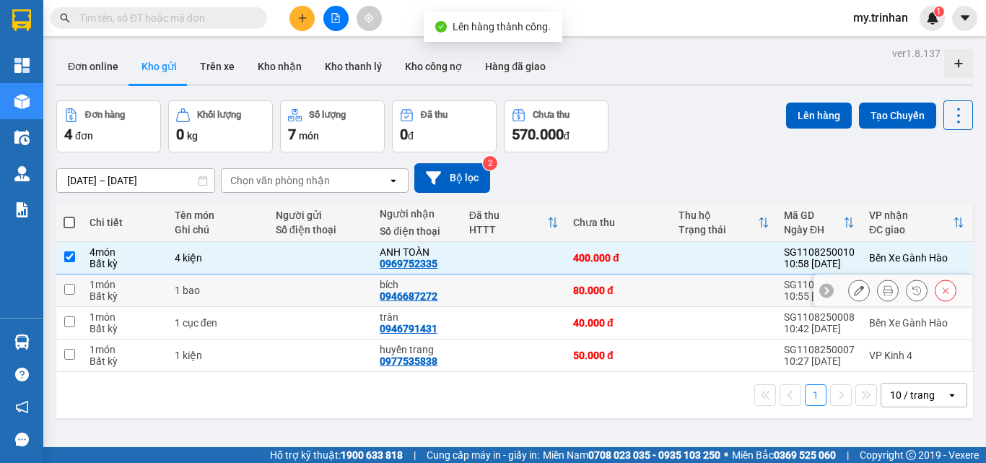
click at [306, 292] on div at bounding box center [321, 290] width 90 height 12
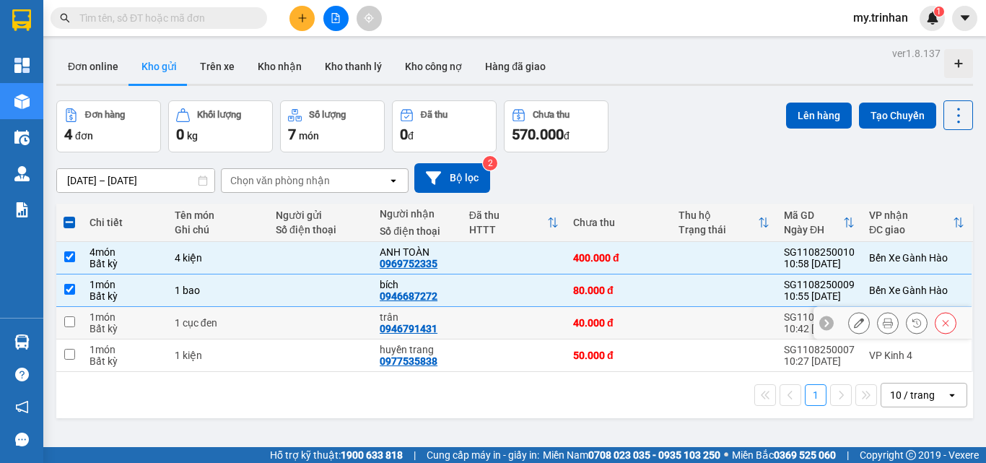
click at [298, 321] on div at bounding box center [321, 323] width 90 height 12
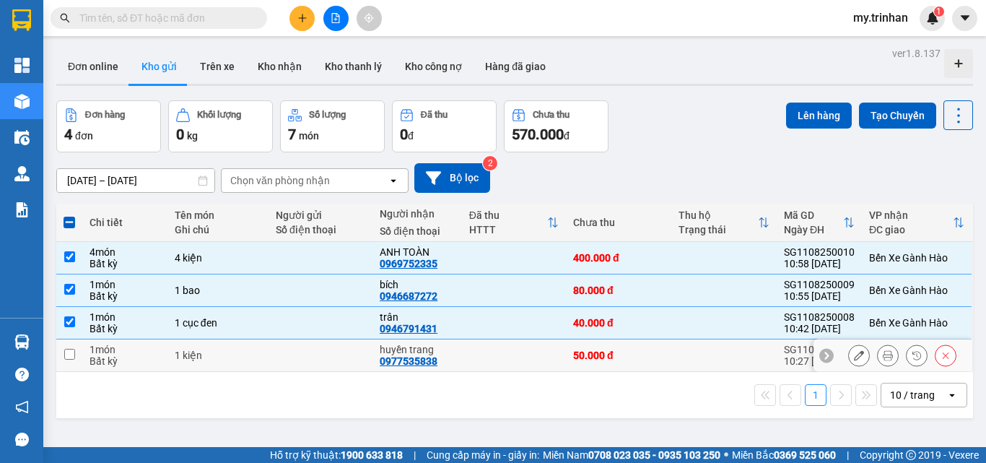
click at [295, 349] on div at bounding box center [321, 355] width 90 height 12
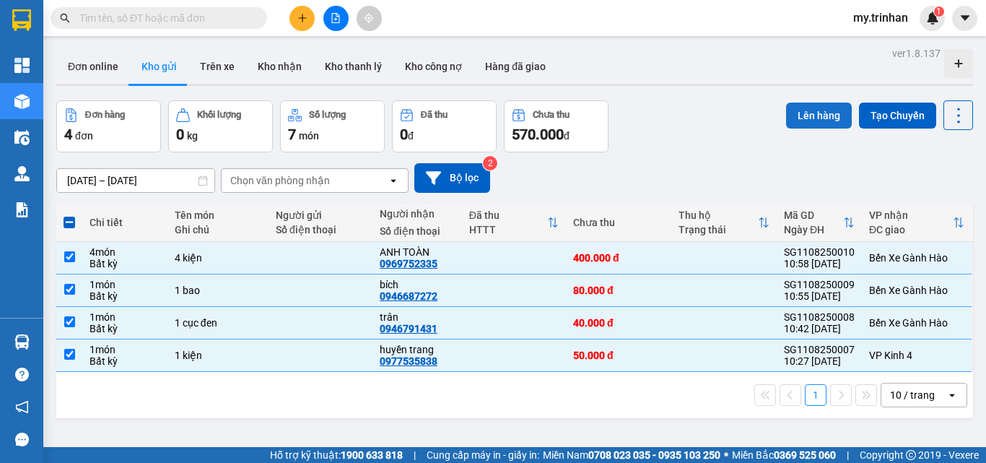
click at [794, 110] on button "Lên hàng" at bounding box center [819, 116] width 66 height 26
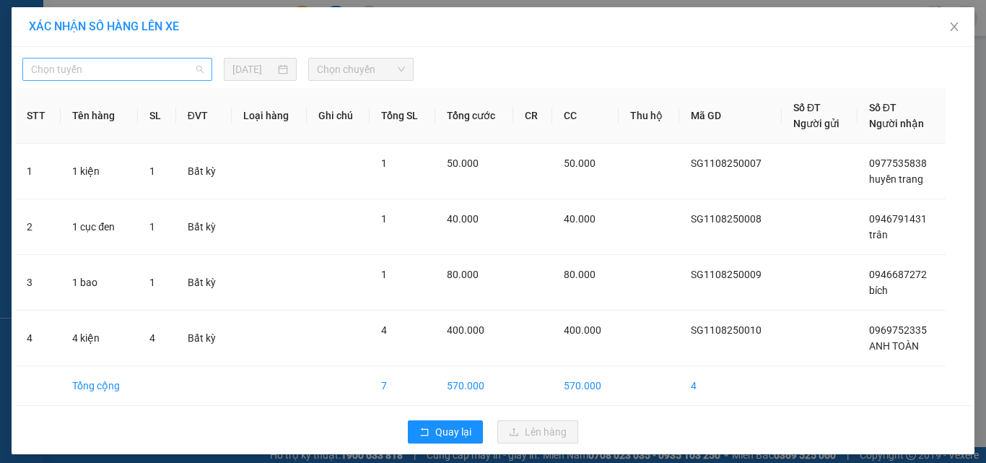
click at [188, 77] on span "Chọn tuyến" at bounding box center [117, 69] width 173 height 22
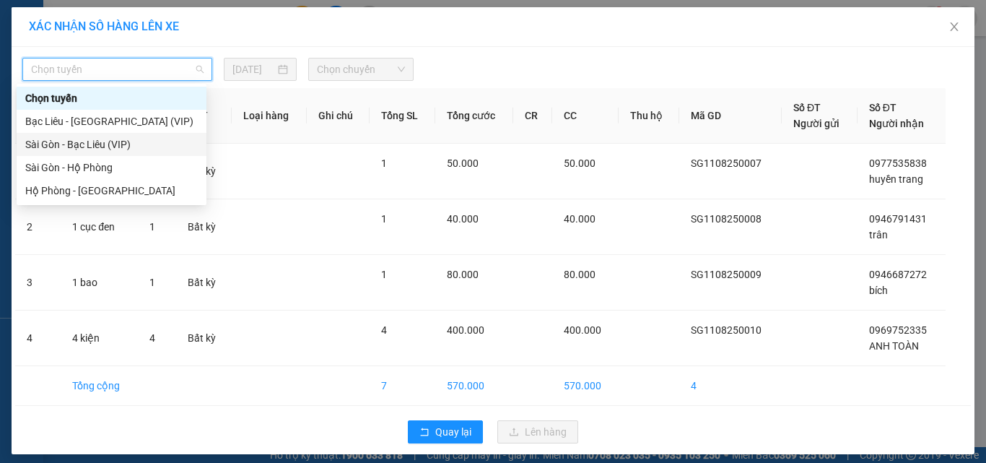
click at [151, 144] on div "Sài Gòn - Bạc Liêu (VIP)" at bounding box center [111, 144] width 173 height 16
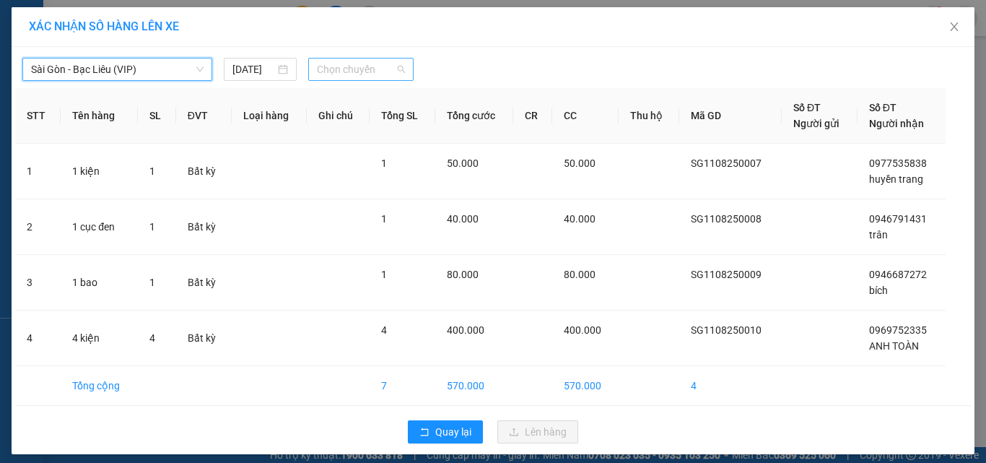
click at [340, 79] on span "Chọn chuyến" at bounding box center [361, 69] width 89 height 22
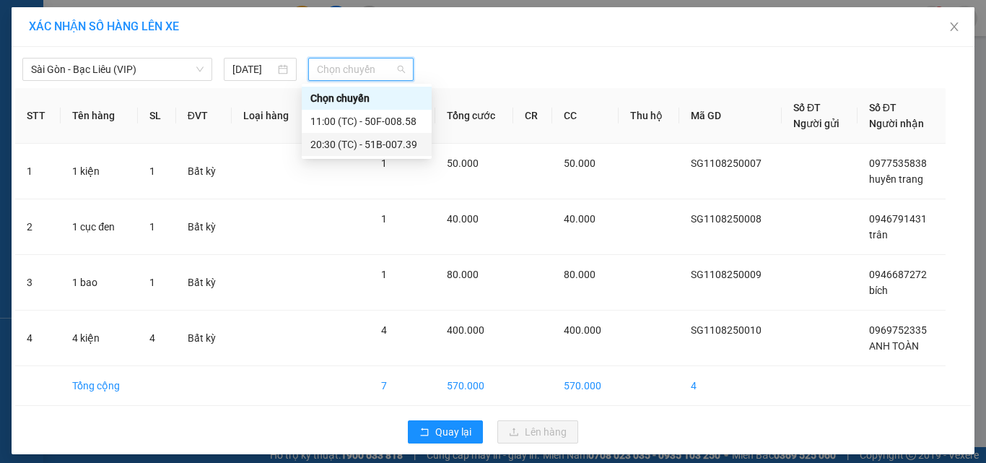
click at [336, 147] on div "20:30 (TC) - 51B-007.39" at bounding box center [366, 144] width 113 height 16
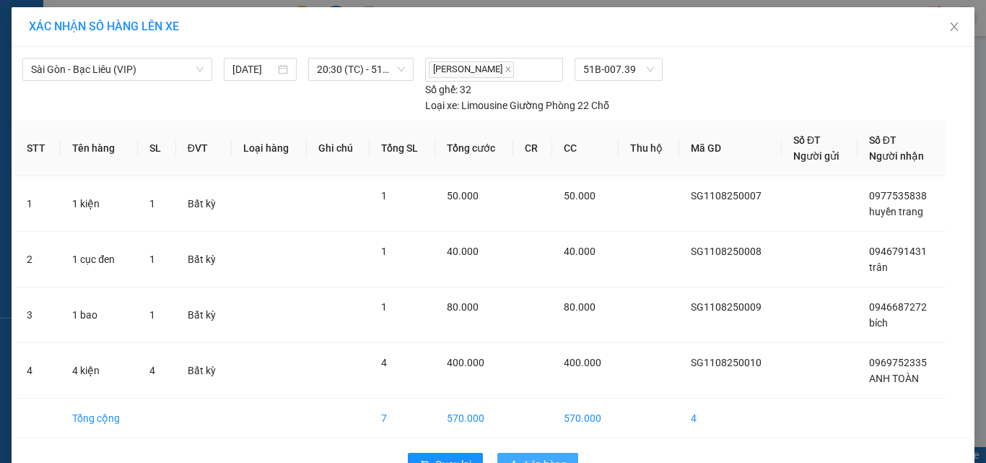
click at [518, 453] on button "Lên hàng" at bounding box center [537, 464] width 81 height 23
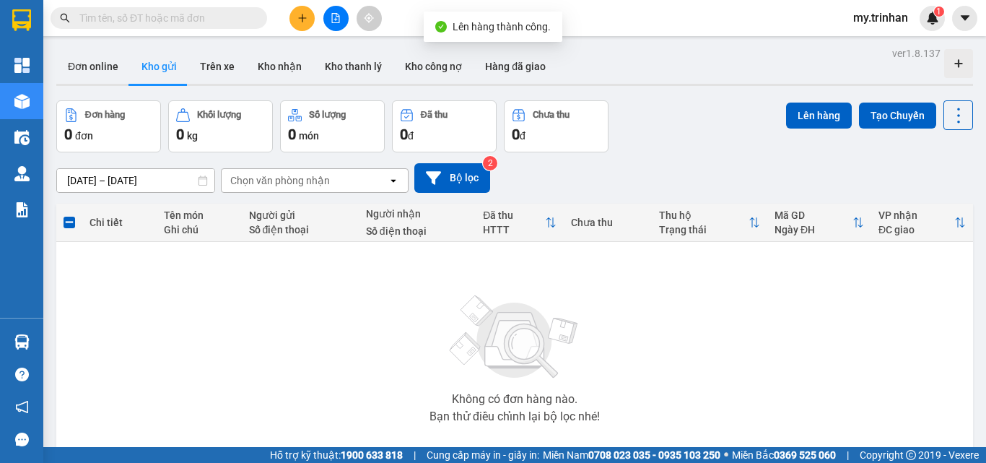
click at [333, 17] on icon "file-add" at bounding box center [336, 18] width 10 height 10
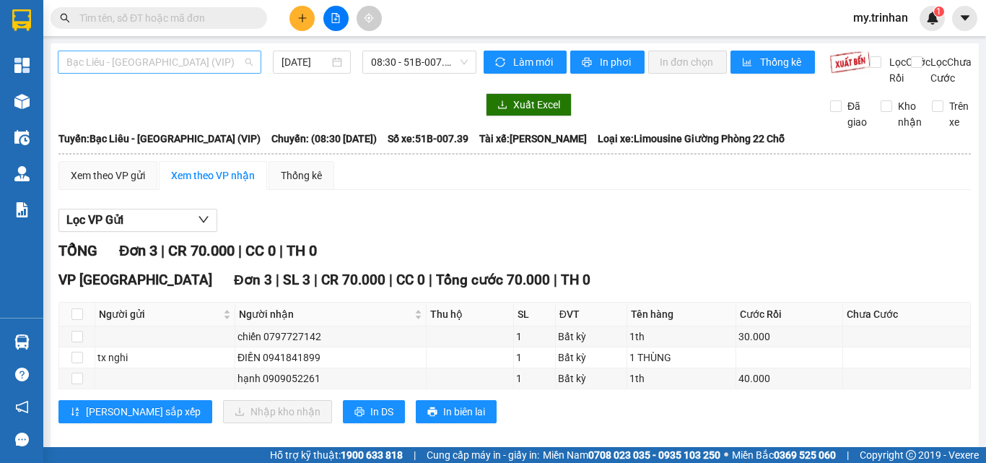
click at [239, 53] on span "Bạc Liêu - [GEOGRAPHIC_DATA] (VIP)" at bounding box center [159, 62] width 186 height 22
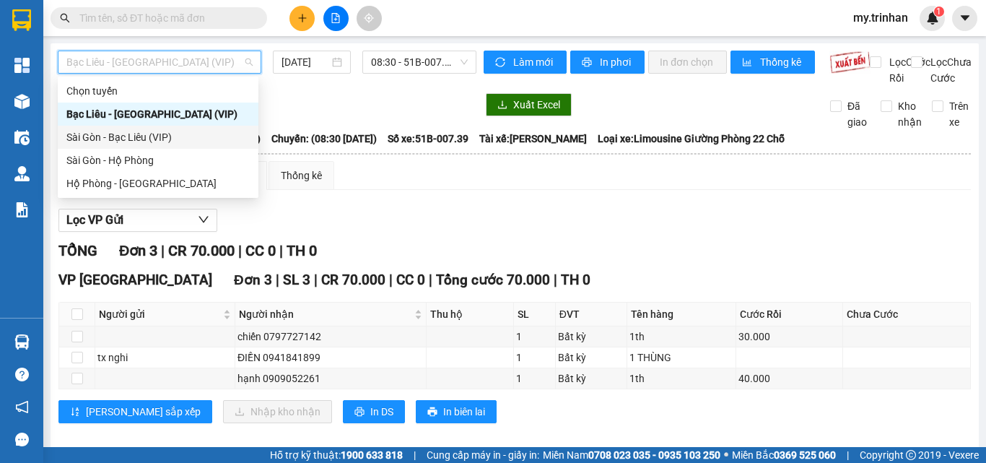
click at [192, 135] on div "Sài Gòn - Bạc Liêu (VIP)" at bounding box center [157, 137] width 183 height 16
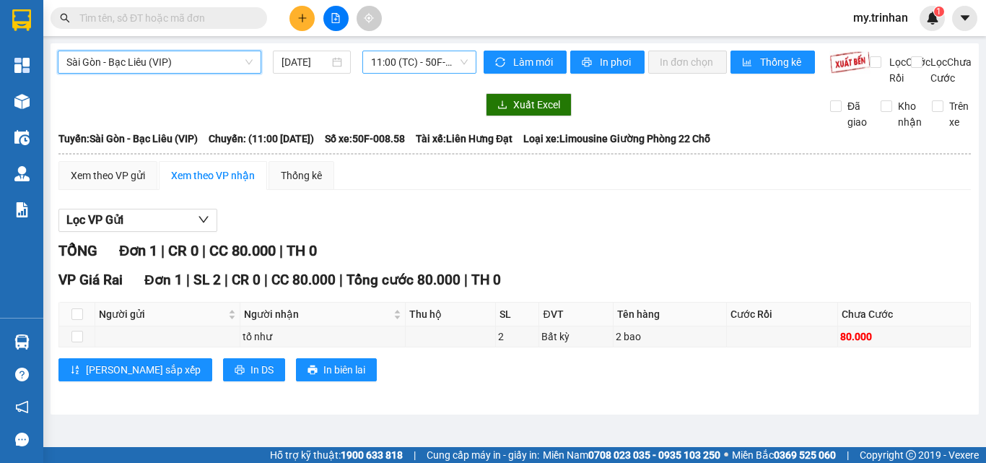
click at [376, 64] on span "11:00 (TC) - 50F-008.58" at bounding box center [419, 62] width 97 height 22
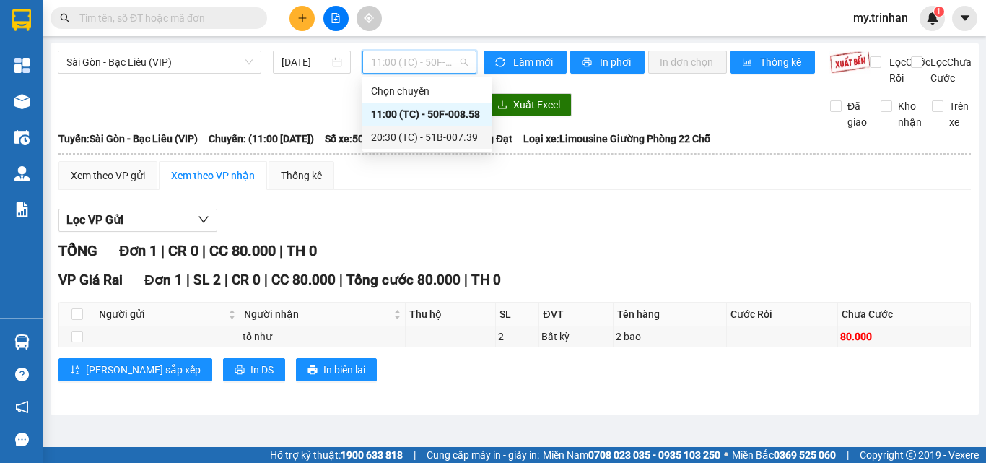
click at [374, 140] on div "20:30 (TC) - 51B-007.39" at bounding box center [427, 137] width 130 height 23
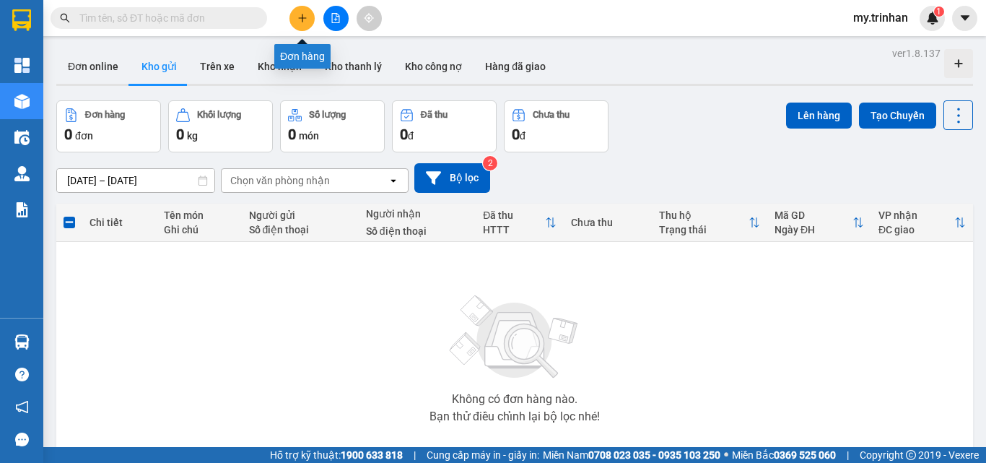
click at [301, 16] on icon "plus" at bounding box center [302, 18] width 10 height 10
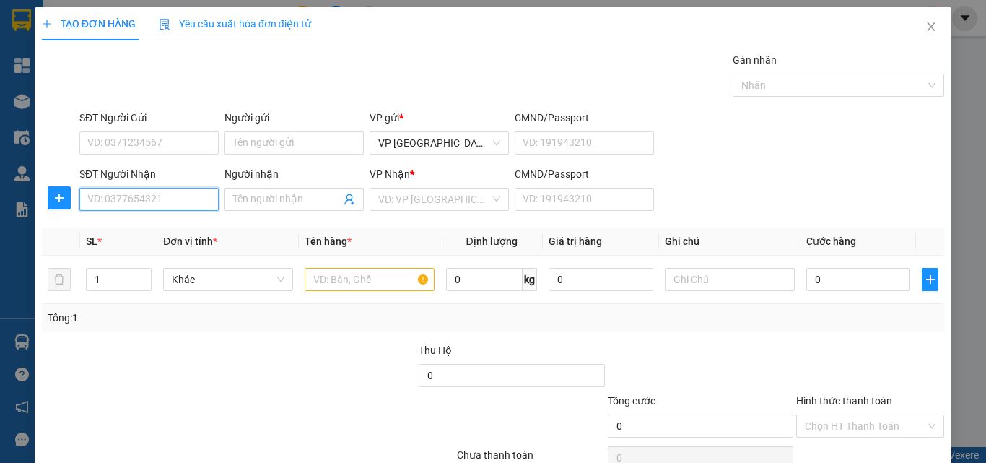
click at [159, 188] on input "SĐT Người Nhận" at bounding box center [148, 199] width 139 height 23
click at [162, 198] on input "SĐT Người Nhận" at bounding box center [148, 199] width 139 height 23
click at [173, 195] on input "0354432774" at bounding box center [148, 199] width 139 height 23
click at [175, 227] on div "0354432774 - kiệt" at bounding box center [147, 228] width 120 height 16
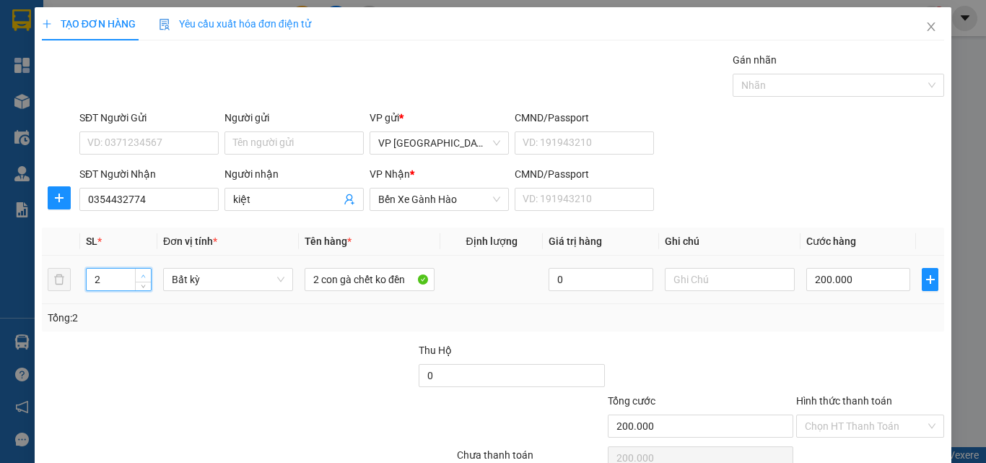
click at [139, 274] on span "up" at bounding box center [143, 275] width 9 height 9
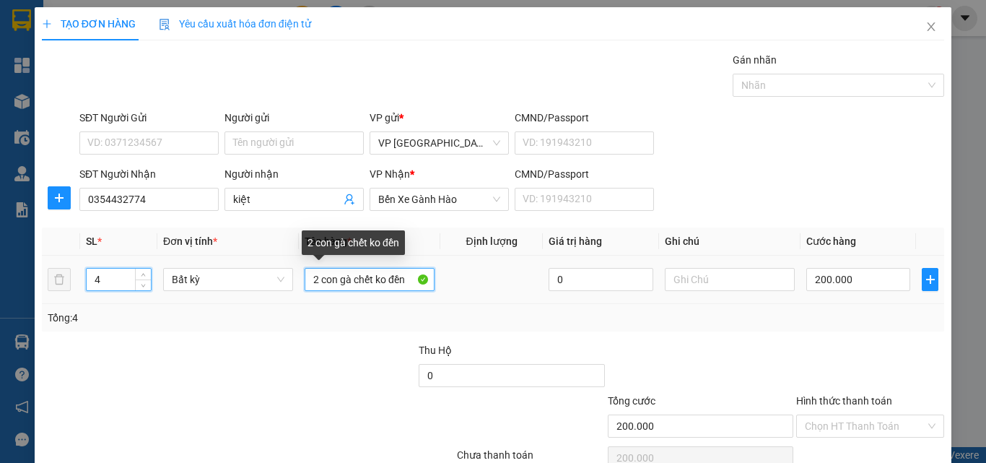
click at [305, 278] on input "2 con gà chết ko đền" at bounding box center [370, 279] width 130 height 23
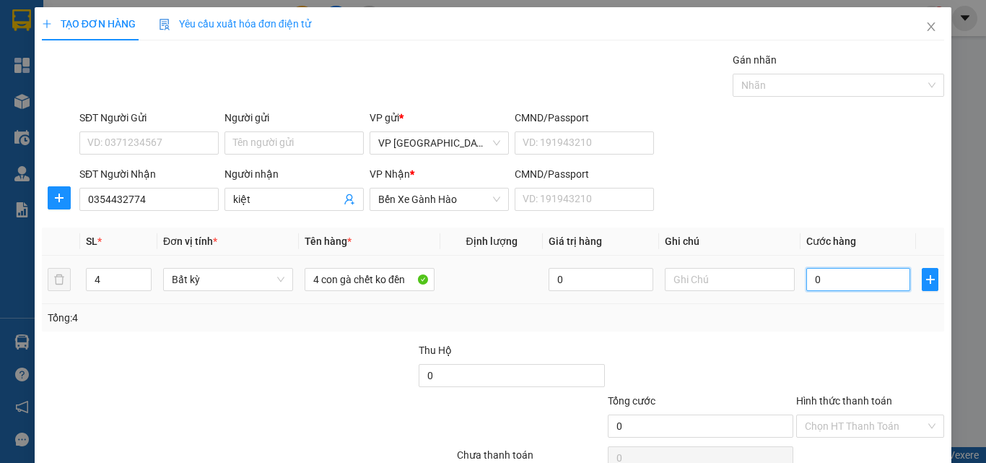
click at [835, 279] on input "0" at bounding box center [859, 279] width 104 height 23
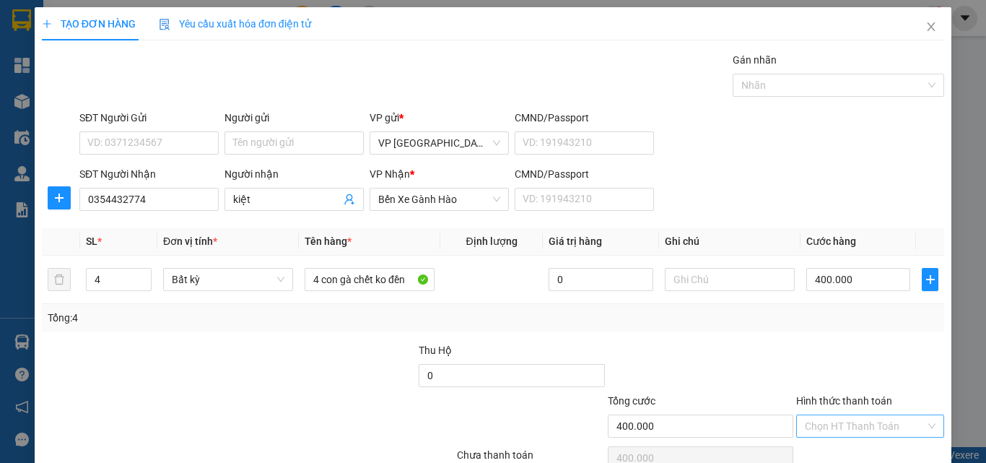
click at [883, 415] on input "Hình thức thanh toán" at bounding box center [865, 426] width 121 height 22
click at [881, 447] on div "Tại văn phòng" at bounding box center [860, 455] width 129 height 16
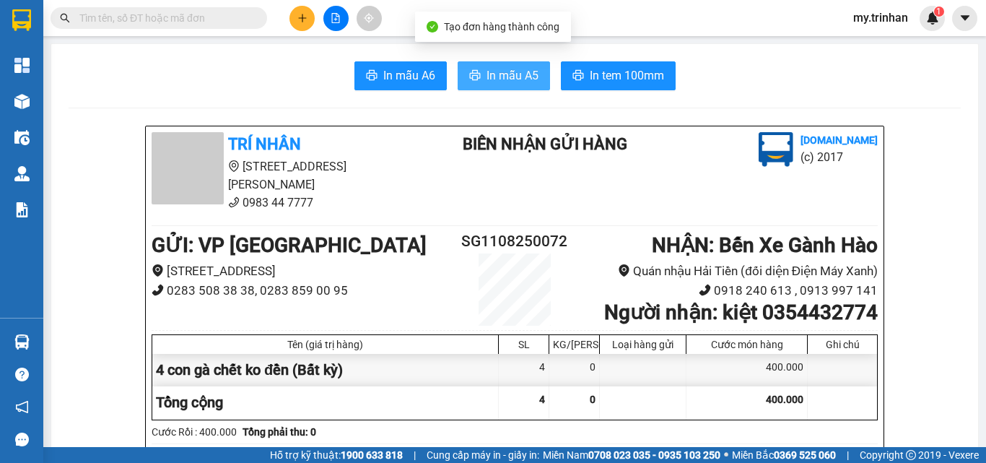
click at [519, 77] on span "In mẫu A5" at bounding box center [513, 75] width 52 height 18
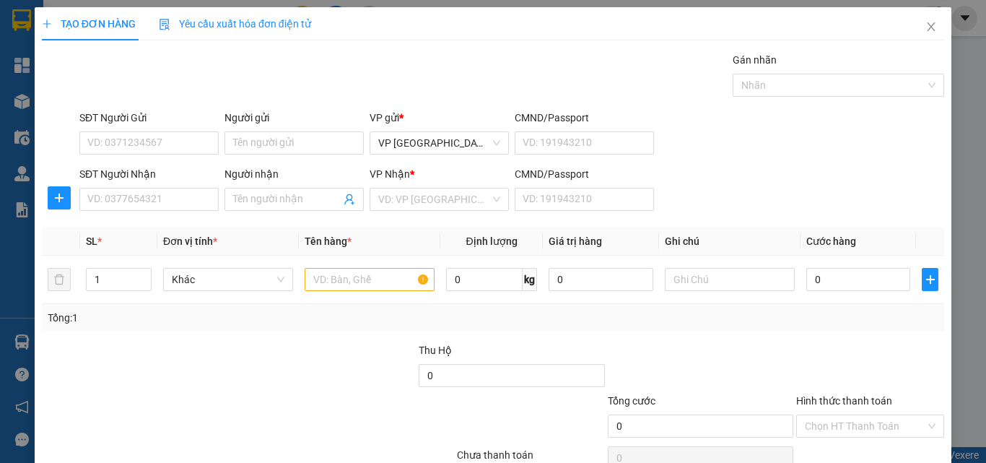
click at [834, 199] on div "SĐT Người Nhận VD: 0377654321 Người nhận Tên người nhận VP Nhận * VD: VP Sài Gò…" at bounding box center [512, 191] width 871 height 51
click at [926, 25] on icon "close" at bounding box center [932, 27] width 12 height 12
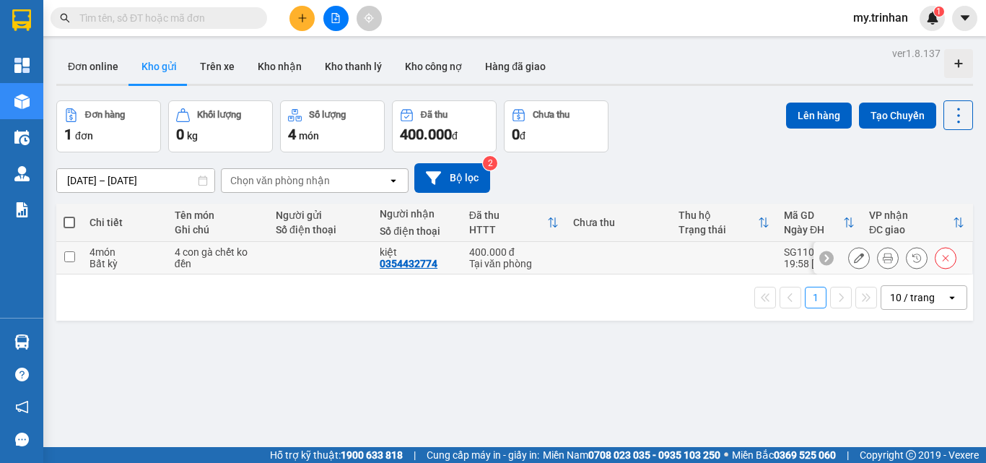
click at [440, 253] on div "kiệt" at bounding box center [417, 252] width 75 height 12
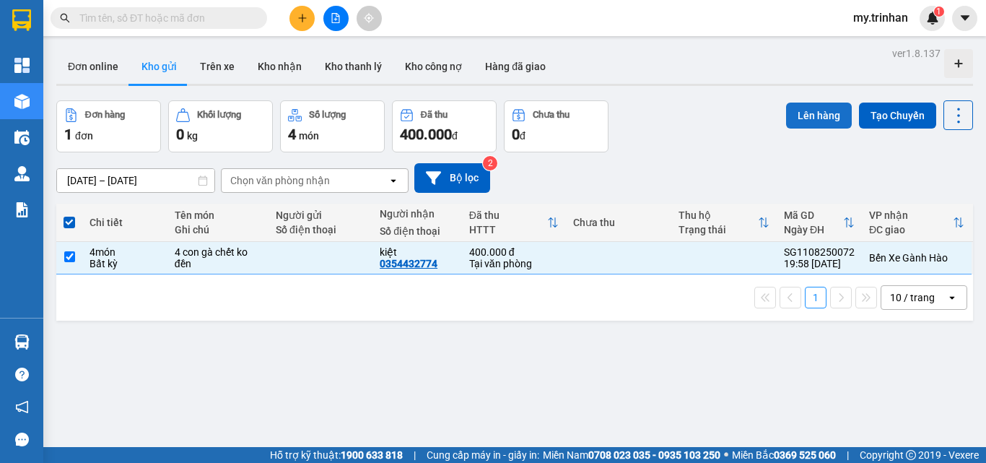
click at [801, 110] on button "Lên hàng" at bounding box center [819, 116] width 66 height 26
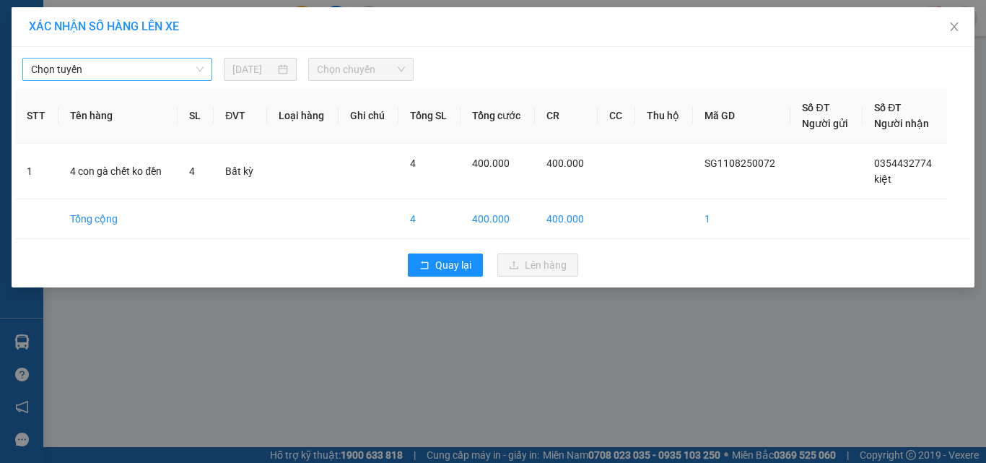
click at [129, 71] on span "Chọn tuyến" at bounding box center [117, 69] width 173 height 22
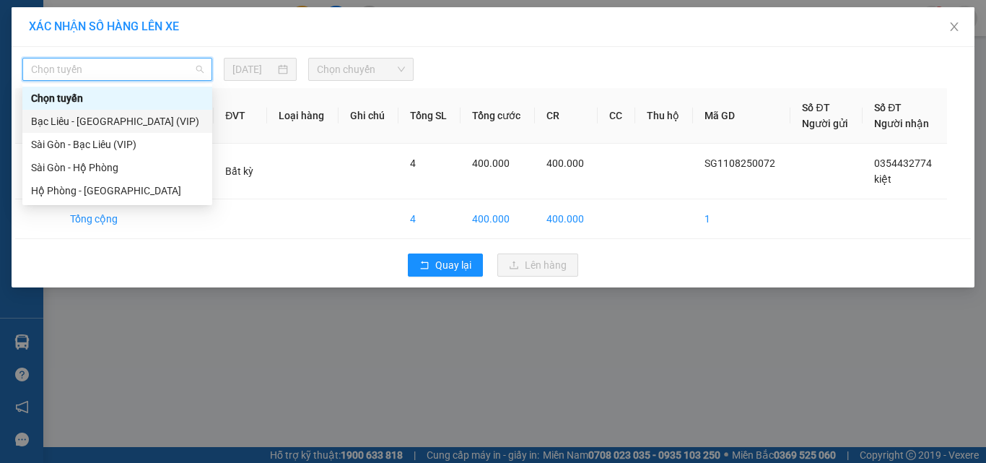
click at [129, 146] on div "Sài Gòn - Bạc Liêu (VIP)" at bounding box center [117, 144] width 173 height 16
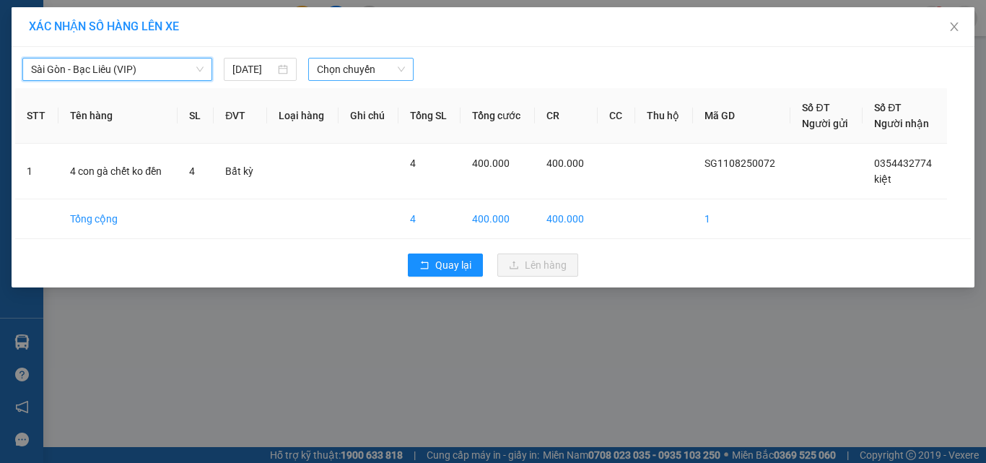
click at [381, 66] on span "Chọn chuyến" at bounding box center [361, 69] width 89 height 22
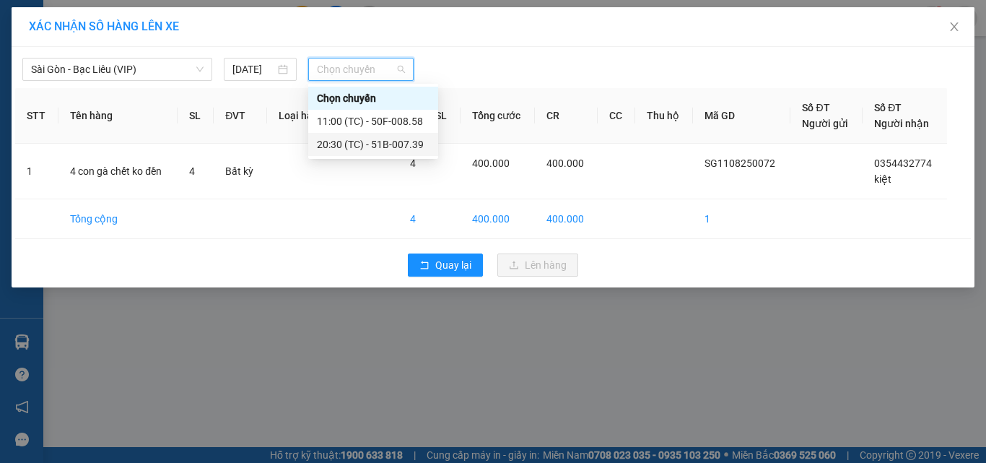
click at [362, 147] on div "20:30 (TC) - 51B-007.39" at bounding box center [373, 144] width 113 height 16
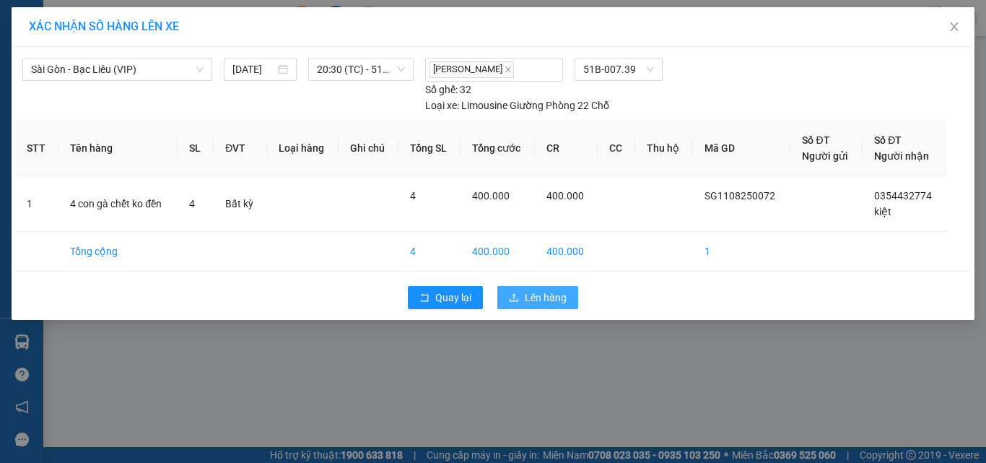
click at [535, 299] on span "Lên hàng" at bounding box center [546, 298] width 42 height 16
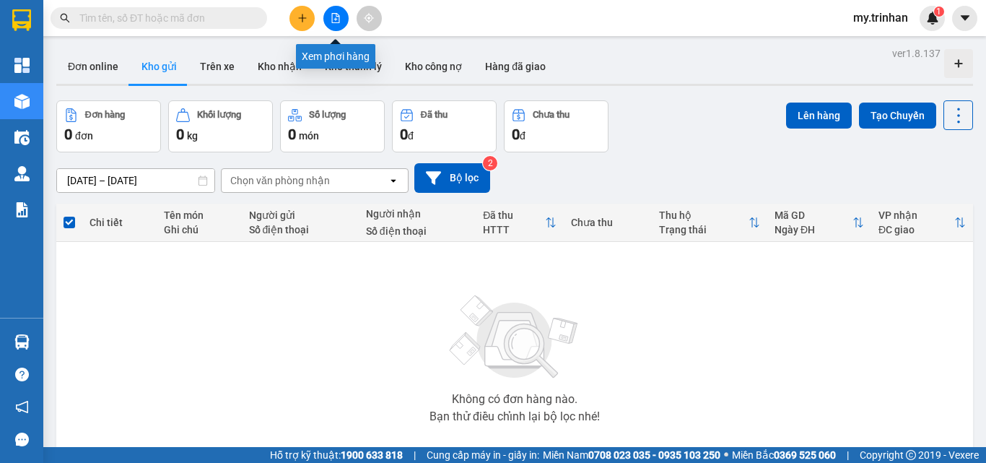
click at [342, 20] on button at bounding box center [335, 18] width 25 height 25
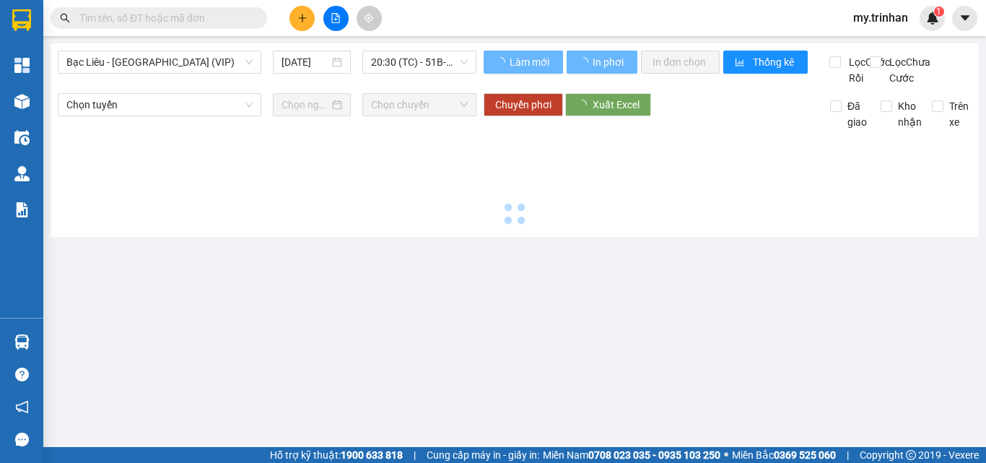
click at [206, 64] on span "Bạc Liêu - [GEOGRAPHIC_DATA] (VIP)" at bounding box center [159, 62] width 186 height 22
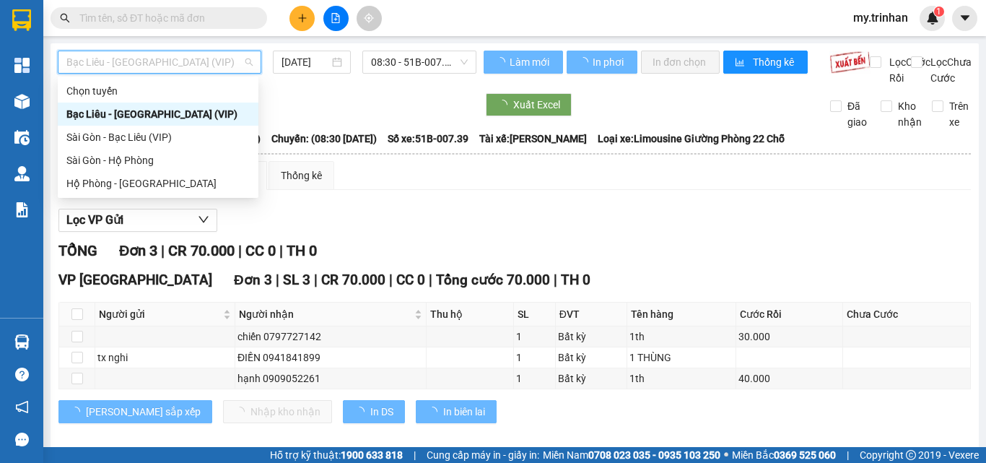
click at [203, 64] on span "Bạc Liêu - [GEOGRAPHIC_DATA] (VIP)" at bounding box center [159, 62] width 186 height 22
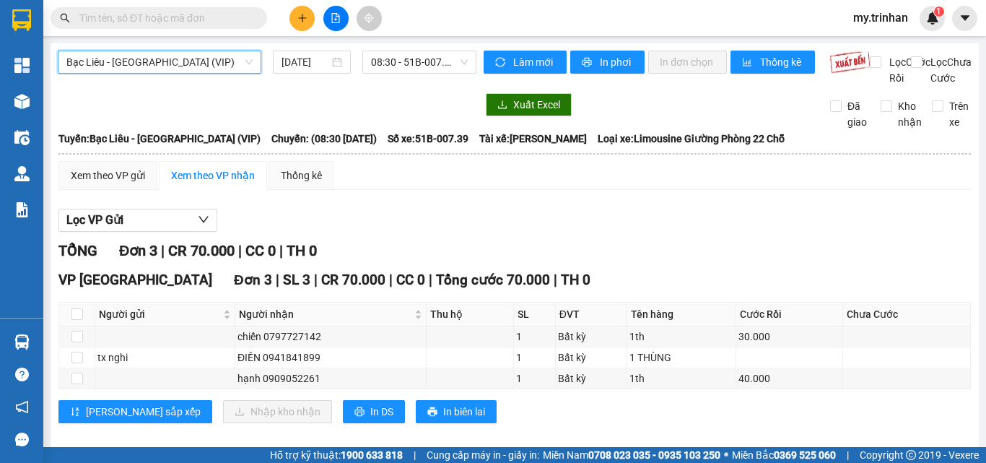
click at [191, 130] on div "Xuất Excel Đã giao Kho nhận Trên xe" at bounding box center [515, 111] width 914 height 37
click at [202, 60] on span "Bạc Liêu - [GEOGRAPHIC_DATA] (VIP)" at bounding box center [159, 62] width 186 height 22
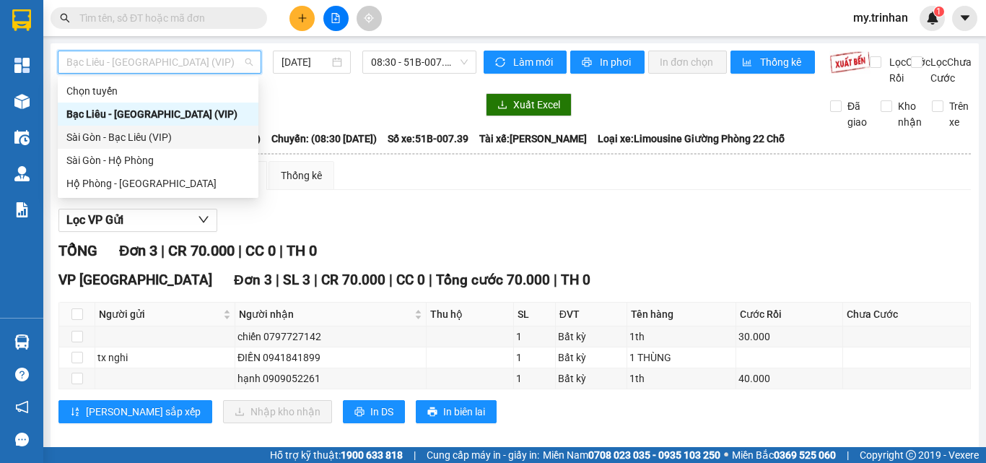
click at [180, 136] on div "Sài Gòn - Bạc Liêu (VIP)" at bounding box center [157, 137] width 183 height 16
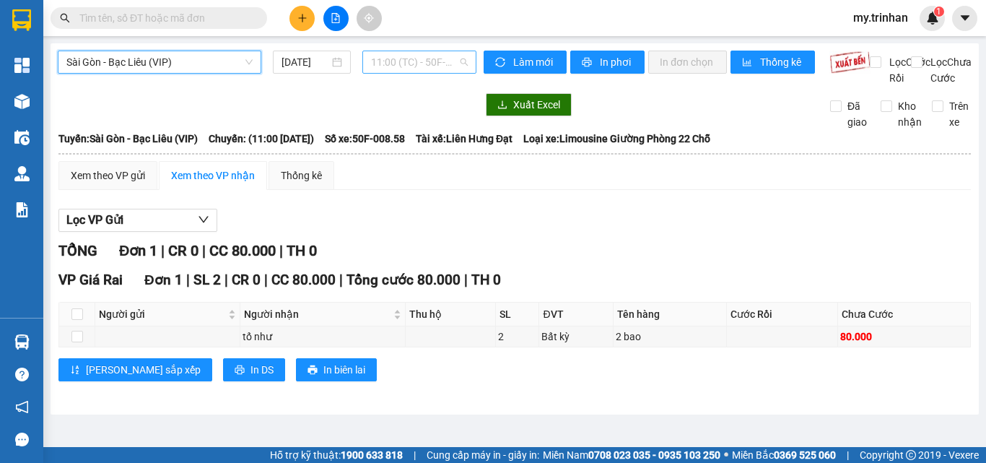
click at [394, 56] on span "11:00 (TC) - 50F-008.58" at bounding box center [419, 62] width 97 height 22
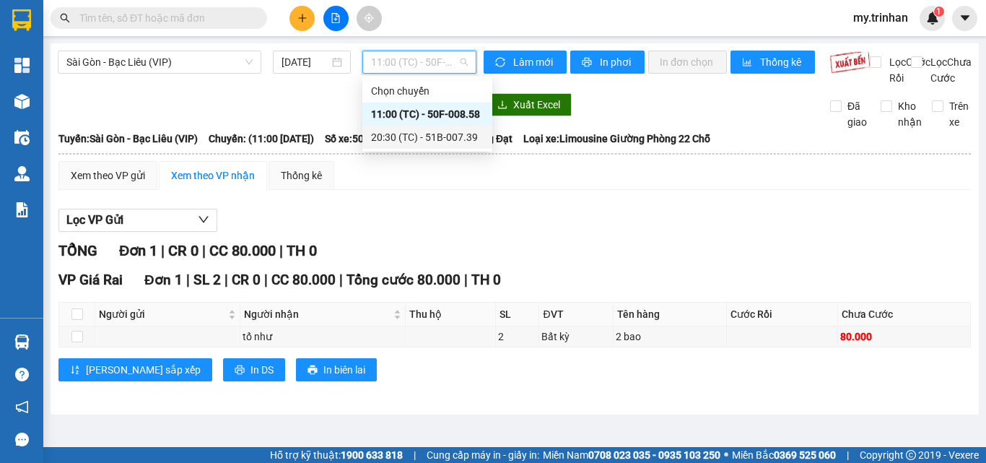
click at [388, 128] on div "20:30 (TC) - 51B-007.39" at bounding box center [427, 137] width 130 height 23
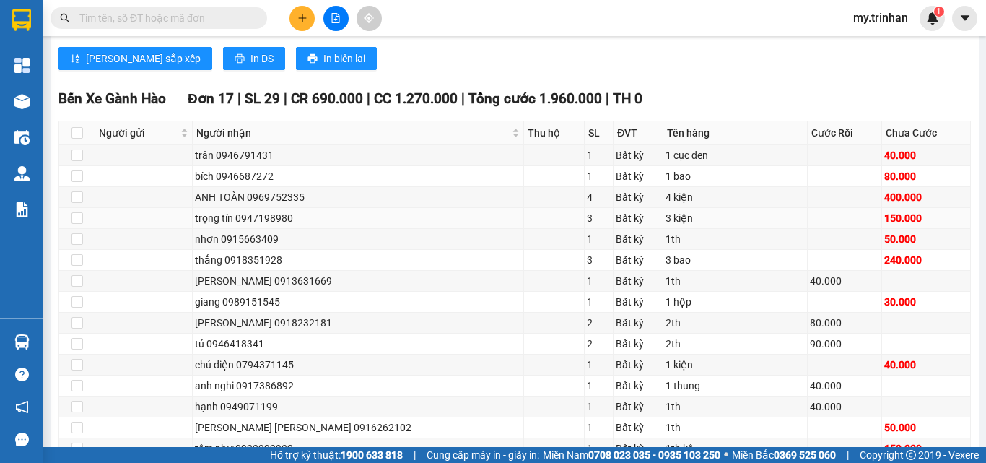
scroll to position [1260, 0]
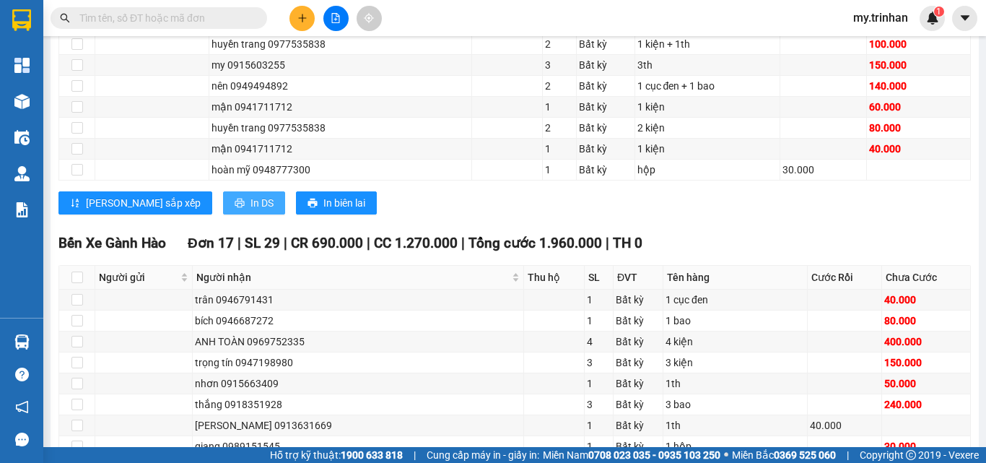
click at [251, 211] on span "In DS" at bounding box center [262, 203] width 23 height 16
click at [223, 214] on button "In DS" at bounding box center [254, 202] width 62 height 23
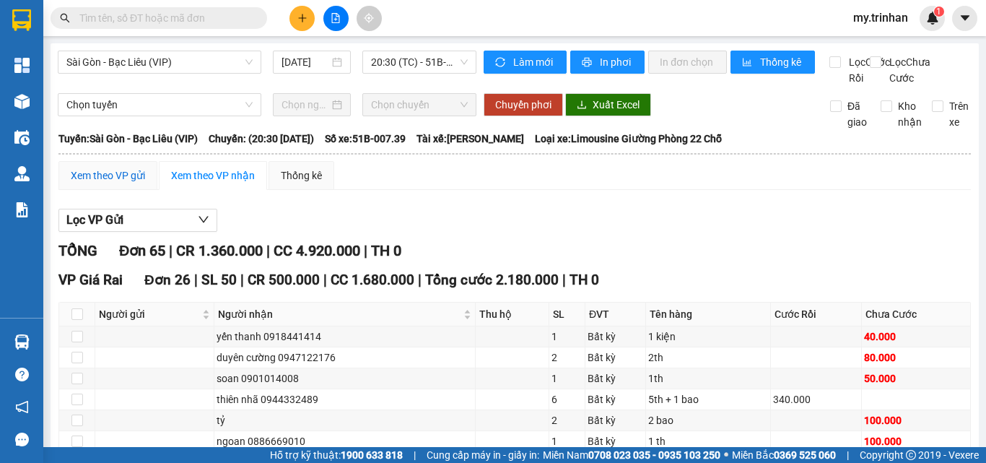
click at [127, 183] on div "Xem theo VP gửi" at bounding box center [108, 176] width 74 height 16
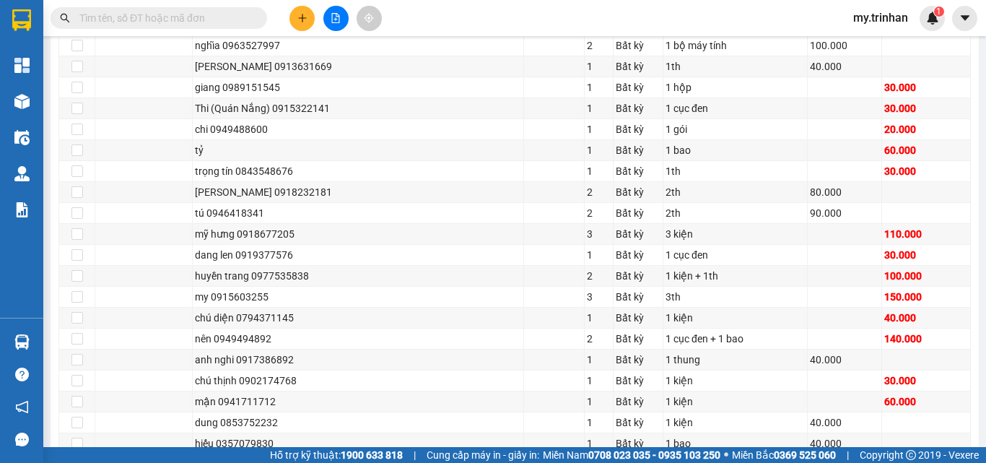
scroll to position [1331, 0]
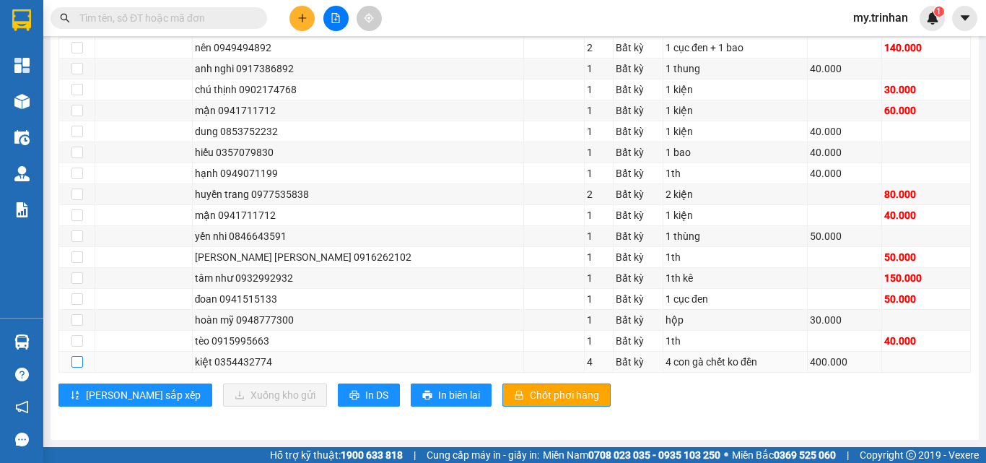
click at [73, 363] on input "checkbox" at bounding box center [77, 362] width 12 height 12
checkbox input "true"
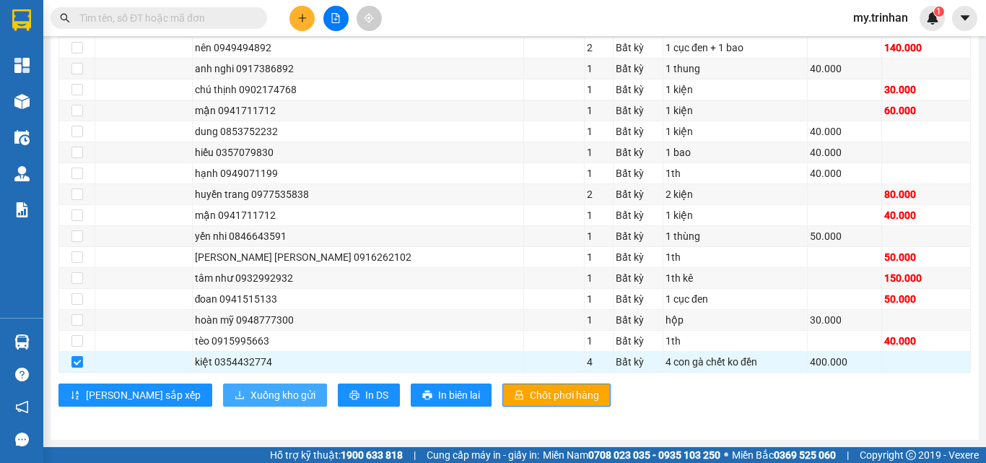
click at [251, 394] on span "Xuống kho gửi" at bounding box center [283, 395] width 65 height 16
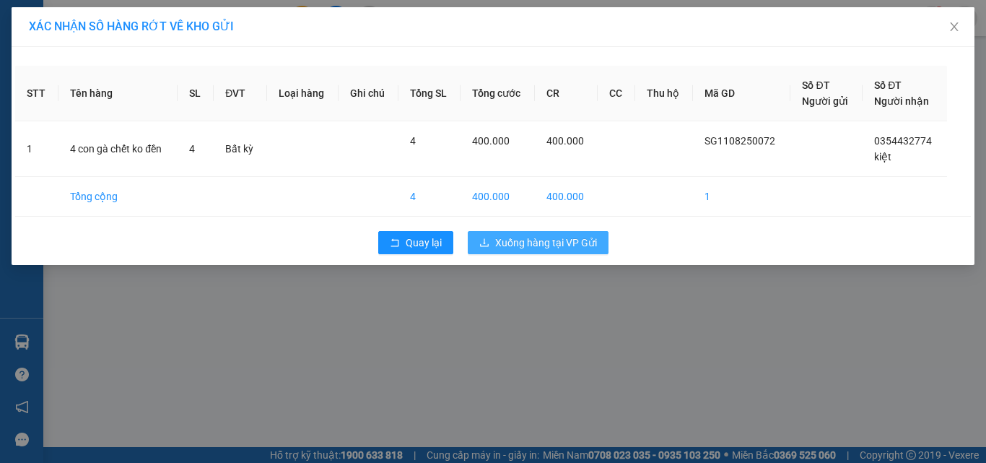
click at [539, 237] on span "Xuống hàng tại VP Gửi" at bounding box center [546, 243] width 102 height 16
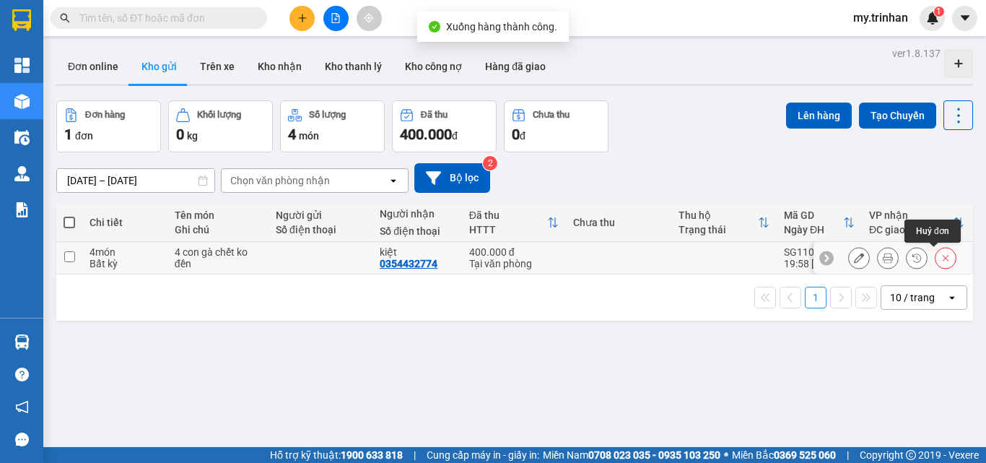
drag, startPoint x: 939, startPoint y: 261, endPoint x: 929, endPoint y: 261, distance: 10.8
click at [944, 261] on div at bounding box center [946, 258] width 22 height 22
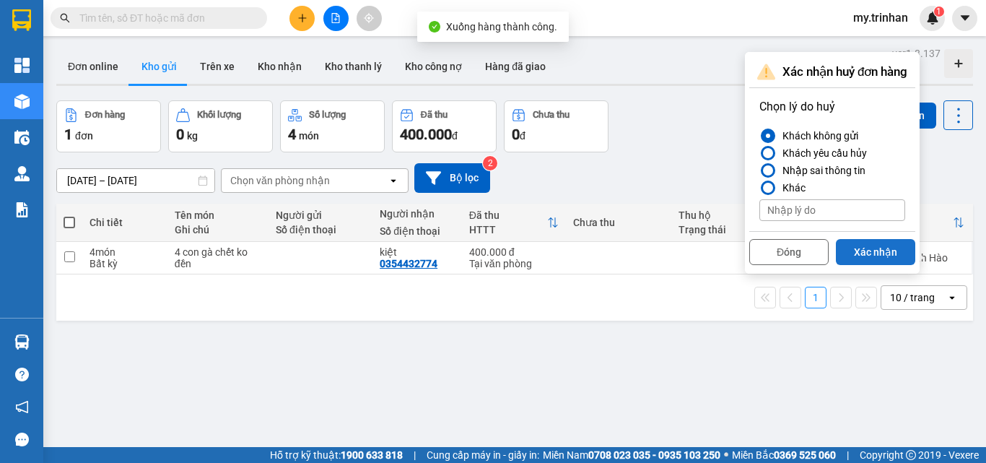
click at [885, 257] on button "Xác nhận" at bounding box center [875, 252] width 79 height 26
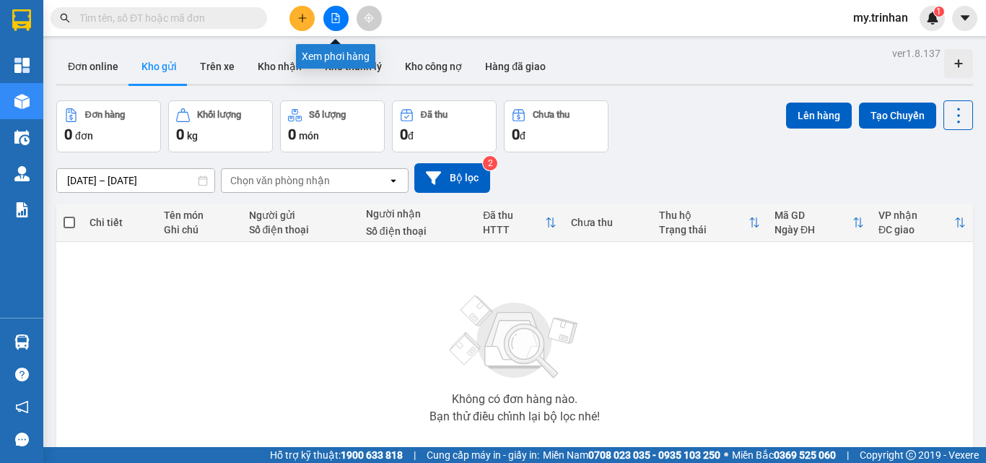
click at [341, 19] on button at bounding box center [335, 18] width 25 height 25
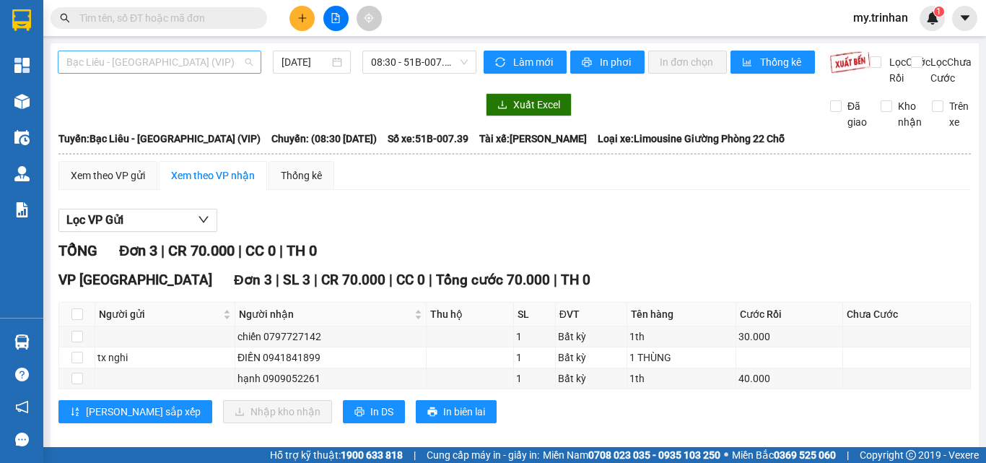
click at [230, 64] on span "Bạc Liêu - [GEOGRAPHIC_DATA] (VIP)" at bounding box center [159, 62] width 186 height 22
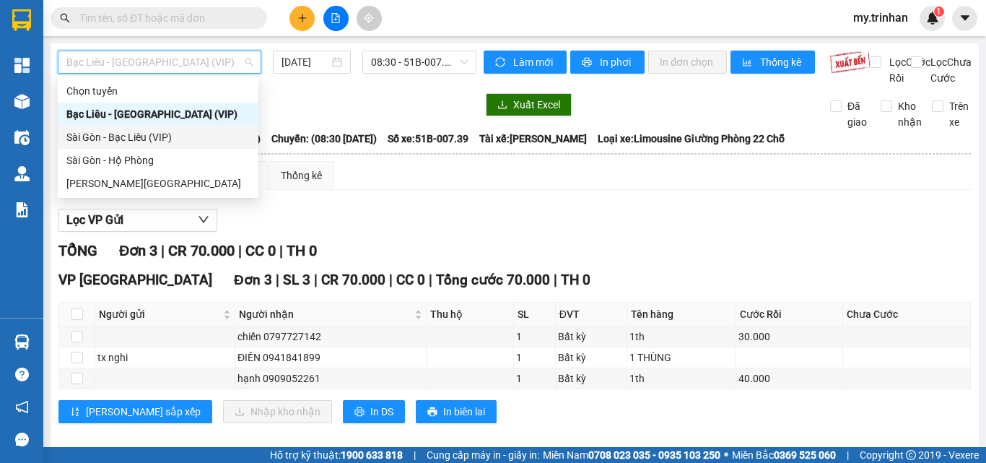
click at [179, 143] on div "Sài Gòn - Bạc Liêu (VIP)" at bounding box center [157, 137] width 183 height 16
type input "[DATE]"
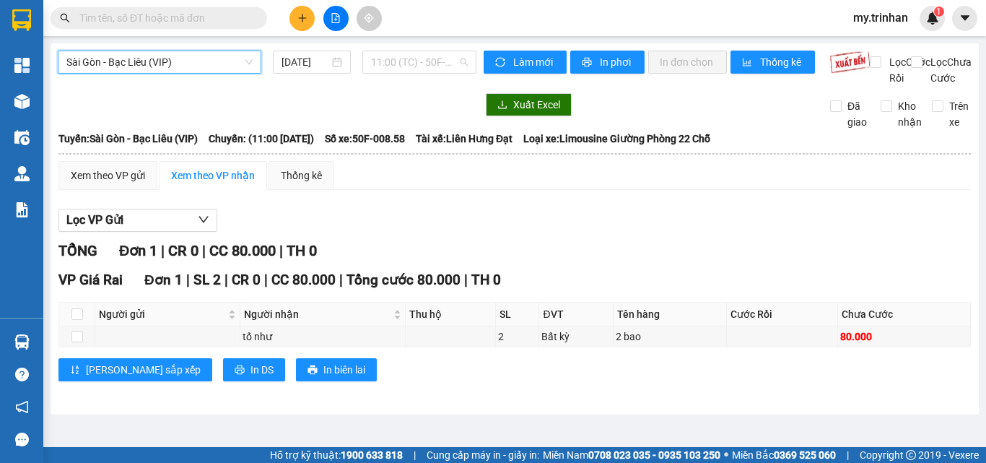
drag, startPoint x: 396, startPoint y: 63, endPoint x: 404, endPoint y: 77, distance: 16.2
click at [396, 63] on span "11:00 (TC) - 50F-008.58" at bounding box center [419, 62] width 97 height 22
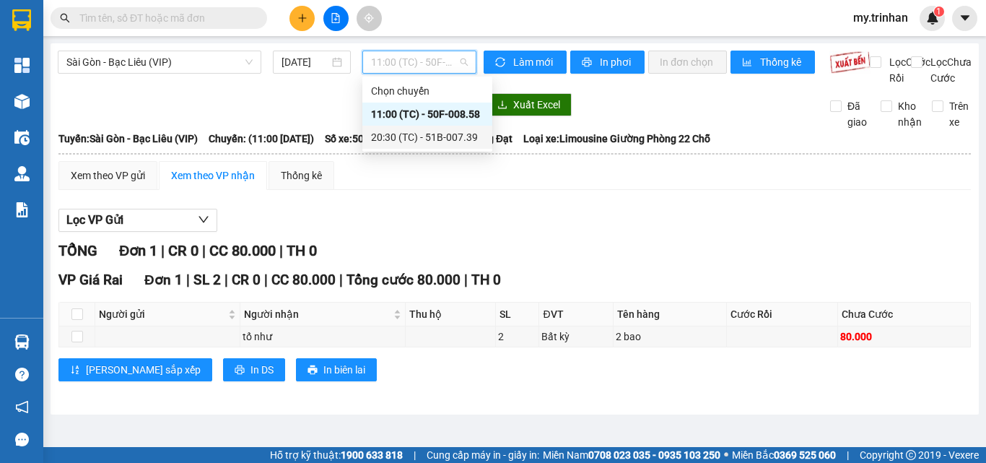
click at [410, 137] on div "20:30 (TC) - 51B-007.39" at bounding box center [427, 137] width 113 height 16
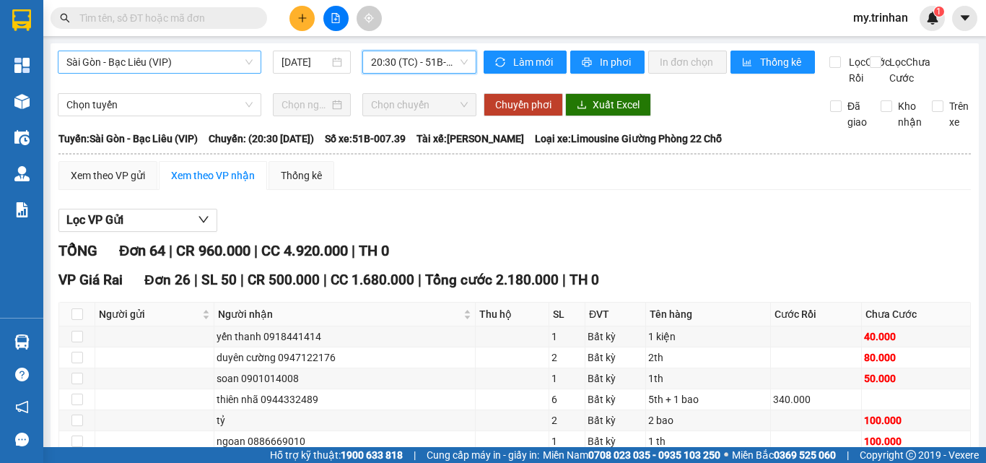
click at [204, 64] on span "Sài Gòn - Bạc Liêu (VIP)" at bounding box center [159, 62] width 186 height 22
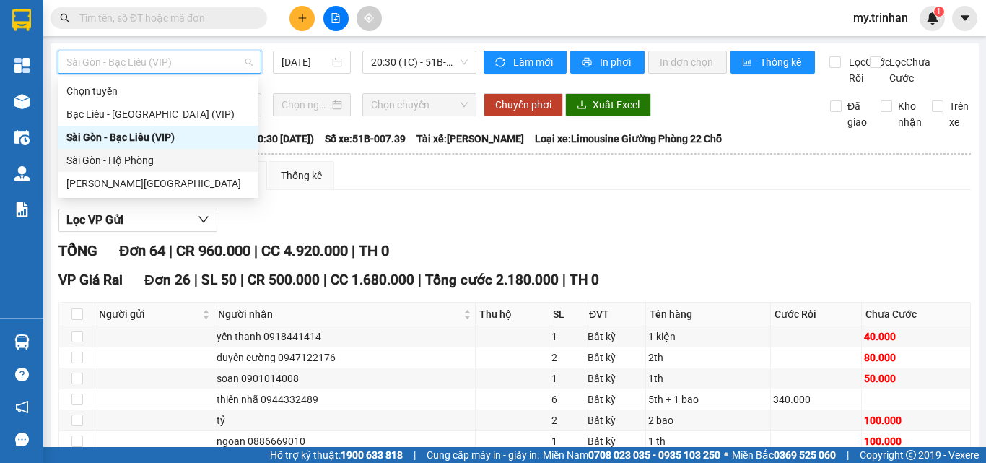
click at [177, 169] on div "Sài Gòn - Hộ Phòng" at bounding box center [158, 160] width 201 height 23
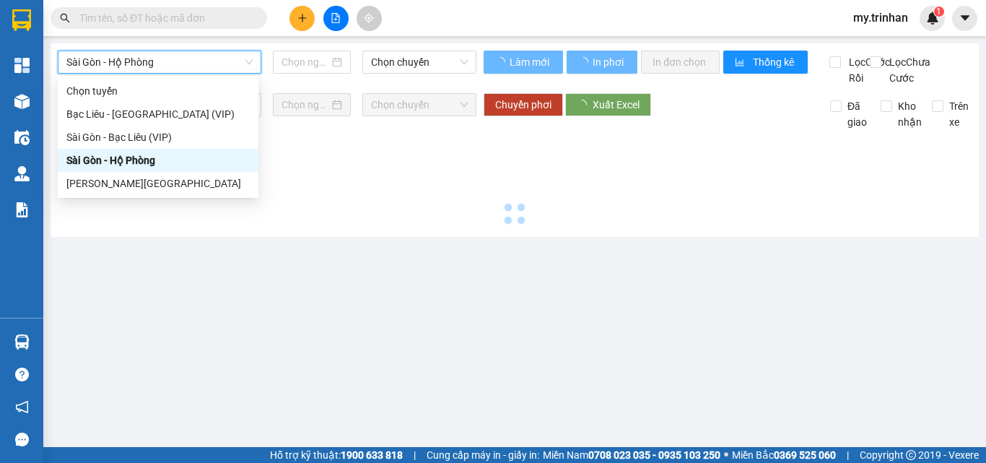
type input "[DATE]"
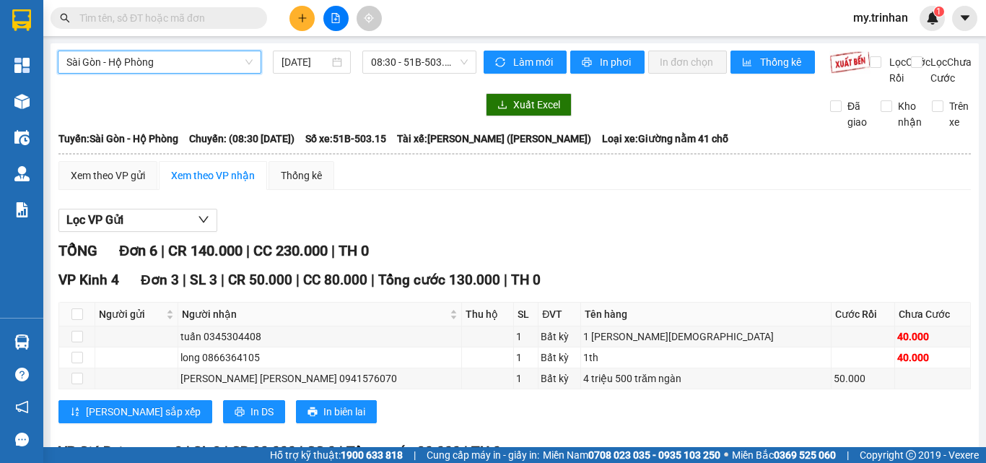
click at [225, 66] on span "Sài Gòn - Hộ Phòng" at bounding box center [159, 62] width 186 height 22
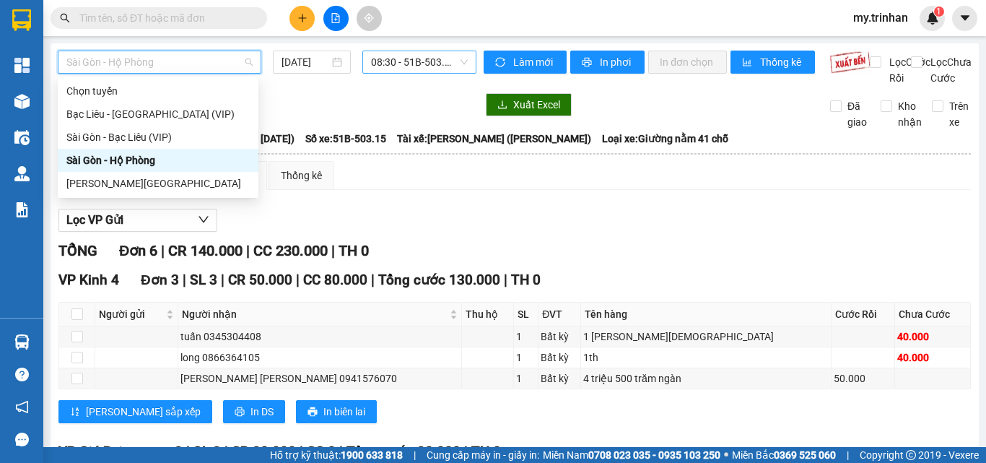
click at [374, 69] on span "08:30 - 51B-503.15" at bounding box center [419, 62] width 97 height 22
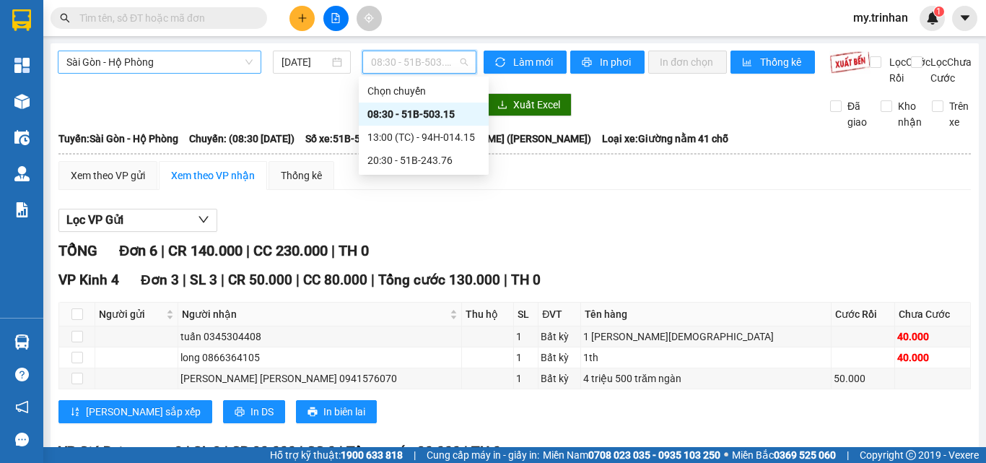
click at [230, 60] on span "Sài Gòn - Hộ Phòng" at bounding box center [159, 62] width 186 height 22
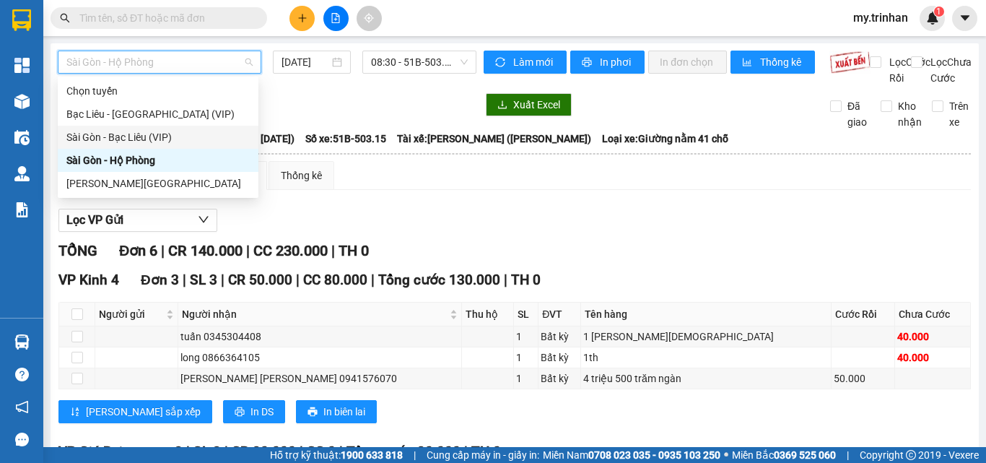
click at [160, 145] on div "Sài Gòn - Bạc Liêu (VIP)" at bounding box center [158, 137] width 201 height 23
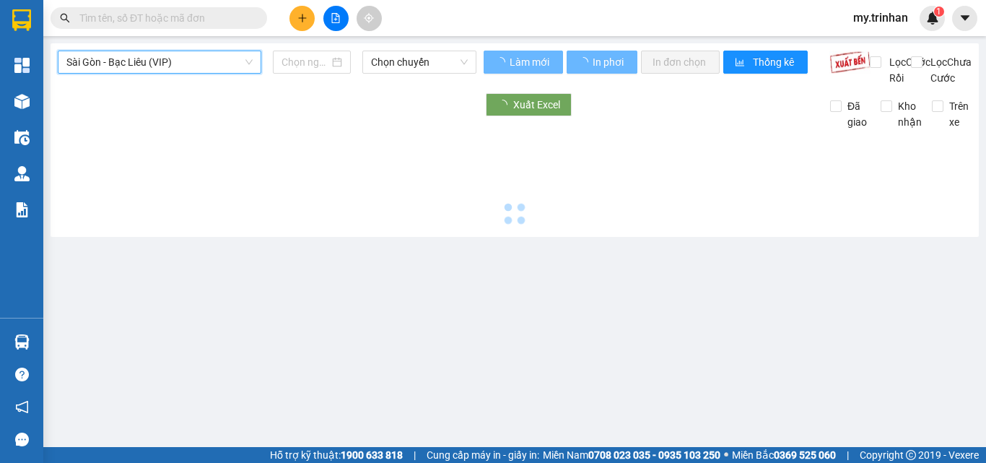
type input "[DATE]"
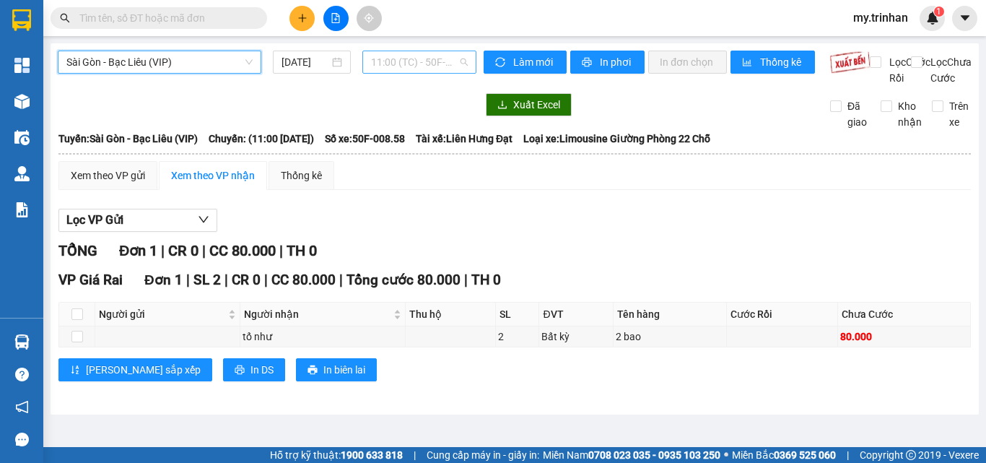
click at [396, 66] on span "11:00 (TC) - 50F-008.58" at bounding box center [419, 62] width 97 height 22
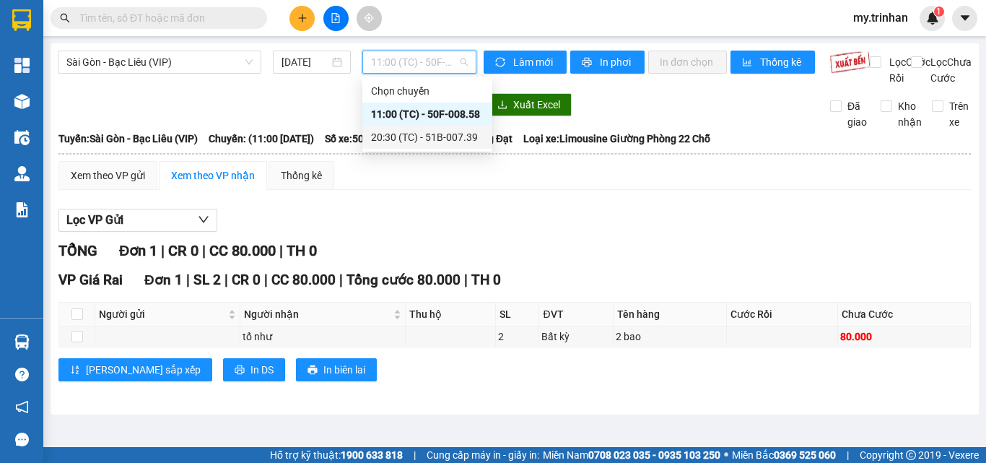
click at [403, 140] on div "20:30 (TC) - 51B-007.39" at bounding box center [427, 137] width 113 height 16
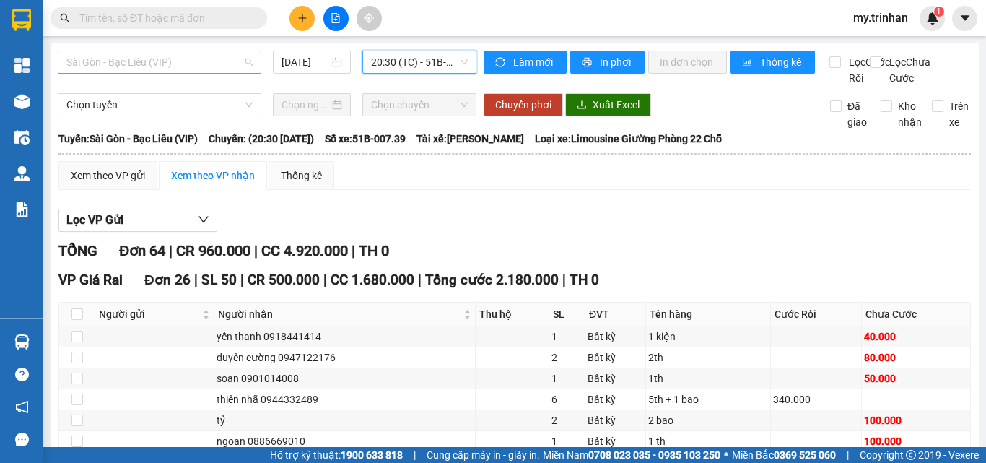
click at [232, 63] on span "Sài Gòn - Bạc Liêu (VIP)" at bounding box center [159, 62] width 186 height 22
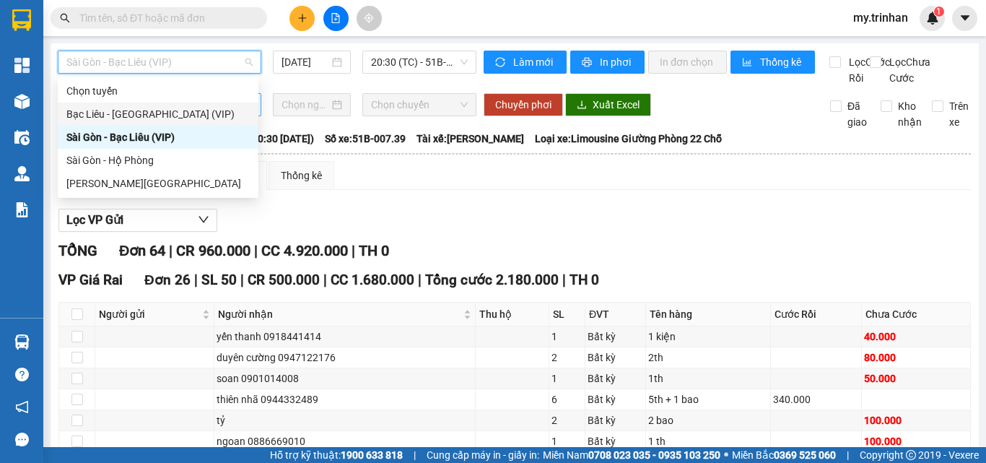
drag, startPoint x: 194, startPoint y: 113, endPoint x: 204, endPoint y: 110, distance: 11.2
click at [196, 113] on div "Bạc Liêu - [GEOGRAPHIC_DATA] (VIP)" at bounding box center [157, 114] width 183 height 16
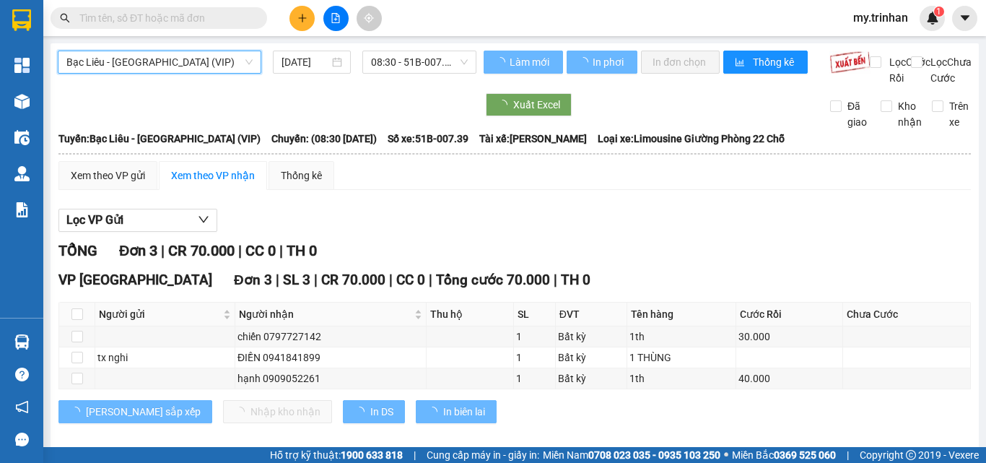
click at [301, 65] on input "[DATE]" at bounding box center [306, 62] width 48 height 16
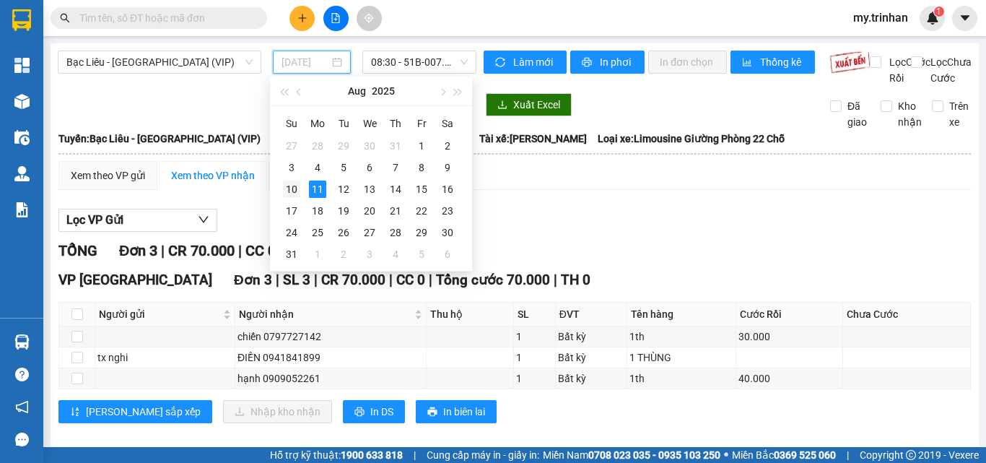
click at [297, 187] on div "10" at bounding box center [291, 189] width 17 height 17
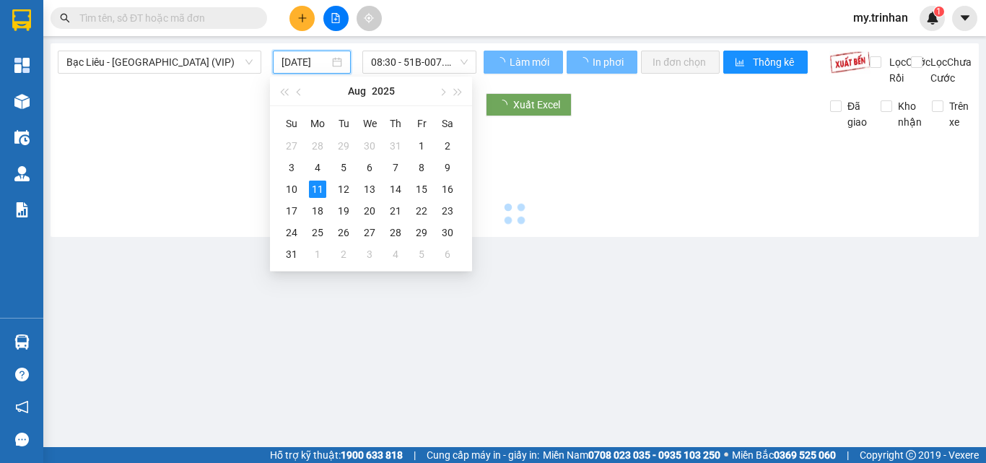
type input "[DATE]"
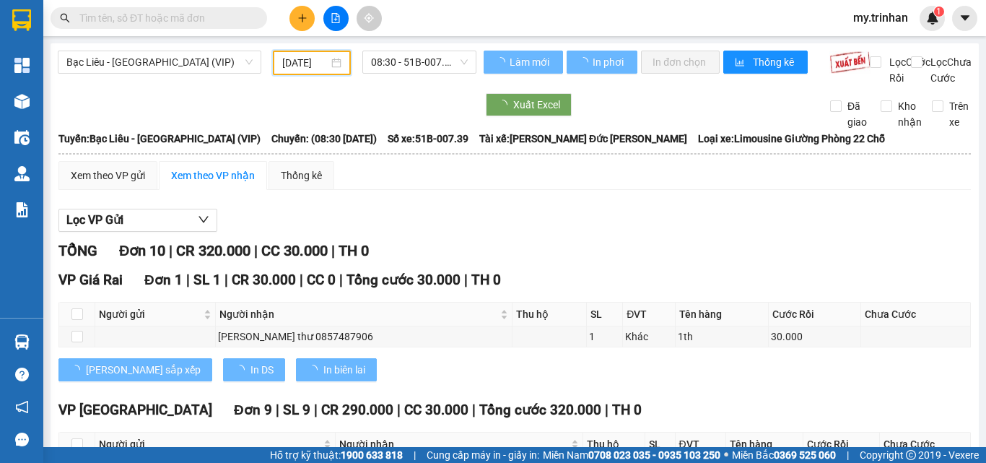
click at [394, 67] on span "08:30 - 51B-007.39" at bounding box center [419, 62] width 97 height 22
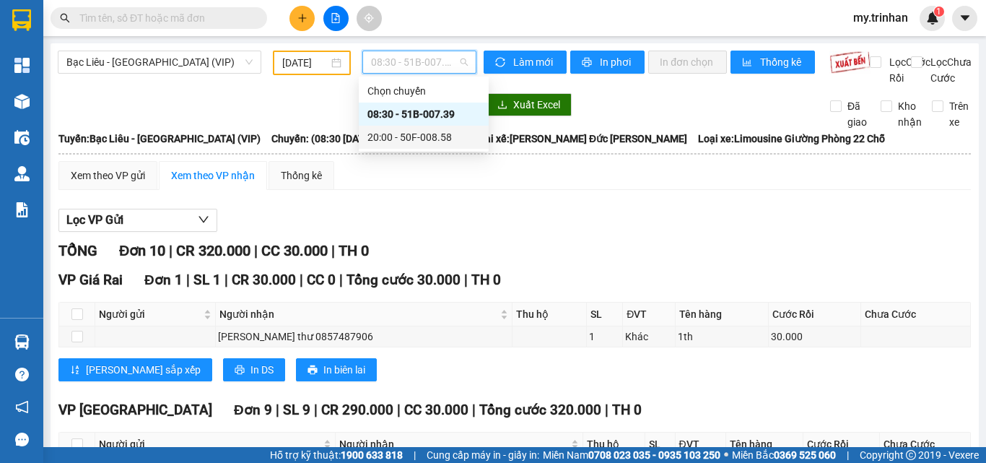
click at [394, 131] on div "20:00 - 50F-008.58" at bounding box center [424, 137] width 113 height 16
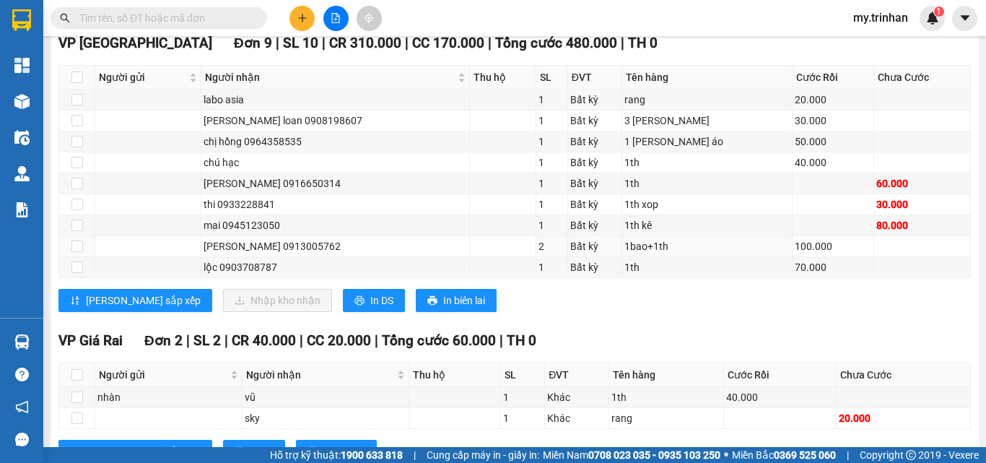
scroll to position [165, 0]
